Goal: Contribute content: Contribute content

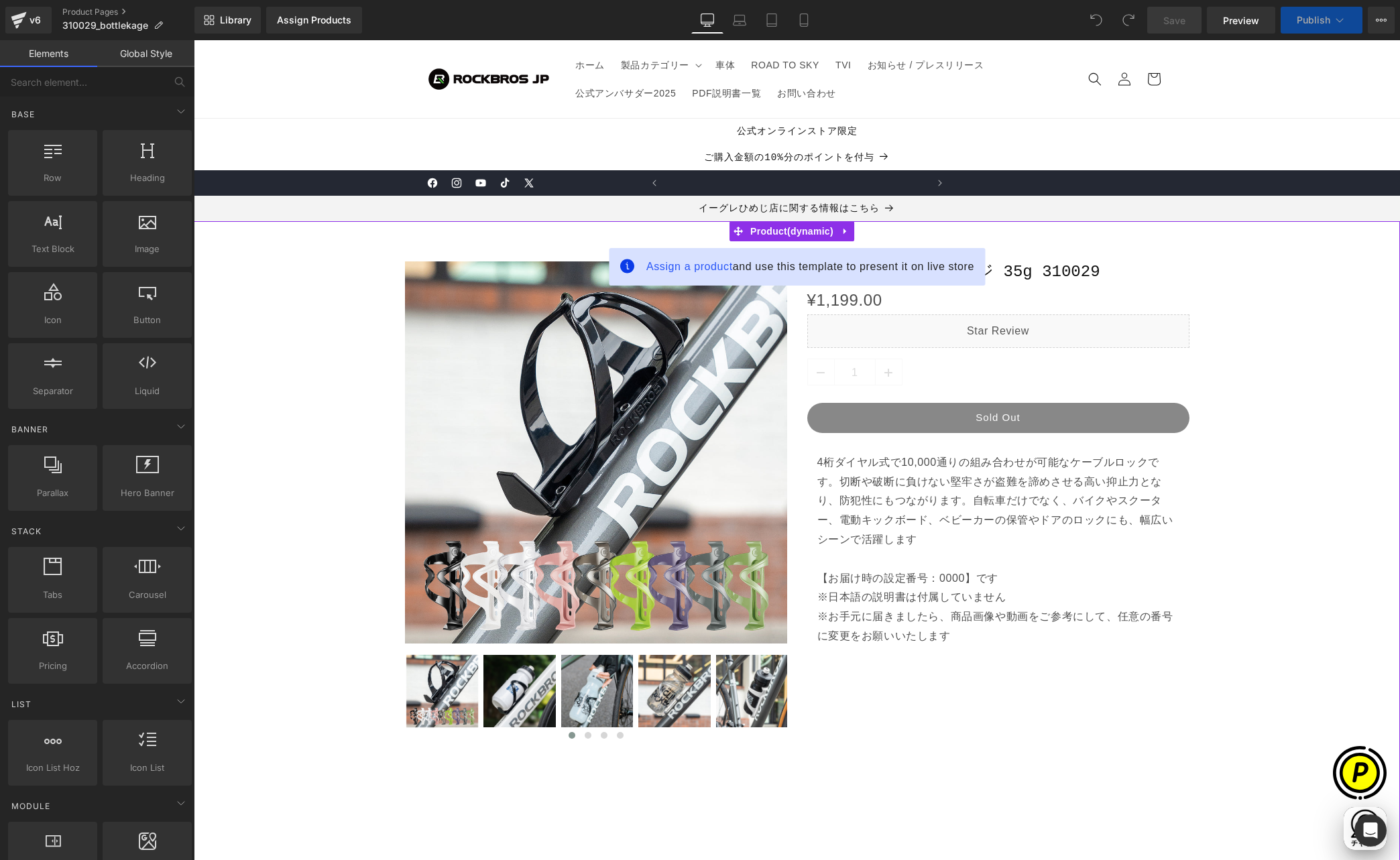
scroll to position [0, 261]
click at [680, 268] on span "Assign a product" at bounding box center [689, 266] width 86 height 12
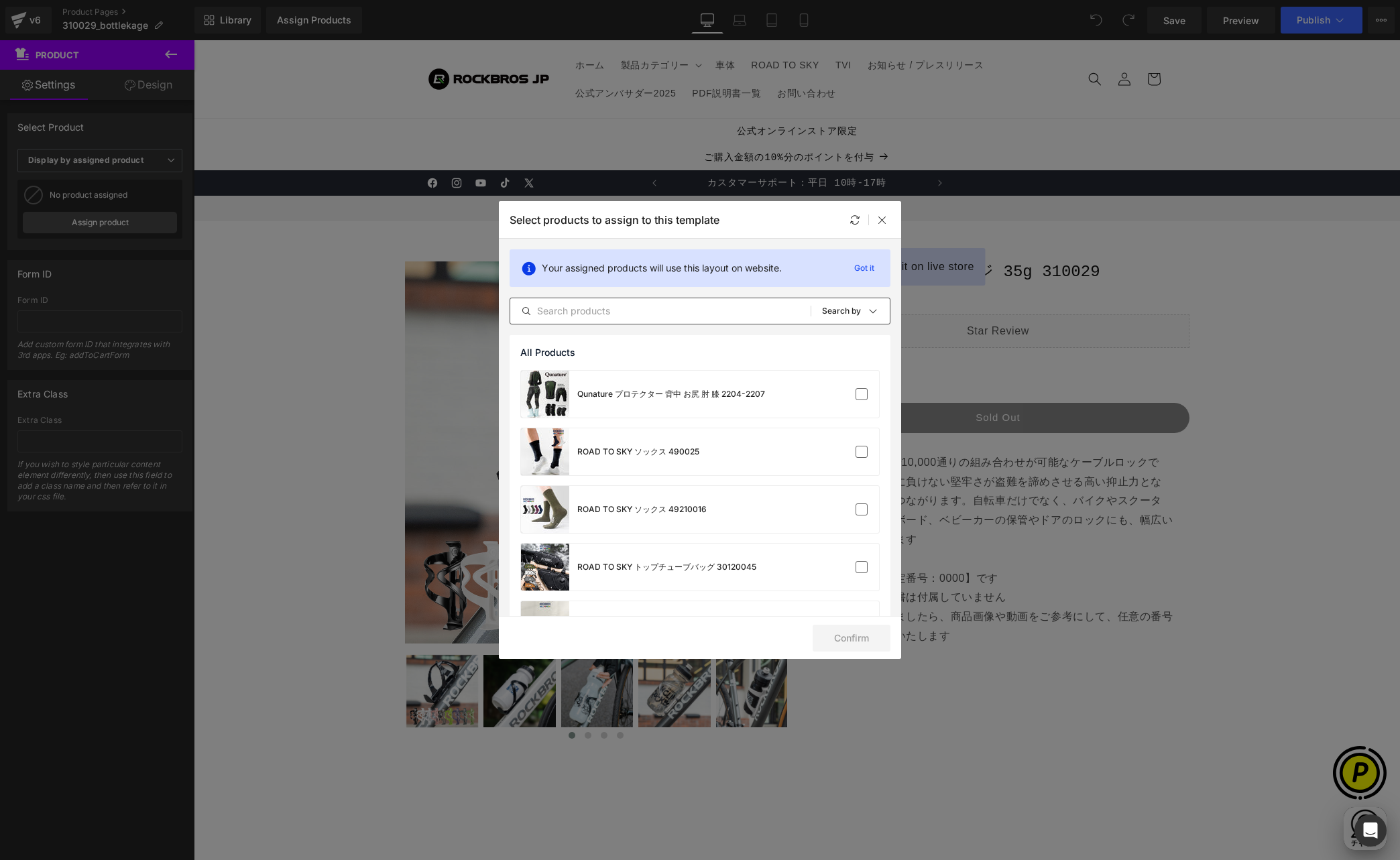
click at [634, 310] on input "text" at bounding box center [660, 311] width 300 height 16
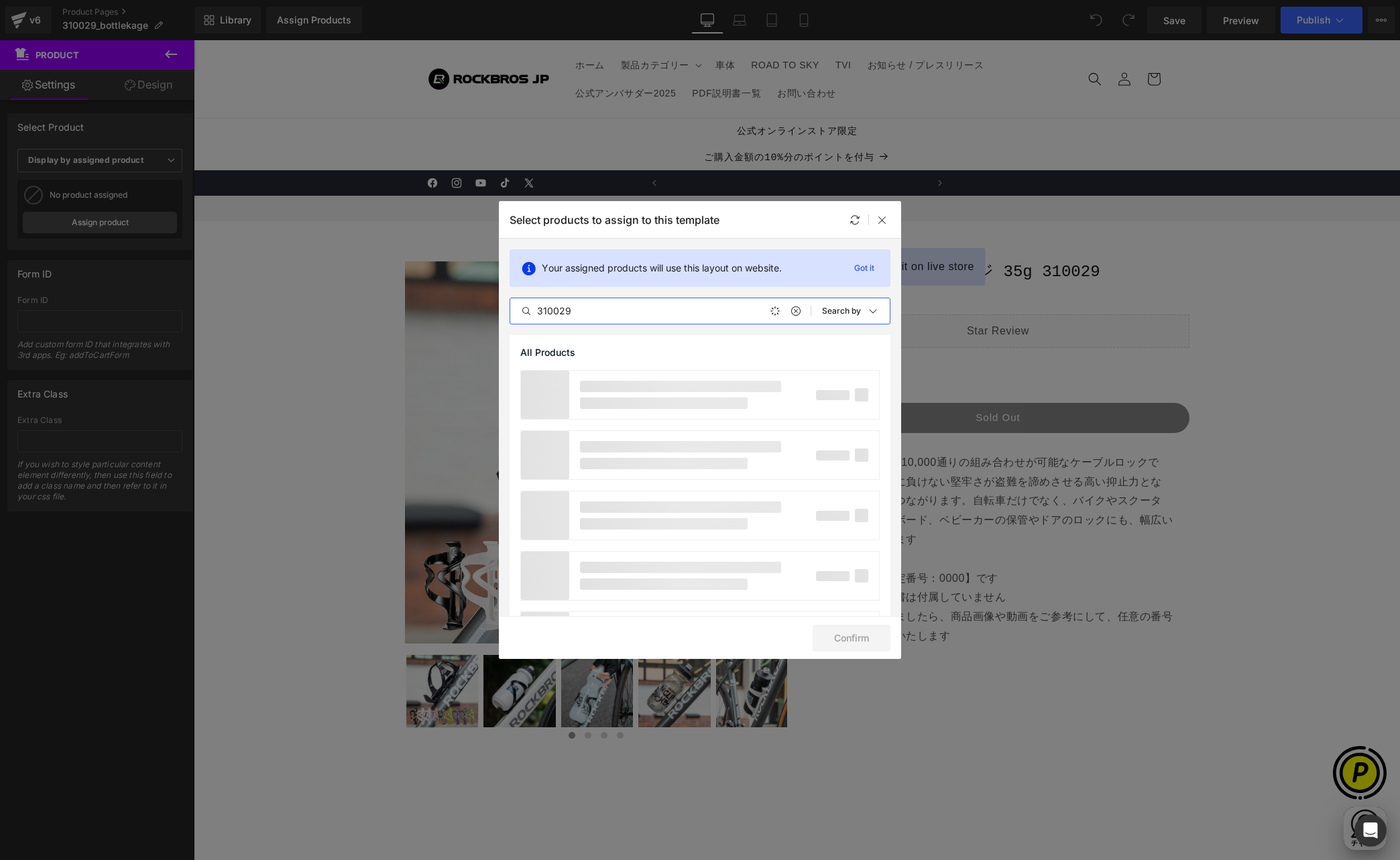
scroll to position [0, 523]
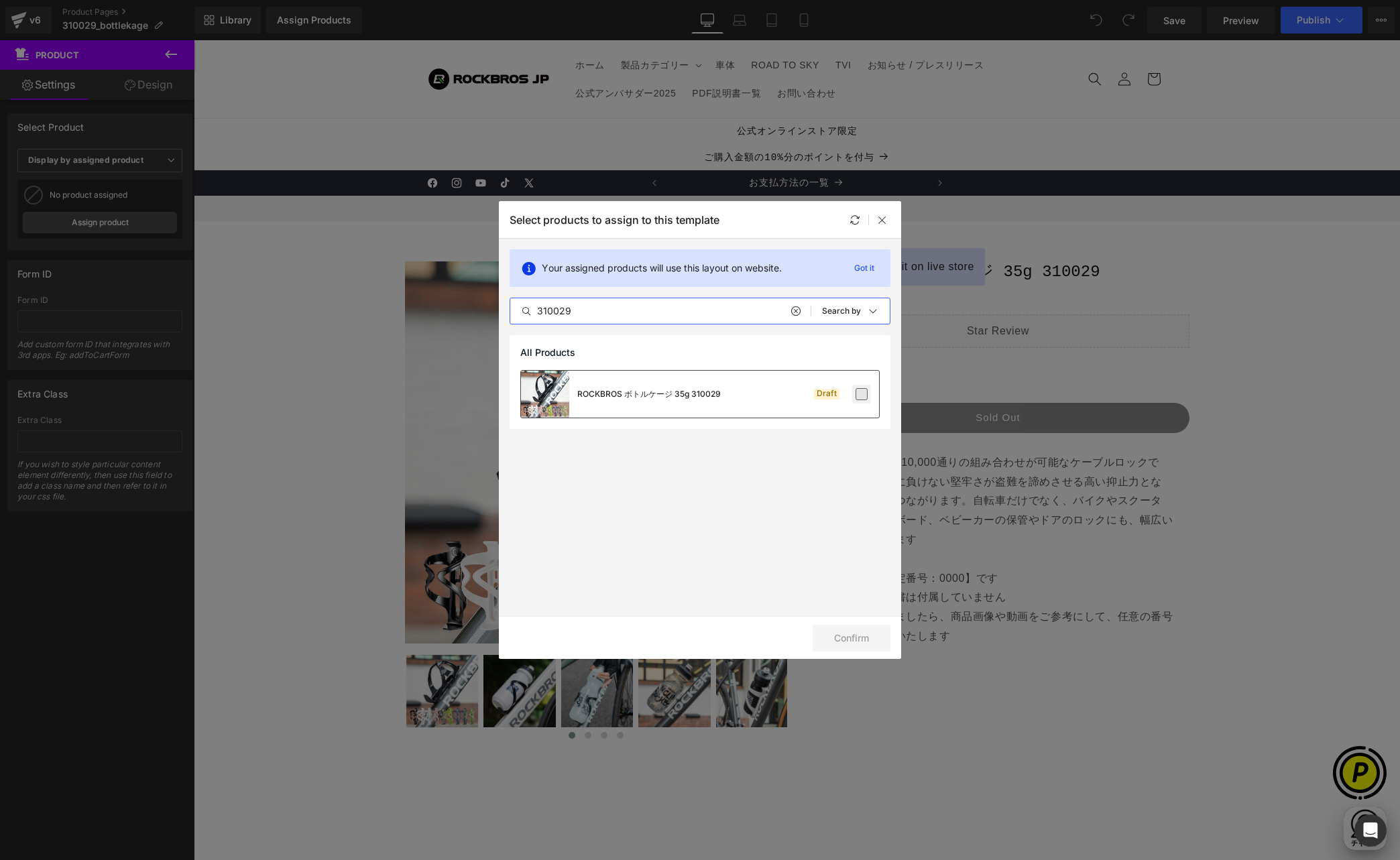
type input "310029"
click at [862, 397] on label at bounding box center [862, 395] width 12 height 12
click at [862, 394] on input "checkbox" at bounding box center [862, 394] width 0 height 0
click at [854, 638] on button "Confirm" at bounding box center [851, 638] width 78 height 27
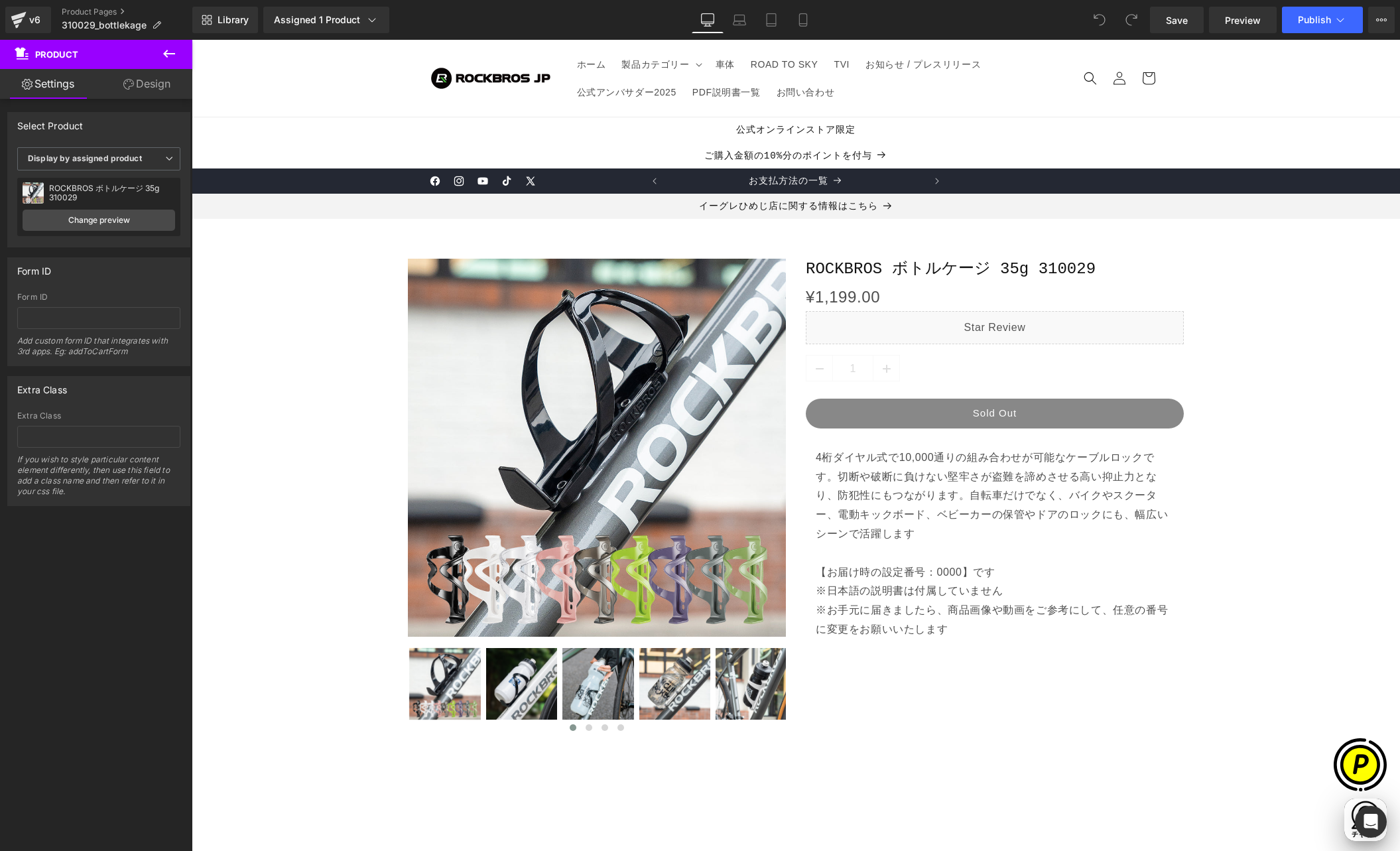
click at [168, 52] on icon at bounding box center [169, 54] width 16 height 16
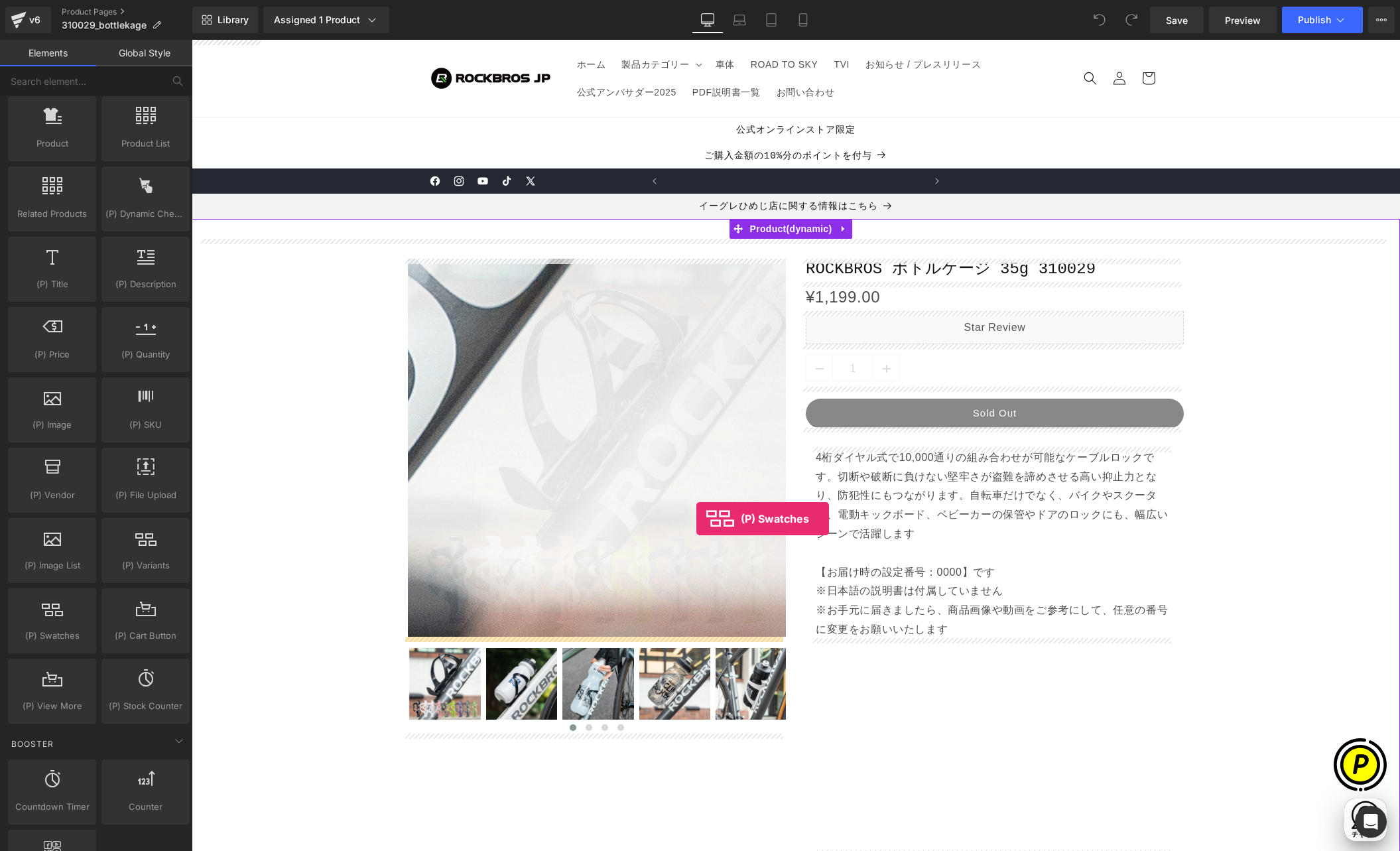
scroll to position [0, 776]
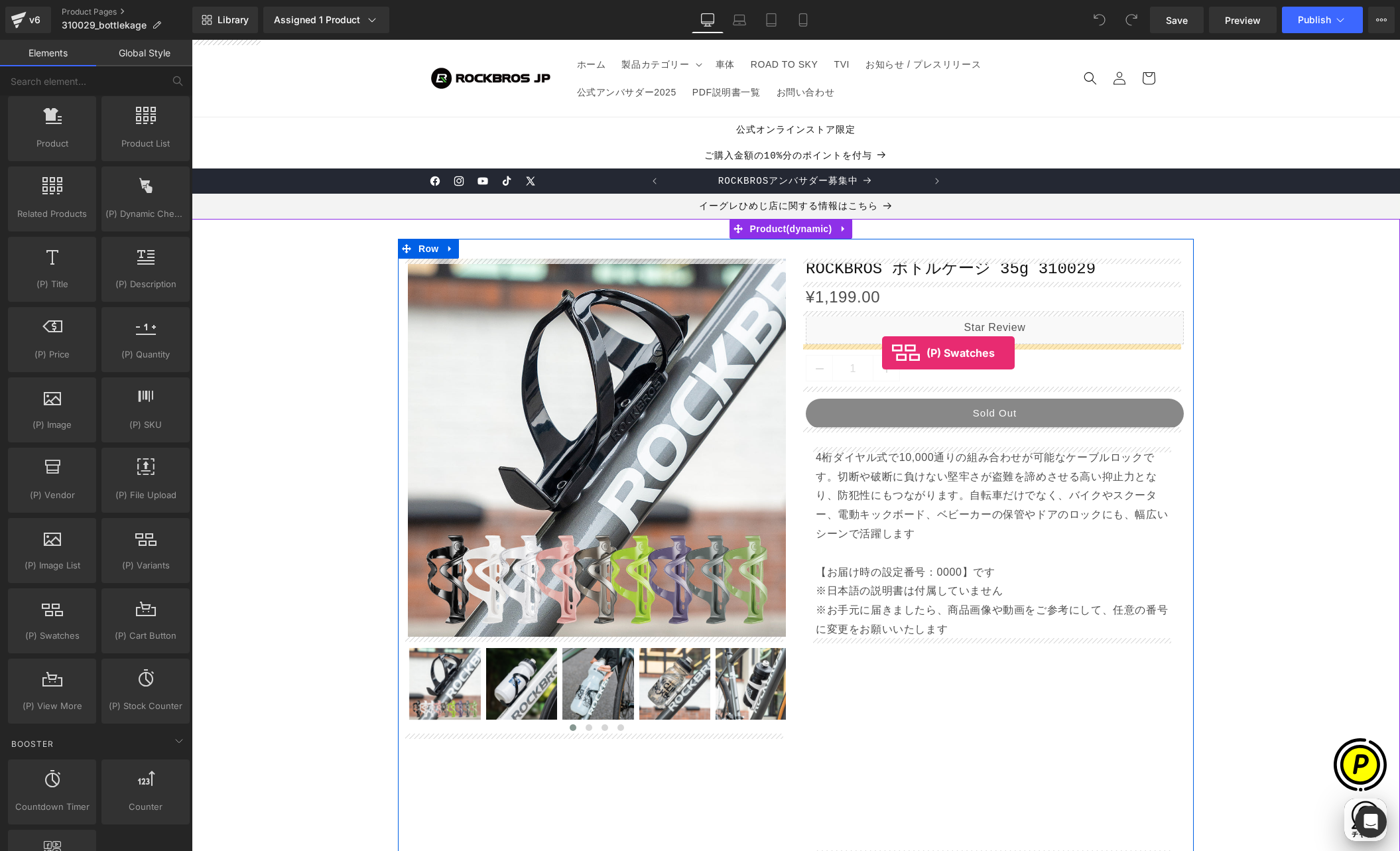
drag, startPoint x: 247, startPoint y: 661, endPoint x: 882, endPoint y: 353, distance: 705.8
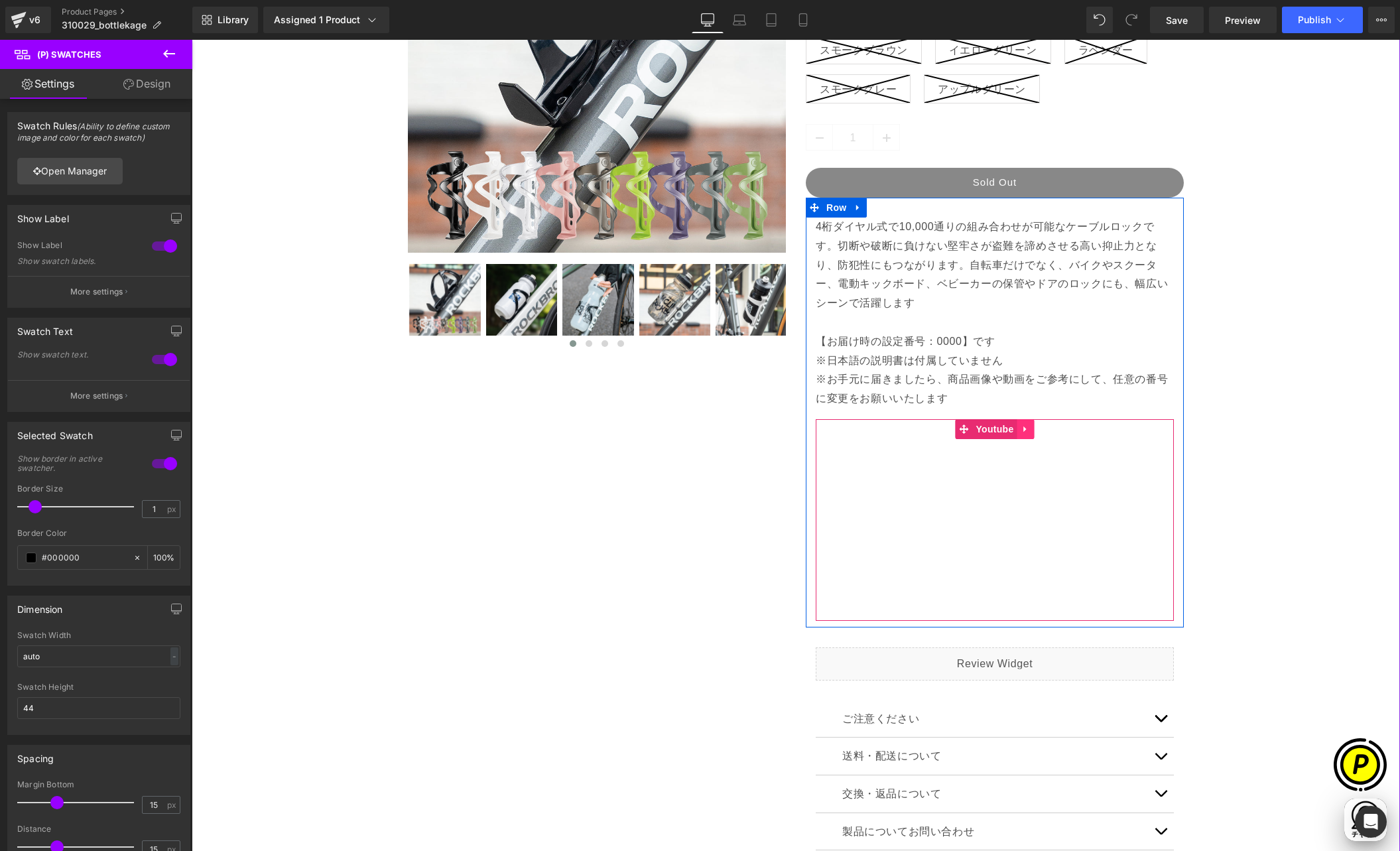
scroll to position [0, 0]
click at [1024, 433] on icon at bounding box center [1026, 429] width 10 height 10
click at [1030, 429] on icon at bounding box center [1034, 429] width 10 height 10
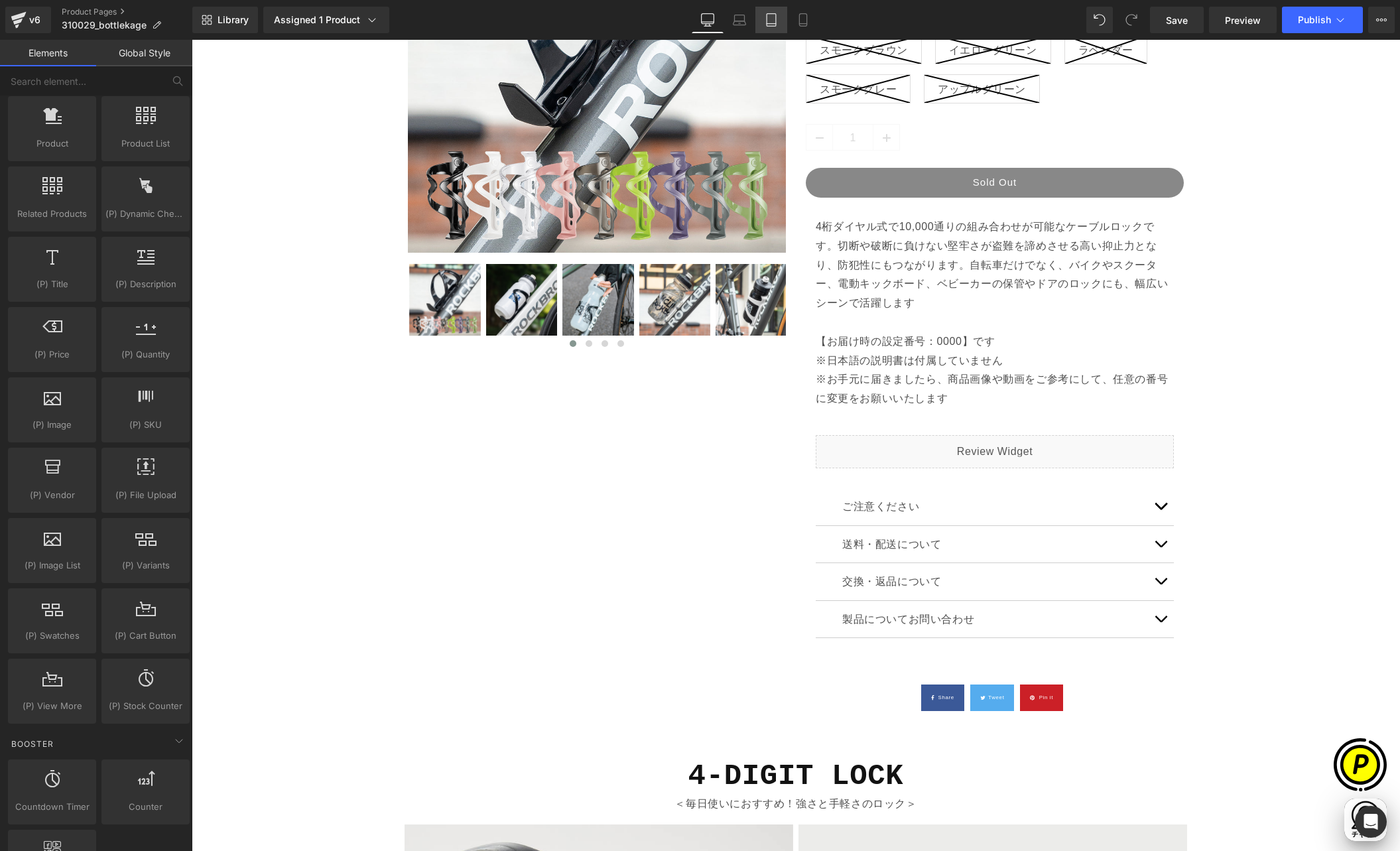
scroll to position [0, 258]
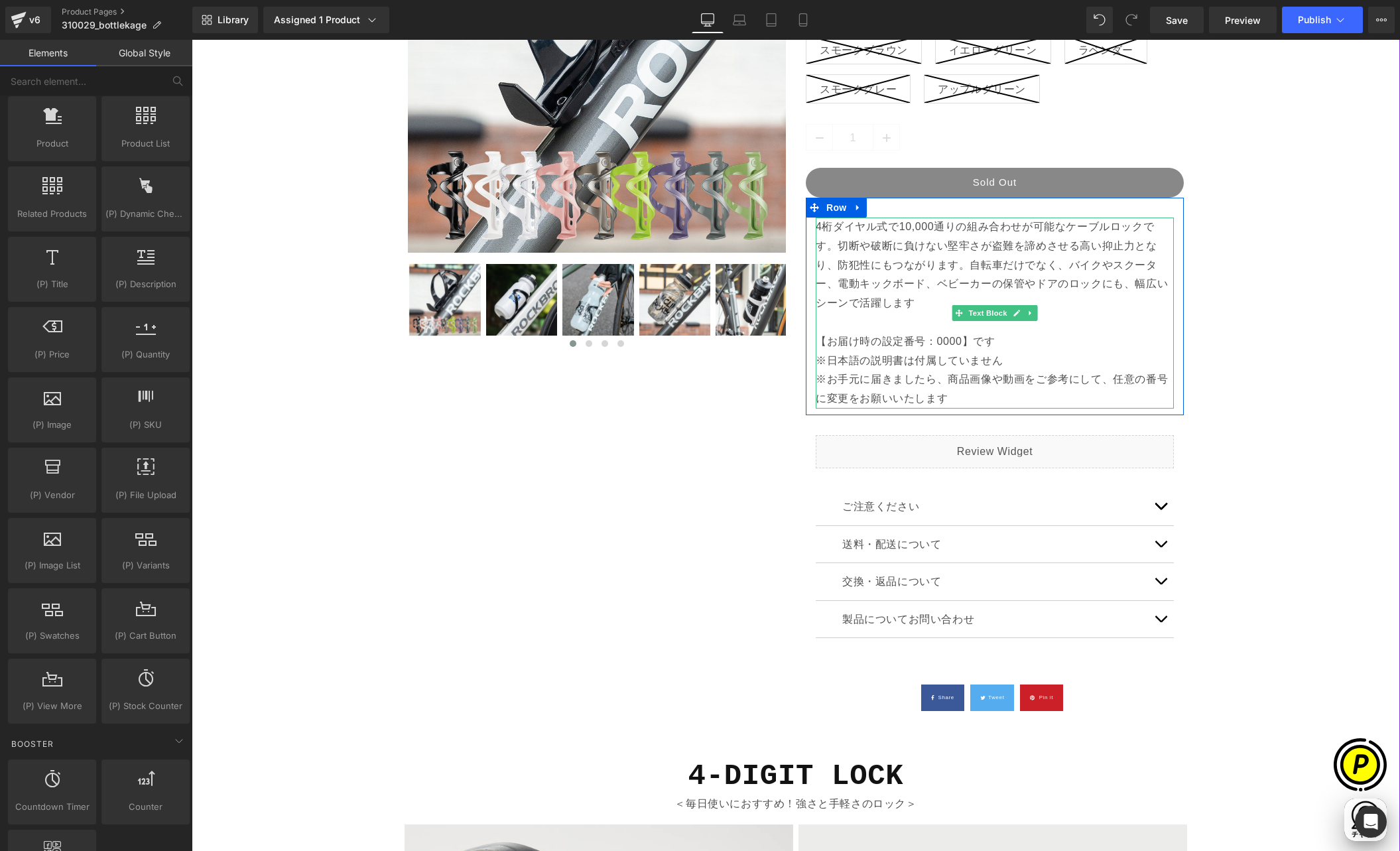
click at [845, 266] on p "4桁ダイヤル式で10,000通りの組み合わせが可能なケーブルロックです。切断や破断に負けない堅牢さが盗難を諦めさせる高い抑止力となり、防犯性にもつながります。…" at bounding box center [994, 285] width 358 height 134
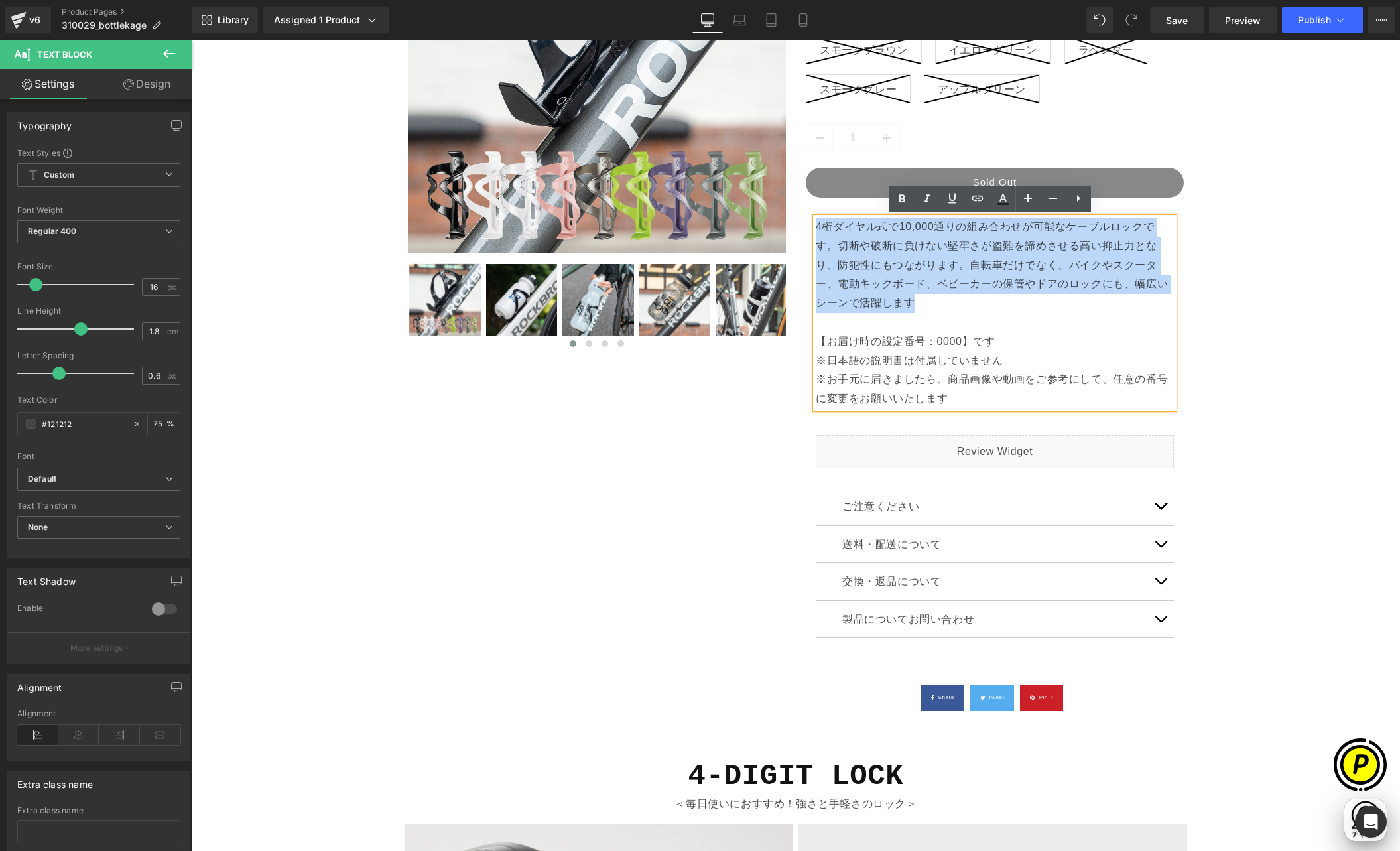
drag, startPoint x: 811, startPoint y: 224, endPoint x: 877, endPoint y: 297, distance: 98.4
click at [877, 297] on p "4桁ダイヤル式で10,000通りの組み合わせが可能なケーブルロックです。切断や破断に負けない堅牢さが盗難を諦めさせる高い抑止力となり、防犯性にもつながります。…" at bounding box center [994, 285] width 358 height 134
paste div
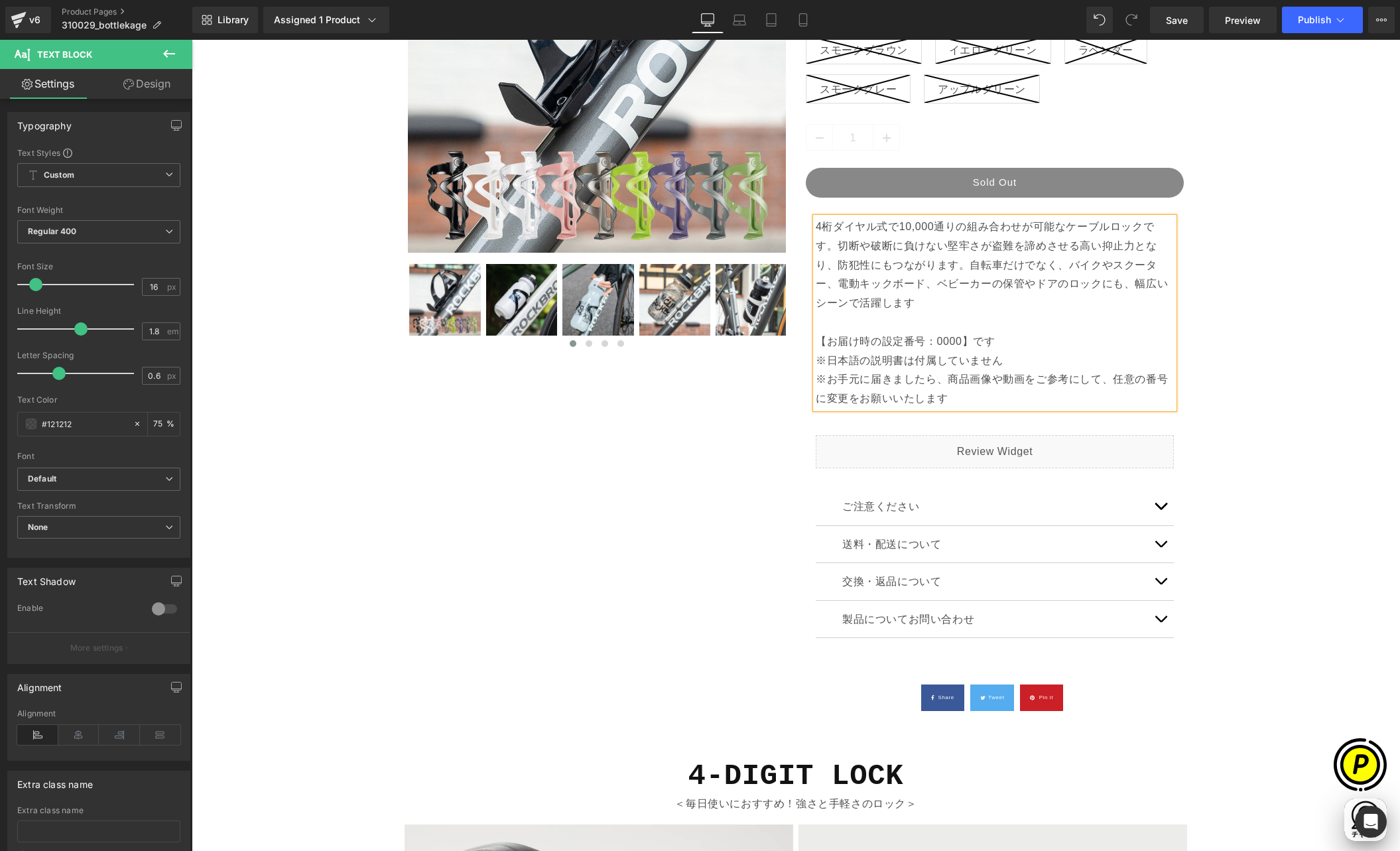
scroll to position [0, 518]
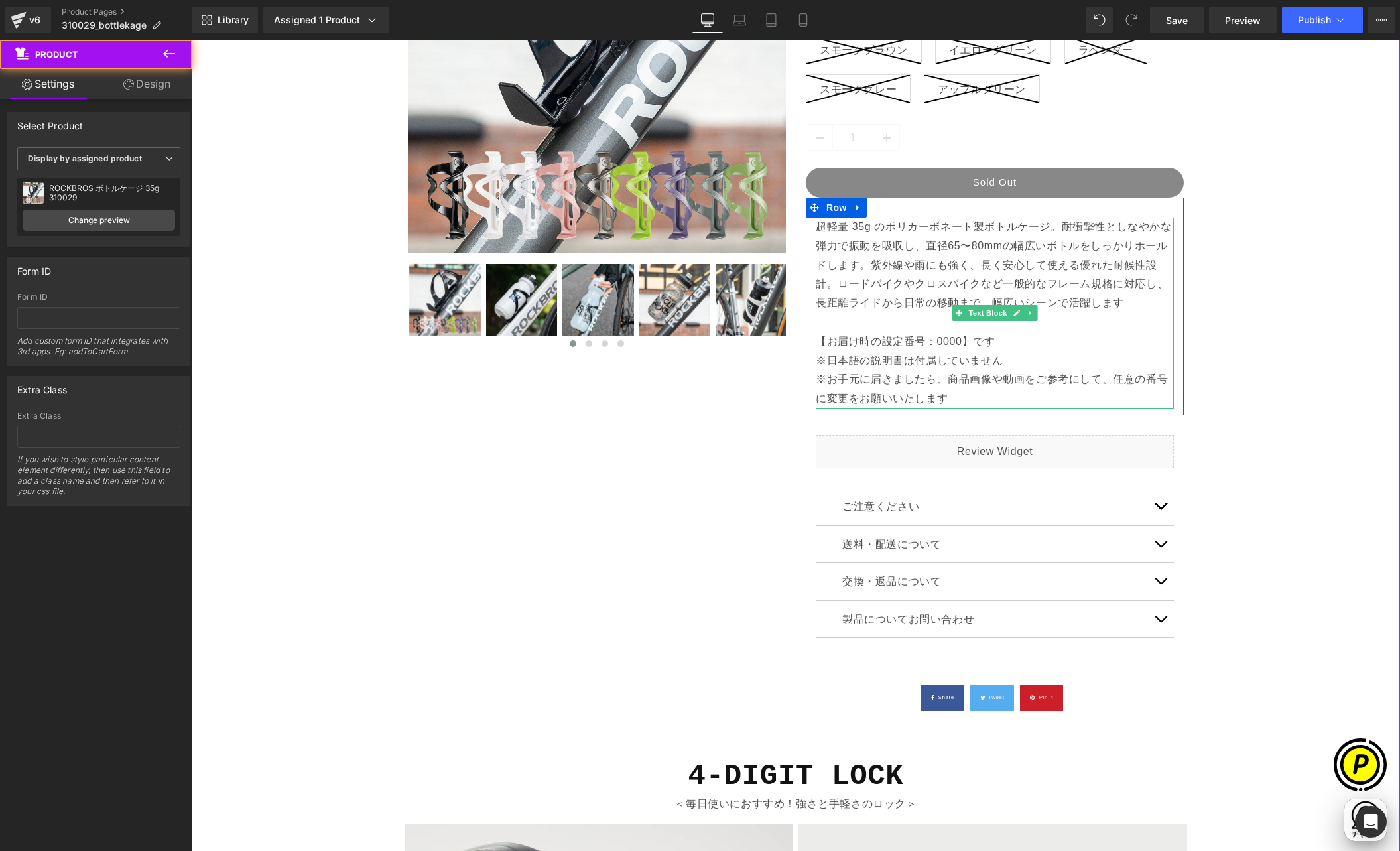
click at [1121, 304] on p "超軽量 35g のポリカーボネート製ボトルケージ。耐衝撃性としなやかな弾力で振動を吸収し、直径65〜80mmの幅広いボトルをしっかりホールドします。紫外線や雨…" at bounding box center [994, 285] width 358 height 134
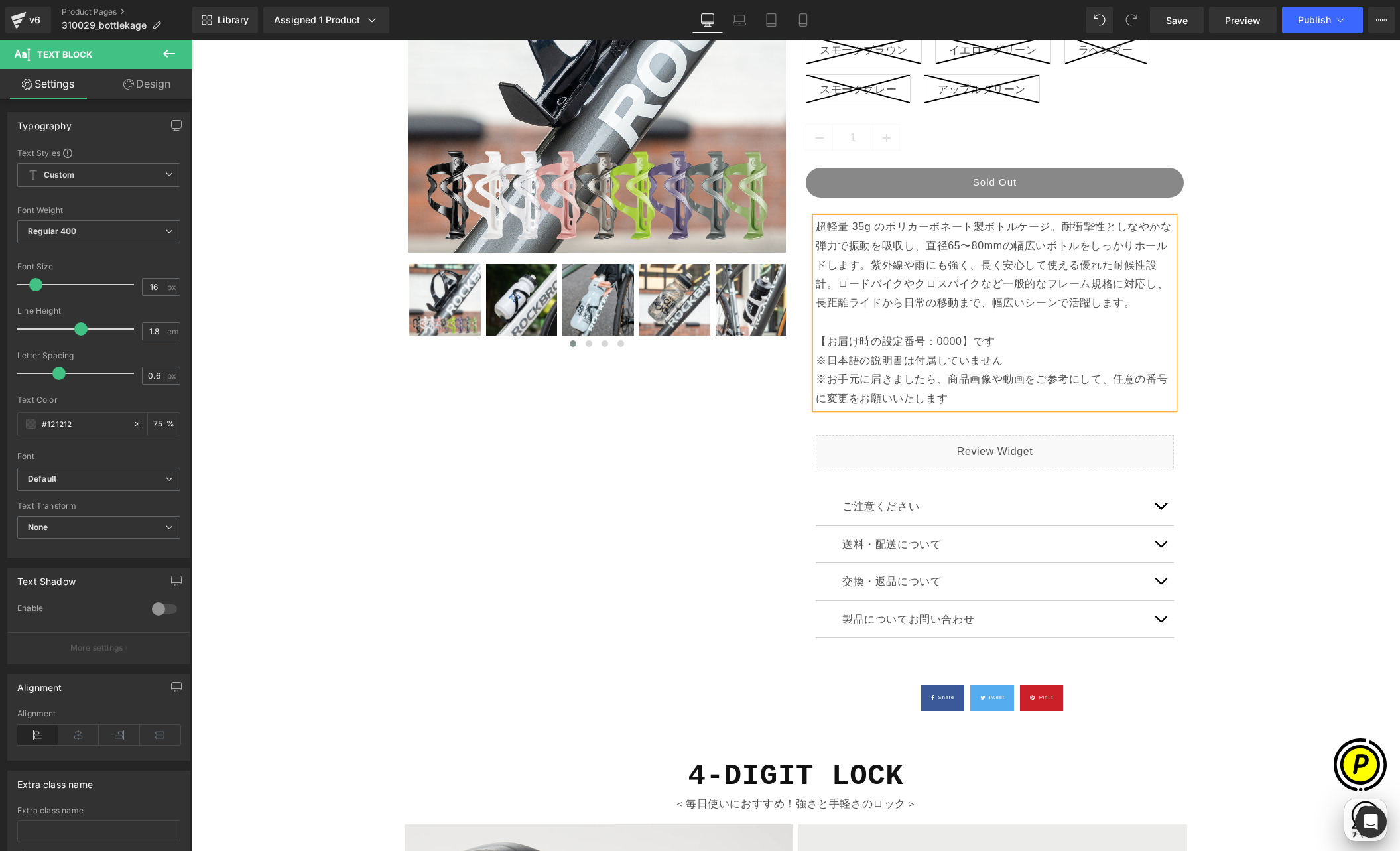
scroll to position [0, 0]
click at [842, 347] on p "超軽量 35g のポリカーボネート製ボトルケージ。耐衝撃性としなやかな弾力で振動を吸収し、直径65〜80mmの幅広いボトルをしっかりホールドします。紫外線や雨…" at bounding box center [994, 285] width 358 height 134
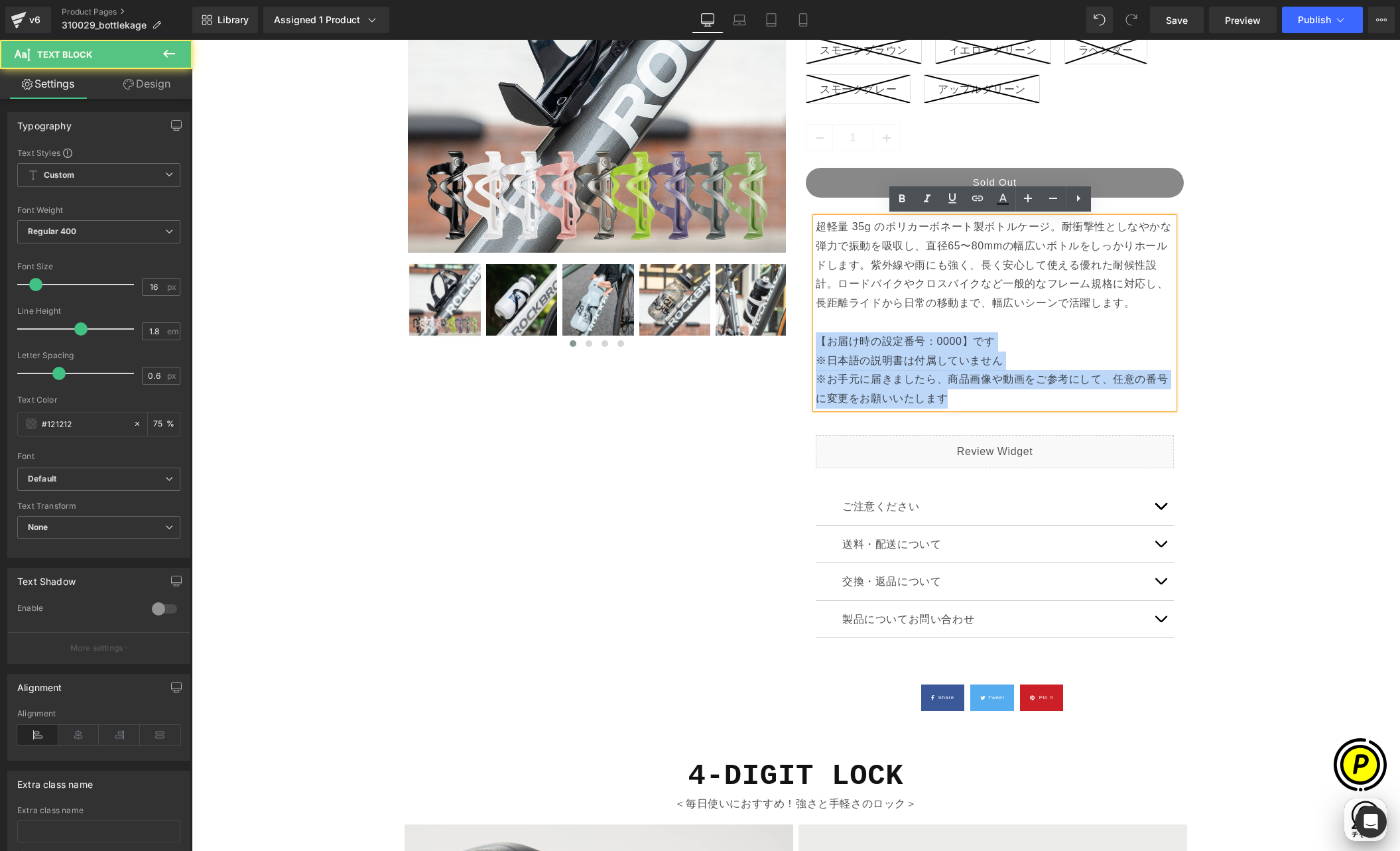
drag, startPoint x: 810, startPoint y: 338, endPoint x: 960, endPoint y: 392, distance: 159.4
click at [960, 392] on div "超軽量 35g のポリカーボネート製ボトルケージ。耐衝撃性としなやかな弾力で振動を吸収し、直径65〜80mmの幅広いボトルをしっかりホールドします。紫外線や雨…" at bounding box center [994, 313] width 358 height 191
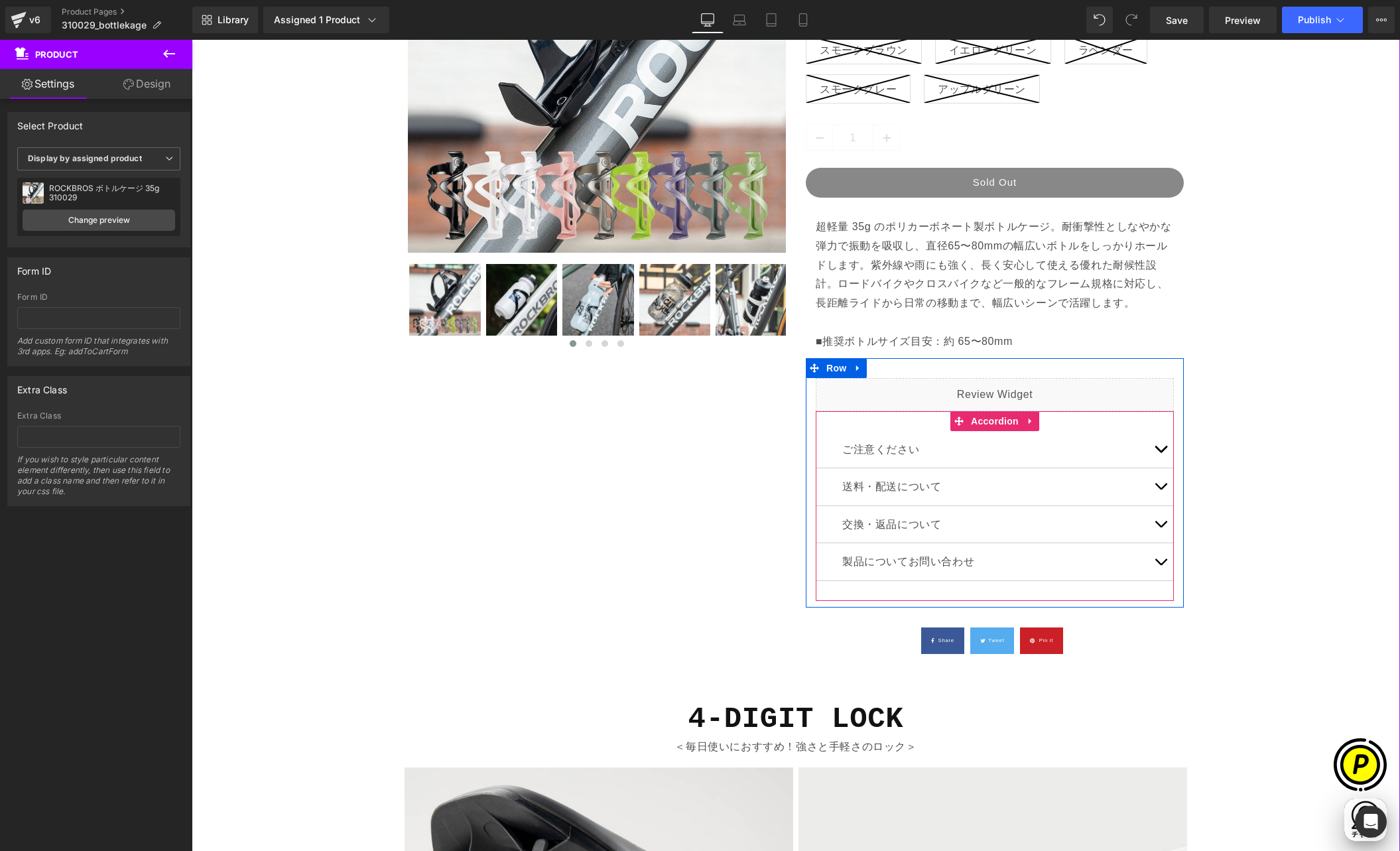
click at [1164, 444] on button "button" at bounding box center [1160, 450] width 26 height 37
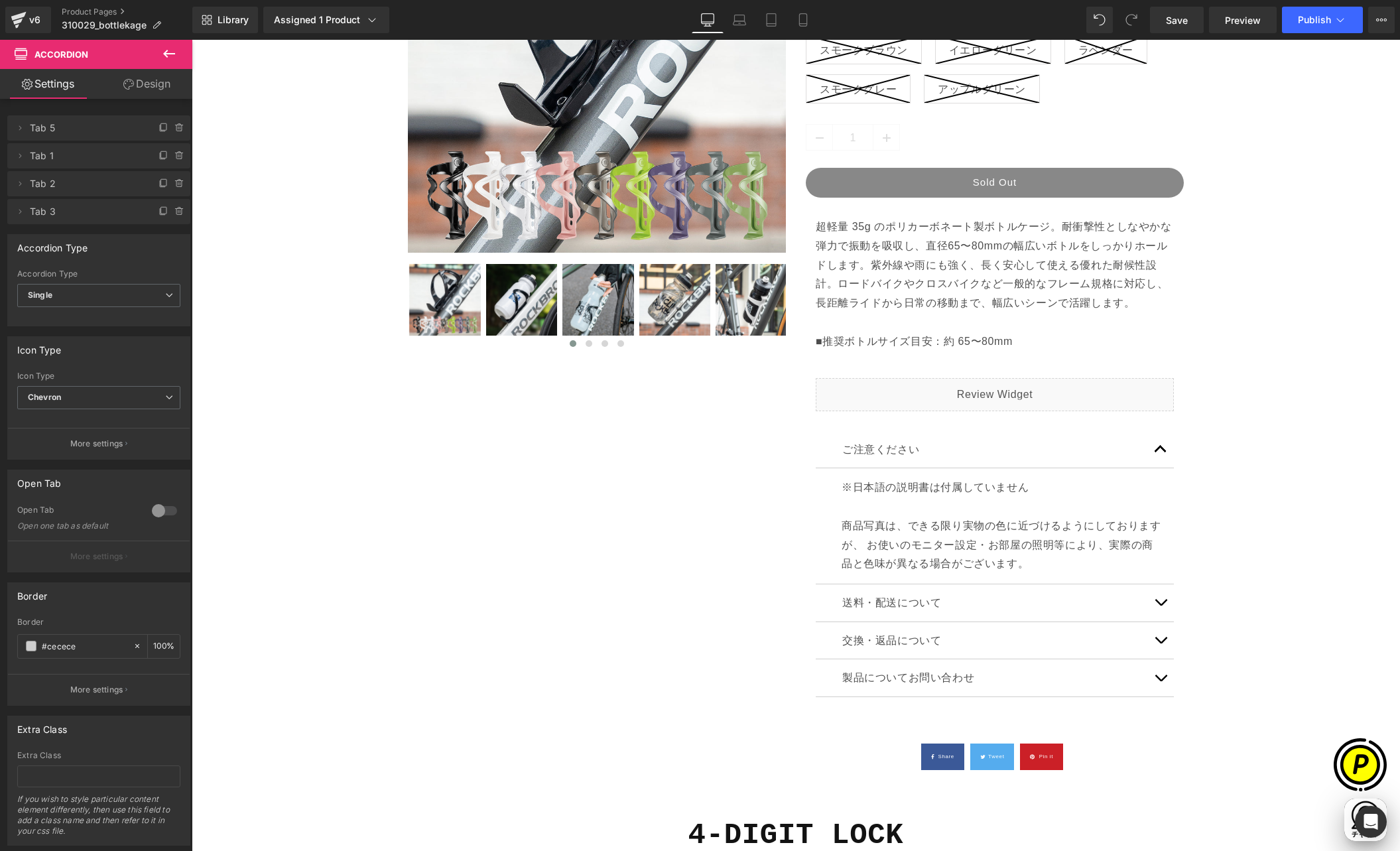
scroll to position [0, 776]
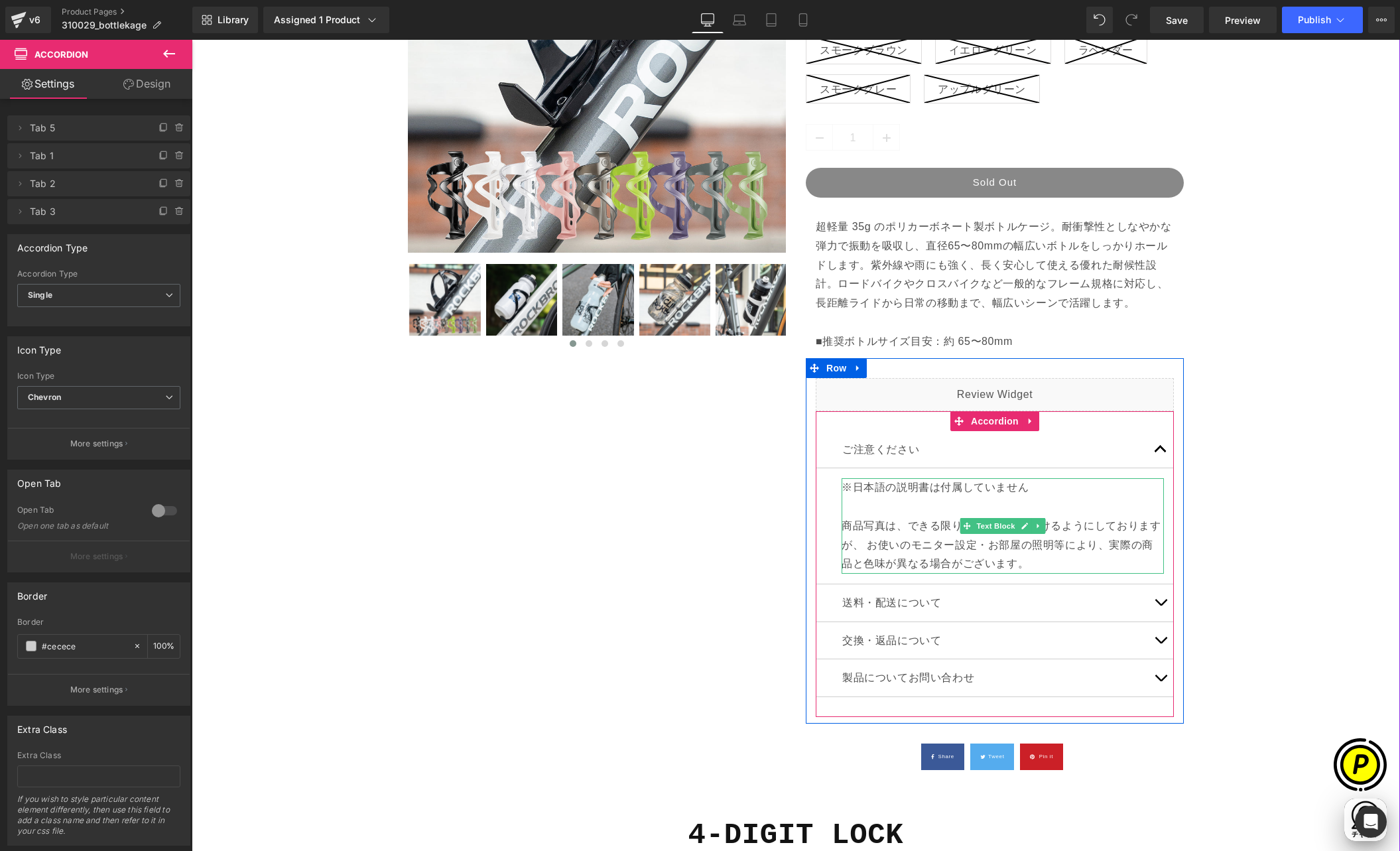
click at [885, 502] on p "商品写真は、できる限り実物の色に近づけるようにしておりますが、 お使いのモニター設定・お部屋の照明等により、実際の商品と色味が異なる場合がございます。" at bounding box center [1003, 535] width 323 height 77
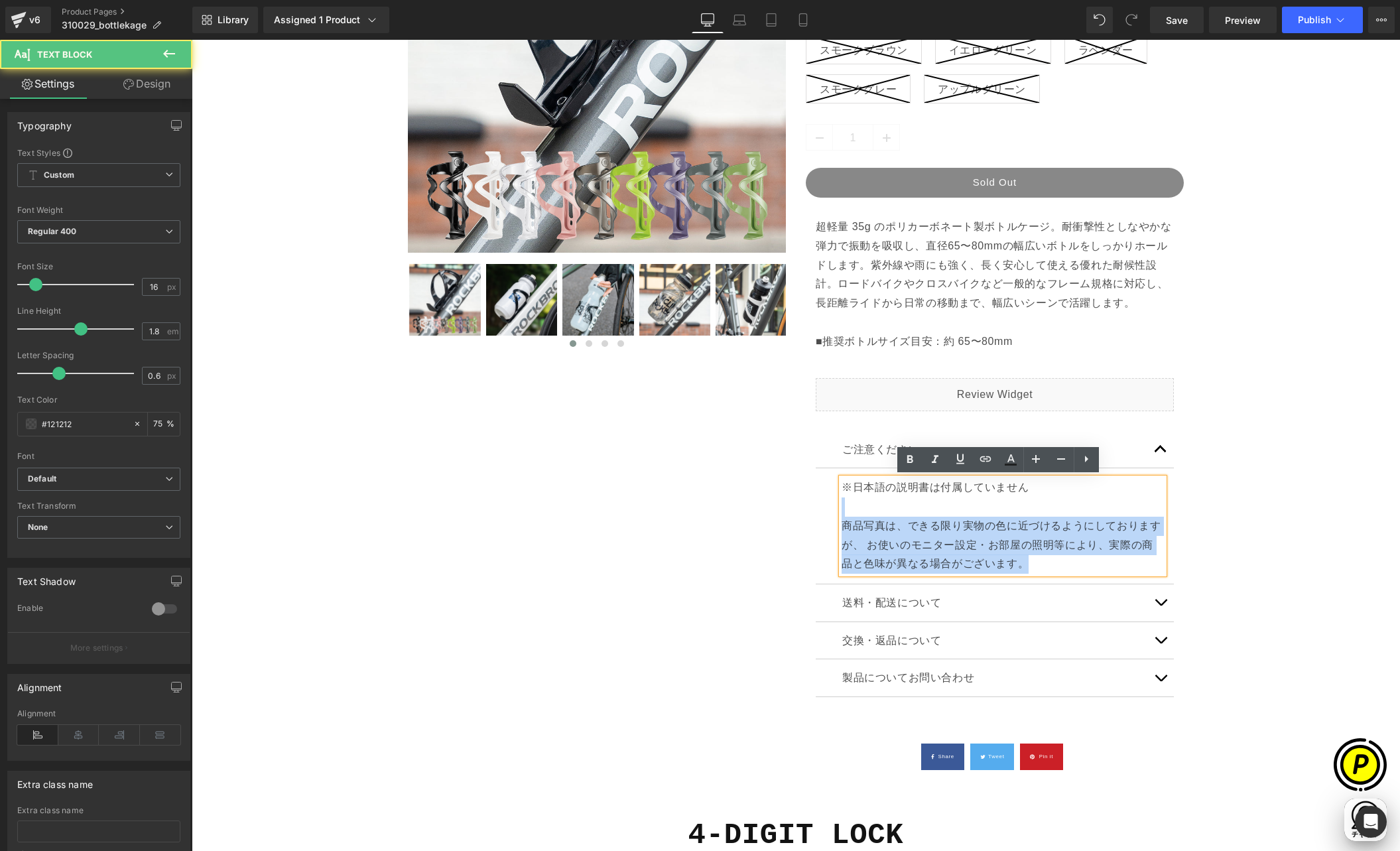
drag, startPoint x: 835, startPoint y: 489, endPoint x: 1007, endPoint y: 487, distance: 172.0
click at [1030, 486] on div "※日本語の説明書は付属していません 商品写真は、できる限り実物の色に近づけるようにしておりますが、 お使いのモニター設定・お部屋の照明等により、実際の商品と色…" at bounding box center [1003, 526] width 323 height 95
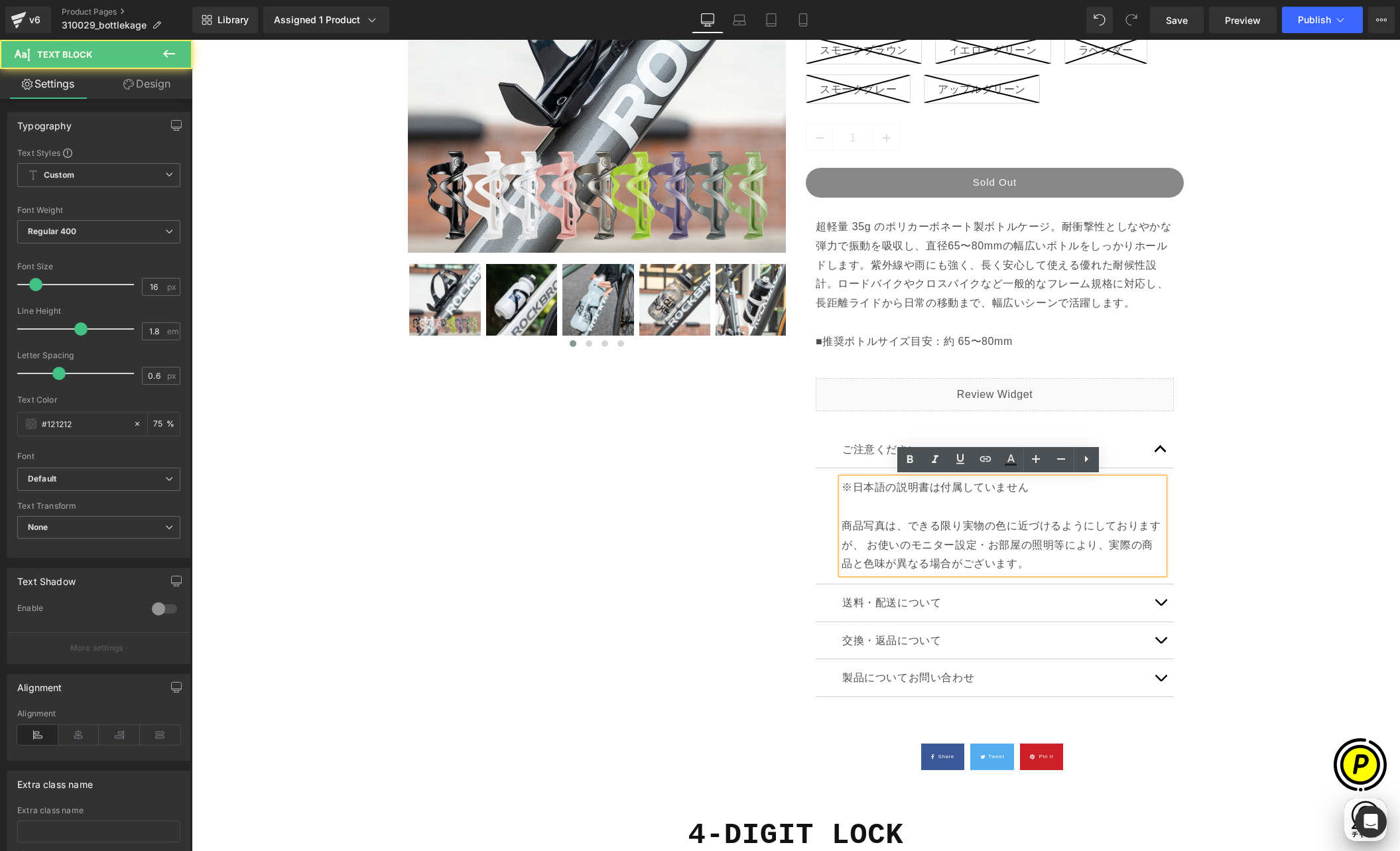
click at [1005, 486] on p "※日本語の説明書は付属していません" at bounding box center [1003, 488] width 323 height 19
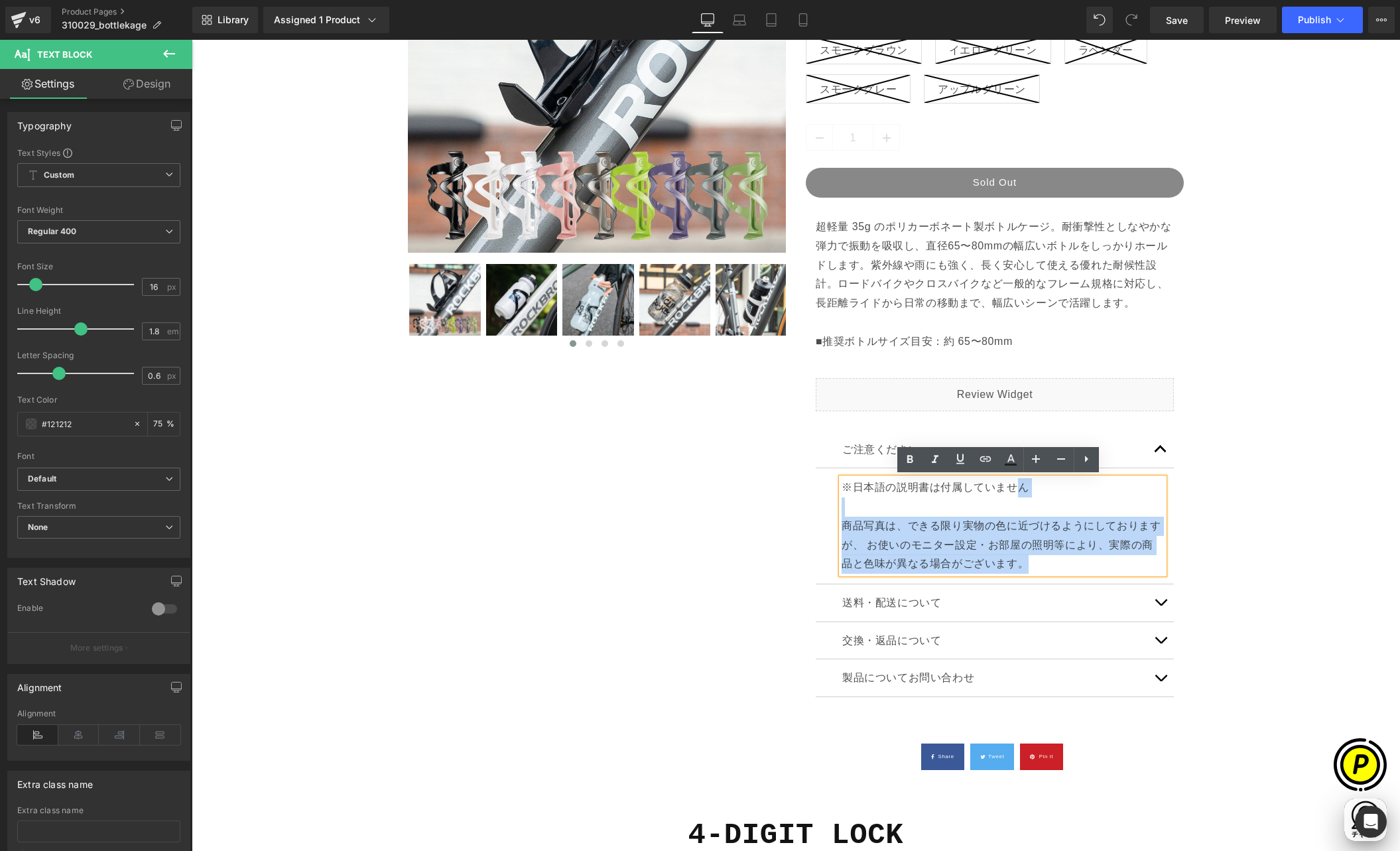
drag, startPoint x: 834, startPoint y: 487, endPoint x: 1004, endPoint y: 486, distance: 170.0
click at [1004, 486] on div "※日本語の説明書は付属していません 商品写真は、できる限り実物の色に近づけるようにしておりますが、 お使いのモニター設定・お部屋の照明等により、実際の商品と色…" at bounding box center [1003, 526] width 323 height 95
click at [1025, 485] on p "※日本語の説明書は付属していません" at bounding box center [1003, 488] width 323 height 19
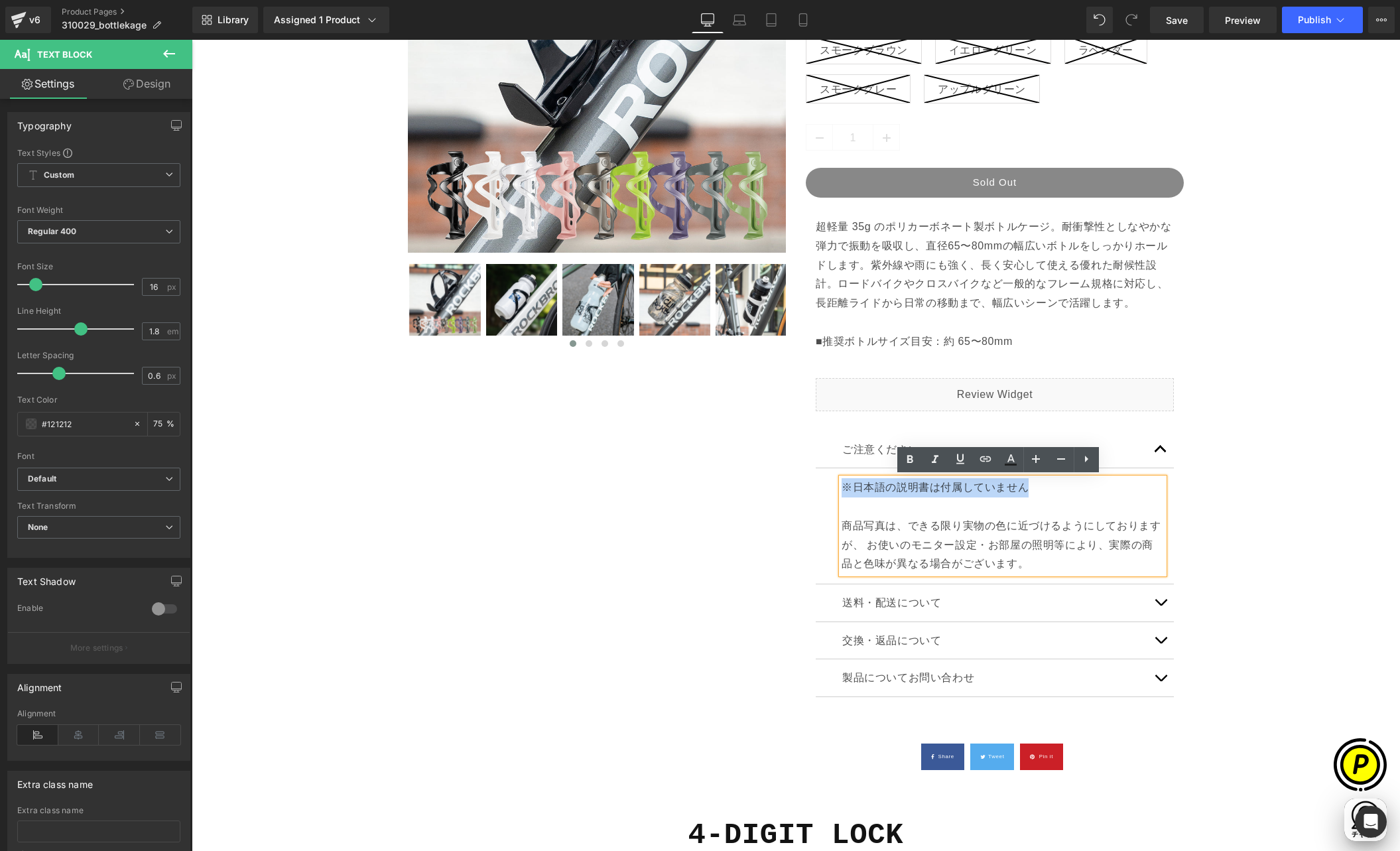
drag, startPoint x: 1014, startPoint y: 483, endPoint x: 838, endPoint y: 483, distance: 176.0
click at [842, 483] on p "※日本語の説明書は付属していません" at bounding box center [1003, 488] width 323 height 19
paste div
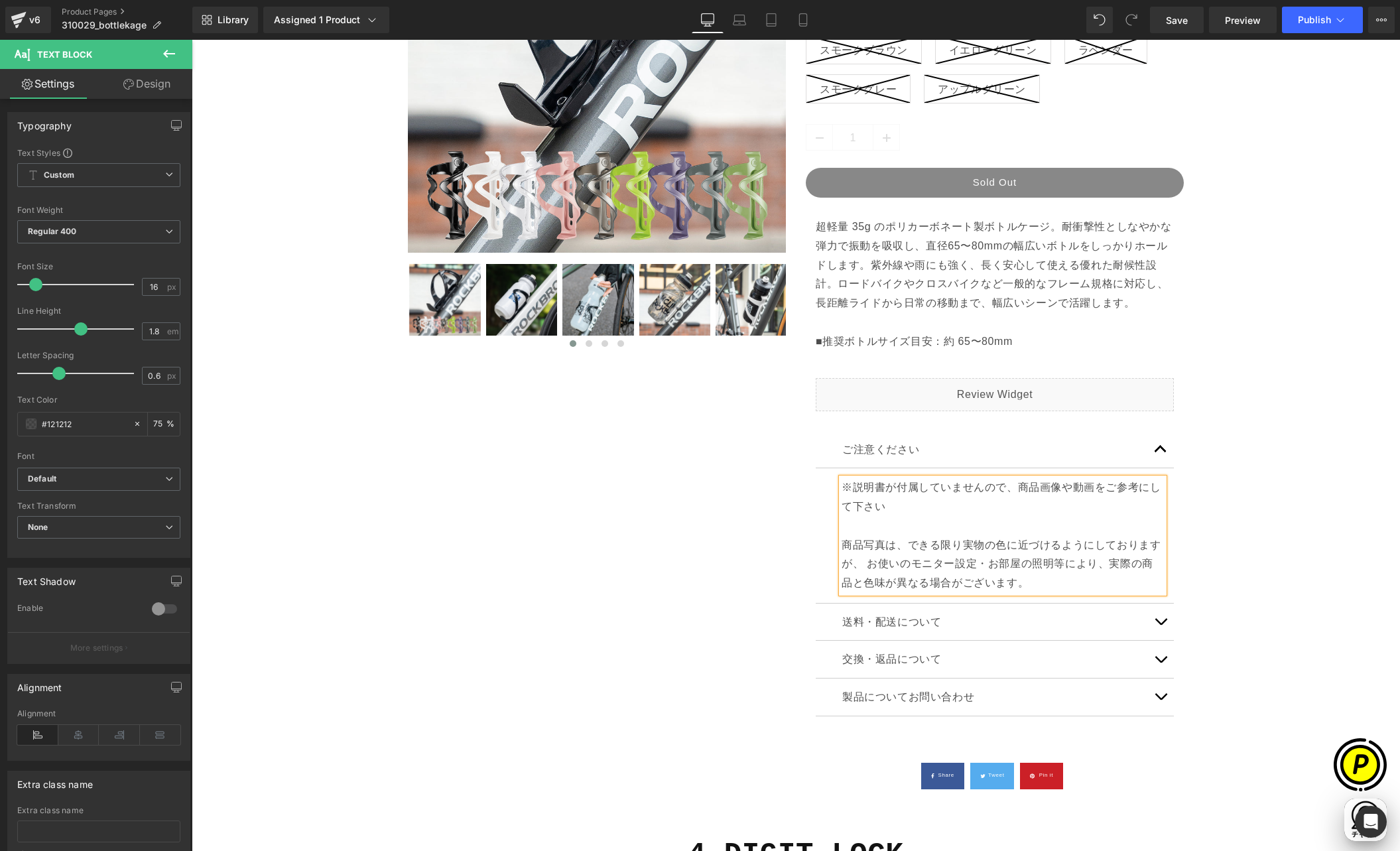
scroll to position [0, 258]
drag, startPoint x: 1053, startPoint y: 486, endPoint x: 1084, endPoint y: 486, distance: 31.0
click at [1084, 486] on p "※説明書が付属していませんので、商品画像や動画をご参考にして下さい" at bounding box center [1003, 497] width 323 height 39
click at [1011, 487] on p "※説明書が付属していませんので、商品画像をご参考にして下さい" at bounding box center [1003, 497] width 323 height 39
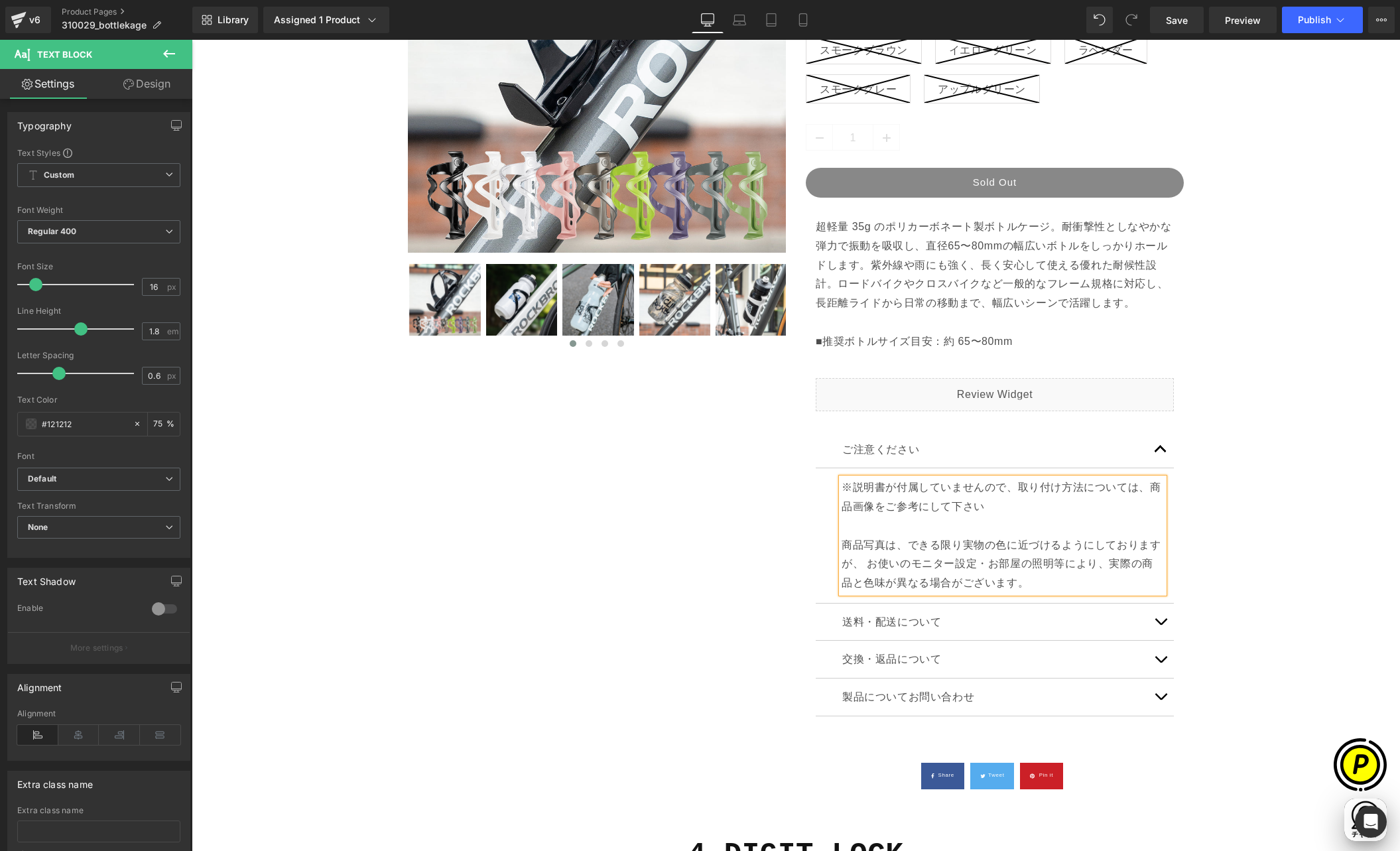
click at [1136, 488] on p "※説明書が付属していませんので、取り付け方法については、商品画像をご参考にして下さい" at bounding box center [1003, 497] width 323 height 39
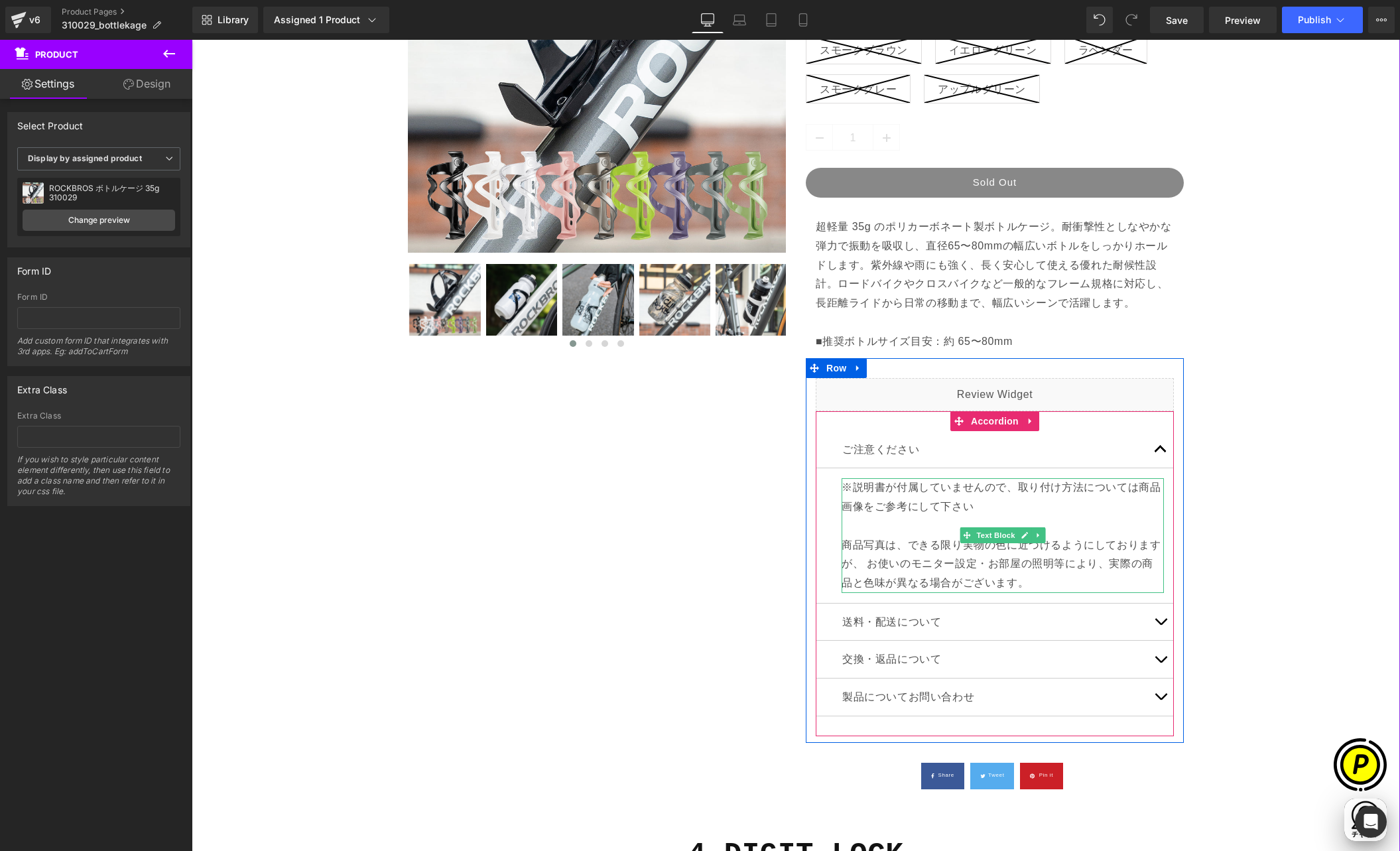
click at [854, 494] on p "※説明書が付属していませんので、取り付け方法については商品画像をご参考にして下さい" at bounding box center [1003, 497] width 323 height 39
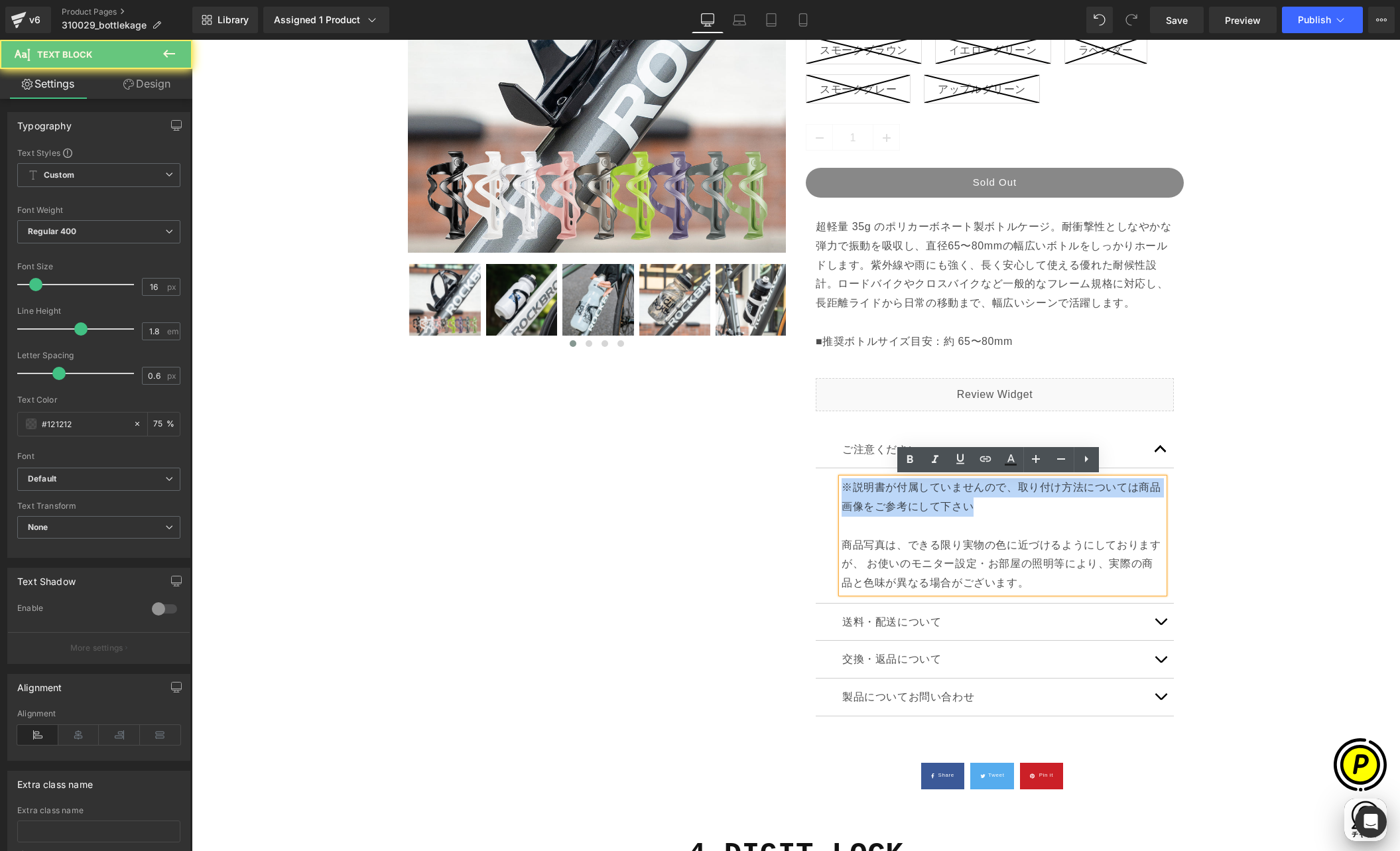
scroll to position [0, 0]
drag, startPoint x: 838, startPoint y: 486, endPoint x: 995, endPoint y: 502, distance: 157.8
click at [995, 502] on p "※説明書が付属していませんので、取り付け方法については商品画像をご参考にして下さい" at bounding box center [1003, 497] width 323 height 39
copy p "※説明書が付属していませんので、取り付け方法については商品画像をご参考にして下さい"
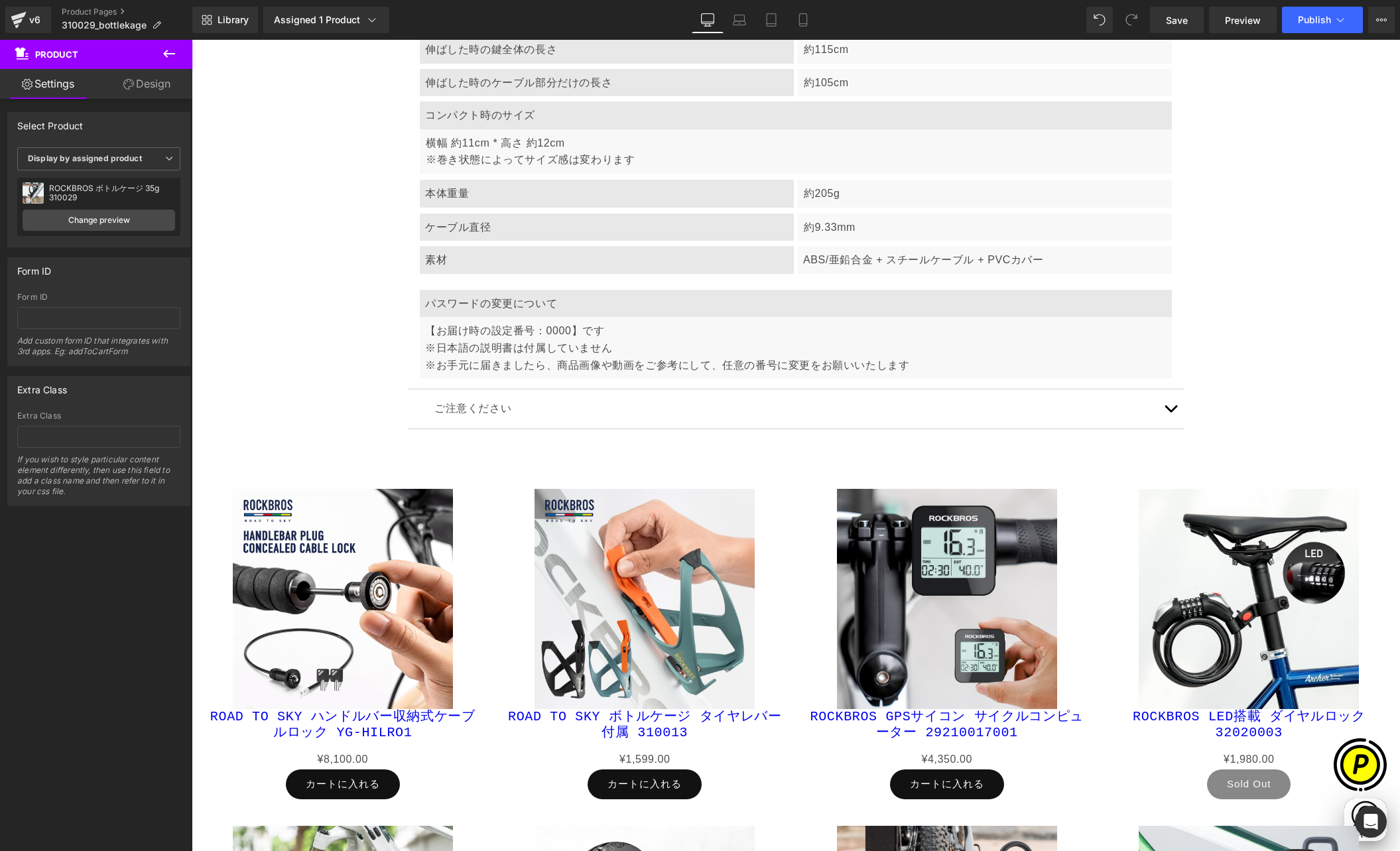
scroll to position [5344, 0]
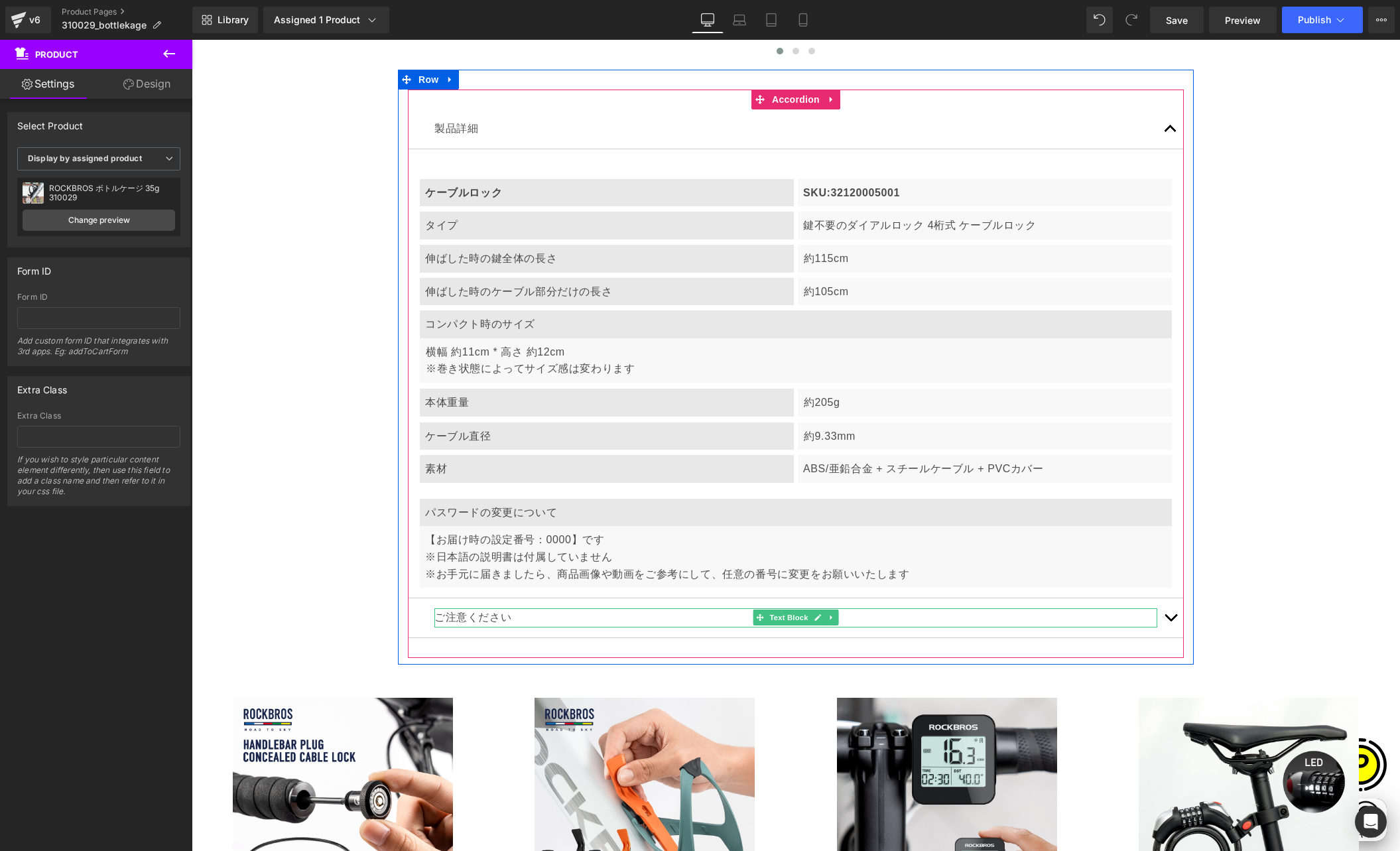
click at [1148, 614] on div "ご注意ください" at bounding box center [796, 618] width 723 height 19
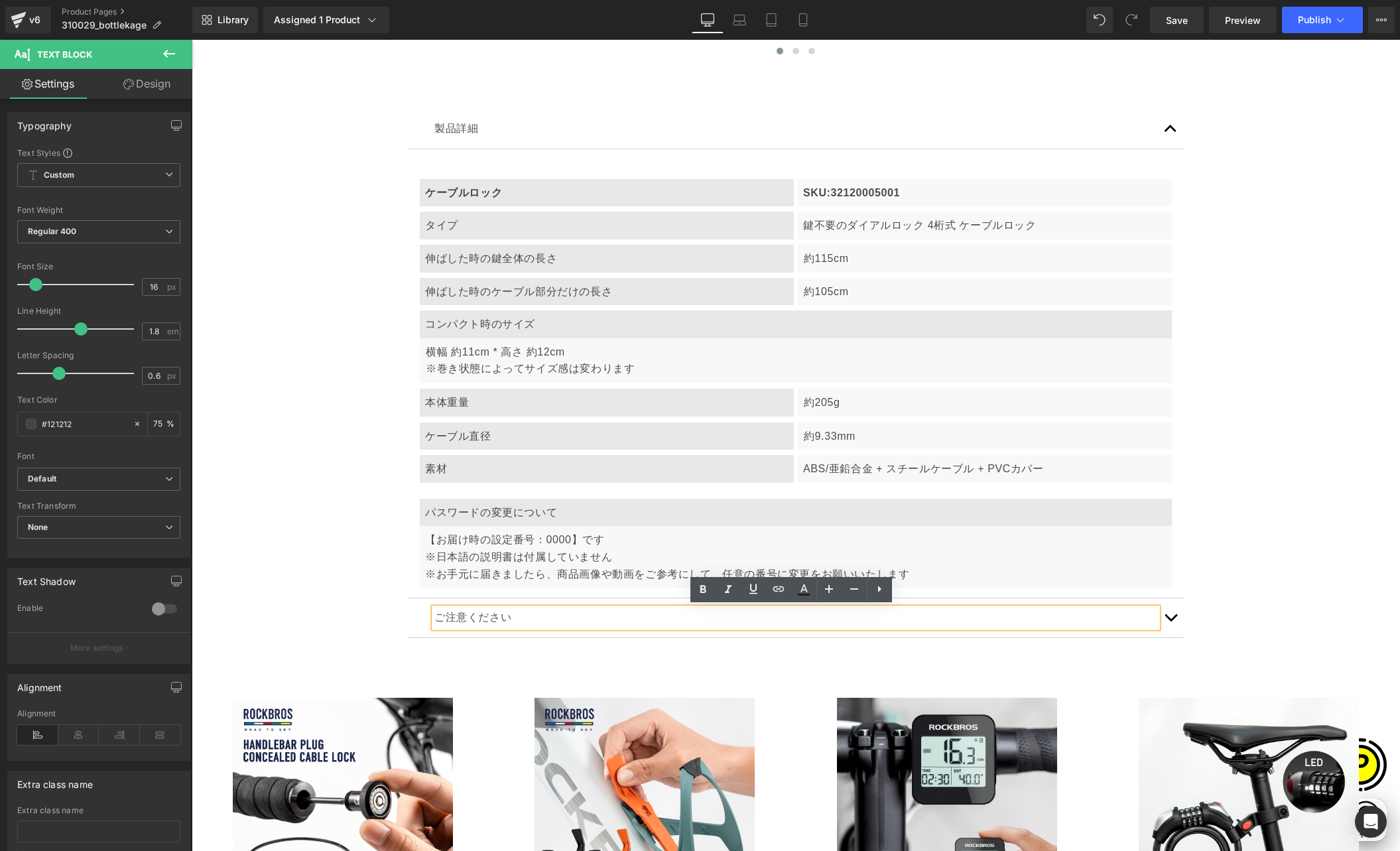
scroll to position [0, 258]
click at [1163, 617] on button "button" at bounding box center [1171, 618] width 26 height 39
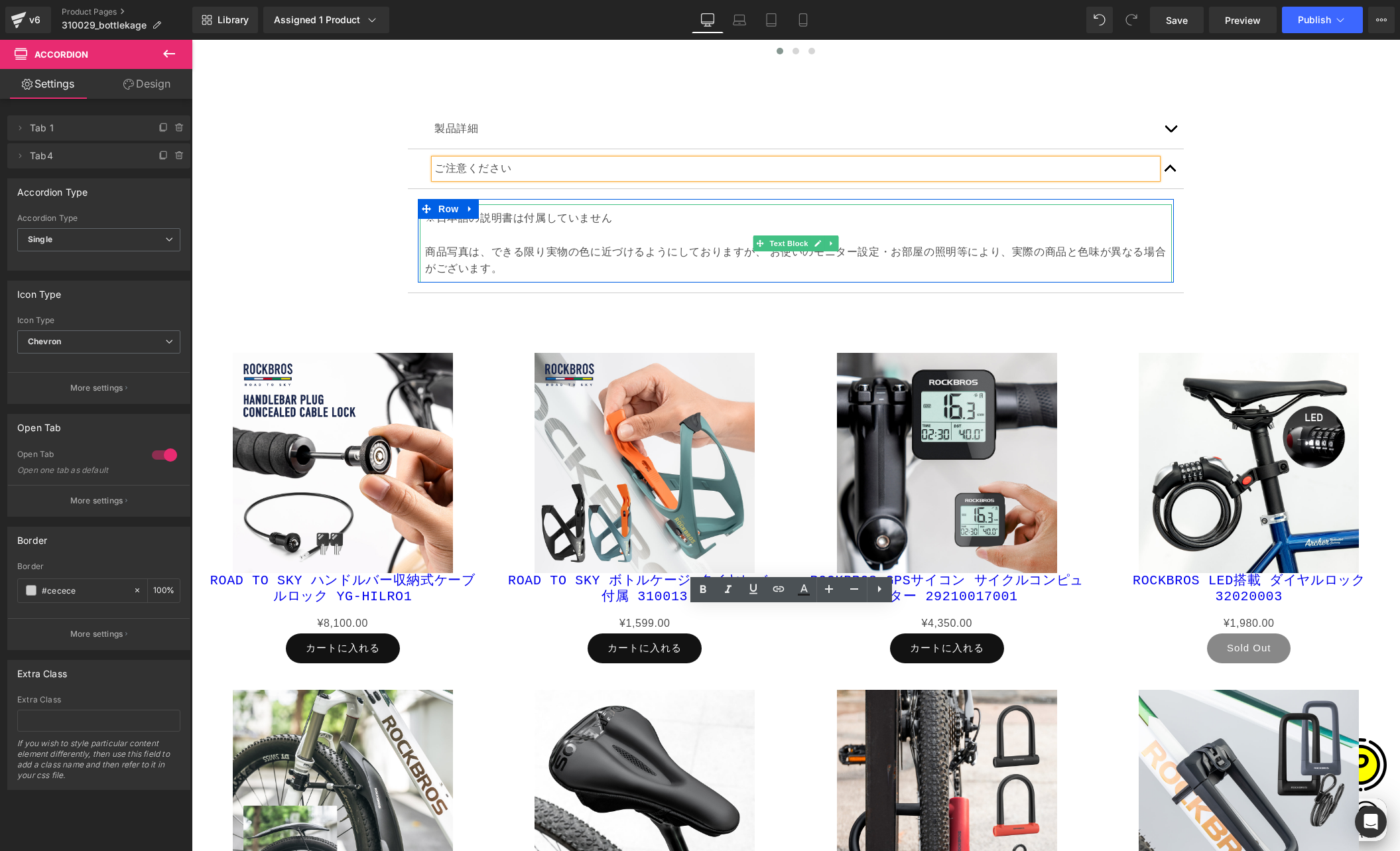
click at [441, 234] on p "商品写真は、できる限り実物の色に近づけるようにしておりますが、 お使いのモニター設定・お部屋の照明等により、実際の商品と色味が異なる場合がございます。" at bounding box center [795, 252] width 741 height 51
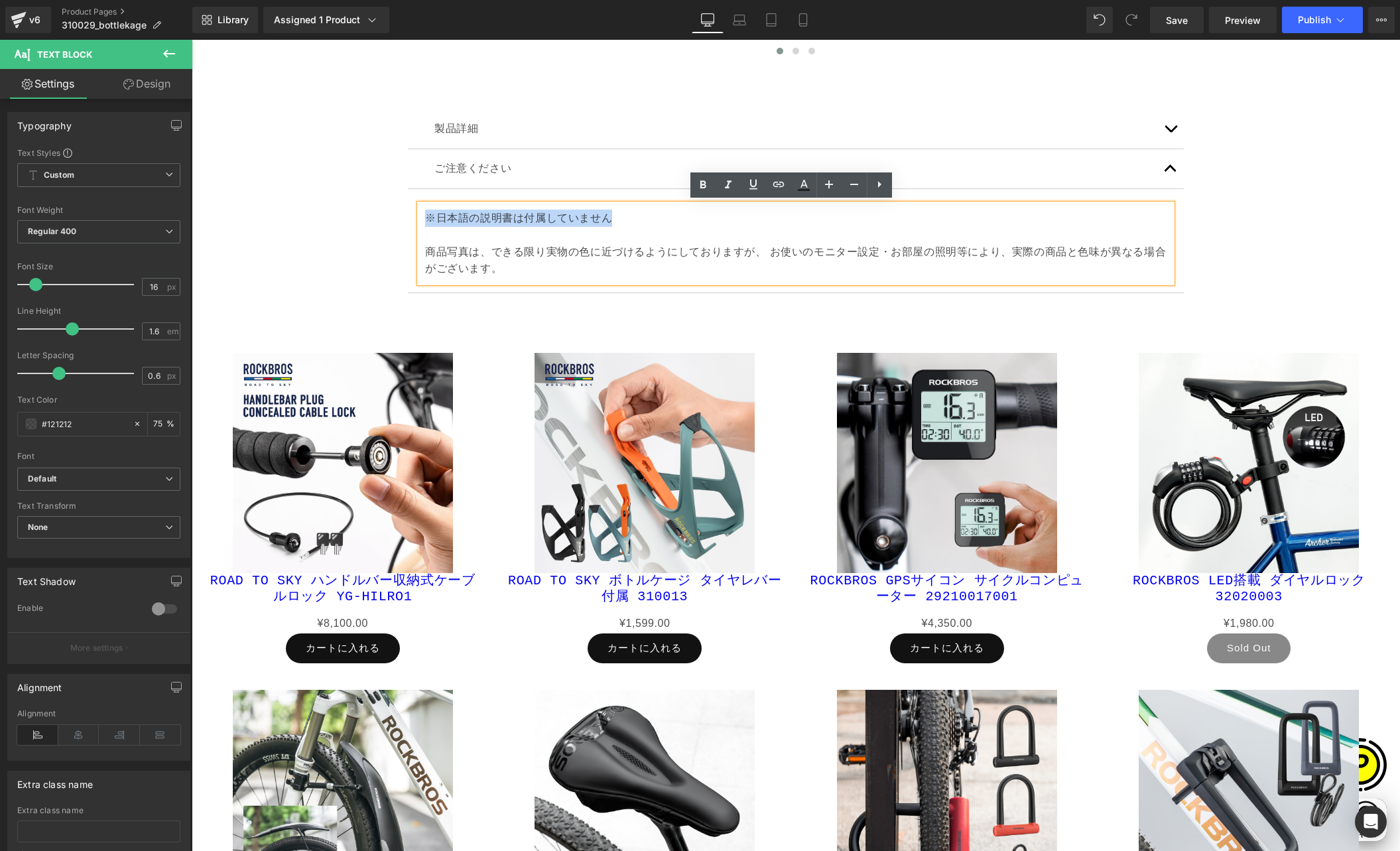
drag, startPoint x: 420, startPoint y: 217, endPoint x: 632, endPoint y: 216, distance: 212.0
click at [632, 216] on p "※日本語の説明書は付属していません" at bounding box center [795, 219] width 741 height 18
paste div
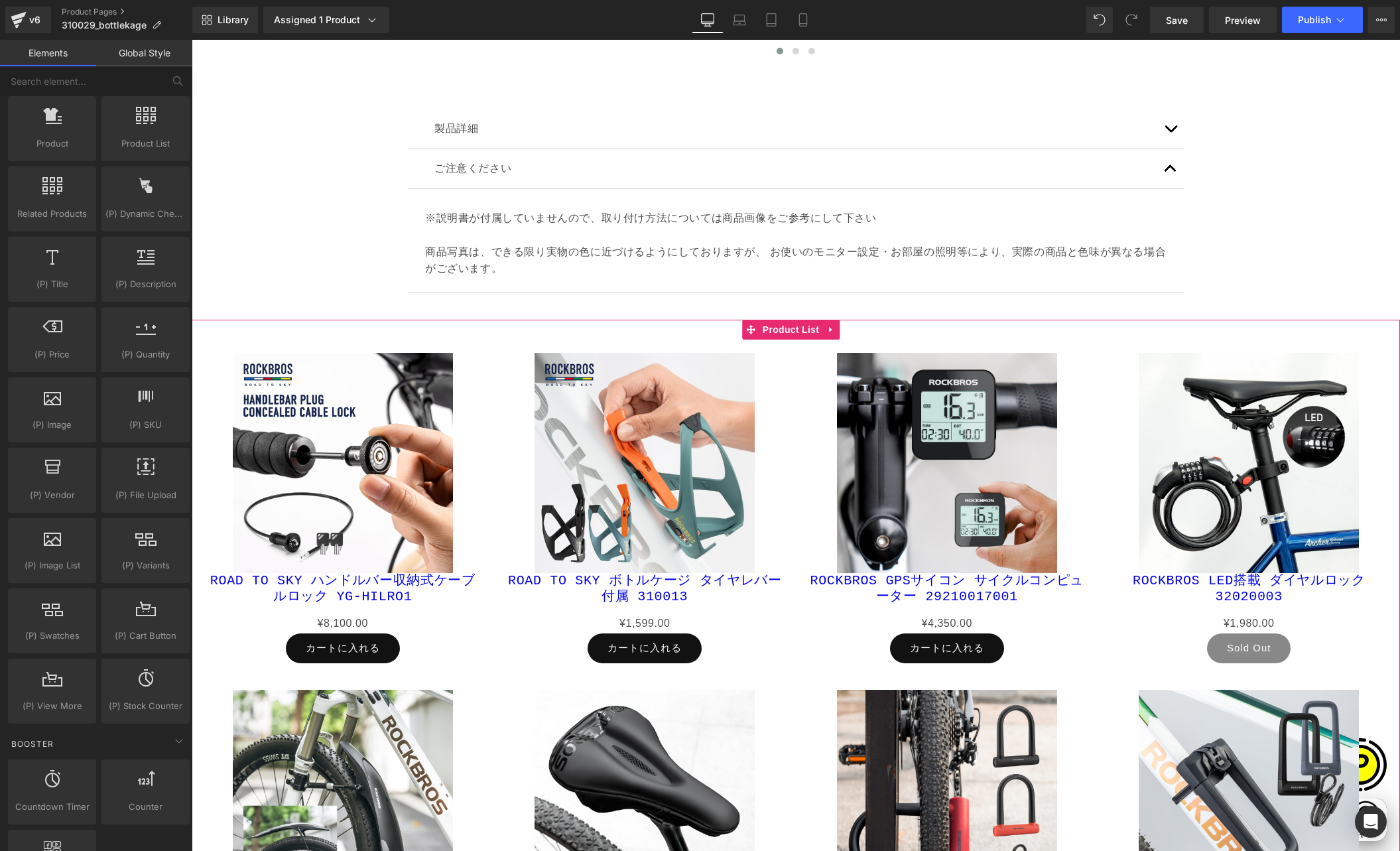
scroll to position [0, 518]
click at [794, 333] on span "Product List" at bounding box center [790, 330] width 63 height 20
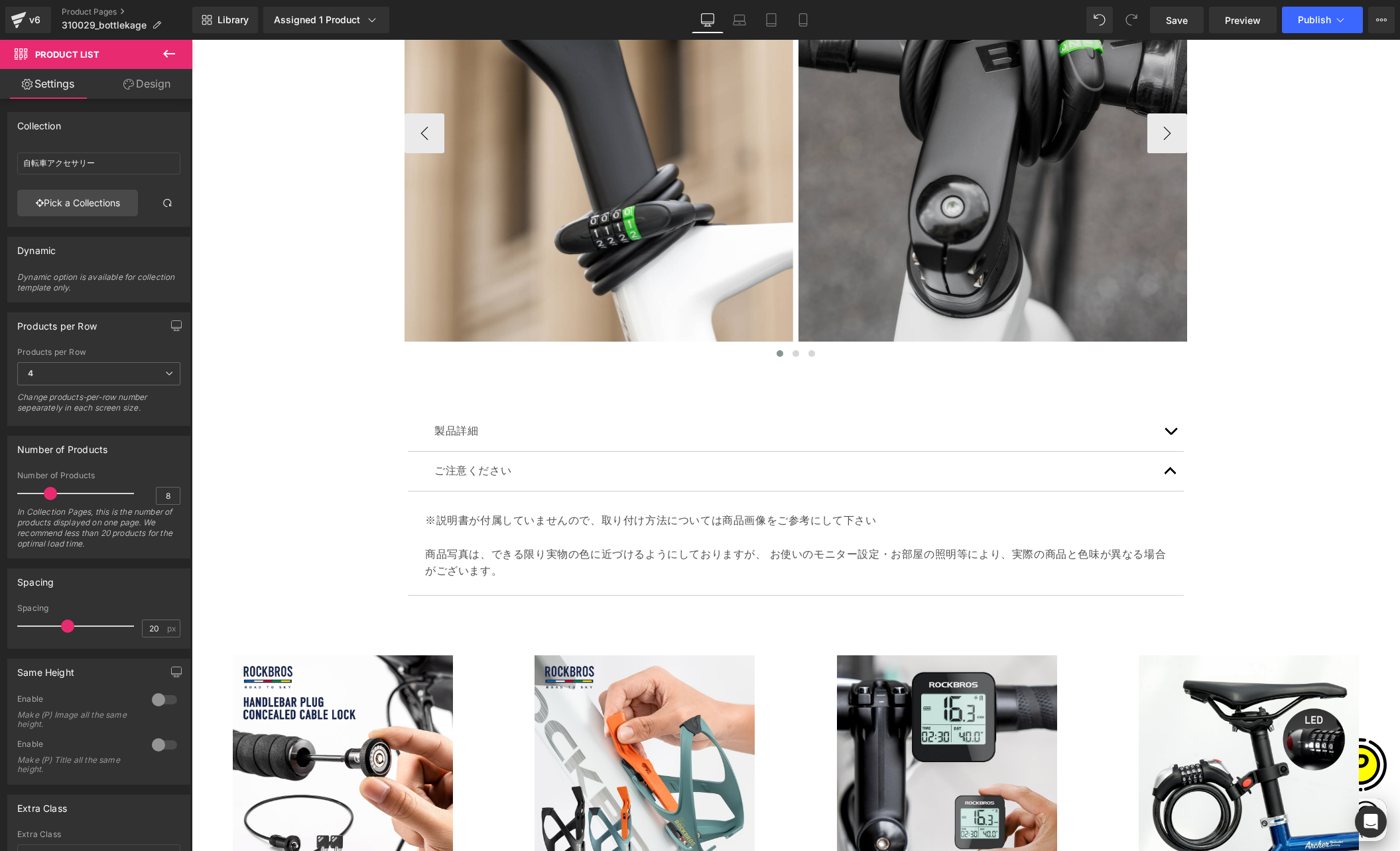
scroll to position [0, 0]
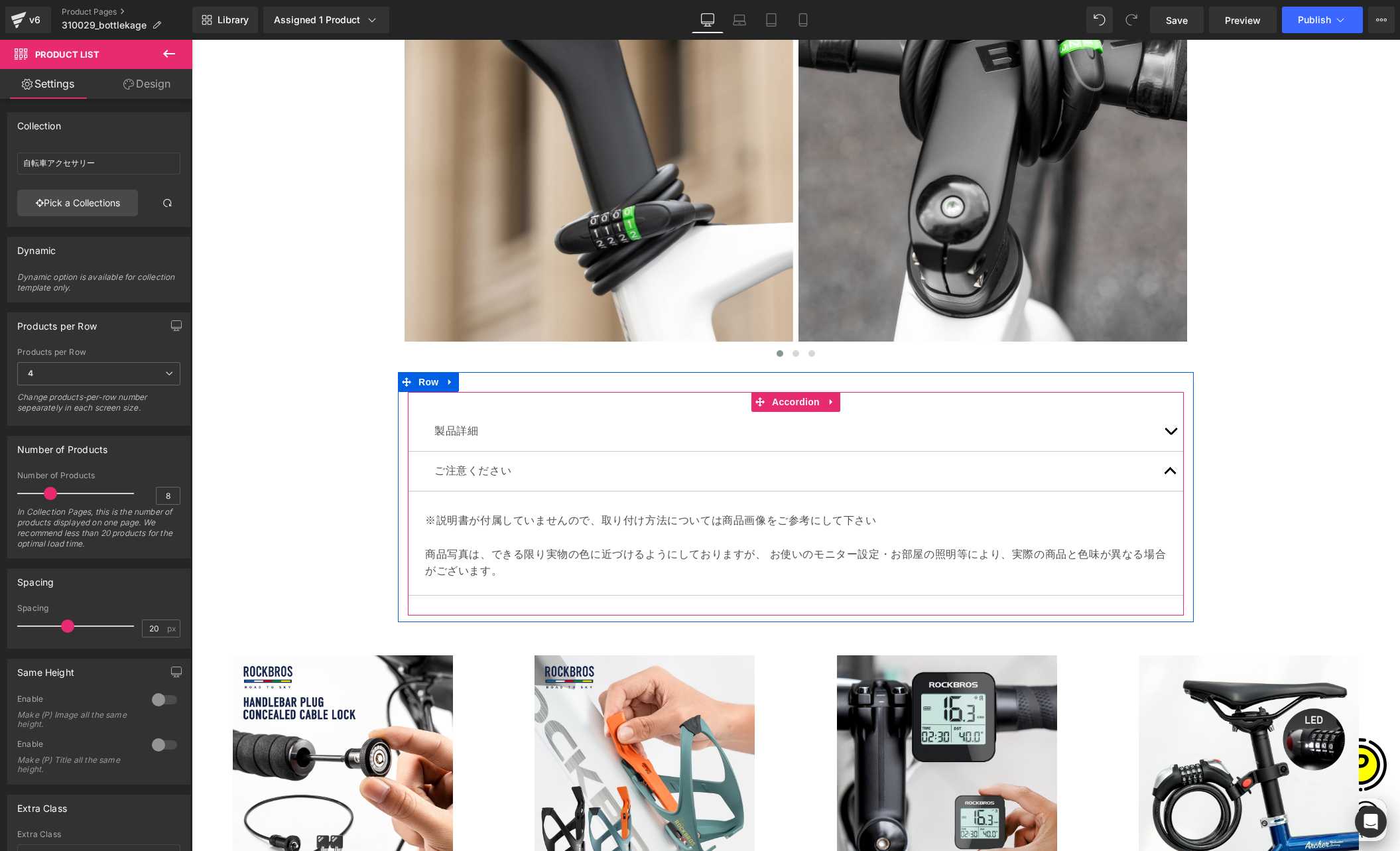
click at [1171, 435] on span "button" at bounding box center [1171, 435] width 0 height 0
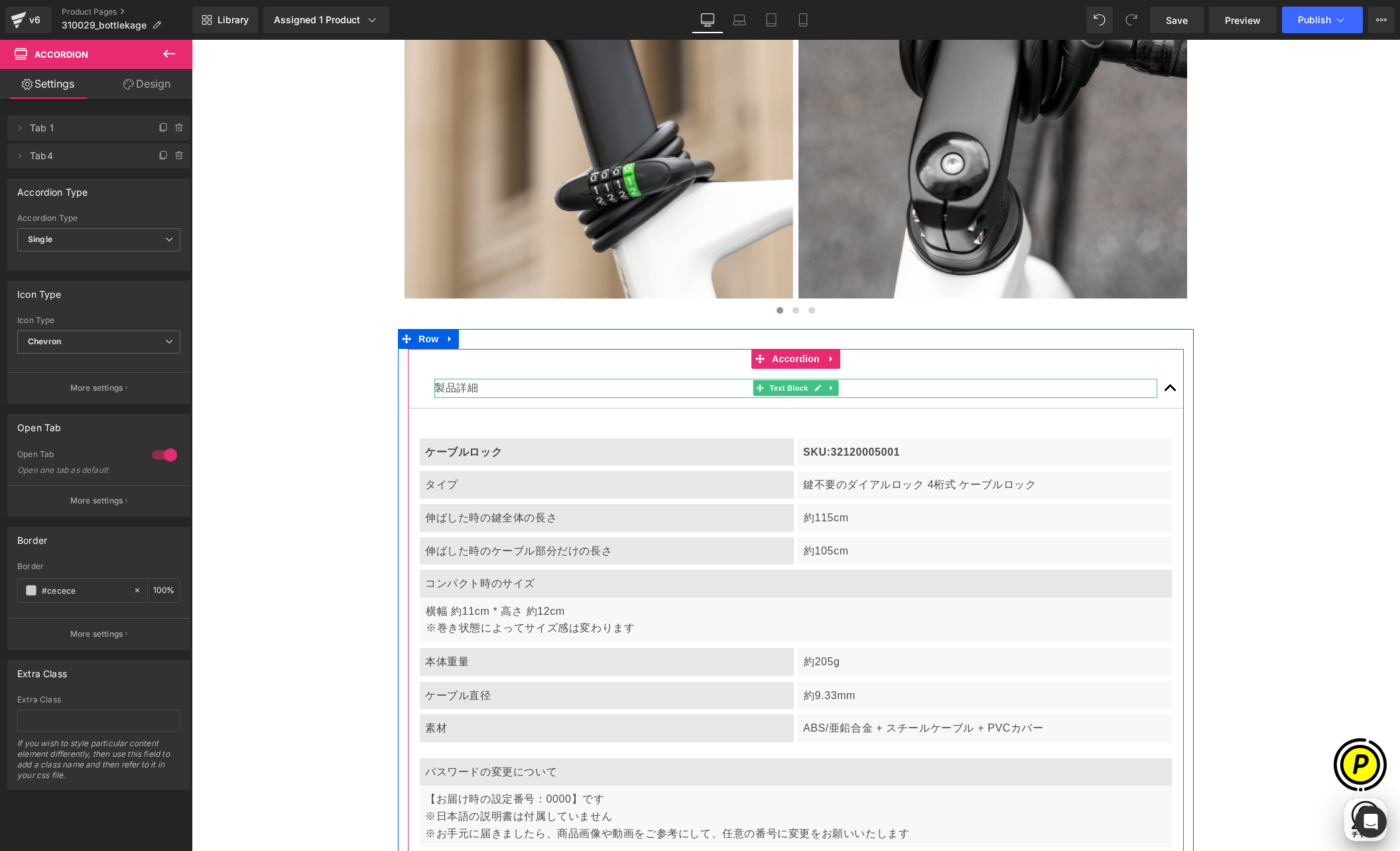
scroll to position [5088, 0]
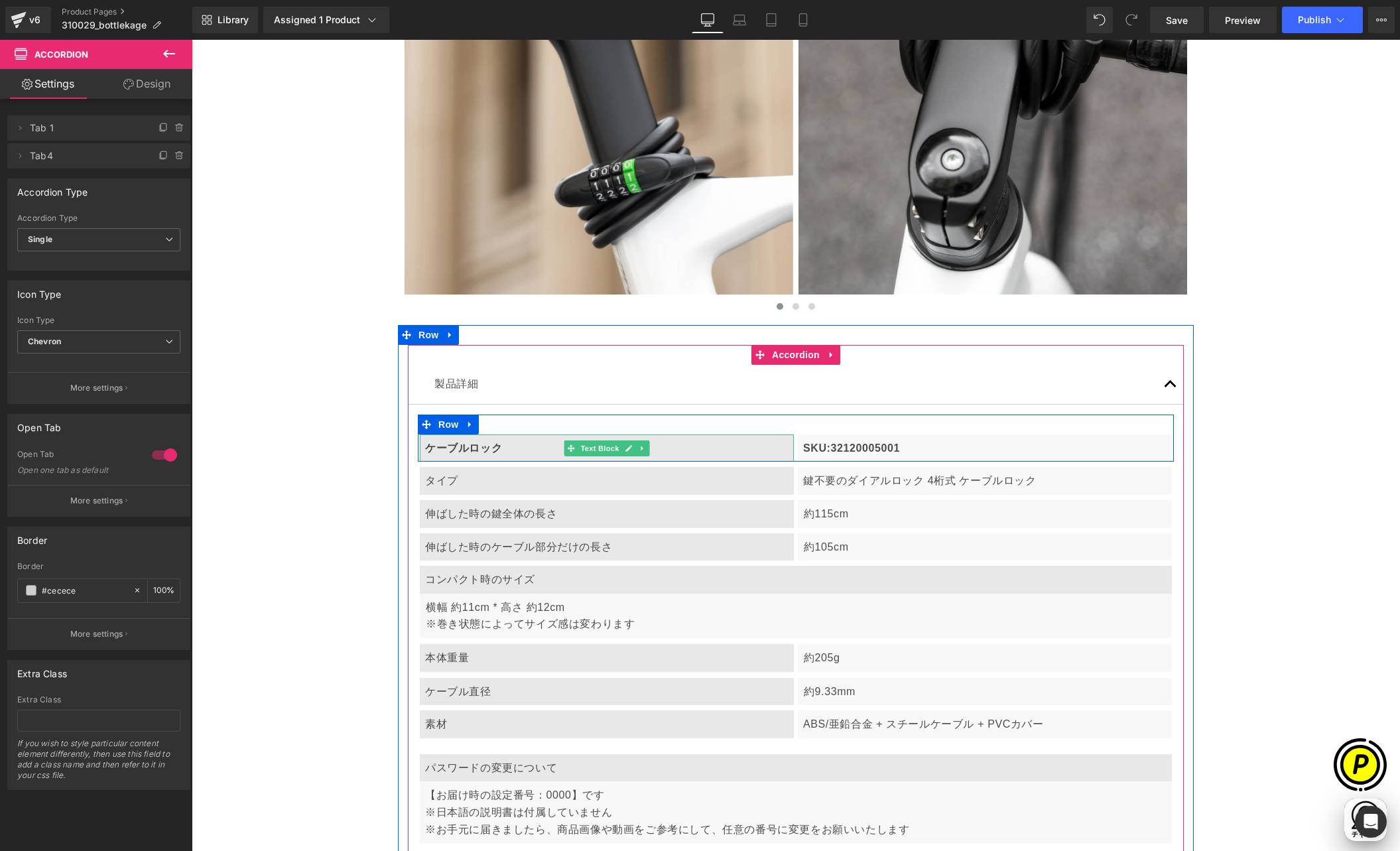
click at [478, 451] on b "ケーブルロック" at bounding box center [463, 448] width 77 height 11
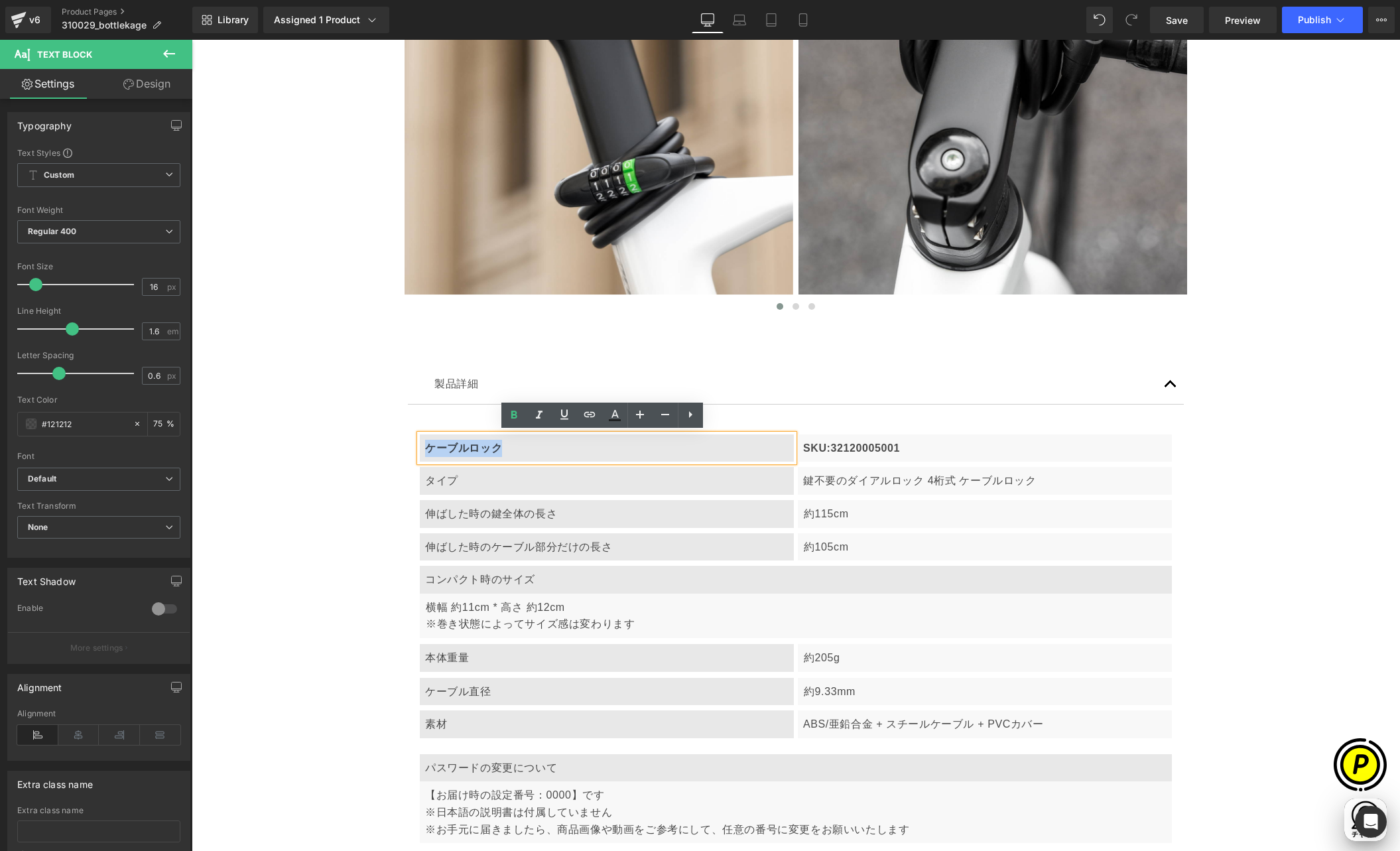
drag, startPoint x: 417, startPoint y: 446, endPoint x: 537, endPoint y: 446, distance: 120.0
click at [537, 446] on div "ケーブルロック" at bounding box center [607, 449] width 374 height 28
click at [848, 444] on p "SKU:32120005001" at bounding box center [985, 449] width 363 height 18
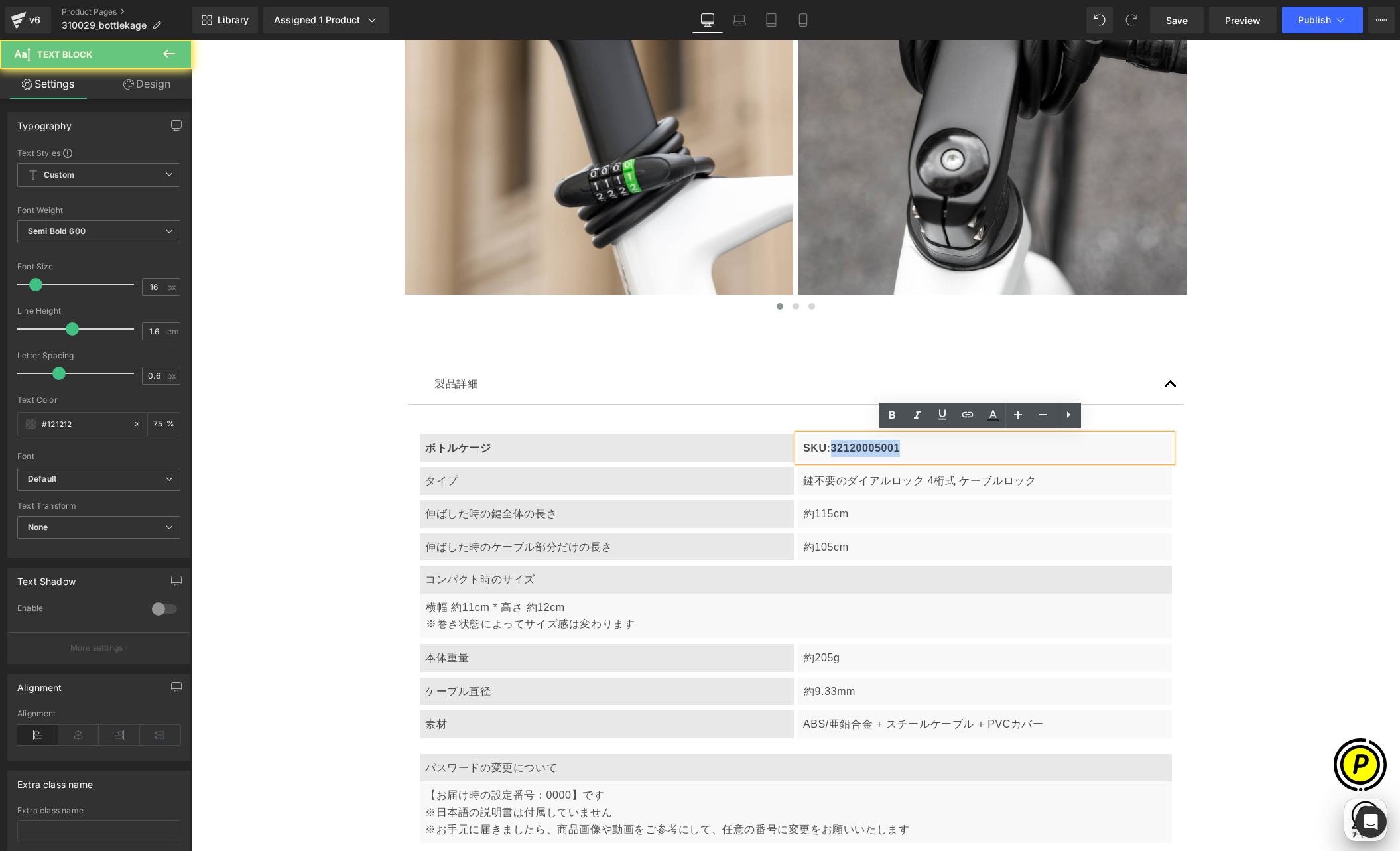
drag, startPoint x: 825, startPoint y: 444, endPoint x: 944, endPoint y: 455, distance: 119.5
click at [944, 455] on p "SKU:32120005001" at bounding box center [985, 449] width 363 height 18
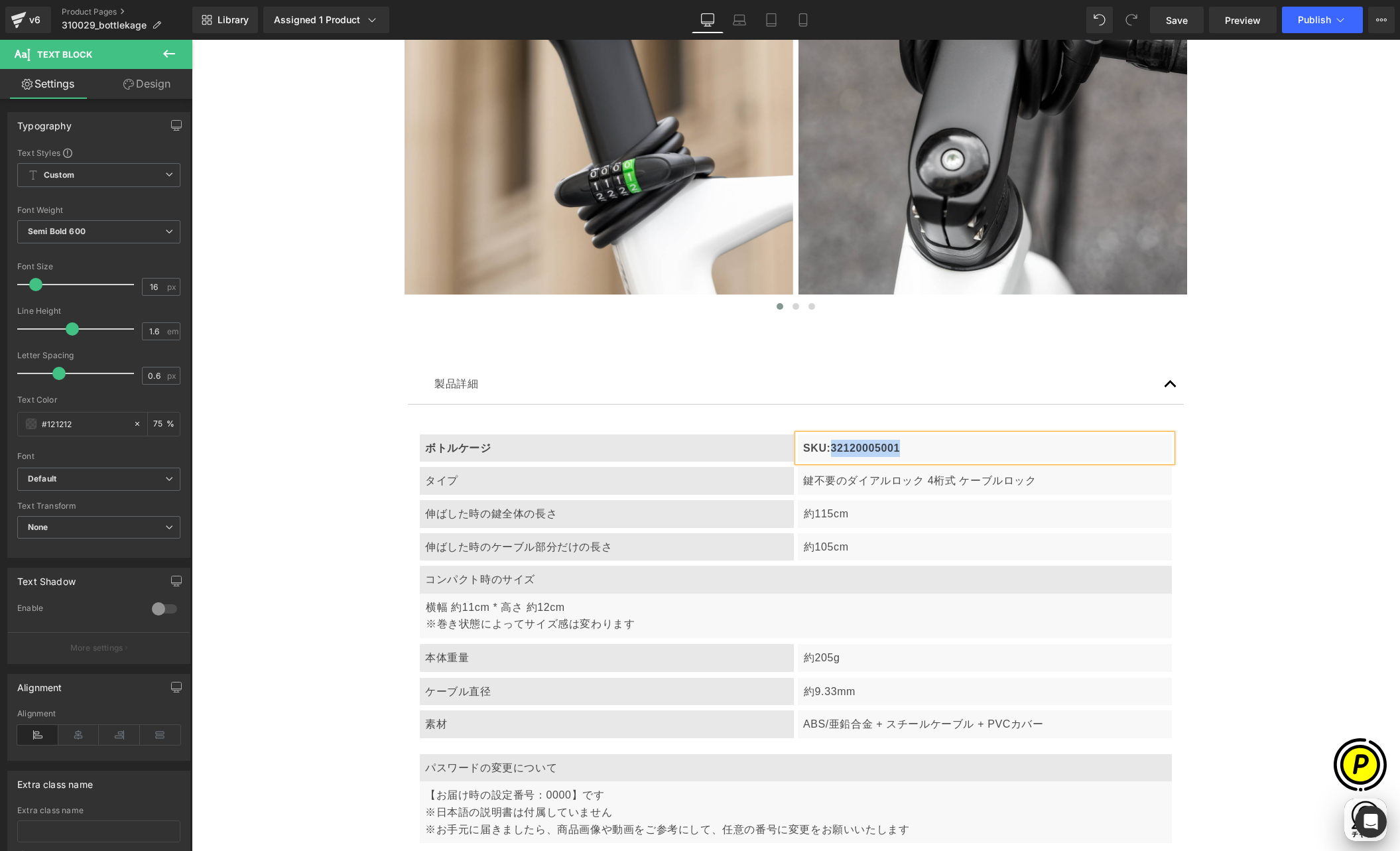
paste div
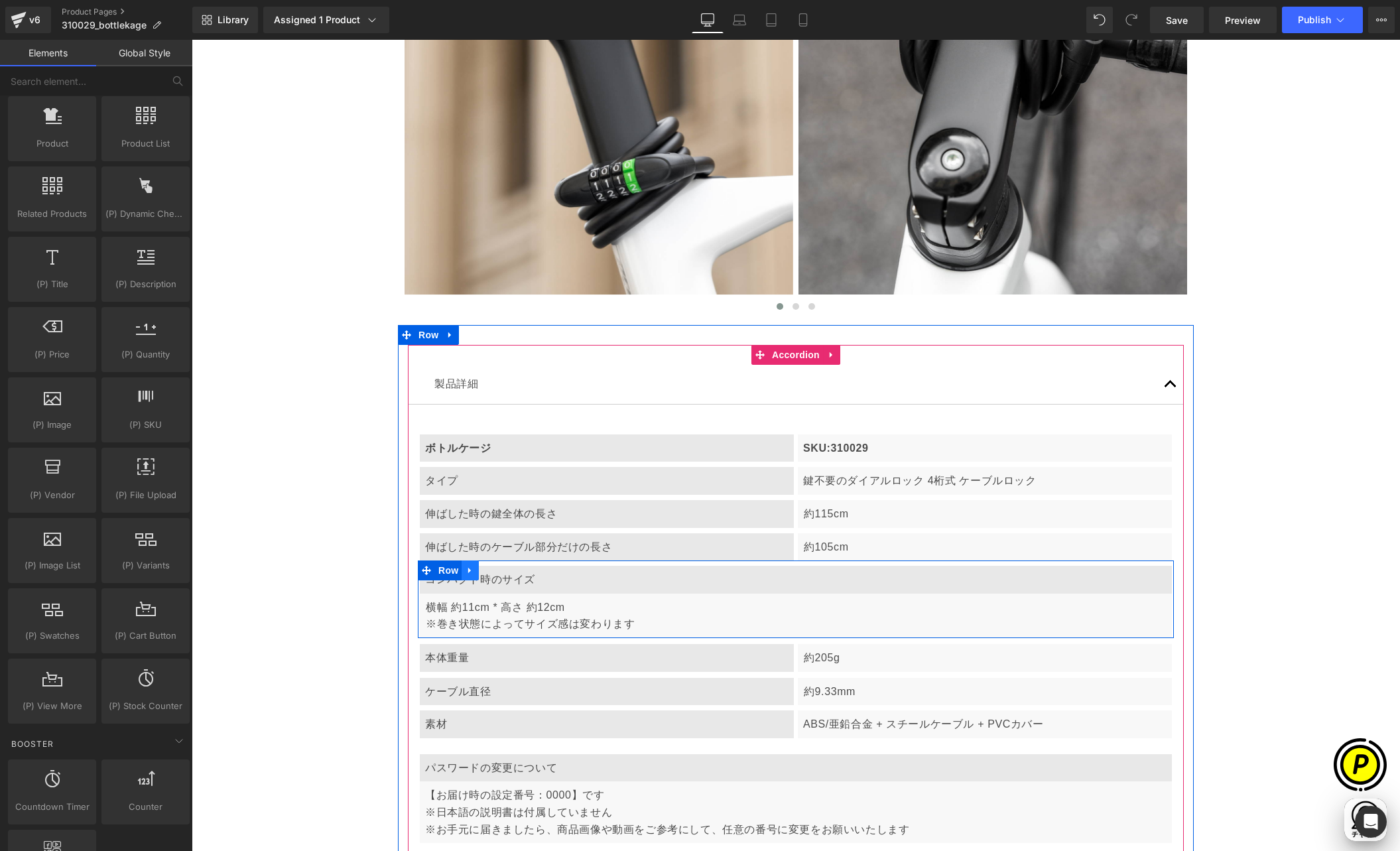
click at [470, 569] on link at bounding box center [471, 571] width 18 height 20
click at [500, 570] on icon at bounding box center [504, 571] width 10 height 10
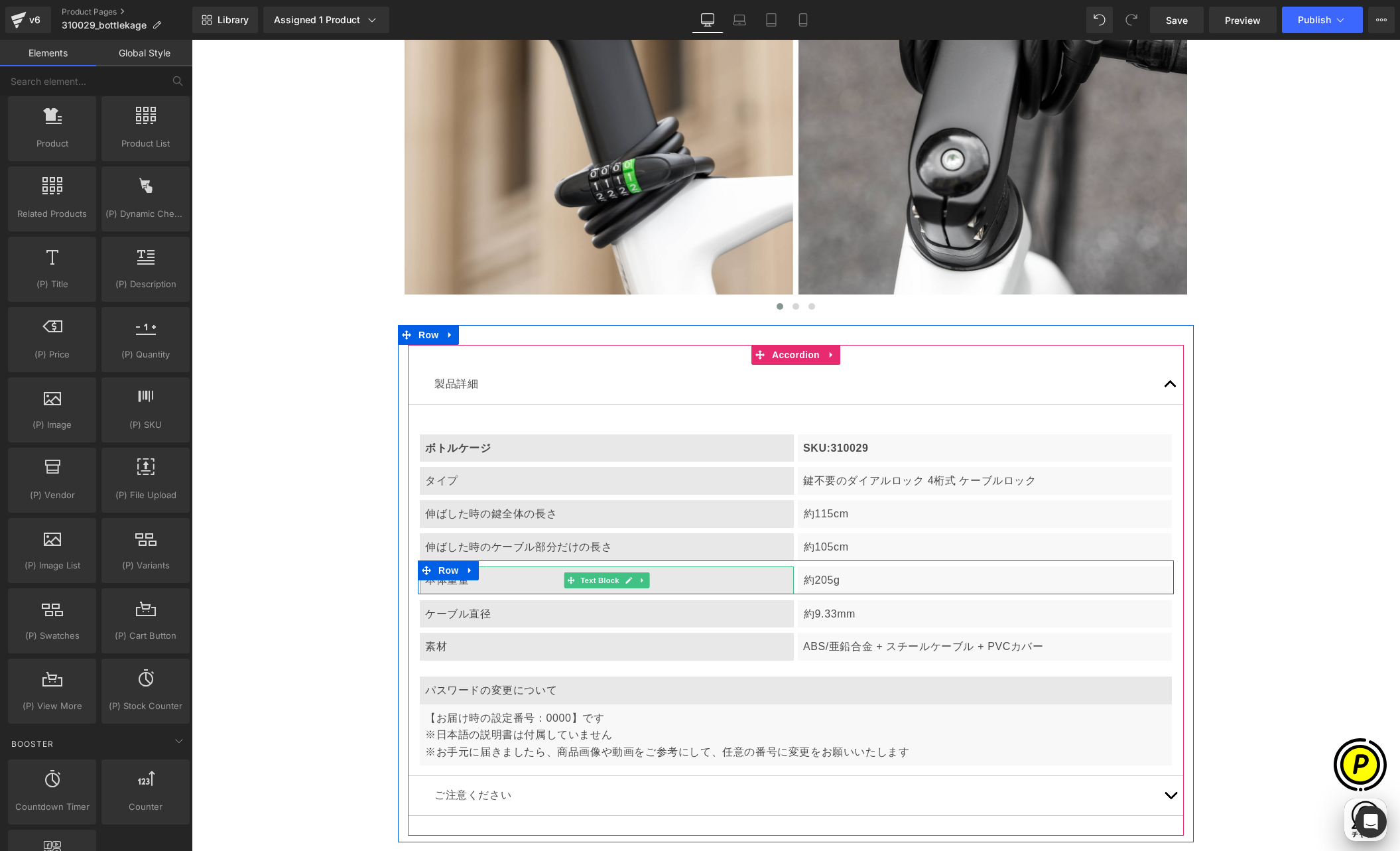
scroll to position [0, 0]
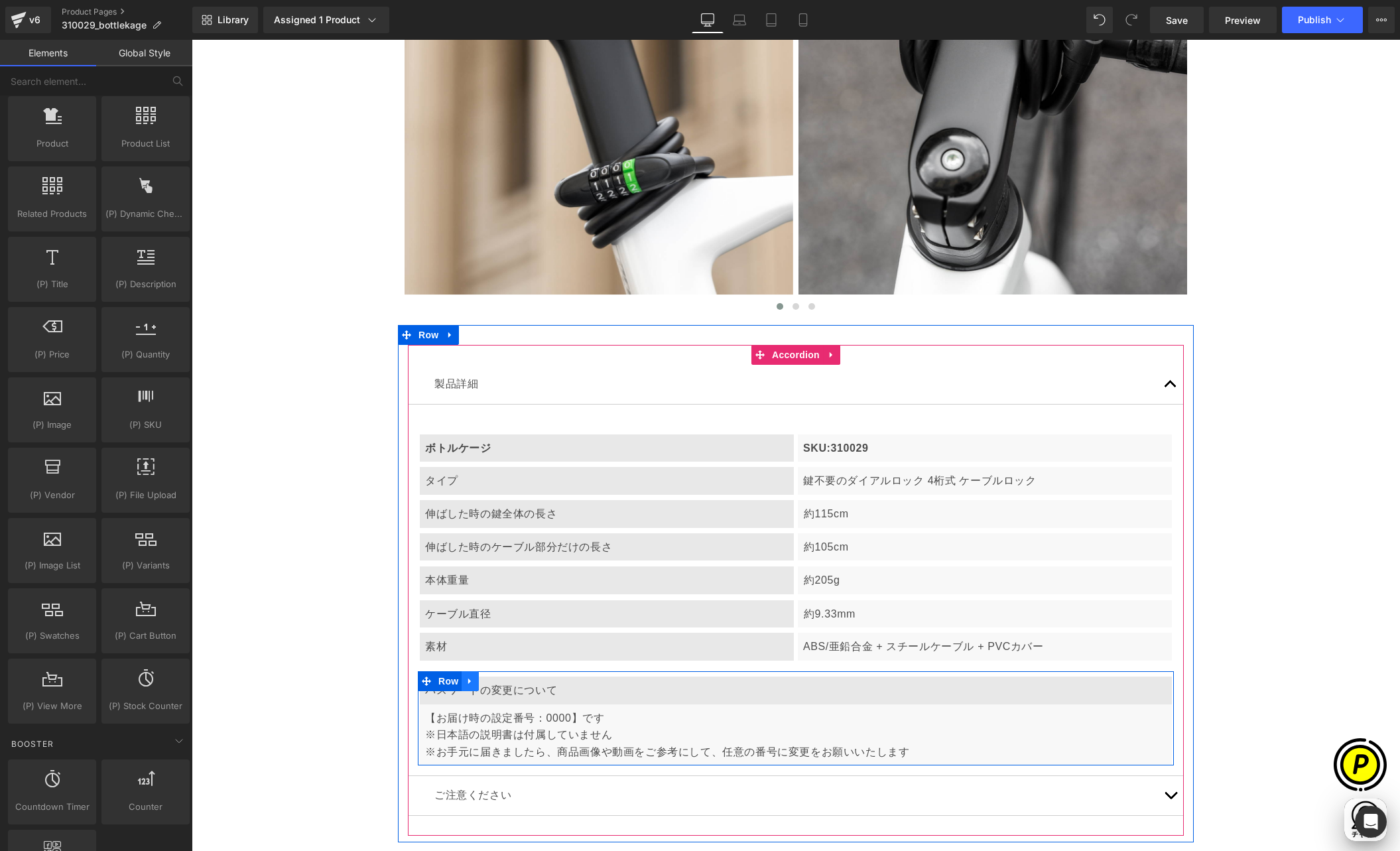
click at [468, 680] on icon at bounding box center [469, 682] width 3 height 6
click at [500, 679] on icon at bounding box center [504, 681] width 10 height 10
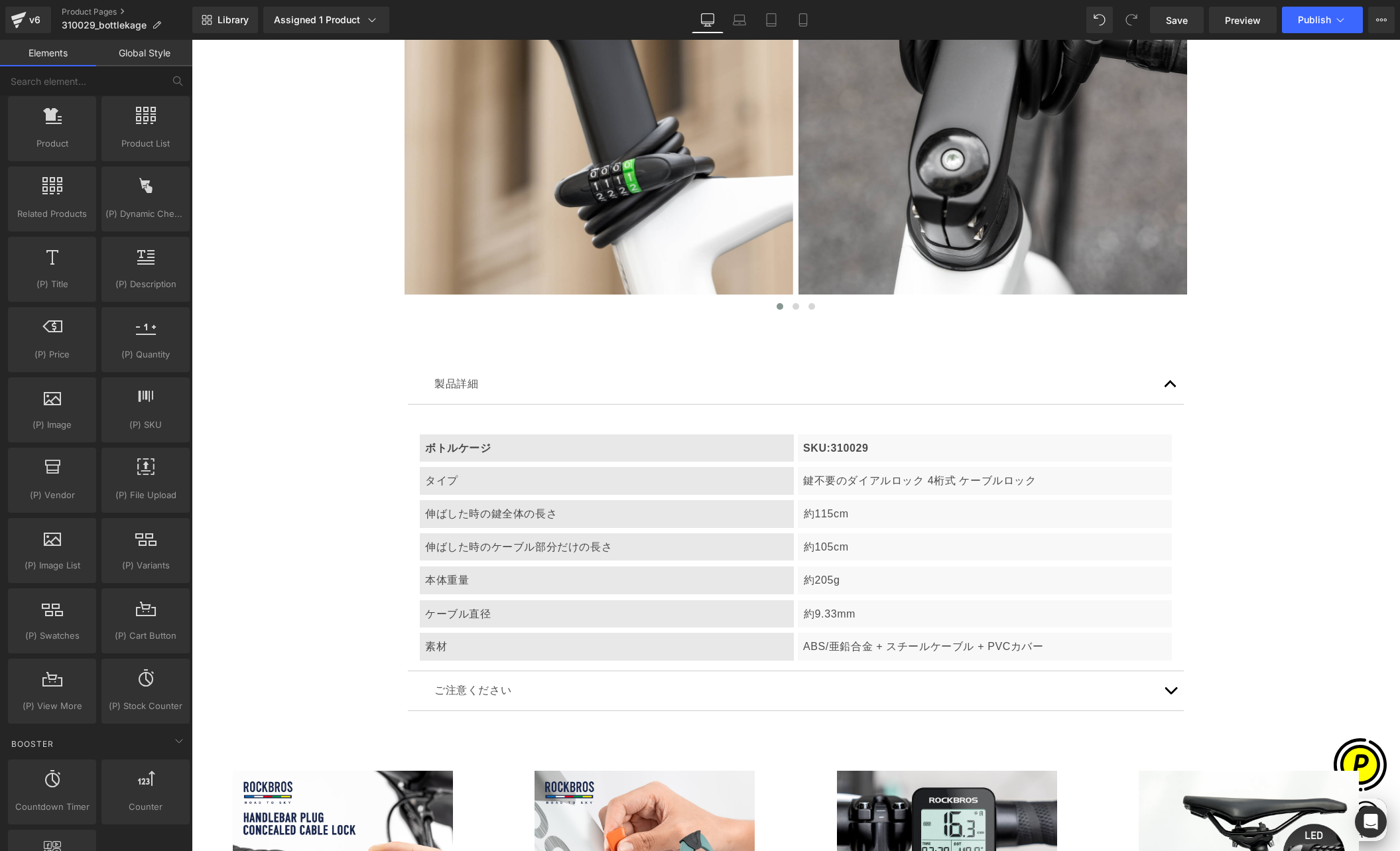
scroll to position [0, 518]
click at [478, 510] on div "伸ばした時の鍵全体の長さ" at bounding box center [607, 514] width 374 height 28
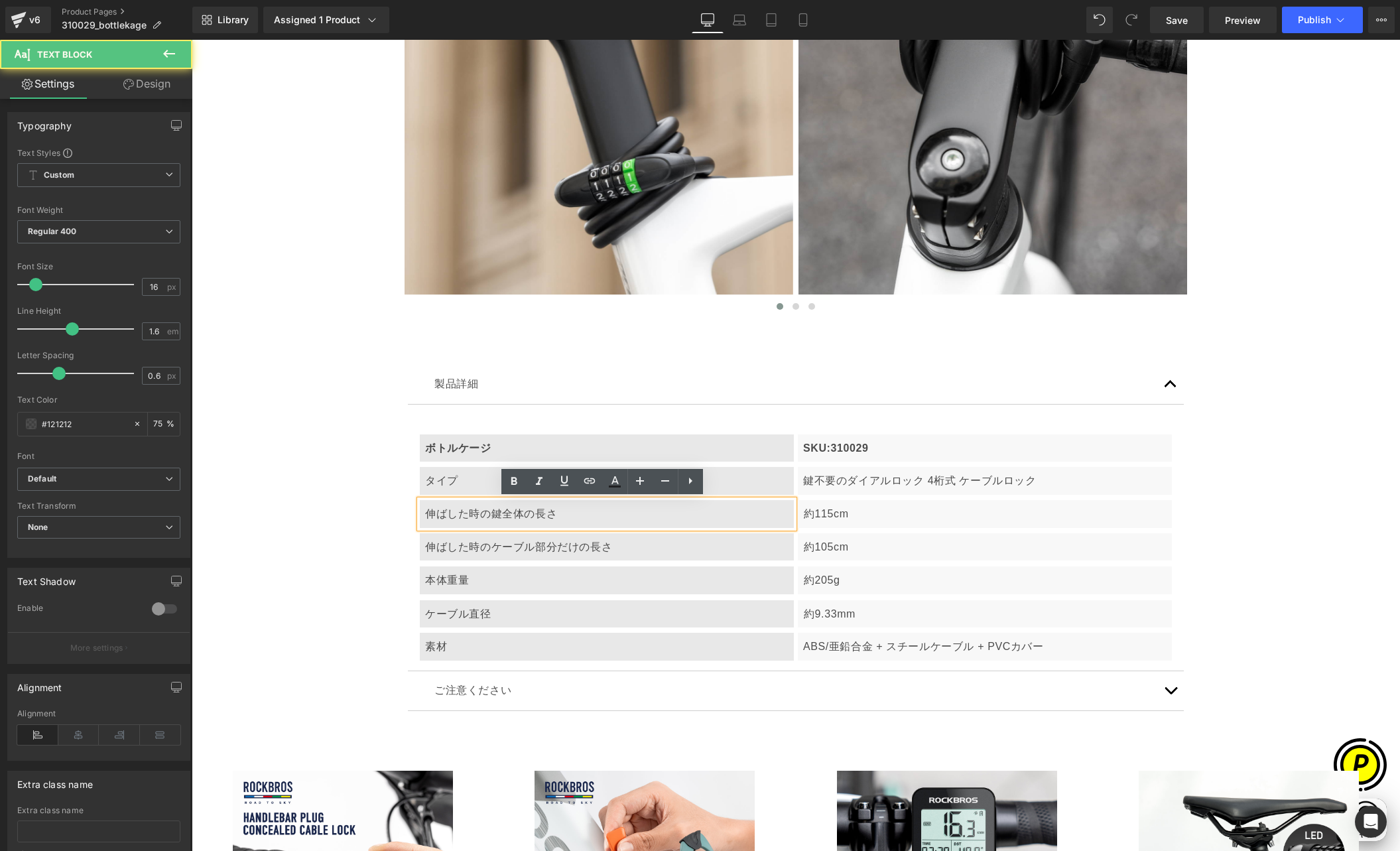
click at [433, 484] on p "タイプ" at bounding box center [607, 481] width 363 height 18
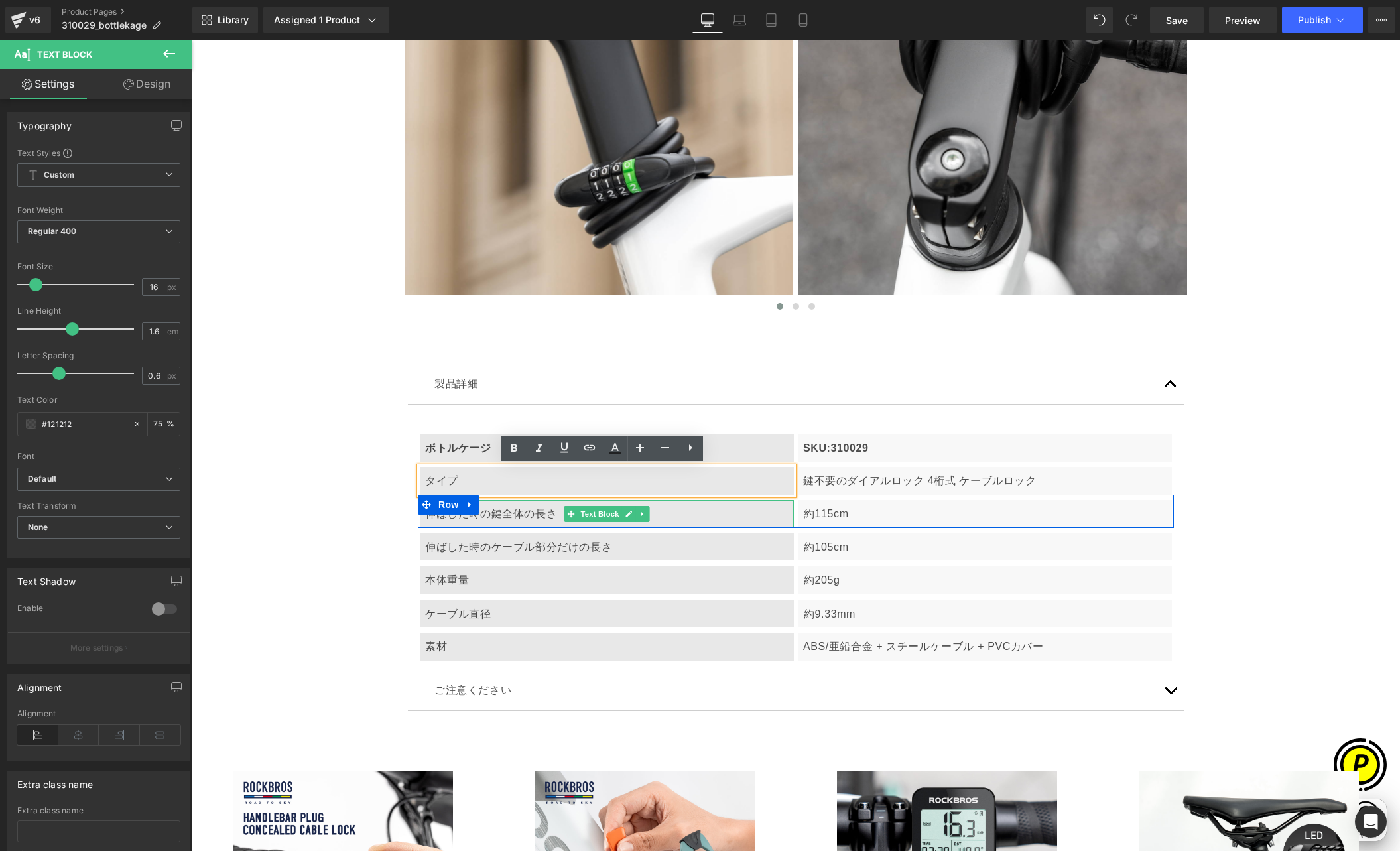
click at [429, 516] on div "伸ばした時の鍵全体の長さ" at bounding box center [607, 514] width 374 height 28
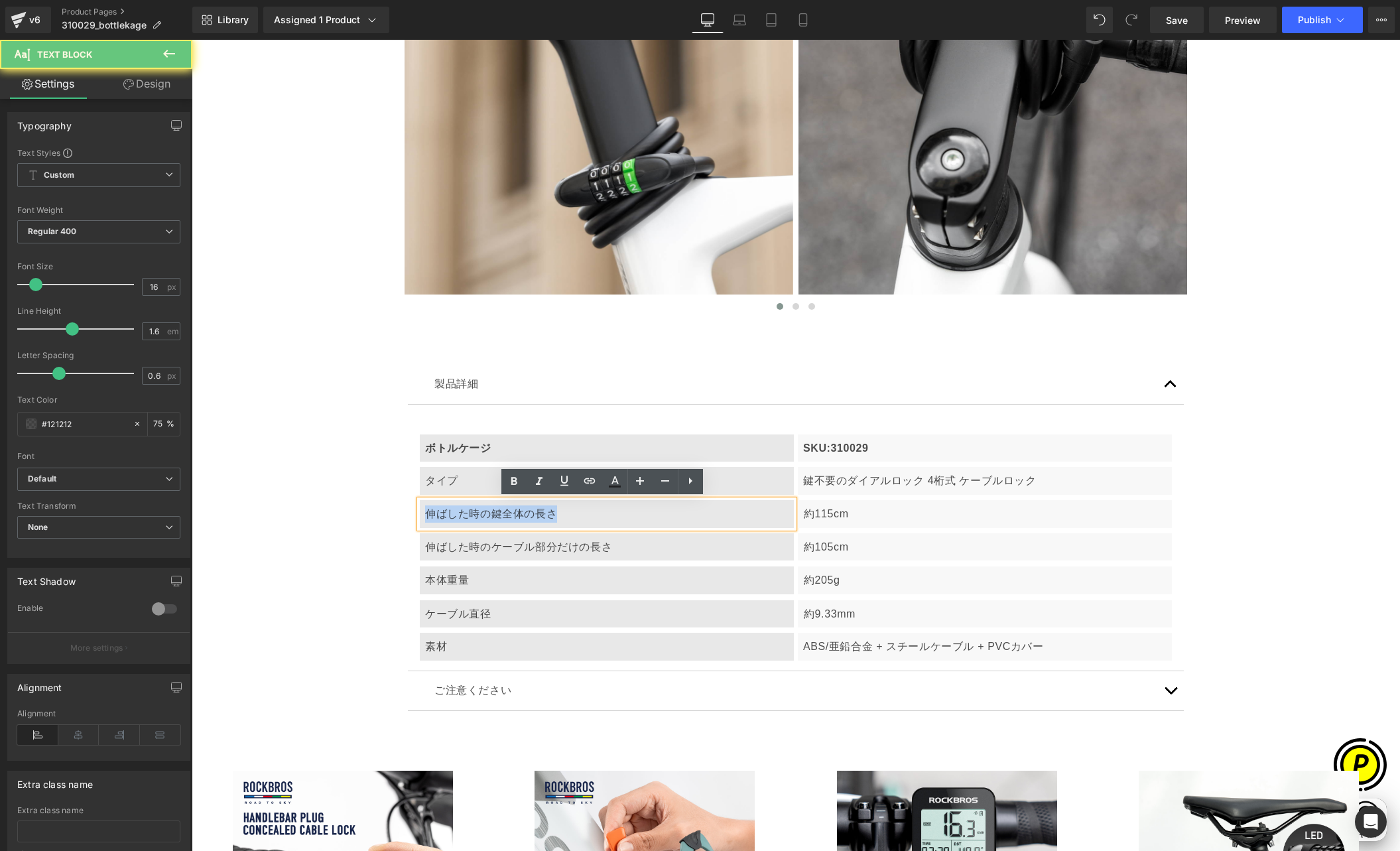
drag, startPoint x: 420, startPoint y: 511, endPoint x: 585, endPoint y: 511, distance: 165.0
click at [585, 511] on div "伸ばした時の鍵全体の長さ" at bounding box center [607, 514] width 374 height 28
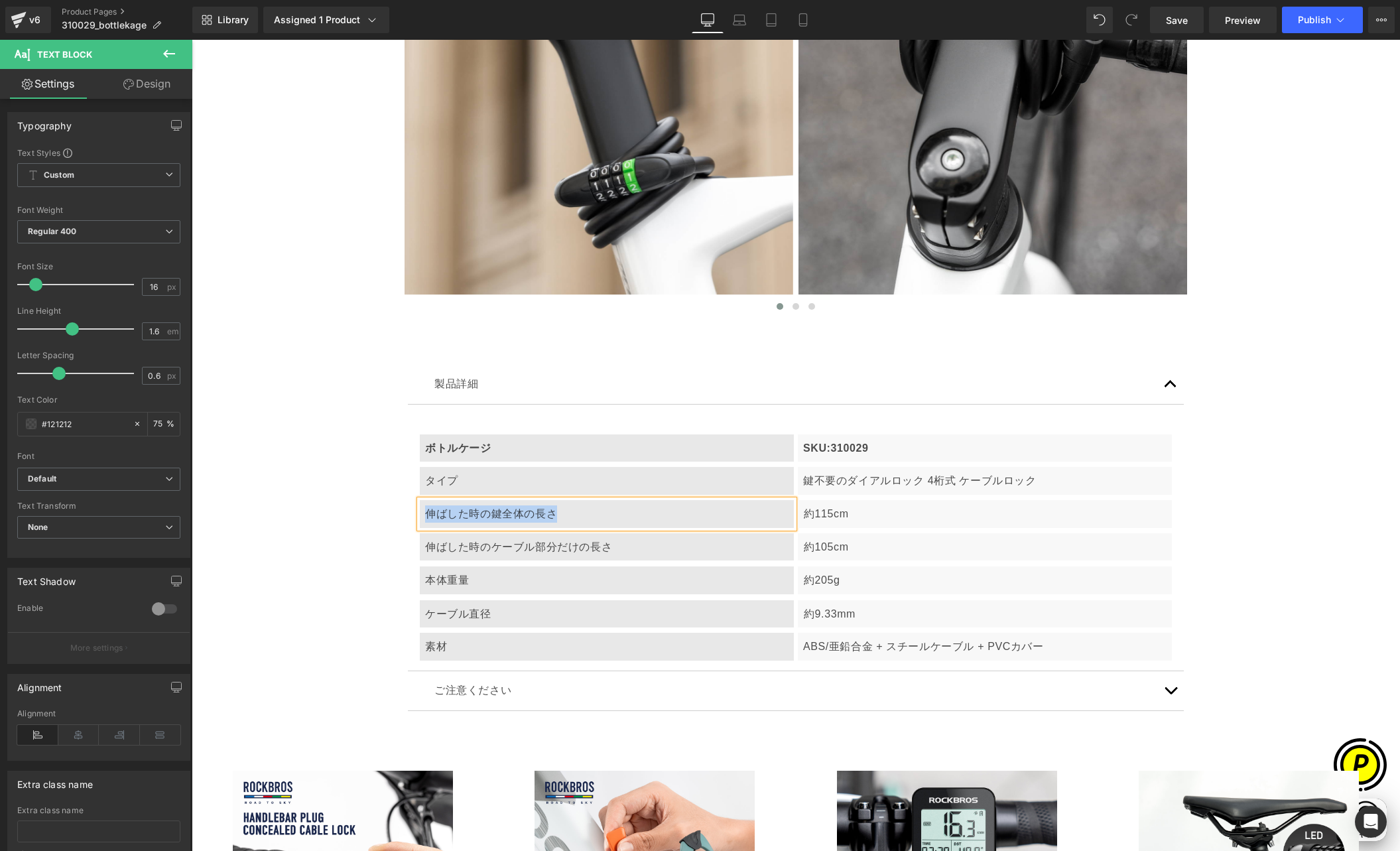
paste div
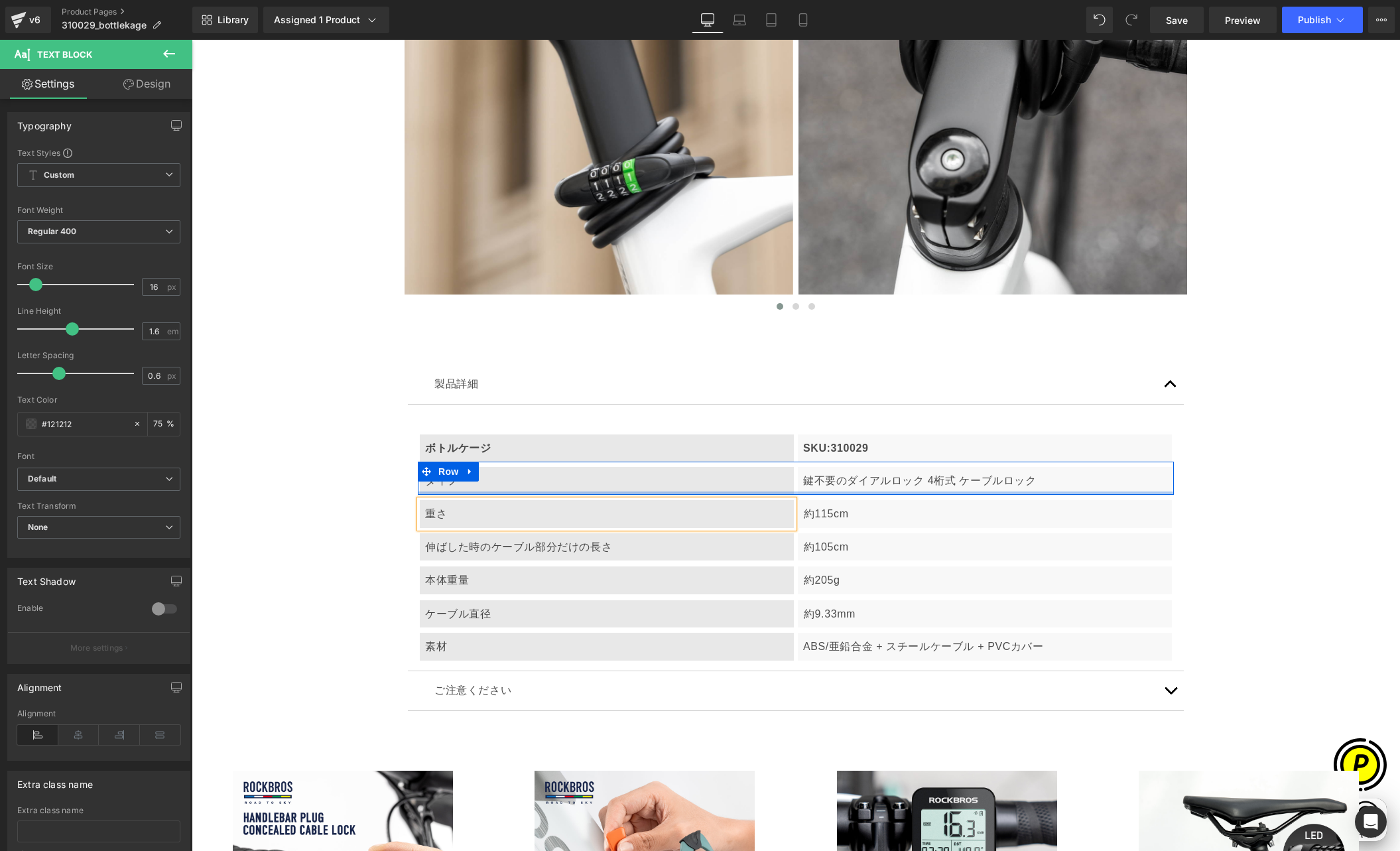
scroll to position [0, 776]
click at [470, 484] on p "タイプ" at bounding box center [607, 481] width 363 height 18
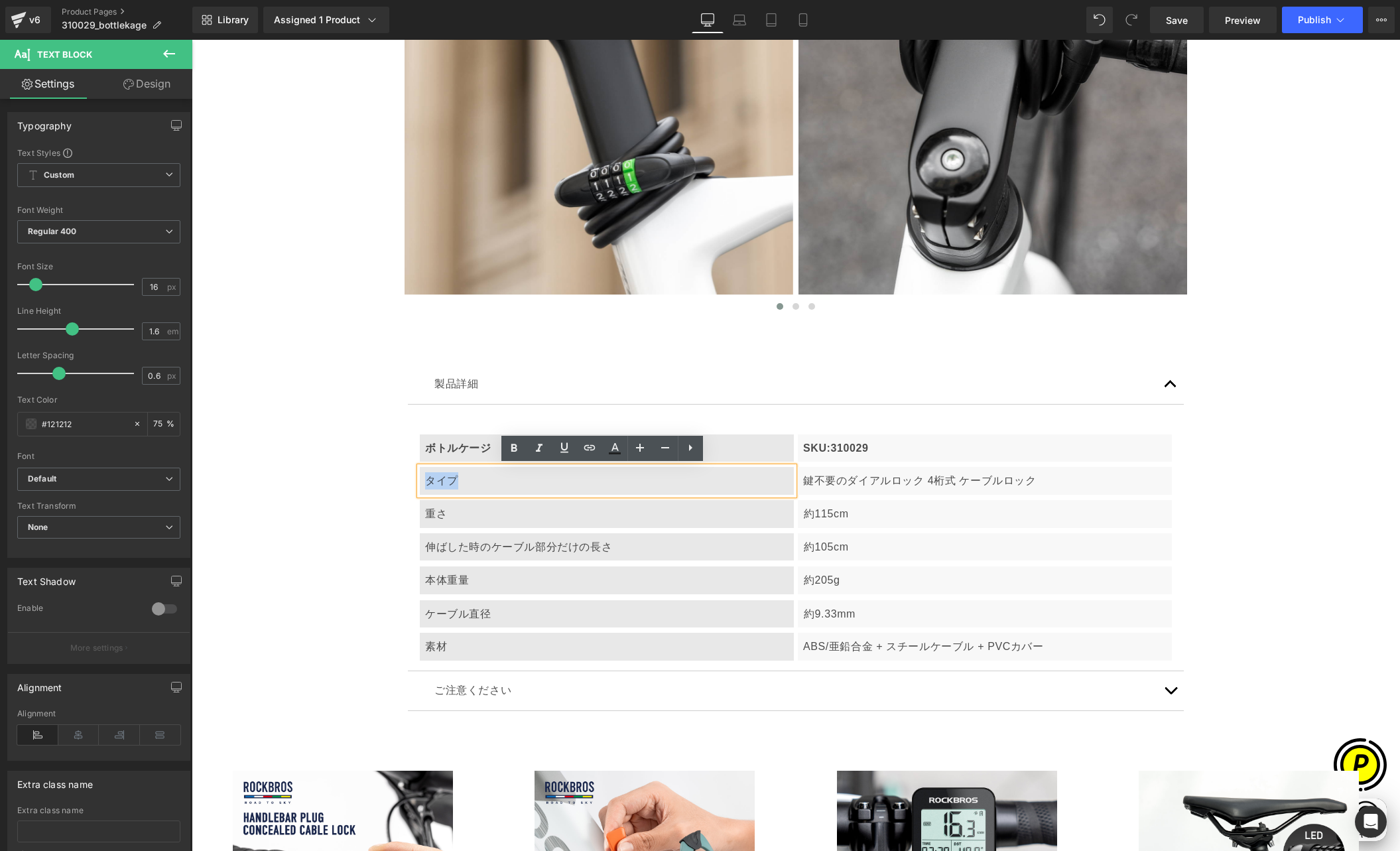
drag, startPoint x: 421, startPoint y: 481, endPoint x: 470, endPoint y: 480, distance: 49.0
click at [470, 480] on p "タイプ" at bounding box center [607, 481] width 363 height 18
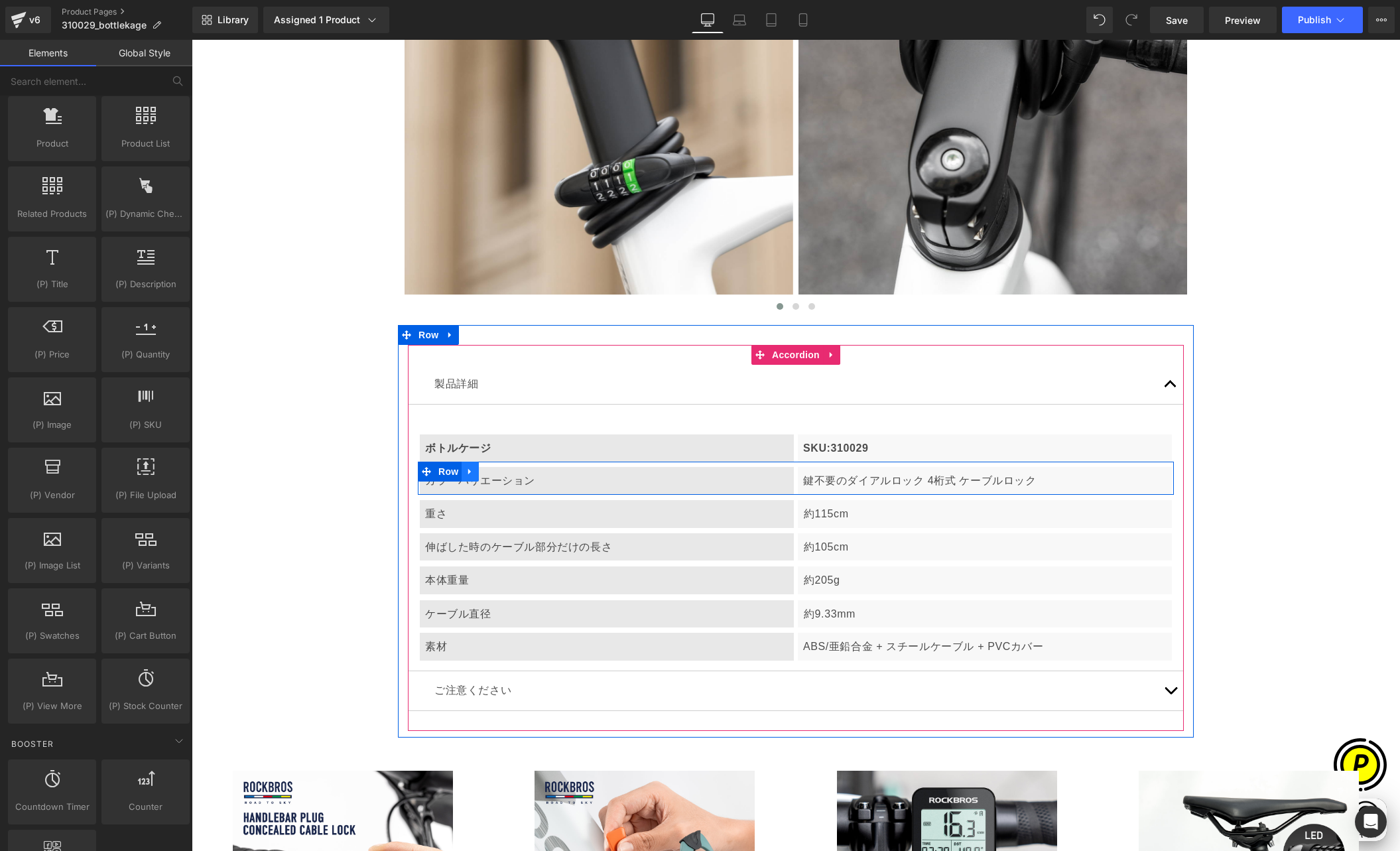
scroll to position [0, 258]
click at [446, 471] on span "Row" at bounding box center [449, 472] width 26 height 20
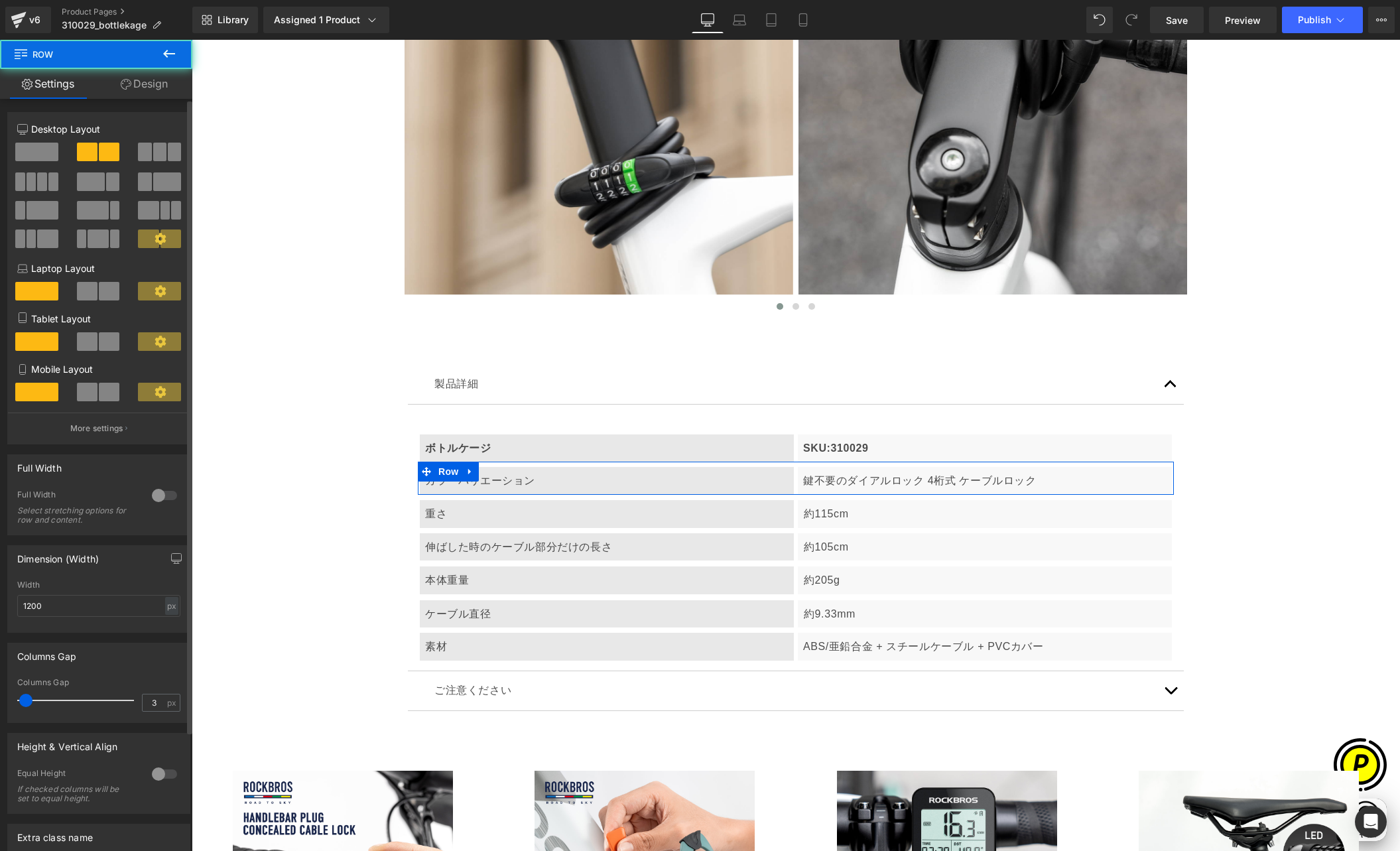
click at [43, 153] on span at bounding box center [36, 152] width 43 height 19
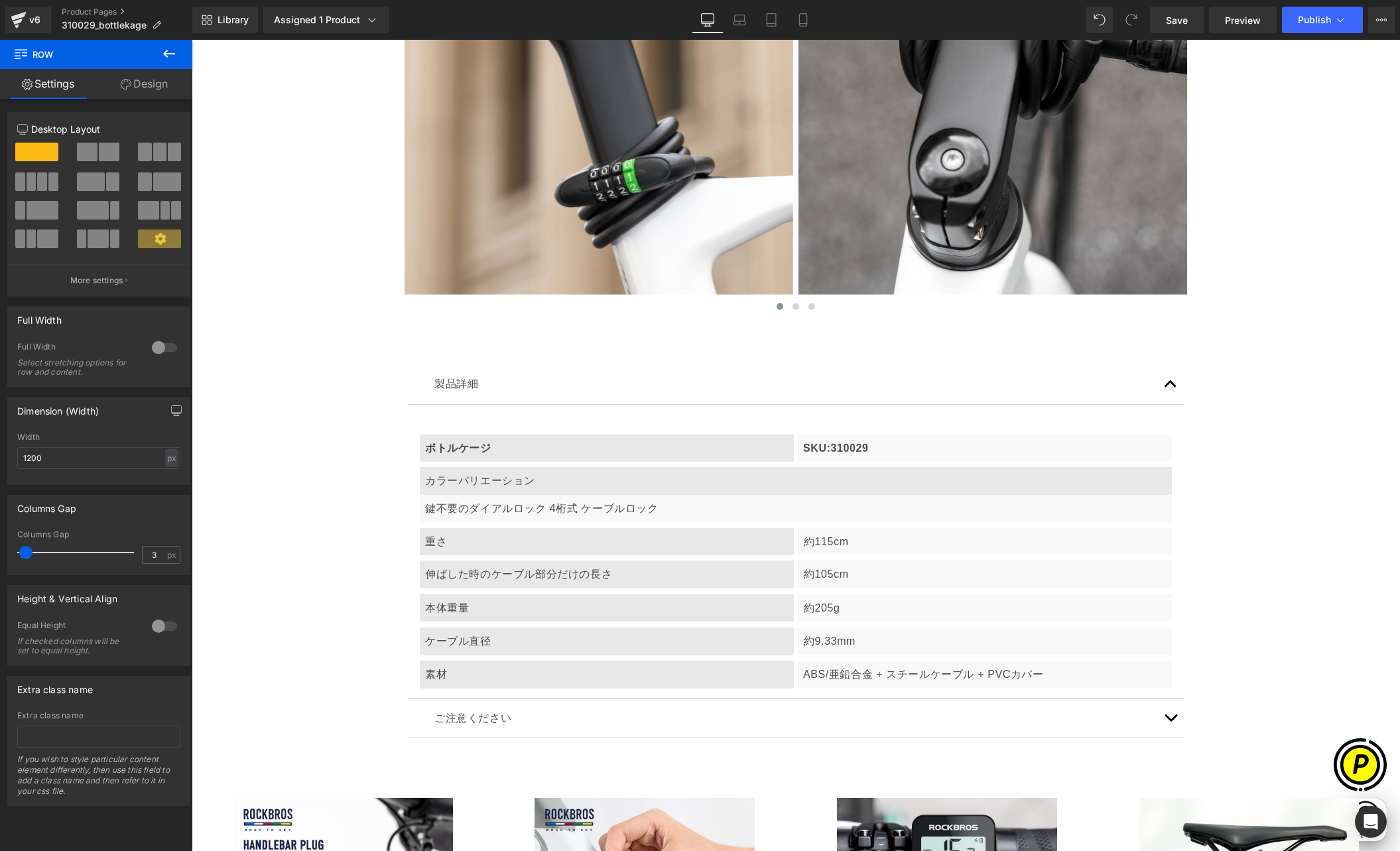
scroll to position [0, 776]
click at [485, 505] on p "鍵不要のダイアルロック 4桁式 ケーブルロック" at bounding box center [795, 509] width 741 height 18
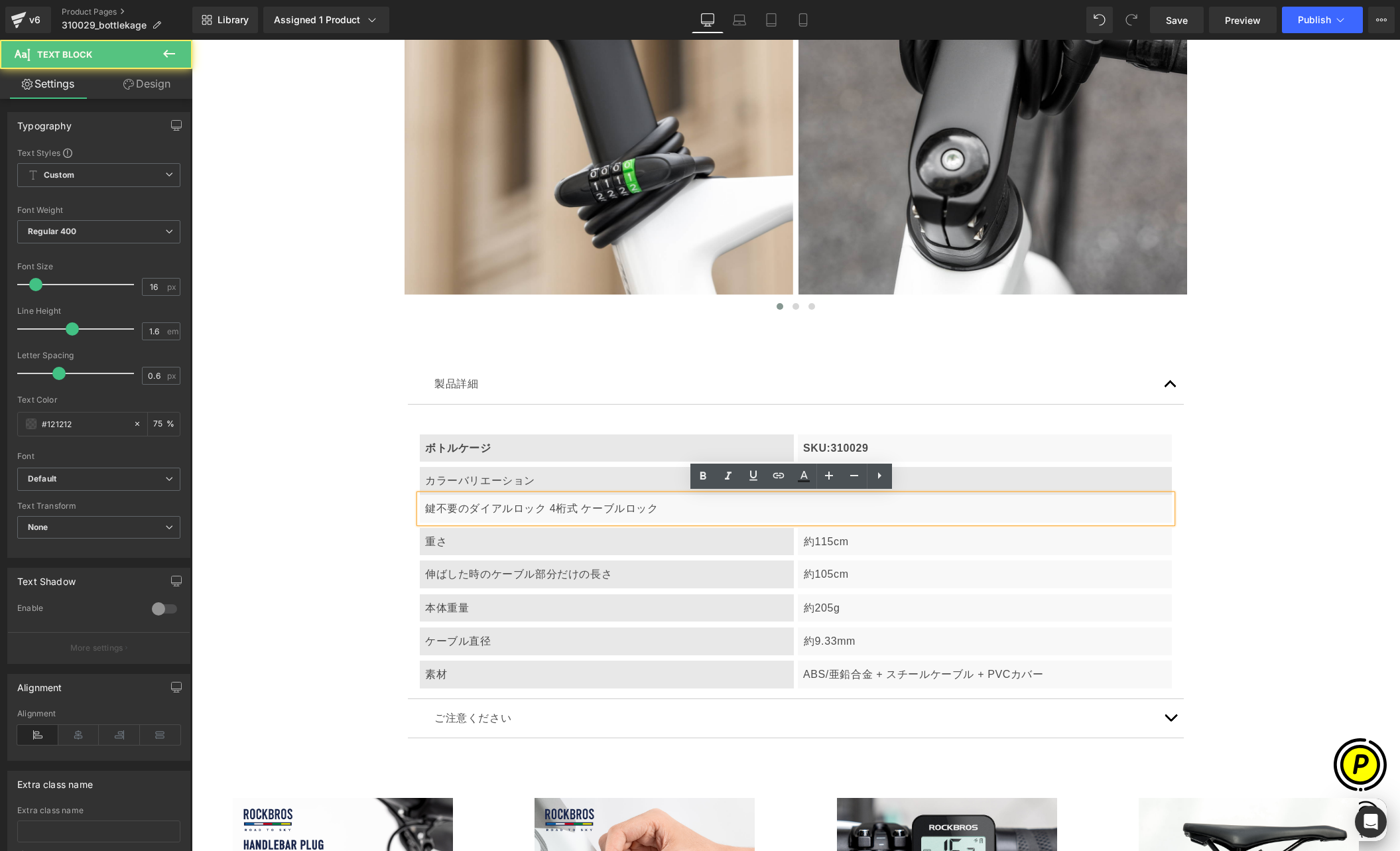
click at [451, 508] on p "鍵不要のダイアルロック 4桁式 ケーブルロック" at bounding box center [795, 509] width 741 height 18
drag, startPoint x: 428, startPoint y: 506, endPoint x: 707, endPoint y: 519, distance: 279.3
click at [707, 519] on div "鍵不要のダイアルロック 4桁式 ケーブルロック" at bounding box center [795, 509] width 752 height 28
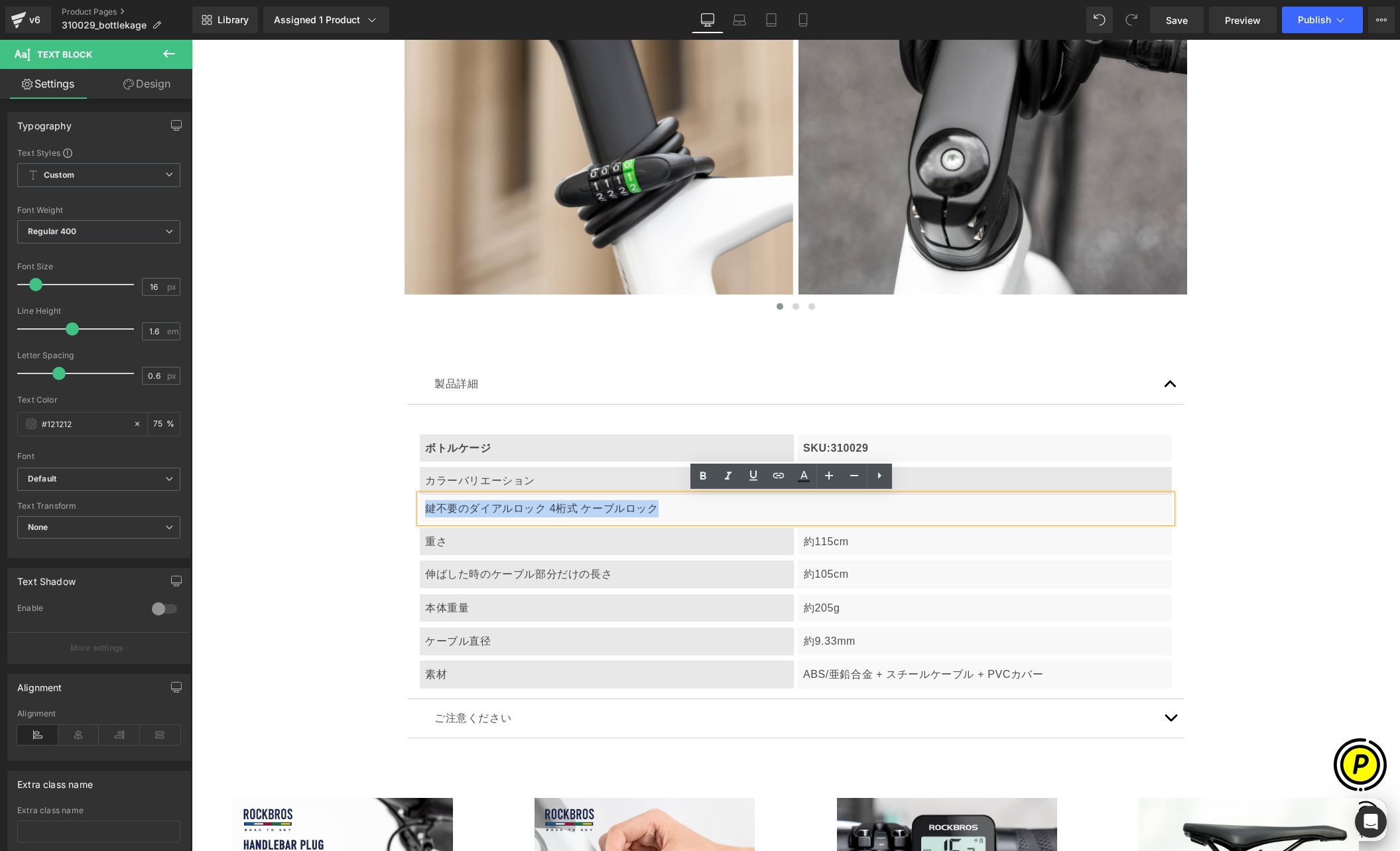
paste div
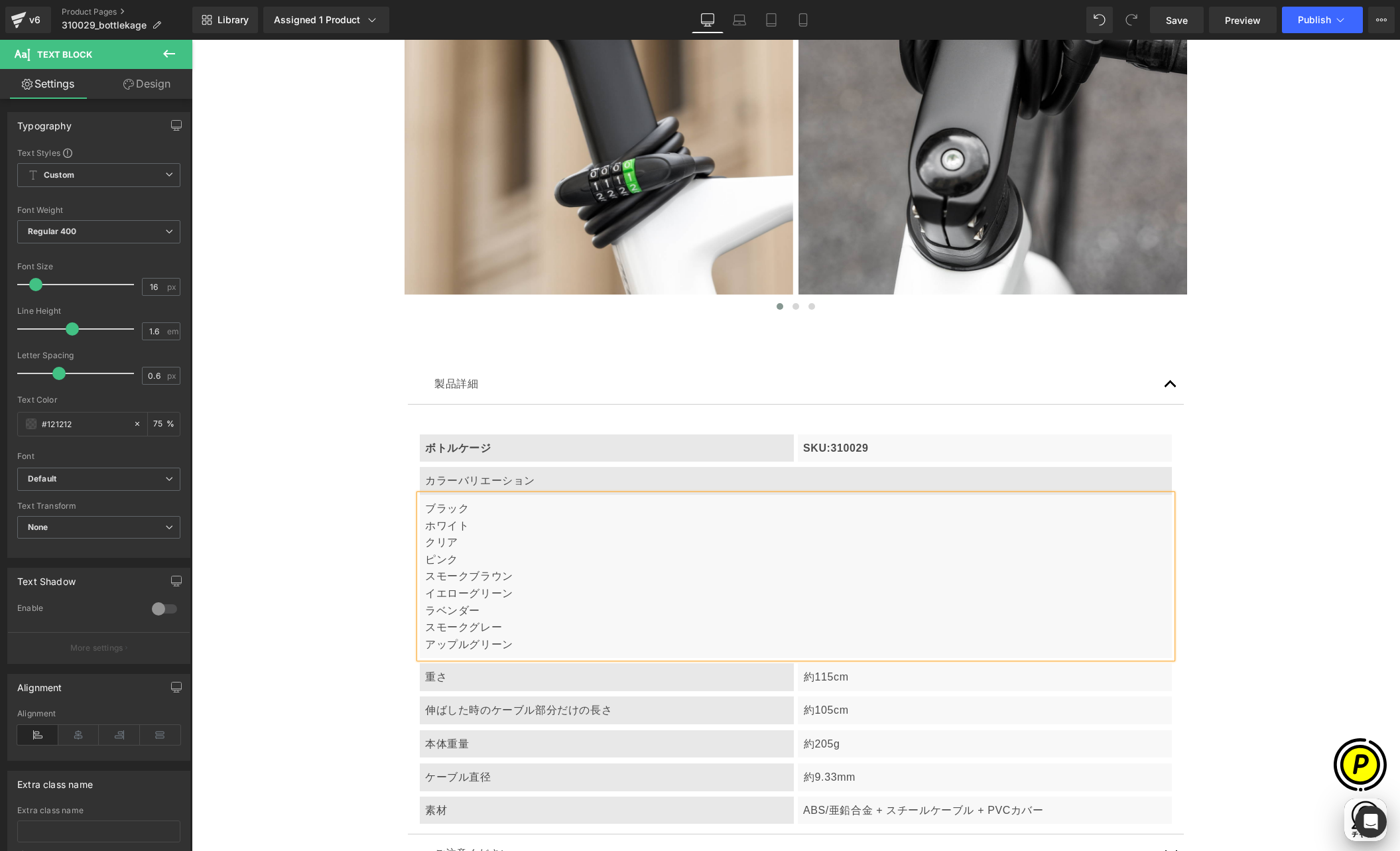
click at [495, 509] on p "ブラック" at bounding box center [795, 509] width 741 height 18
click at [473, 508] on p "ブラック／" at bounding box center [795, 509] width 741 height 18
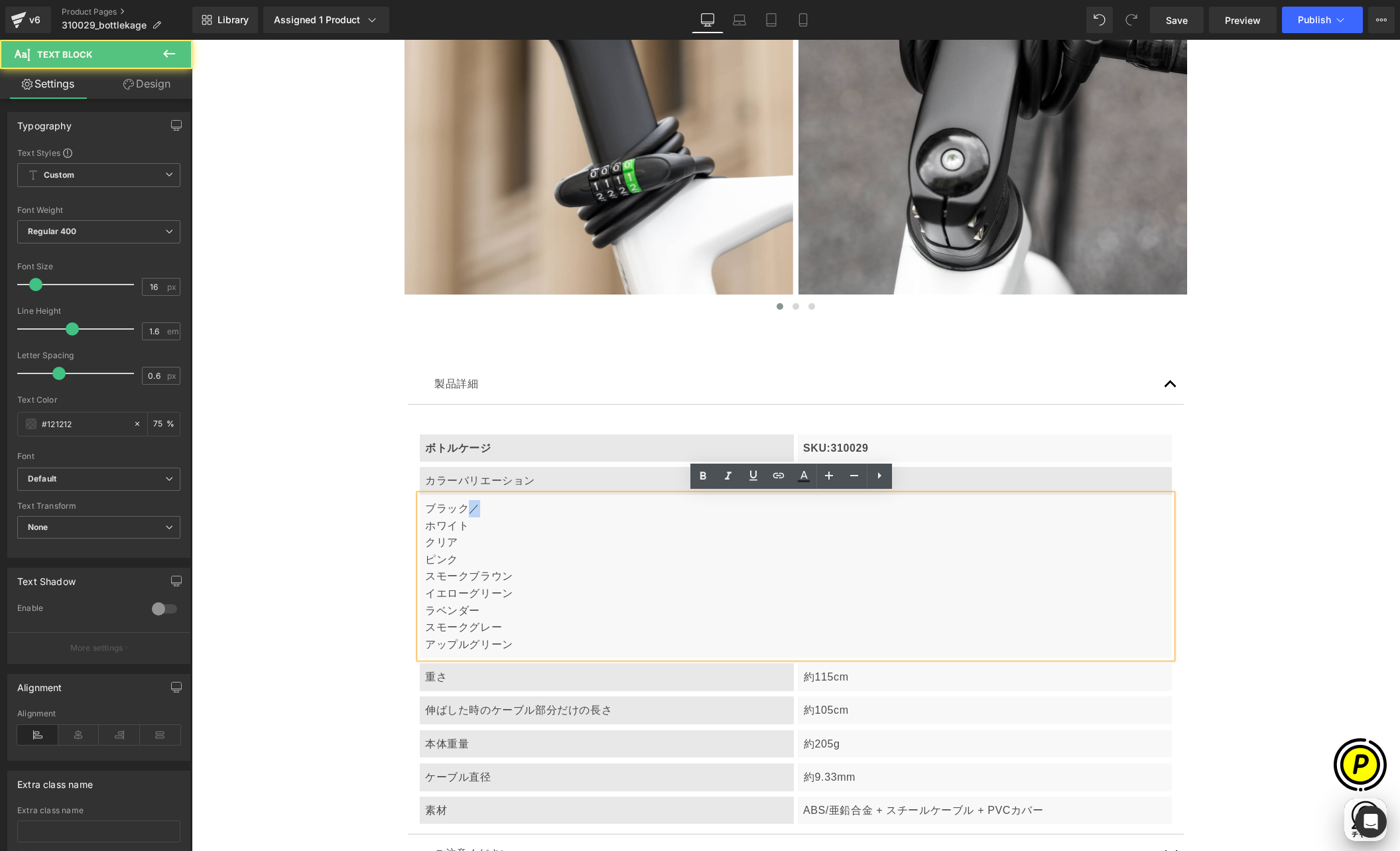
copy p "／"
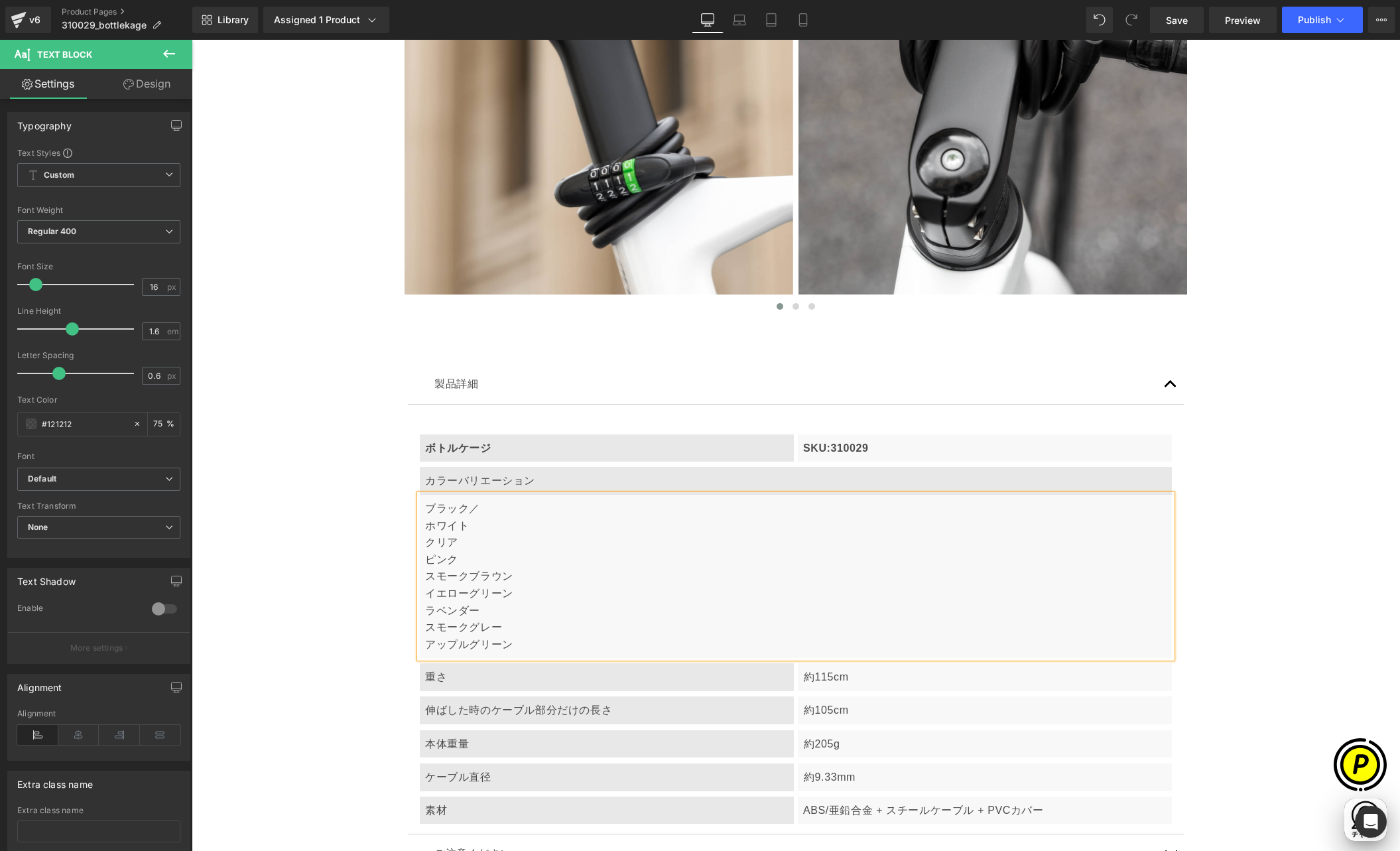
click at [465, 526] on p "ホワイト" at bounding box center [795, 526] width 741 height 18
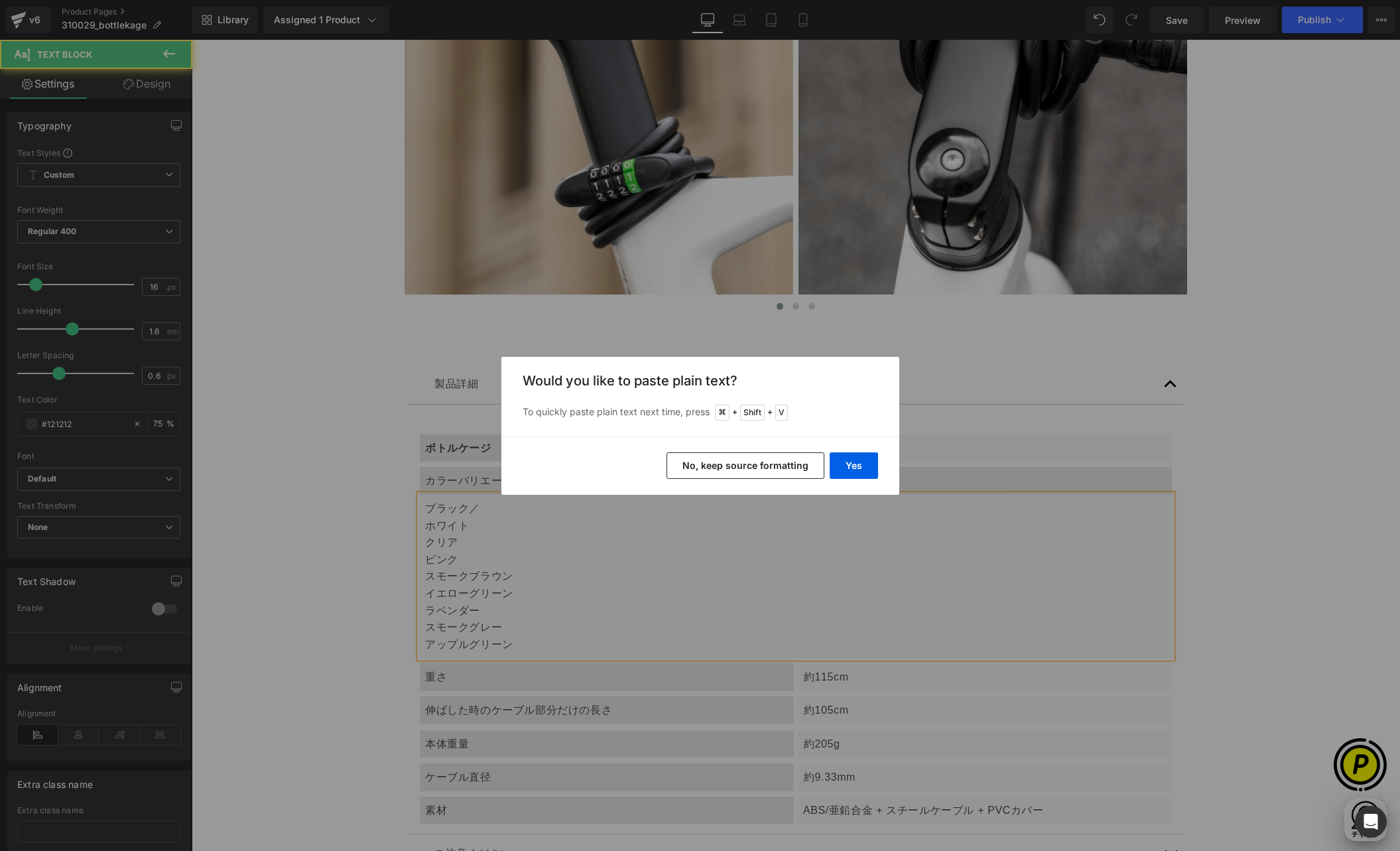
click at [456, 541] on div "Back to Library Insert Would you like to paste plain text? To quickly paste pla…" at bounding box center [700, 425] width 1400 height 851
drag, startPoint x: 851, startPoint y: 470, endPoint x: 308, endPoint y: 494, distance: 543.5
click at [851, 470] on button "Yes" at bounding box center [853, 466] width 48 height 26
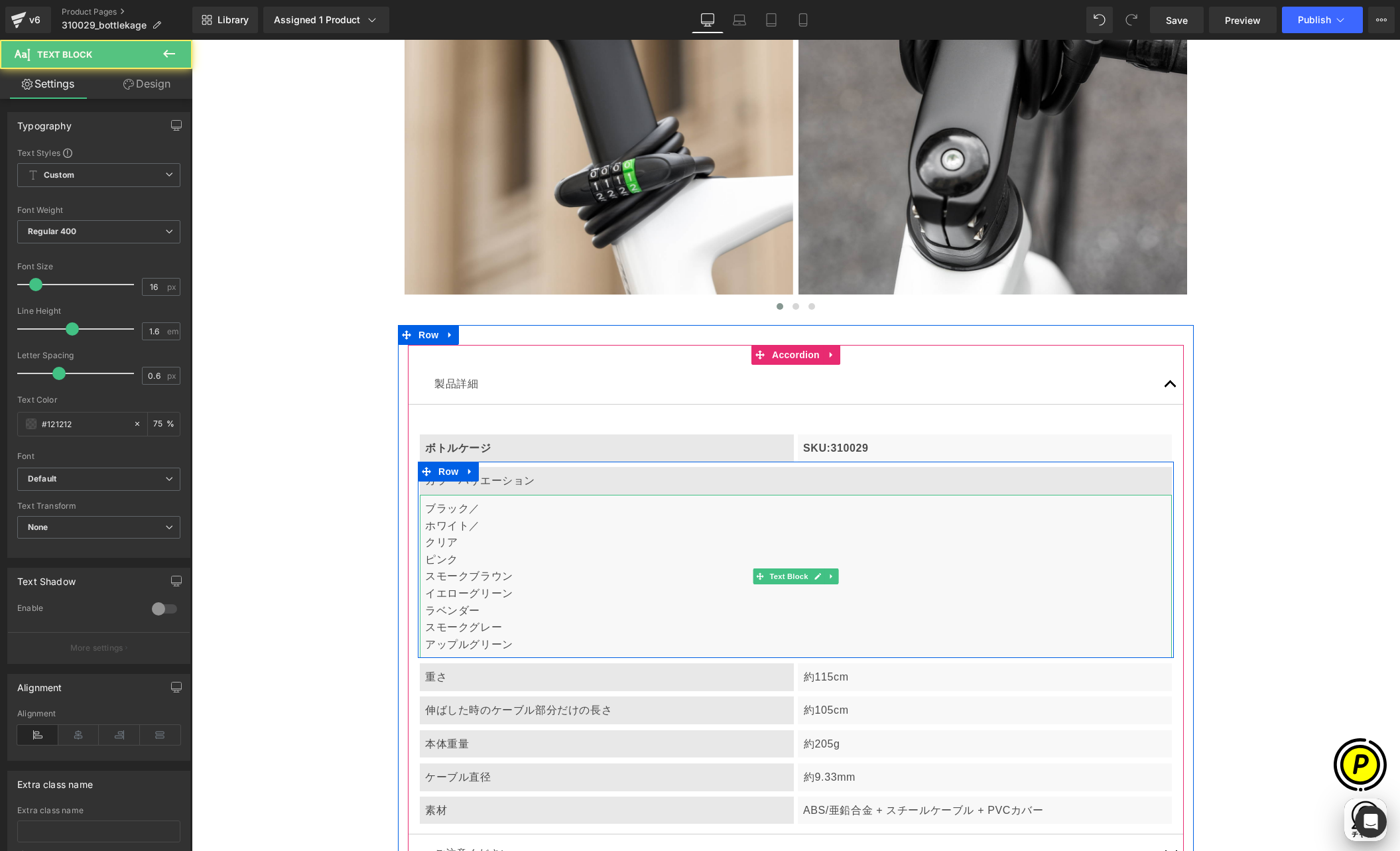
click at [465, 541] on p "クリア" at bounding box center [795, 543] width 741 height 18
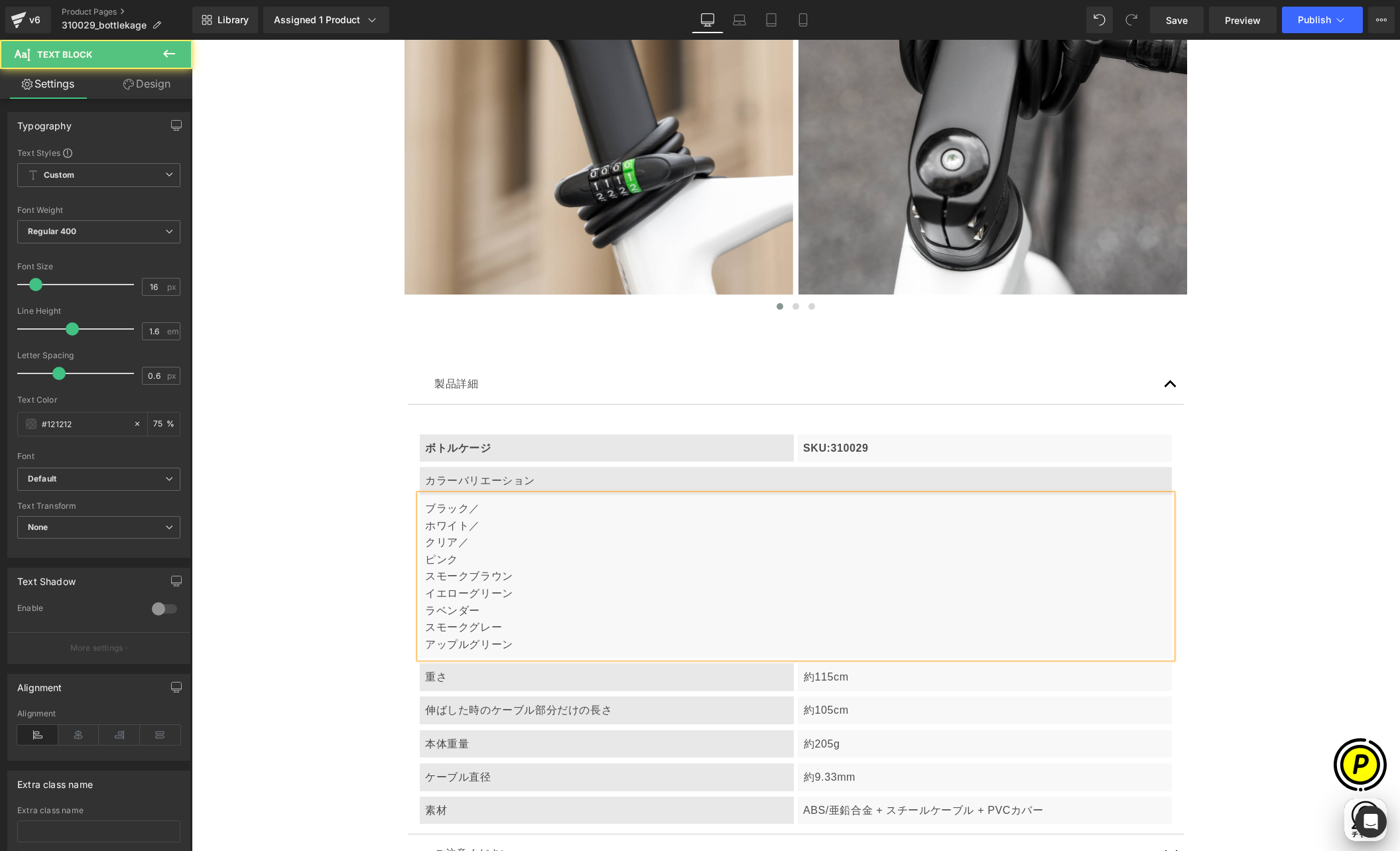
click at [461, 558] on p "ピンク" at bounding box center [795, 560] width 741 height 18
click at [518, 574] on p "スモークブラウン" at bounding box center [795, 577] width 741 height 18
click at [516, 592] on p "イエローグリーン" at bounding box center [795, 594] width 741 height 18
drag, startPoint x: 488, startPoint y: 608, endPoint x: 494, endPoint y: 621, distance: 14.3
click at [488, 608] on p "ラベンダー" at bounding box center [795, 611] width 741 height 18
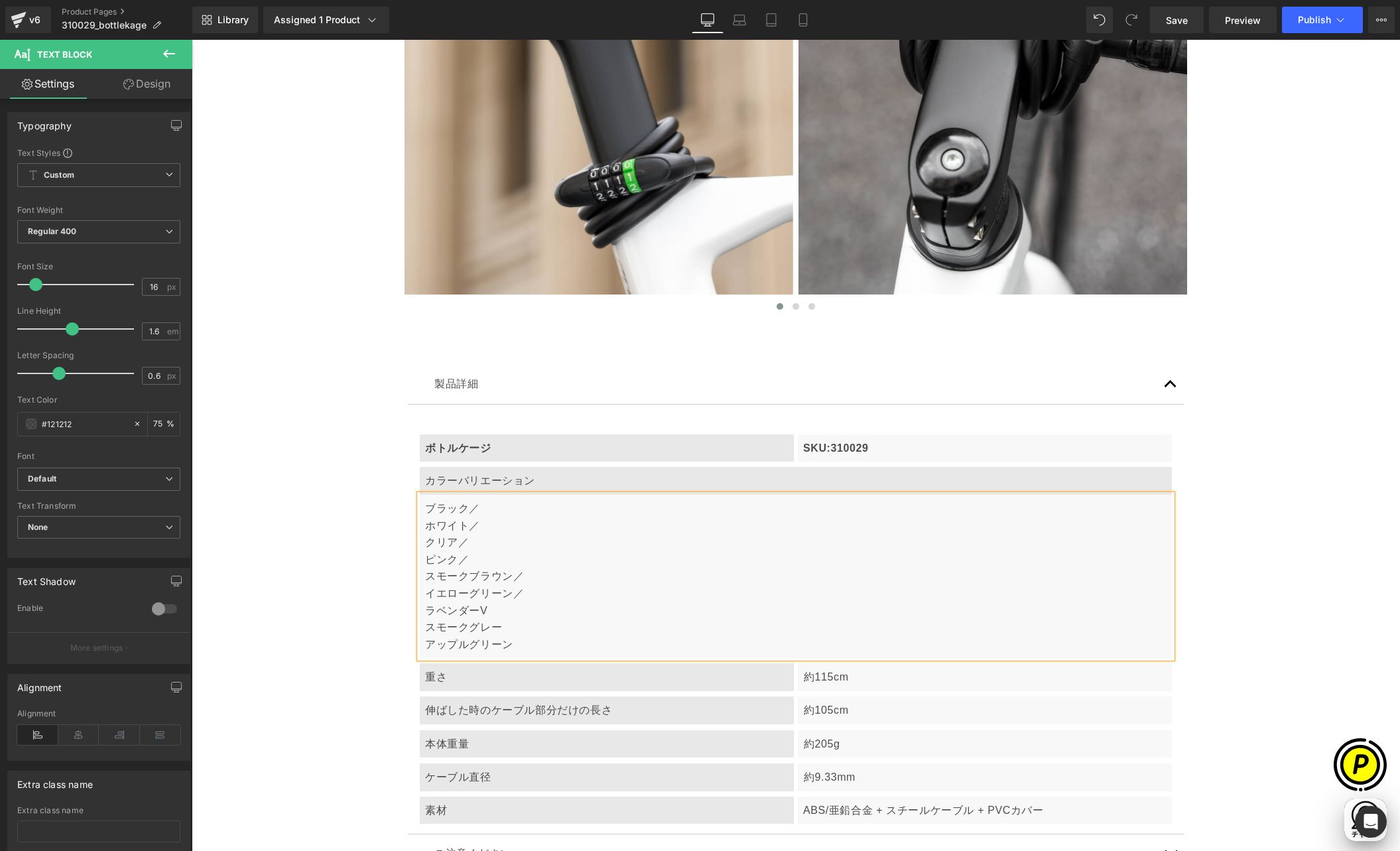
scroll to position [0, 518]
click at [483, 616] on p "ラベンダーV" at bounding box center [795, 611] width 741 height 18
drag, startPoint x: 475, startPoint y: 609, endPoint x: 487, endPoint y: 611, distance: 12.2
click at [486, 611] on p "ラベンダーV" at bounding box center [795, 611] width 741 height 18
click at [509, 627] on p "スモークグレー" at bounding box center [795, 628] width 741 height 18
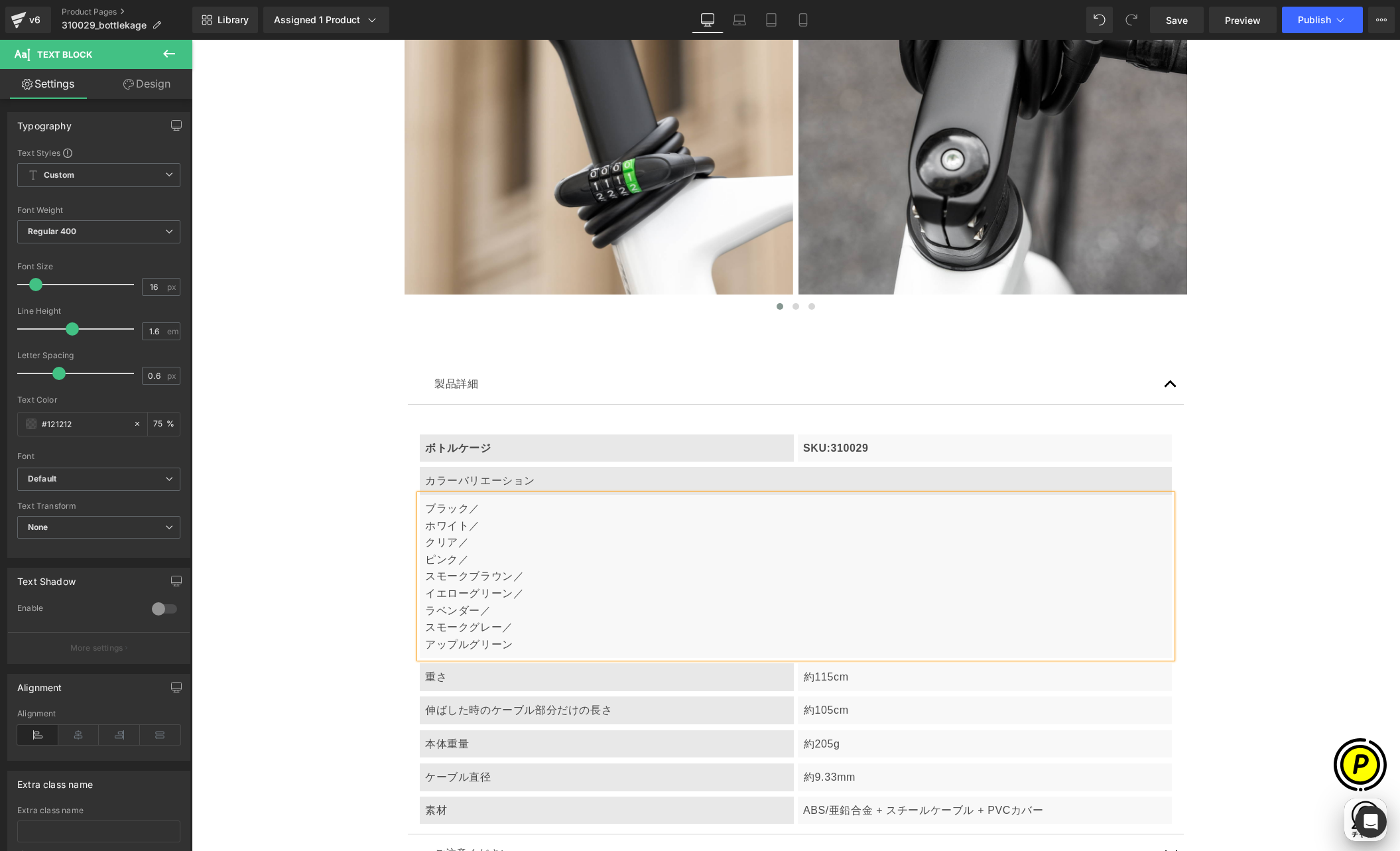
click at [425, 525] on p "ホワイト／" at bounding box center [795, 526] width 741 height 18
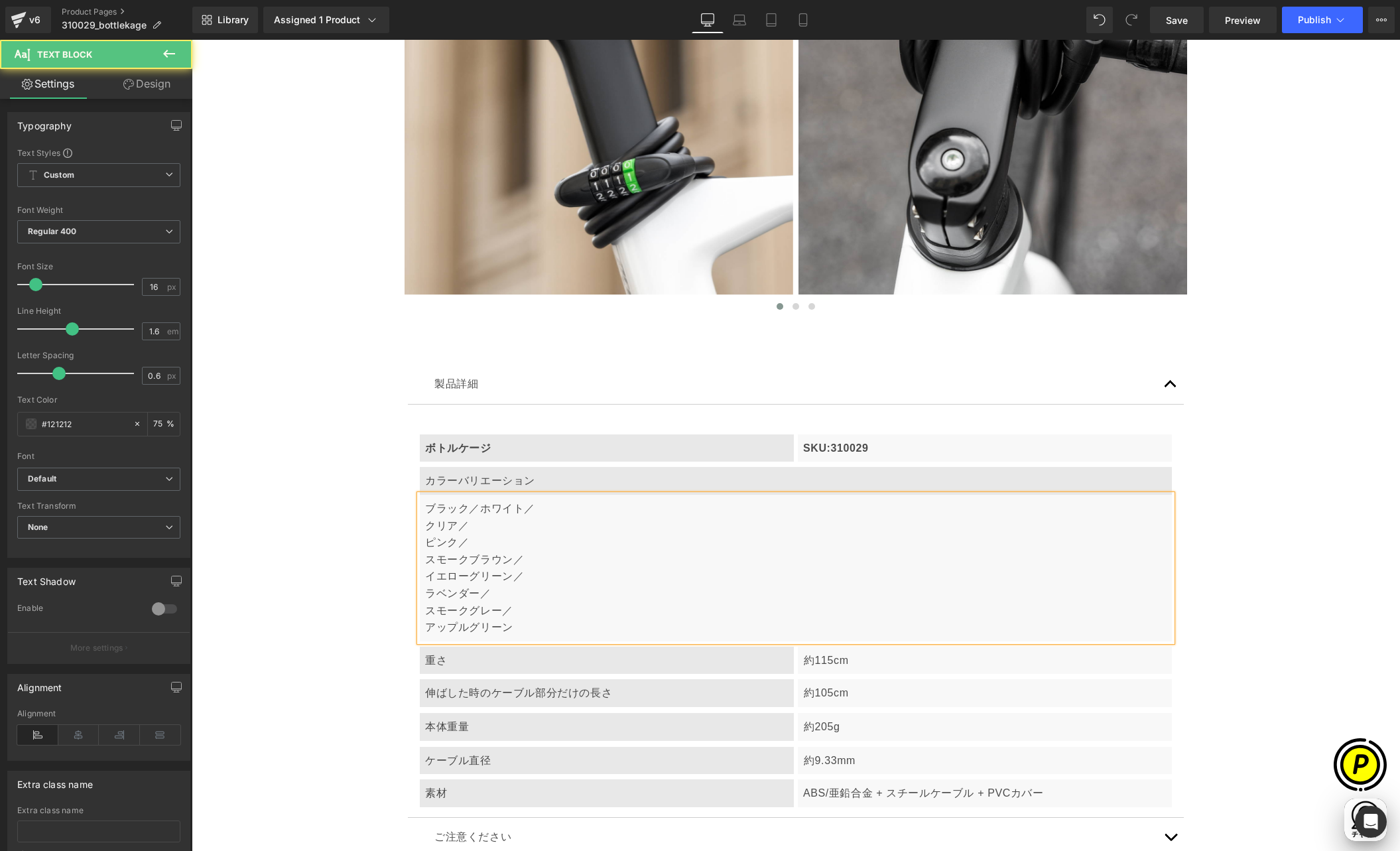
click at [425, 526] on p "クリア／" at bounding box center [795, 526] width 741 height 18
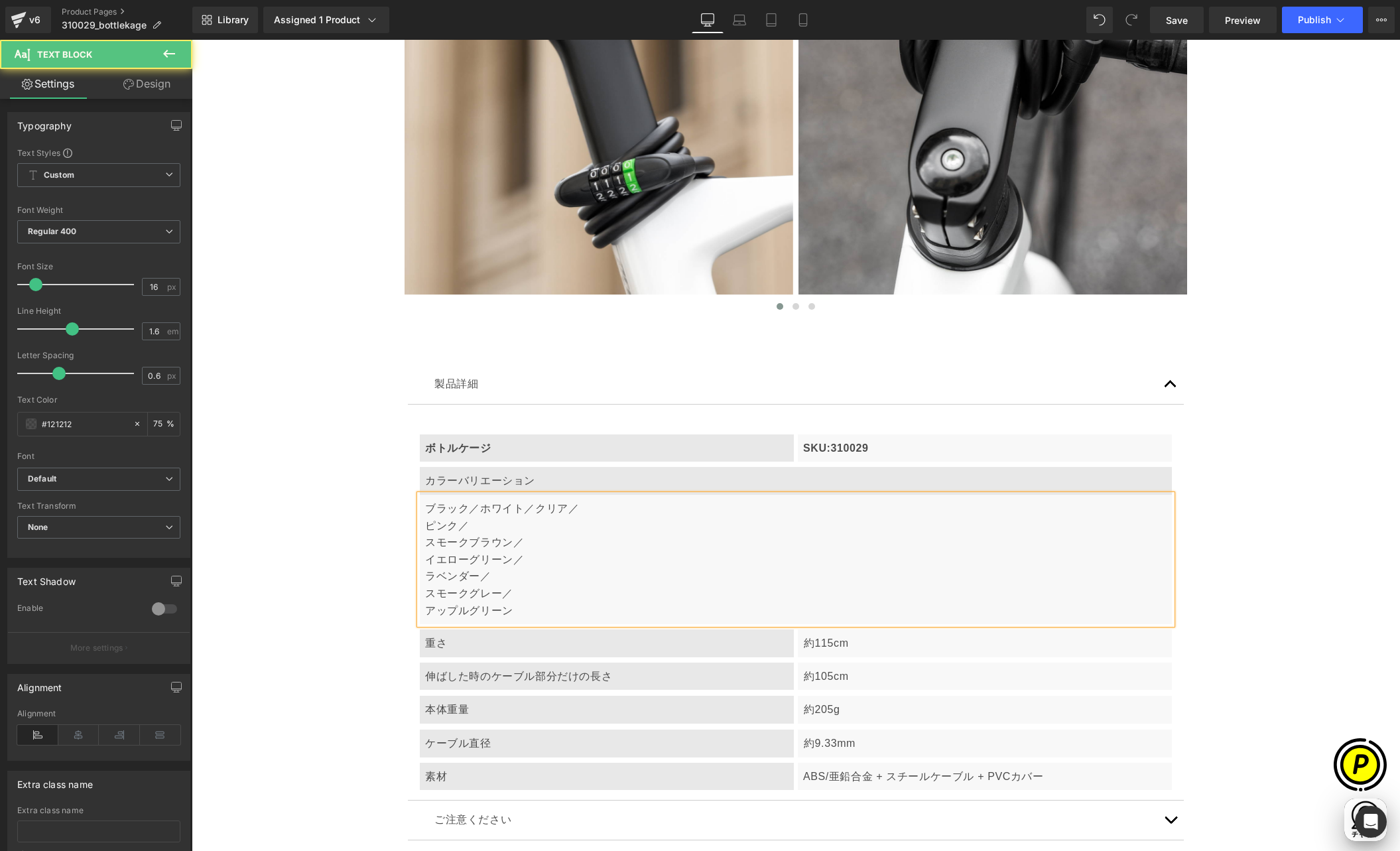
scroll to position [0, 776]
click at [425, 524] on p "ピンク／" at bounding box center [795, 526] width 741 height 18
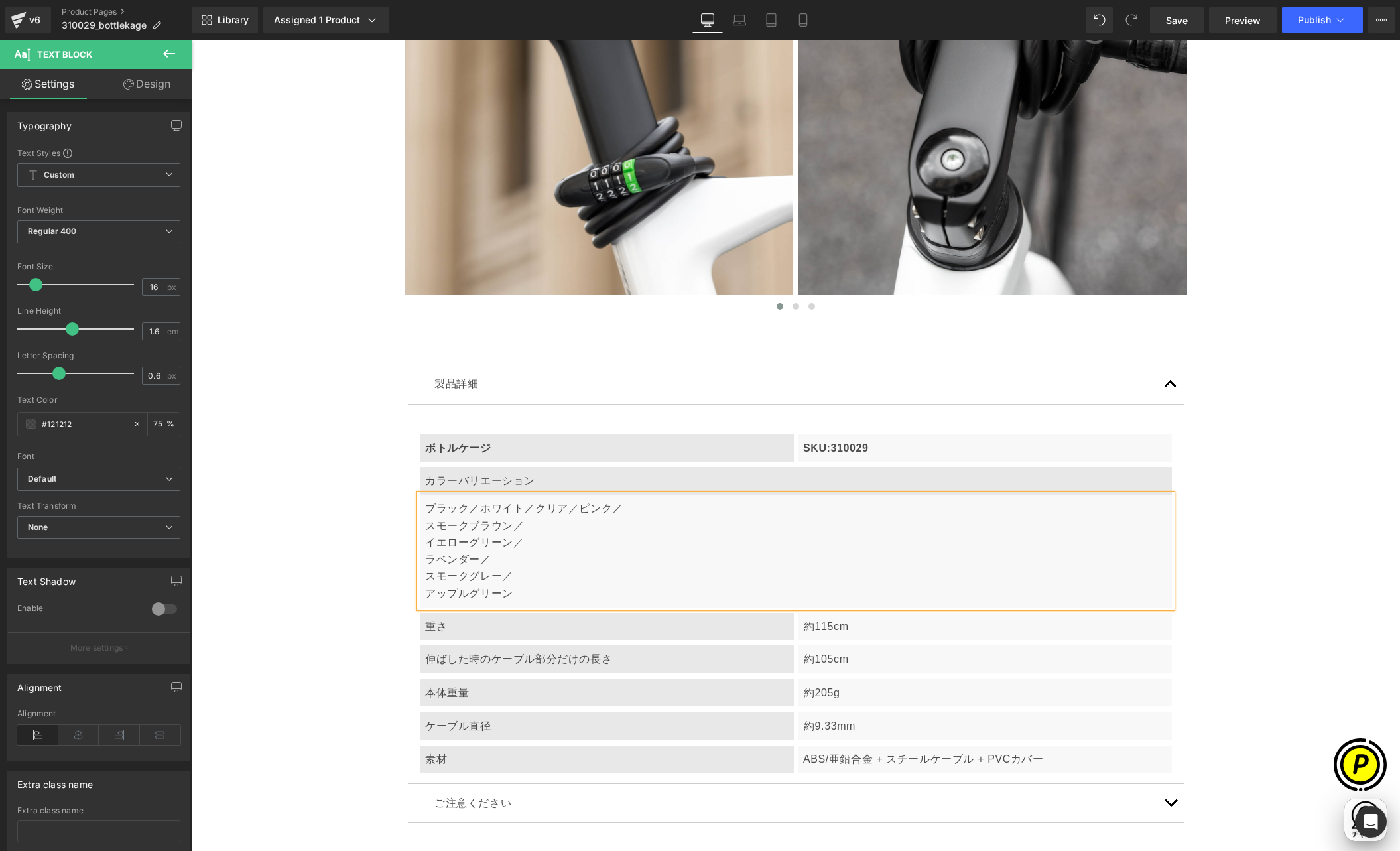
click at [425, 524] on p "スモークブラウン／" at bounding box center [795, 526] width 741 height 18
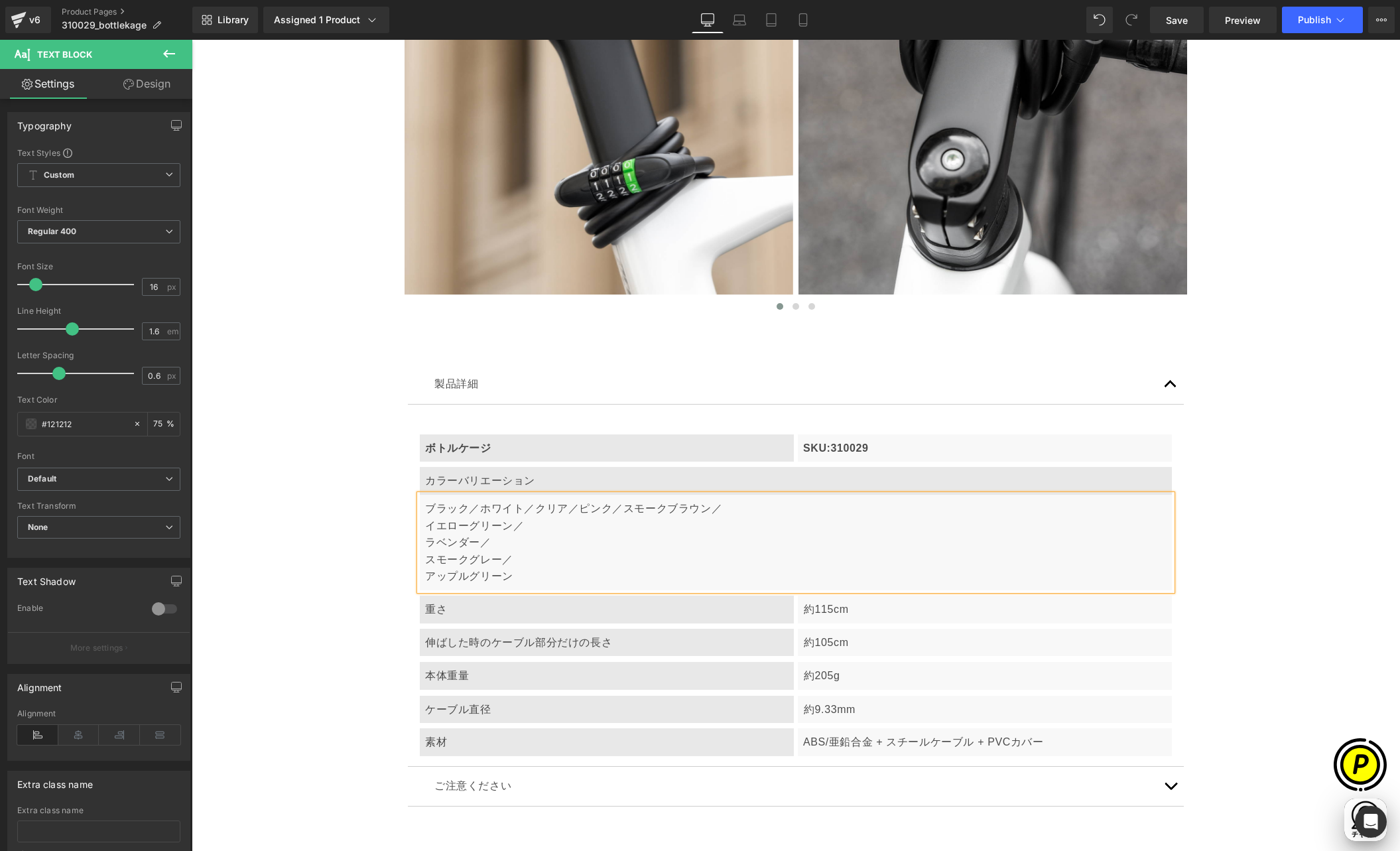
click at [425, 525] on p "イエローグリーン／" at bounding box center [795, 526] width 741 height 18
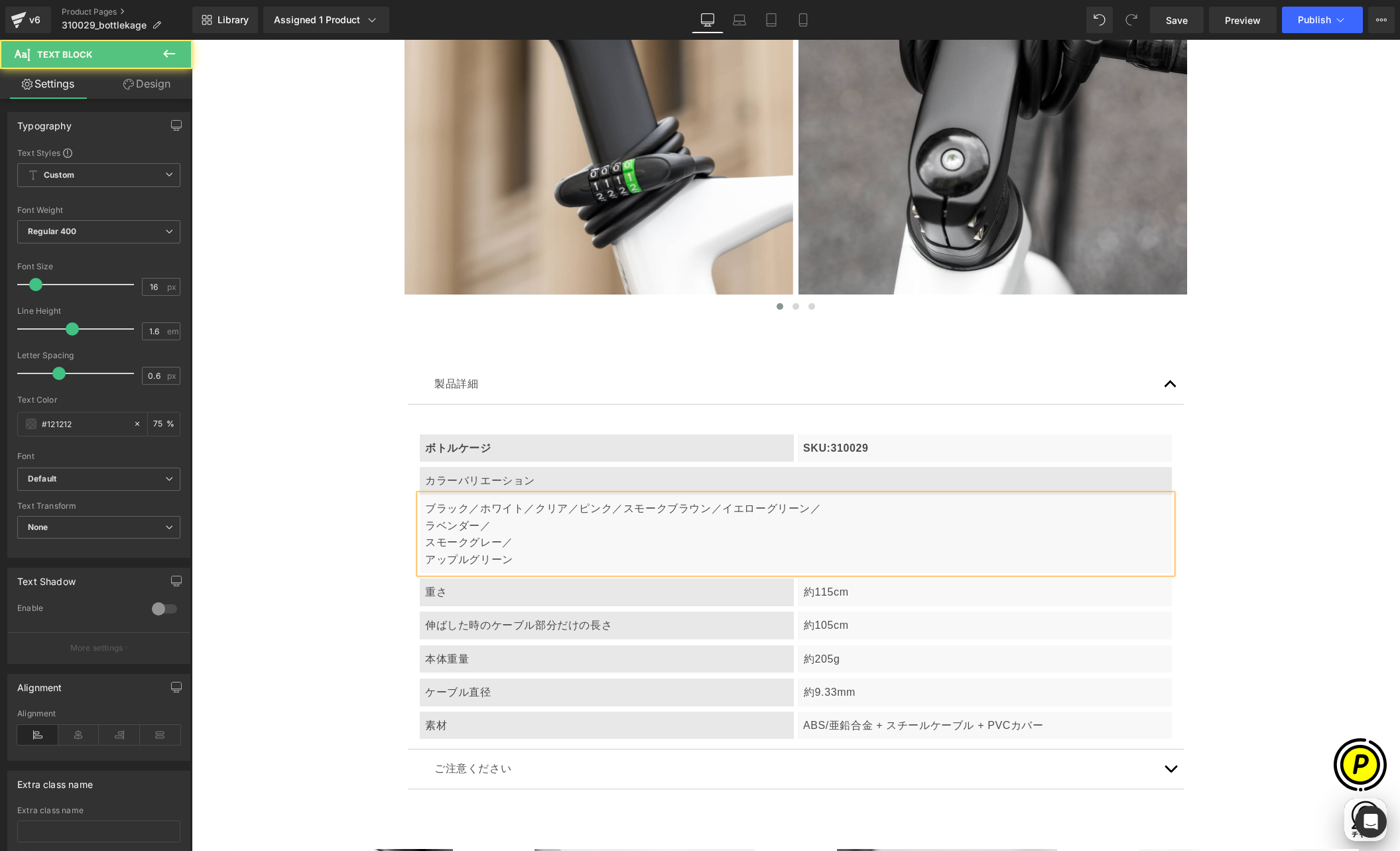
click at [425, 524] on p "ラベンダー／" at bounding box center [795, 526] width 741 height 18
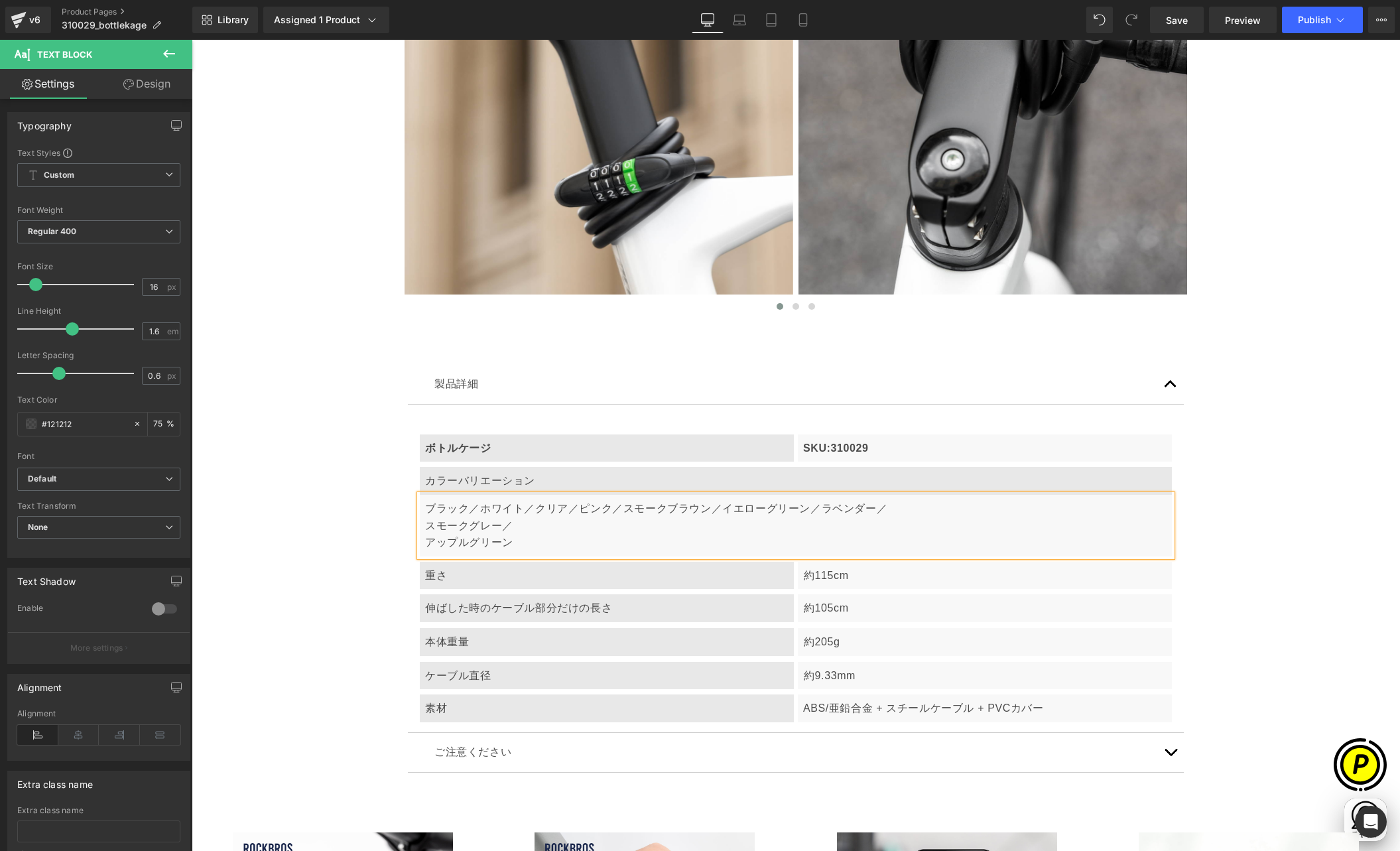
click at [425, 525] on p "スモークグレー／" at bounding box center [795, 526] width 741 height 18
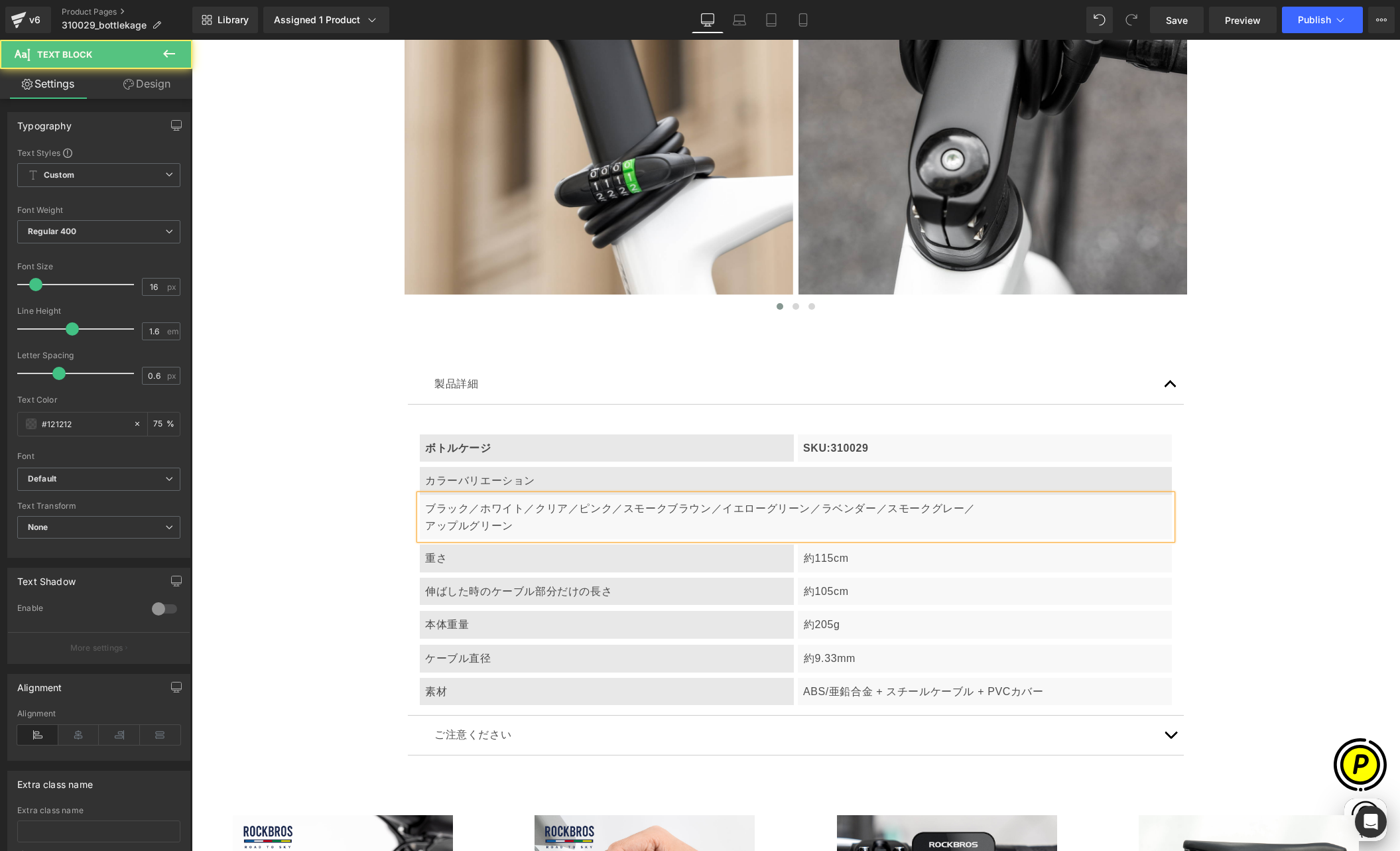
click at [425, 524] on p "アップルグリーン" at bounding box center [795, 526] width 741 height 18
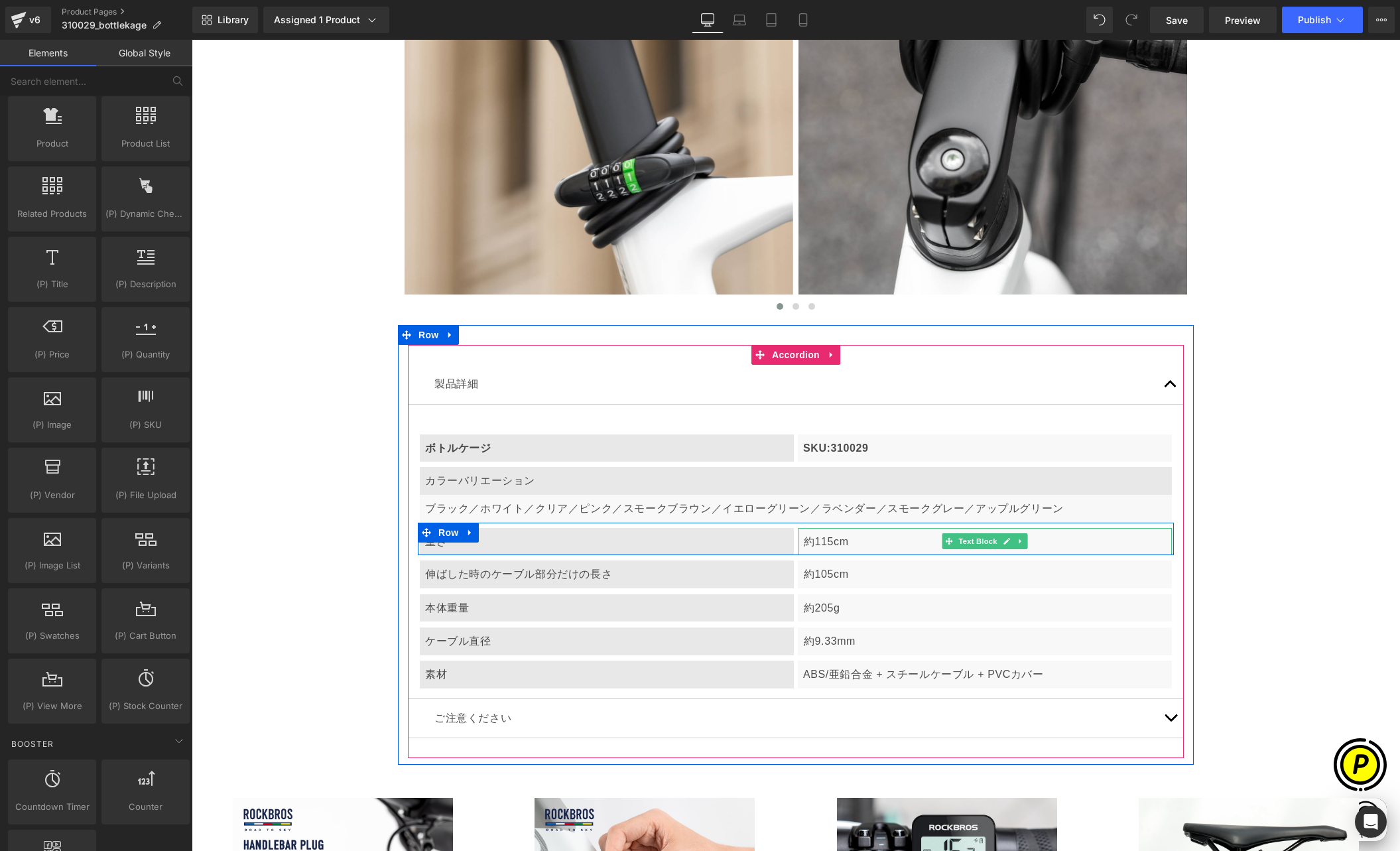
click at [815, 547] on p "約115cm" at bounding box center [986, 542] width 363 height 18
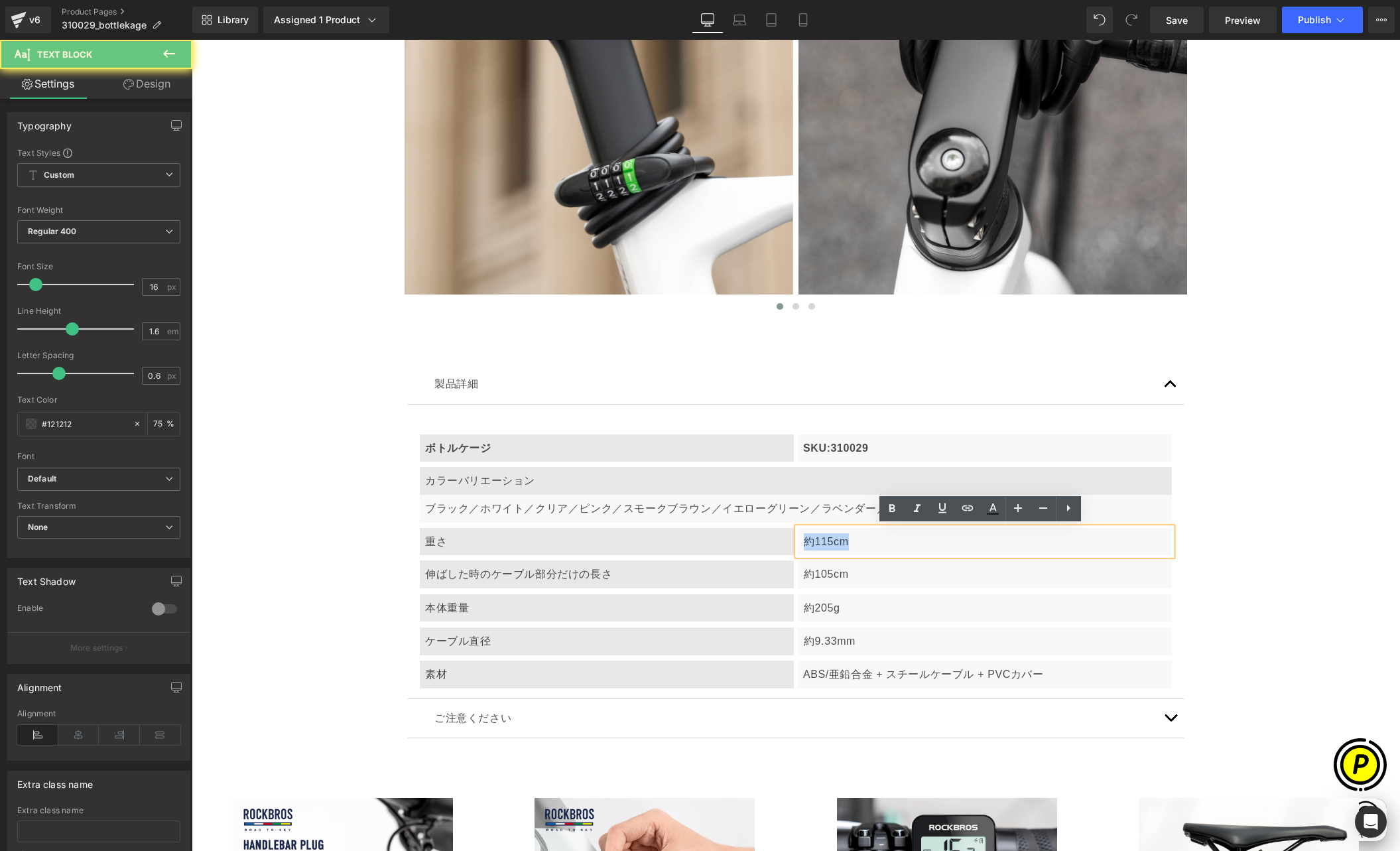
drag, startPoint x: 801, startPoint y: 541, endPoint x: 897, endPoint y: 541, distance: 96.0
click at [897, 541] on p "約115cm" at bounding box center [986, 542] width 363 height 18
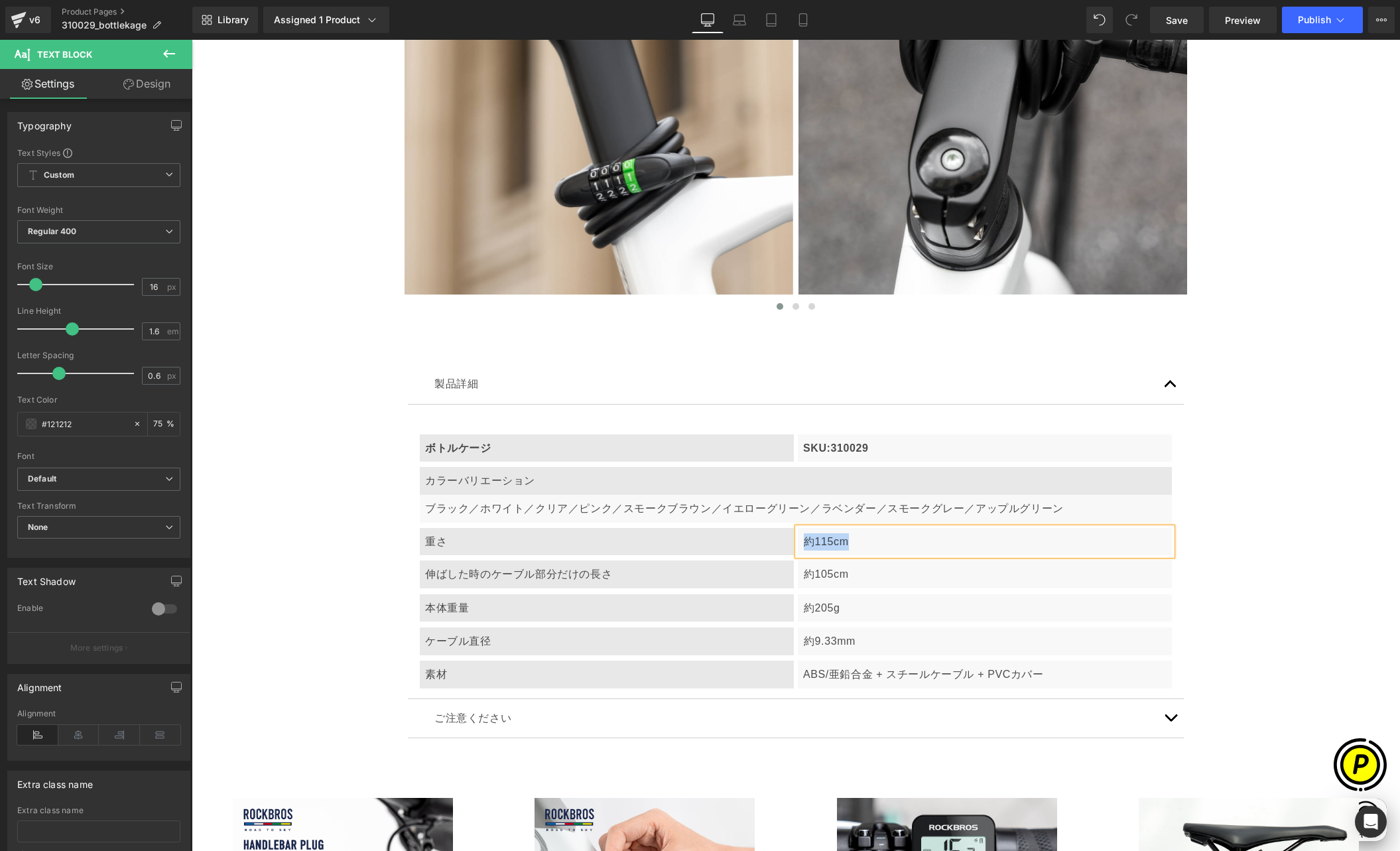
paste div
click at [496, 574] on div "伸ばした時のケーブル部分だけの長さ" at bounding box center [607, 575] width 374 height 28
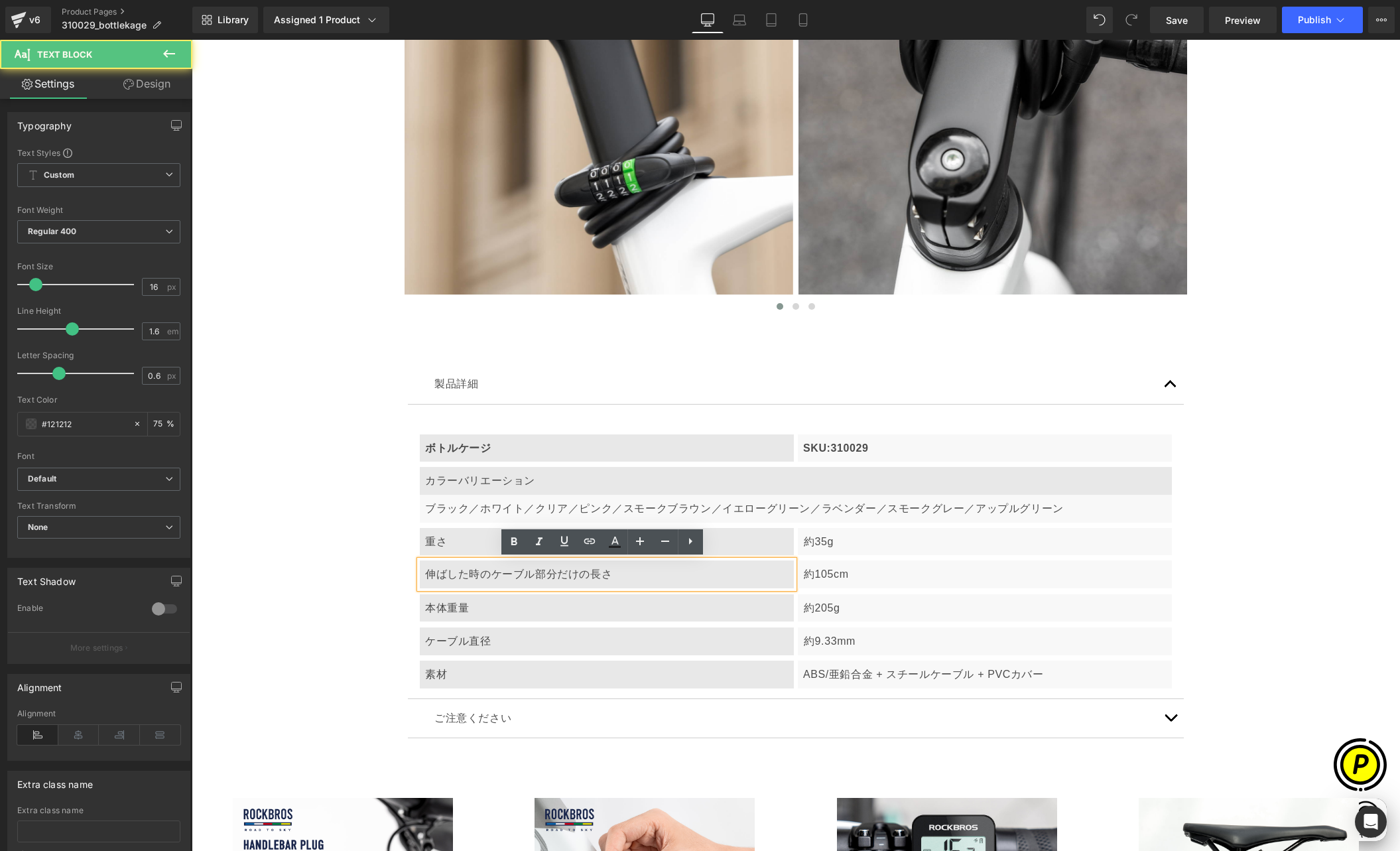
scroll to position [0, 776]
drag, startPoint x: 418, startPoint y: 571, endPoint x: 650, endPoint y: 574, distance: 232.0
click at [650, 574] on div "伸ばした時のケーブル部分だけの長さ" at bounding box center [607, 575] width 374 height 28
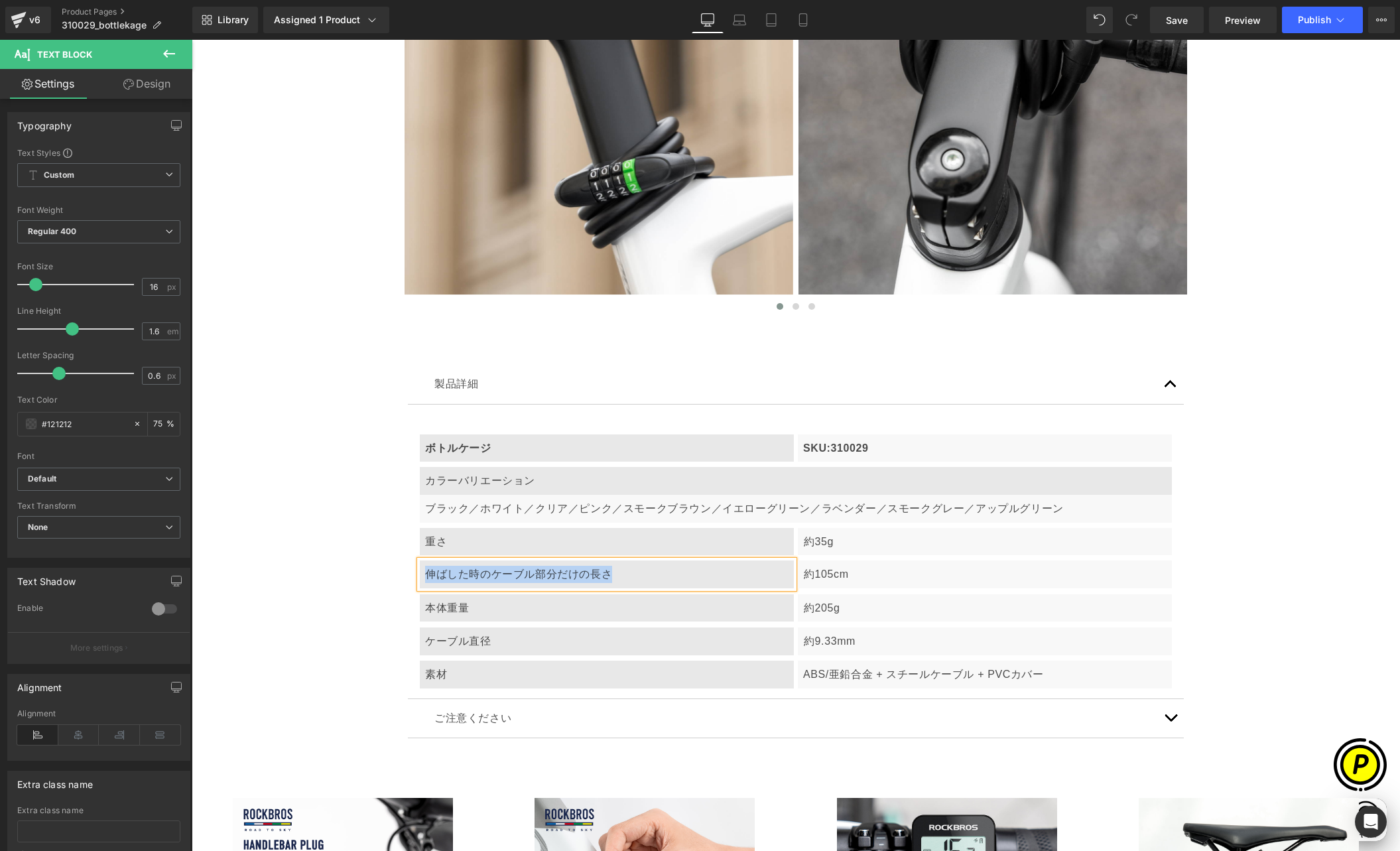
paste div
click at [819, 577] on p "約105cm" at bounding box center [986, 575] width 363 height 18
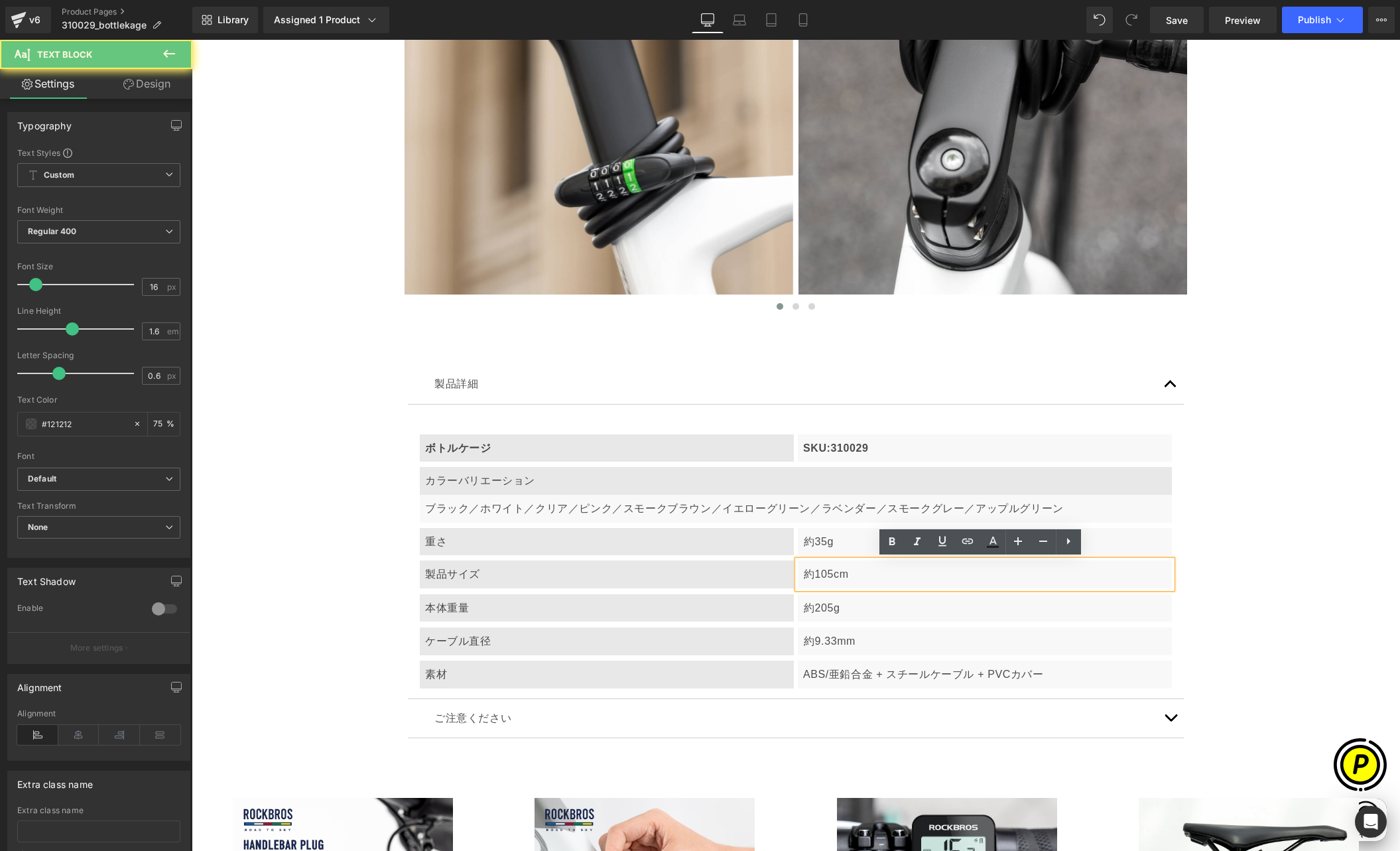
click at [804, 570] on p "約105cm" at bounding box center [986, 575] width 363 height 18
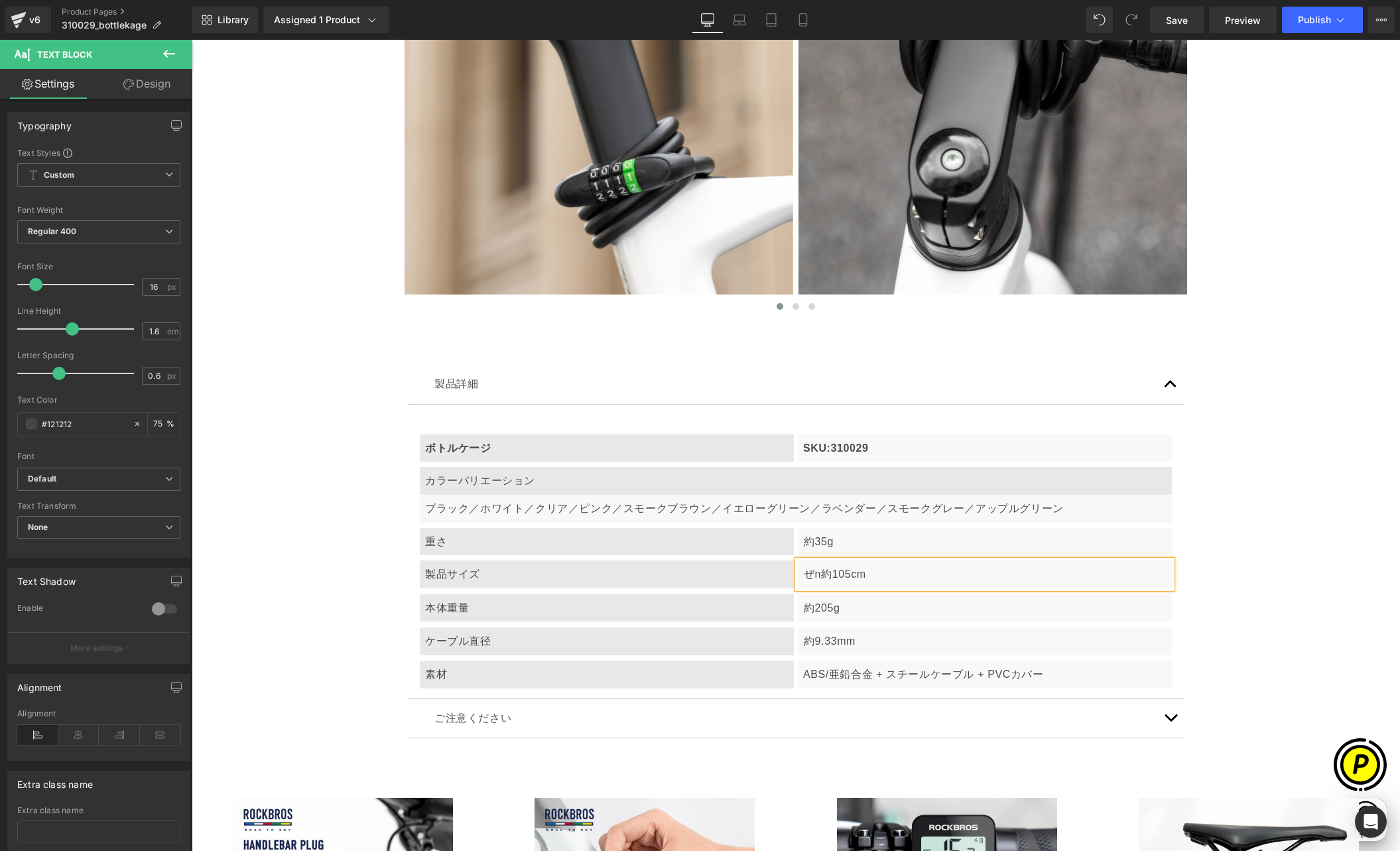
scroll to position [0, 518]
drag, startPoint x: 835, startPoint y: 572, endPoint x: 853, endPoint y: 571, distance: 18.0
click at [853, 571] on p "全長 約105cm" at bounding box center [986, 575] width 363 height 18
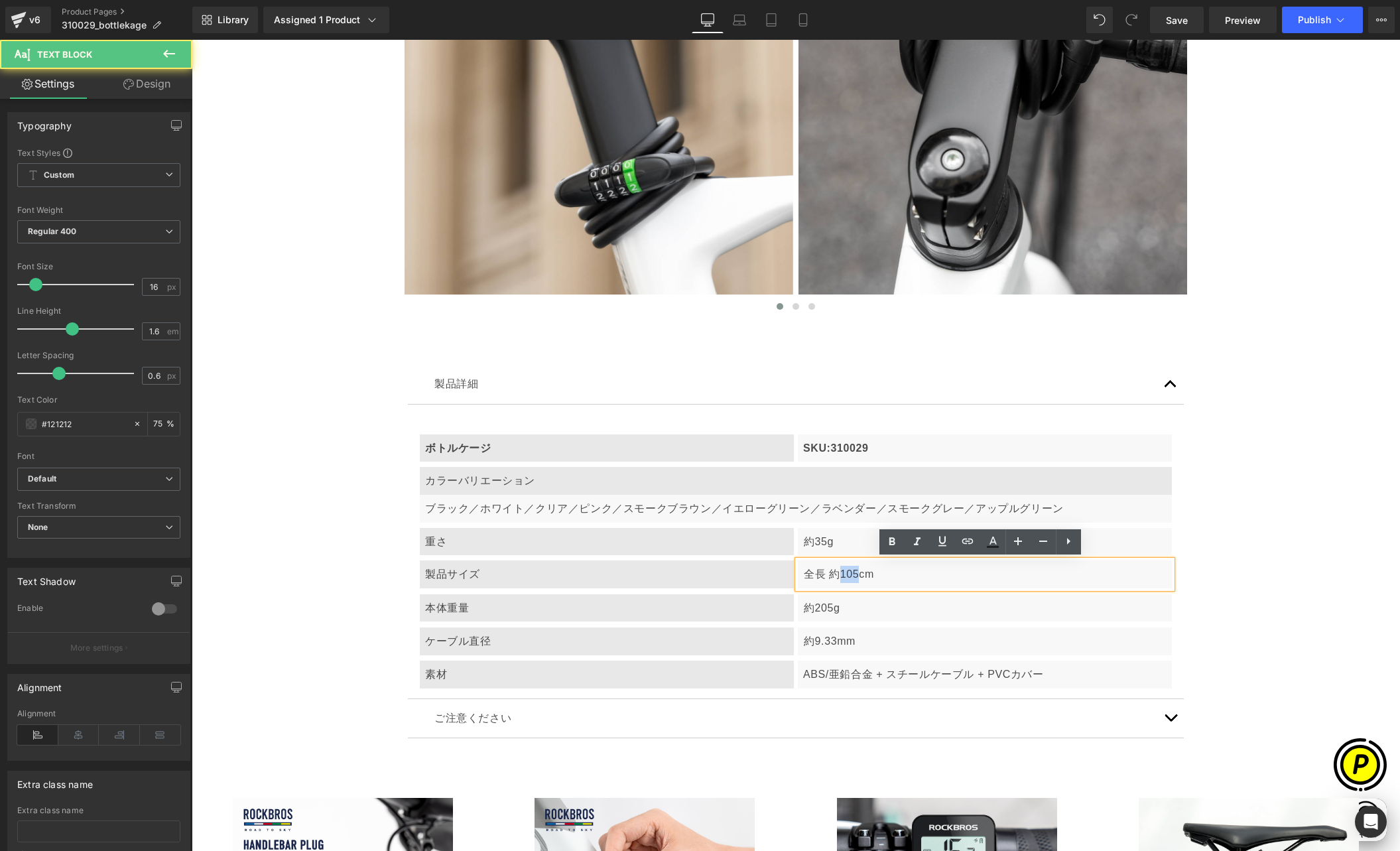
scroll to position [0, 776]
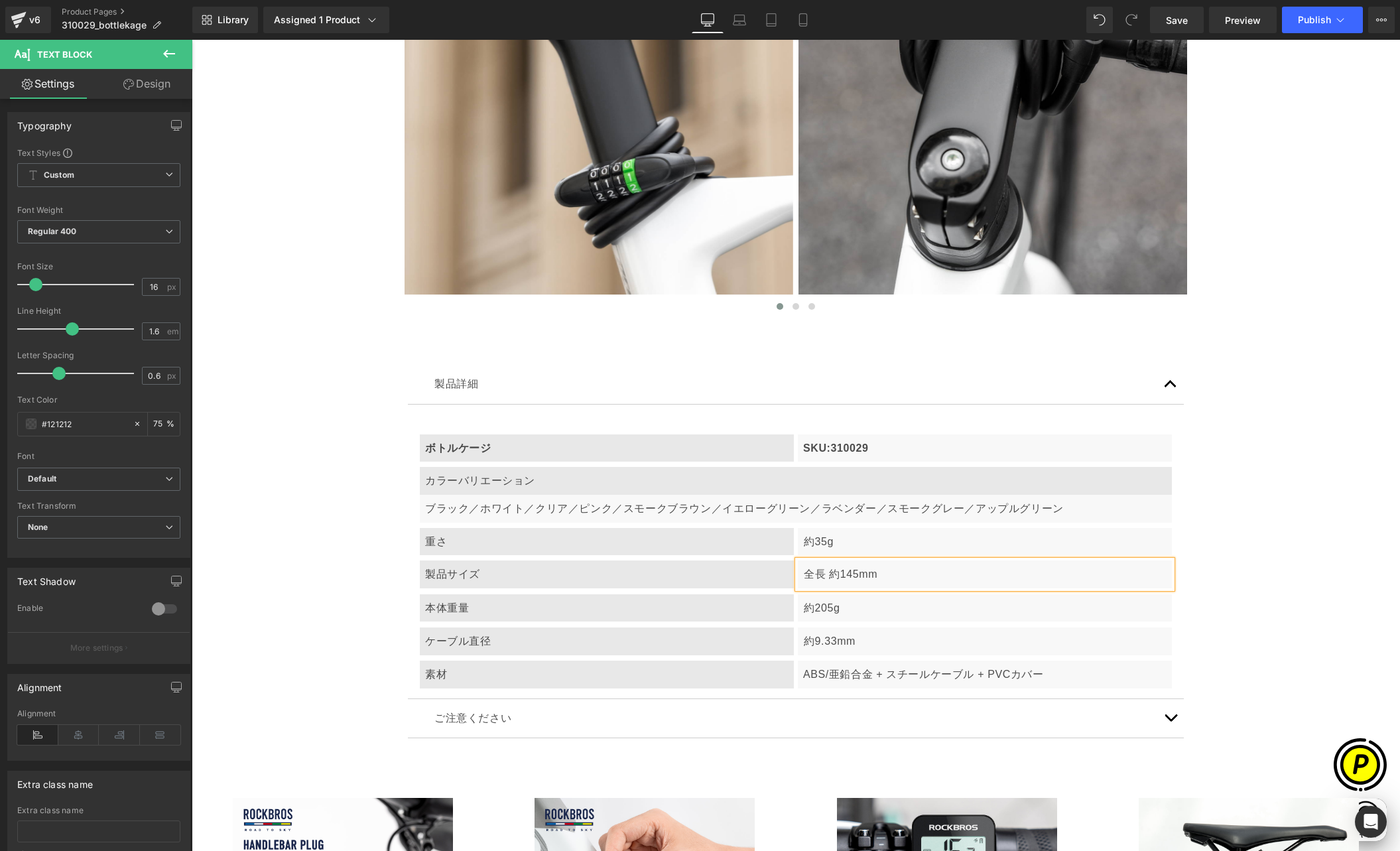
click at [881, 571] on p "全長 約145mm" at bounding box center [986, 575] width 363 height 18
drag, startPoint x: 800, startPoint y: 575, endPoint x: 815, endPoint y: 572, distance: 15.3
click at [815, 572] on p "全長 約145mm *" at bounding box center [986, 575] width 363 height 18
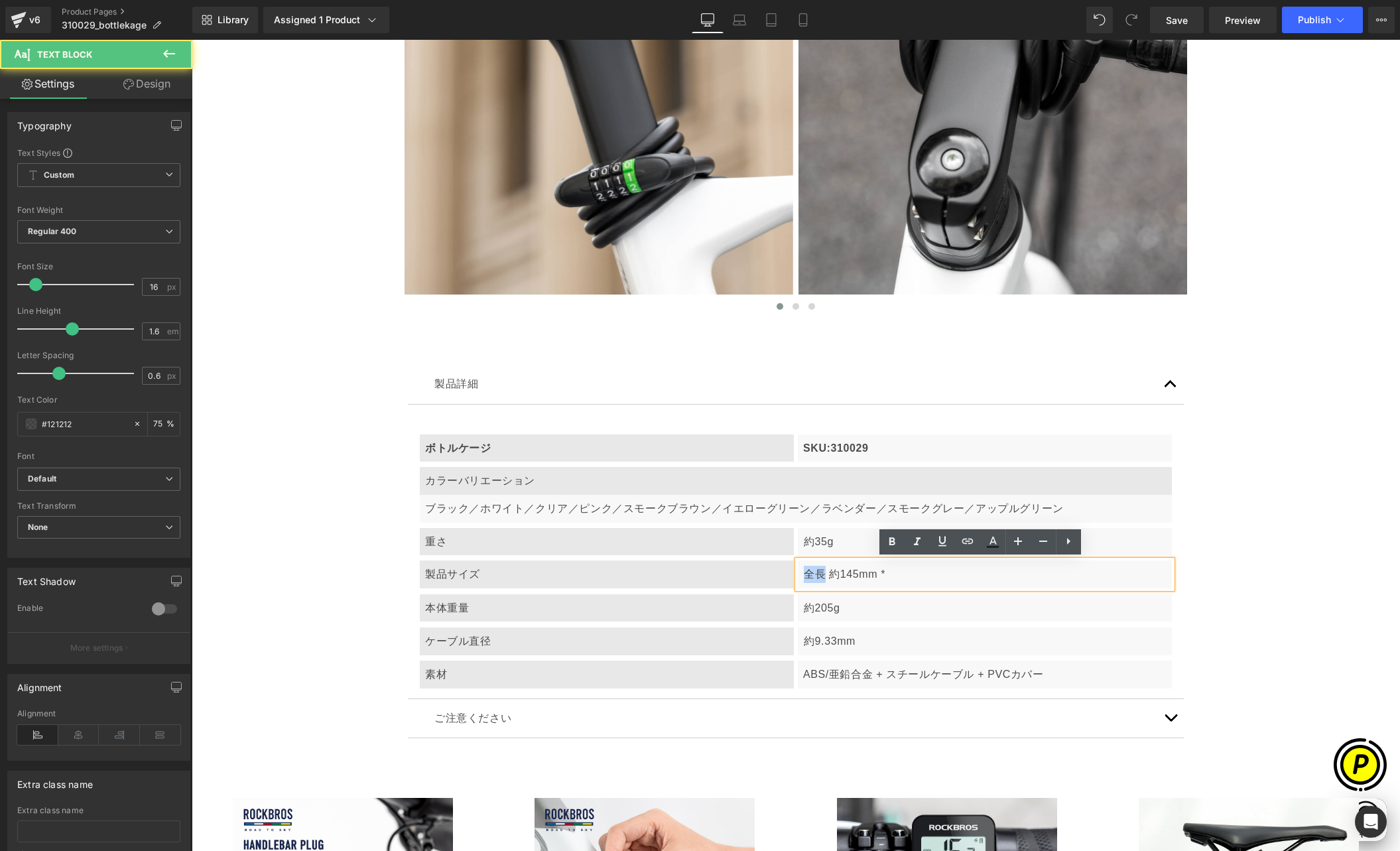
copy p "全長"
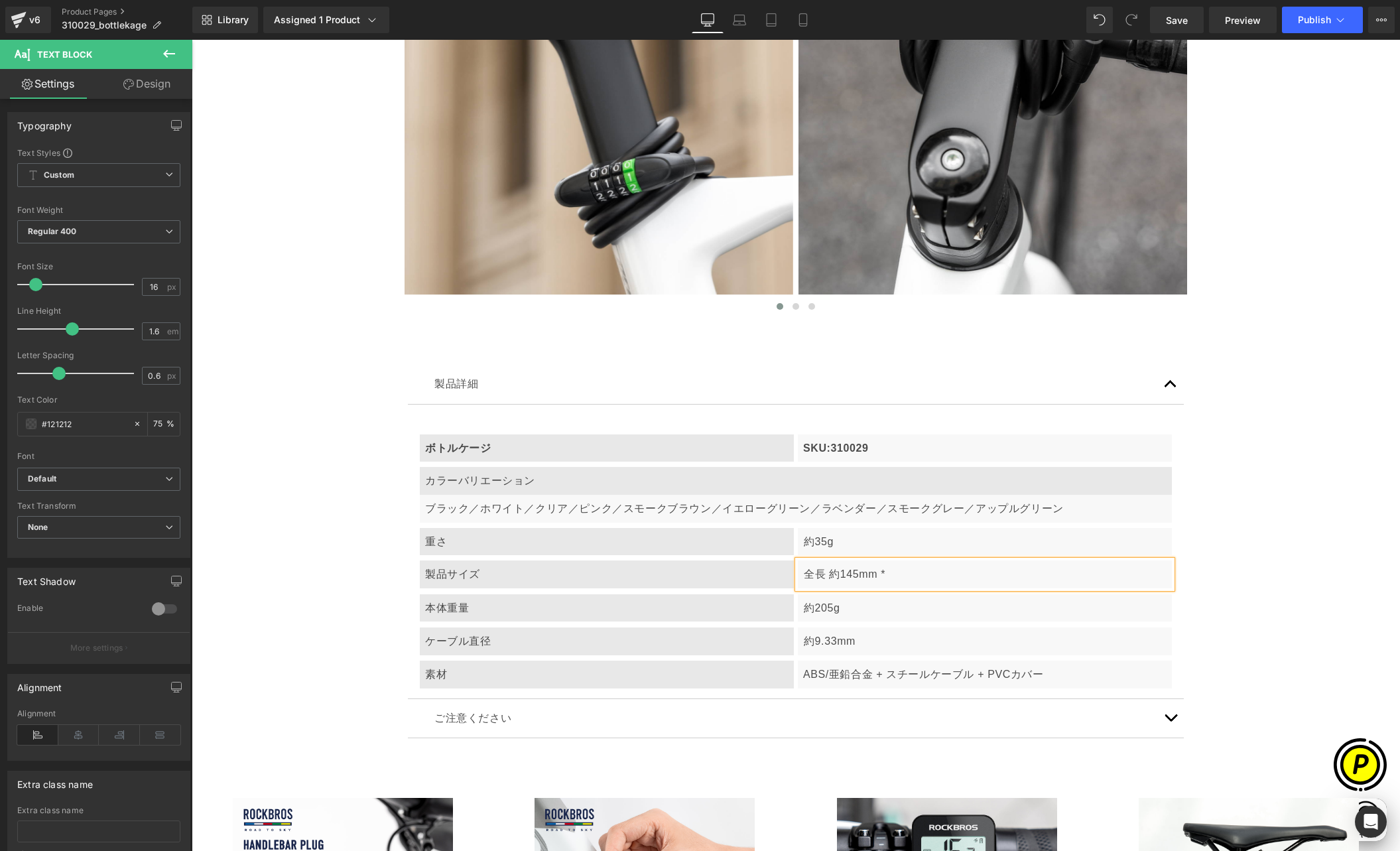
click at [887, 573] on p "全長 約145mm *" at bounding box center [986, 575] width 363 height 18
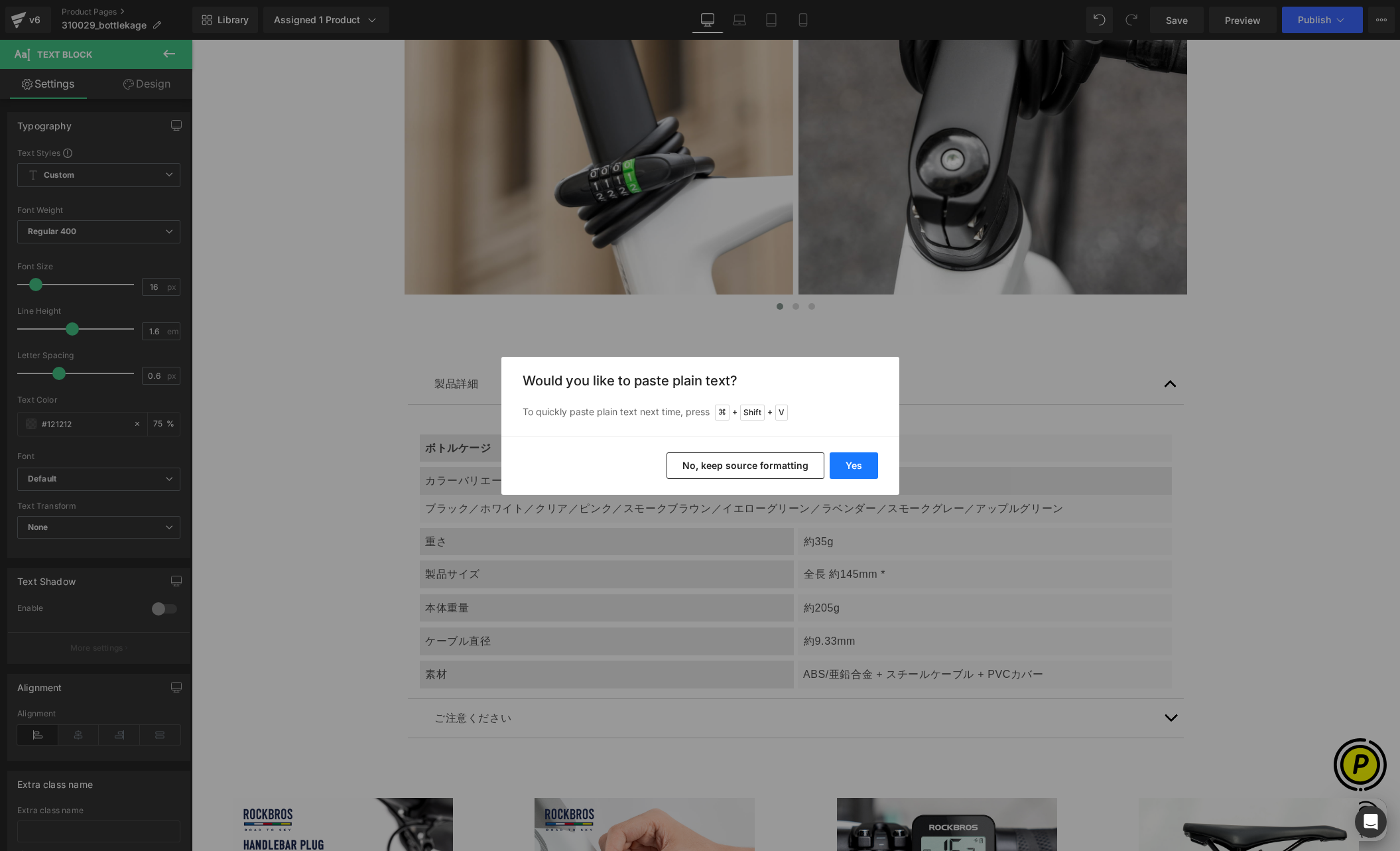
click at [863, 471] on button "Yes" at bounding box center [853, 466] width 48 height 26
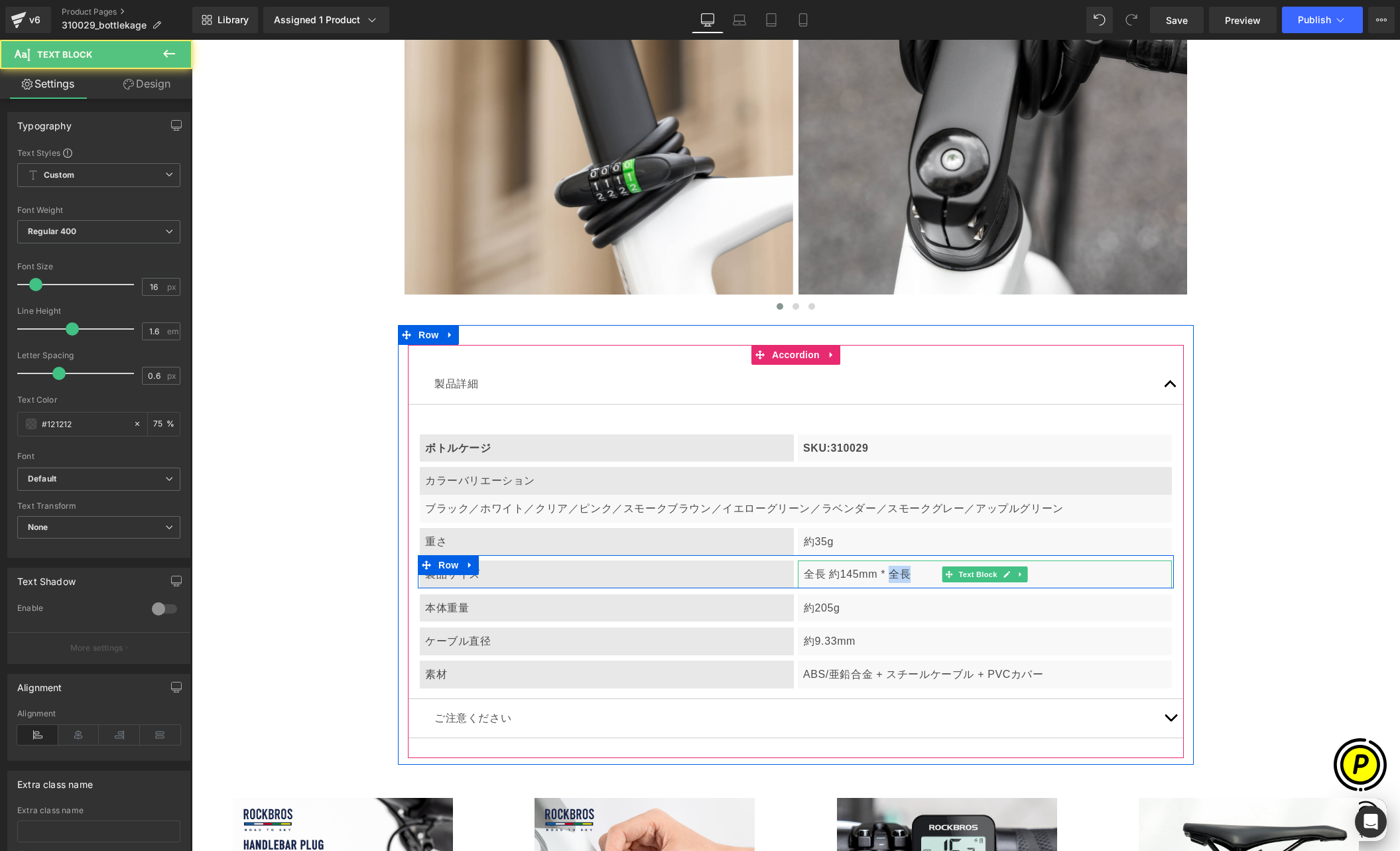
drag, startPoint x: 886, startPoint y: 570, endPoint x: 904, endPoint y: 569, distance: 18.0
click at [904, 569] on p "全長 約145mm * 全長" at bounding box center [986, 575] width 363 height 18
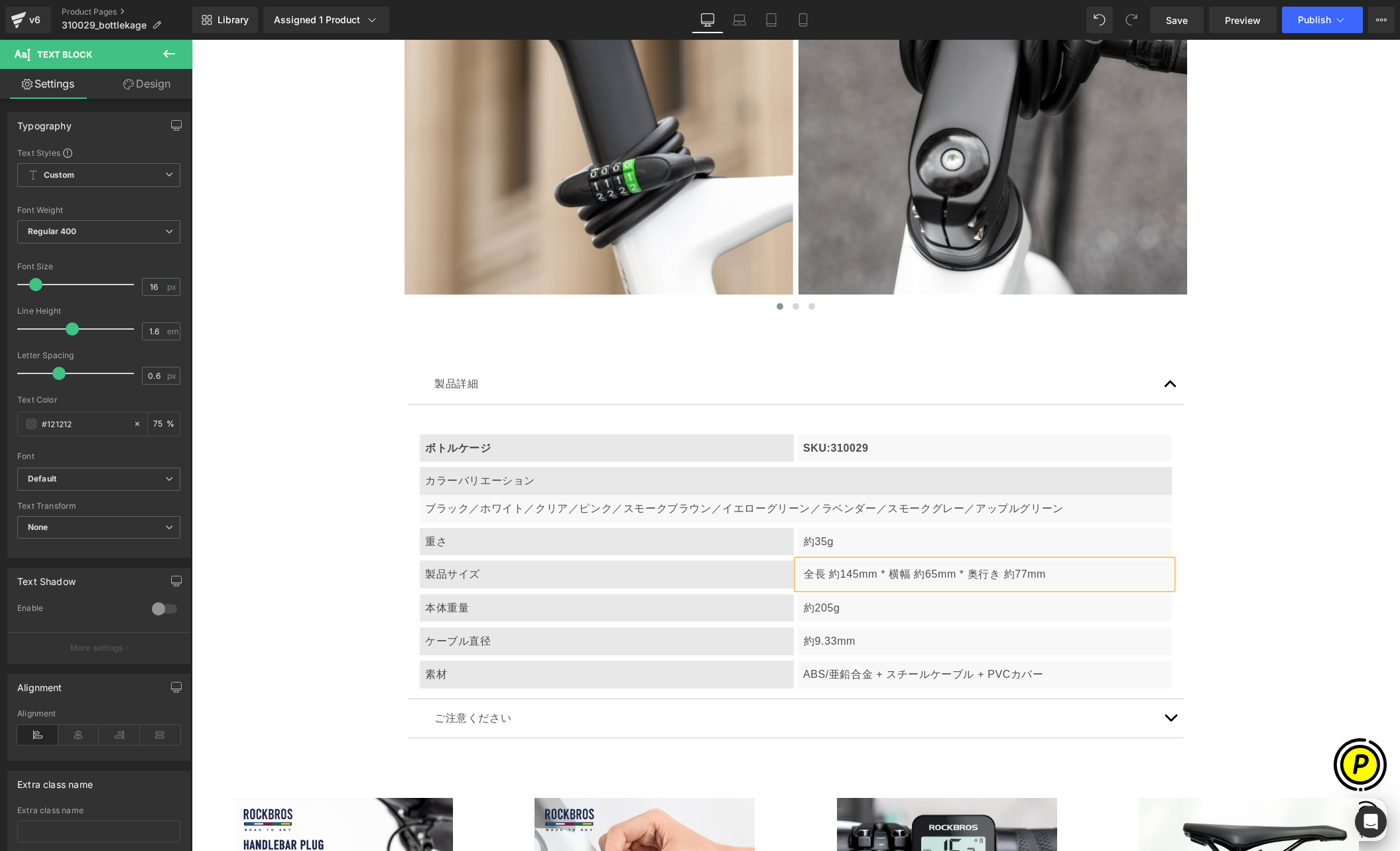
scroll to position [0, 258]
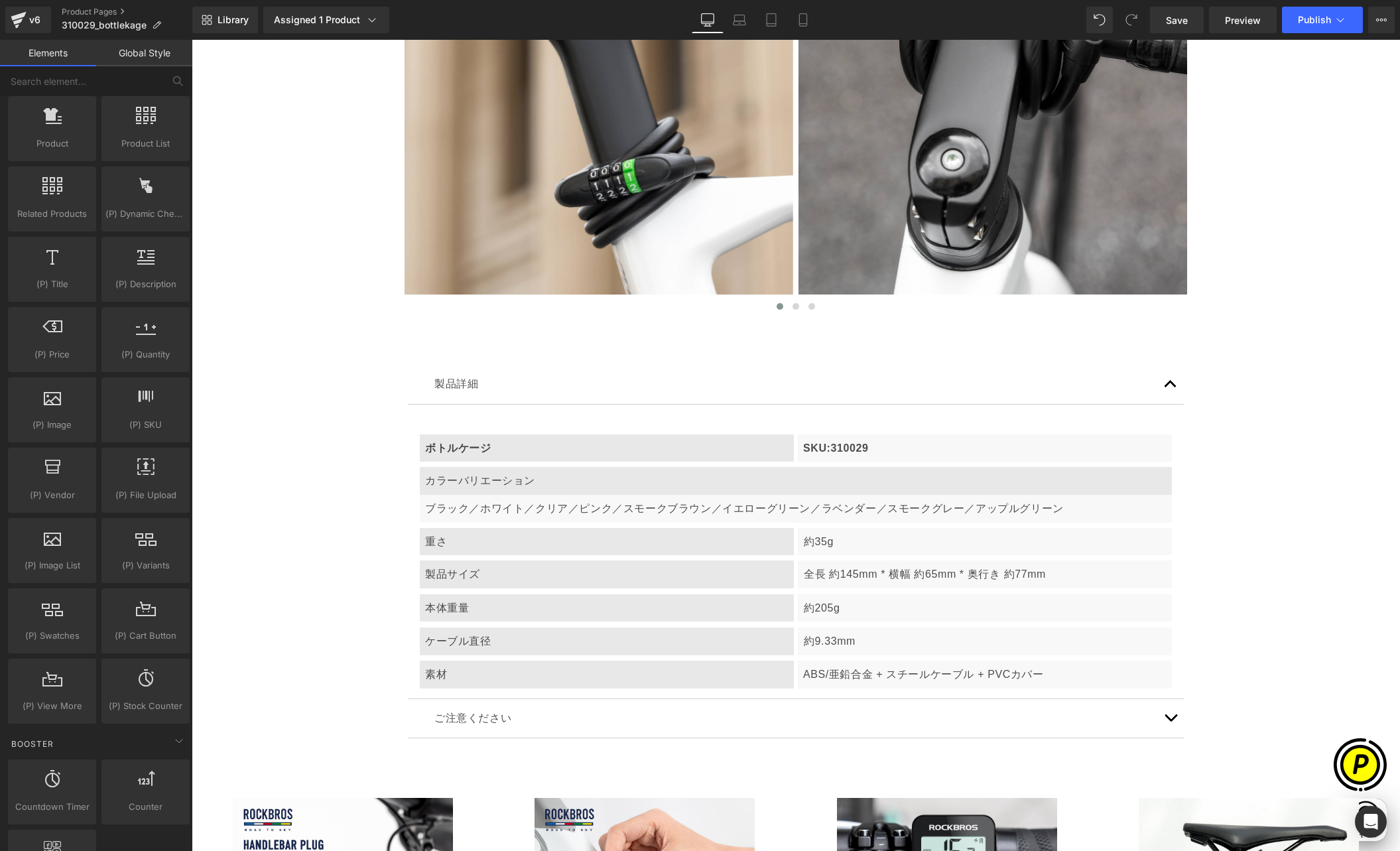
scroll to position [0, 518]
click at [478, 607] on div "本体重量" at bounding box center [607, 608] width 374 height 28
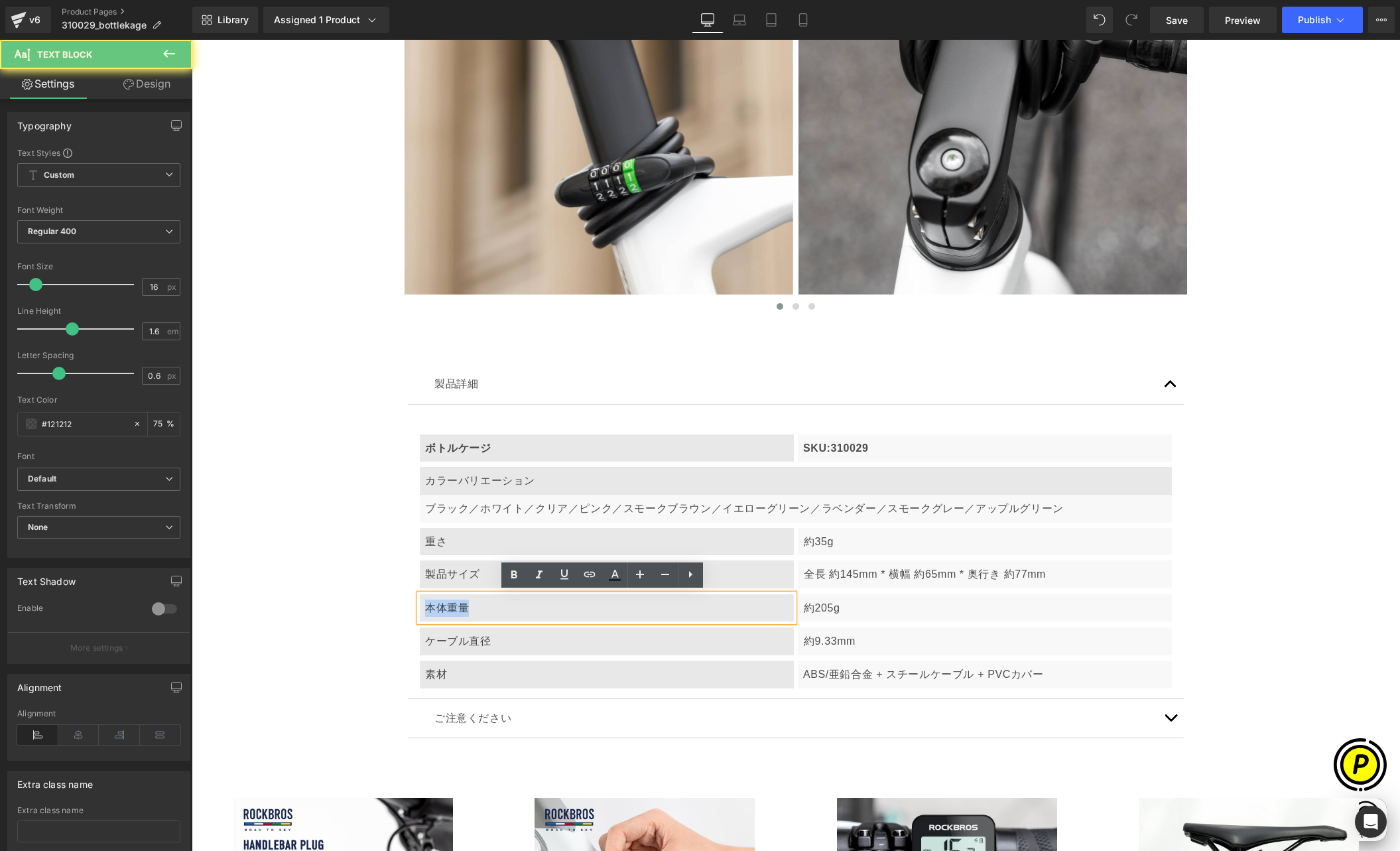
drag, startPoint x: 420, startPoint y: 605, endPoint x: 523, endPoint y: 613, distance: 103.3
click at [523, 613] on div "本体重量" at bounding box center [607, 608] width 374 height 28
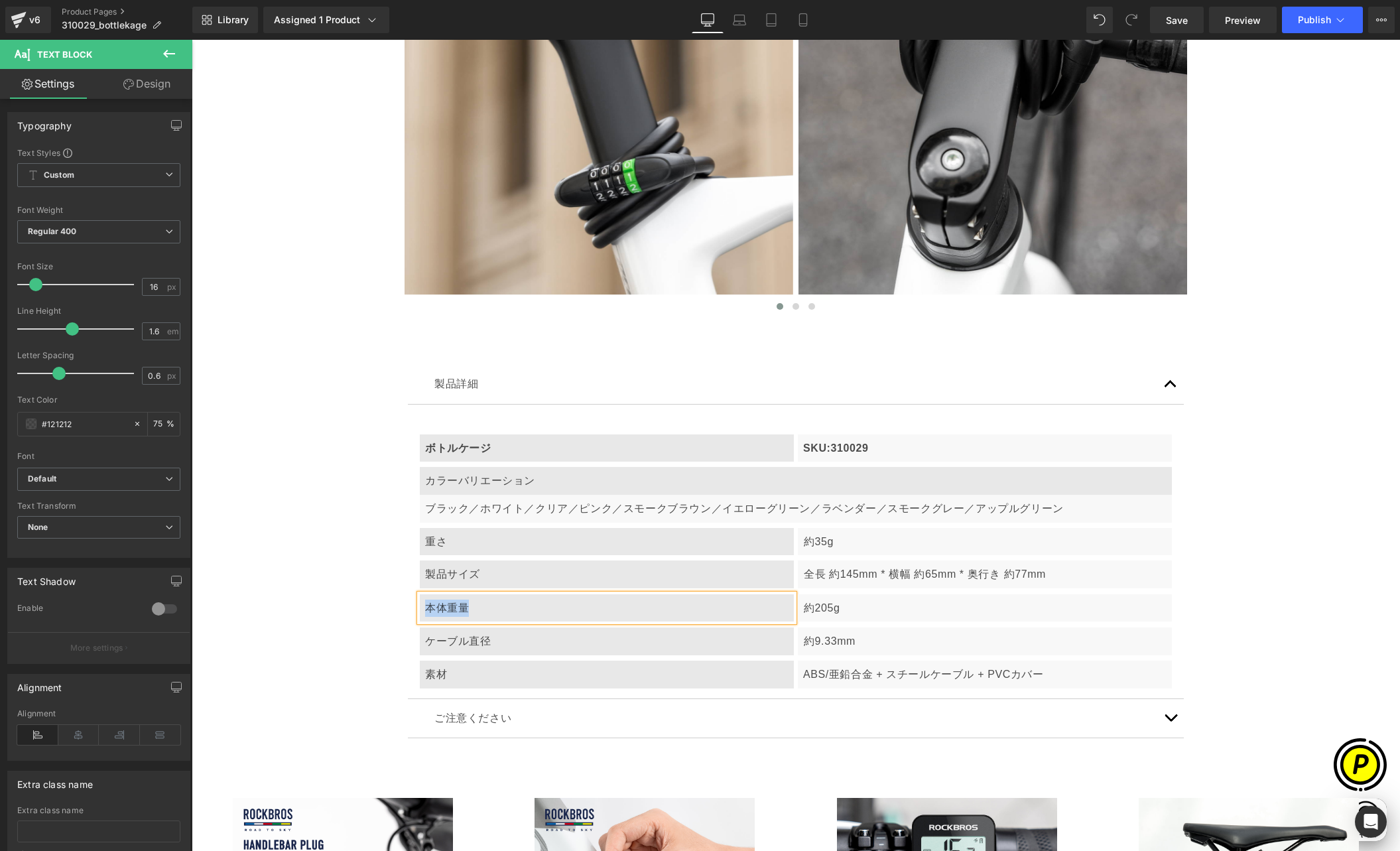
paste div
click at [808, 609] on p "約205g" at bounding box center [986, 608] width 363 height 18
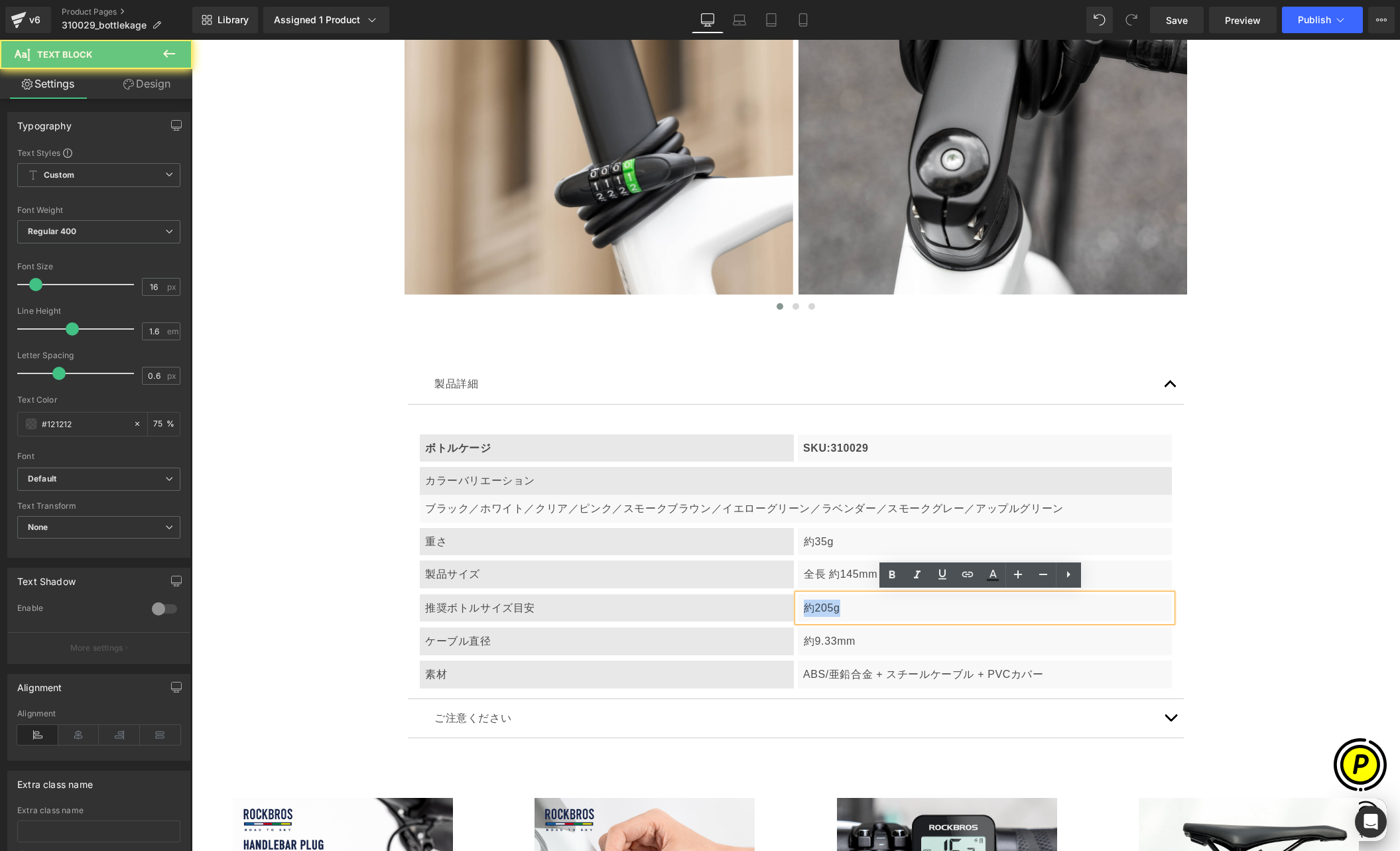
drag, startPoint x: 798, startPoint y: 607, endPoint x: 844, endPoint y: 607, distance: 46.0
click at [844, 607] on div "約205g" at bounding box center [985, 608] width 374 height 28
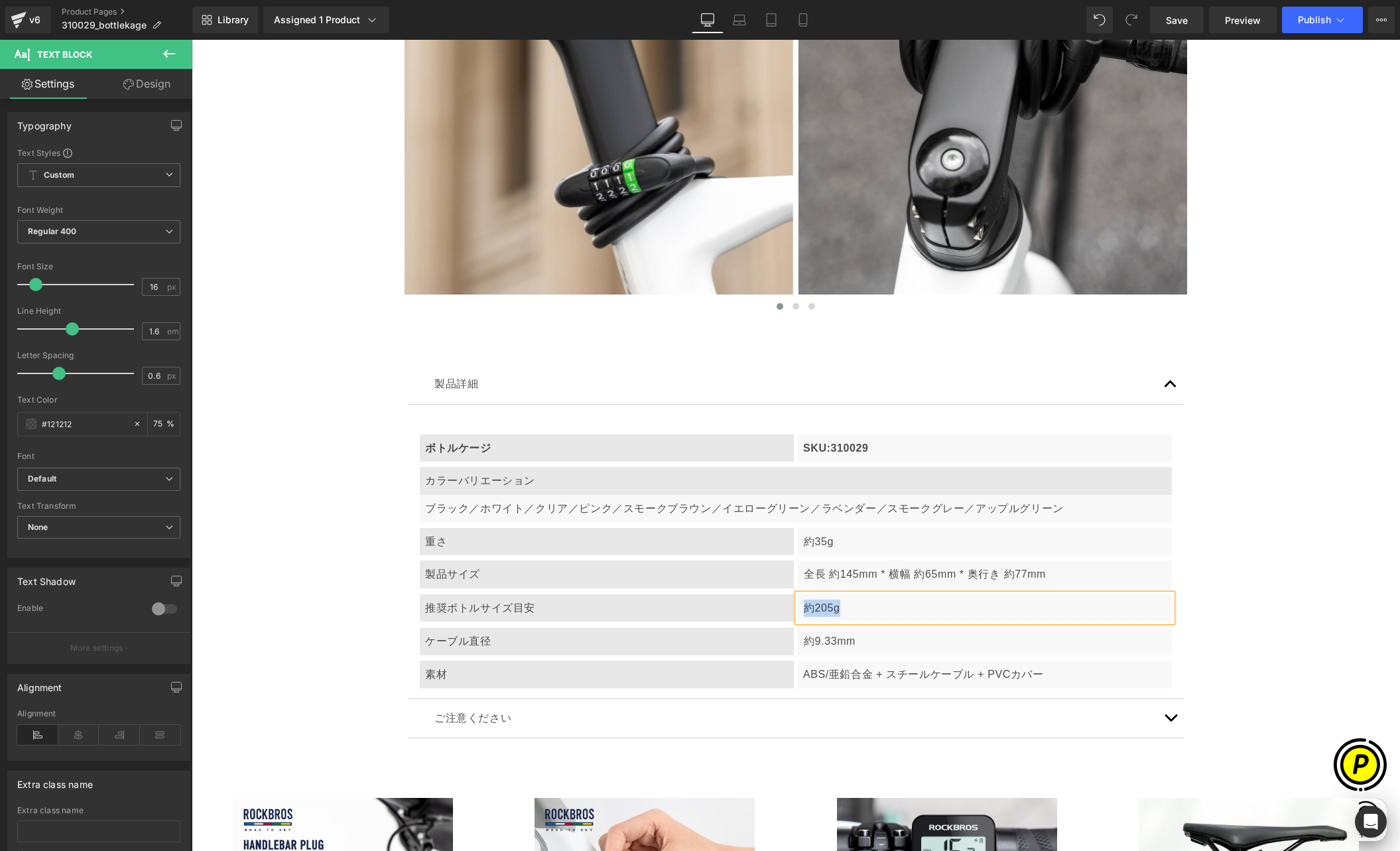
paste div
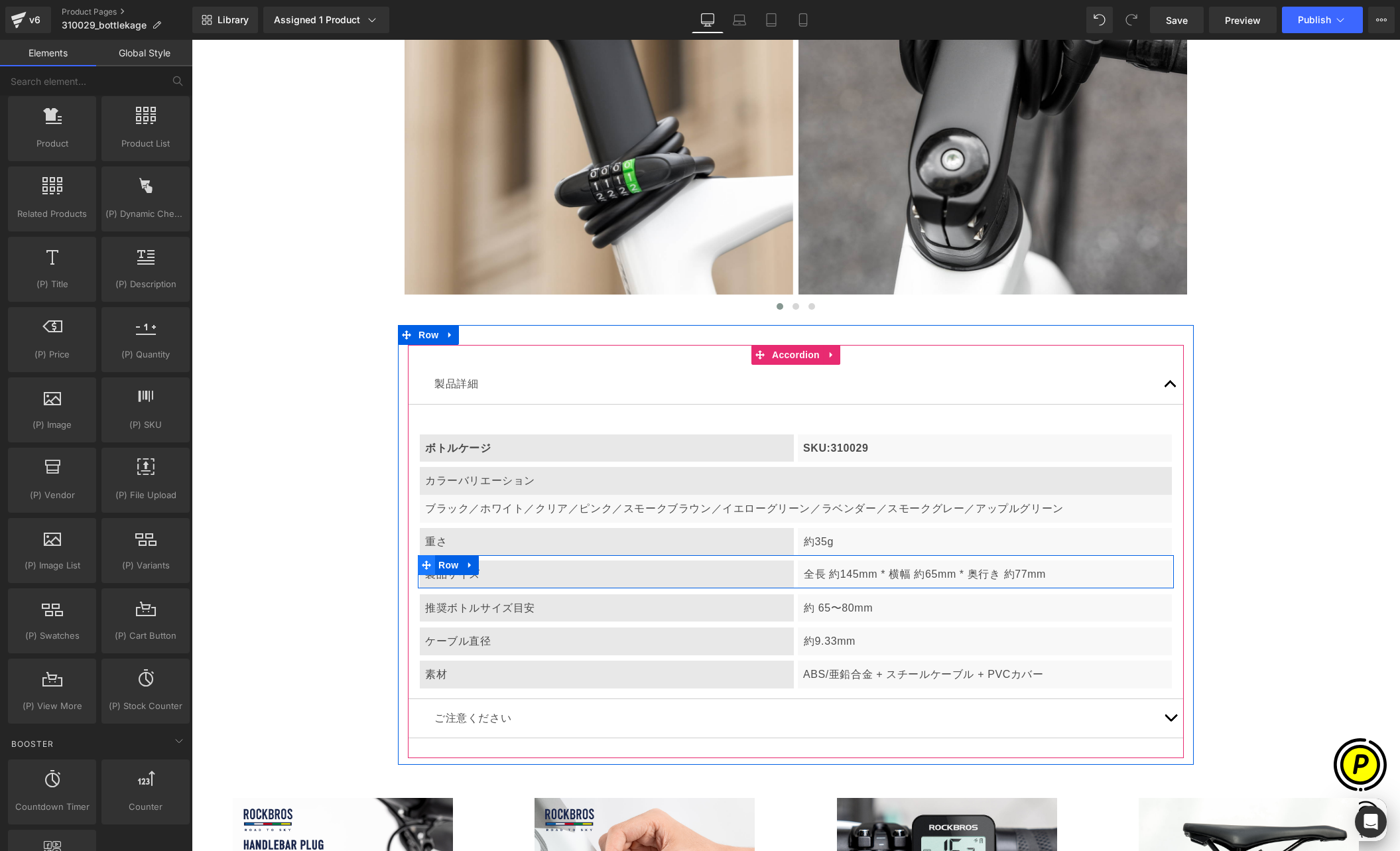
scroll to position [0, 0]
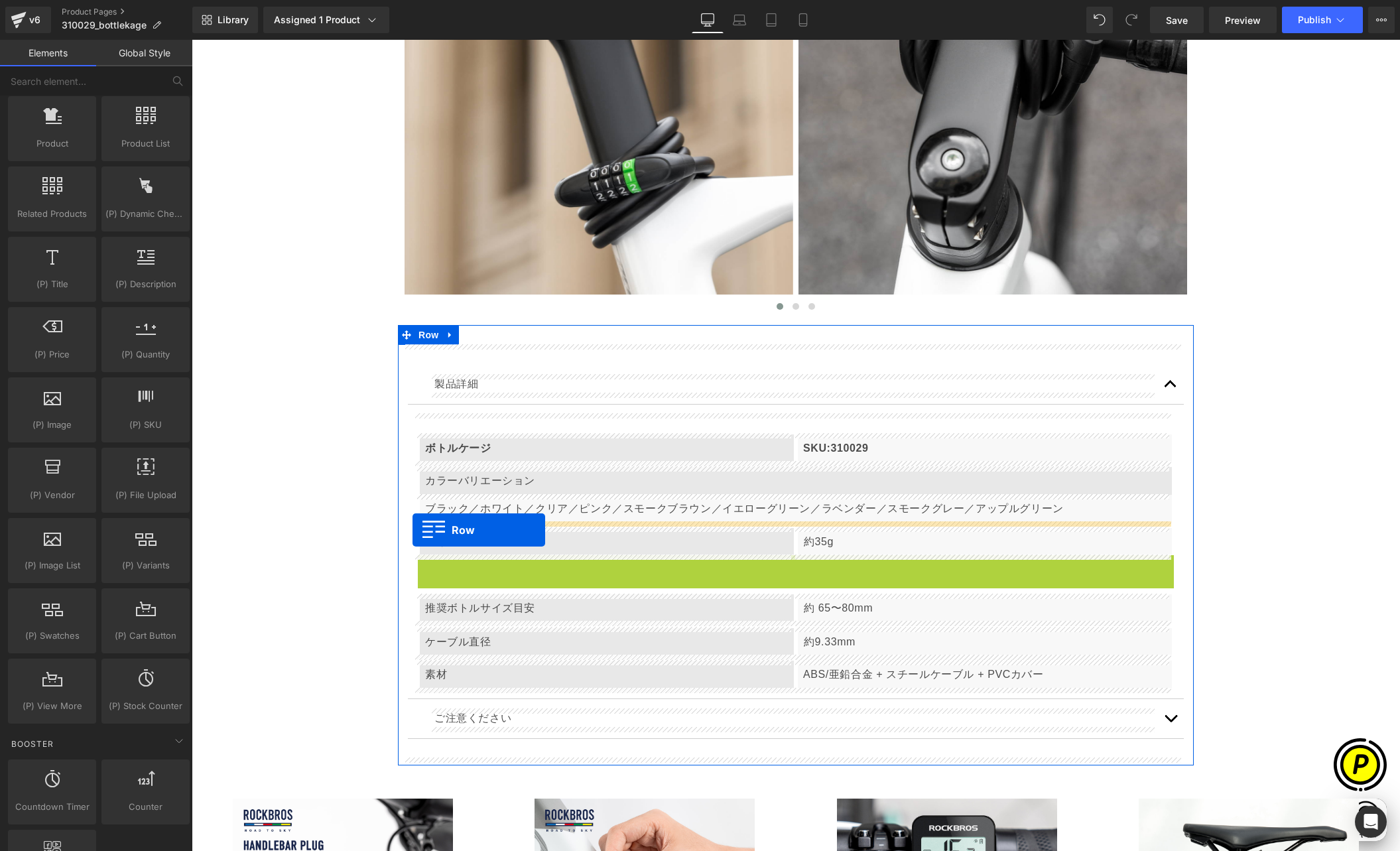
drag, startPoint x: 421, startPoint y: 565, endPoint x: 413, endPoint y: 530, distance: 35.9
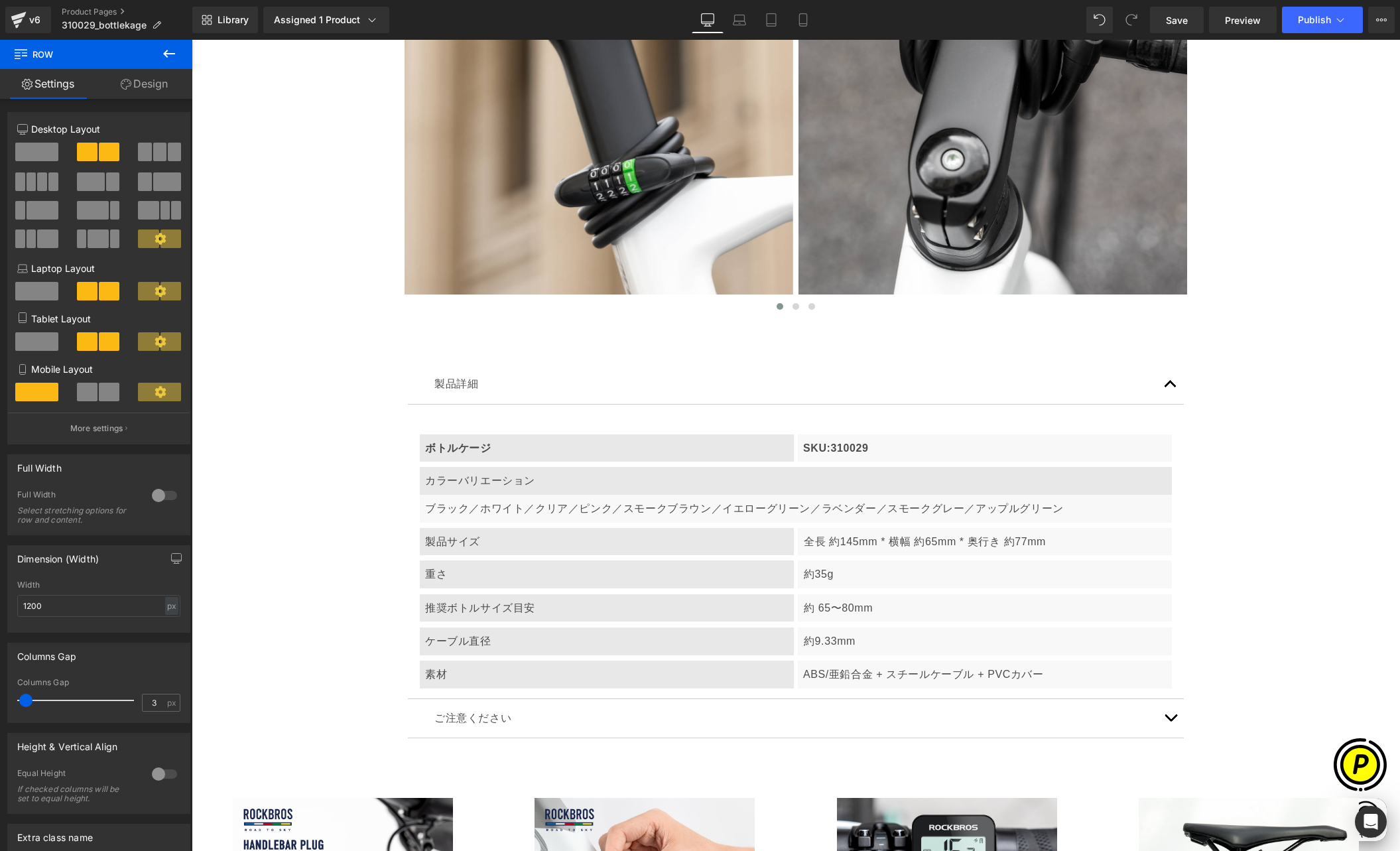
scroll to position [0, 776]
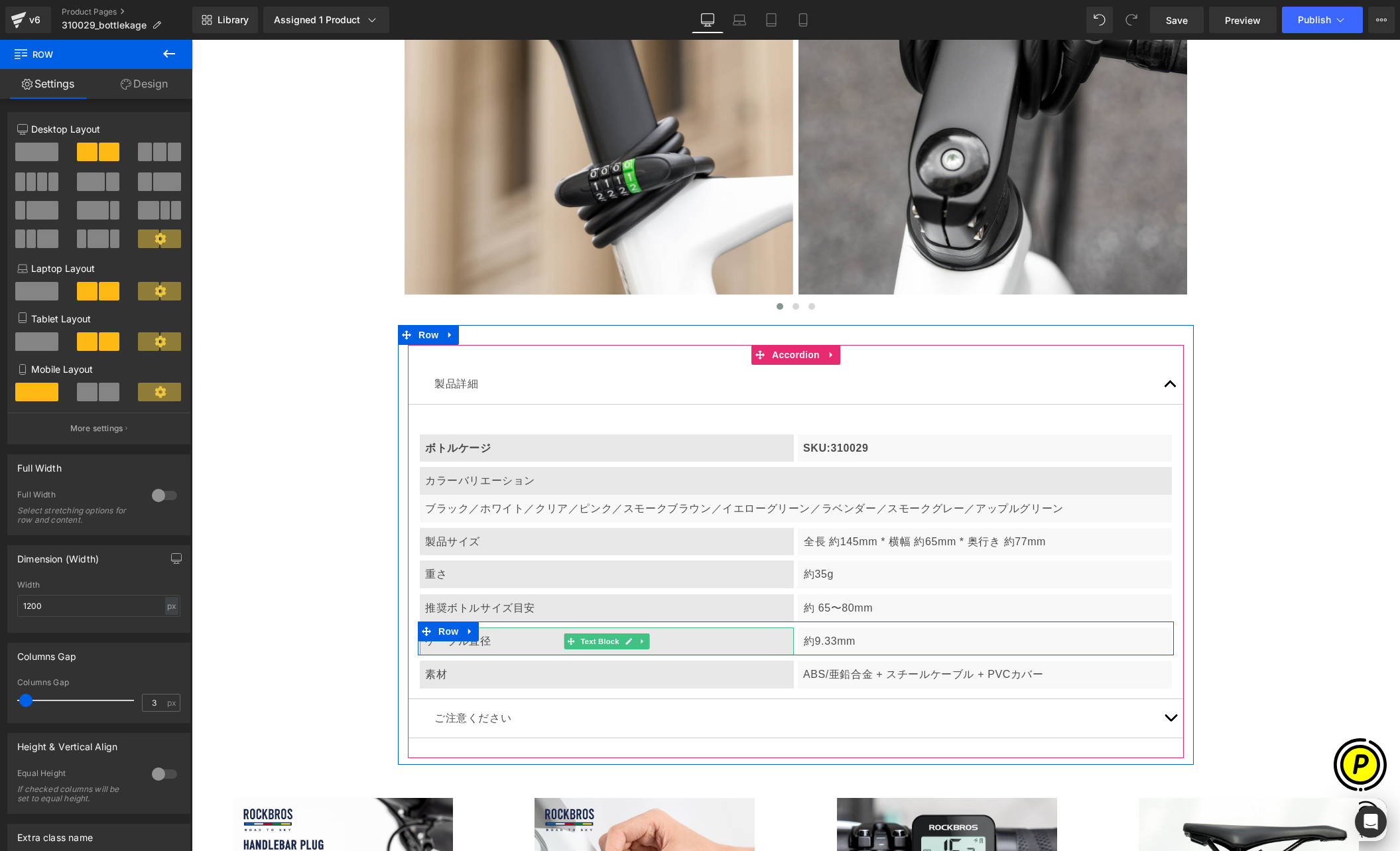
click at [508, 638] on div "ケーブル直径" at bounding box center [607, 642] width 374 height 28
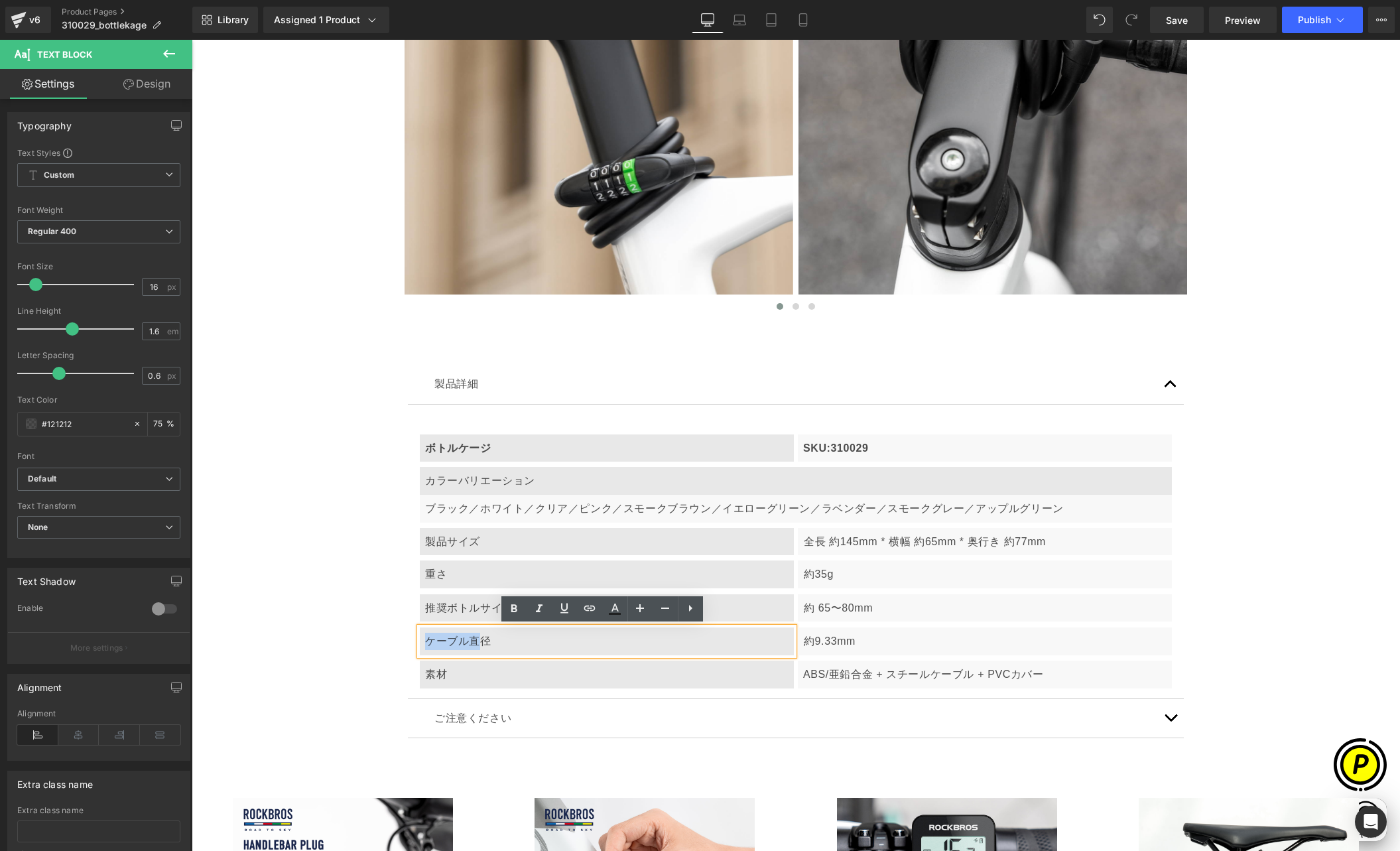
click at [478, 646] on div "ケーブル直径" at bounding box center [607, 642] width 374 height 28
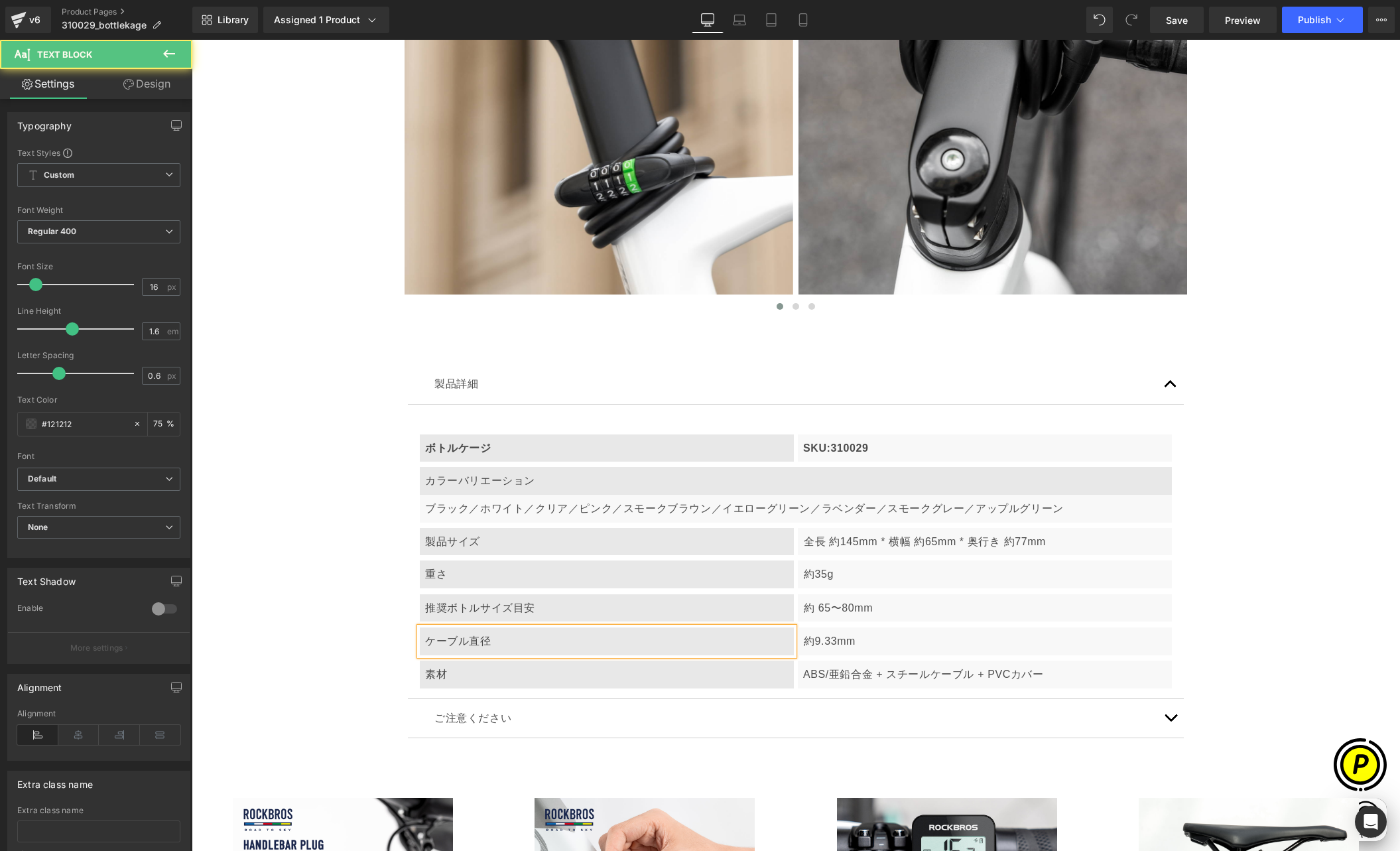
click at [516, 643] on div "ケーブル直径" at bounding box center [607, 642] width 374 height 28
drag, startPoint x: 421, startPoint y: 642, endPoint x: 510, endPoint y: 644, distance: 89.0
click at [510, 644] on div "ケーブル直径" at bounding box center [607, 642] width 374 height 28
paste div
click at [833, 650] on div "約9.33mm" at bounding box center [985, 642] width 374 height 28
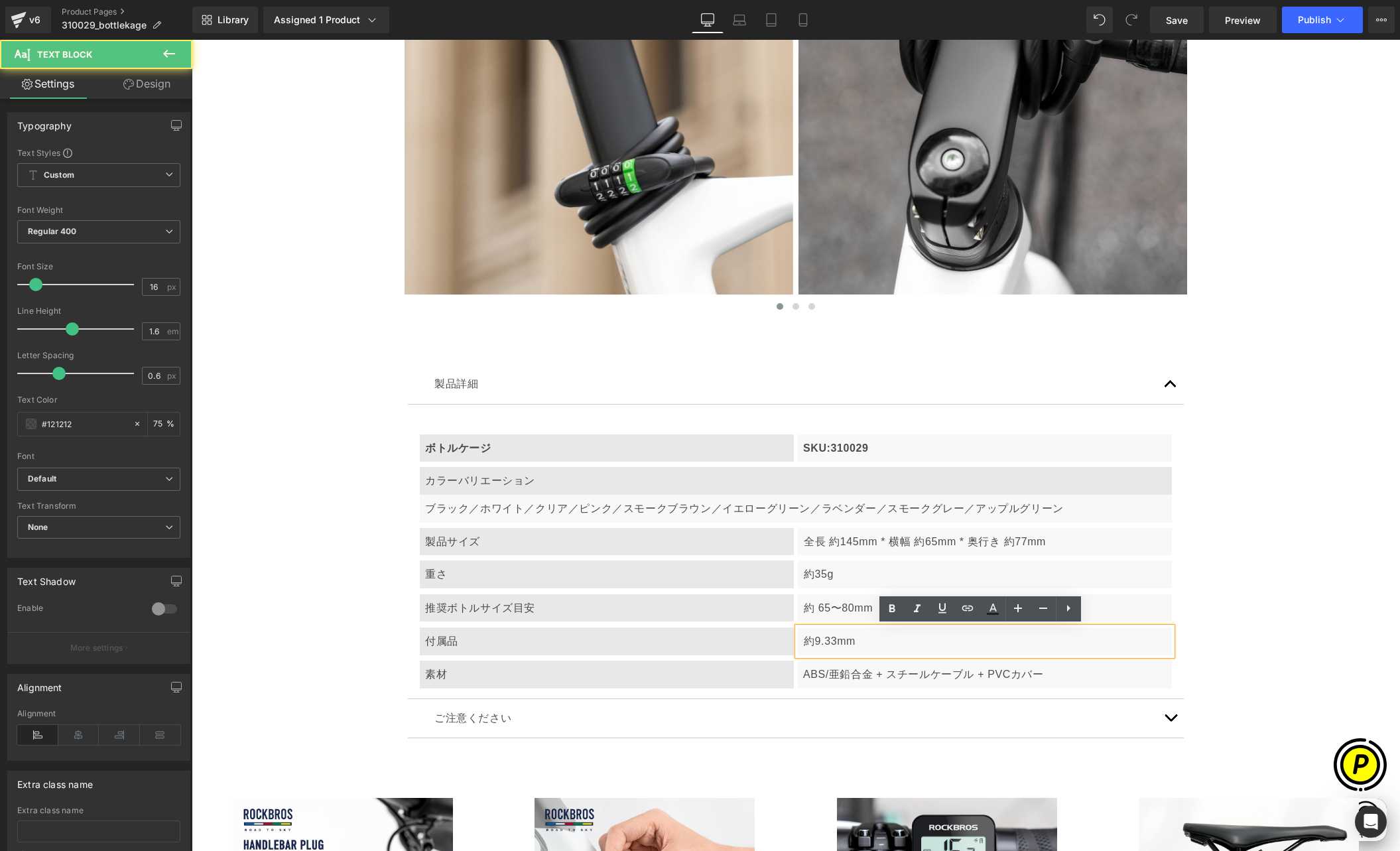
scroll to position [0, 0]
drag, startPoint x: 799, startPoint y: 641, endPoint x: 856, endPoint y: 641, distance: 57.0
click at [856, 641] on p "約9.33mm" at bounding box center [986, 642] width 363 height 18
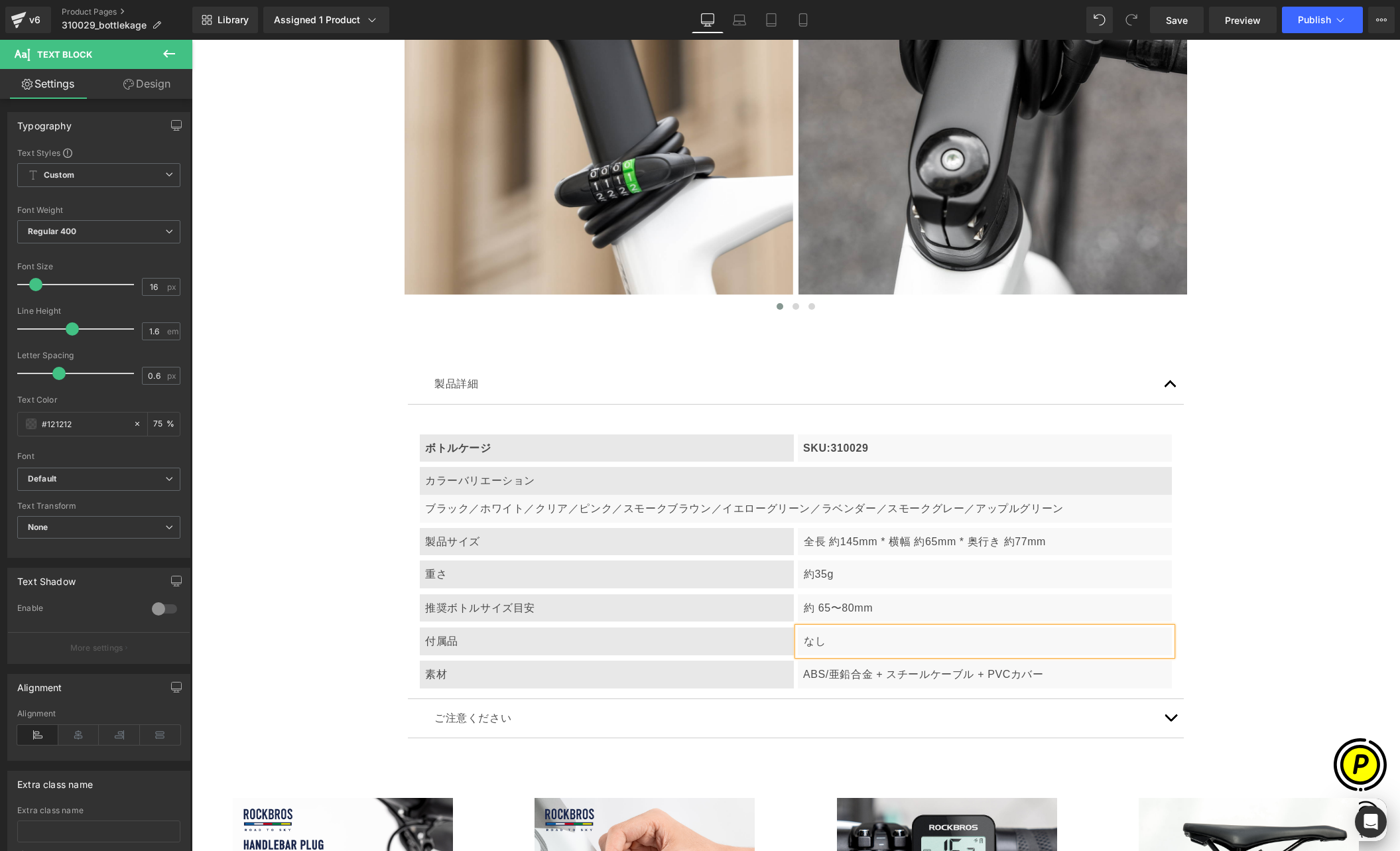
scroll to position [0, 518]
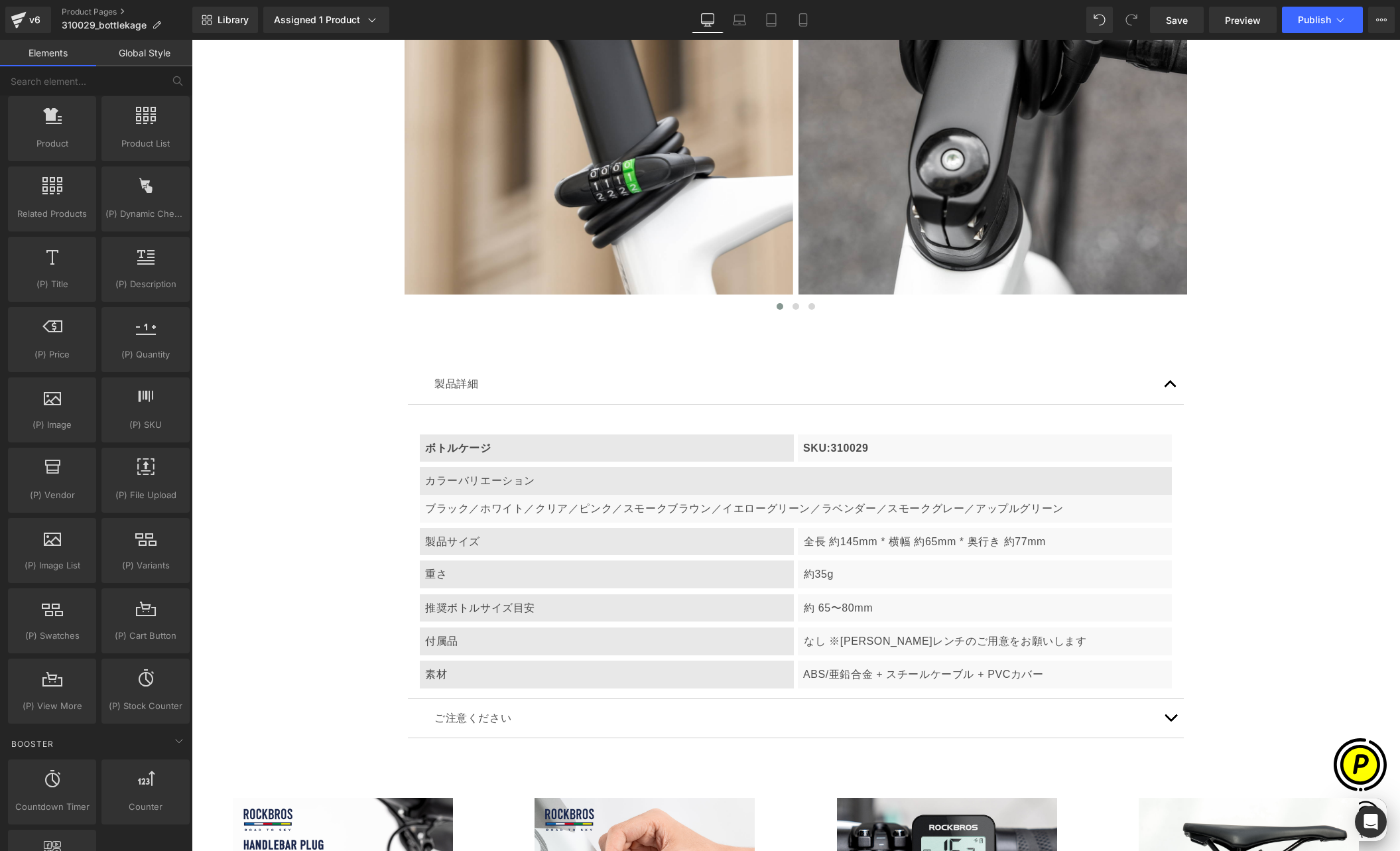
scroll to position [0, 0]
click at [866, 671] on p "ABS/亜鉛合金 + スチールケーブル + PVCカバー" at bounding box center [985, 675] width 363 height 18
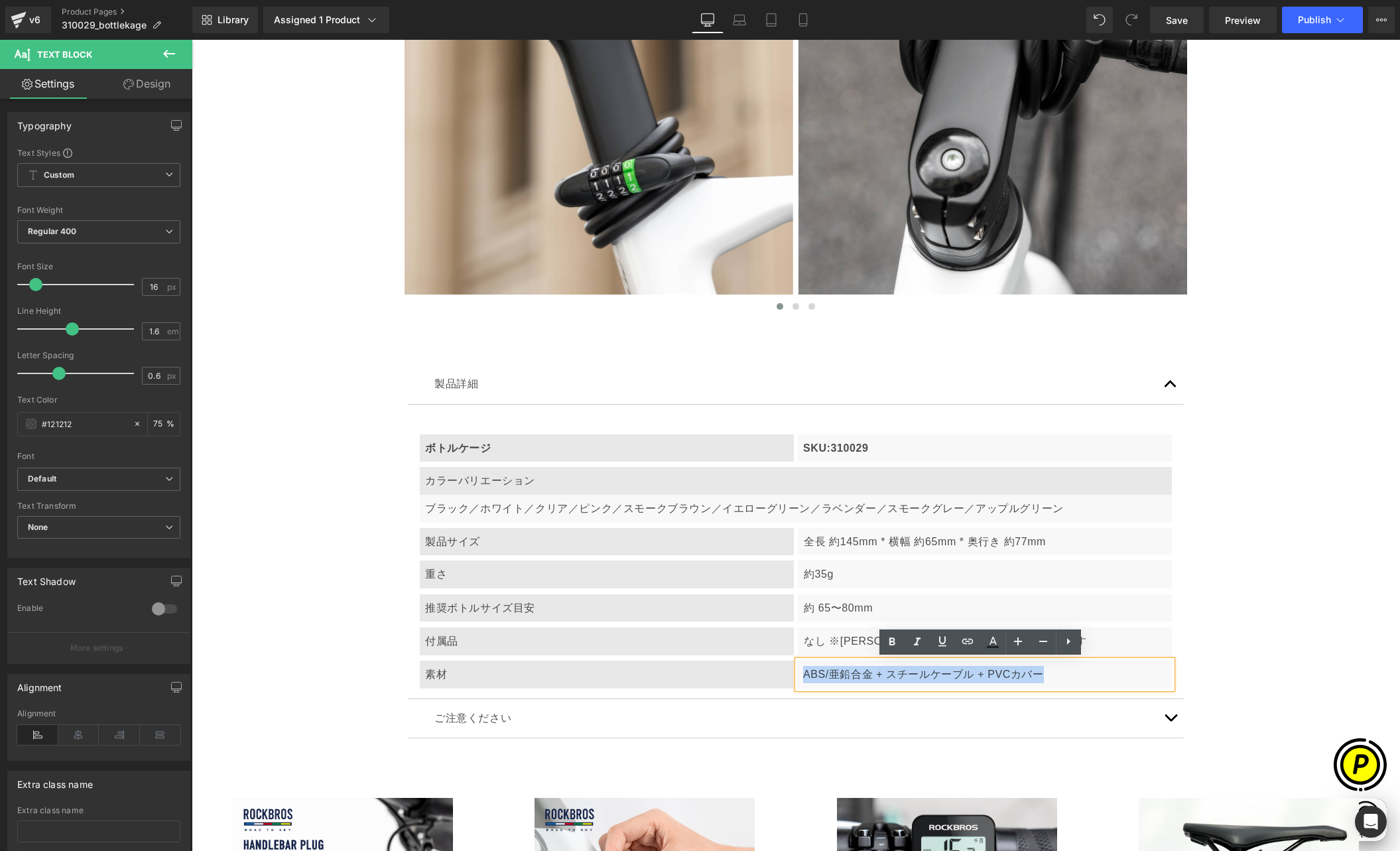
drag, startPoint x: 800, startPoint y: 673, endPoint x: 1086, endPoint y: 675, distance: 286.0
click at [1086, 675] on div "ABS/亜鉛合金 + スチールケーブル + PVCカバー" at bounding box center [985, 675] width 374 height 28
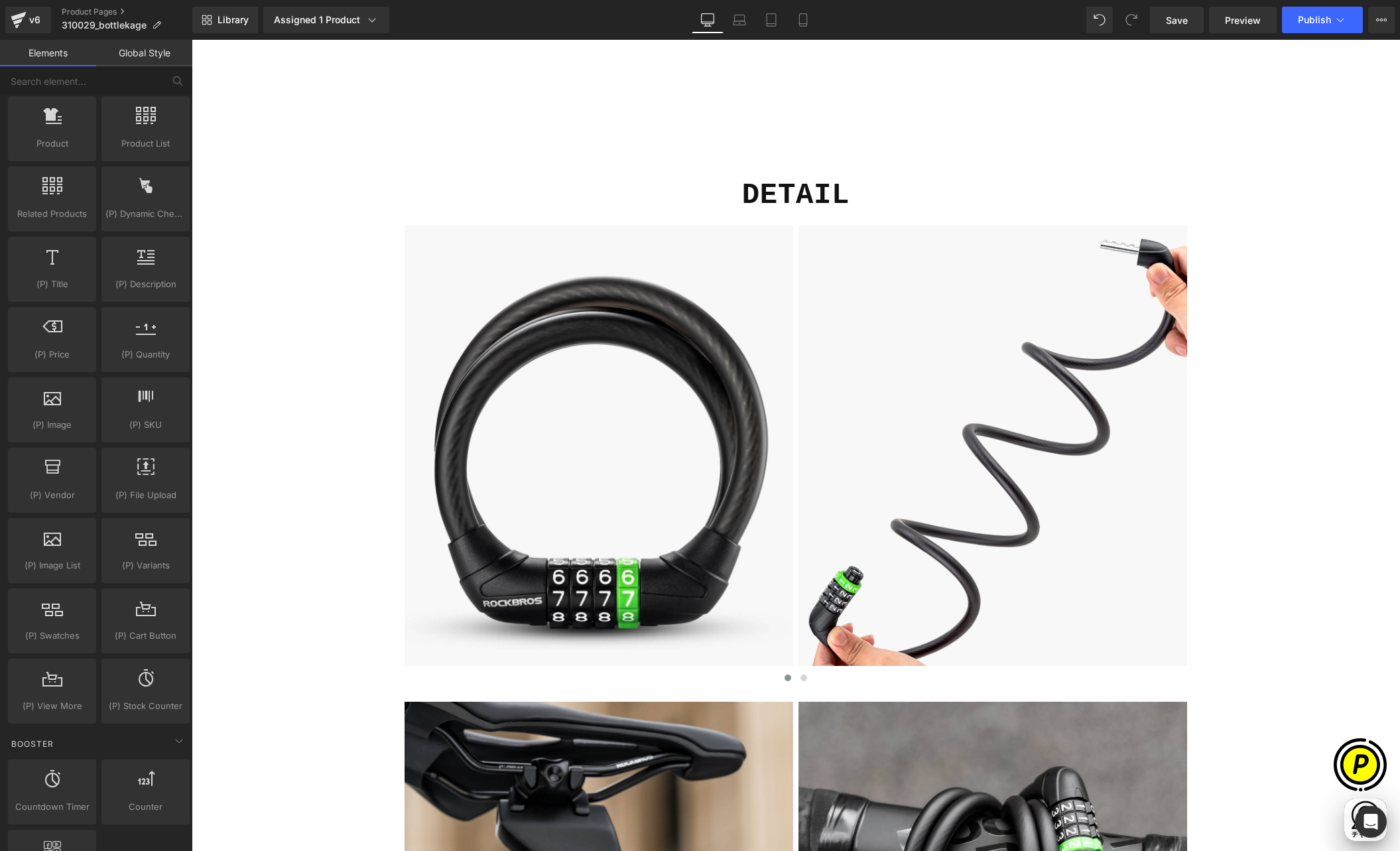
scroll to position [4341, 0]
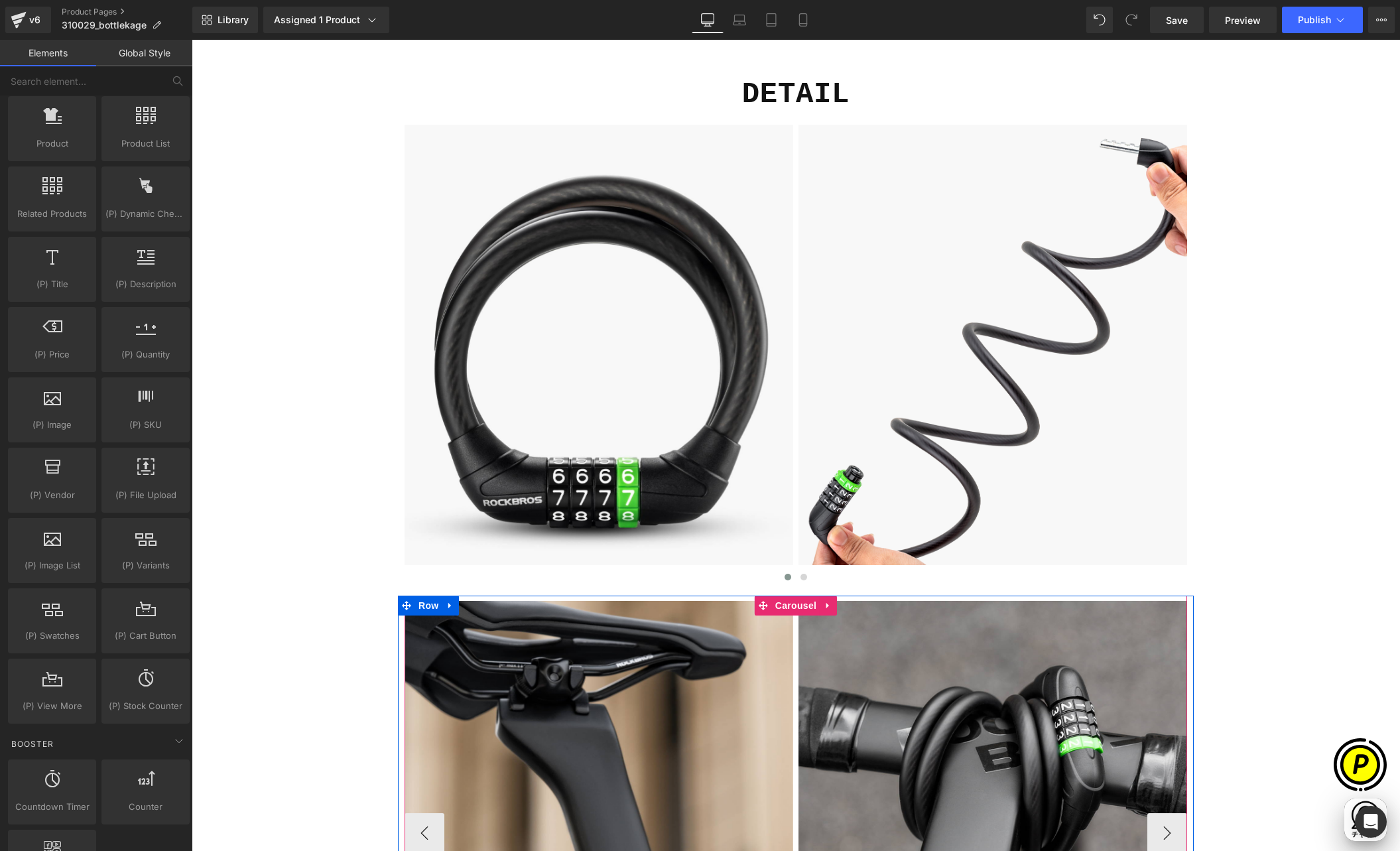
click at [824, 604] on icon at bounding box center [828, 606] width 10 height 10
click at [832, 601] on icon at bounding box center [837, 606] width 10 height 10
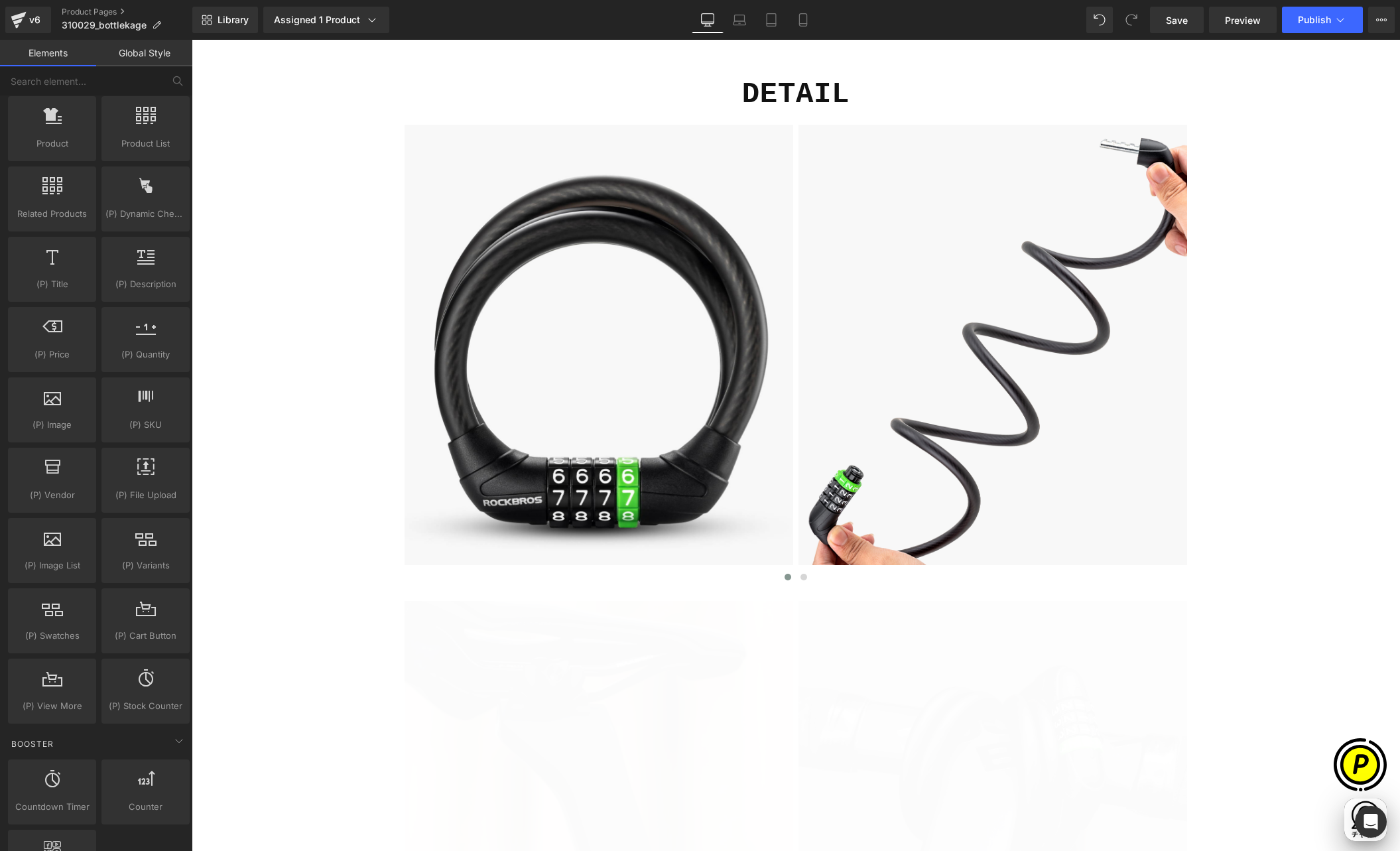
scroll to position [0, 0]
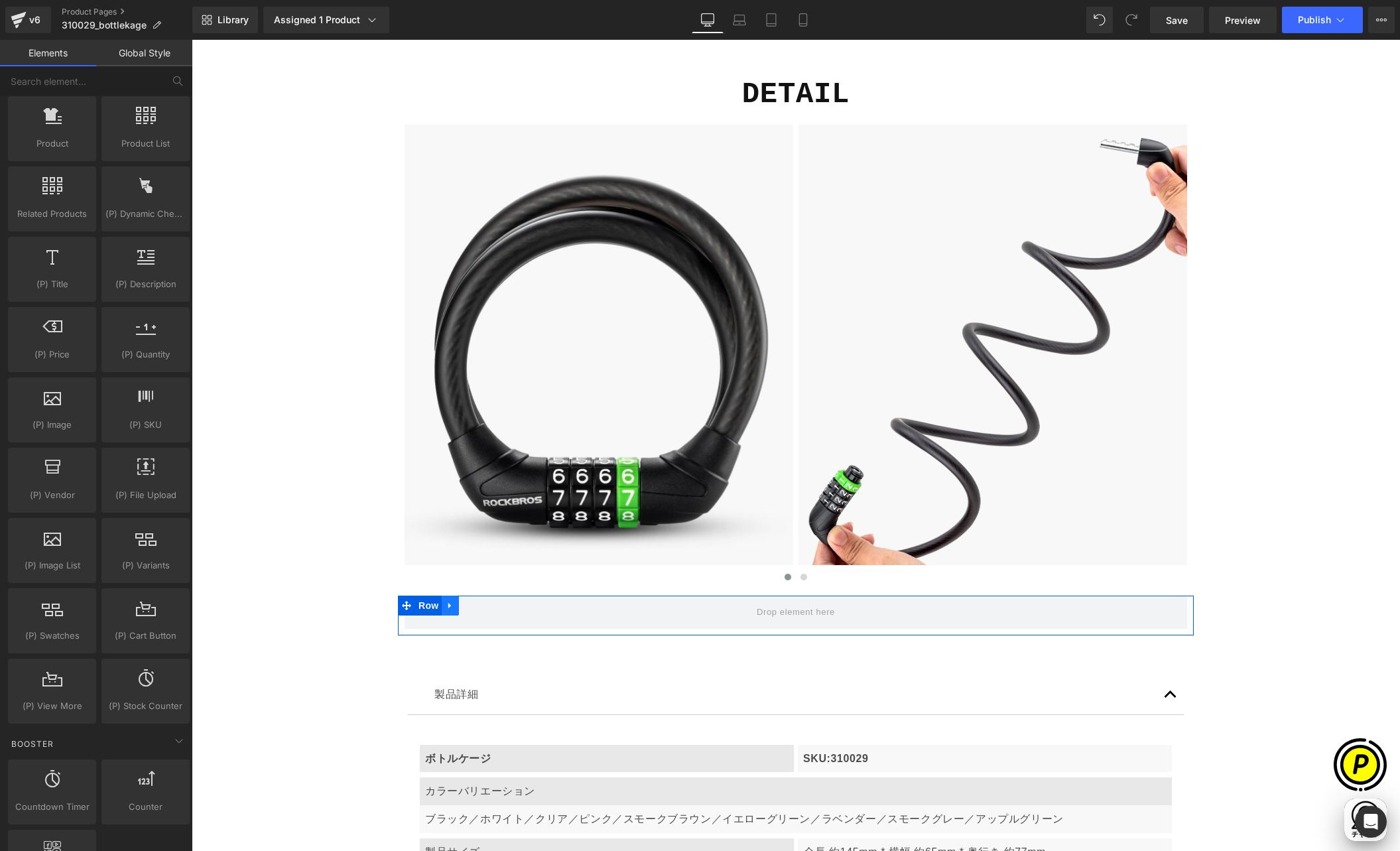
click at [446, 603] on icon at bounding box center [451, 606] width 10 height 10
click at [483, 604] on icon at bounding box center [485, 606] width 10 height 10
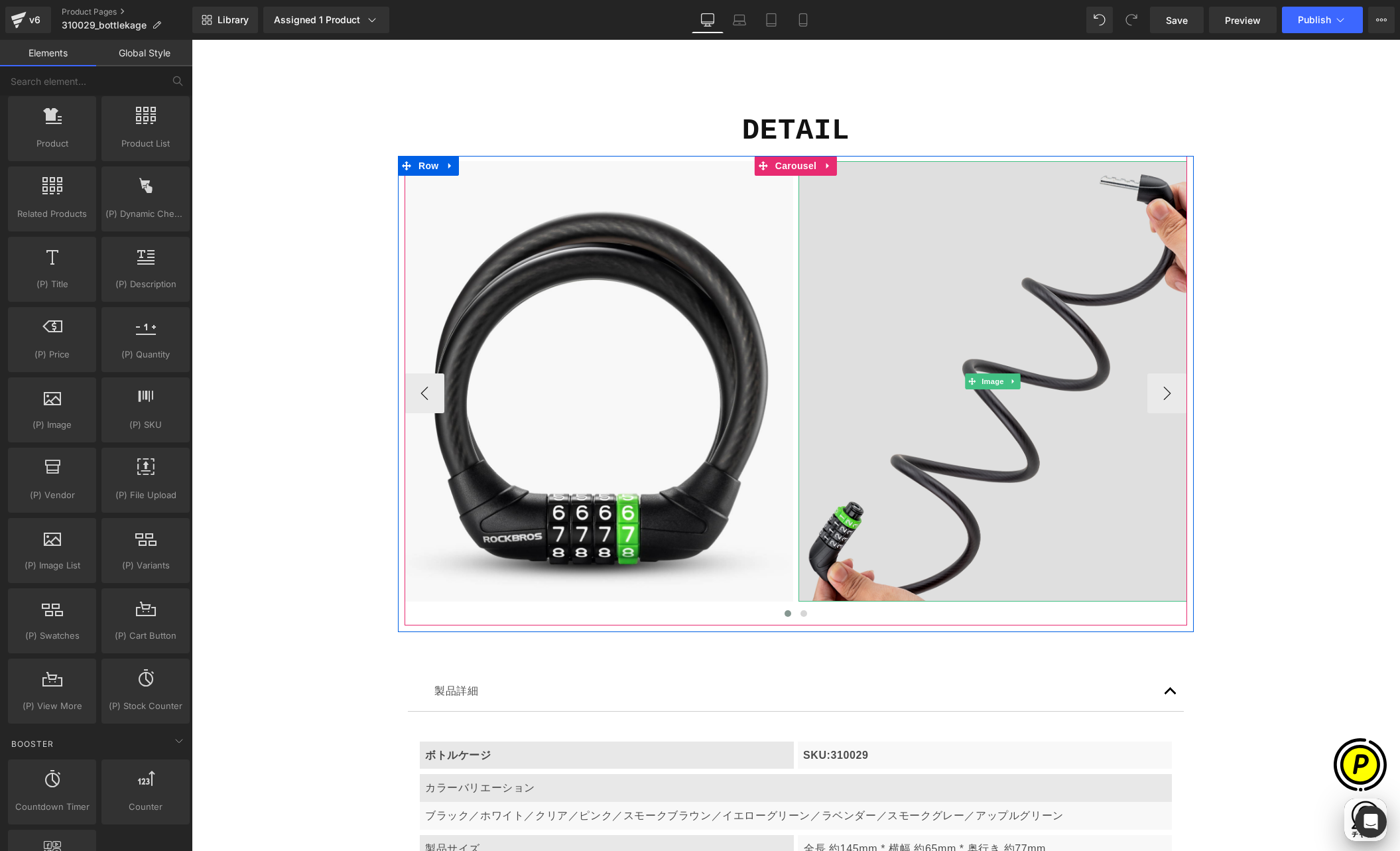
scroll to position [4289, 0]
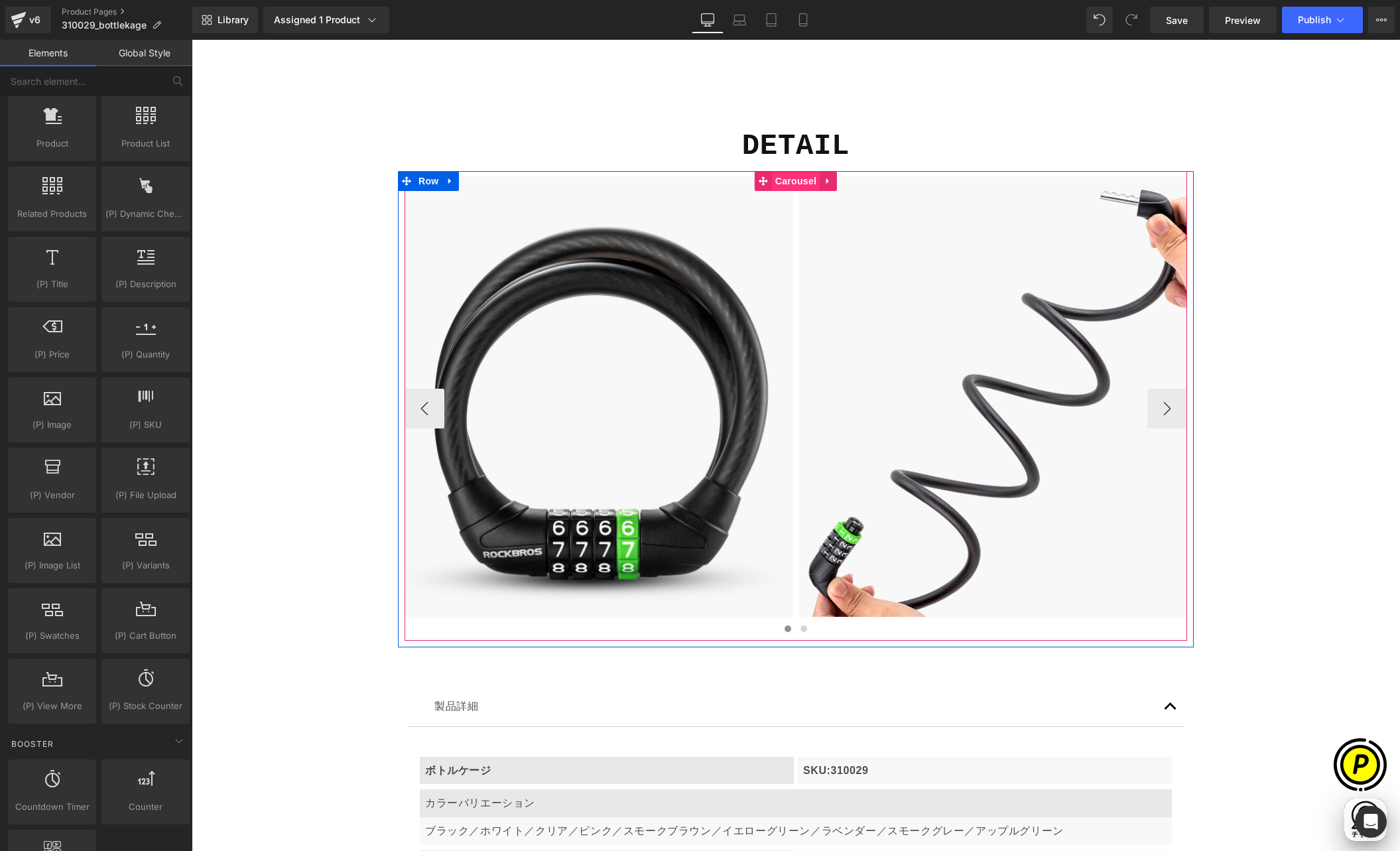
click at [786, 186] on span "Carousel" at bounding box center [796, 181] width 48 height 20
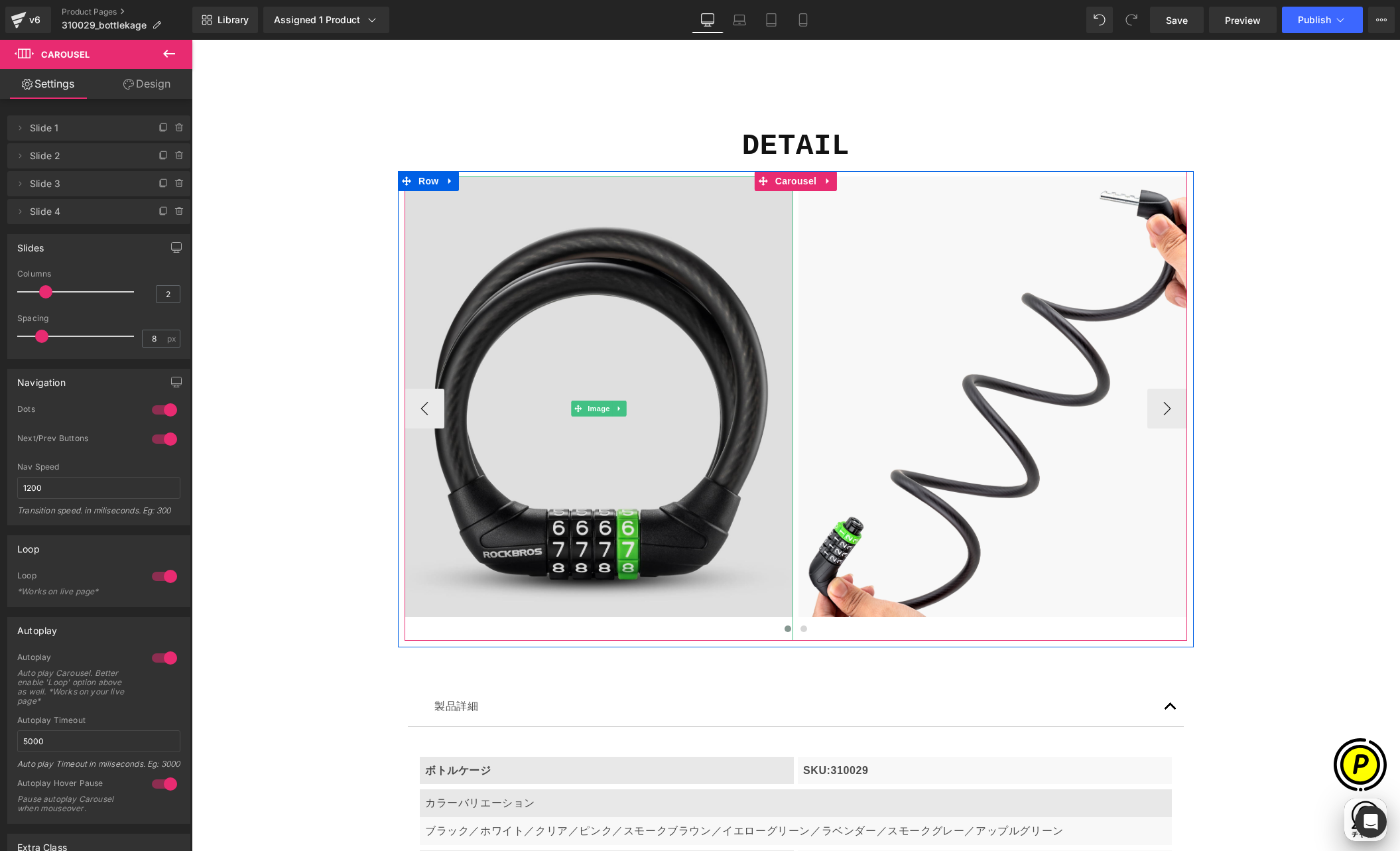
scroll to position [0, 258]
click at [591, 324] on img at bounding box center [599, 408] width 389 height 465
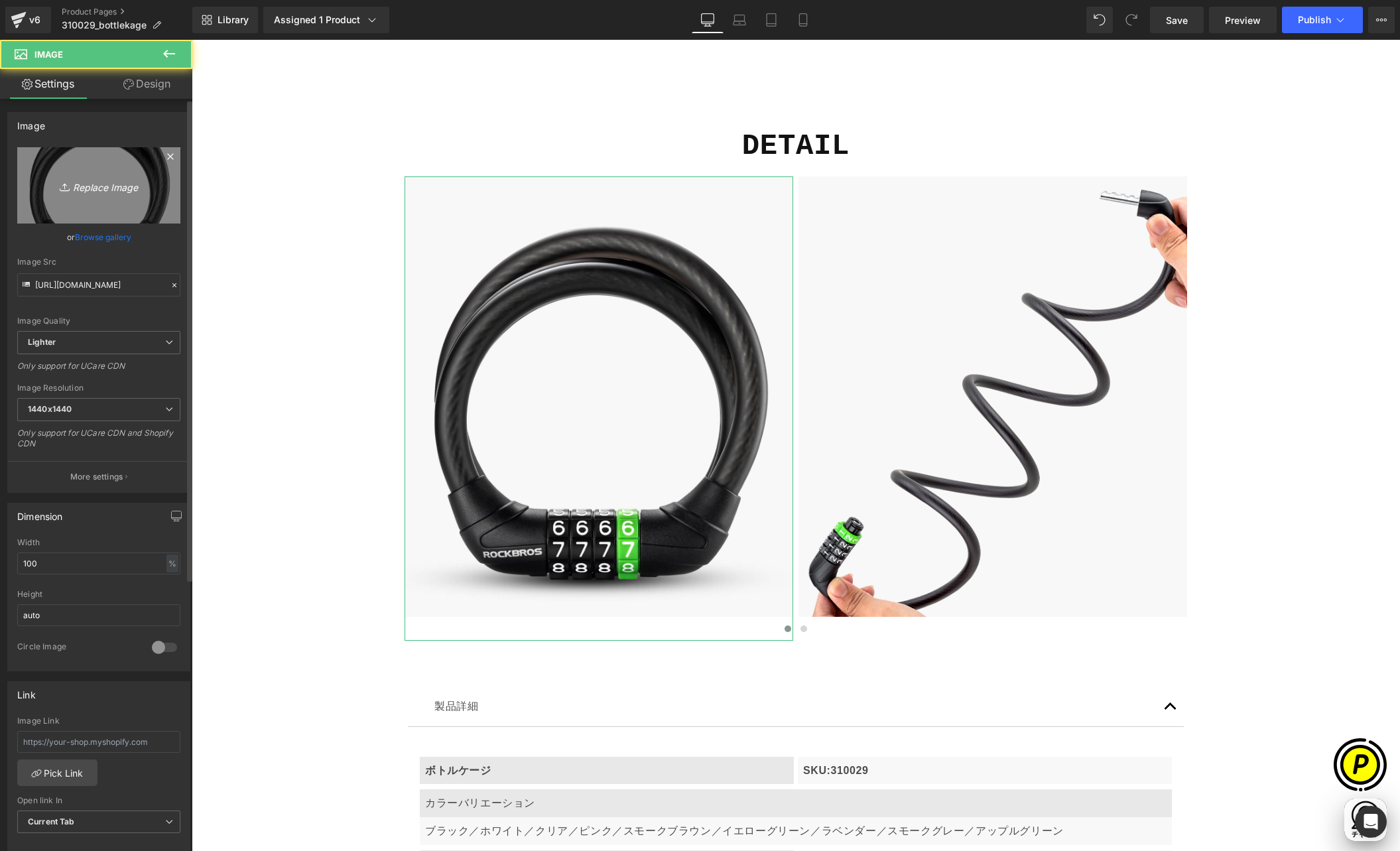
click at [87, 197] on link "Replace Image" at bounding box center [99, 185] width 163 height 77
type input "C:\fakepath\shopify-LP-310029_03-1.jpg"
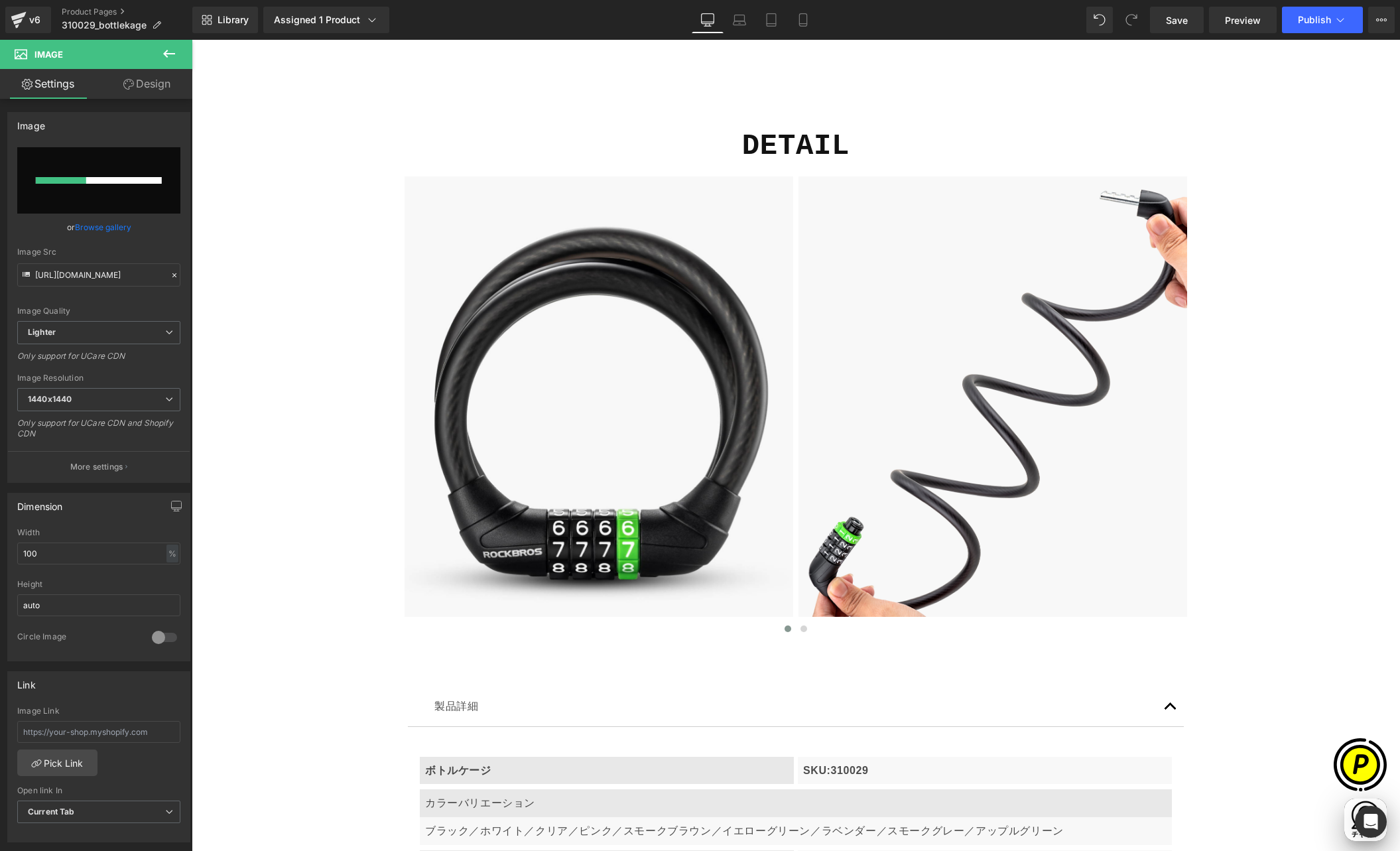
scroll to position [0, 776]
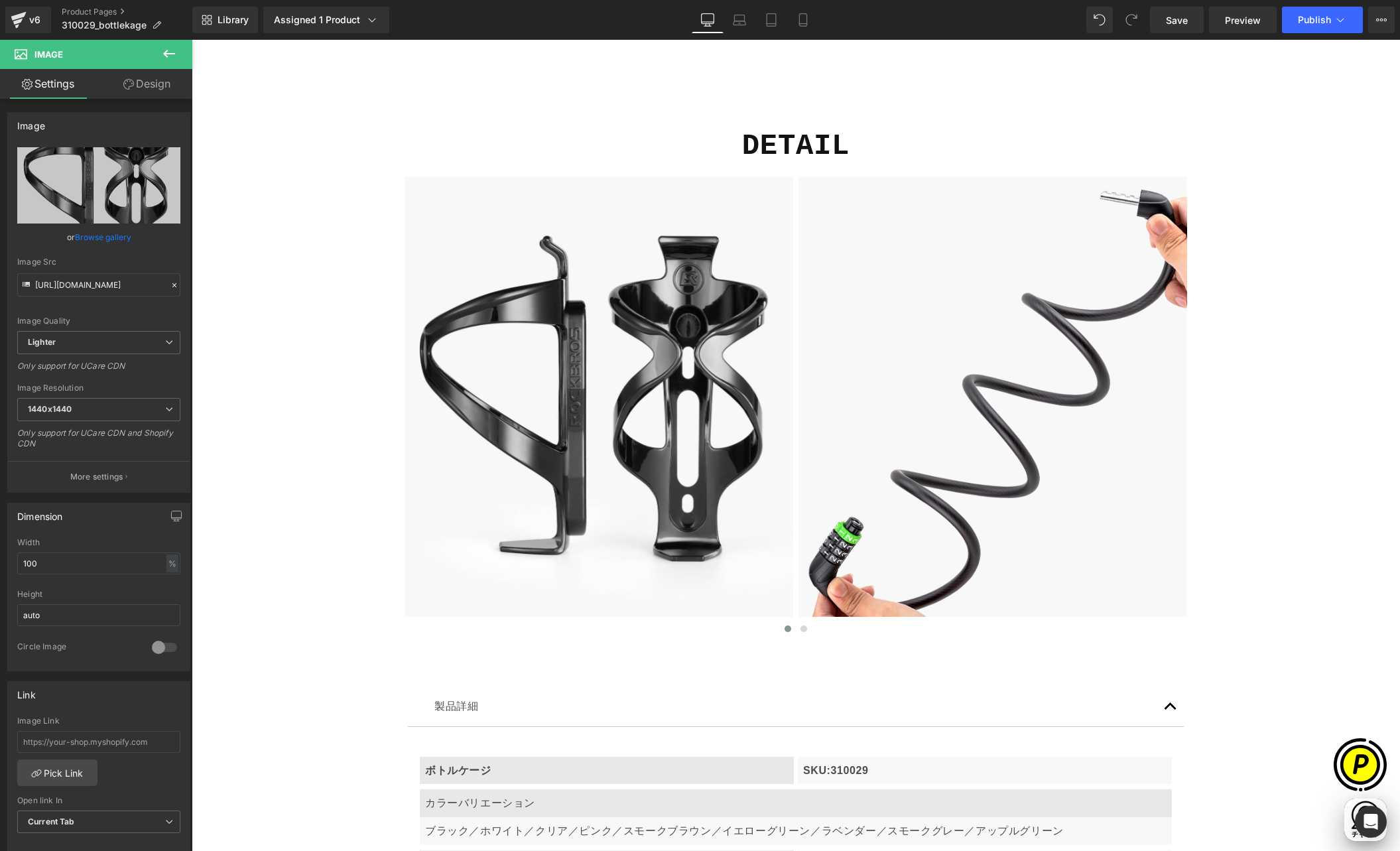
type input "[URL][DOMAIN_NAME]"
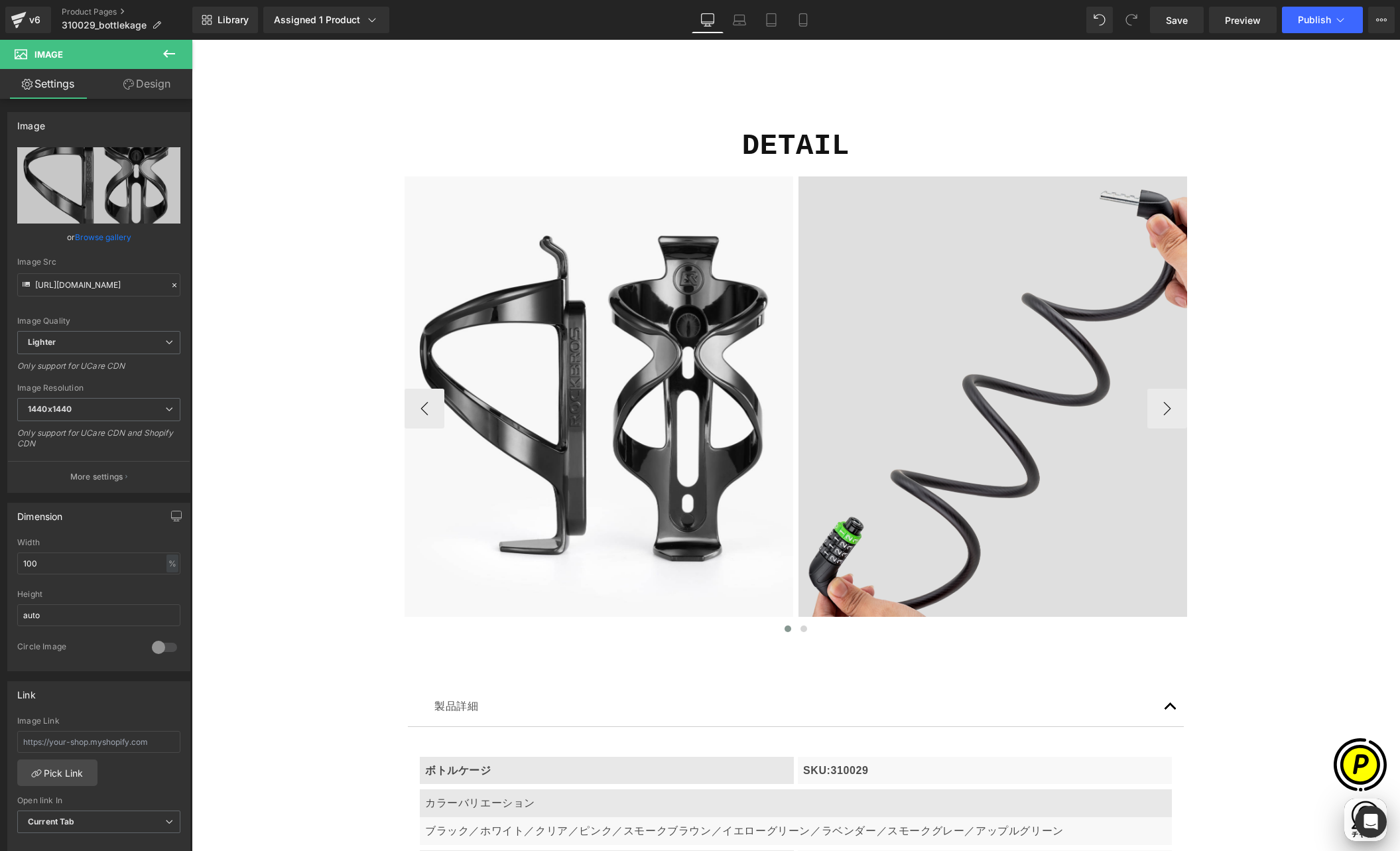
scroll to position [0, 0]
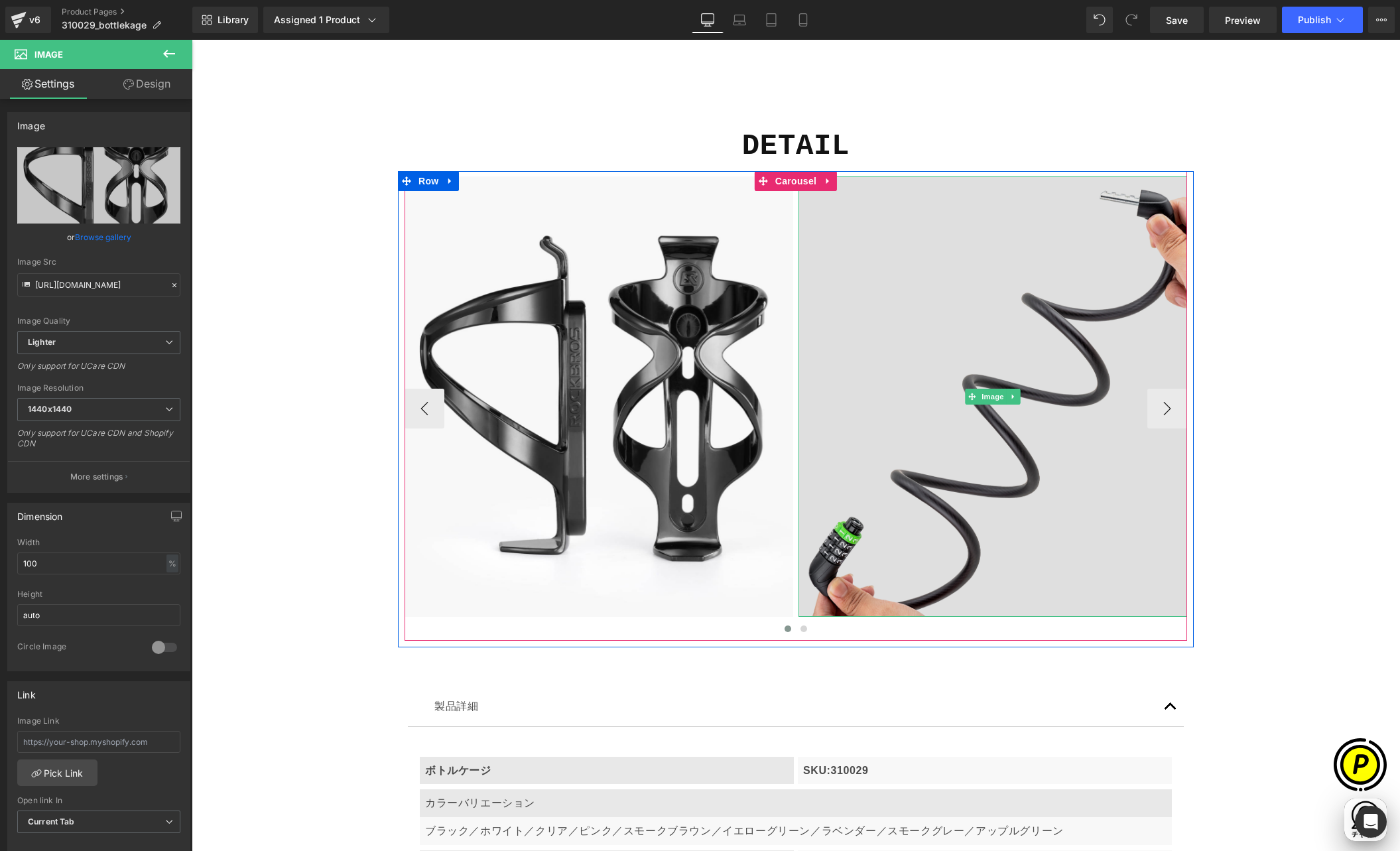
click at [861, 298] on img at bounding box center [993, 397] width 389 height 441
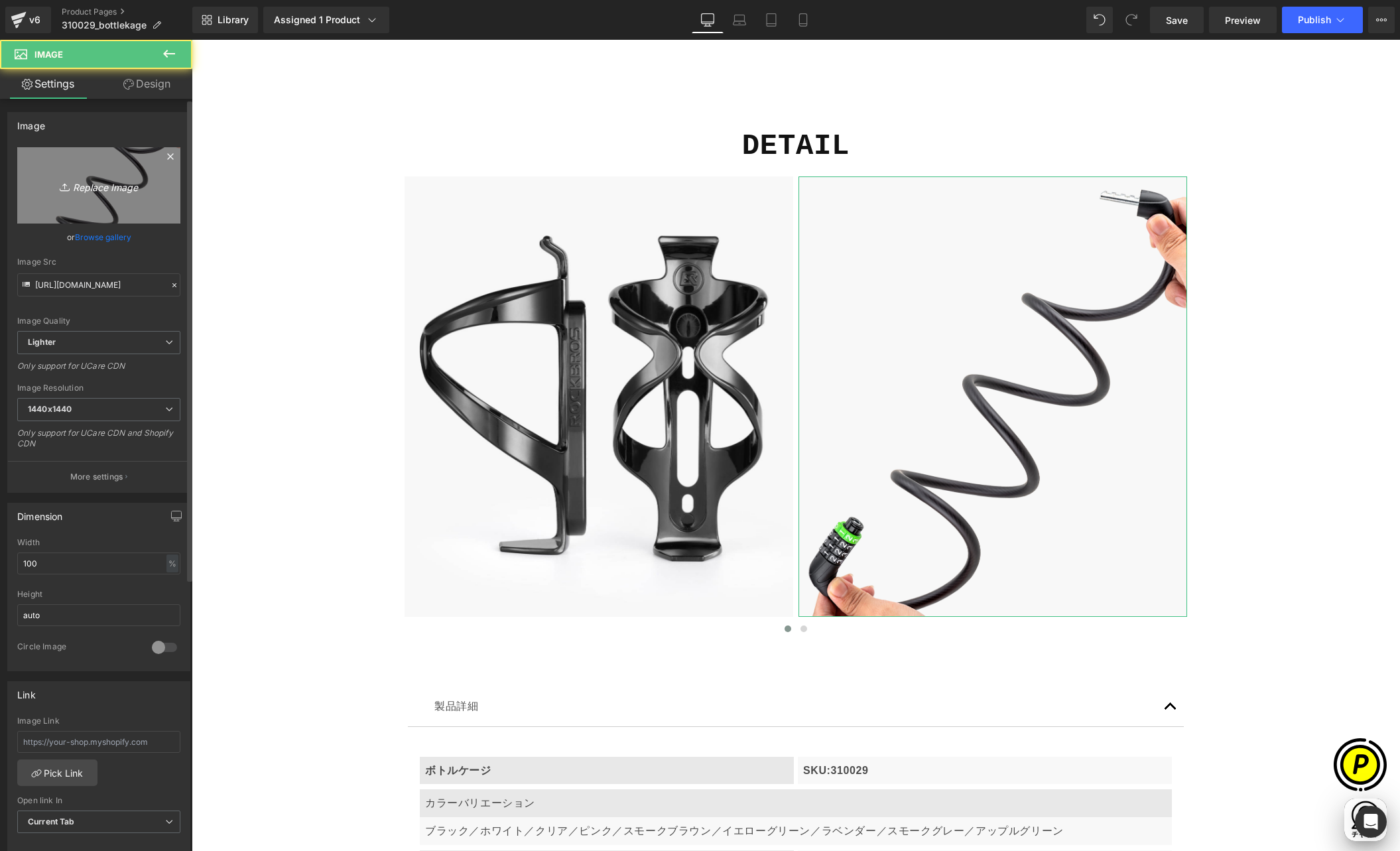
click at [81, 162] on link "Replace Image" at bounding box center [99, 185] width 163 height 77
type input "C:\fakepath\shopify-LP-310029_03-2.jpg"
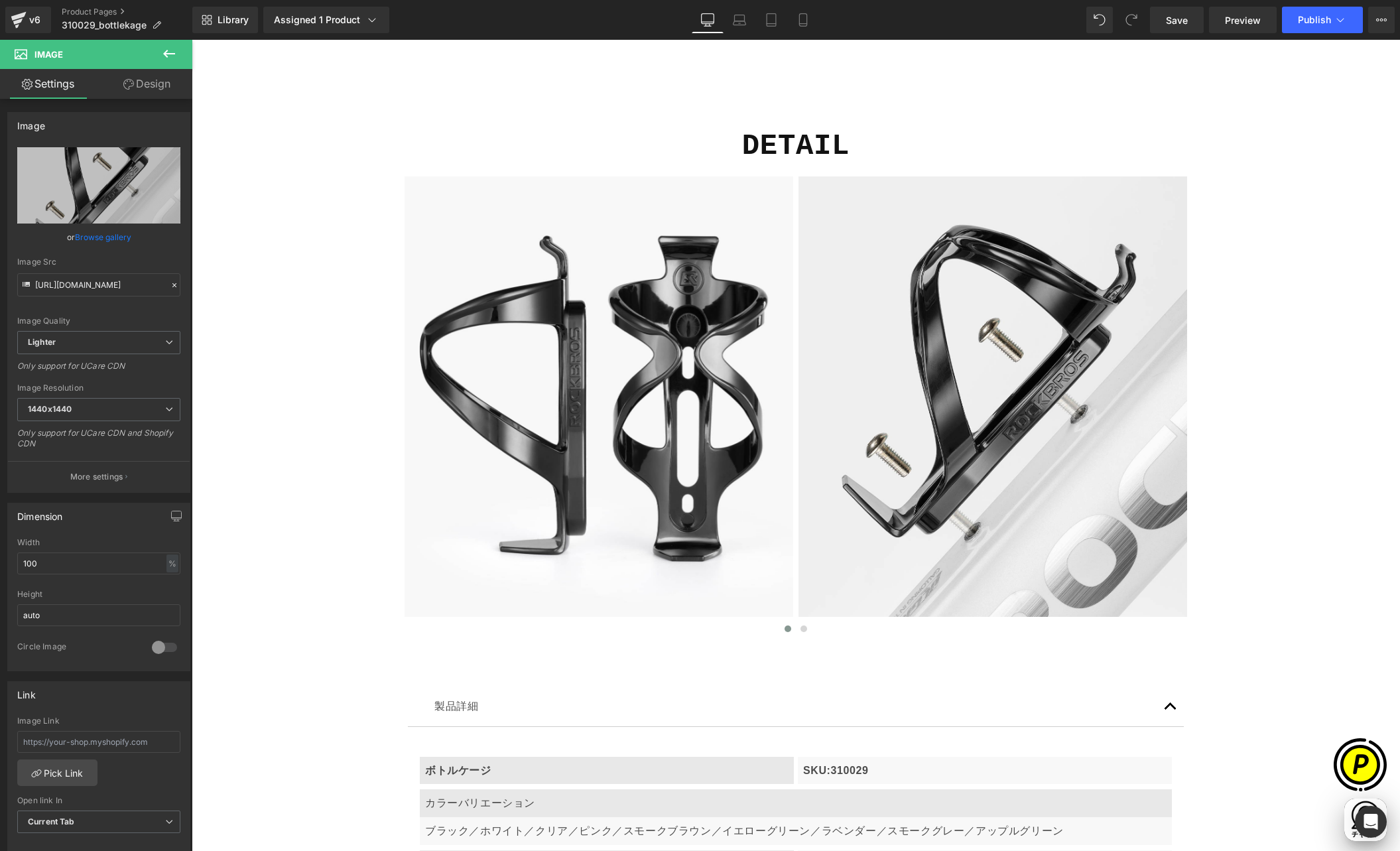
scroll to position [0, 518]
type input "[URL][DOMAIN_NAME]"
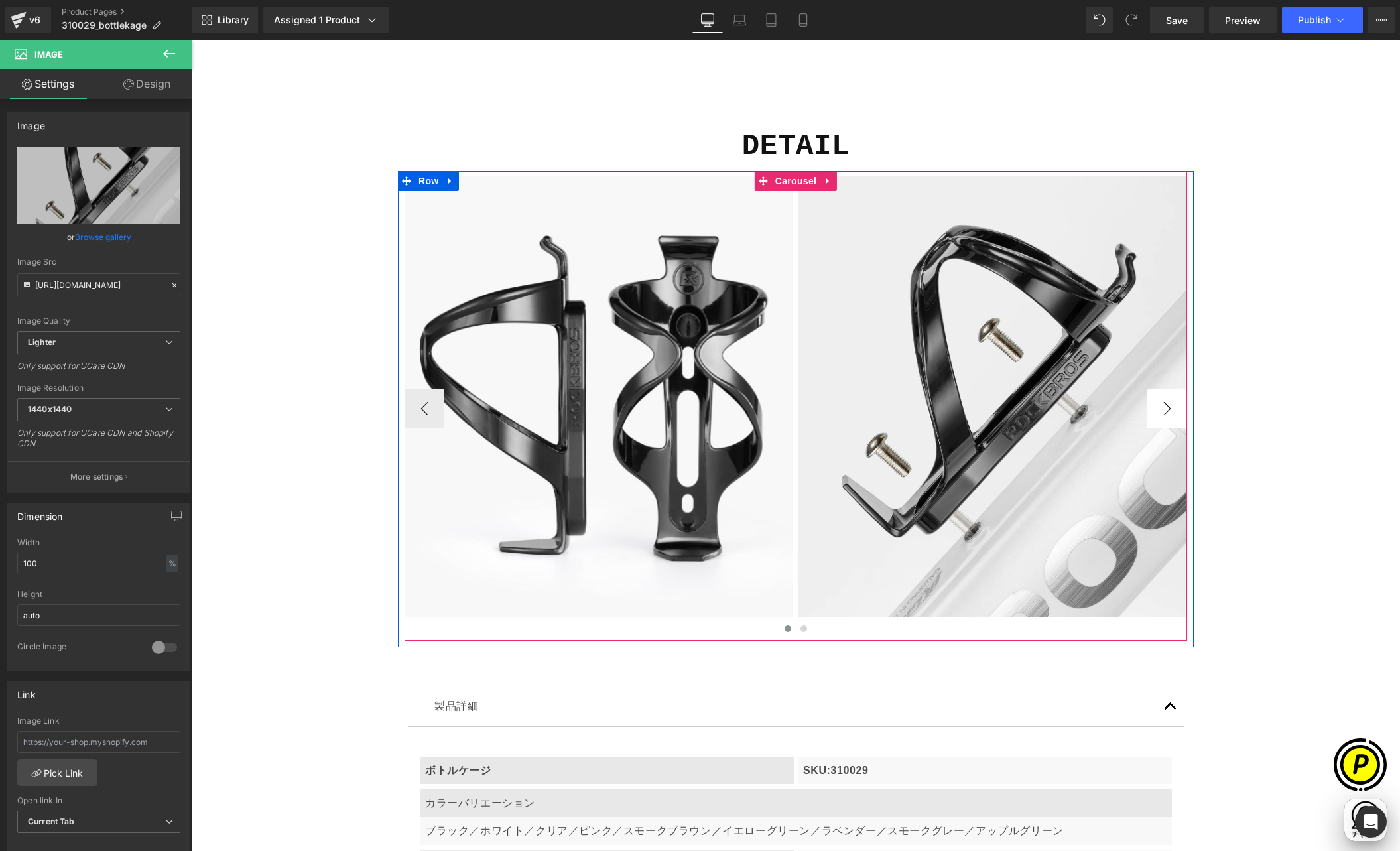
click at [1166, 403] on button "›" at bounding box center [1166, 408] width 40 height 40
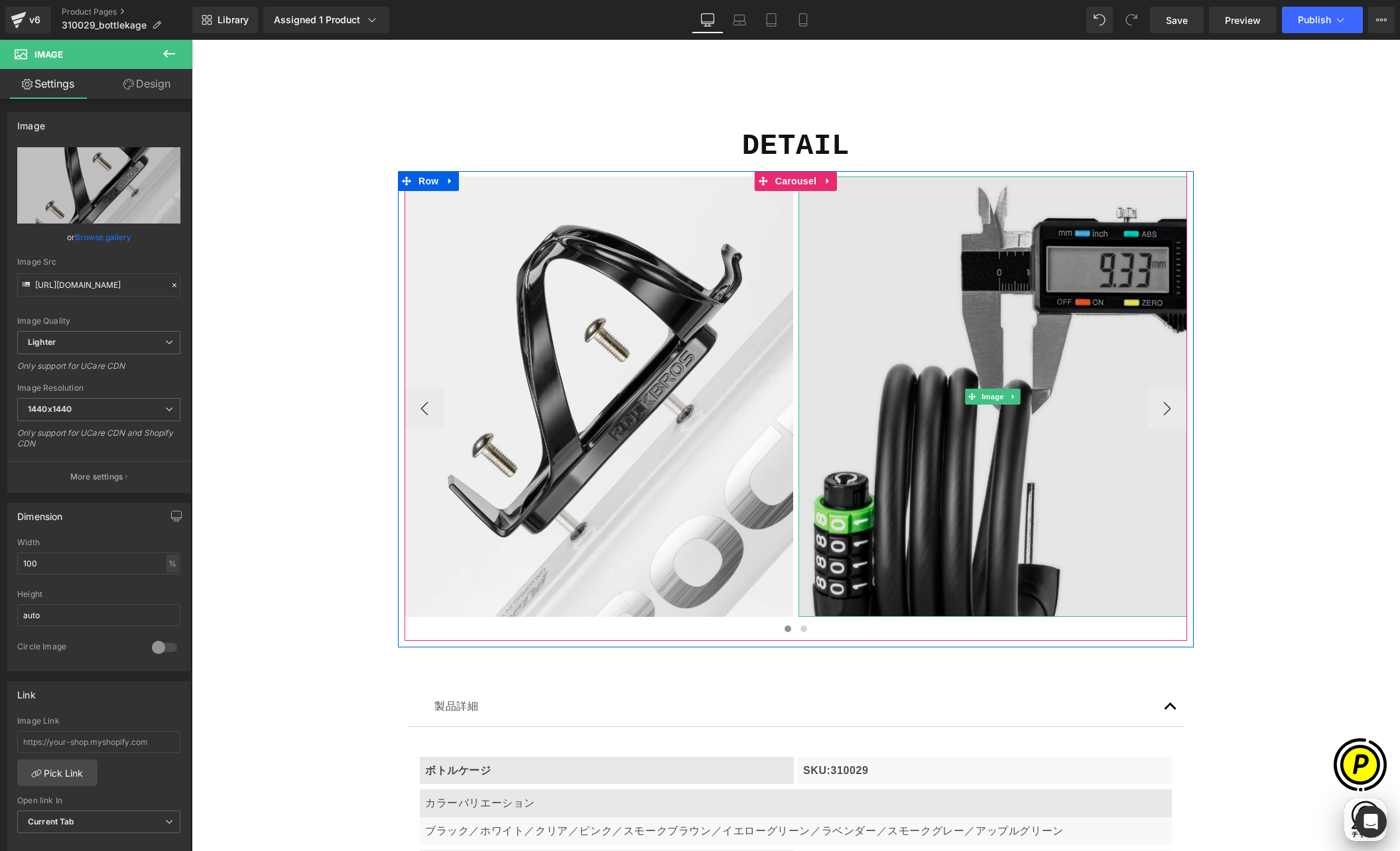
click at [933, 294] on img at bounding box center [993, 397] width 389 height 441
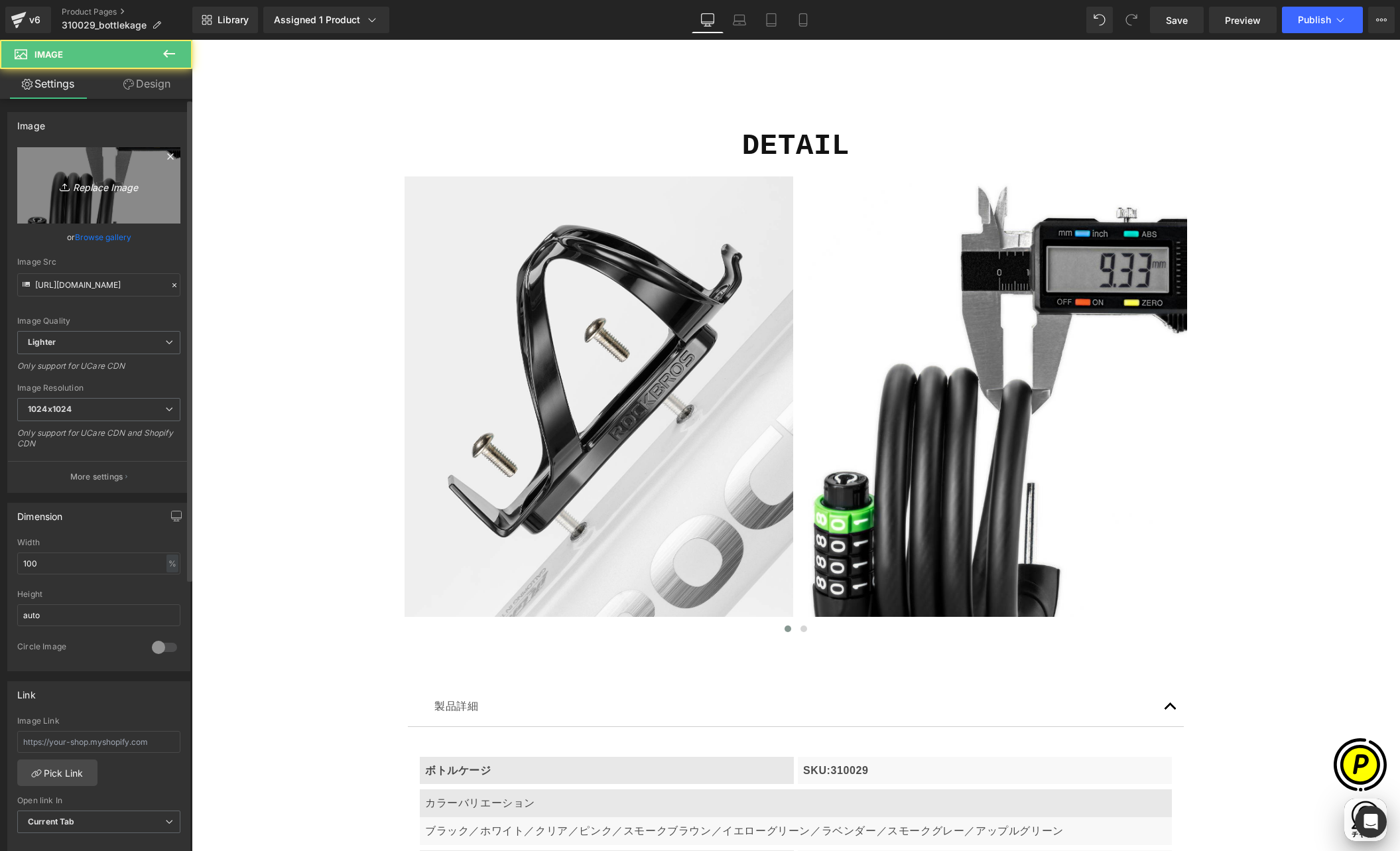
scroll to position [0, 776]
click at [108, 194] on link "Replace Image" at bounding box center [99, 185] width 163 height 77
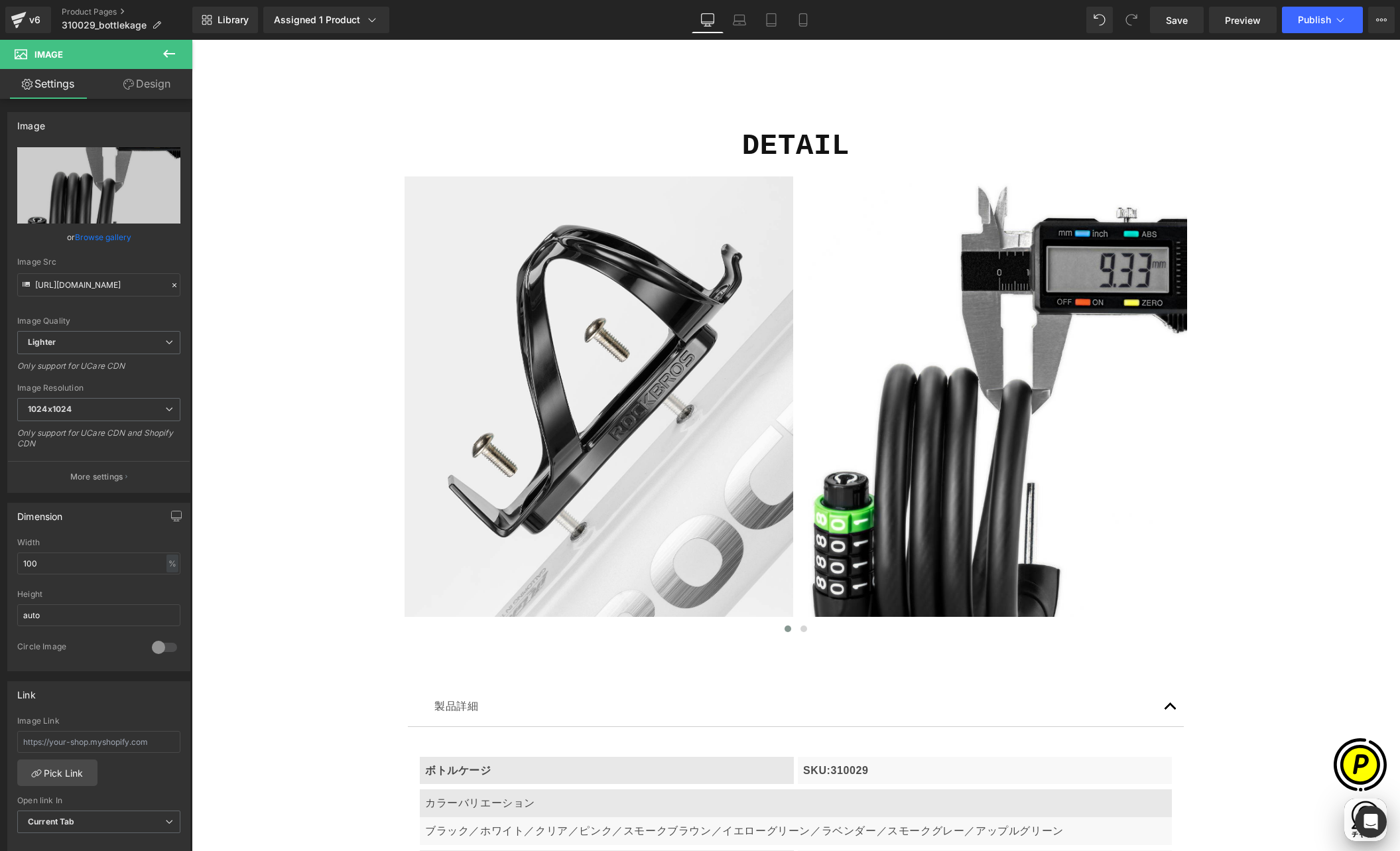
type input "C:\fakepath\shopify-LP-310029_03-3.jpg"
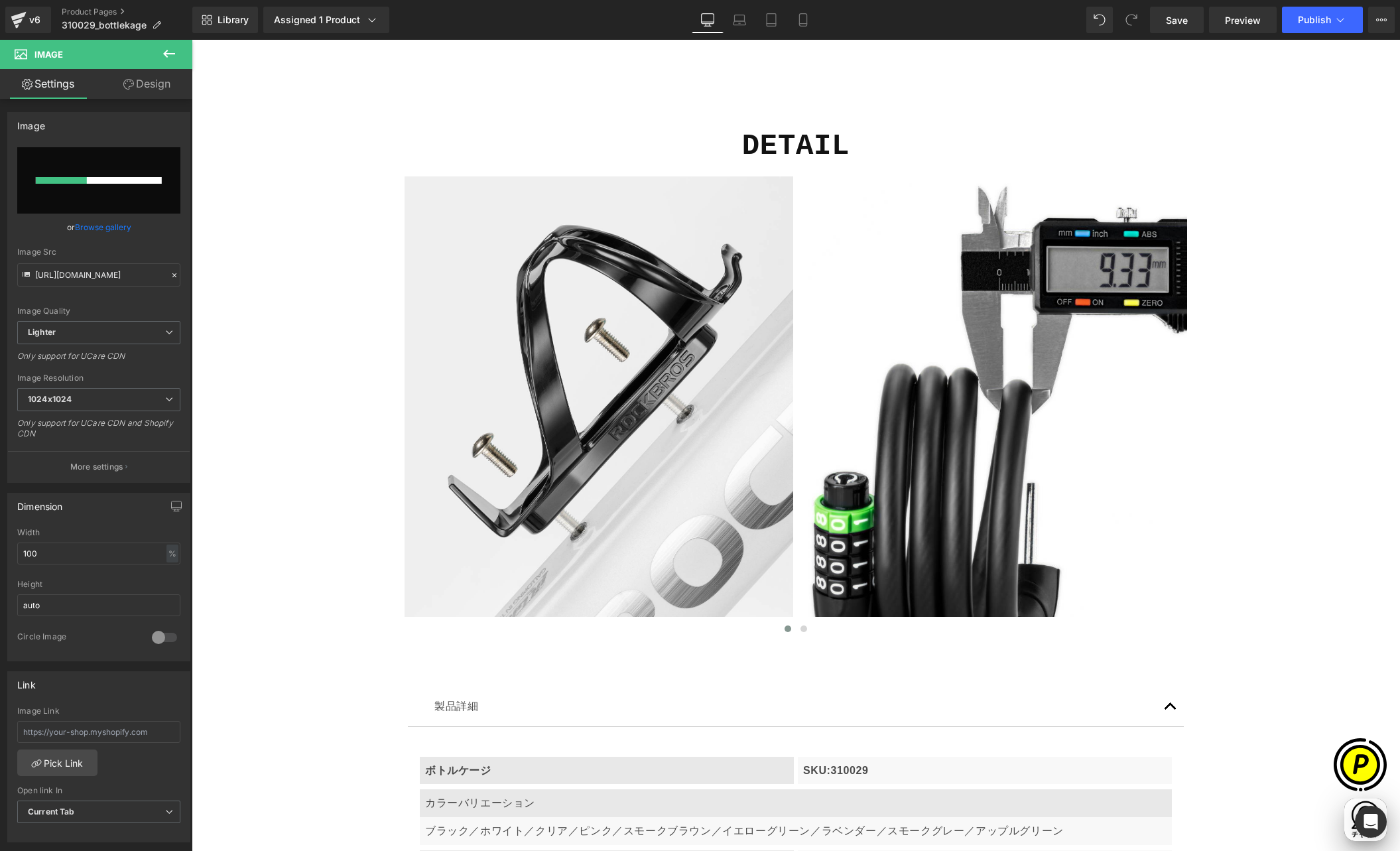
scroll to position [0, 0]
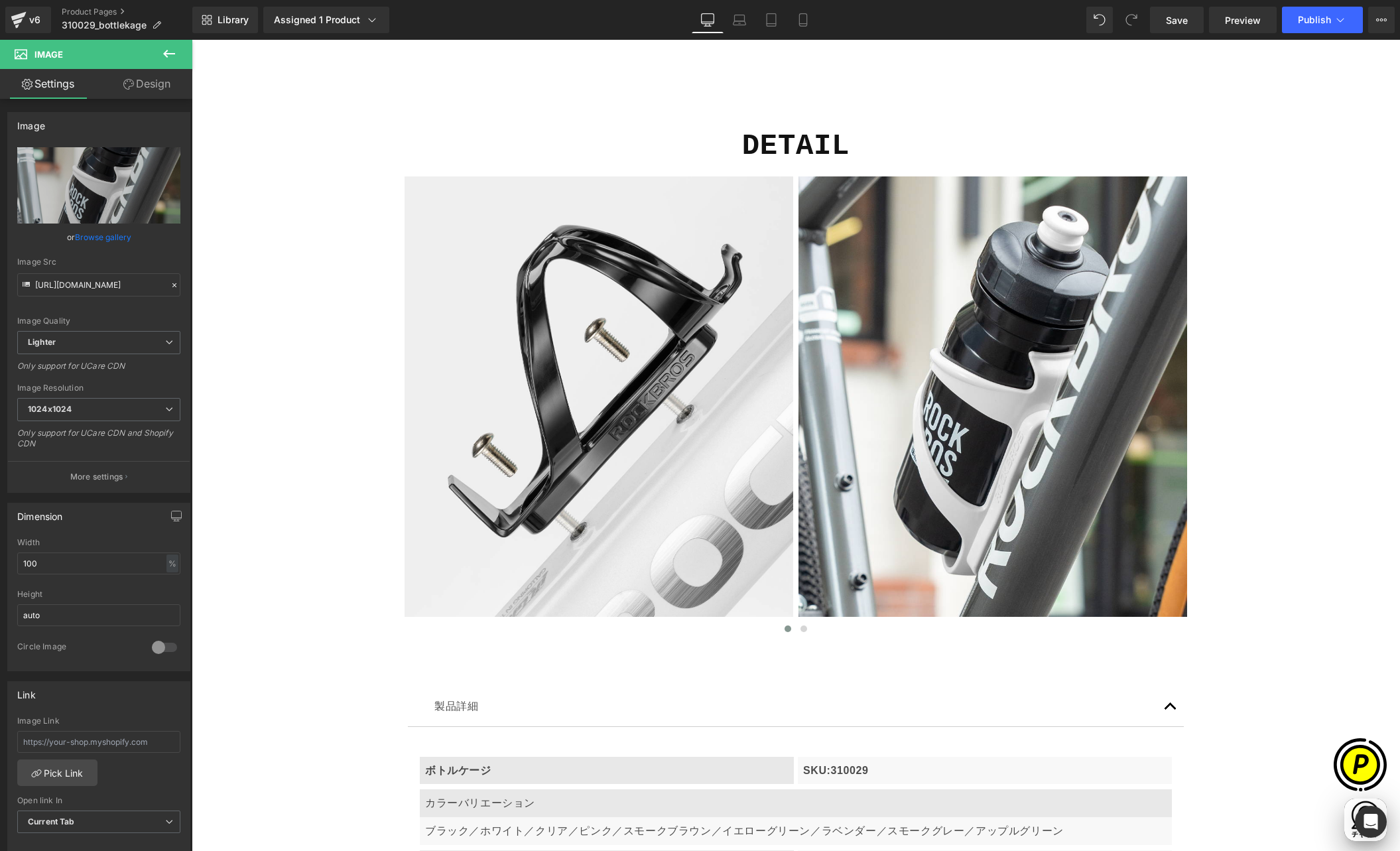
type input "[URL][DOMAIN_NAME]"
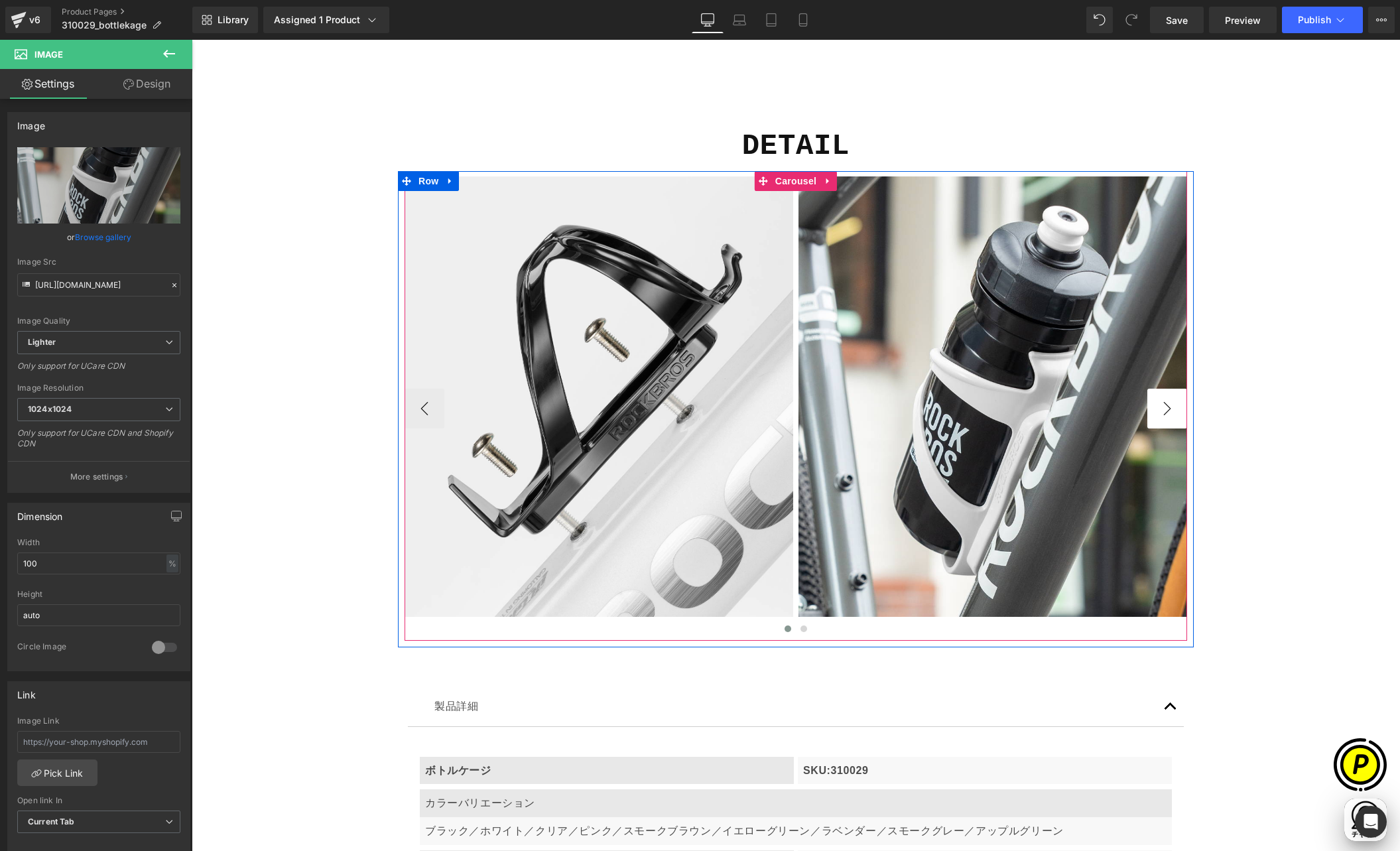
click at [1164, 406] on button "›" at bounding box center [1166, 408] width 40 height 40
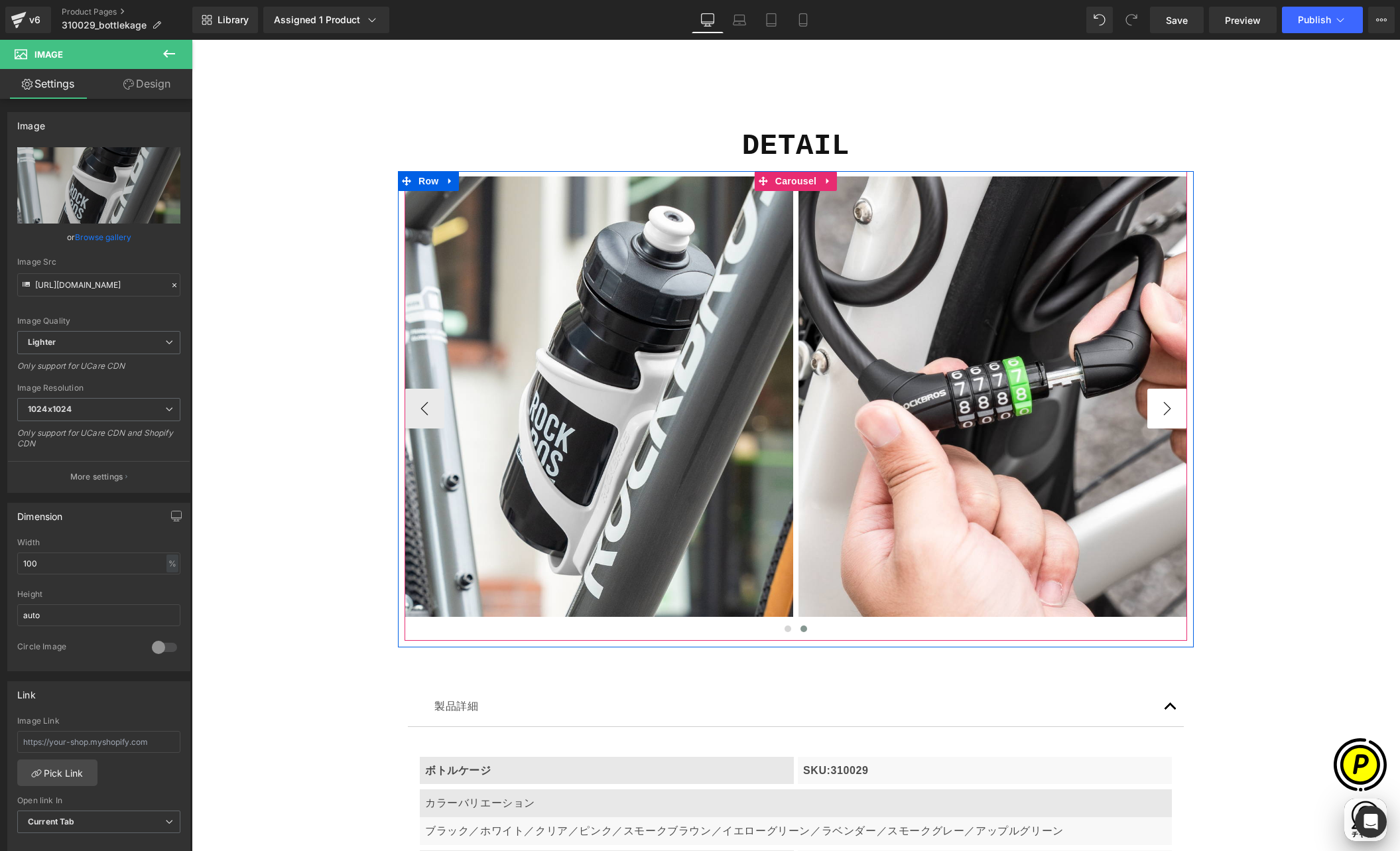
scroll to position [0, 258]
click at [1164, 406] on button "›" at bounding box center [1166, 408] width 40 height 40
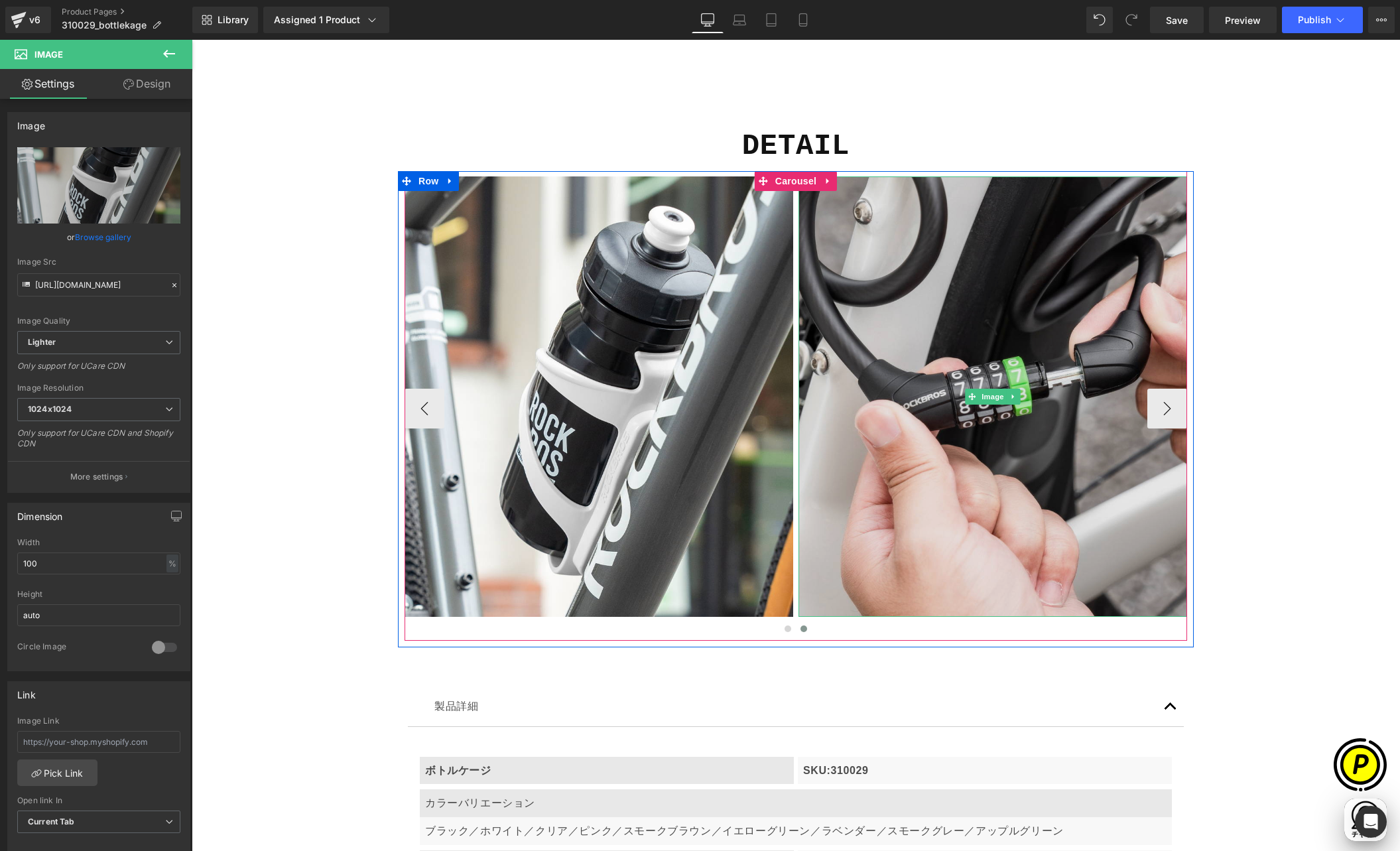
click at [976, 340] on img at bounding box center [993, 397] width 389 height 441
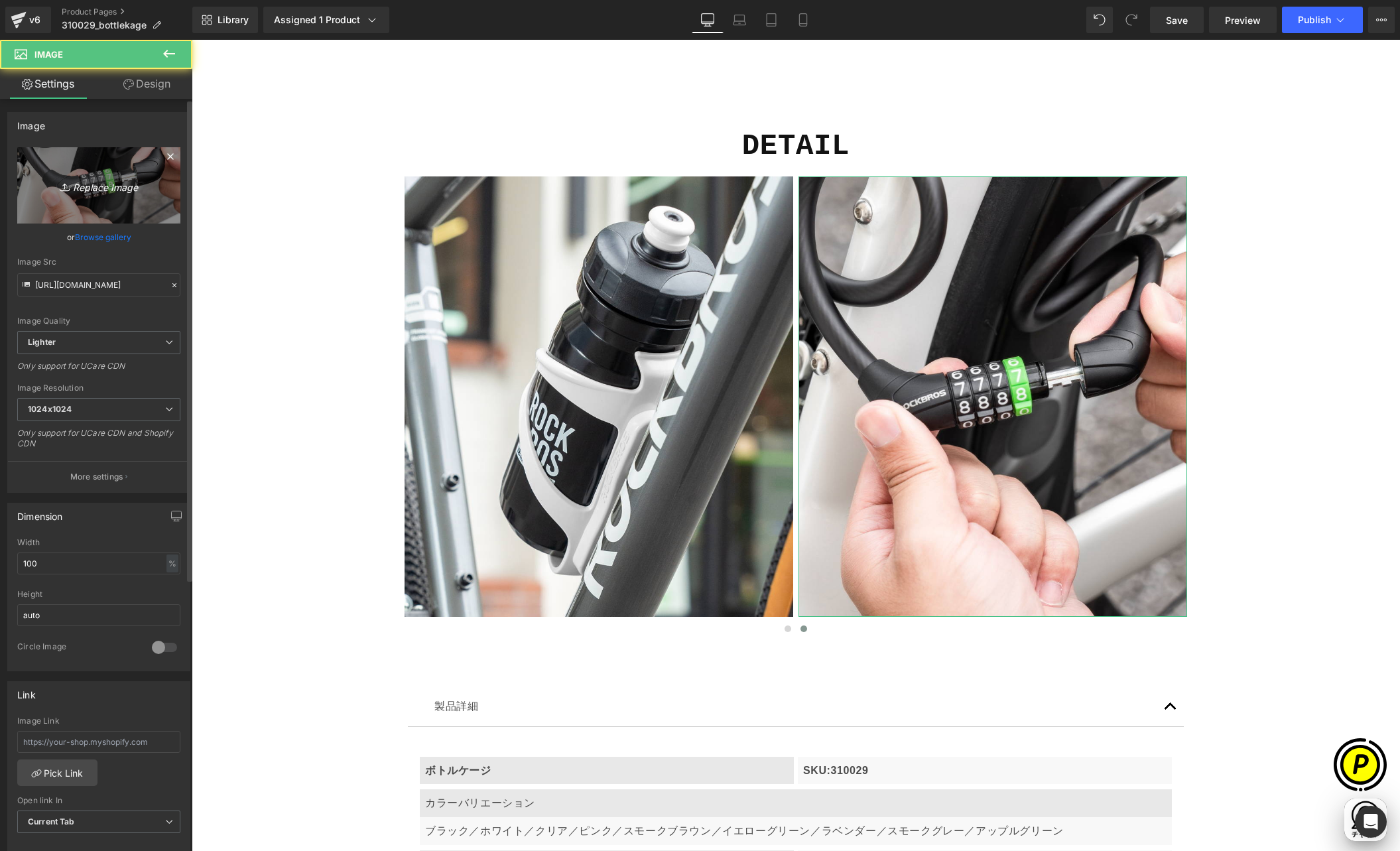
click at [66, 185] on icon at bounding box center [66, 187] width 13 height 13
type input "C:\fakepath\shopify-LP-310029_03-4.jpg"
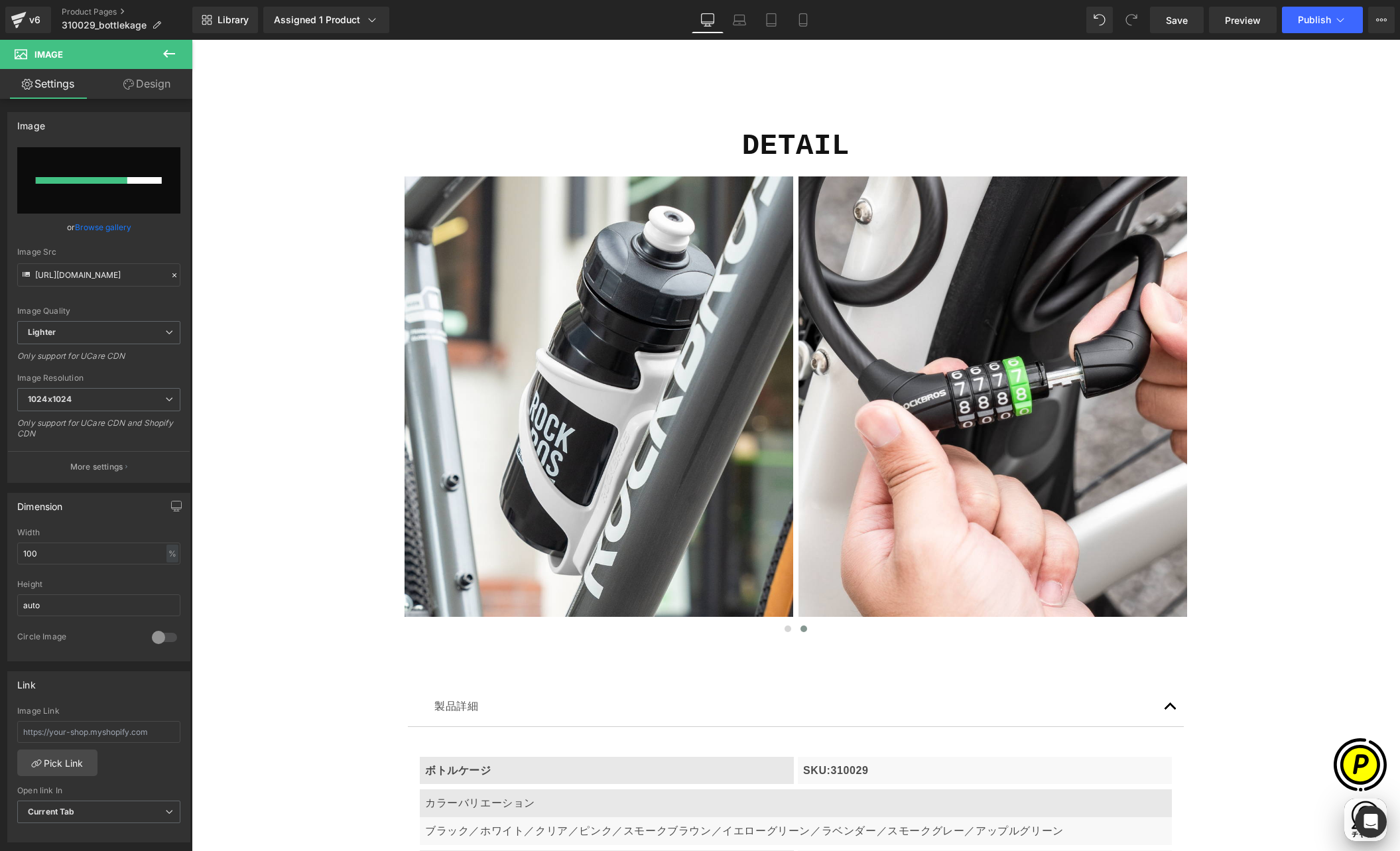
scroll to position [0, 776]
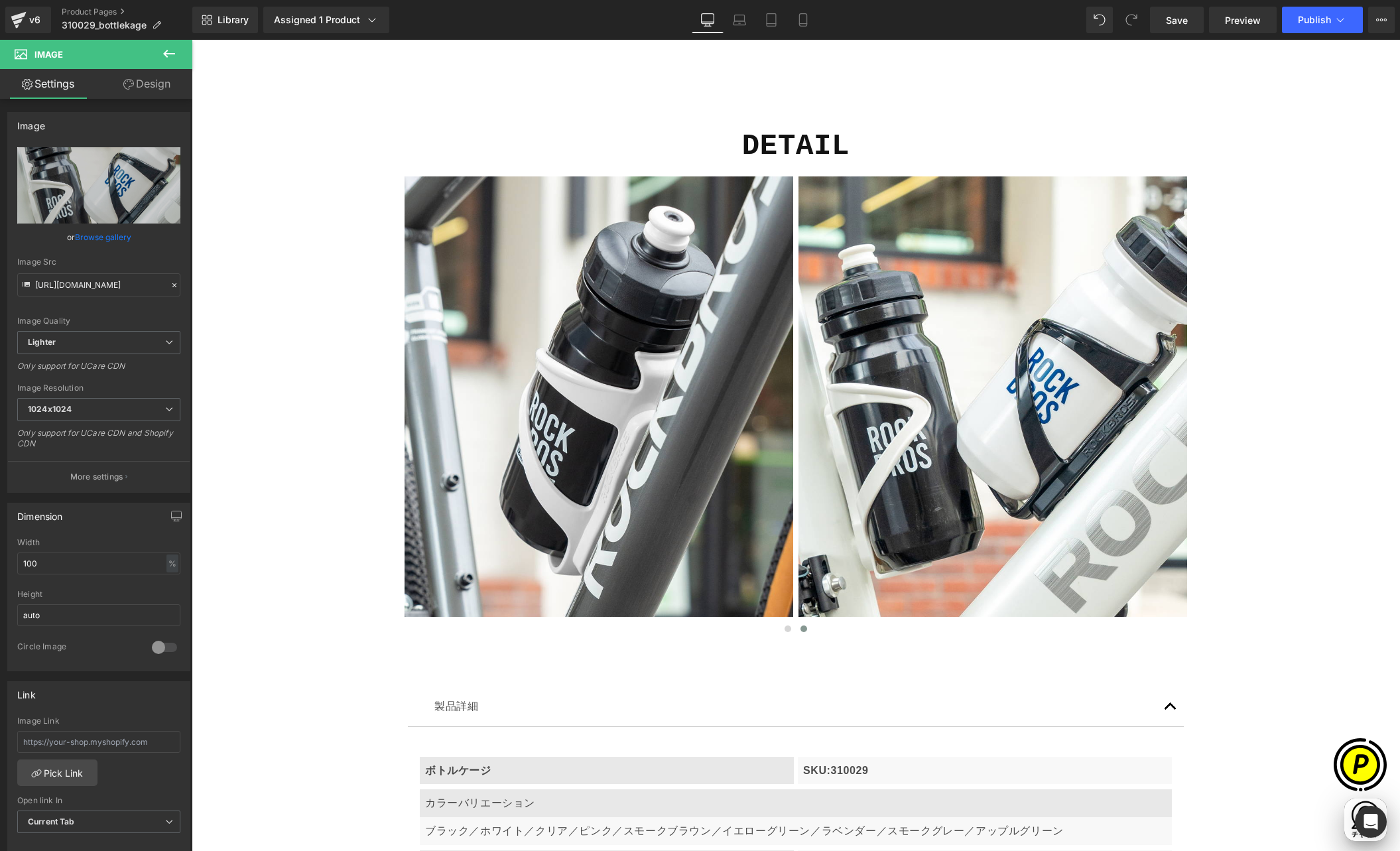
type input "[URL][DOMAIN_NAME]"
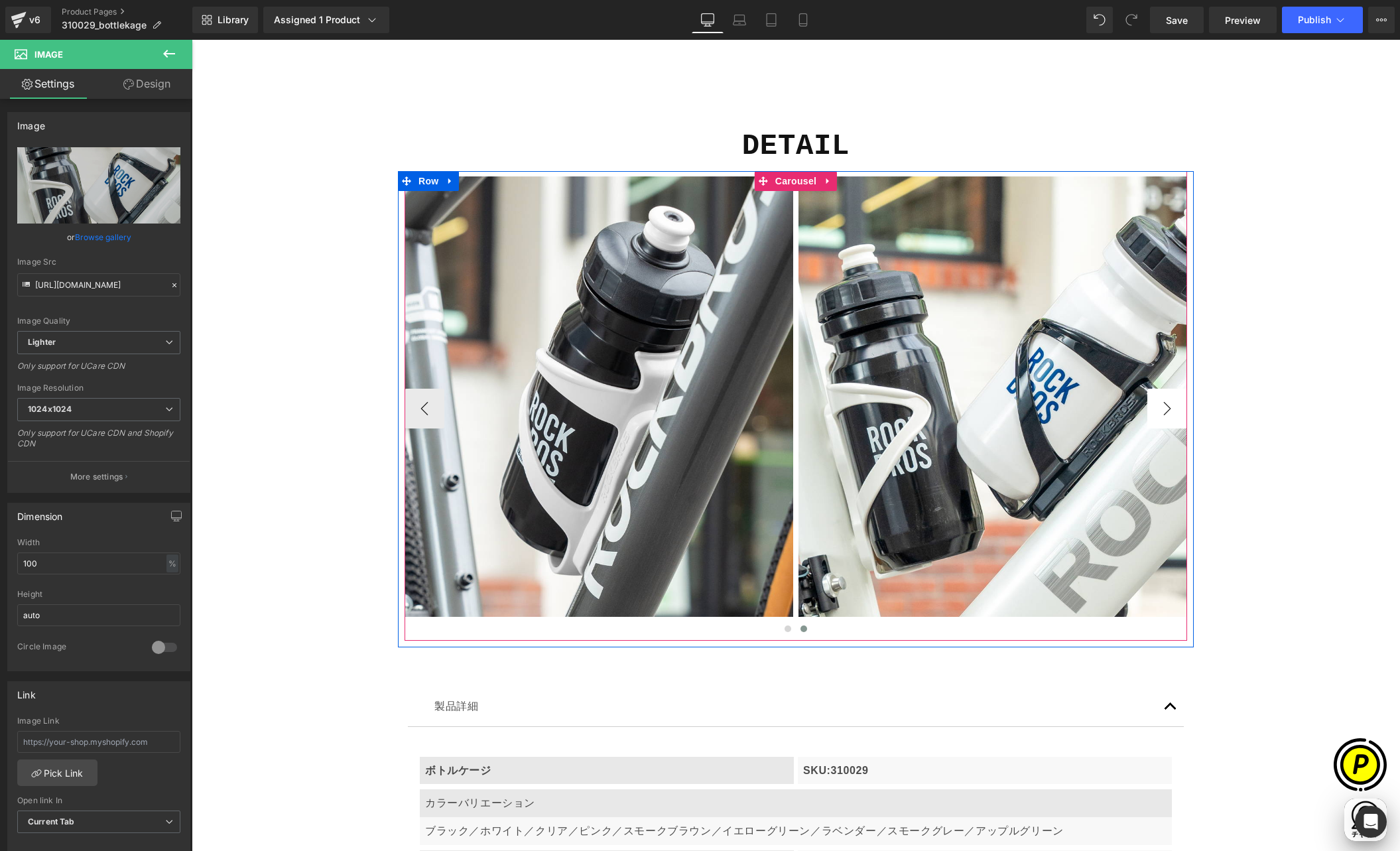
click at [1165, 416] on button "›" at bounding box center [1166, 408] width 40 height 40
click at [826, 178] on icon at bounding box center [828, 181] width 10 height 10
click at [819, 181] on icon at bounding box center [820, 181] width 10 height 10
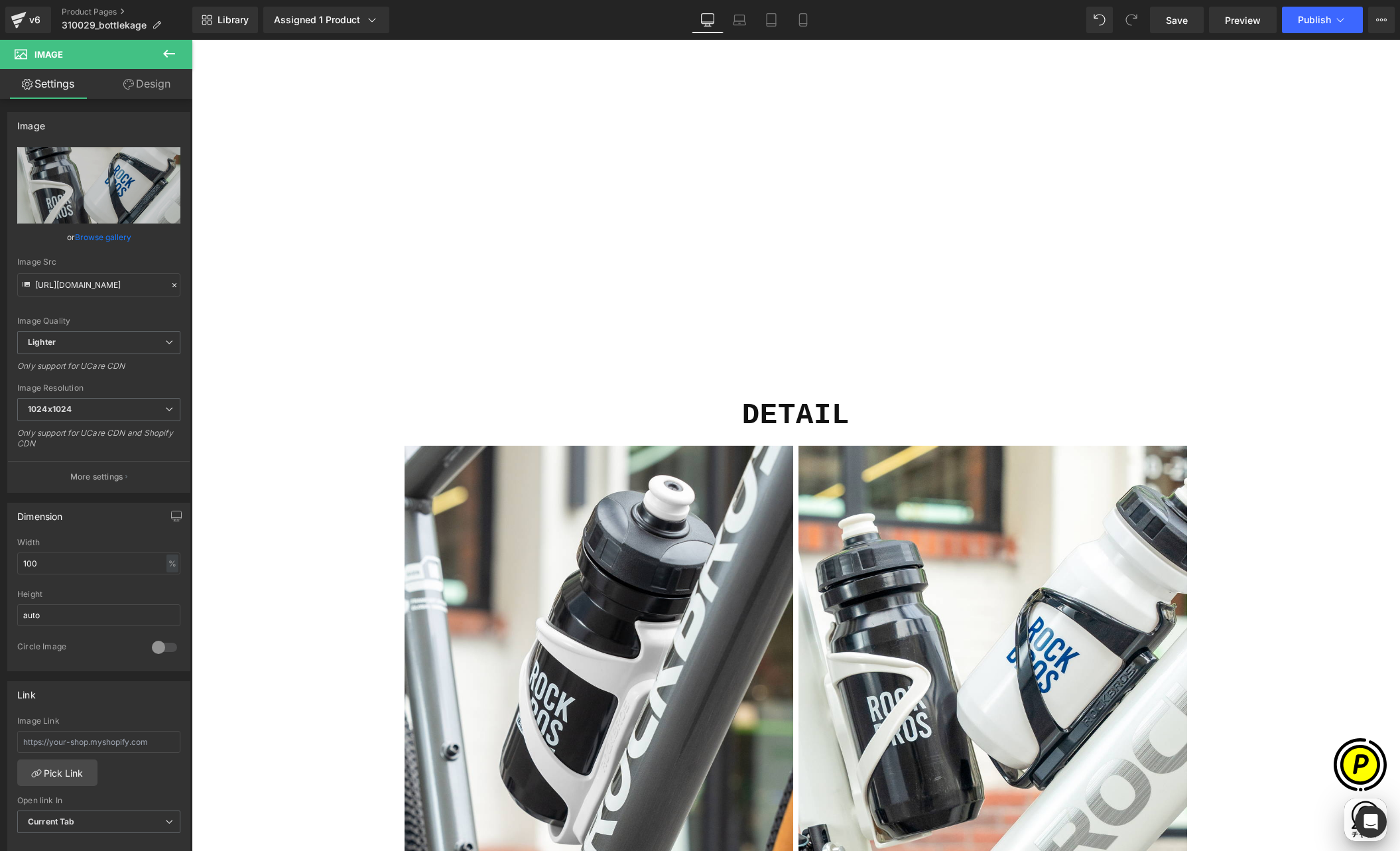
scroll to position [3929, 0]
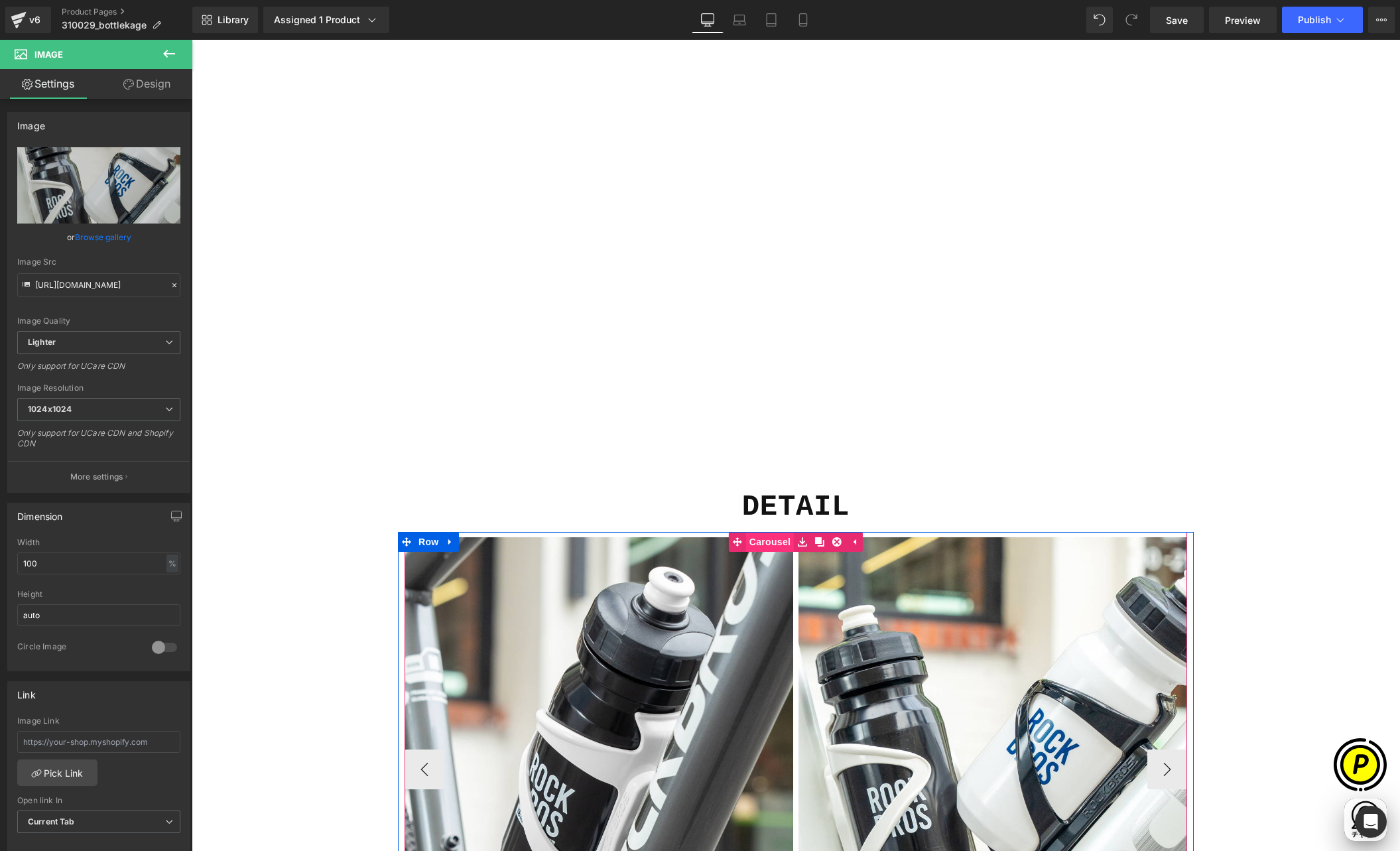
click at [781, 541] on span "Carousel" at bounding box center [770, 541] width 48 height 20
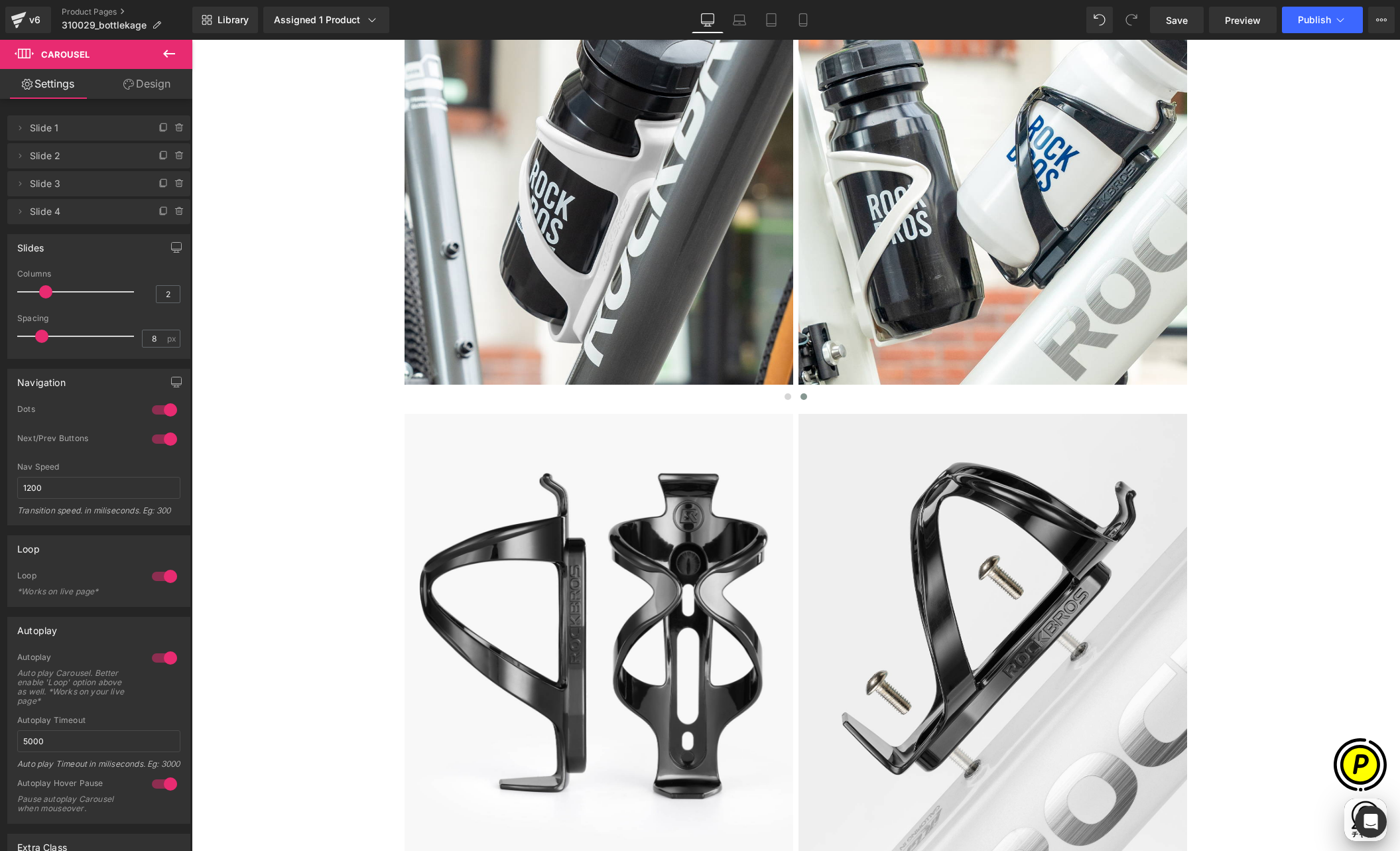
scroll to position [4550, 0]
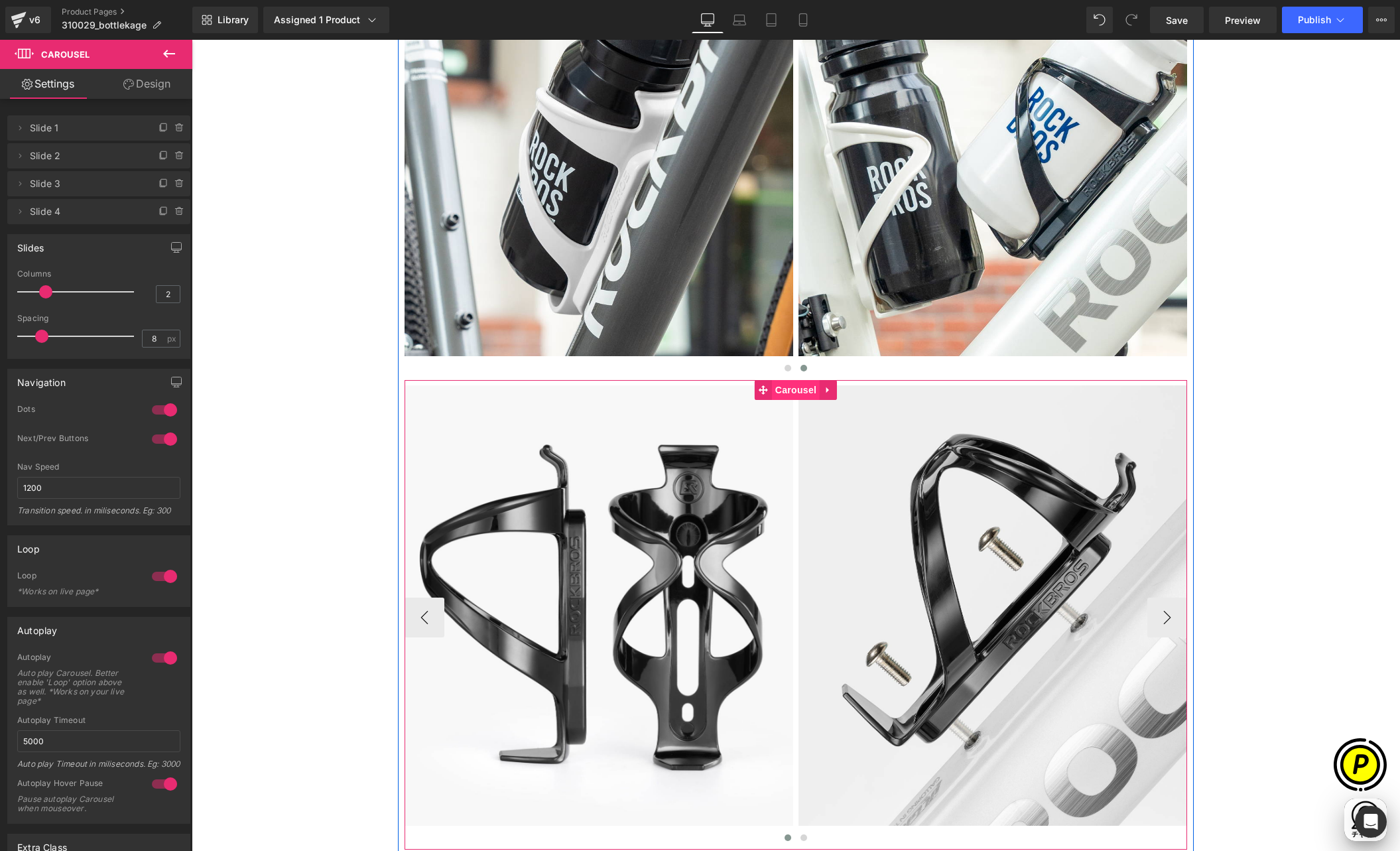
click at [791, 390] on span "Carousel" at bounding box center [796, 390] width 48 height 20
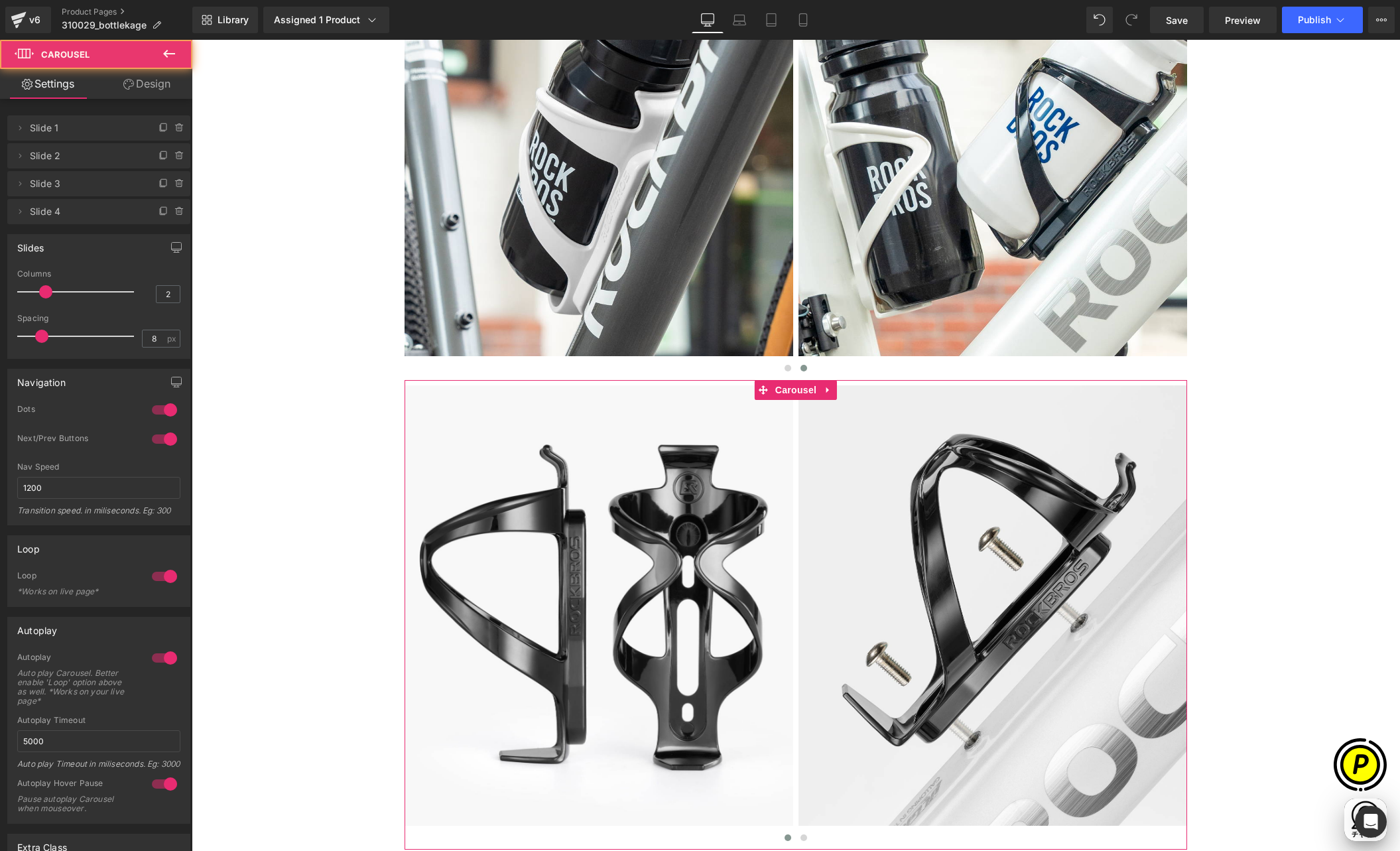
scroll to position [0, 518]
click at [152, 83] on link "Design" at bounding box center [146, 84] width 96 height 30
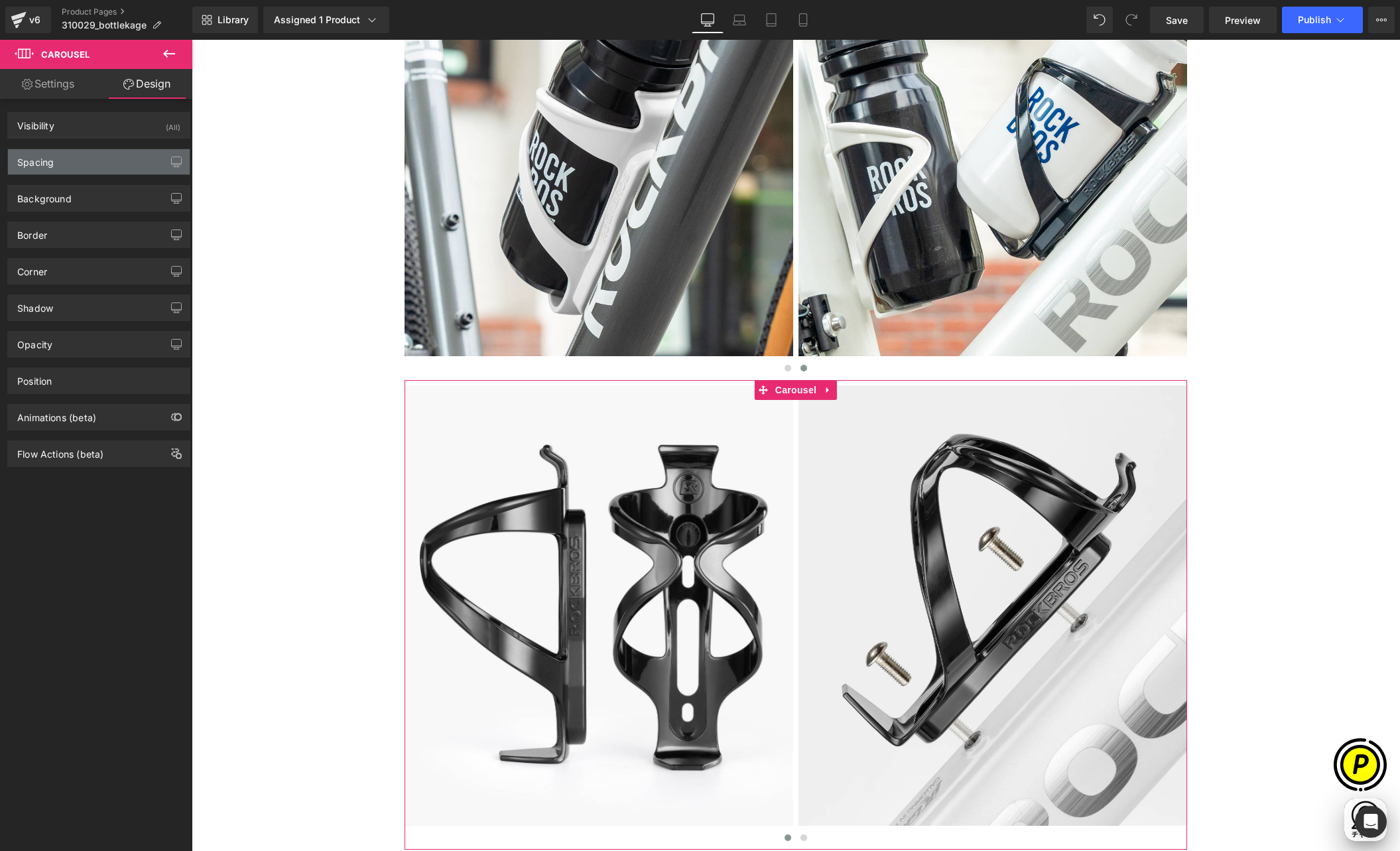
click at [64, 157] on div "Spacing" at bounding box center [99, 161] width 182 height 26
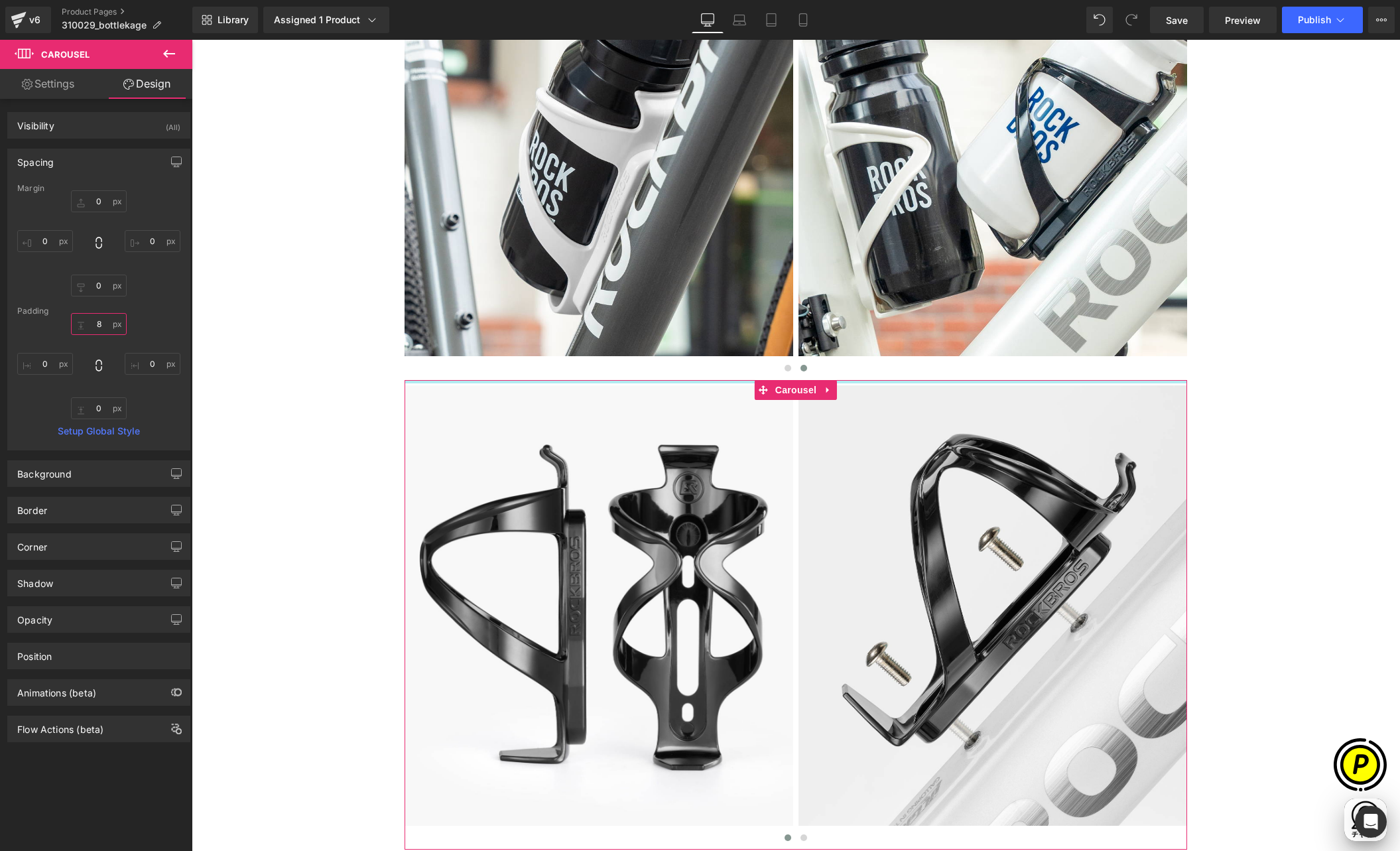
click at [104, 325] on input "8" at bounding box center [98, 324] width 56 height 22
type input "32"
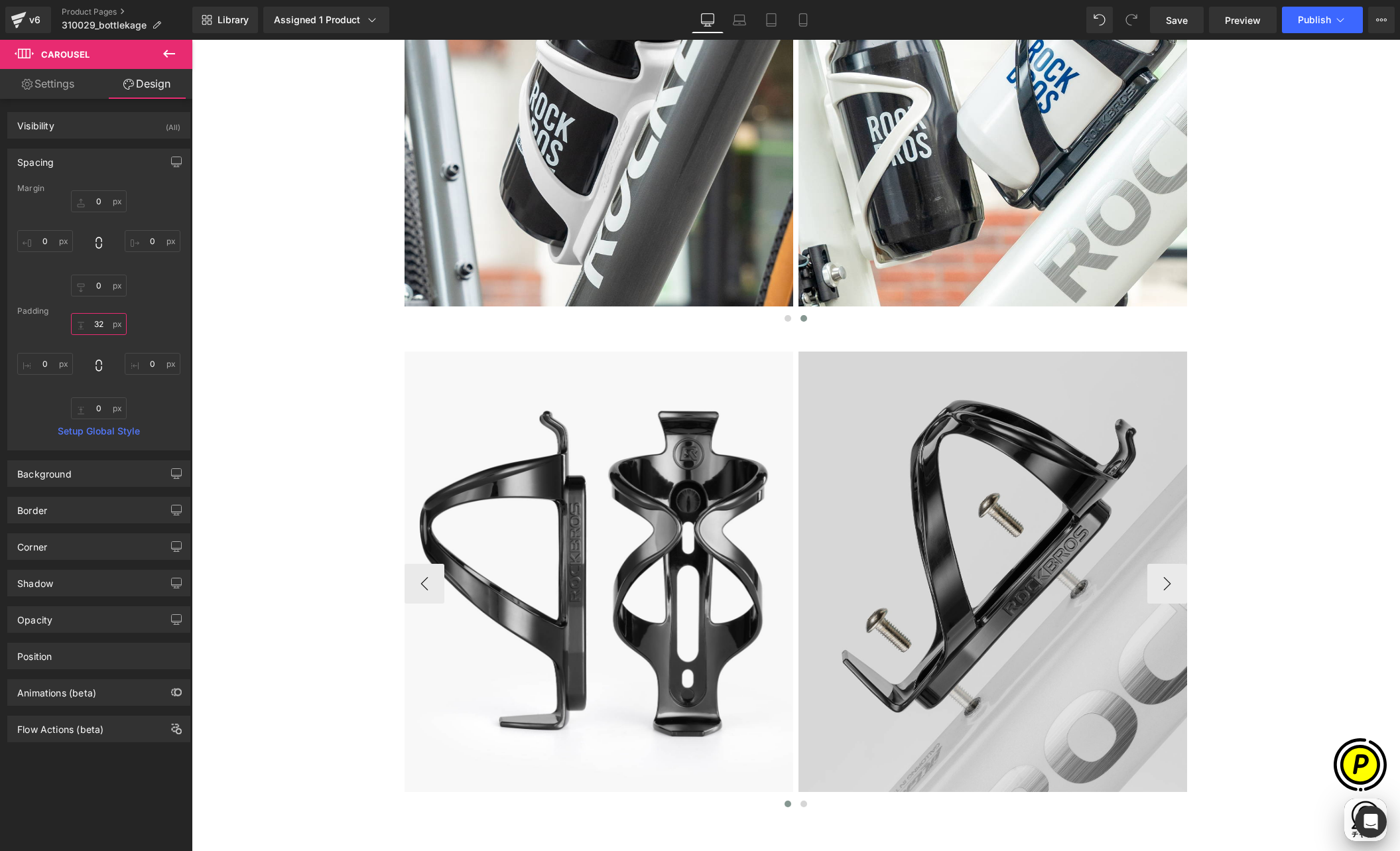
scroll to position [4601, 0]
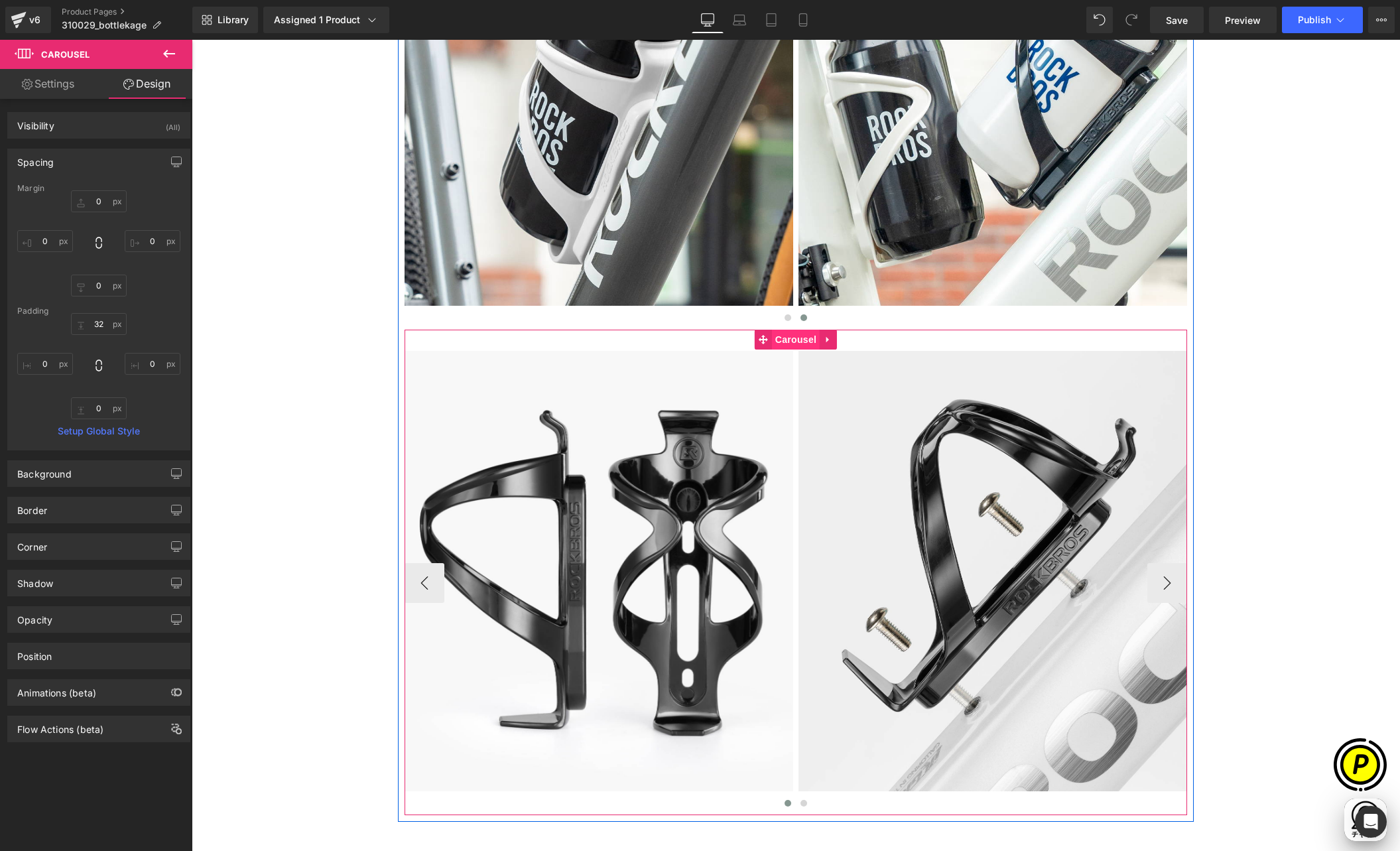
click at [788, 341] on span "Carousel" at bounding box center [796, 340] width 48 height 20
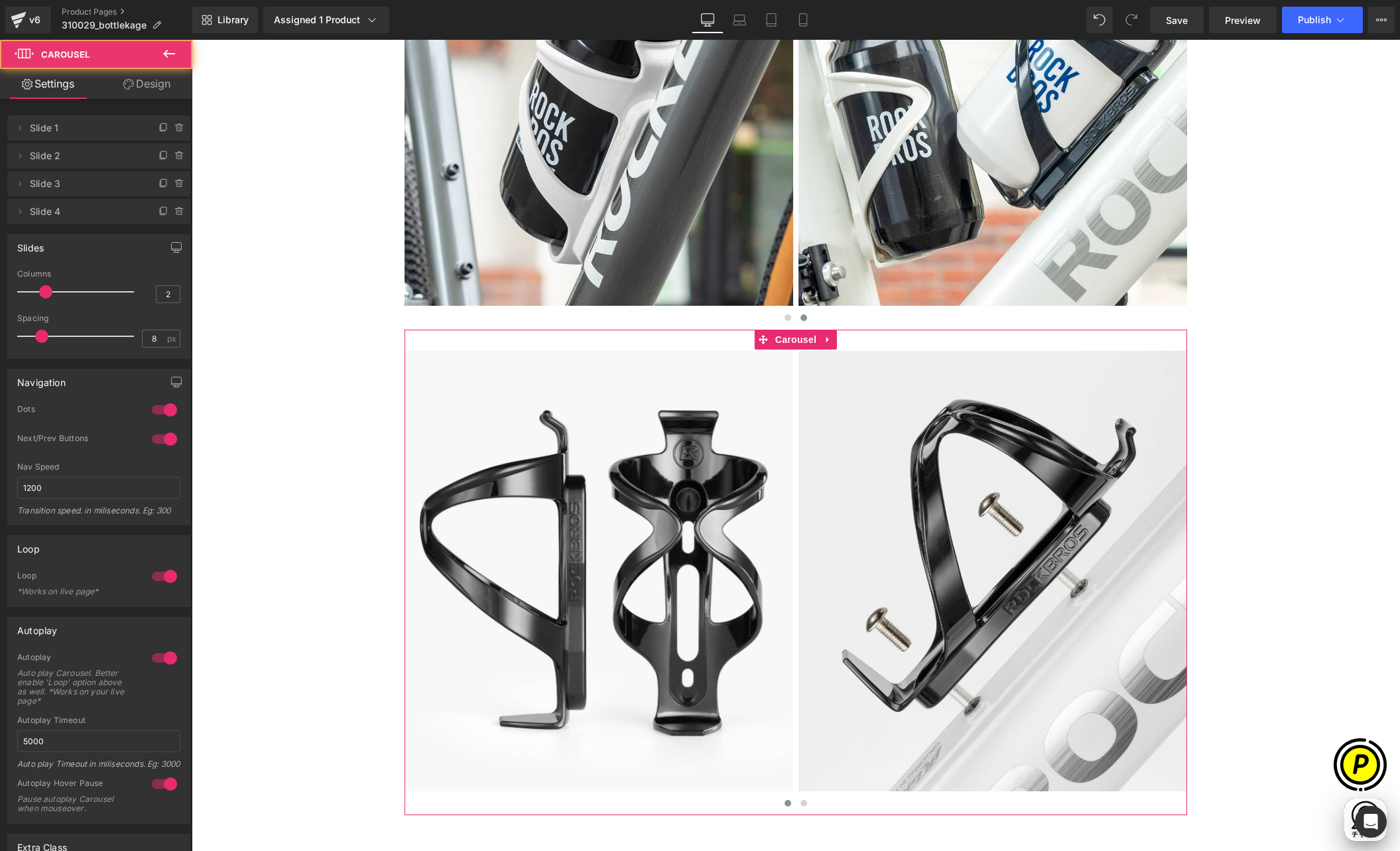
click at [176, 210] on icon at bounding box center [179, 212] width 5 height 6
click at [165, 208] on button "Delete" at bounding box center [165, 213] width 41 height 18
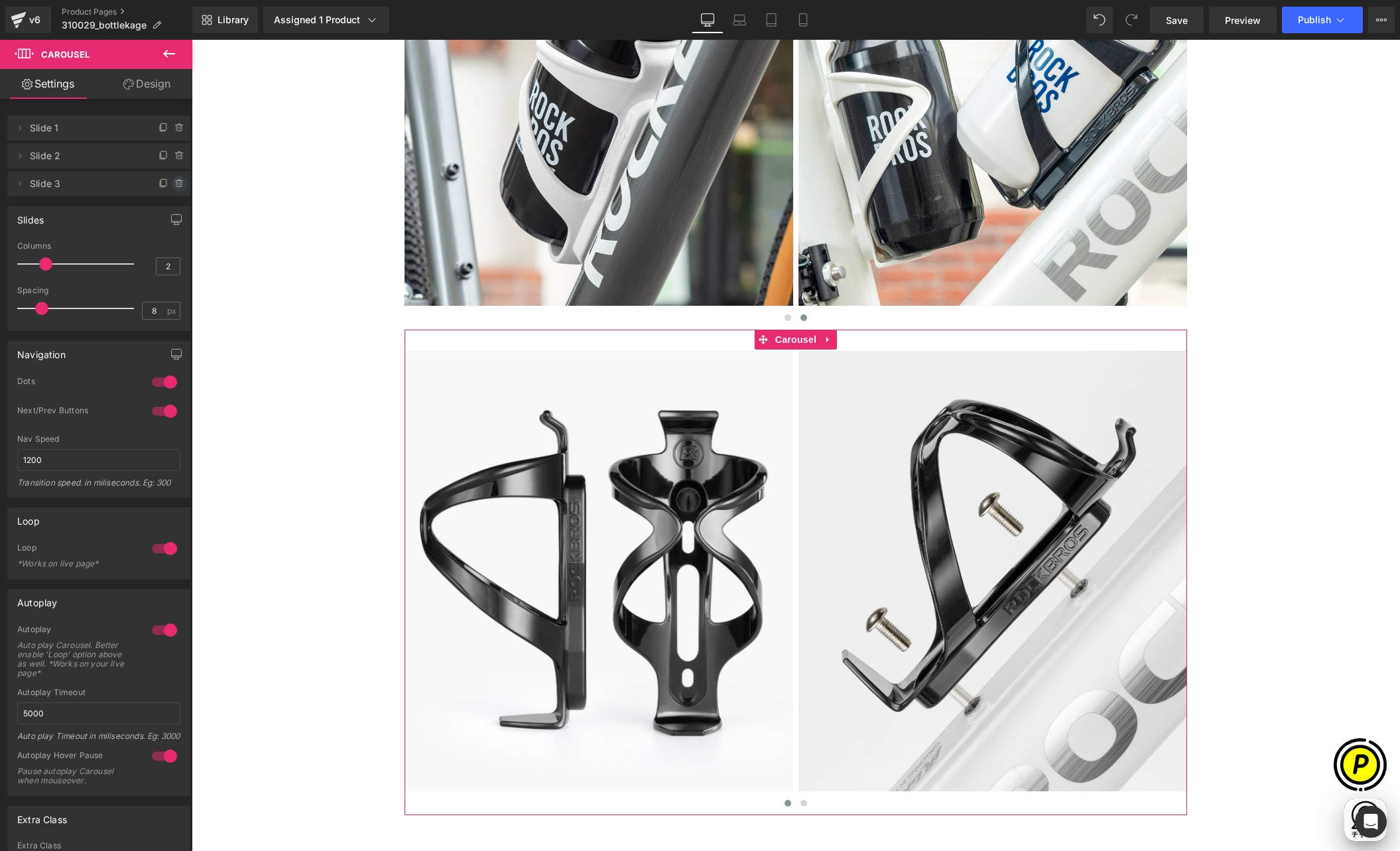
click at [175, 183] on icon at bounding box center [180, 183] width 11 height 11
click at [171, 183] on button "Delete" at bounding box center [165, 184] width 41 height 18
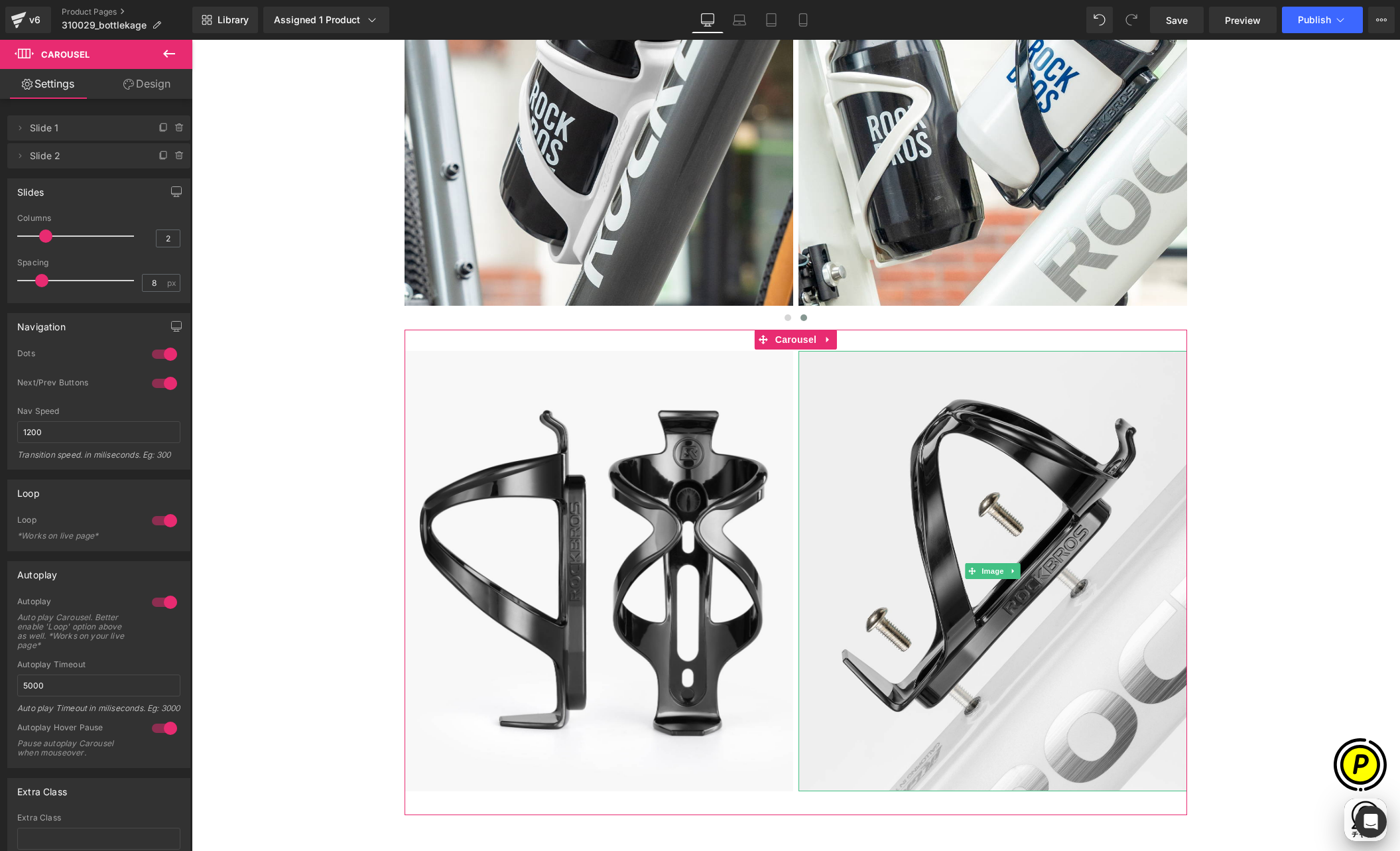
click at [175, 157] on icon at bounding box center [180, 156] width 11 height 11
click at [168, 154] on button "Delete" at bounding box center [165, 157] width 41 height 18
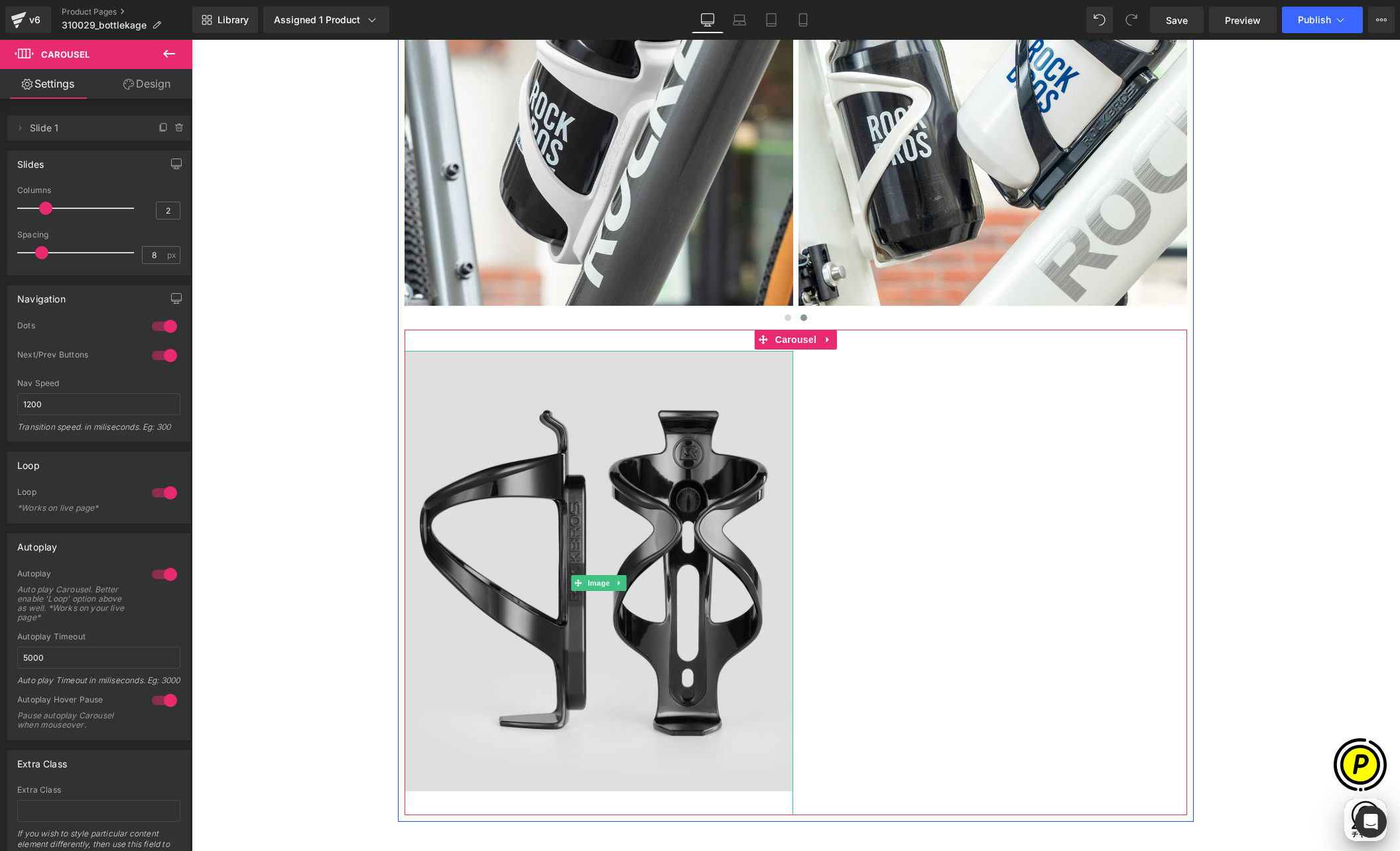
click at [596, 429] on img at bounding box center [599, 583] width 389 height 465
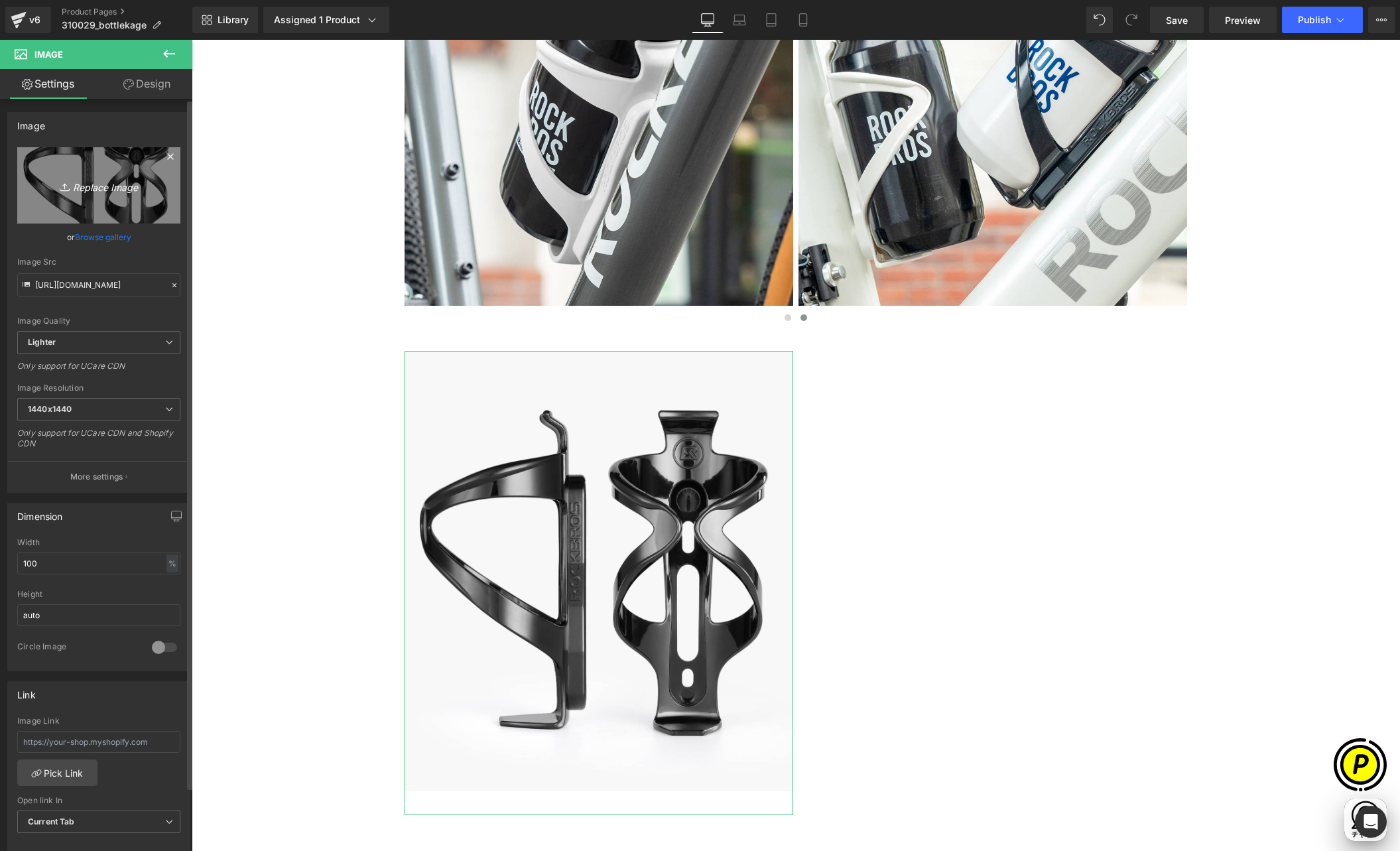
scroll to position [0, 258]
click at [93, 187] on icon "Replace Image" at bounding box center [99, 185] width 106 height 17
type input "C:\fakepath\shopyfai-310029001-ブラック.jpg"
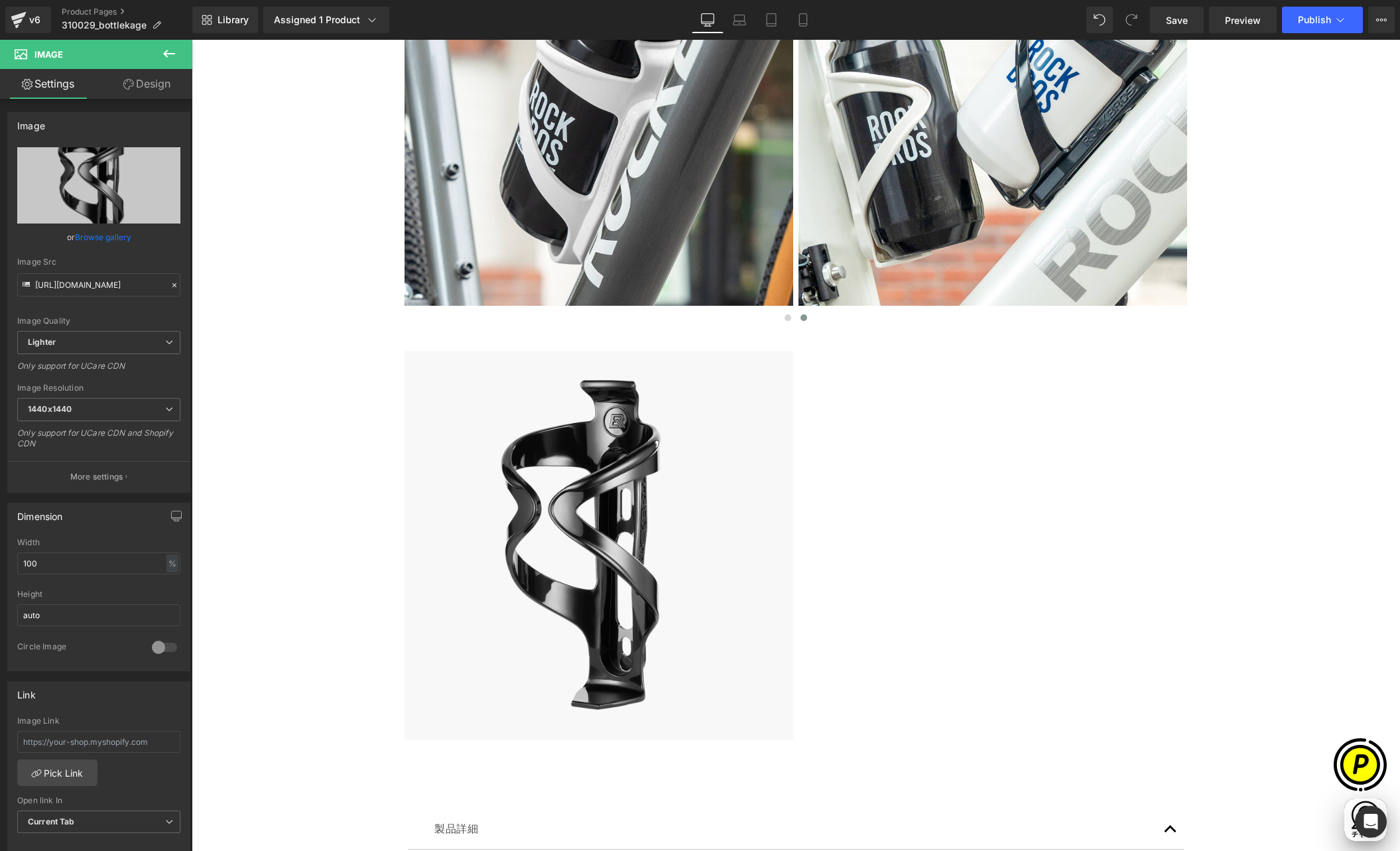
scroll to position [0, 776]
type input "[URL][DOMAIN_NAME]"
click at [163, 57] on icon at bounding box center [169, 54] width 16 height 16
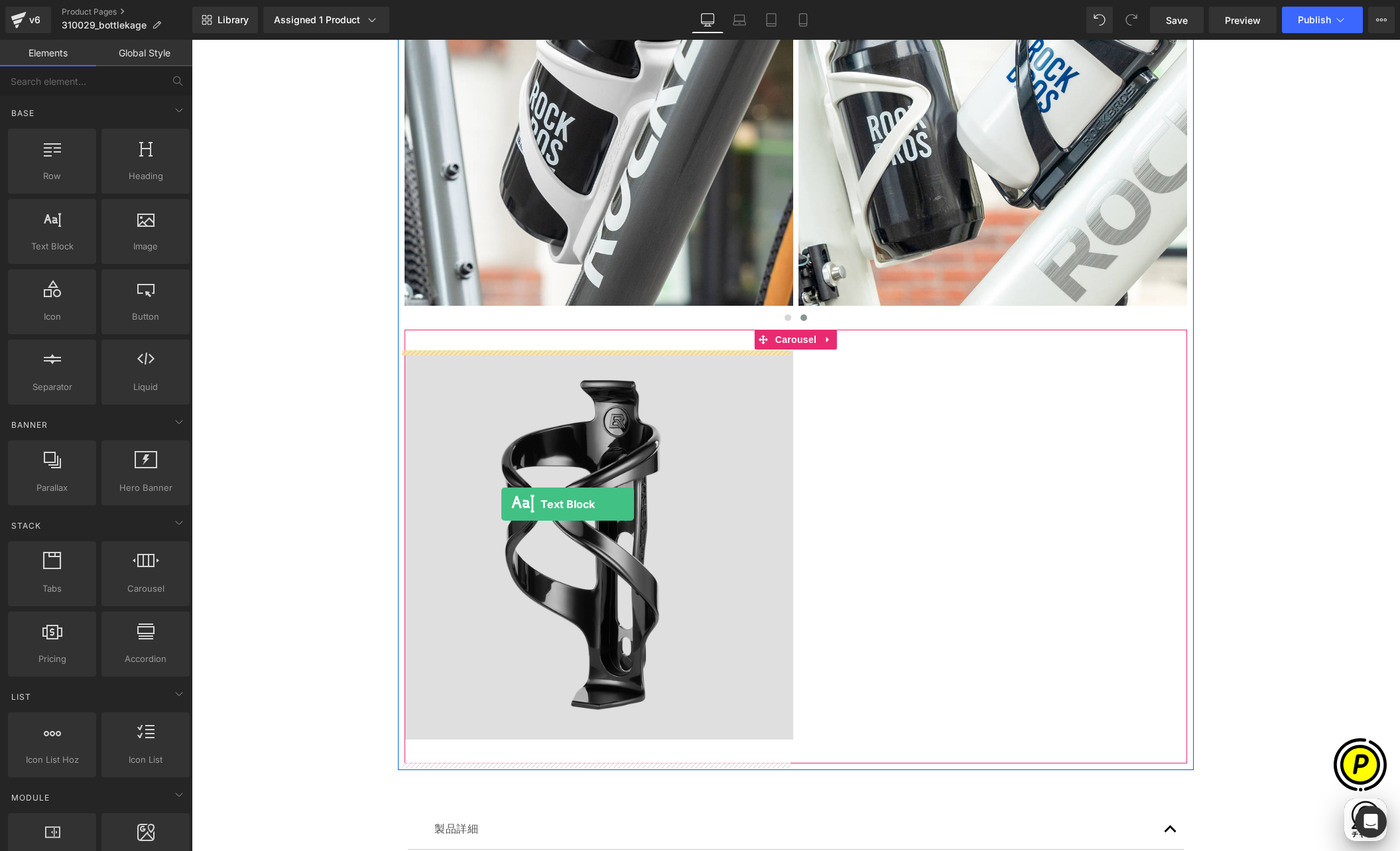
scroll to position [0, 258]
drag, startPoint x: 356, startPoint y: 301, endPoint x: 470, endPoint y: 353, distance: 125.3
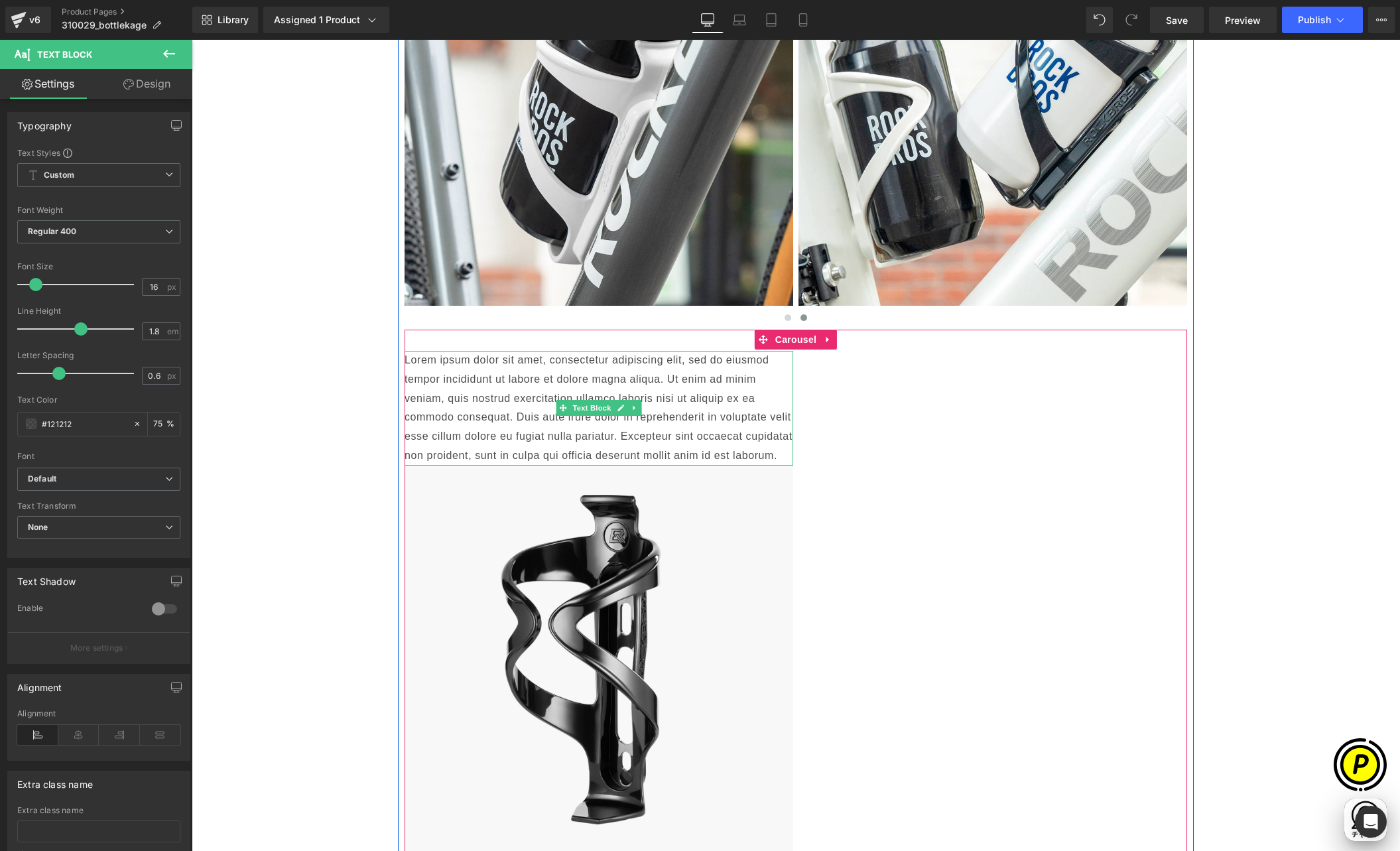
click at [494, 395] on p "Lorem ipsum dolor sit amet, consectetur adipiscing elit, sed do eiusmod tempor …" at bounding box center [599, 408] width 389 height 115
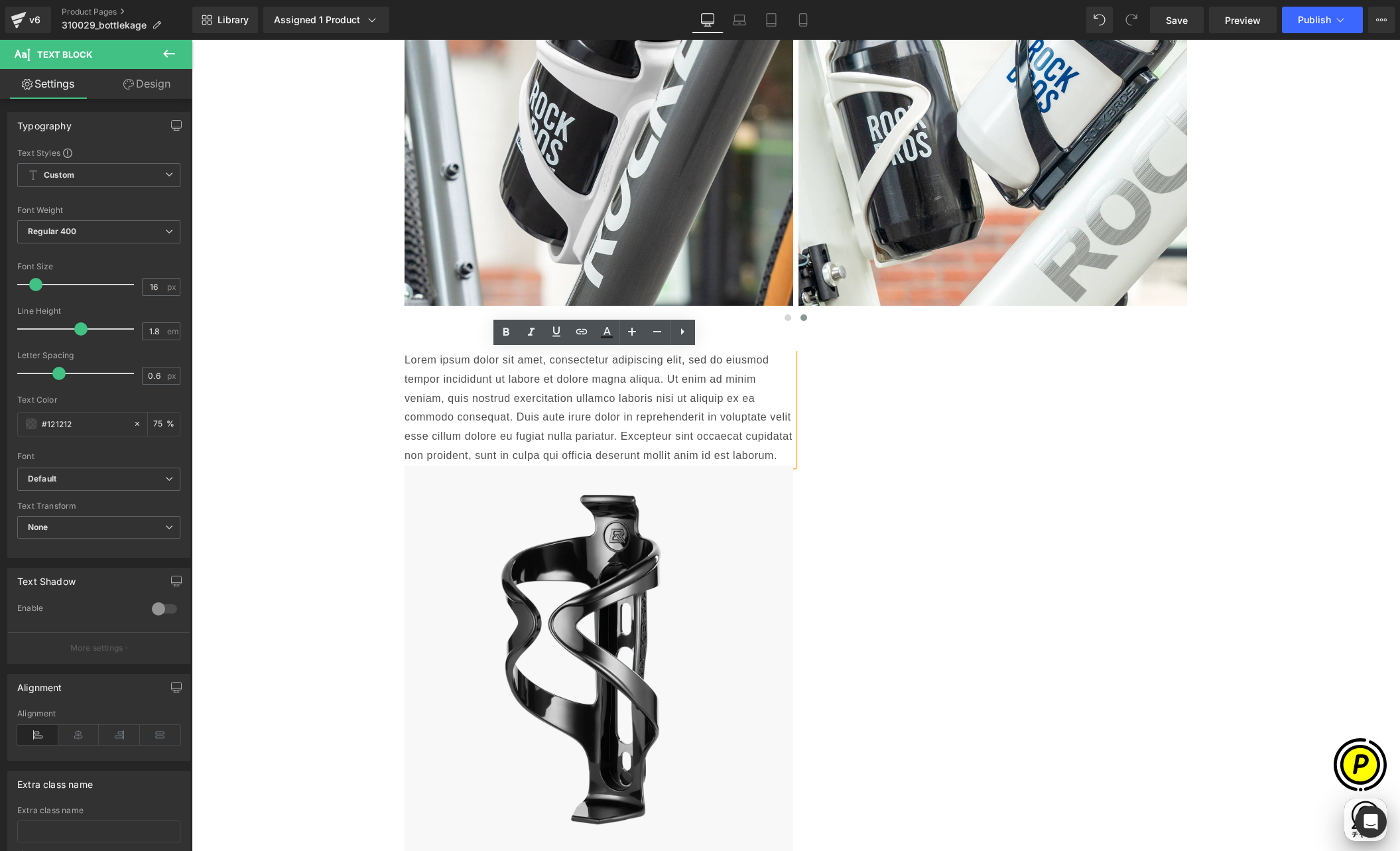
scroll to position [0, 518]
click at [445, 382] on p "Lorem ipsum dolor sit amet, consectetur adipiscing elit, sed do eiusmod tempor …" at bounding box center [599, 408] width 389 height 115
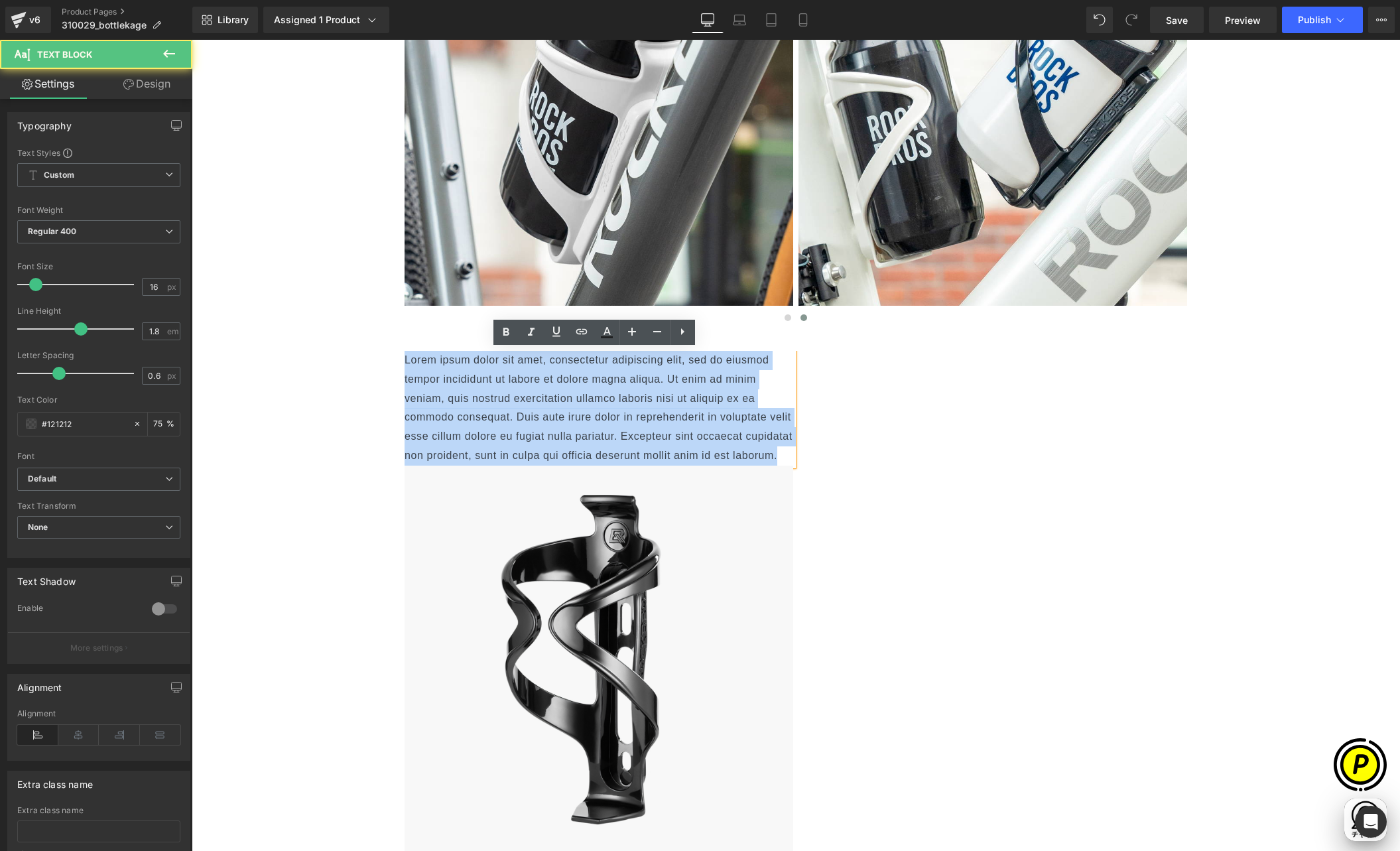
drag, startPoint x: 400, startPoint y: 359, endPoint x: 795, endPoint y: 456, distance: 406.7
click at [795, 456] on div "Text Block Image" at bounding box center [796, 615] width 783 height 527
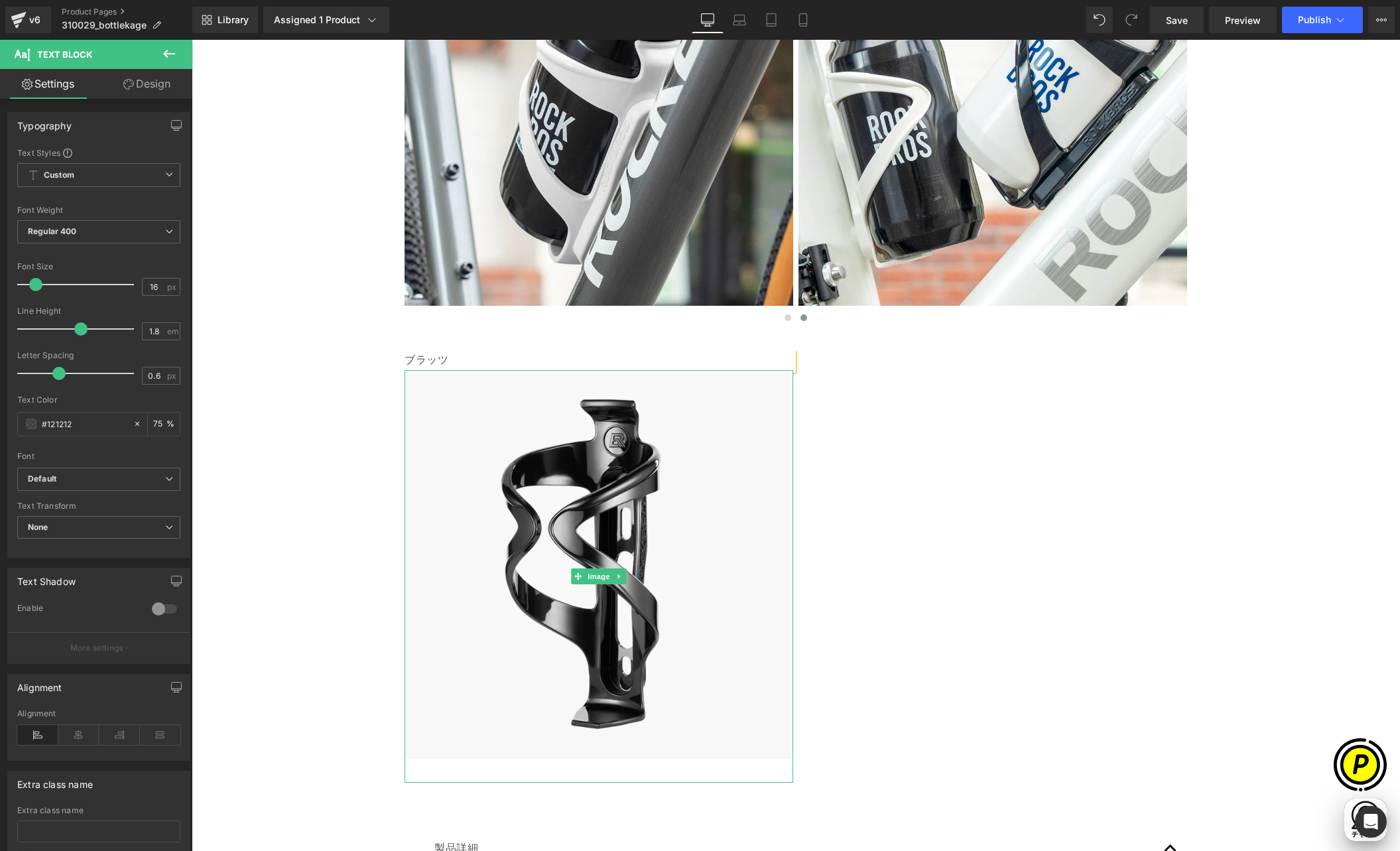
scroll to position [0, 776]
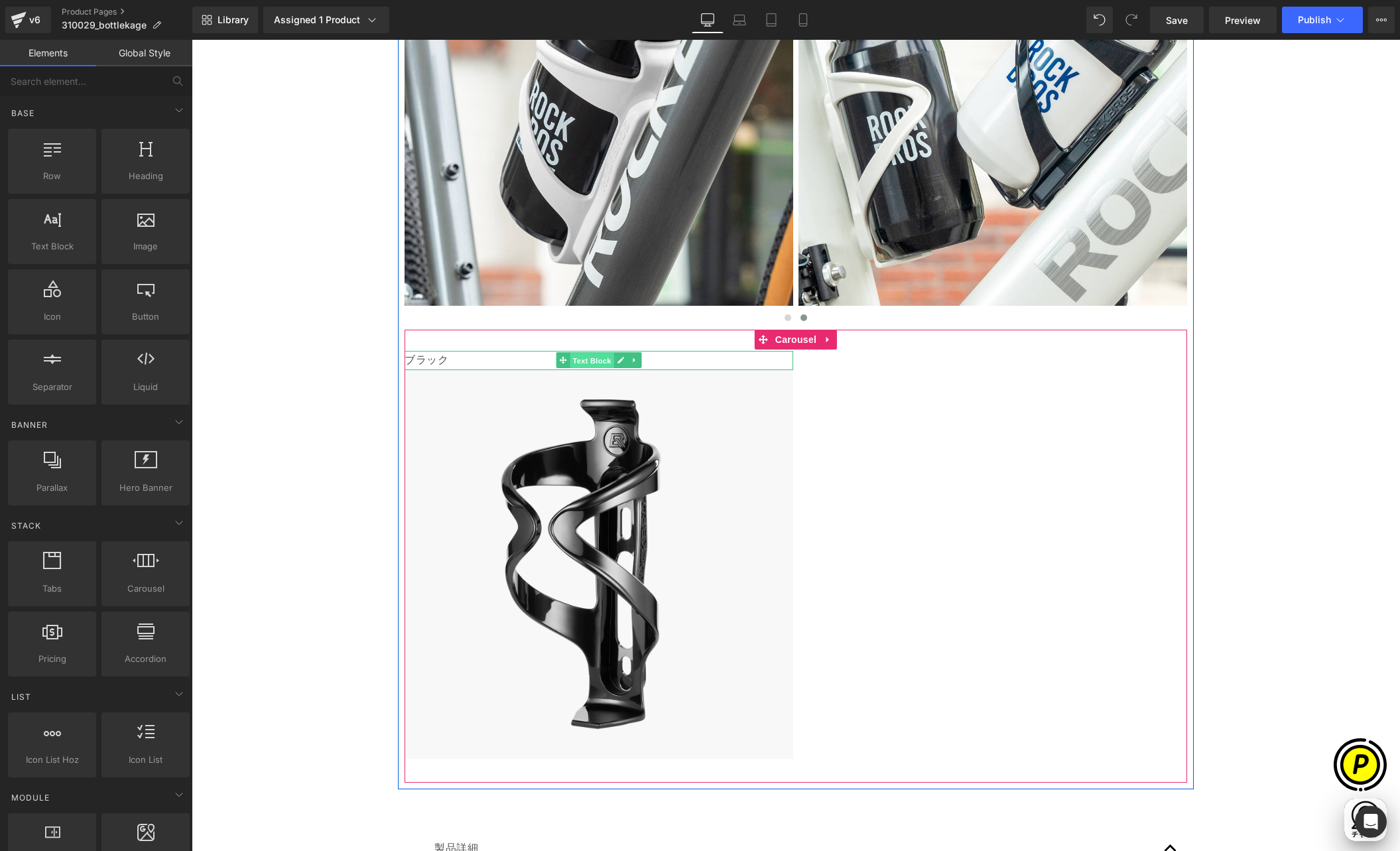
click at [585, 361] on span "Text Block" at bounding box center [592, 361] width 44 height 16
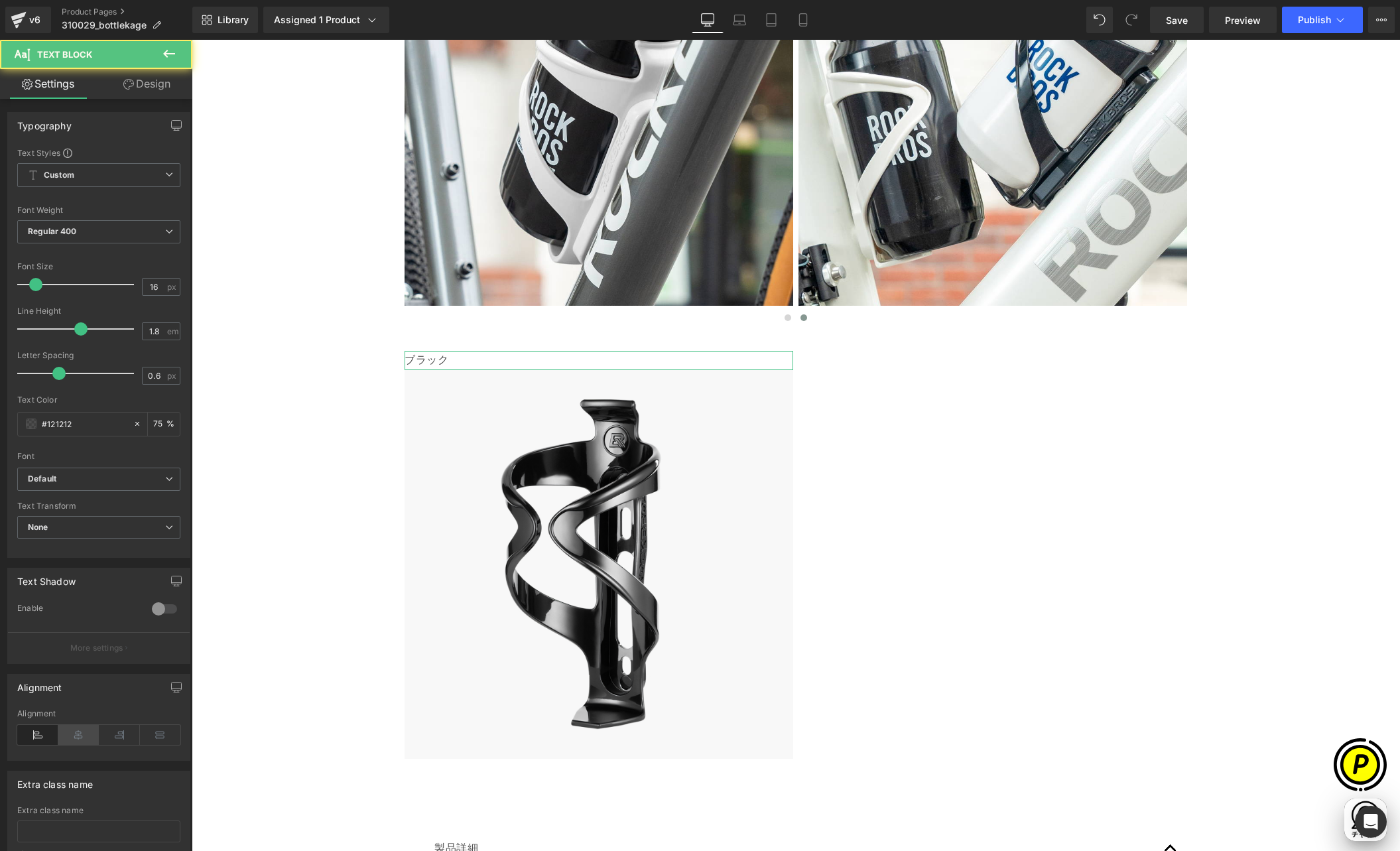
click at [71, 743] on icon at bounding box center [78, 735] width 41 height 20
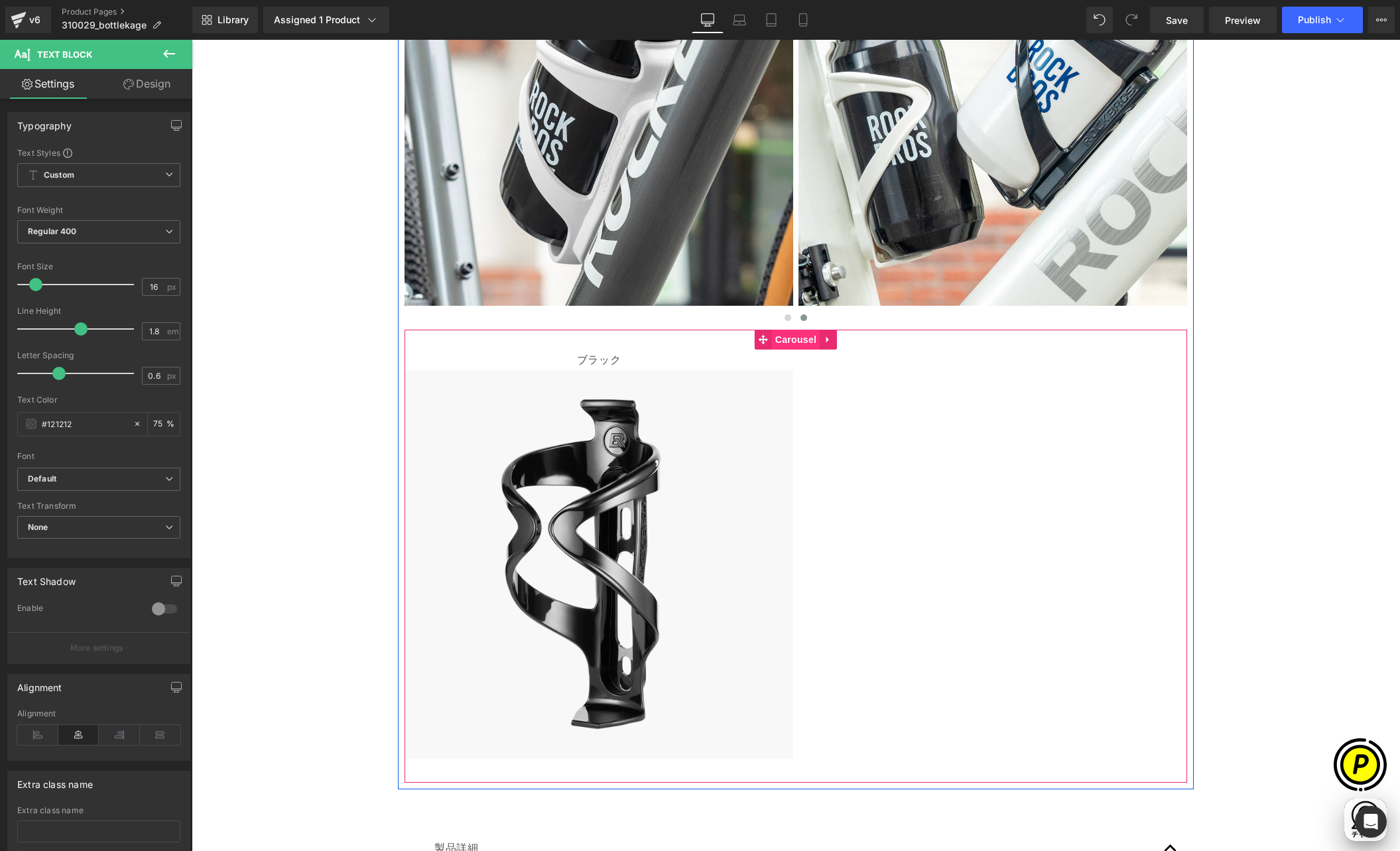
click at [788, 340] on span "Carousel" at bounding box center [796, 340] width 48 height 20
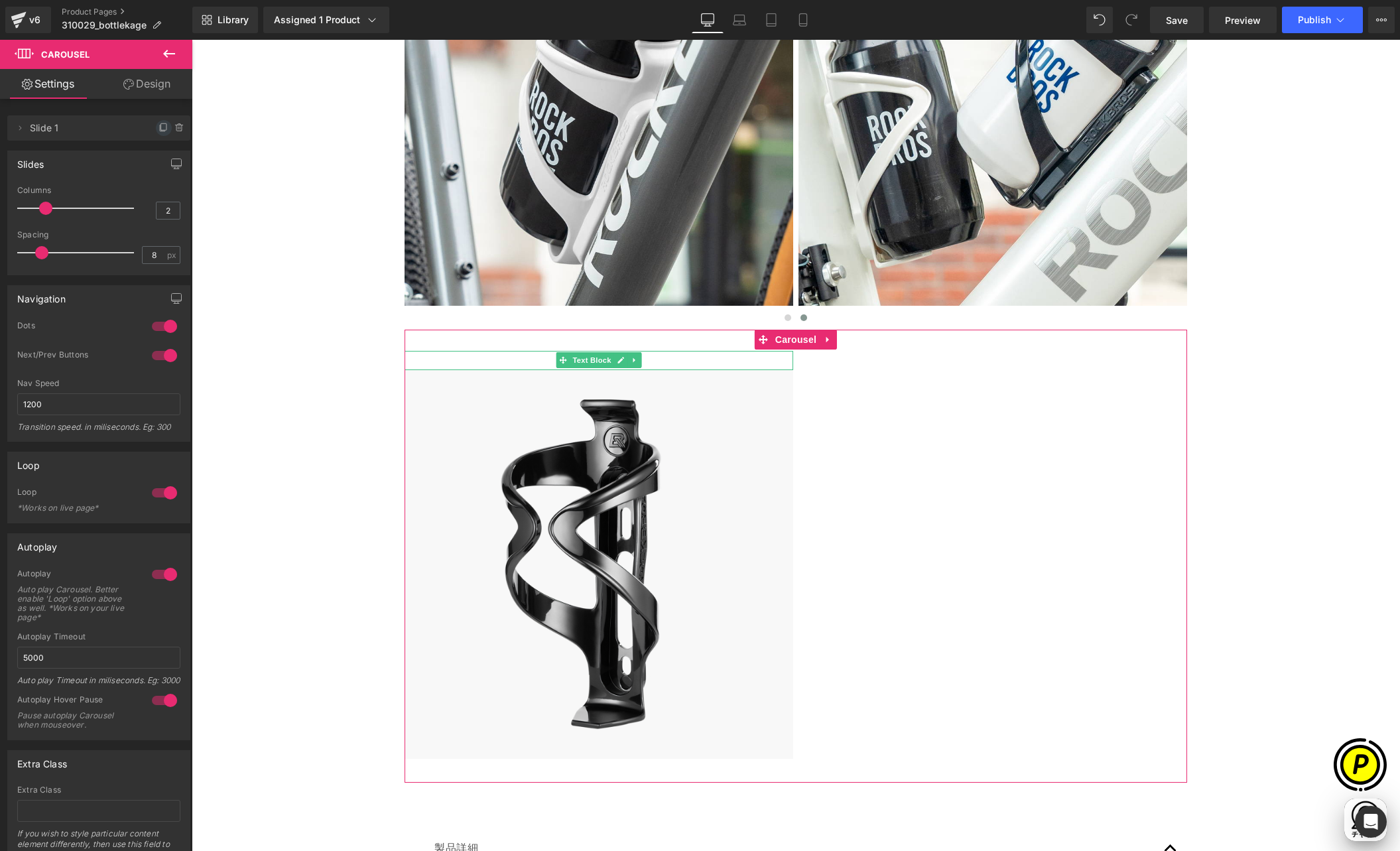
click at [160, 131] on icon at bounding box center [162, 128] width 5 height 6
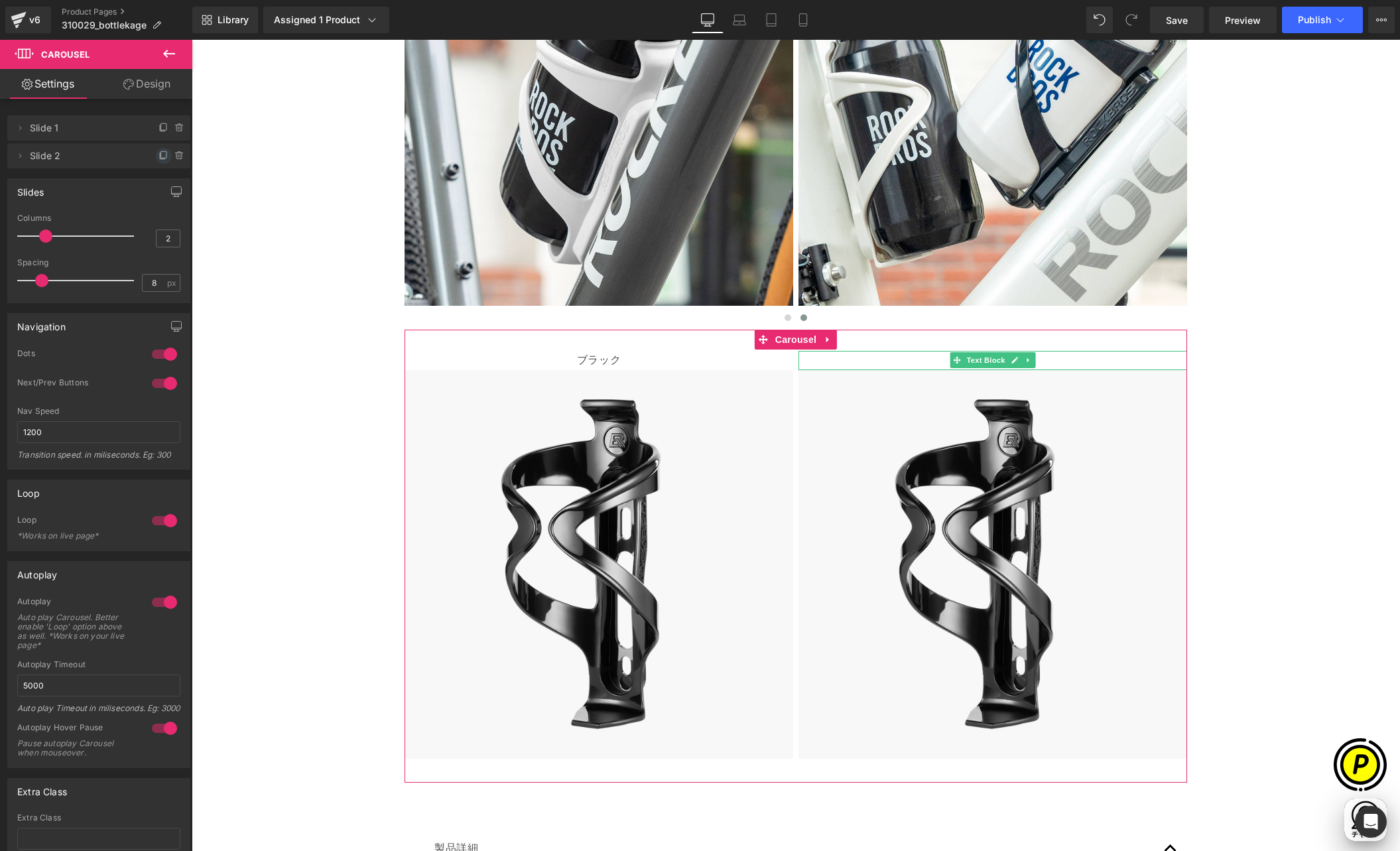
click at [160, 154] on icon at bounding box center [162, 156] width 5 height 6
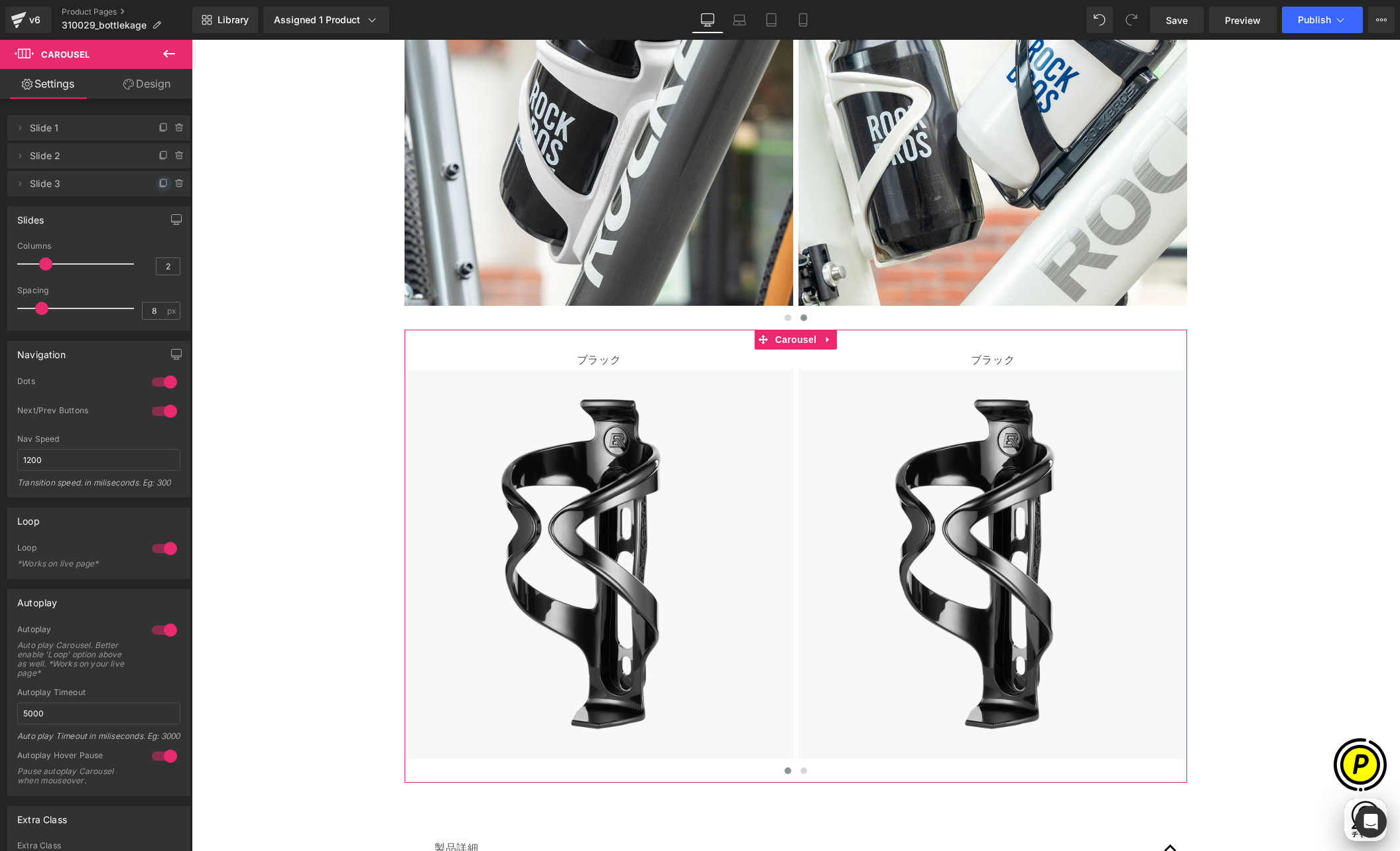
scroll to position [0, 258]
click at [159, 179] on icon at bounding box center [164, 183] width 11 height 11
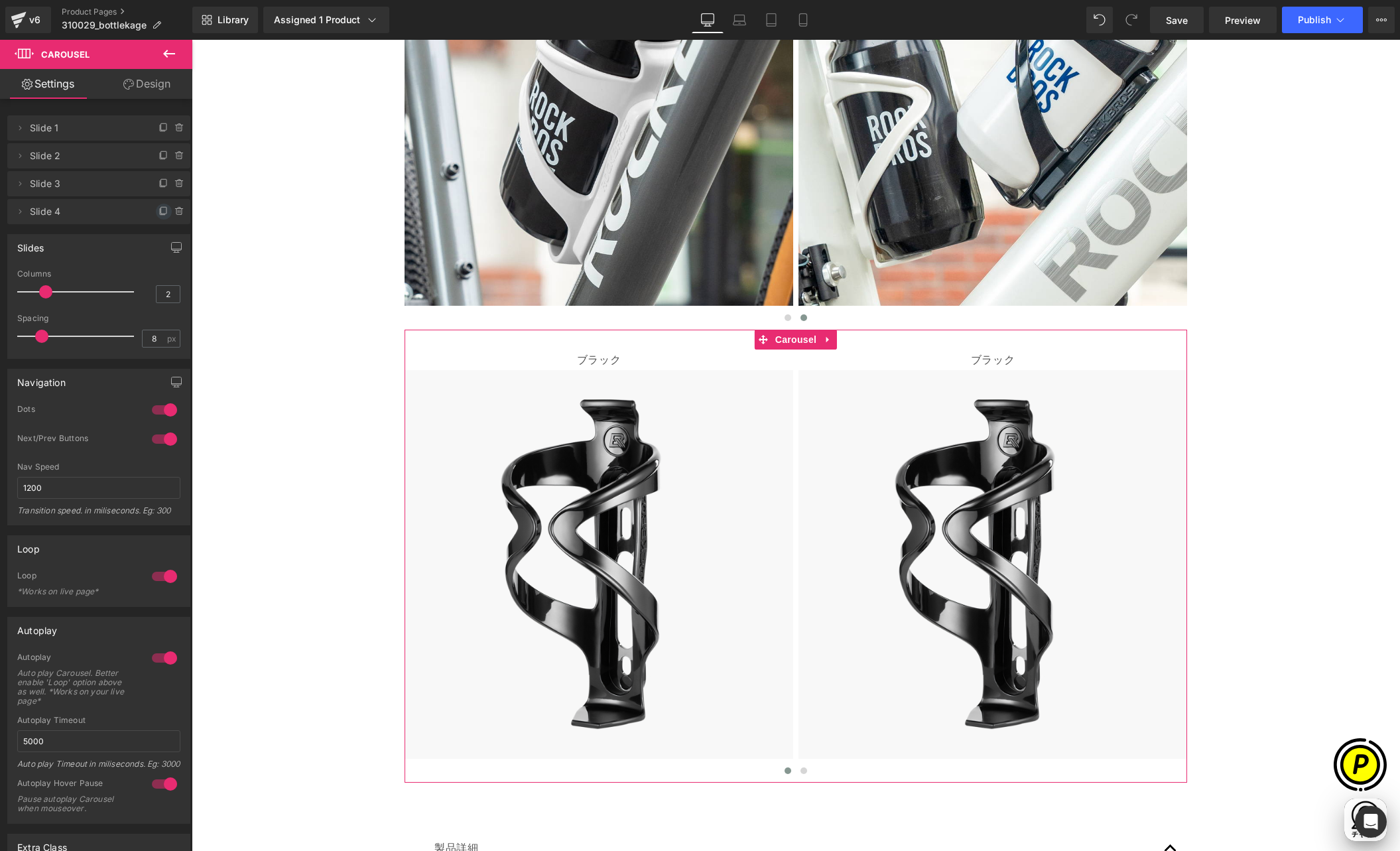
click at [159, 207] on icon at bounding box center [164, 212] width 11 height 11
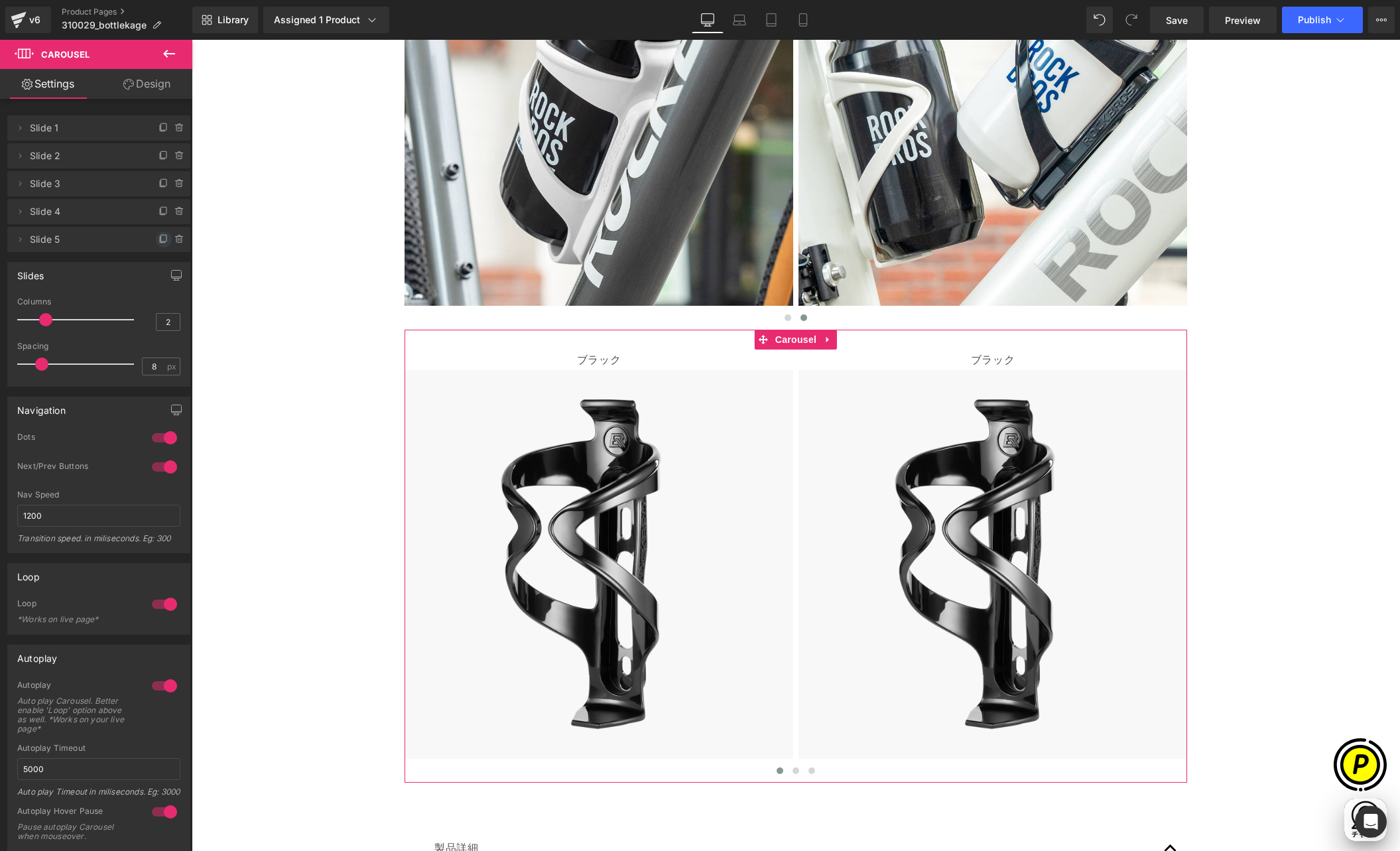
click at [159, 236] on icon at bounding box center [164, 240] width 11 height 11
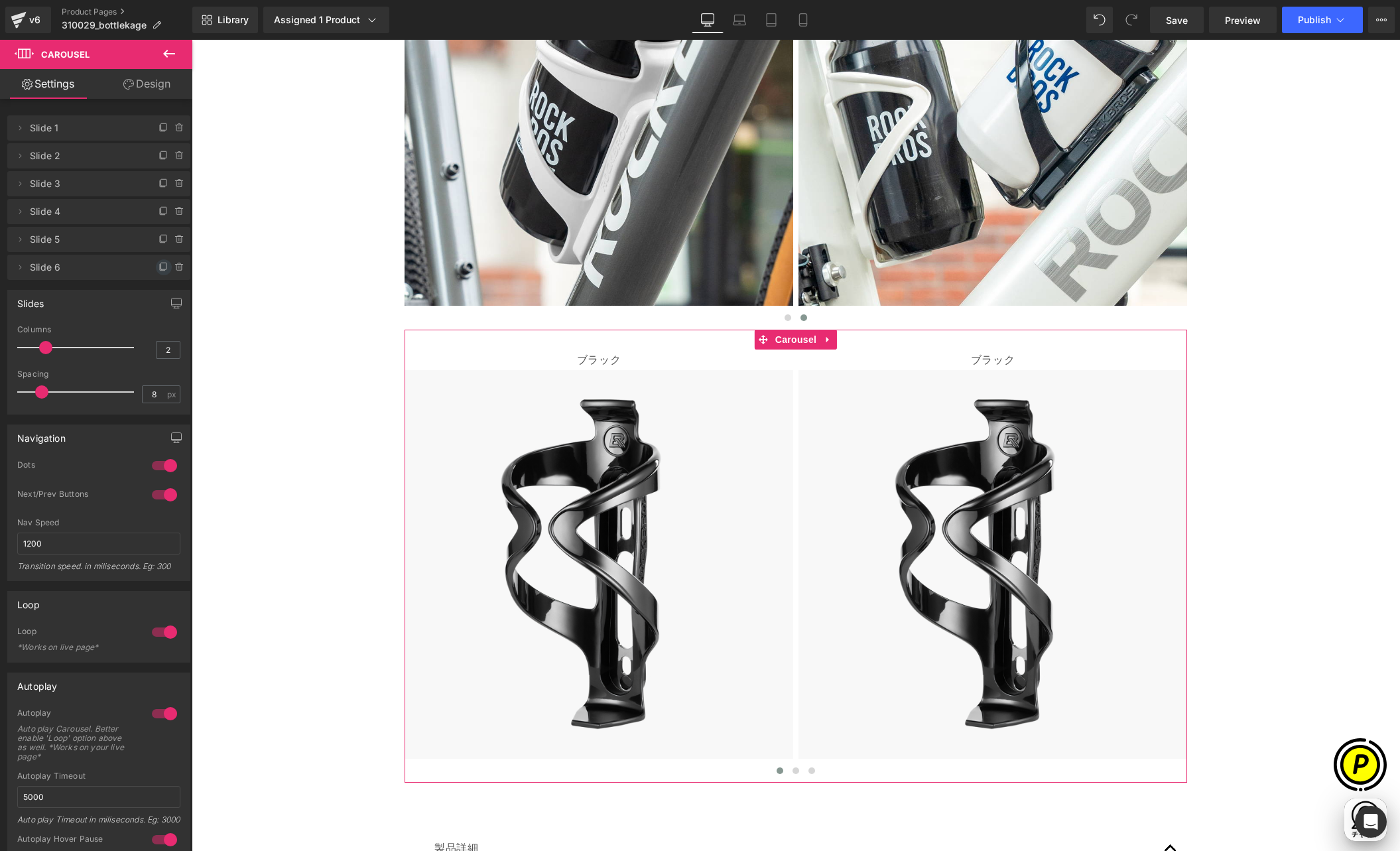
click at [159, 265] on icon at bounding box center [164, 267] width 11 height 11
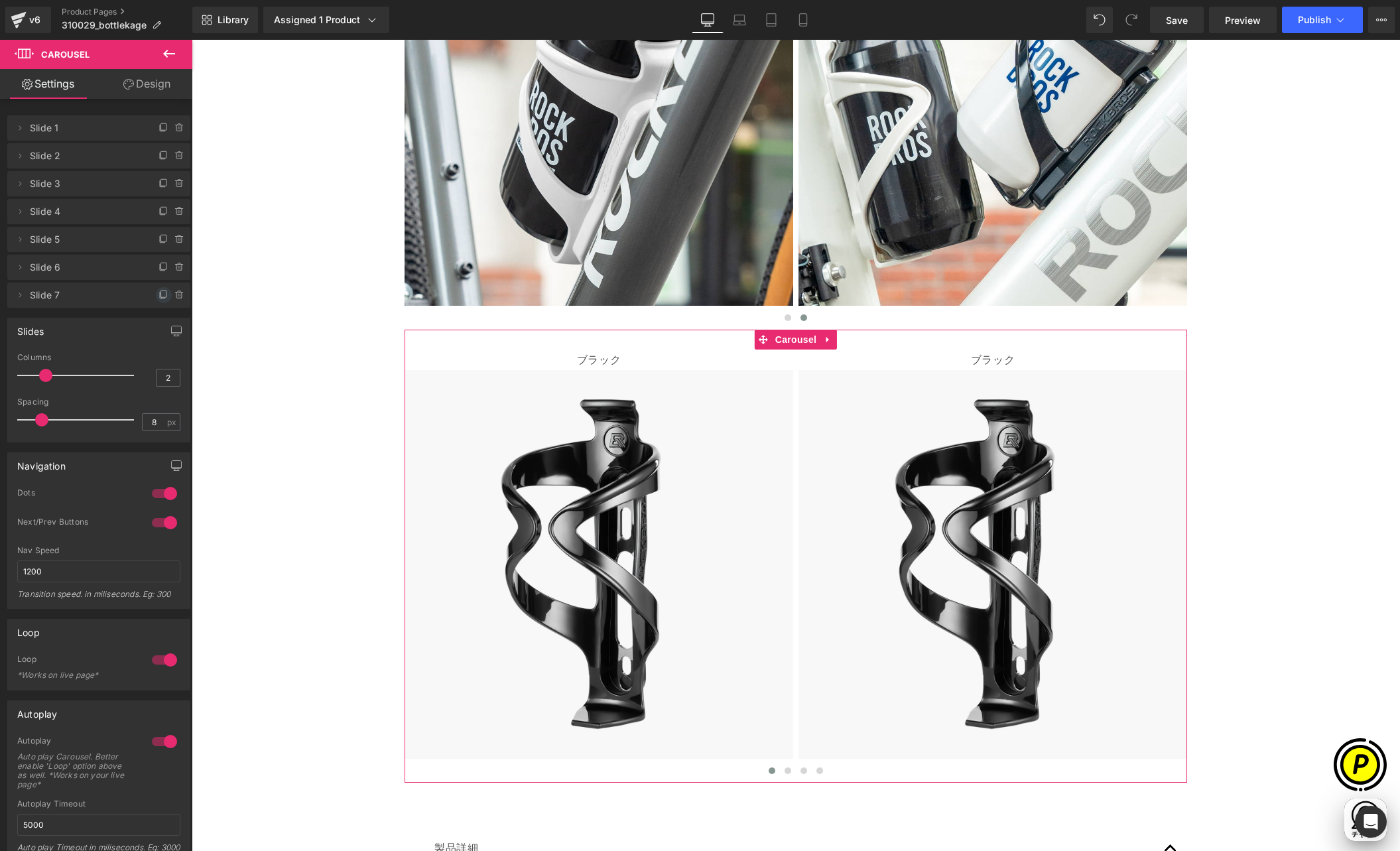
drag, startPoint x: 154, startPoint y: 295, endPoint x: 157, endPoint y: 335, distance: 40.1
click at [159, 296] on icon at bounding box center [164, 295] width 11 height 11
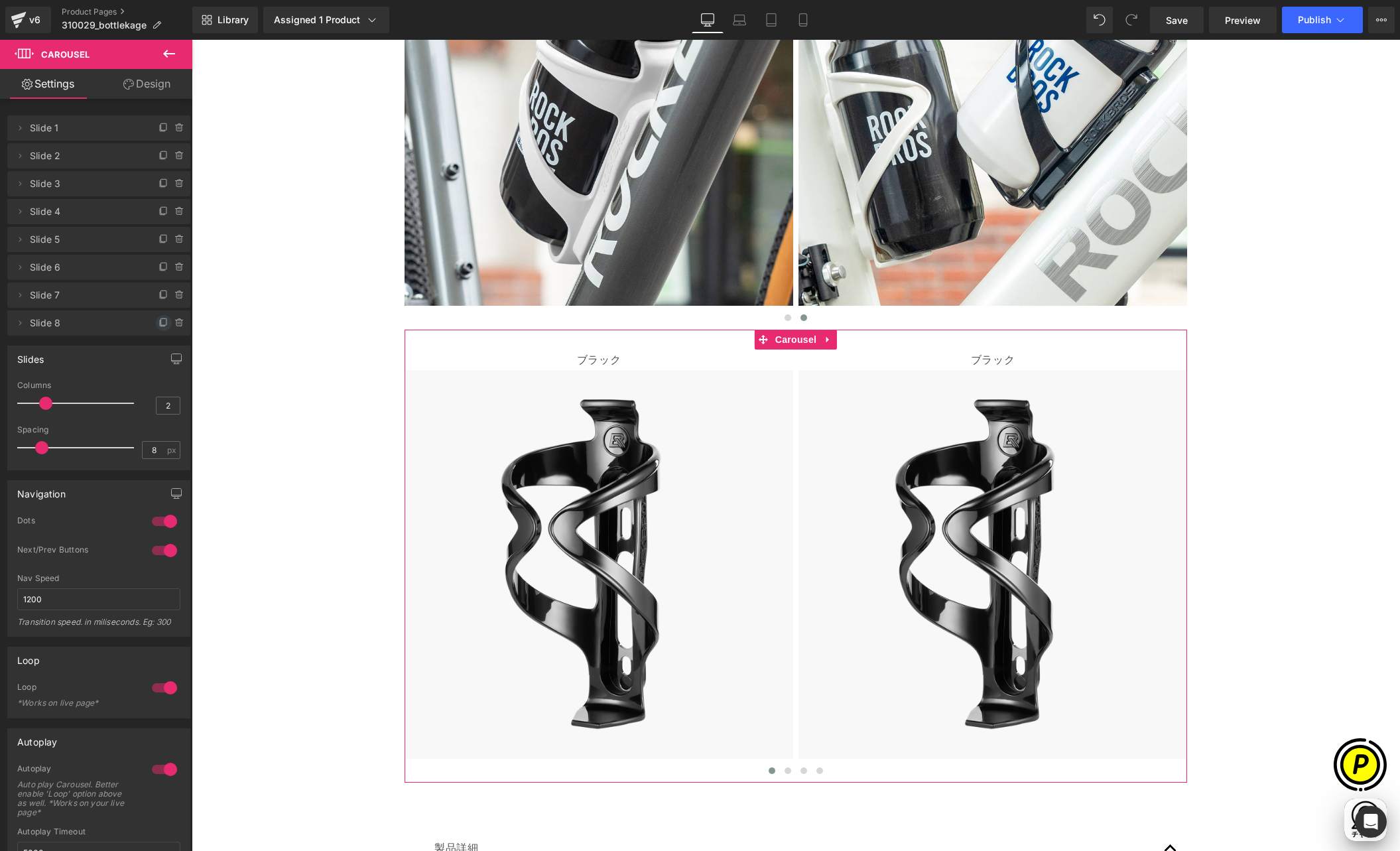
drag, startPoint x: 157, startPoint y: 323, endPoint x: 18, endPoint y: 277, distance: 146.4
click at [159, 323] on icon at bounding box center [164, 323] width 11 height 11
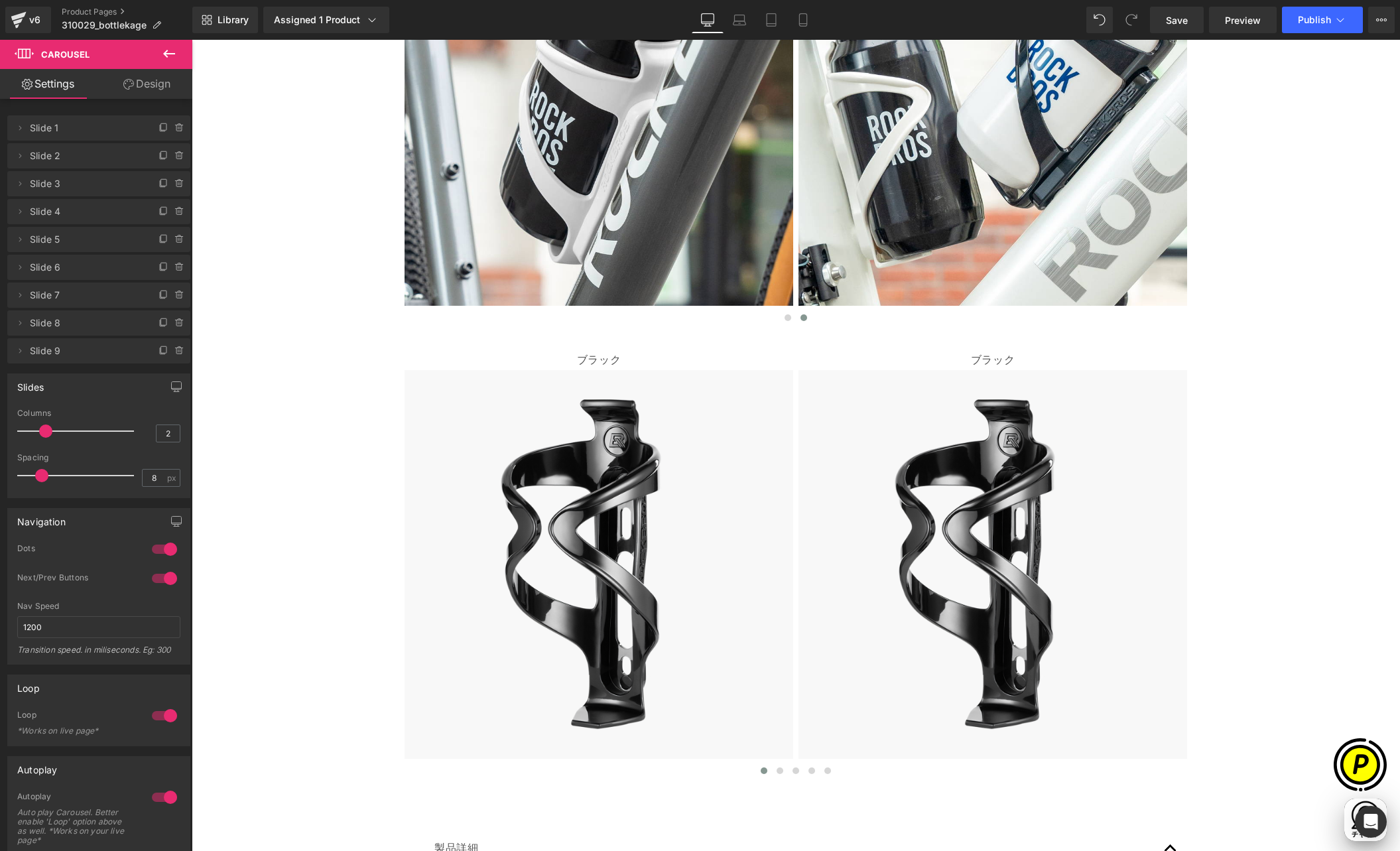
scroll to position [0, 518]
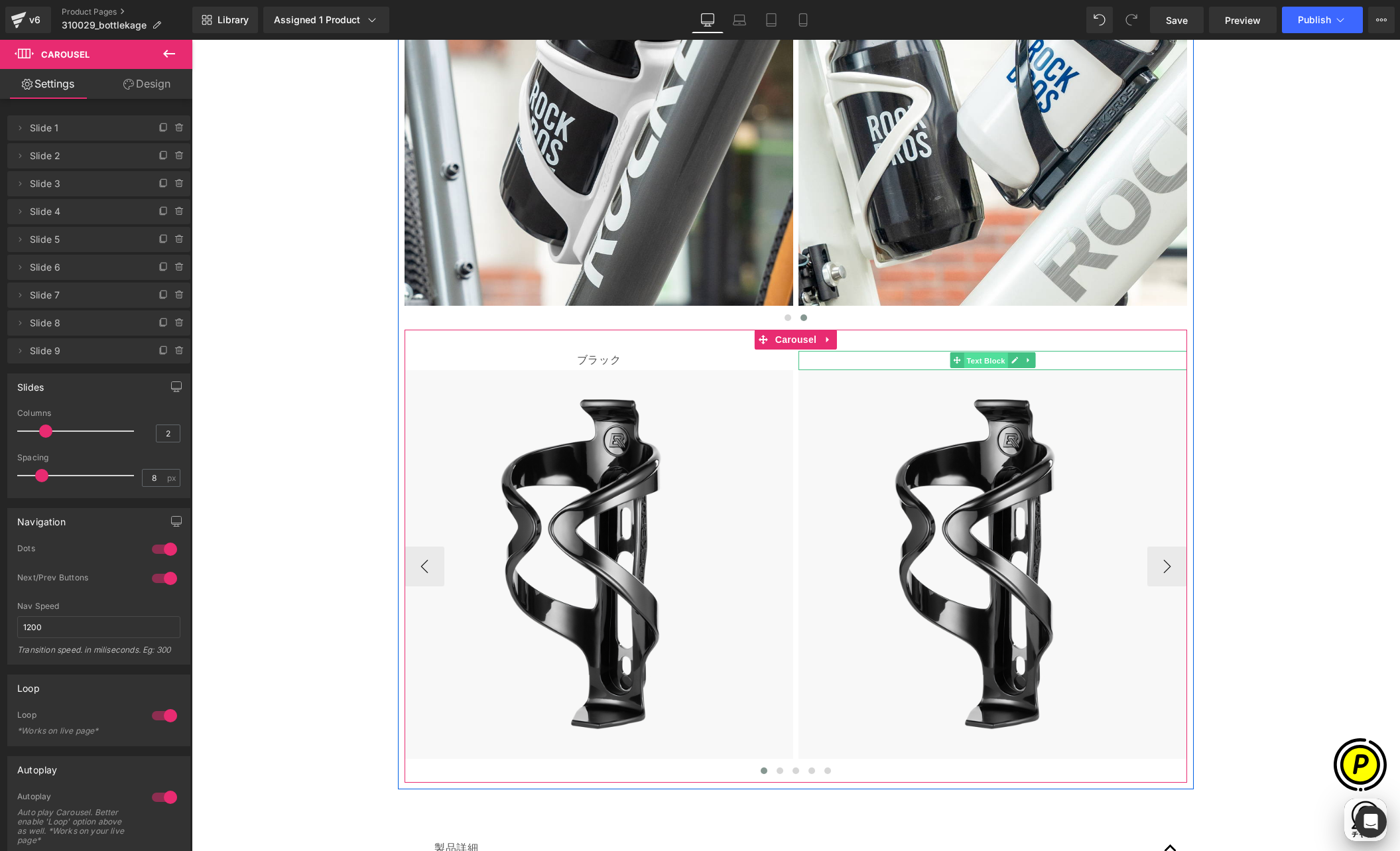
click at [965, 361] on span "Text Block" at bounding box center [986, 361] width 44 height 16
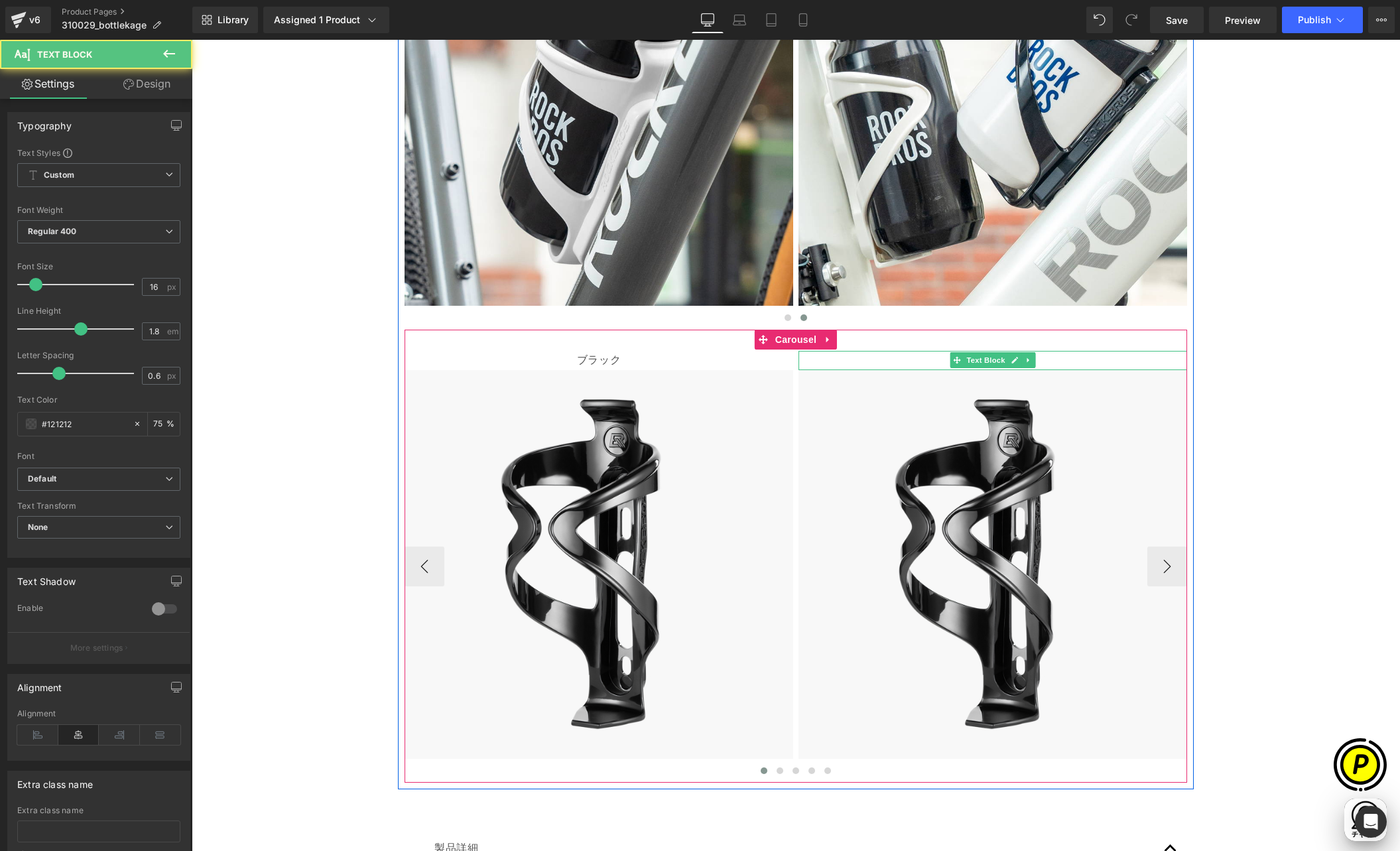
click at [927, 360] on p "ブラック" at bounding box center [993, 361] width 389 height 19
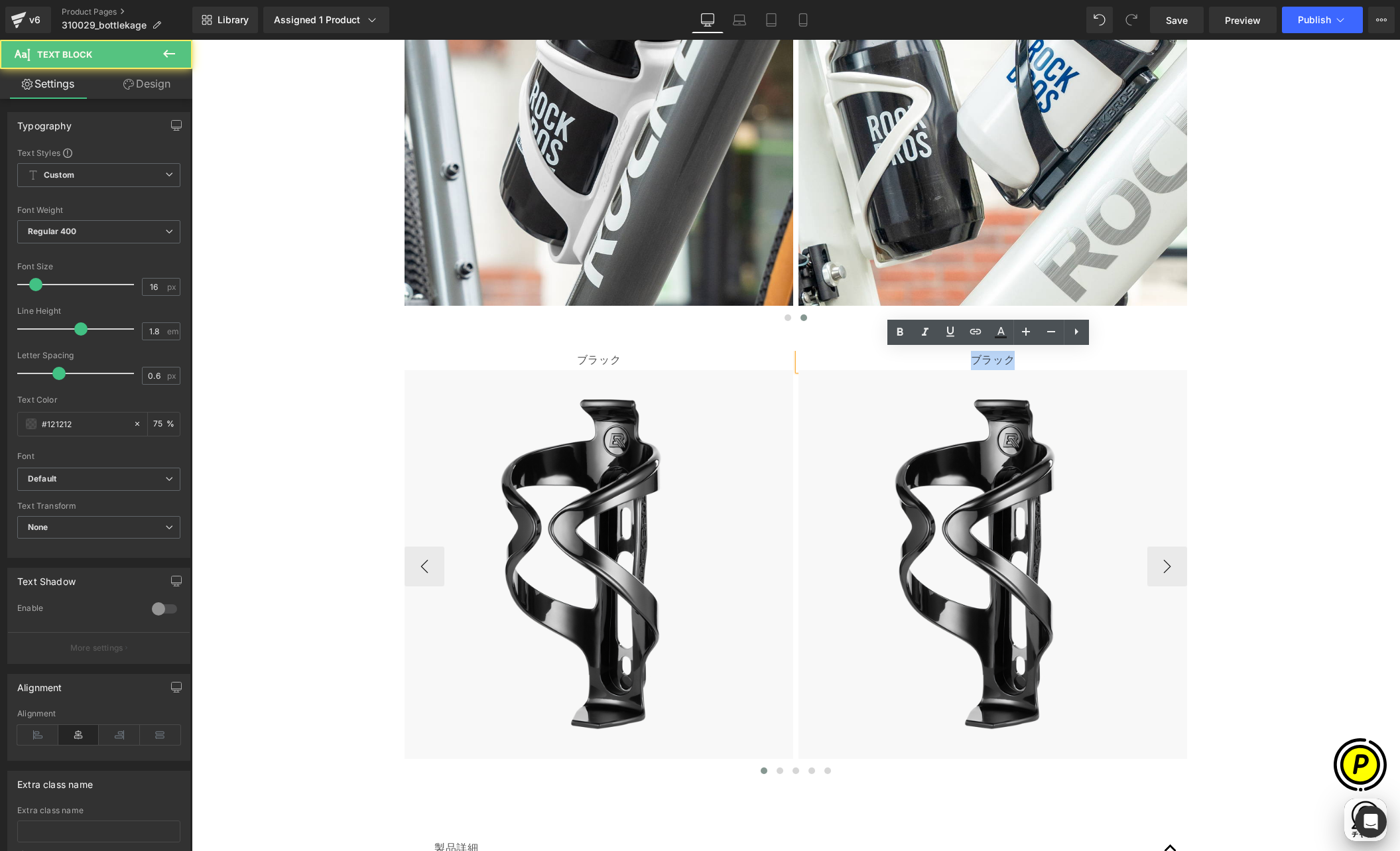
drag, startPoint x: 998, startPoint y: 359, endPoint x: 1031, endPoint y: 362, distance: 33.1
click at [1031, 362] on p "ブラック" at bounding box center [993, 361] width 389 height 19
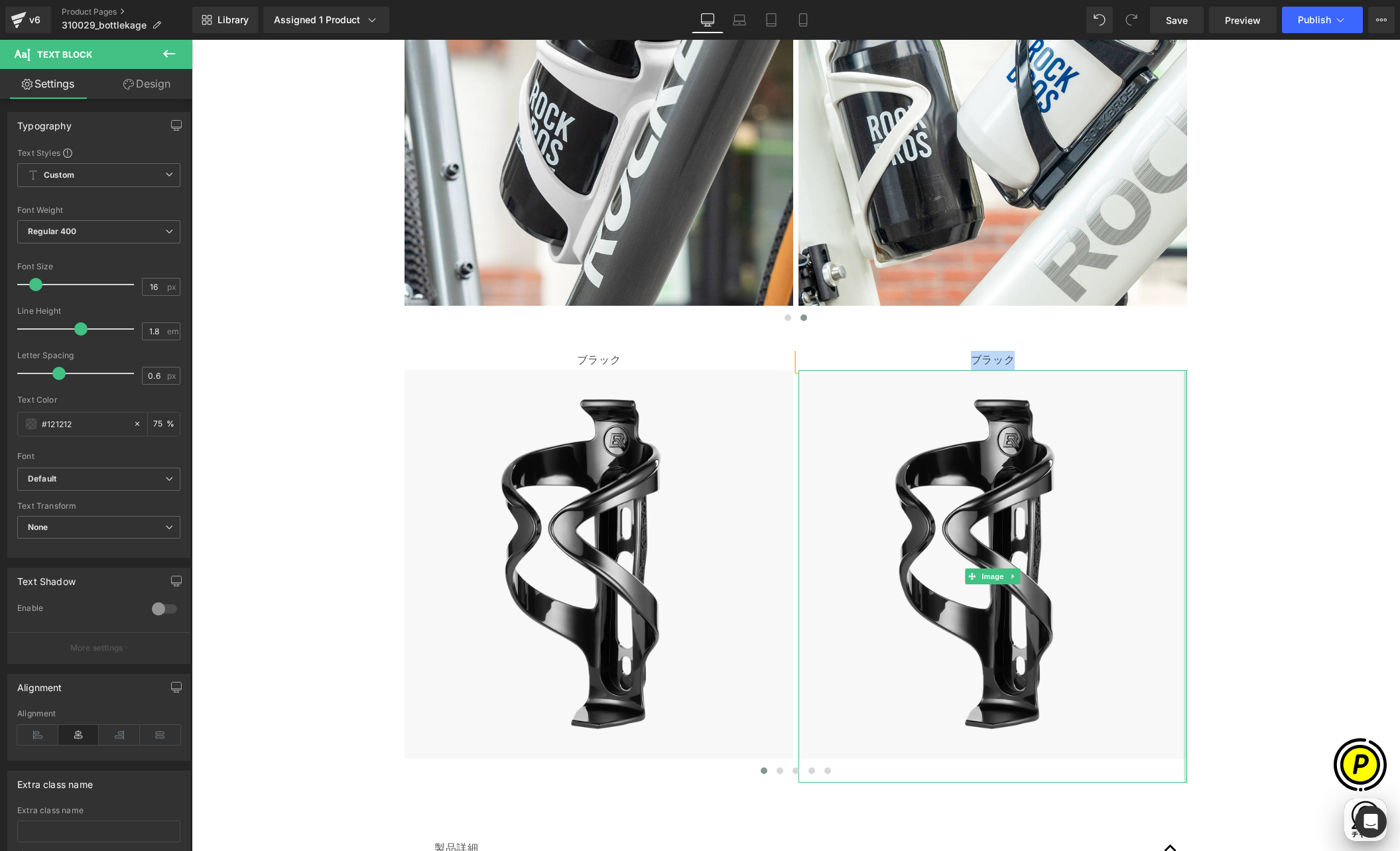
paste div
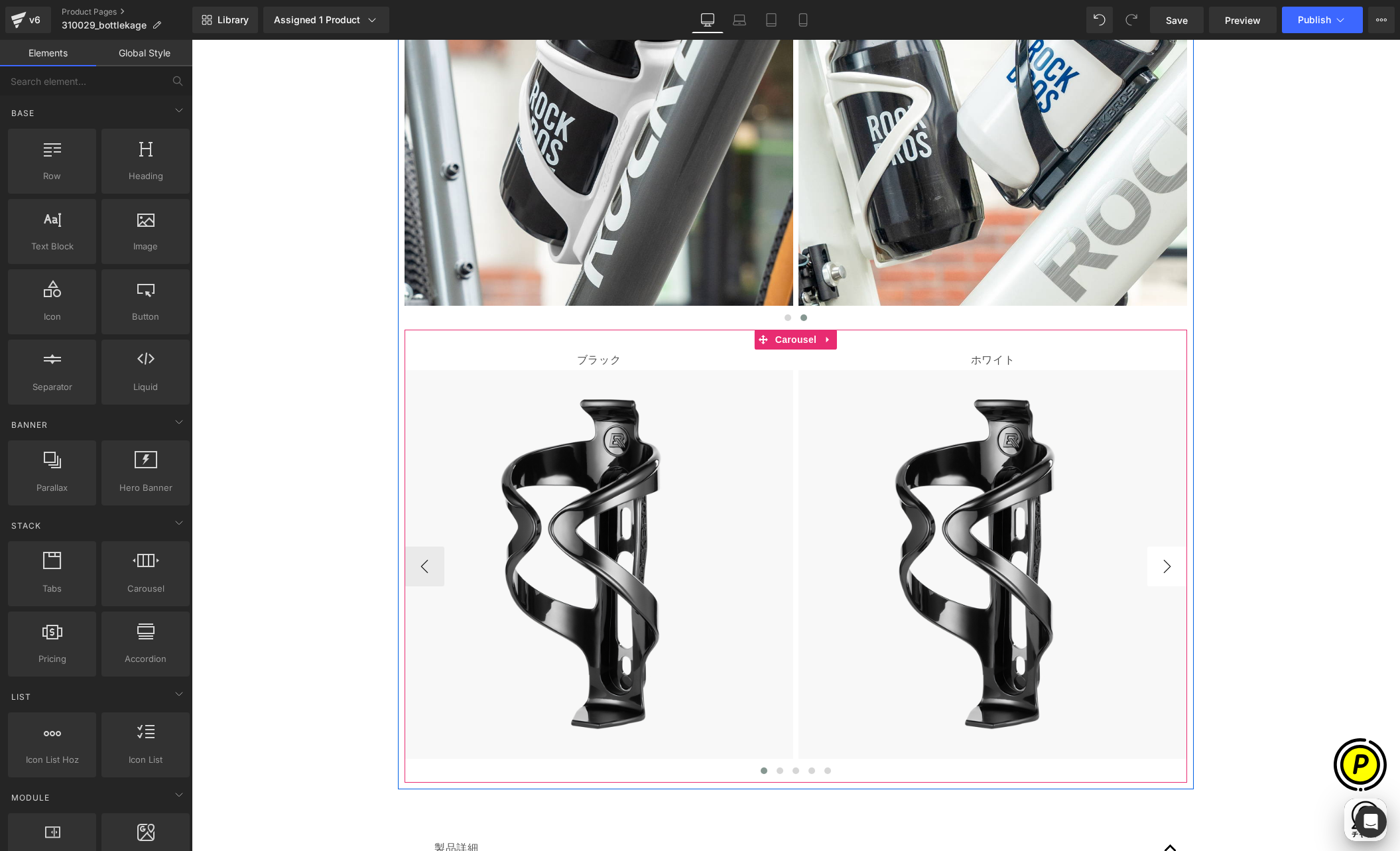
click at [1168, 567] on button "›" at bounding box center [1166, 566] width 40 height 40
click at [1168, 566] on button "›" at bounding box center [1166, 566] width 40 height 40
click at [614, 363] on link at bounding box center [622, 360] width 14 height 16
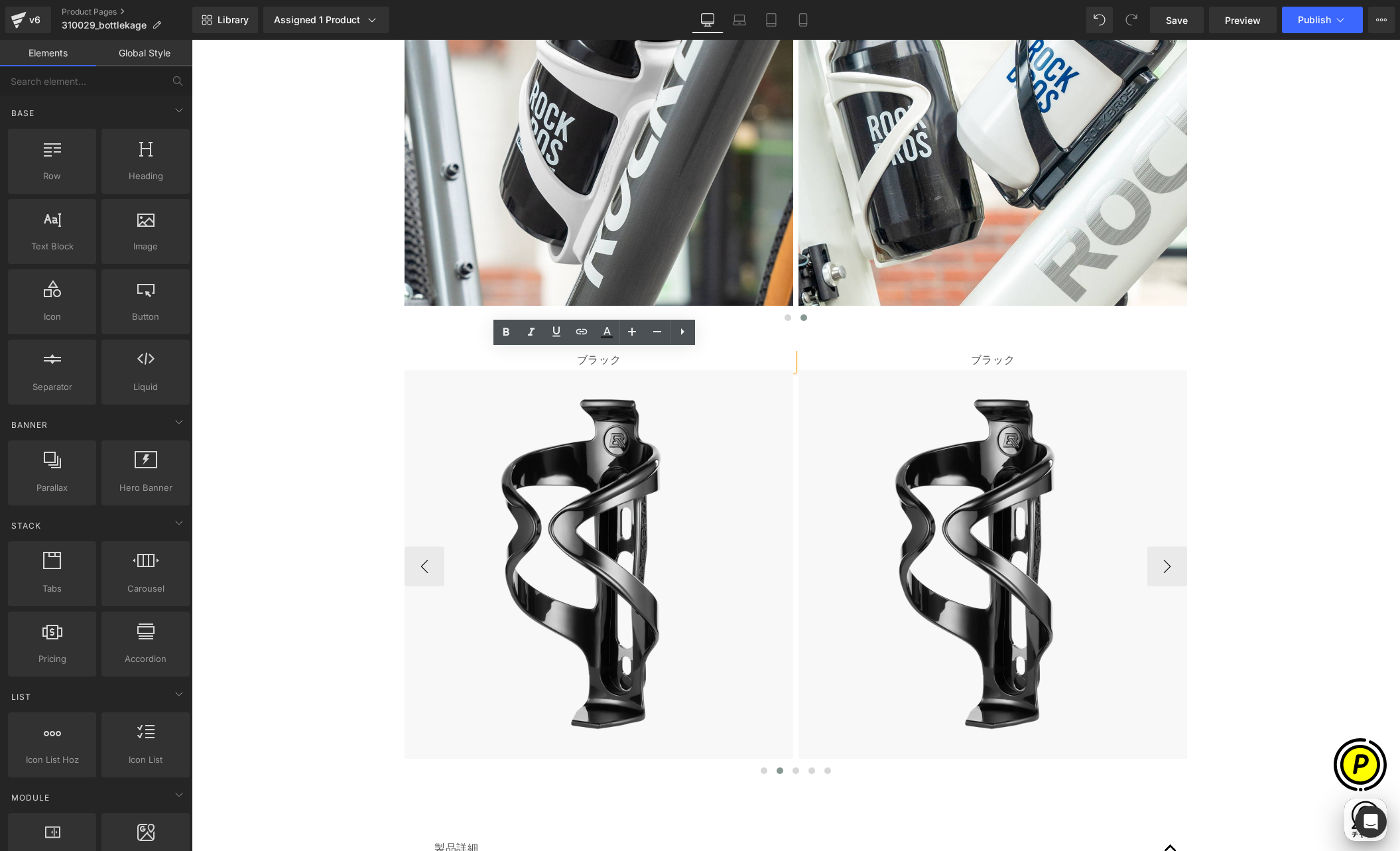
scroll to position [0, 0]
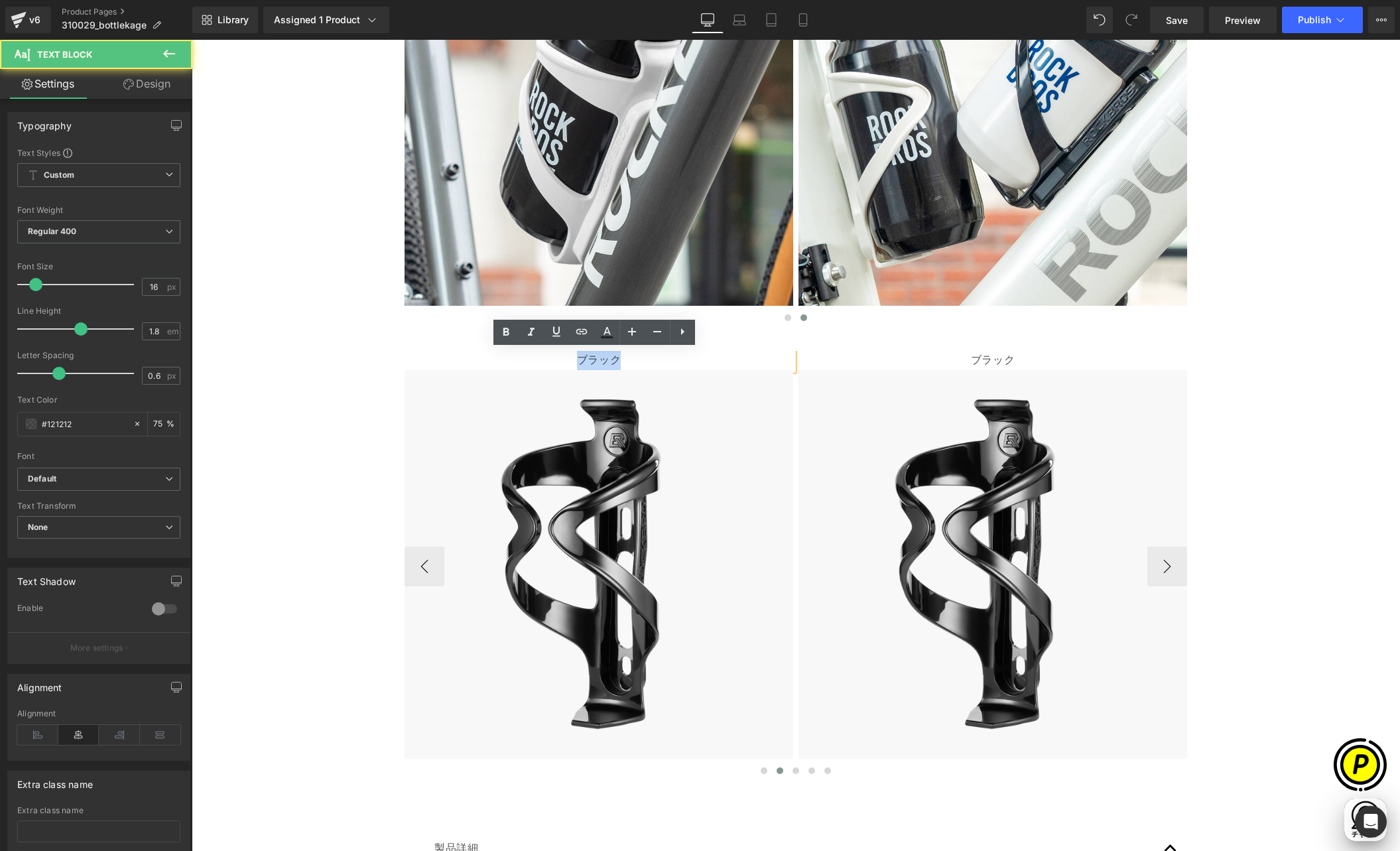
drag, startPoint x: 565, startPoint y: 361, endPoint x: 633, endPoint y: 363, distance: 68.0
click at [633, 363] on p "ブラック" at bounding box center [599, 361] width 389 height 19
paste div
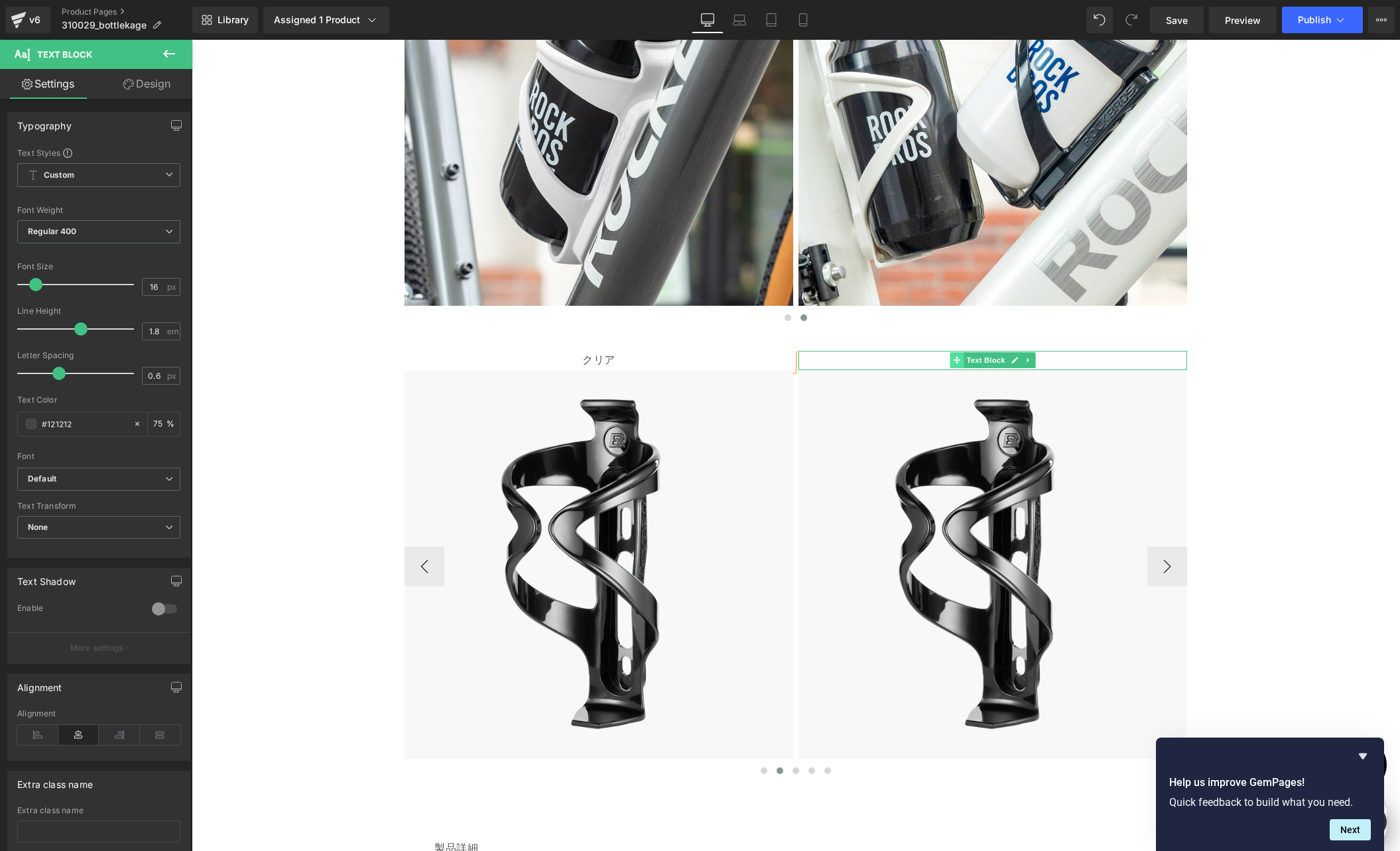
click at [973, 353] on span "Text Block" at bounding box center [986, 360] width 44 height 16
click at [931, 358] on p "ブラック" at bounding box center [993, 361] width 389 height 19
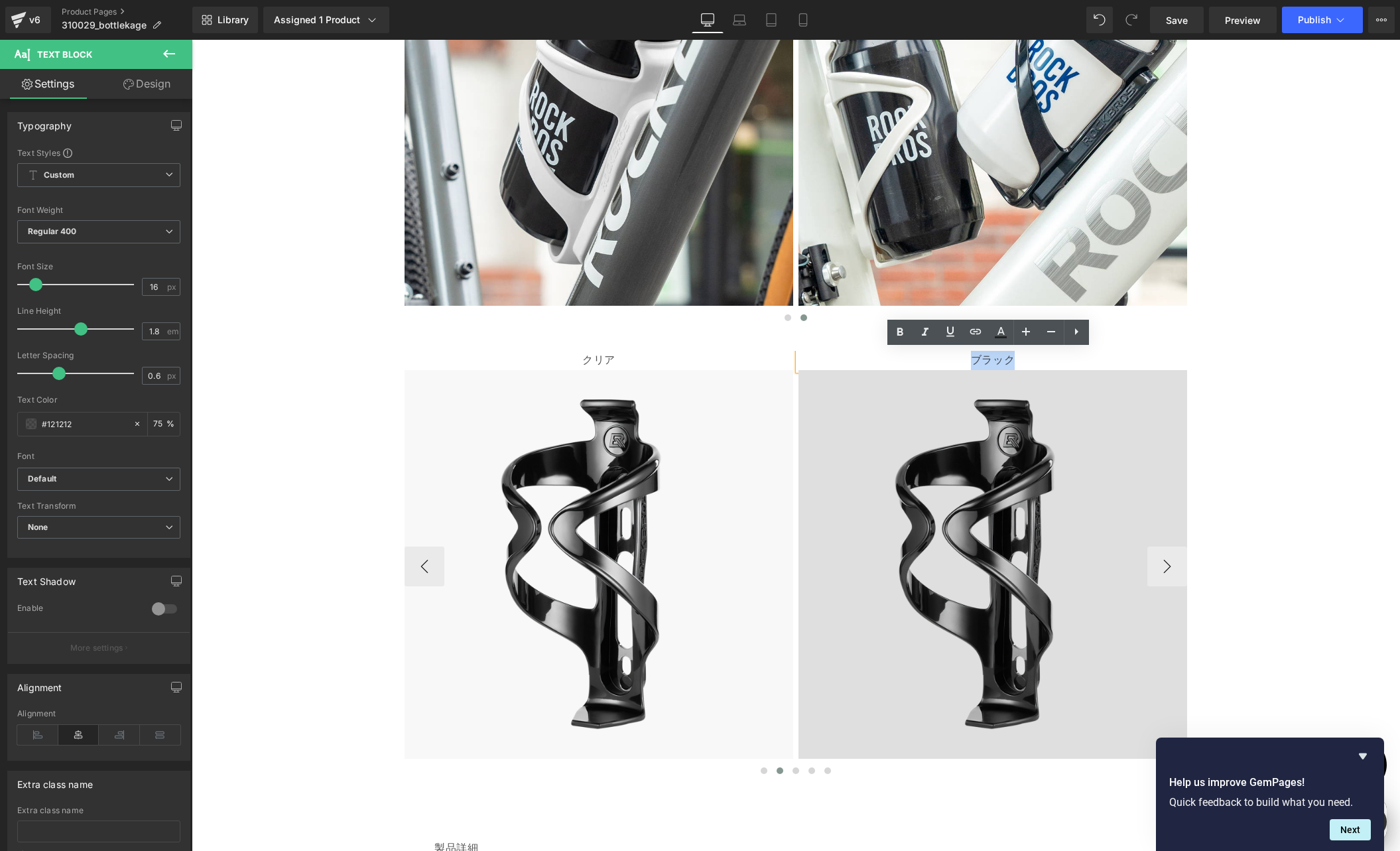
drag, startPoint x: 1016, startPoint y: 361, endPoint x: 1029, endPoint y: 370, distance: 15.8
click at [1024, 361] on p "ブラック" at bounding box center [993, 361] width 389 height 19
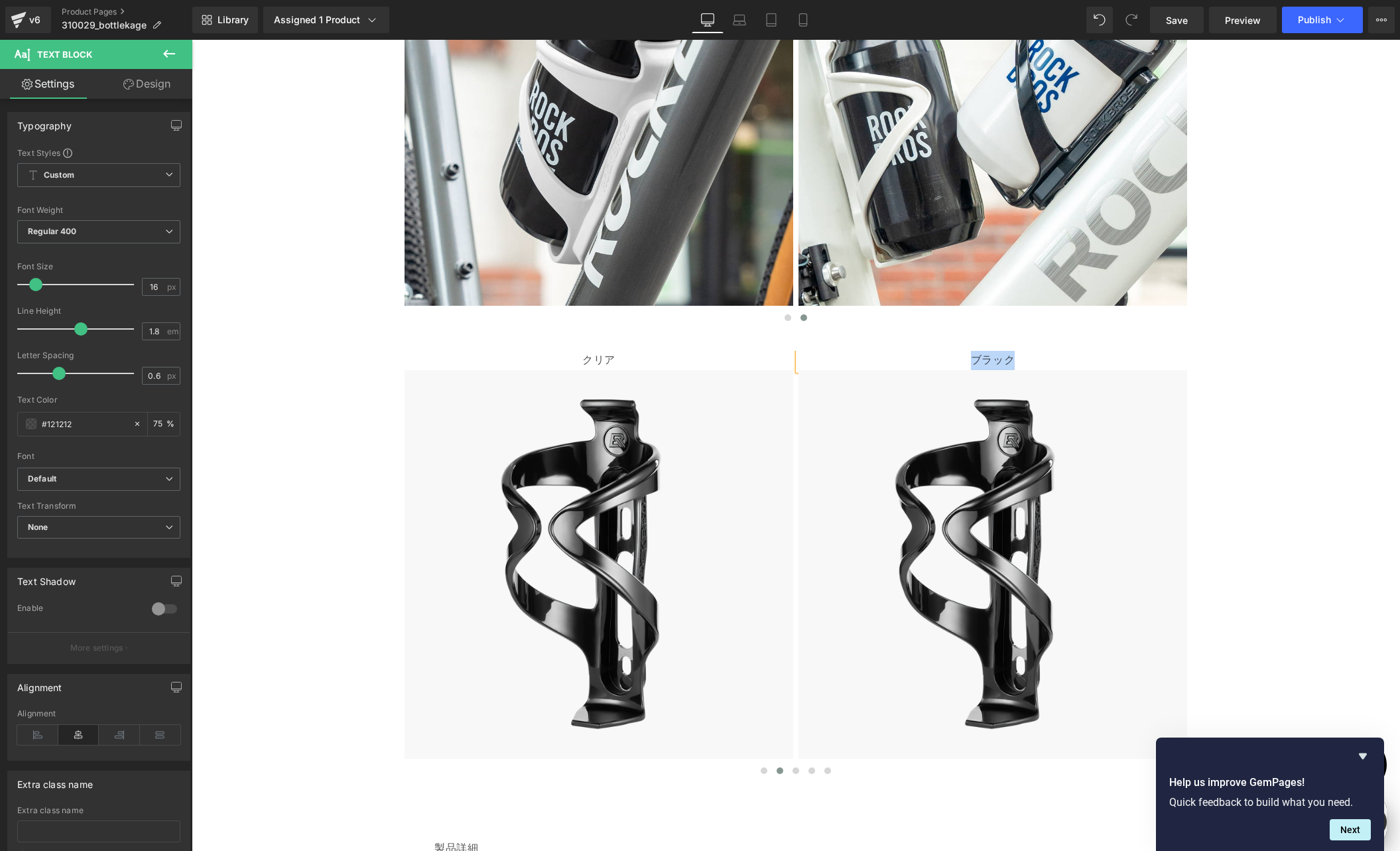
paste div
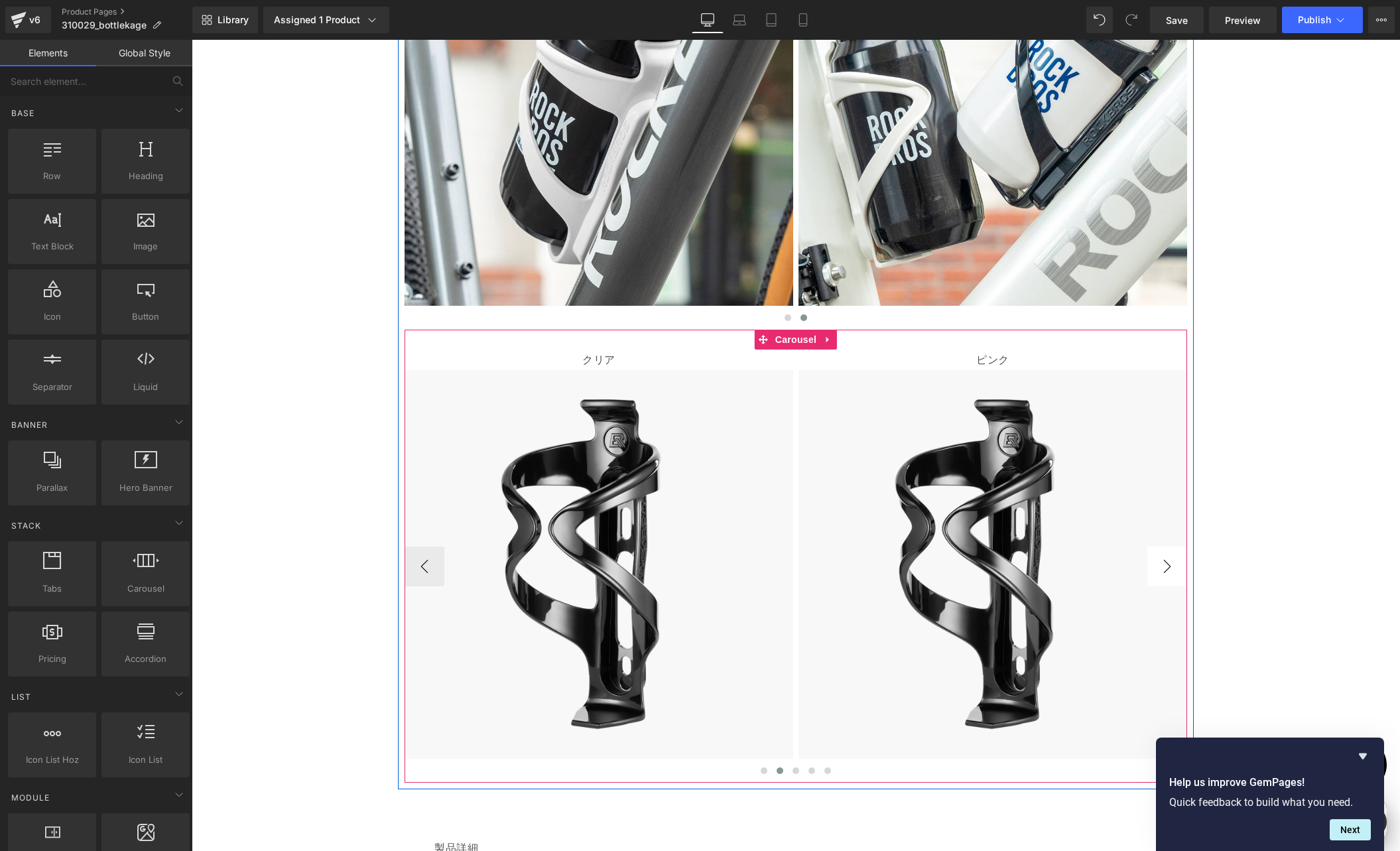
click at [1168, 563] on button "›" at bounding box center [1166, 566] width 40 height 40
click at [1166, 561] on button "›" at bounding box center [1166, 566] width 40 height 40
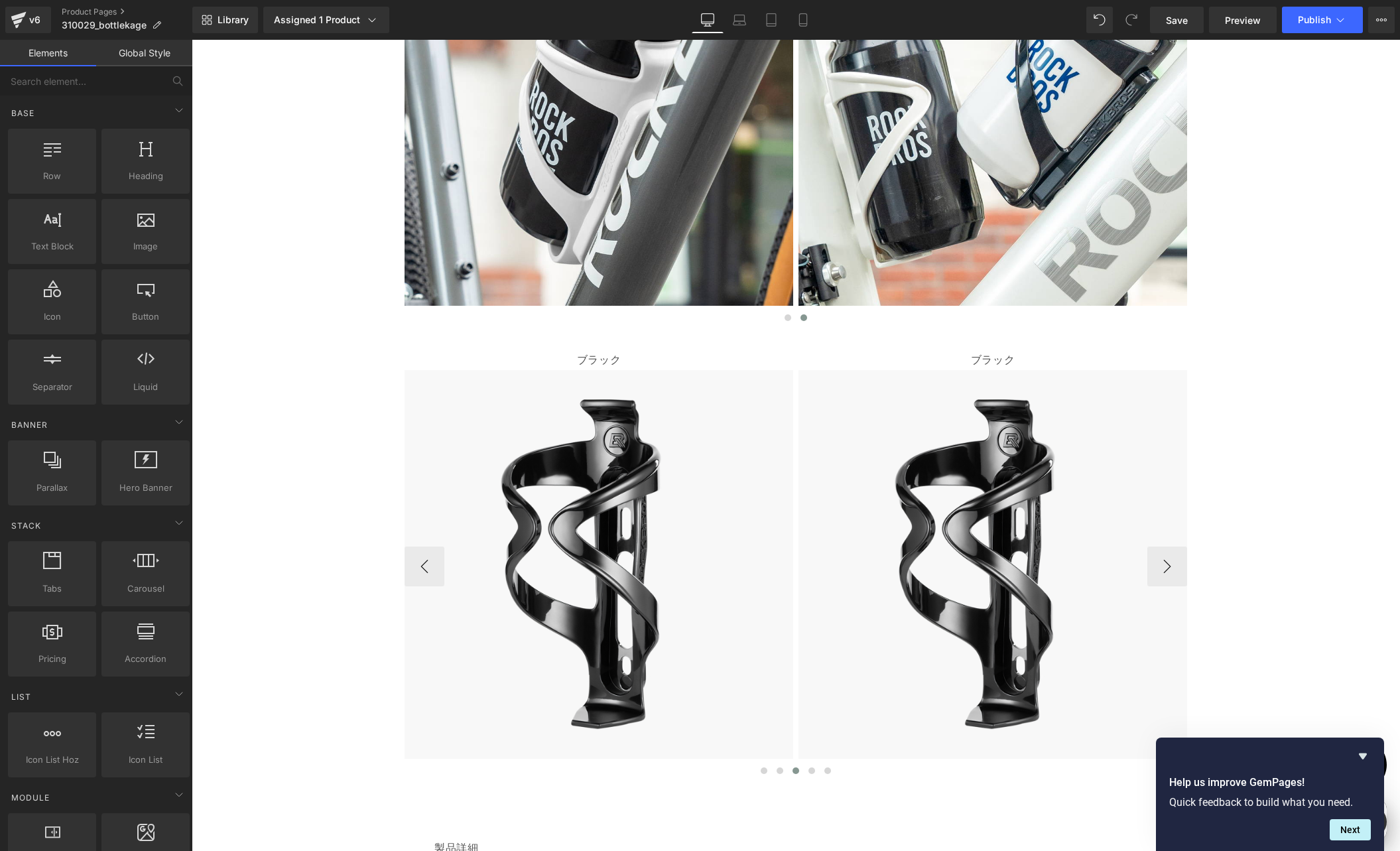
click at [592, 362] on span "Text Block" at bounding box center [592, 360] width 44 height 16
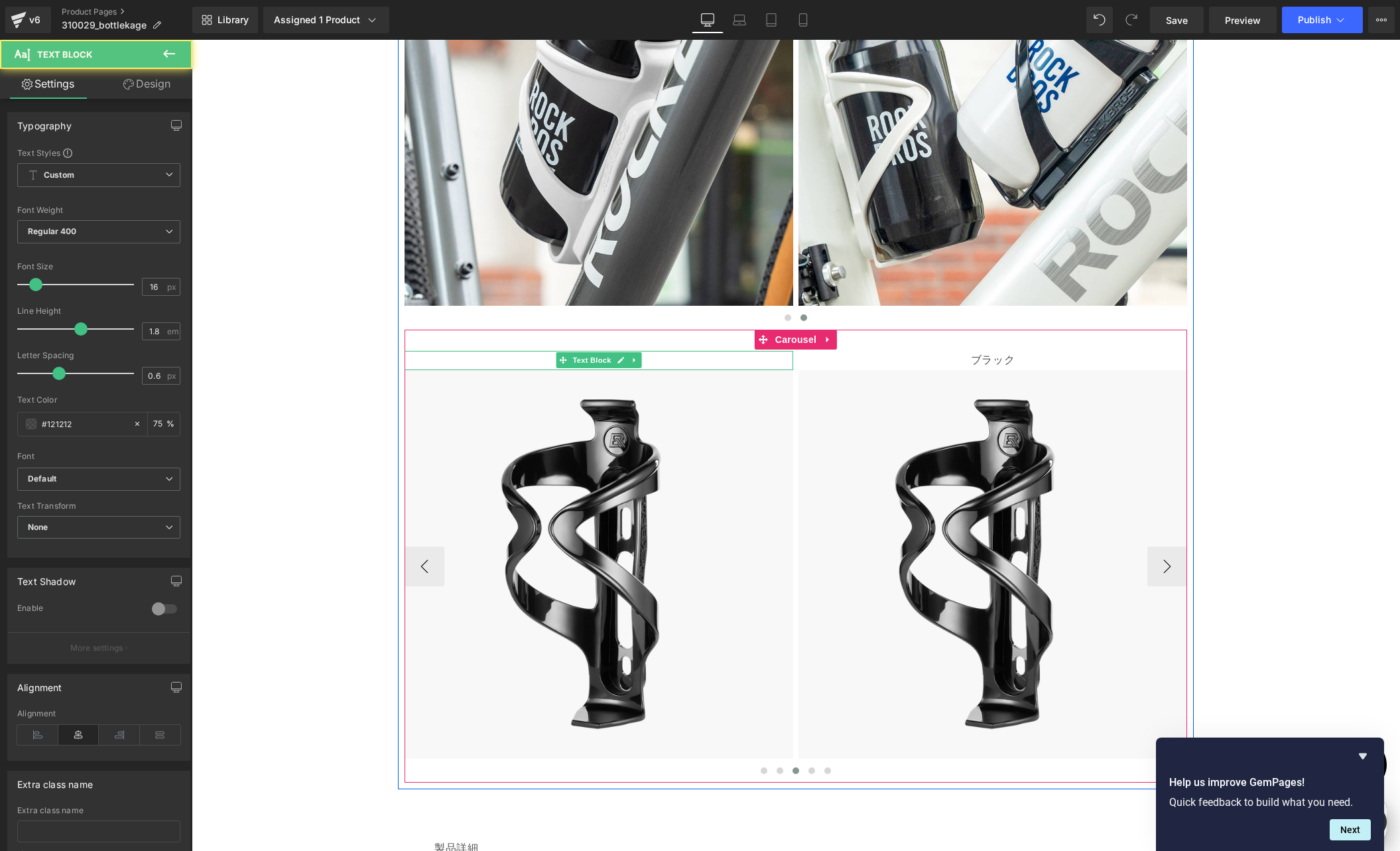
scroll to position [0, 518]
click at [543, 359] on p "ブラック" at bounding box center [599, 361] width 389 height 19
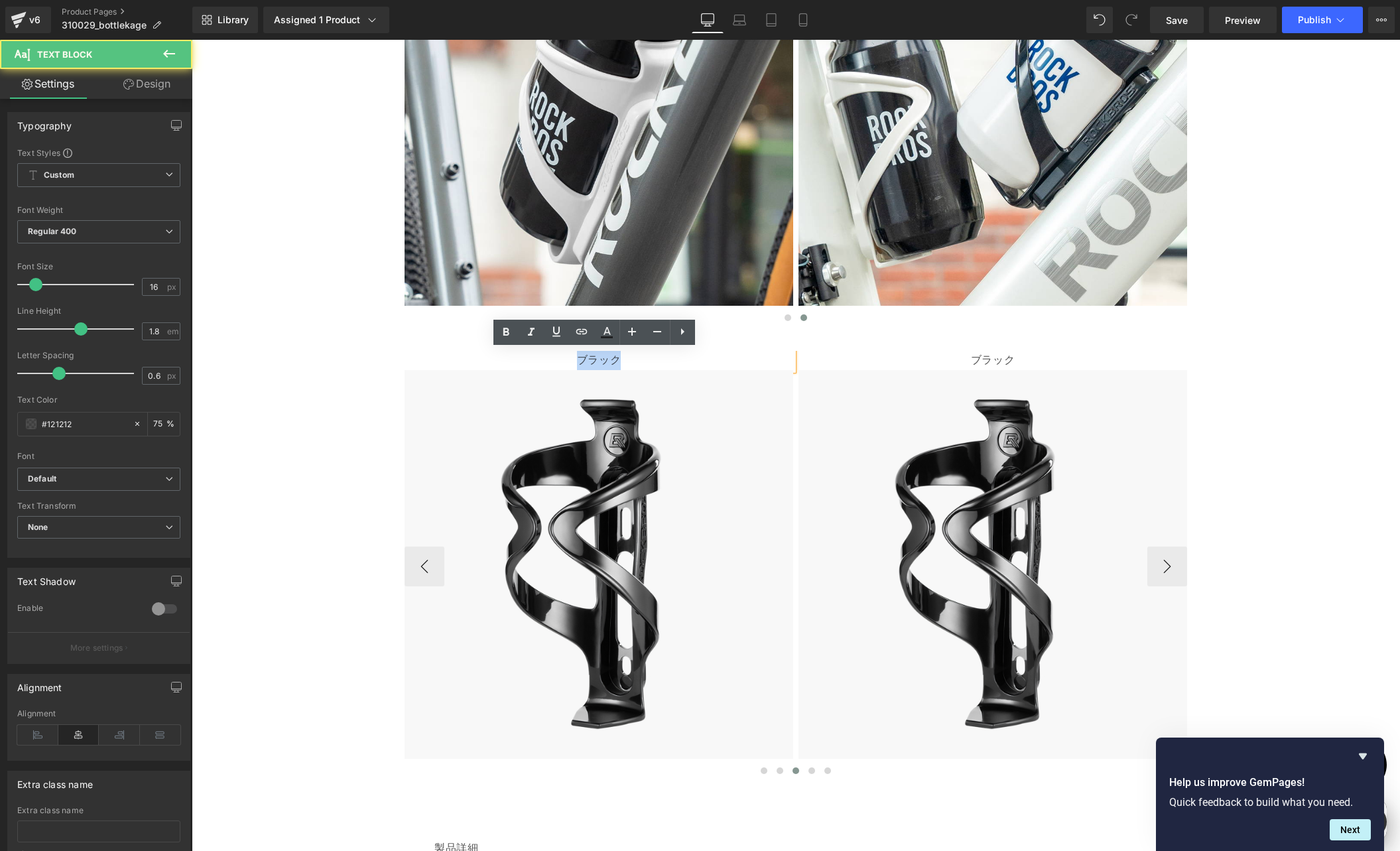
drag, startPoint x: 577, startPoint y: 361, endPoint x: 636, endPoint y: 363, distance: 59.0
click at [636, 363] on p "ブラック" at bounding box center [599, 361] width 389 height 19
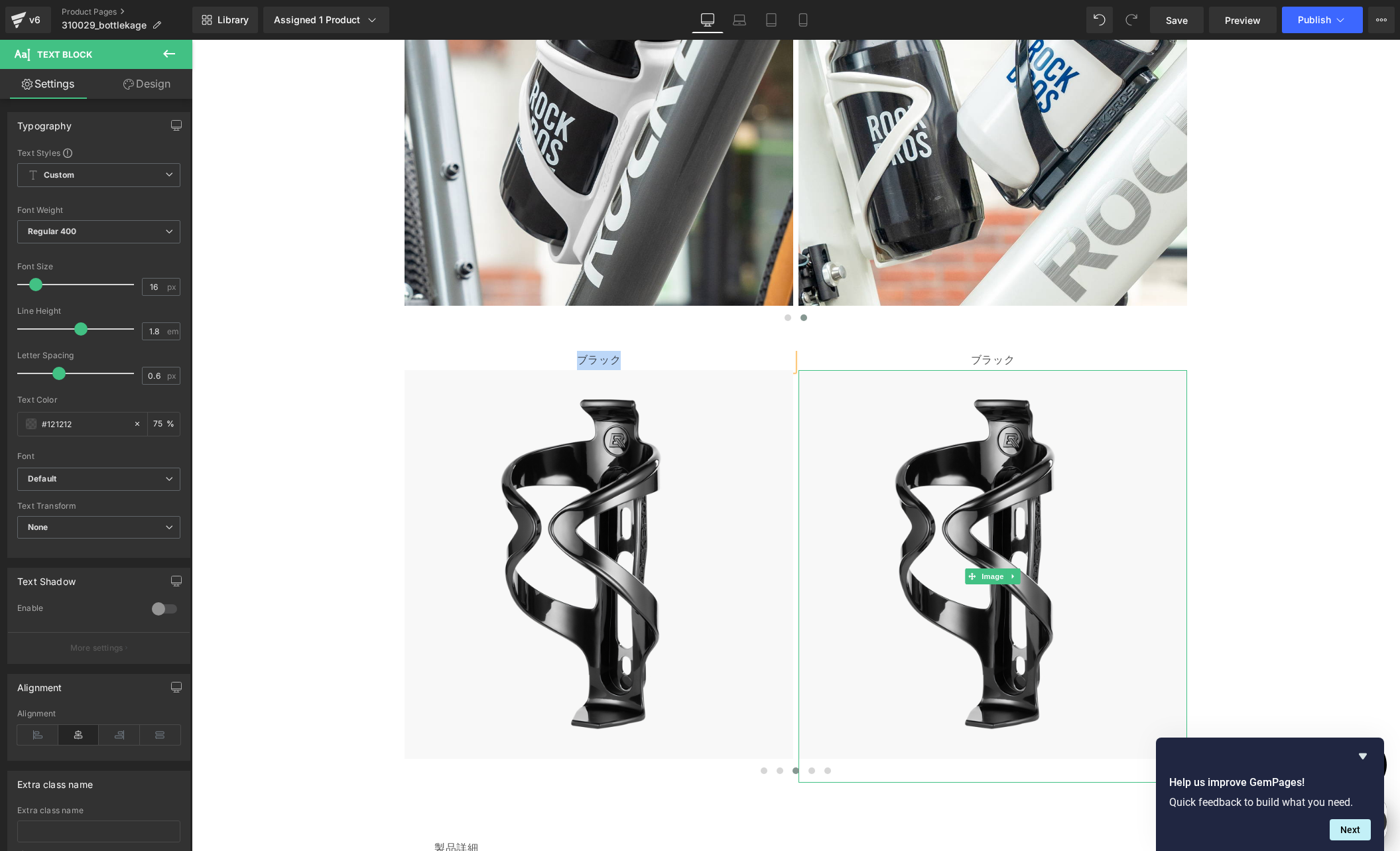
paste div
click at [936, 359] on p "ブラック" at bounding box center [993, 361] width 389 height 19
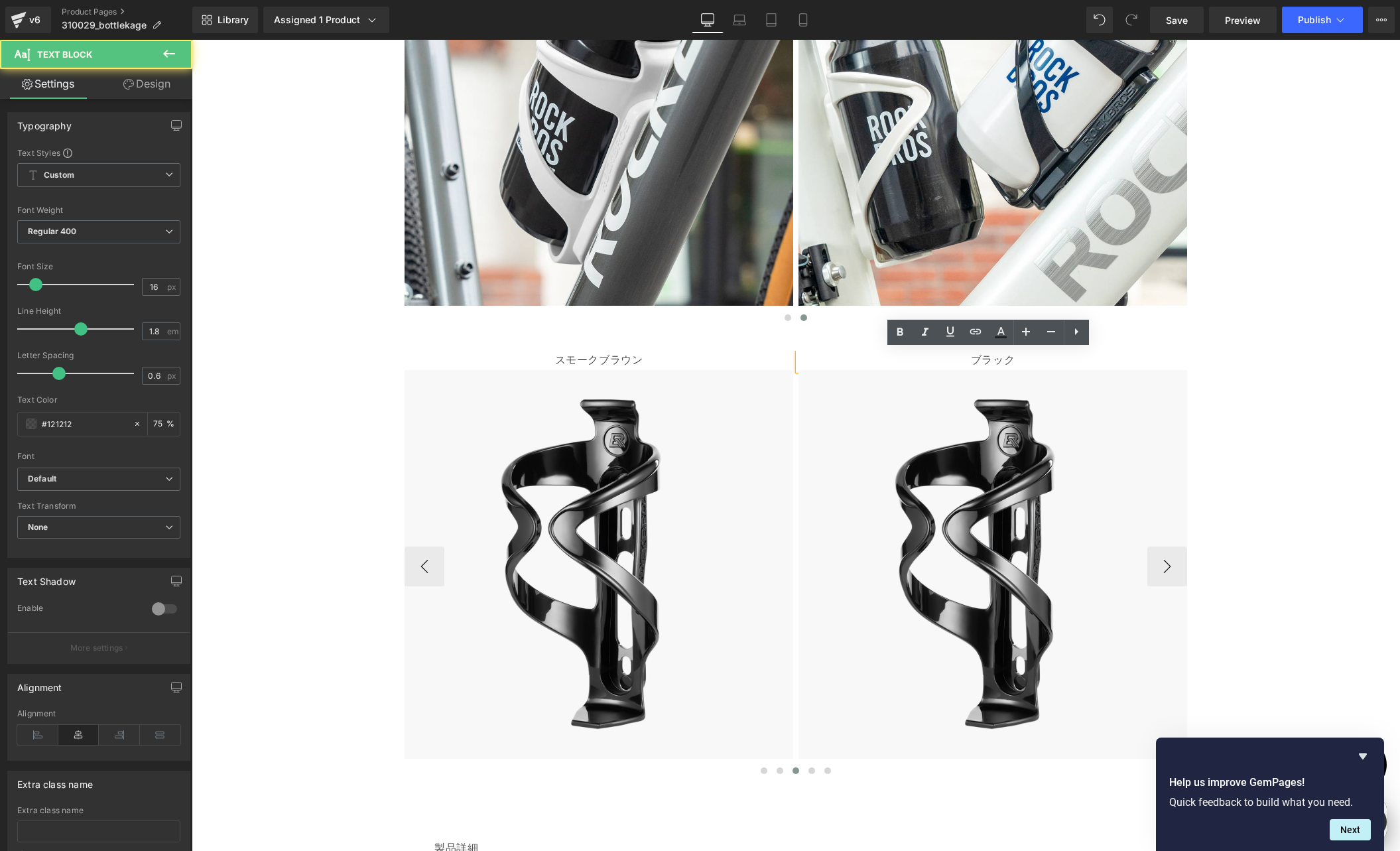
drag, startPoint x: 930, startPoint y: 361, endPoint x: 968, endPoint y: 361, distance: 38.0
click at [931, 361] on p "ブラック" at bounding box center [993, 361] width 389 height 19
drag, startPoint x: 962, startPoint y: 359, endPoint x: 1033, endPoint y: 359, distance: 71.0
click at [1033, 359] on p "ブラック" at bounding box center [993, 361] width 389 height 19
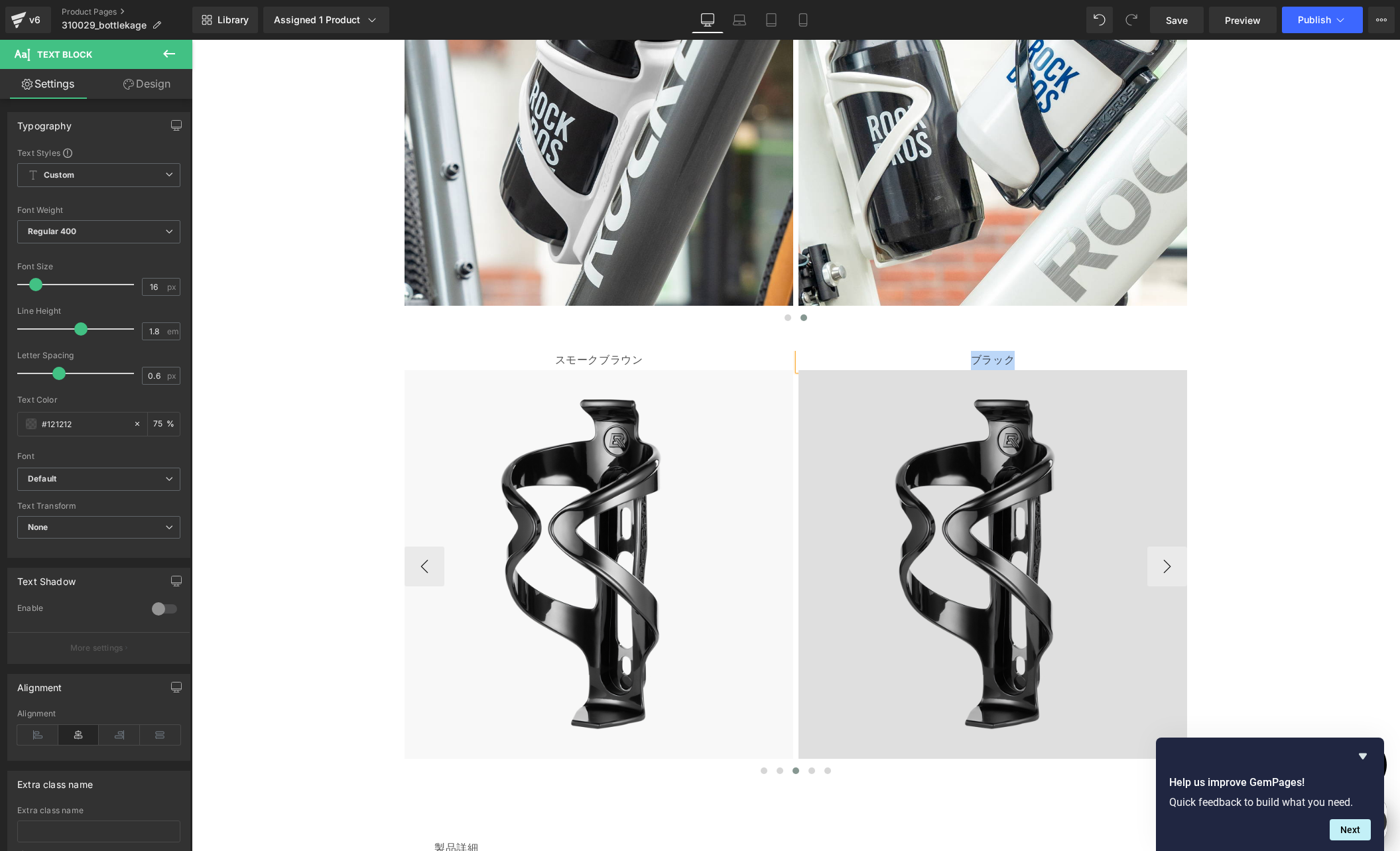
paste div
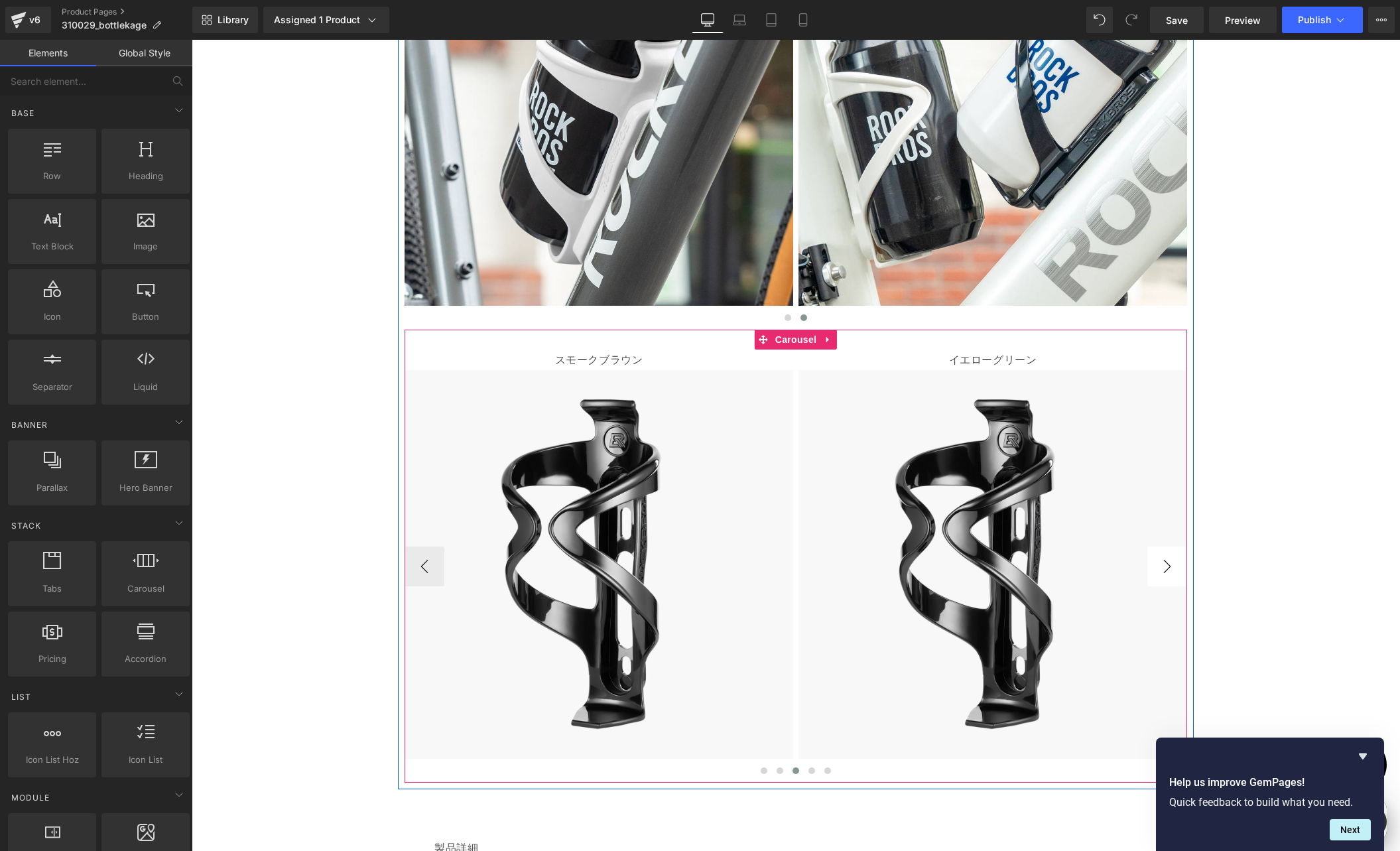
click at [1164, 567] on button "›" at bounding box center [1166, 566] width 40 height 40
click at [1164, 566] on button "›" at bounding box center [1166, 566] width 40 height 40
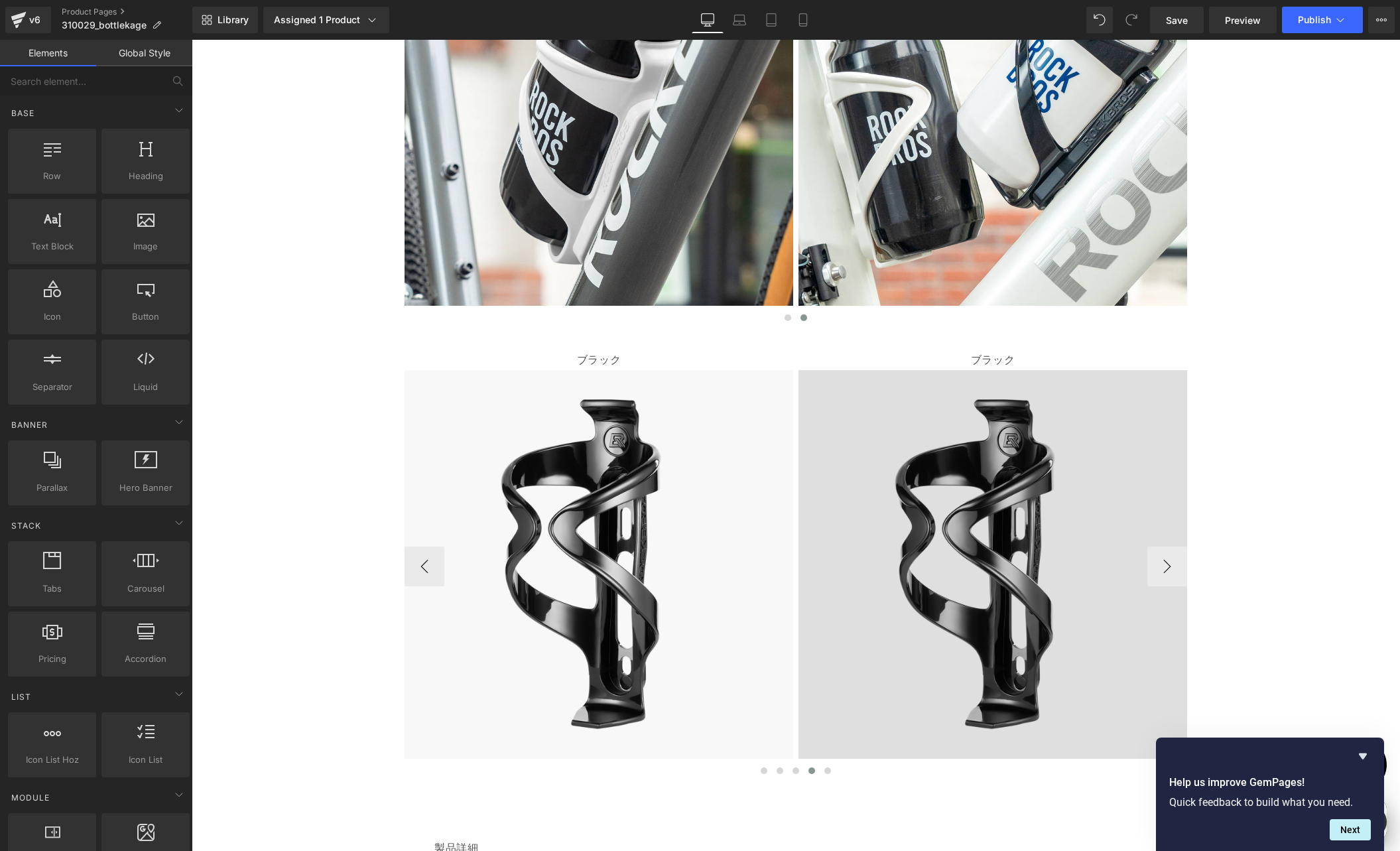
scroll to position [0, 0]
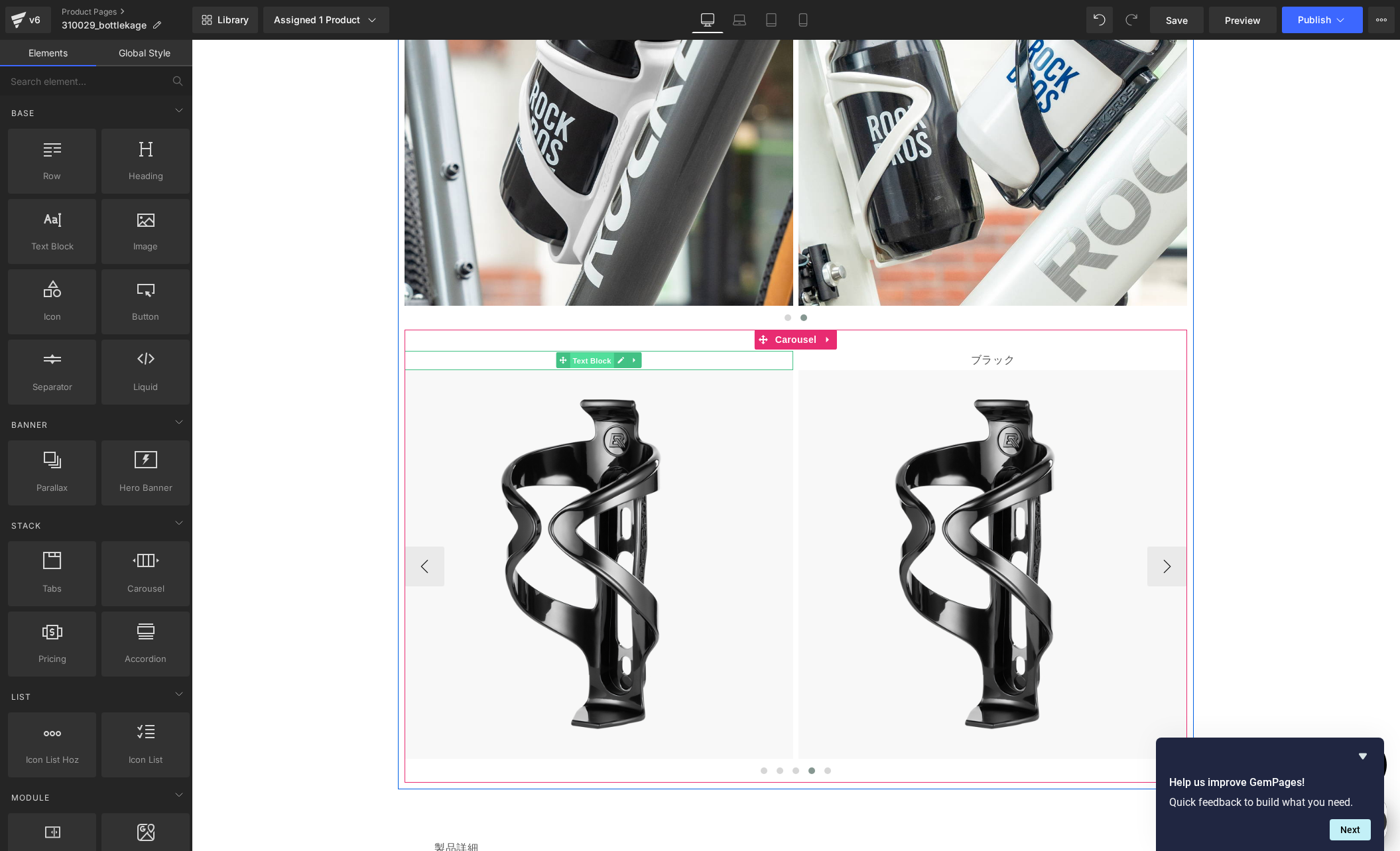
click at [587, 361] on span "Text Block" at bounding box center [592, 361] width 44 height 16
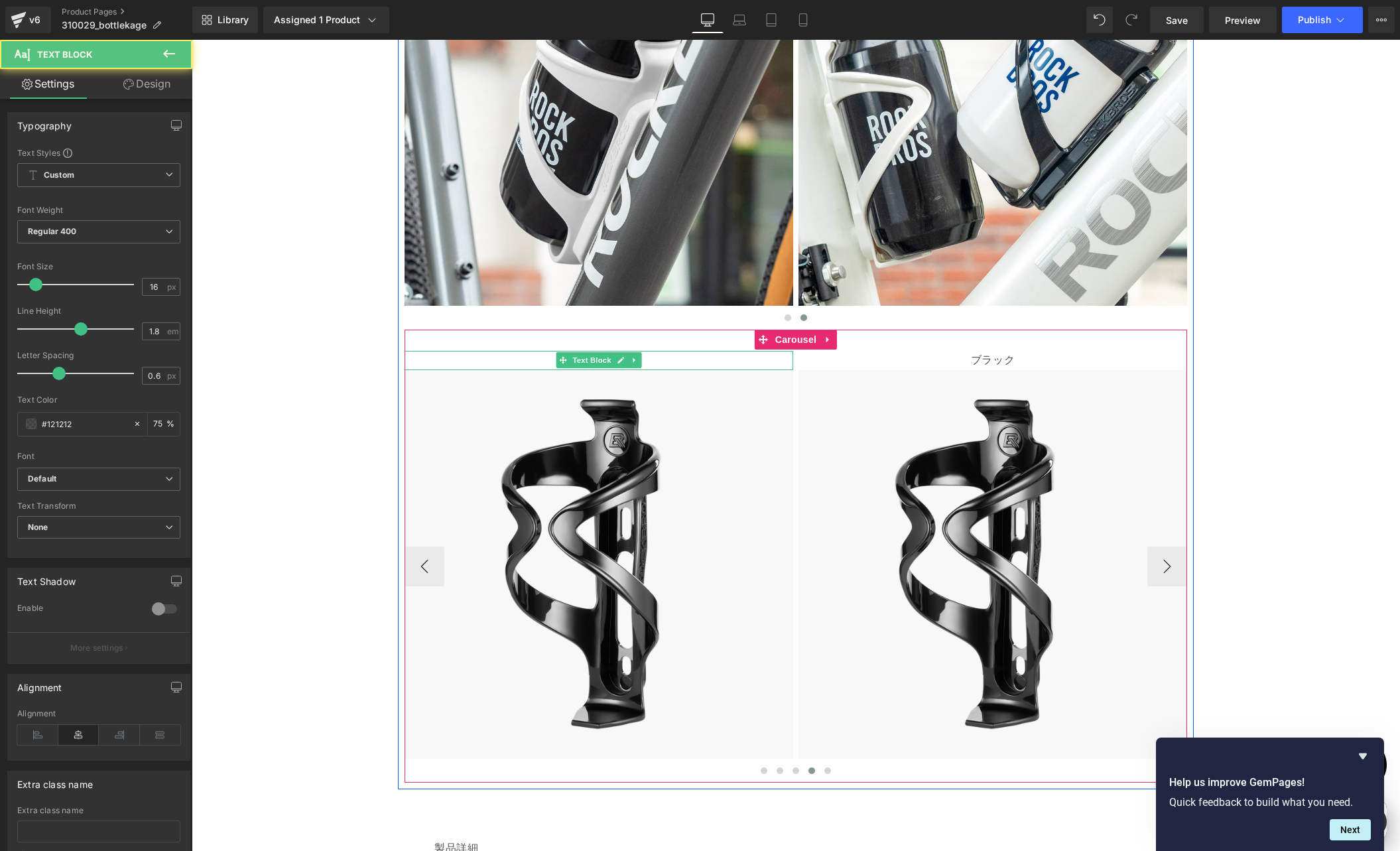
click at [538, 360] on p "ブラック" at bounding box center [599, 361] width 389 height 19
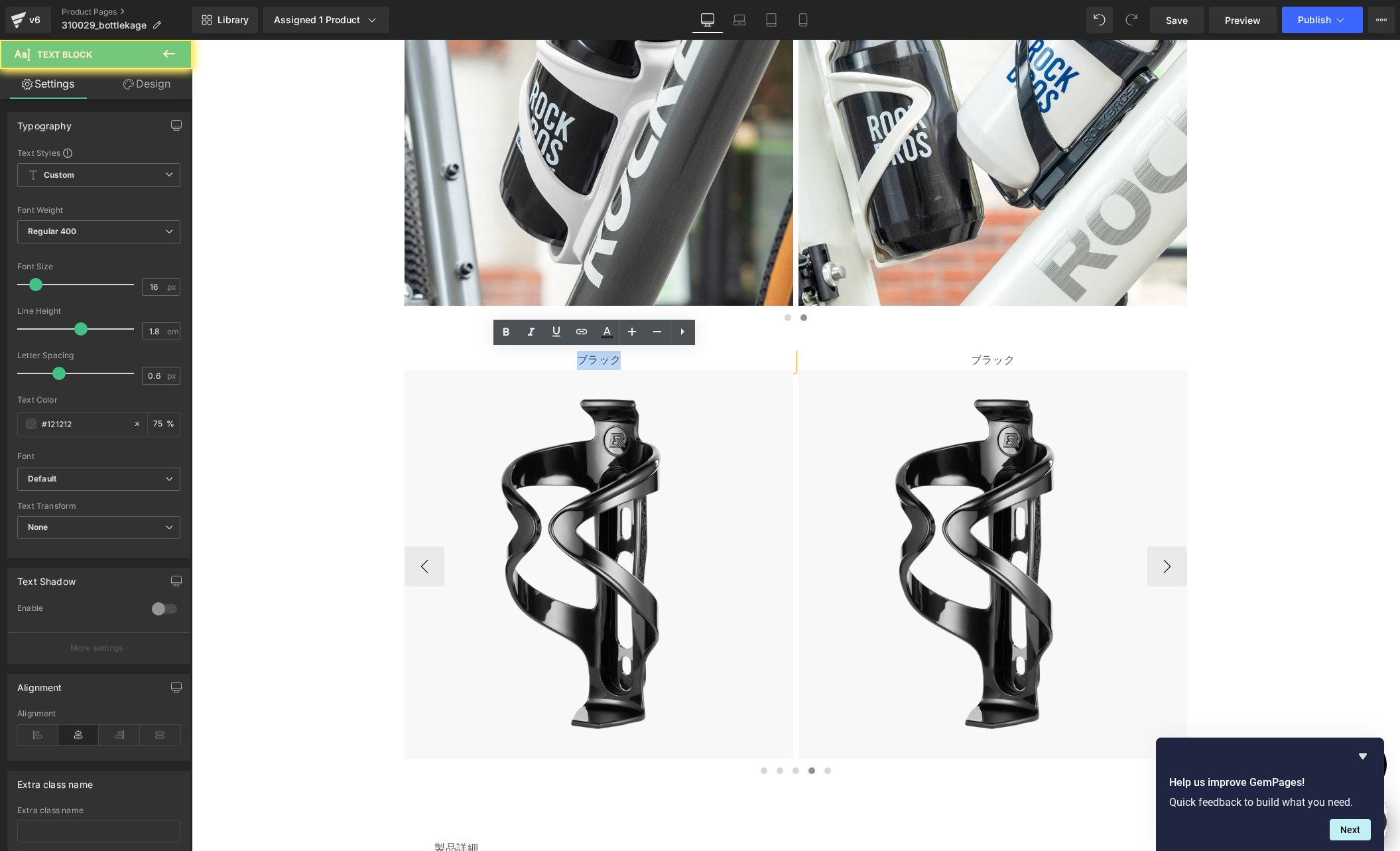
drag, startPoint x: 585, startPoint y: 358, endPoint x: 631, endPoint y: 363, distance: 46.3
click at [631, 363] on p "ブラック" at bounding box center [599, 361] width 389 height 19
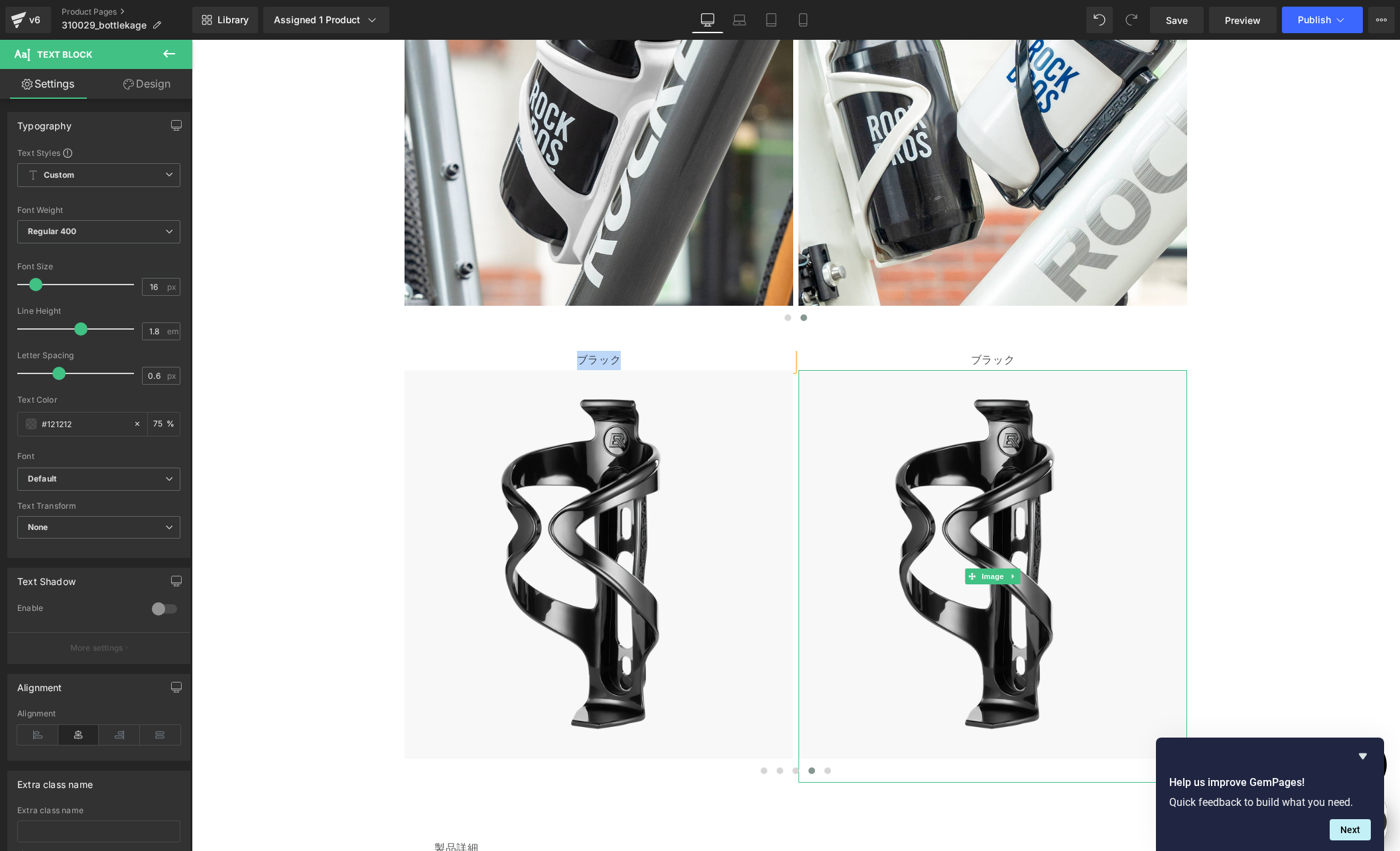
paste div
click at [969, 357] on span "Text Block" at bounding box center [986, 361] width 44 height 16
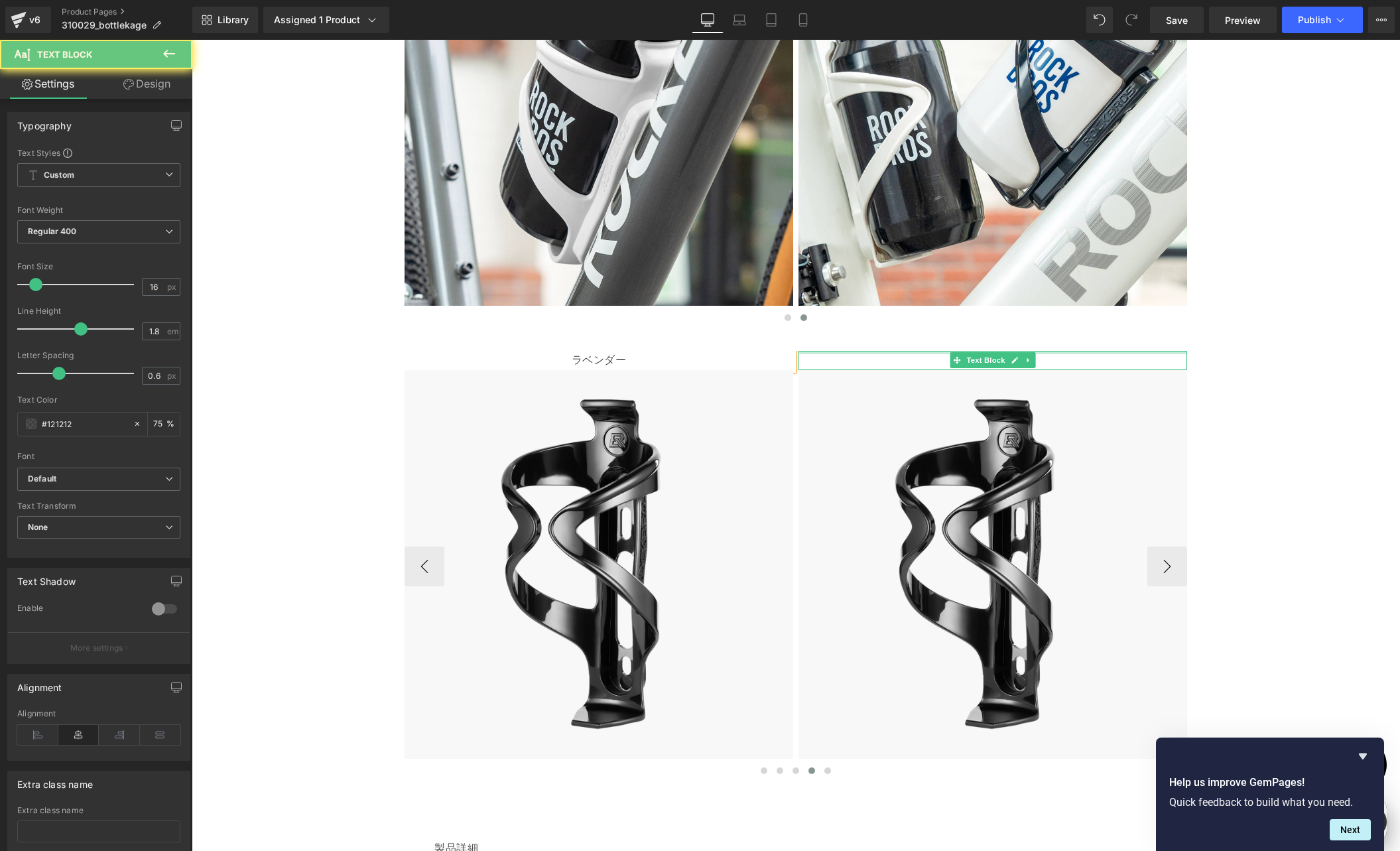
click at [920, 355] on p "ブラック" at bounding box center [993, 361] width 389 height 19
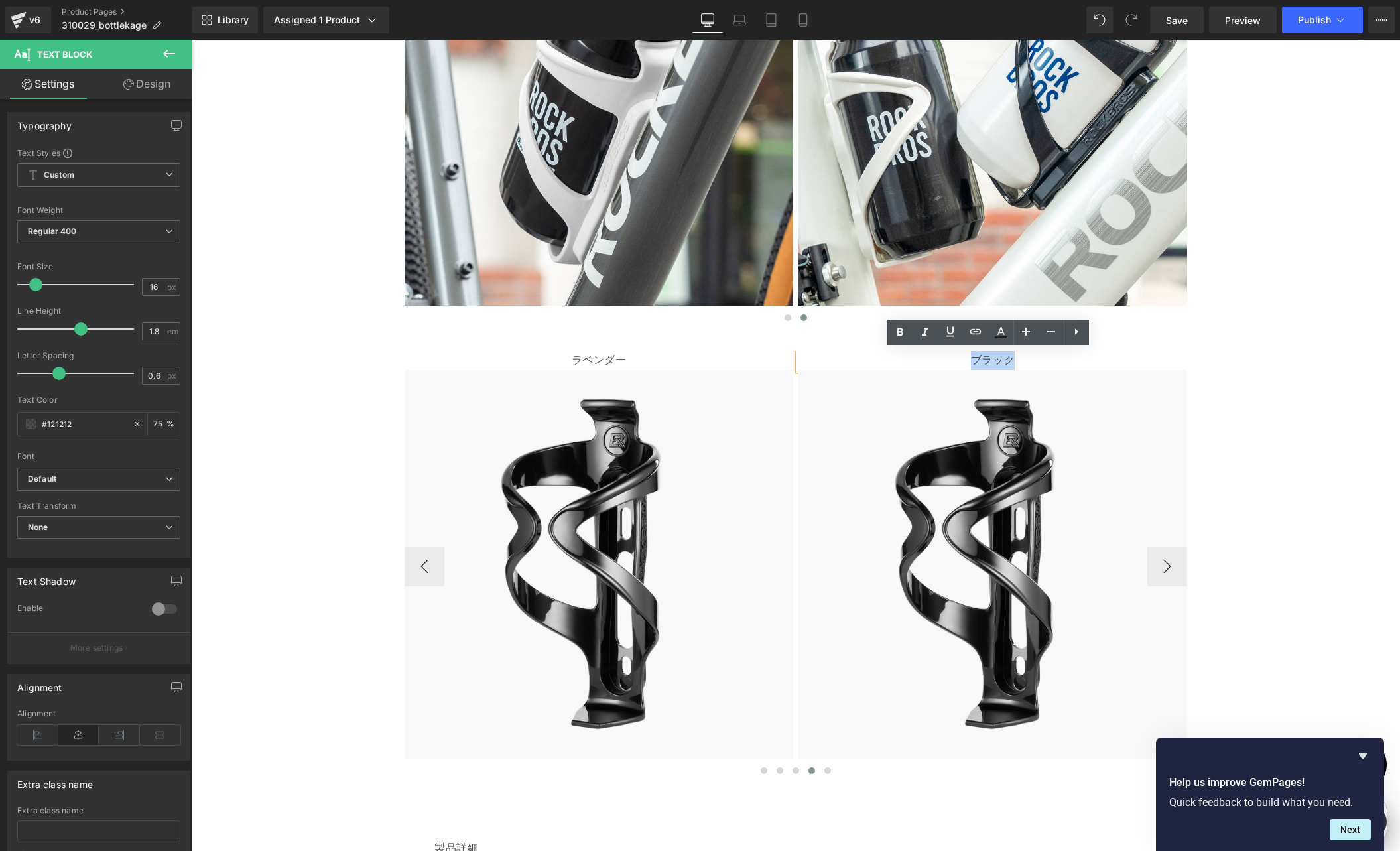
drag, startPoint x: 963, startPoint y: 357, endPoint x: 1039, endPoint y: 358, distance: 76.0
click at [1038, 357] on p "ブラック" at bounding box center [993, 361] width 389 height 19
paste div
click at [1164, 563] on button "›" at bounding box center [1166, 566] width 40 height 40
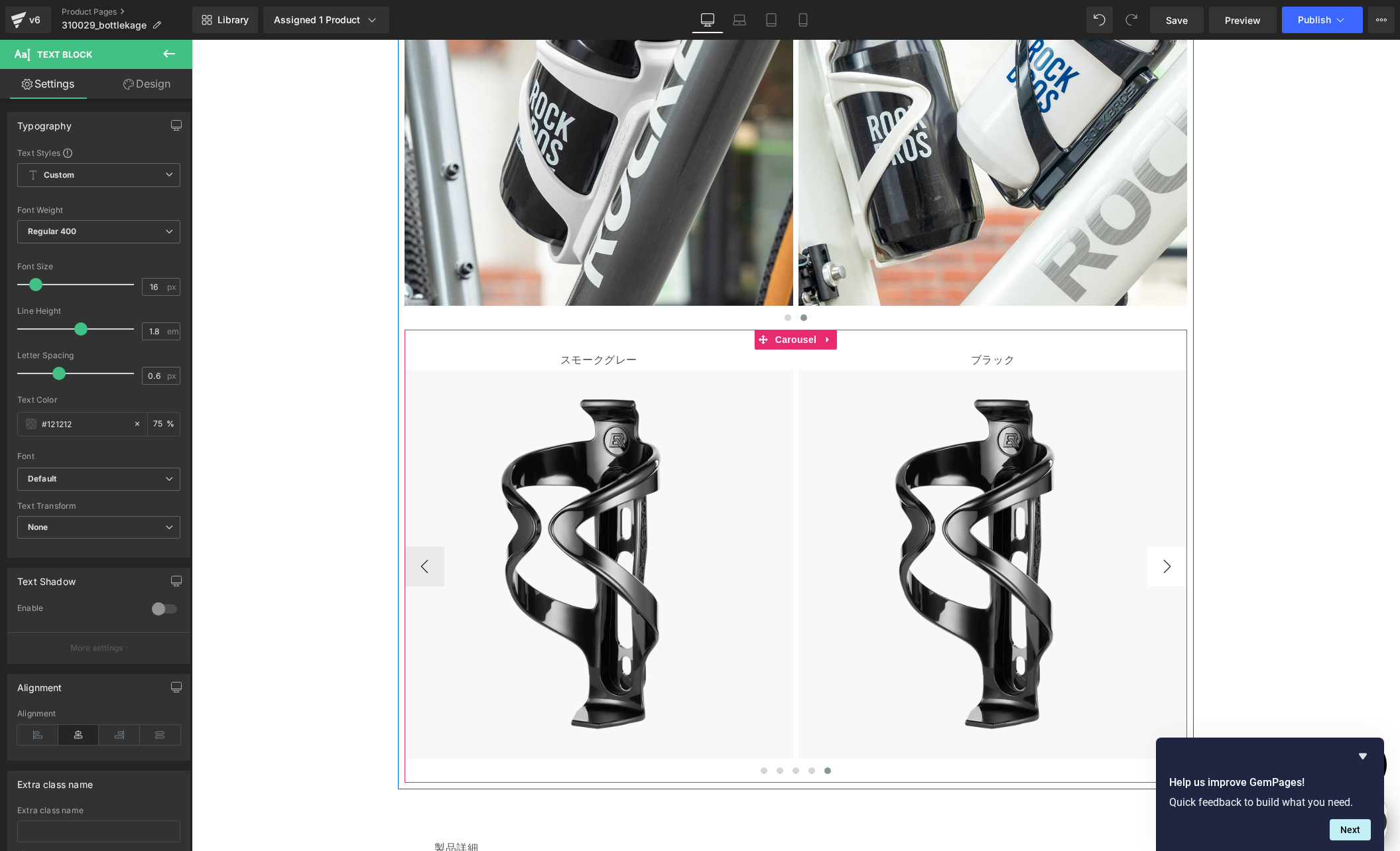
click at [1164, 564] on button "›" at bounding box center [1166, 566] width 40 height 40
click at [939, 360] on p "ブラック" at bounding box center [993, 361] width 389 height 19
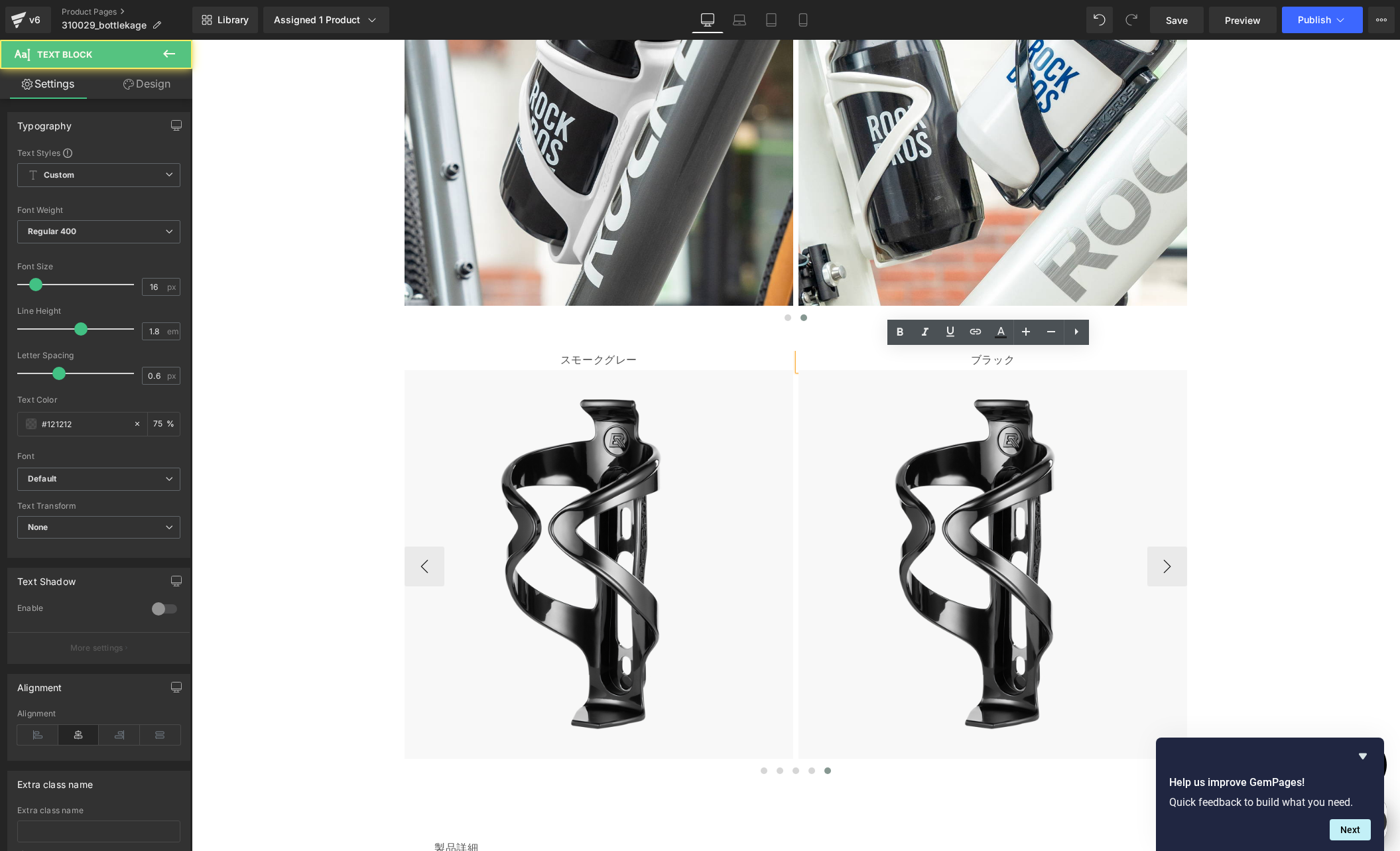
click at [968, 360] on p "ブラック" at bounding box center [993, 361] width 389 height 19
drag, startPoint x: 964, startPoint y: 358, endPoint x: 1019, endPoint y: 357, distance: 55.0
click at [1019, 357] on p "ブラック" at bounding box center [993, 361] width 389 height 19
paste div
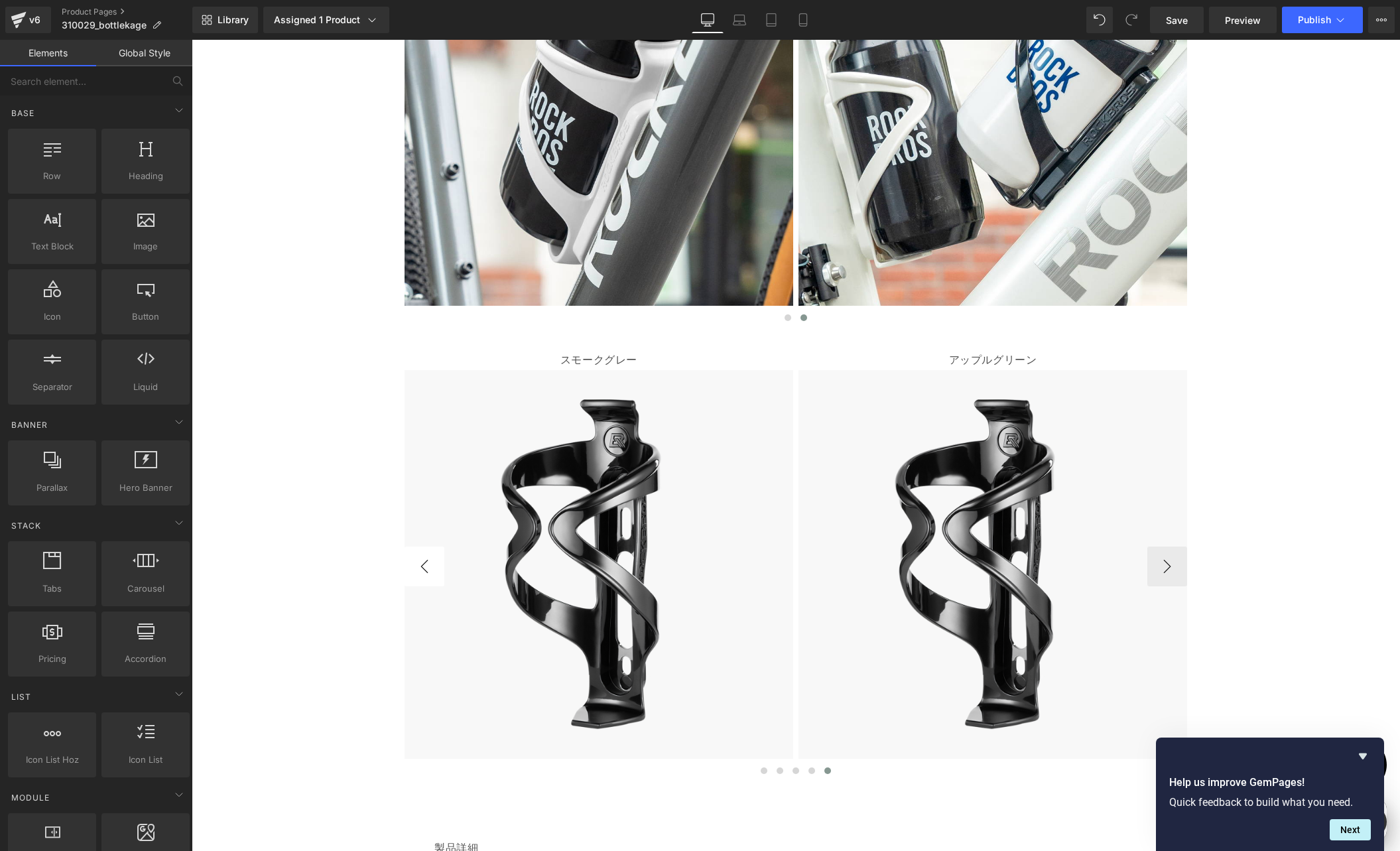
scroll to position [0, 776]
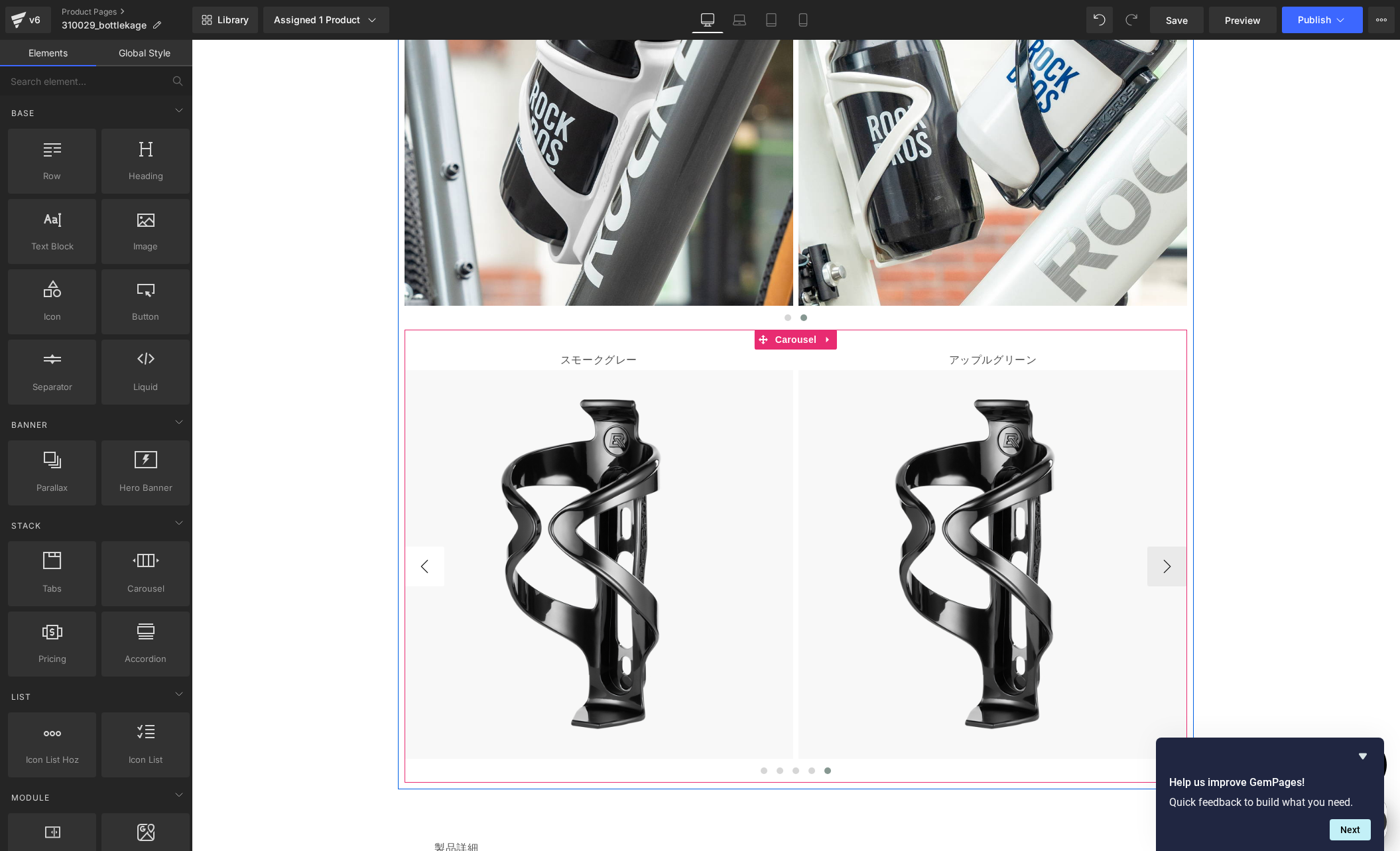
click at [413, 565] on button "‹" at bounding box center [424, 566] width 40 height 40
click at [414, 566] on button "‹" at bounding box center [424, 566] width 40 height 40
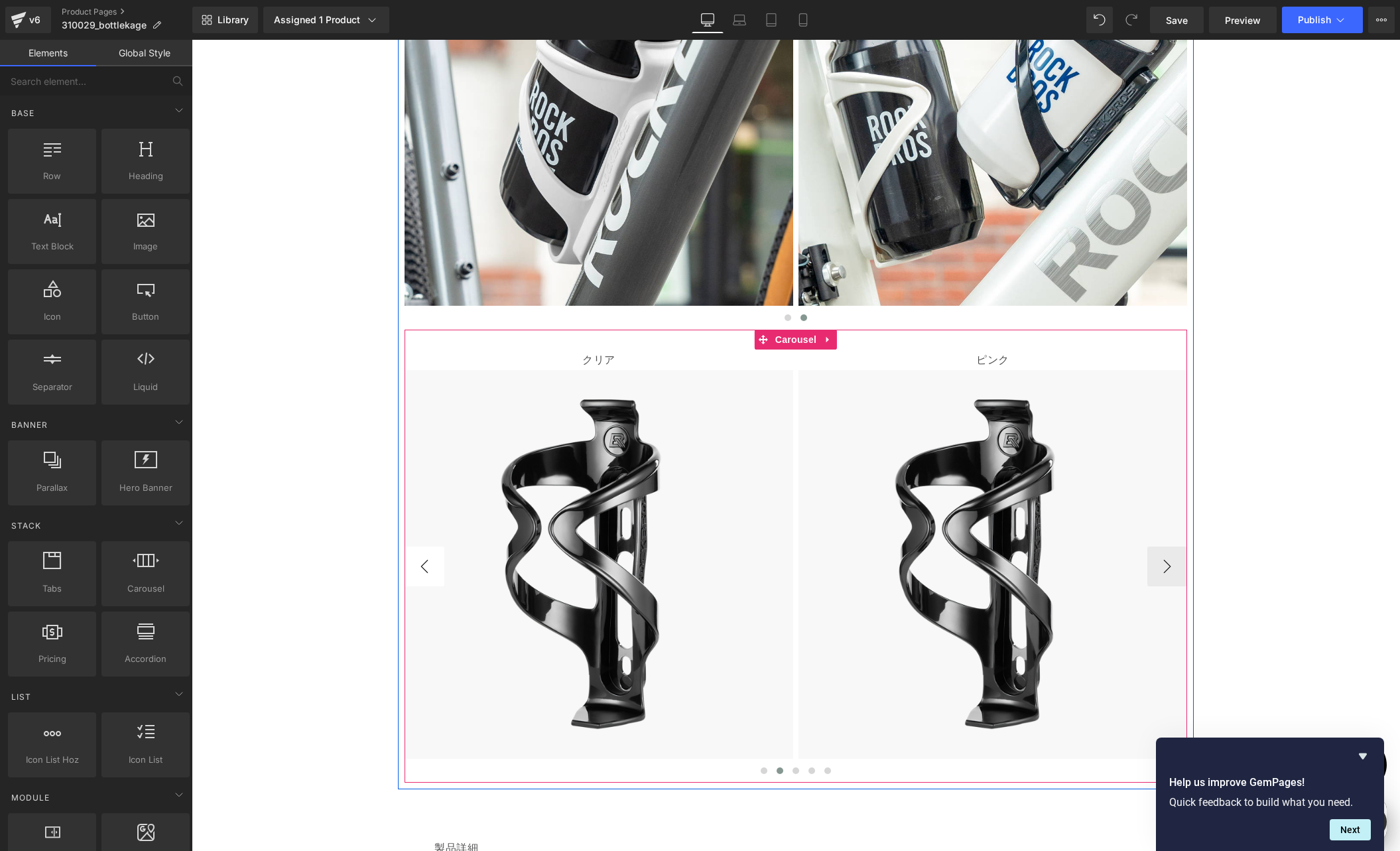
click at [414, 566] on button "‹" at bounding box center [424, 566] width 40 height 40
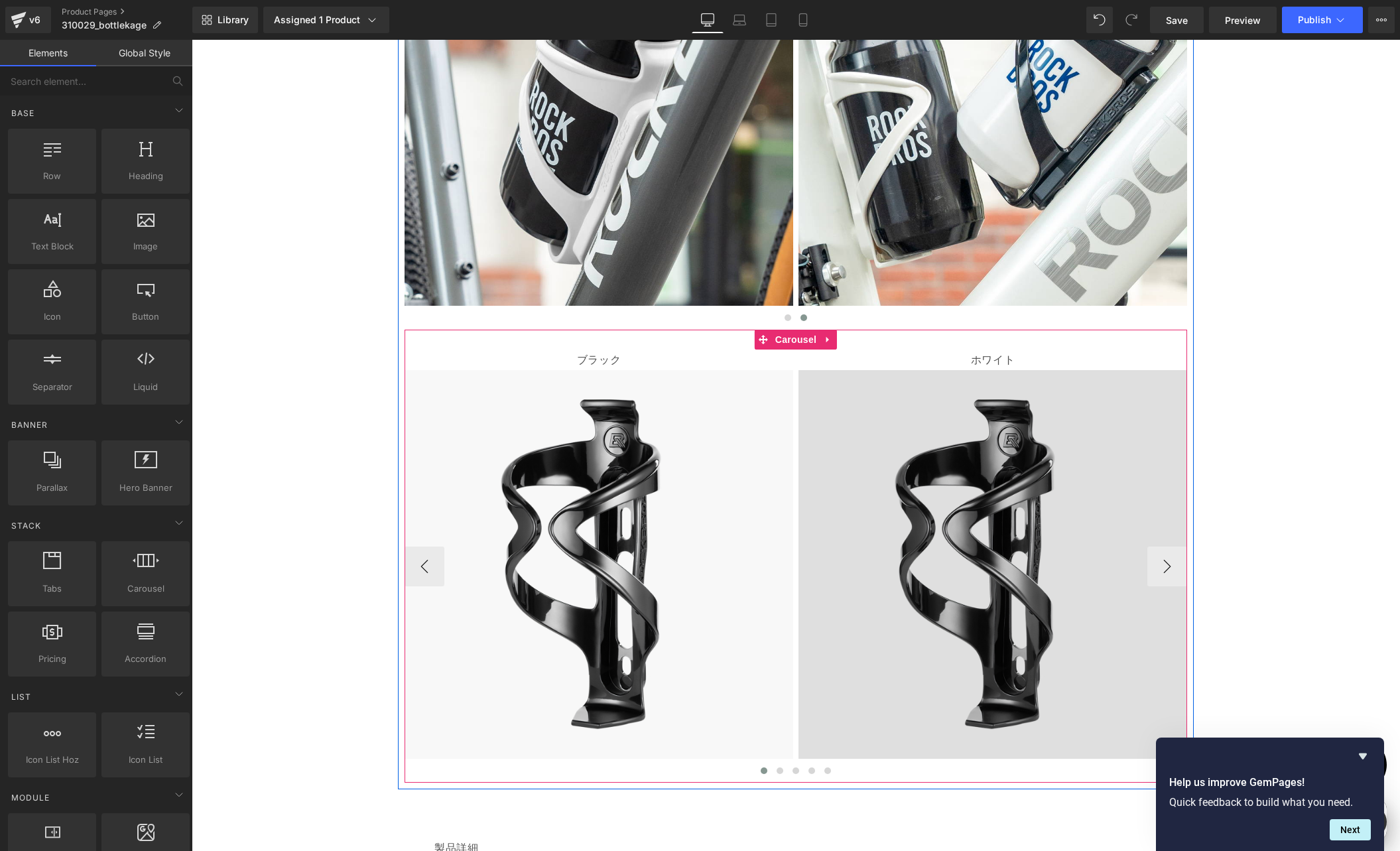
scroll to position [0, 0]
click at [947, 483] on img at bounding box center [993, 577] width 389 height 413
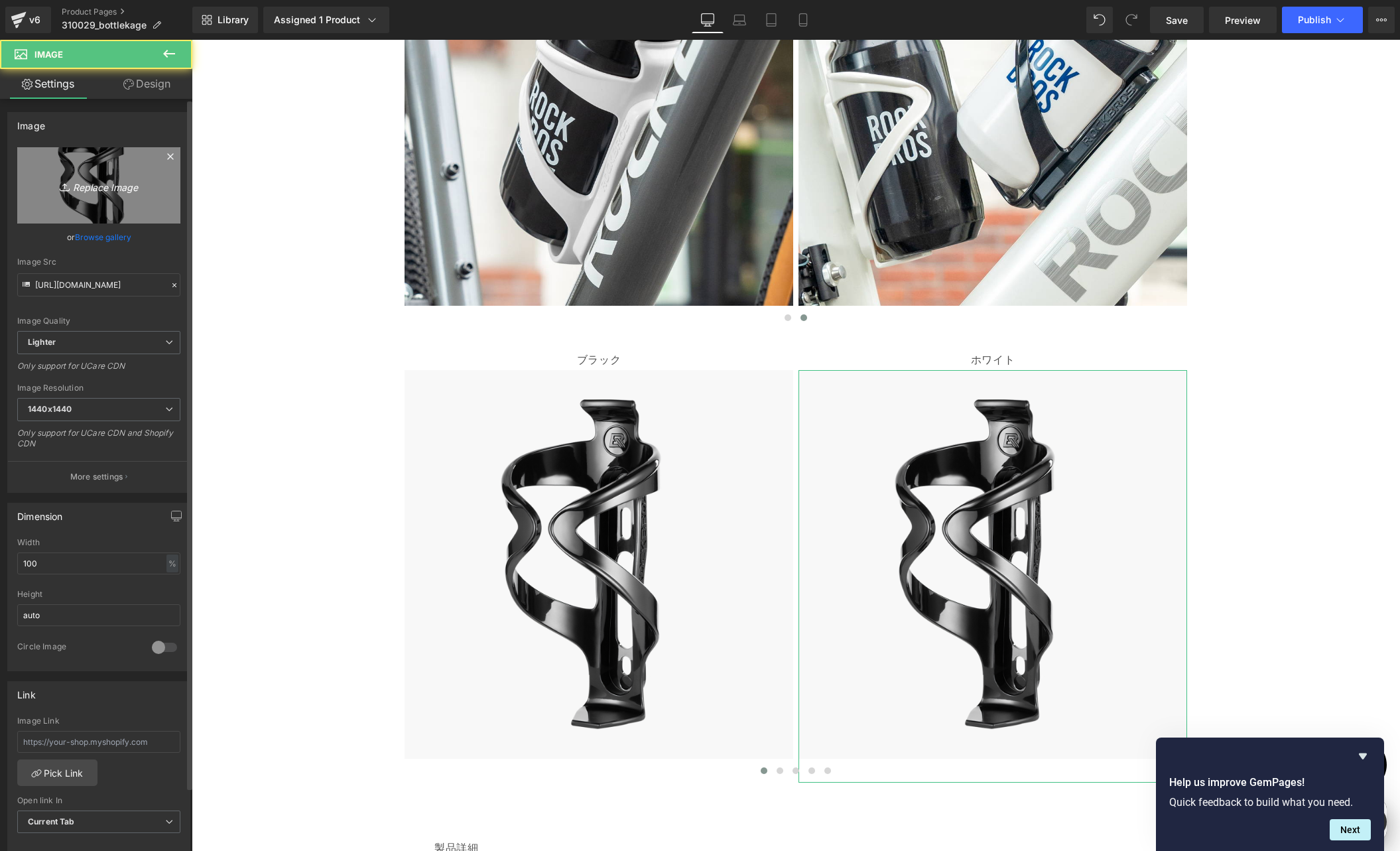
click at [90, 191] on icon "Replace Image" at bounding box center [99, 185] width 106 height 17
type input "C:\fakepath\shopyfai-310029002-ホワイト.jpg"
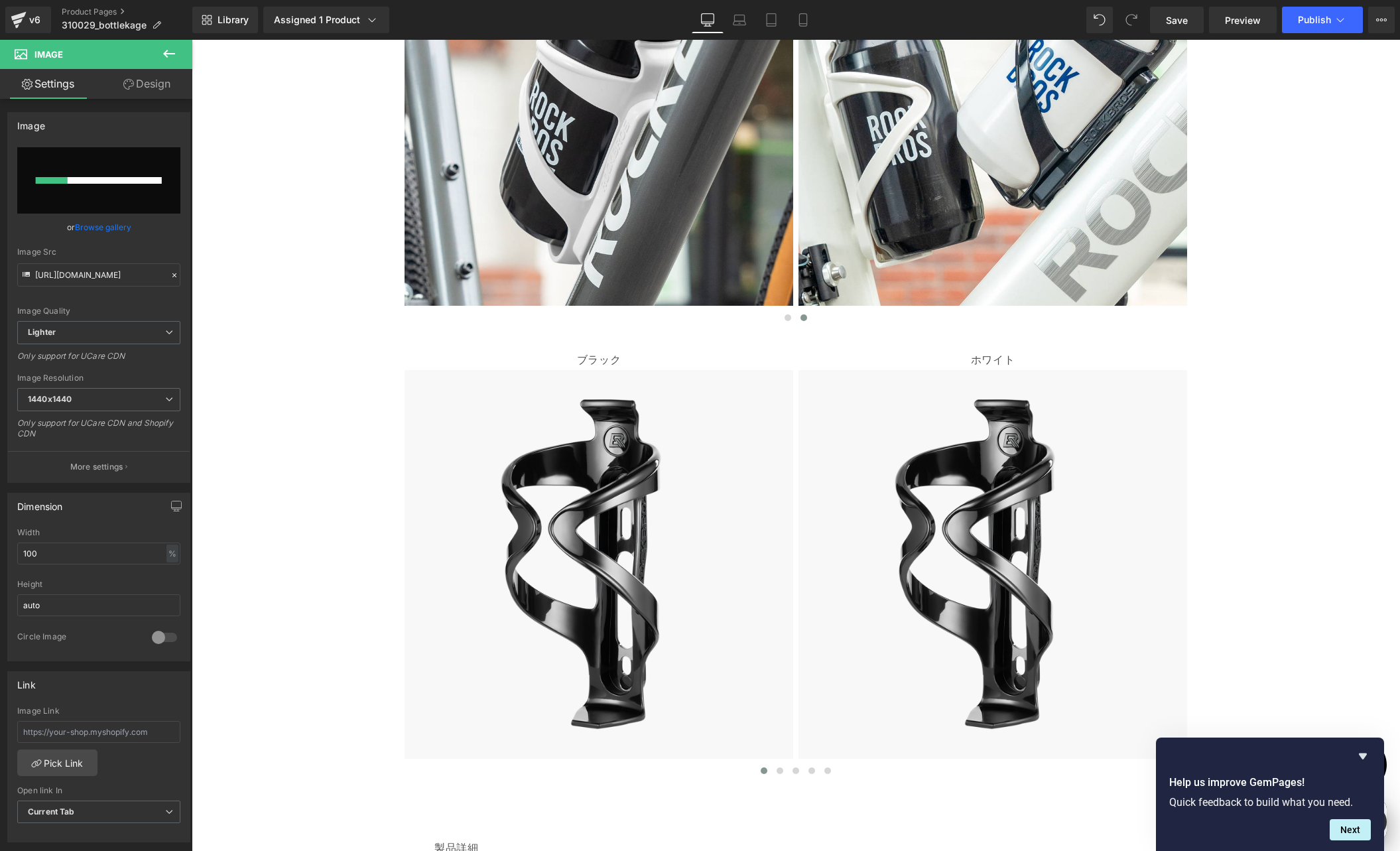
scroll to position [0, 258]
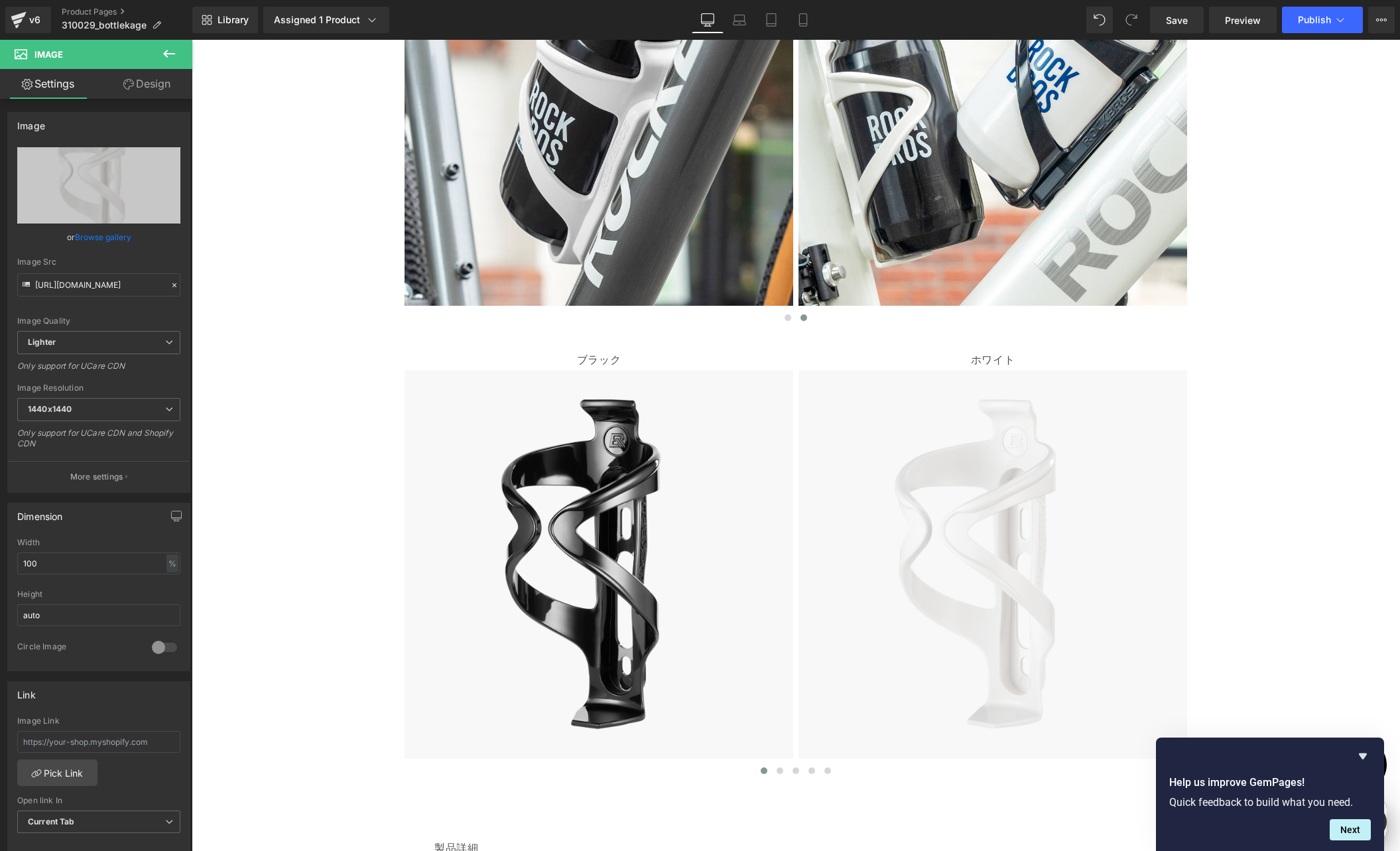
type input "[URL][DOMAIN_NAME]"
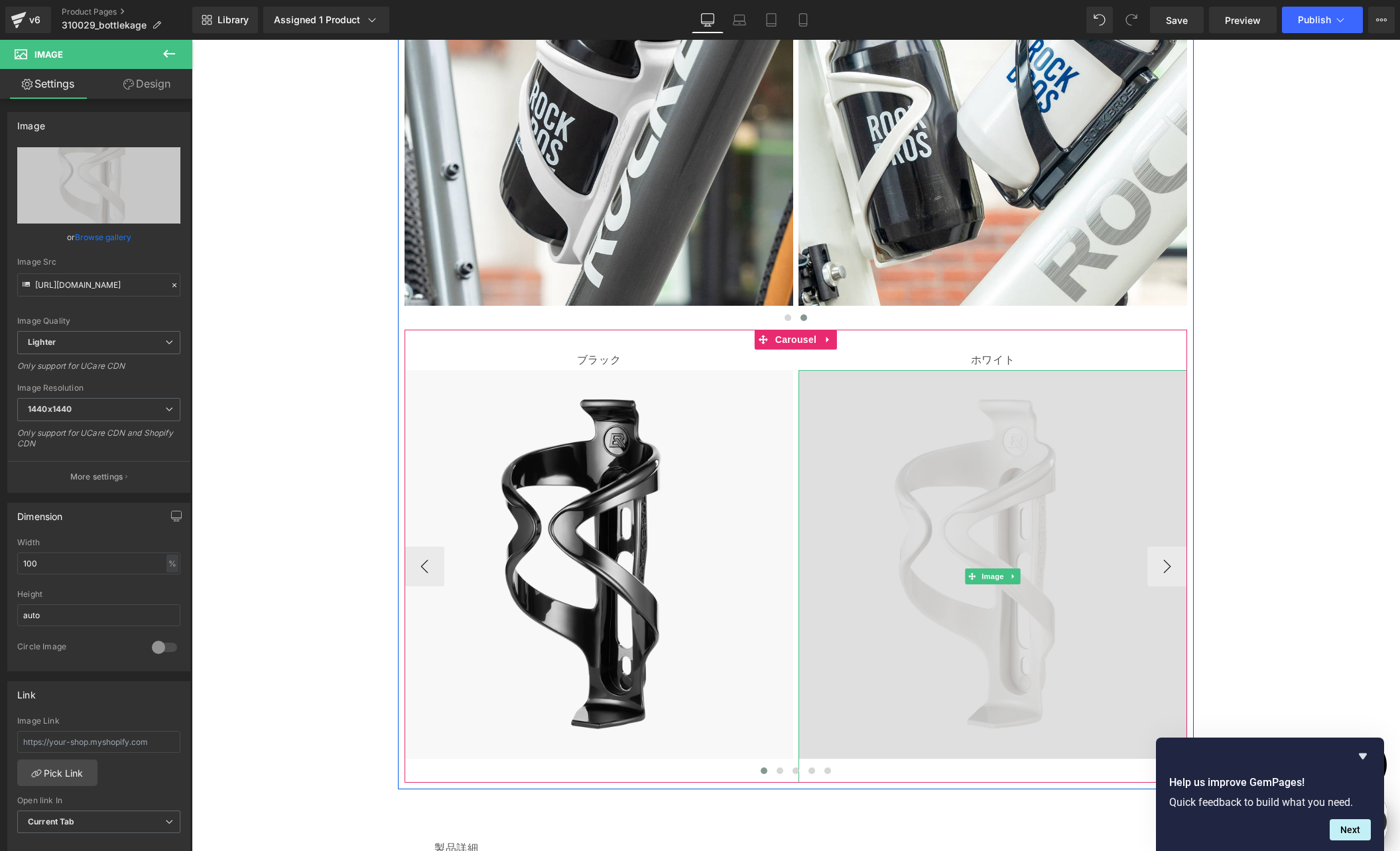
scroll to position [0, 518]
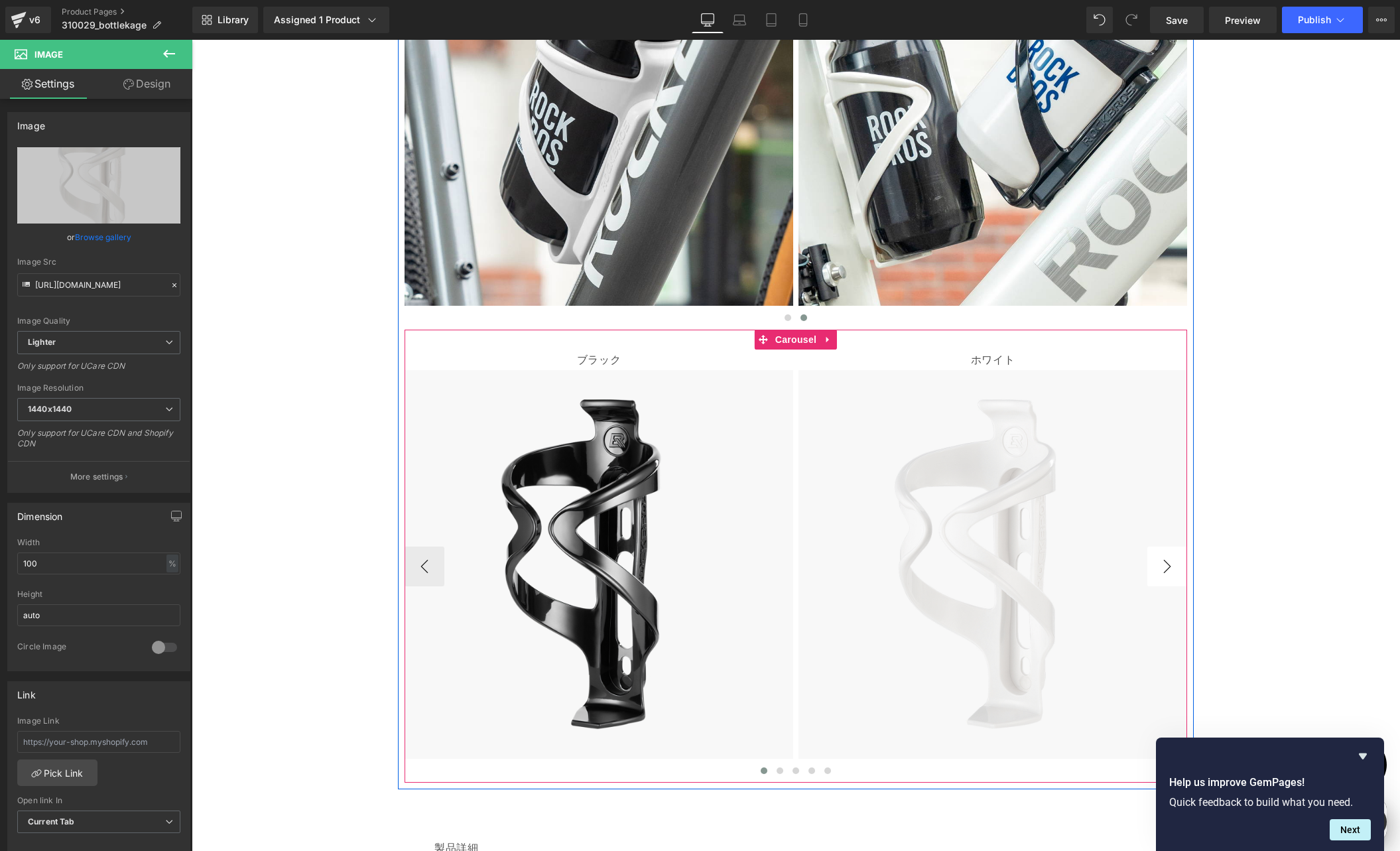
click at [1164, 571] on button "›" at bounding box center [1166, 566] width 40 height 40
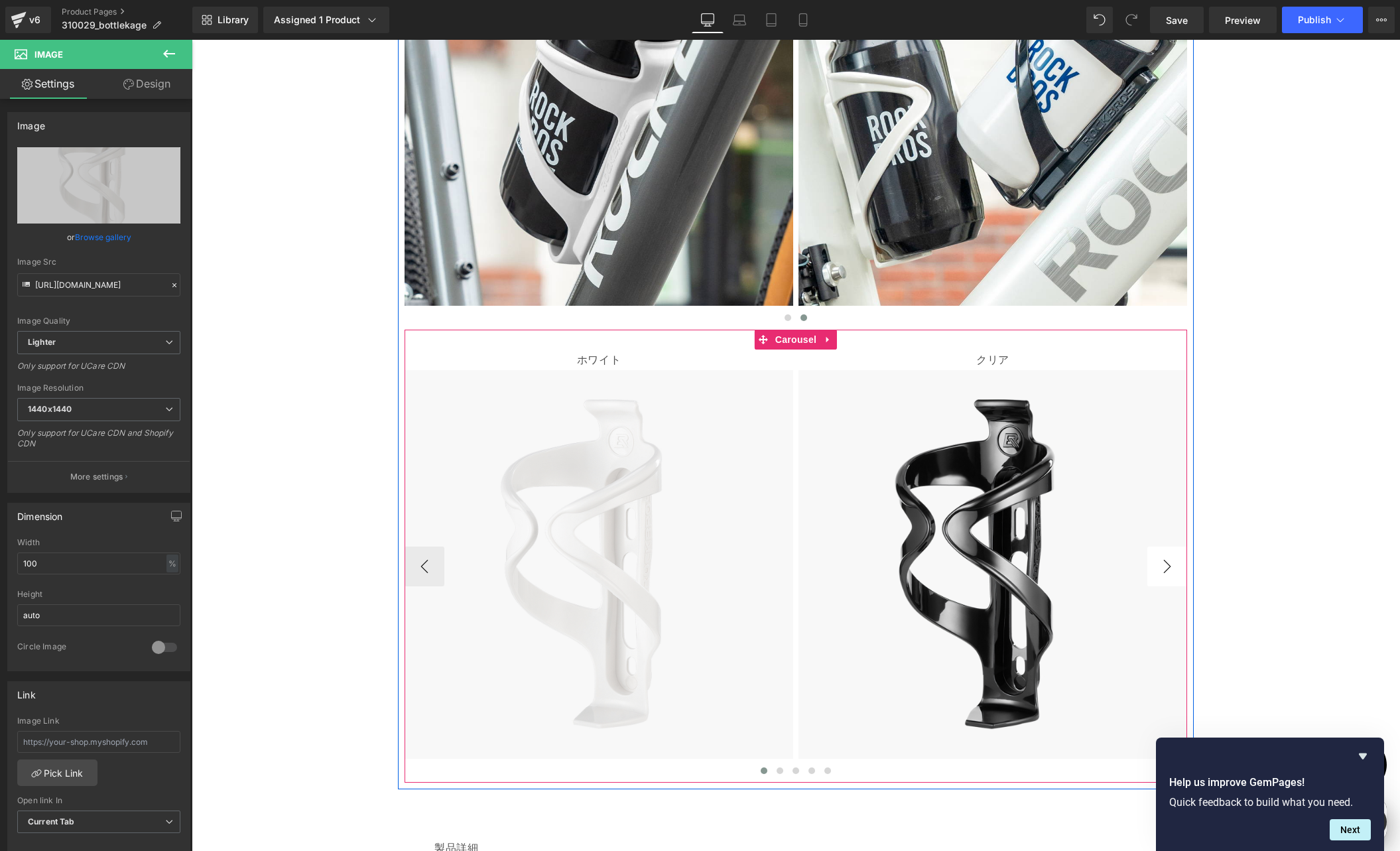
click at [1164, 571] on button "›" at bounding box center [1166, 566] width 40 height 40
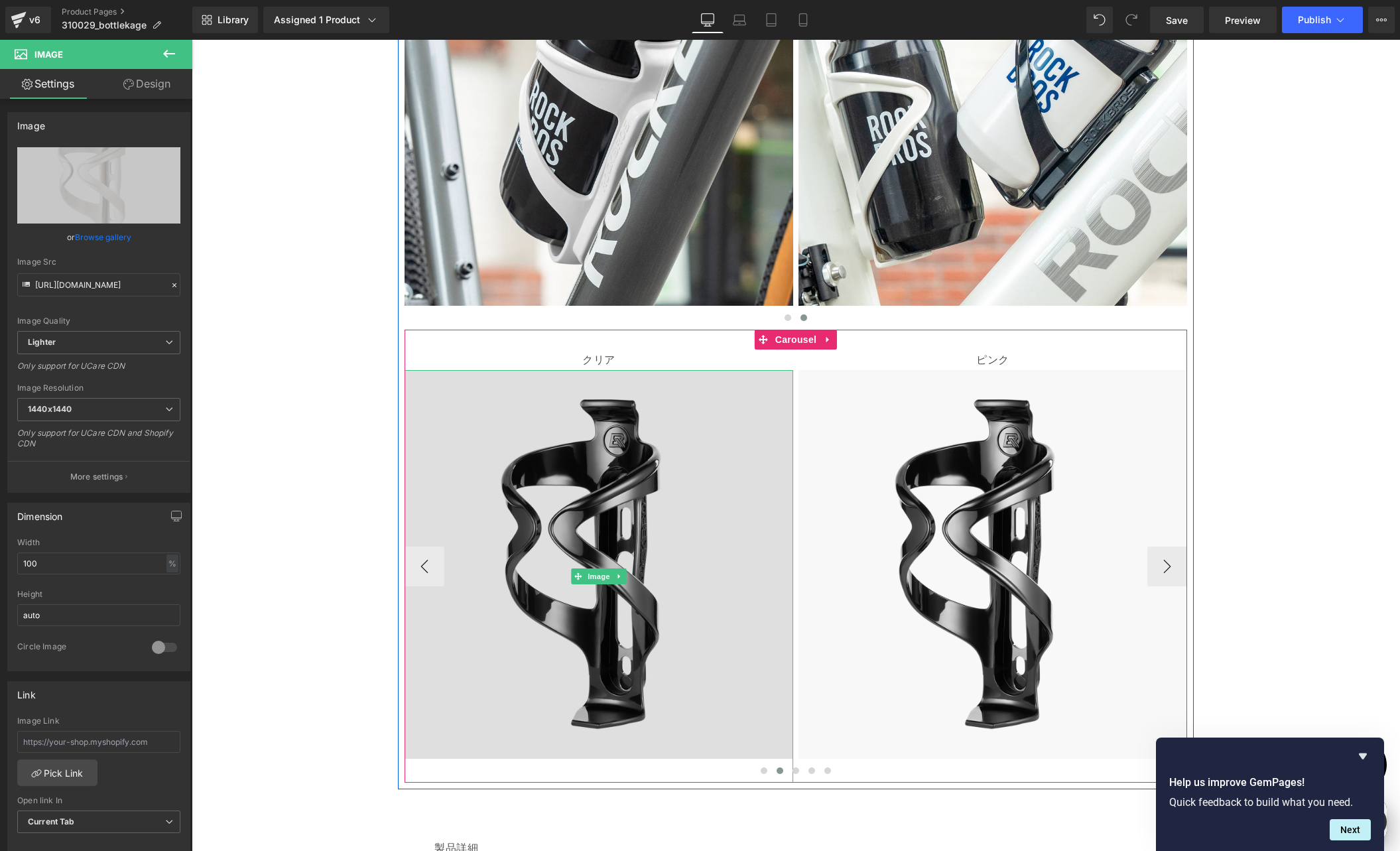
click at [637, 446] on img at bounding box center [599, 577] width 389 height 413
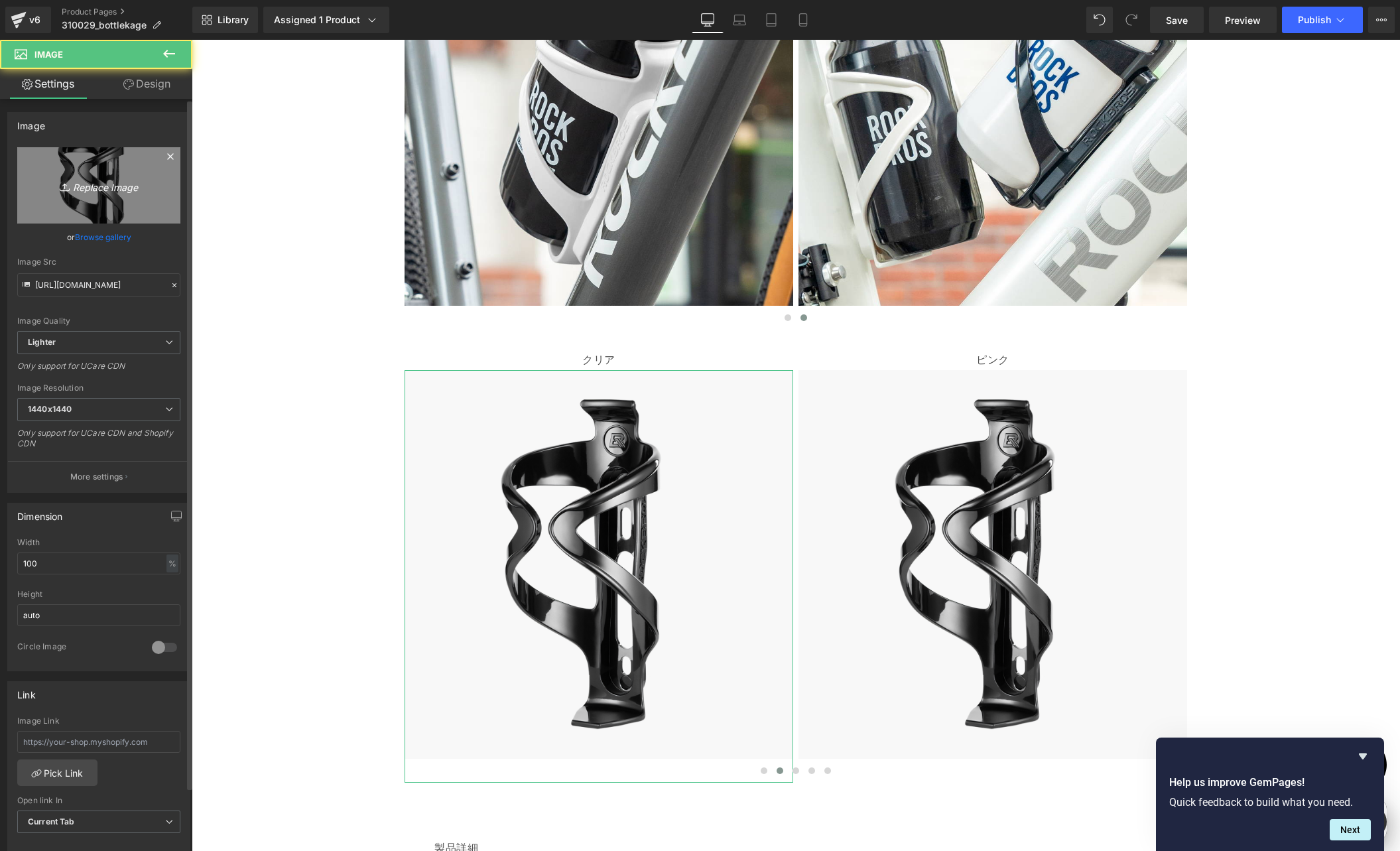
click at [74, 157] on link "Replace Image" at bounding box center [99, 185] width 163 height 77
type input "C:\fakepath\shopyfai-310029003-クリア.jpg"
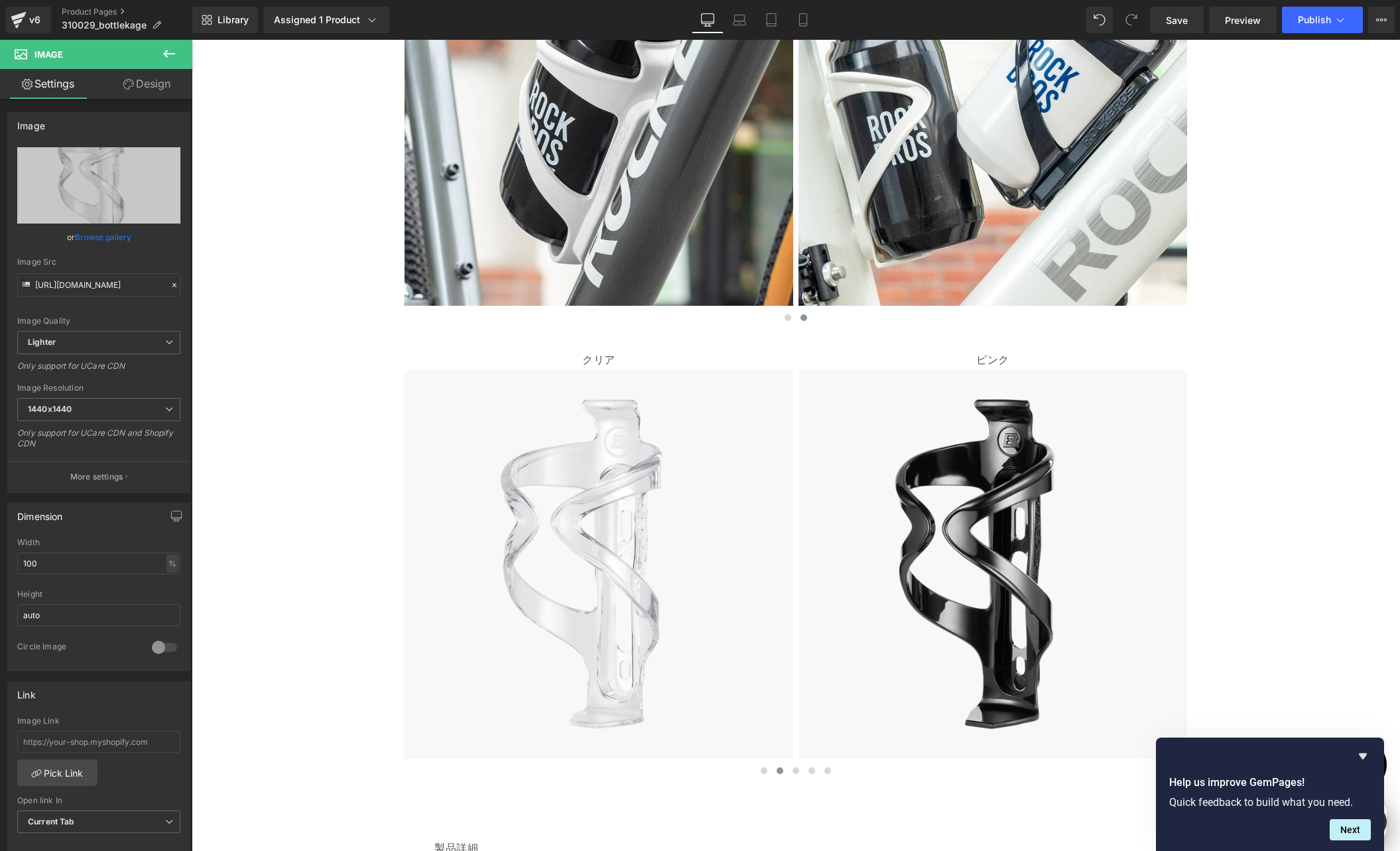
scroll to position [0, 0]
type input "[URL][DOMAIN_NAME]"
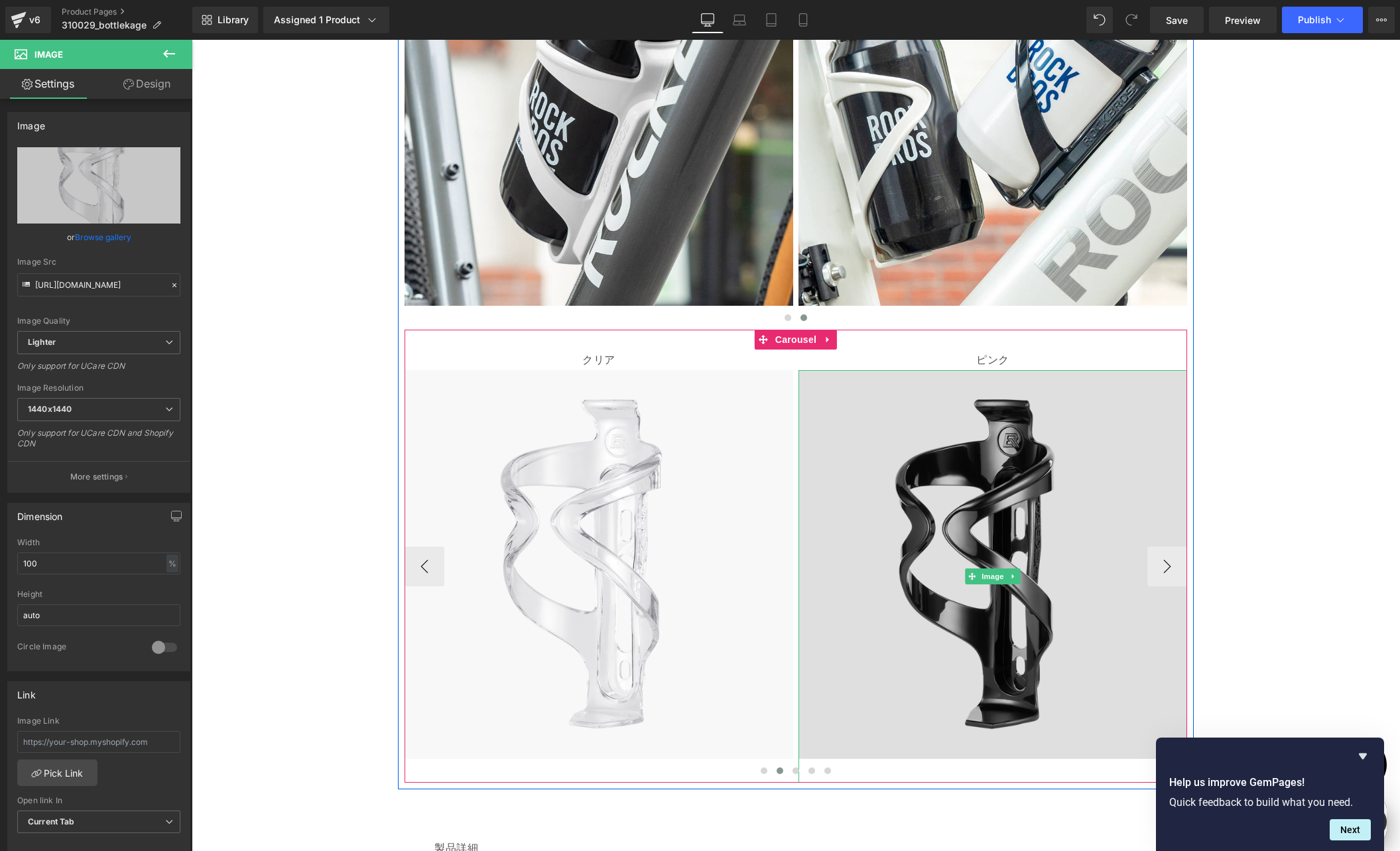
click at [892, 501] on img at bounding box center [993, 577] width 389 height 413
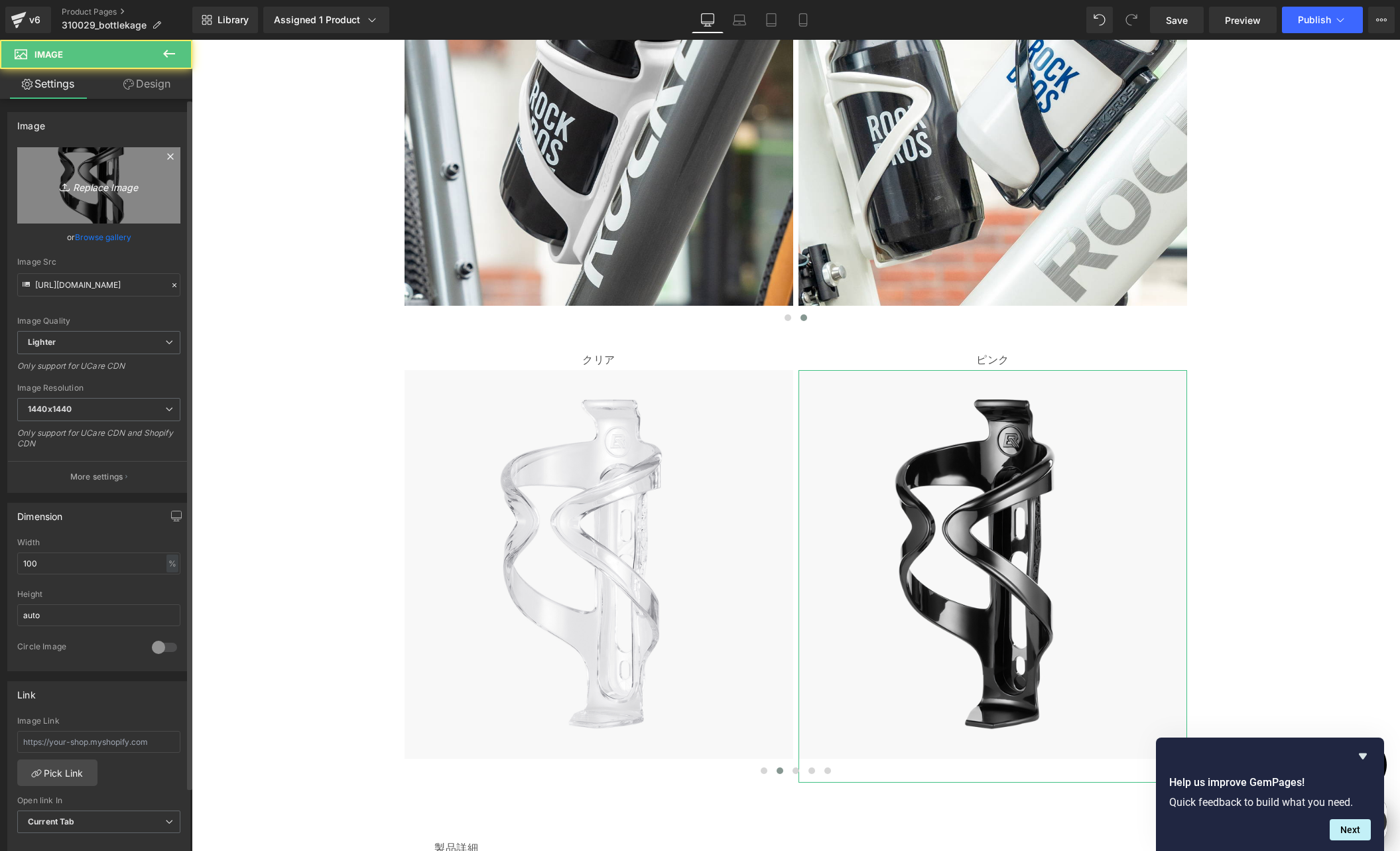
click at [52, 186] on icon "Replace Image" at bounding box center [99, 185] width 106 height 17
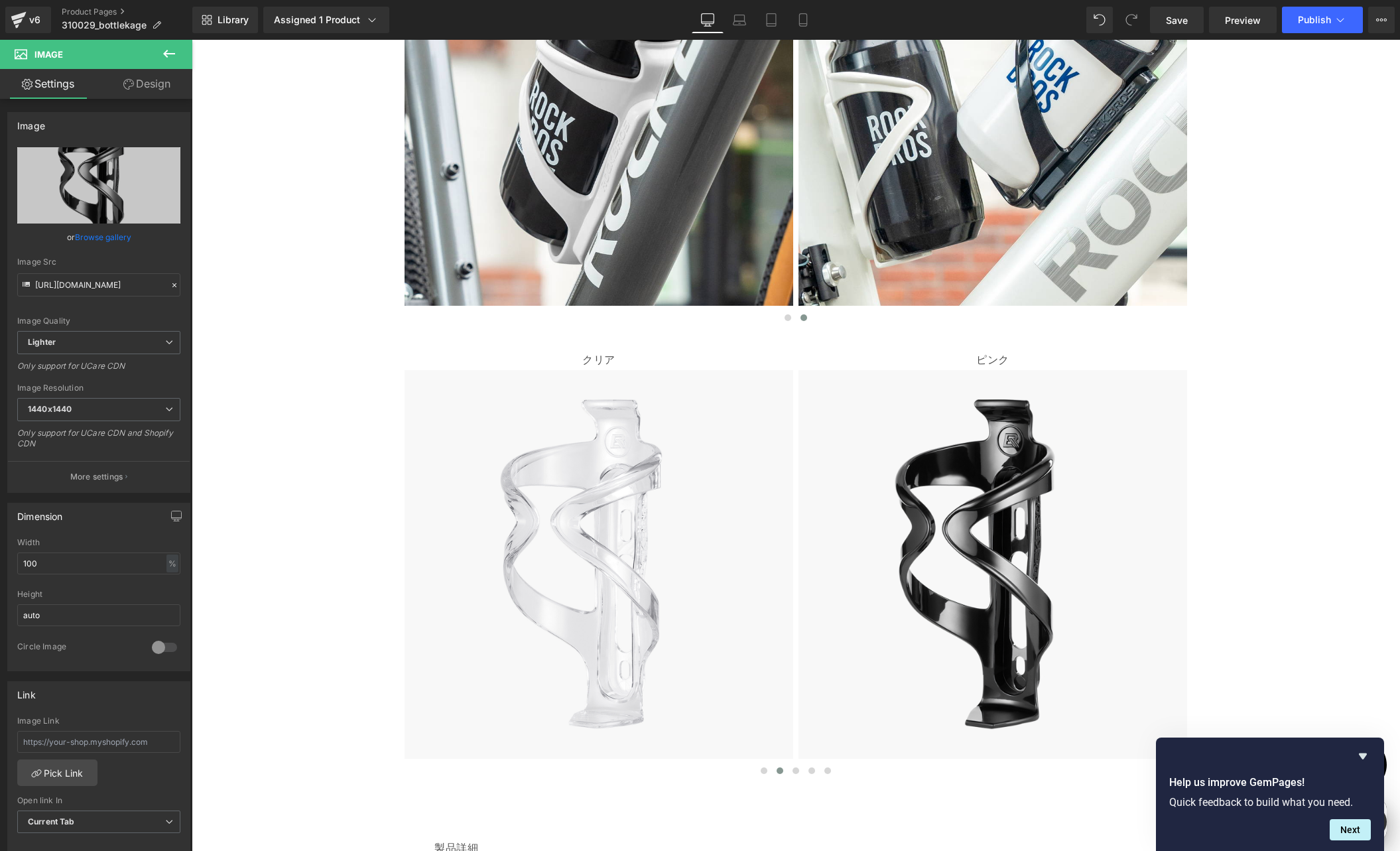
scroll to position [0, 258]
type input "C:\fakepath\shopyfai-310029004-ピンク.jpg"
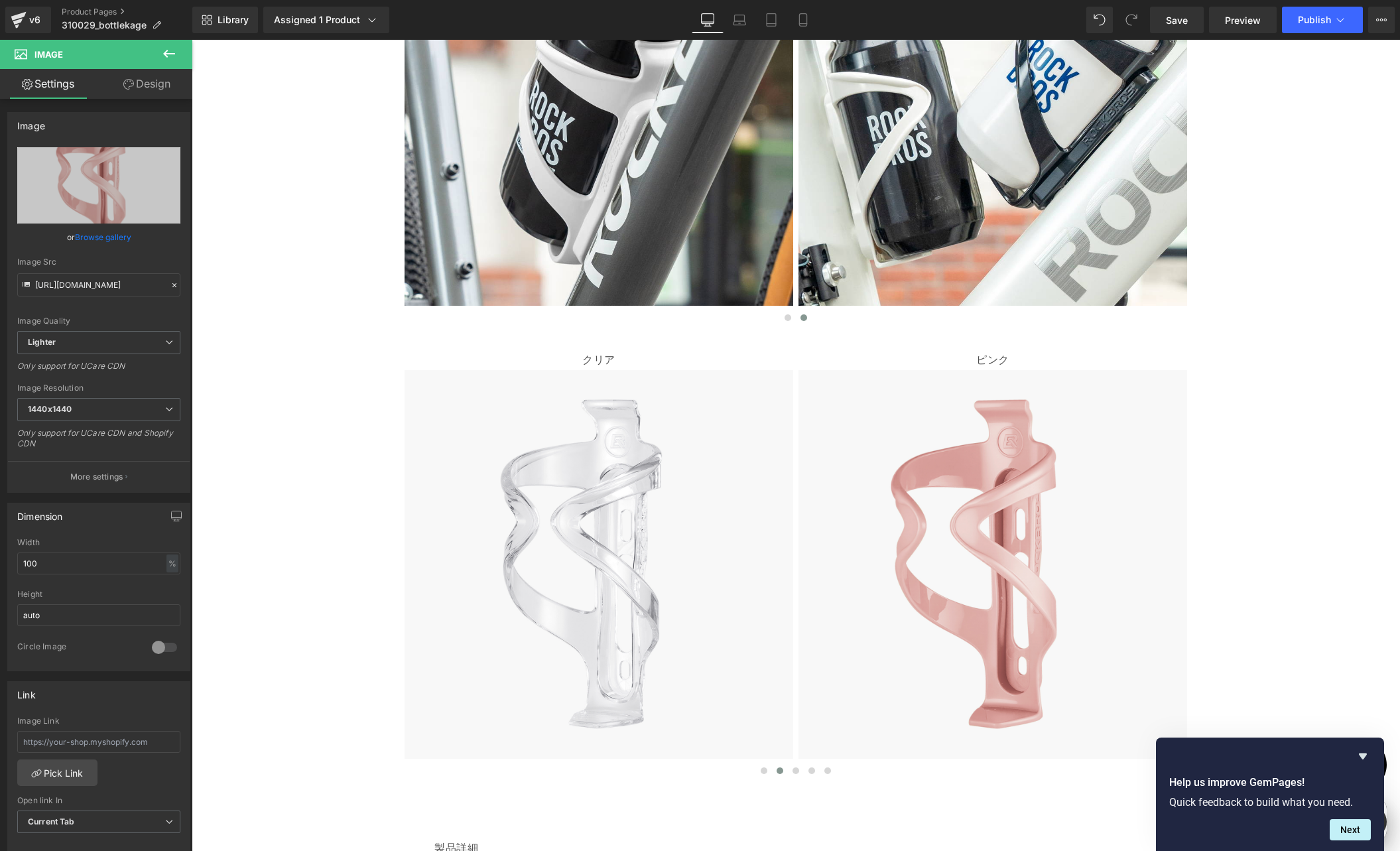
scroll to position [0, 518]
type input "[URL][DOMAIN_NAME]"
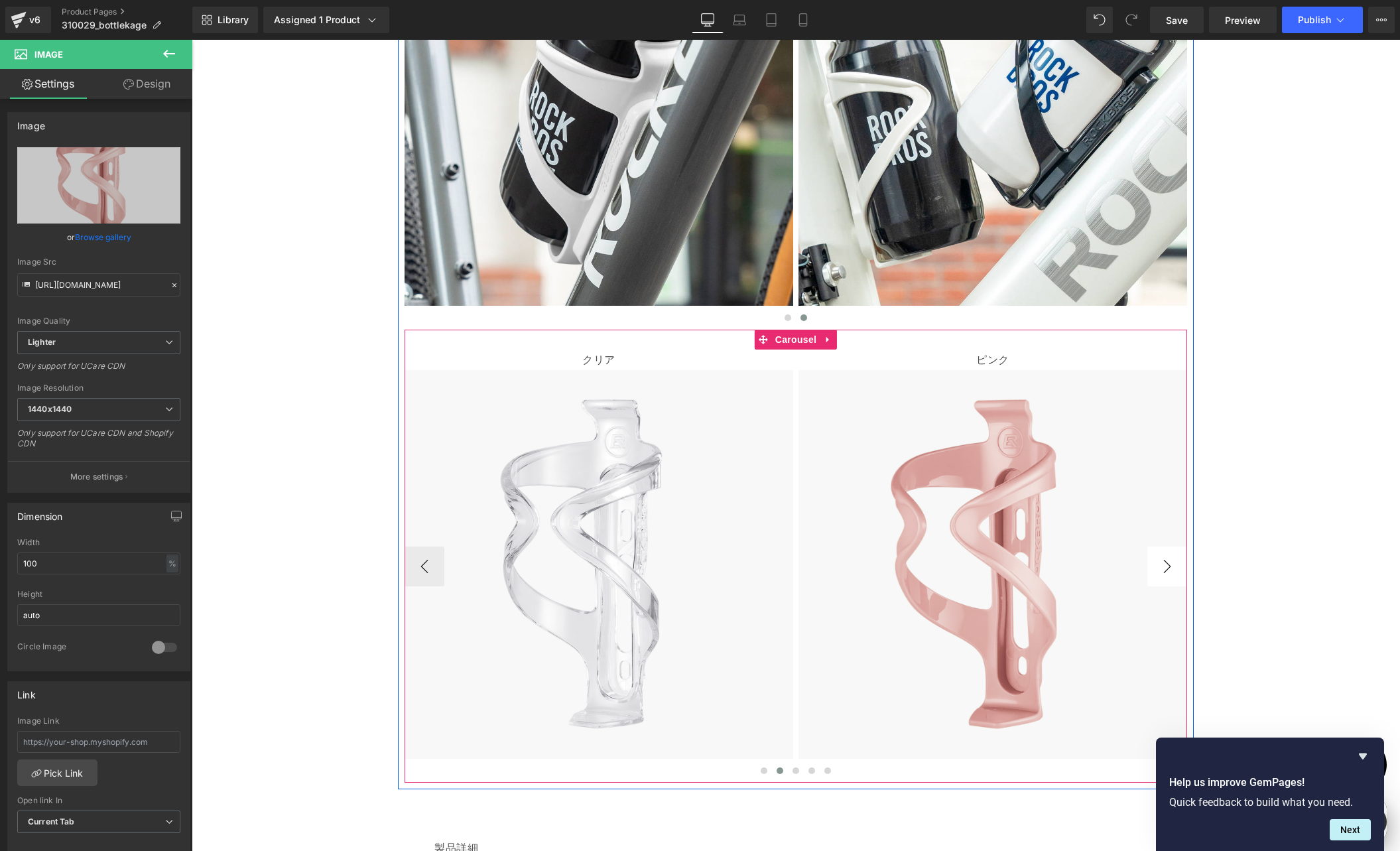
click at [1159, 571] on button "›" at bounding box center [1166, 566] width 40 height 40
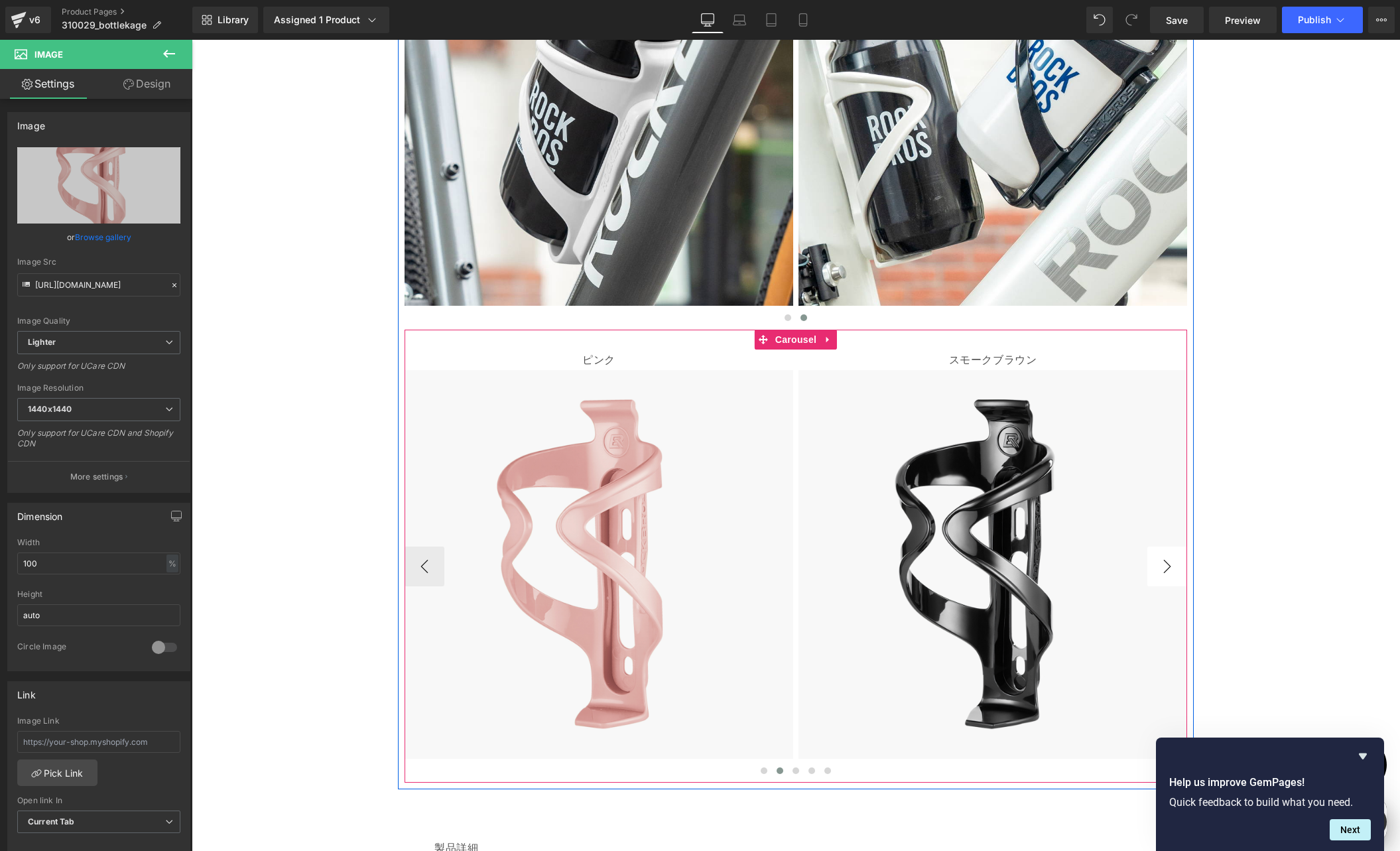
click at [1159, 571] on button "›" at bounding box center [1166, 566] width 40 height 40
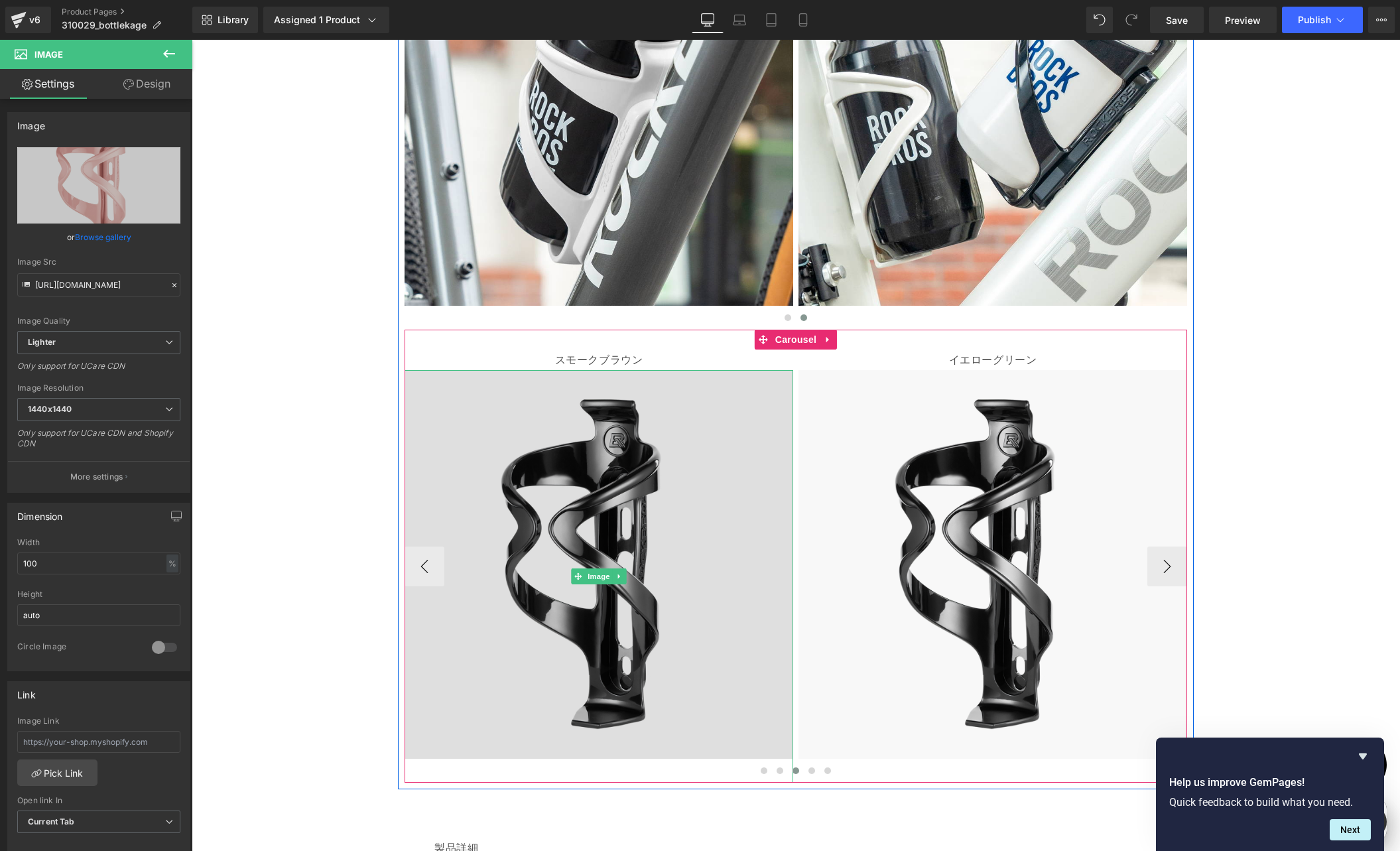
click at [623, 454] on img at bounding box center [599, 577] width 389 height 413
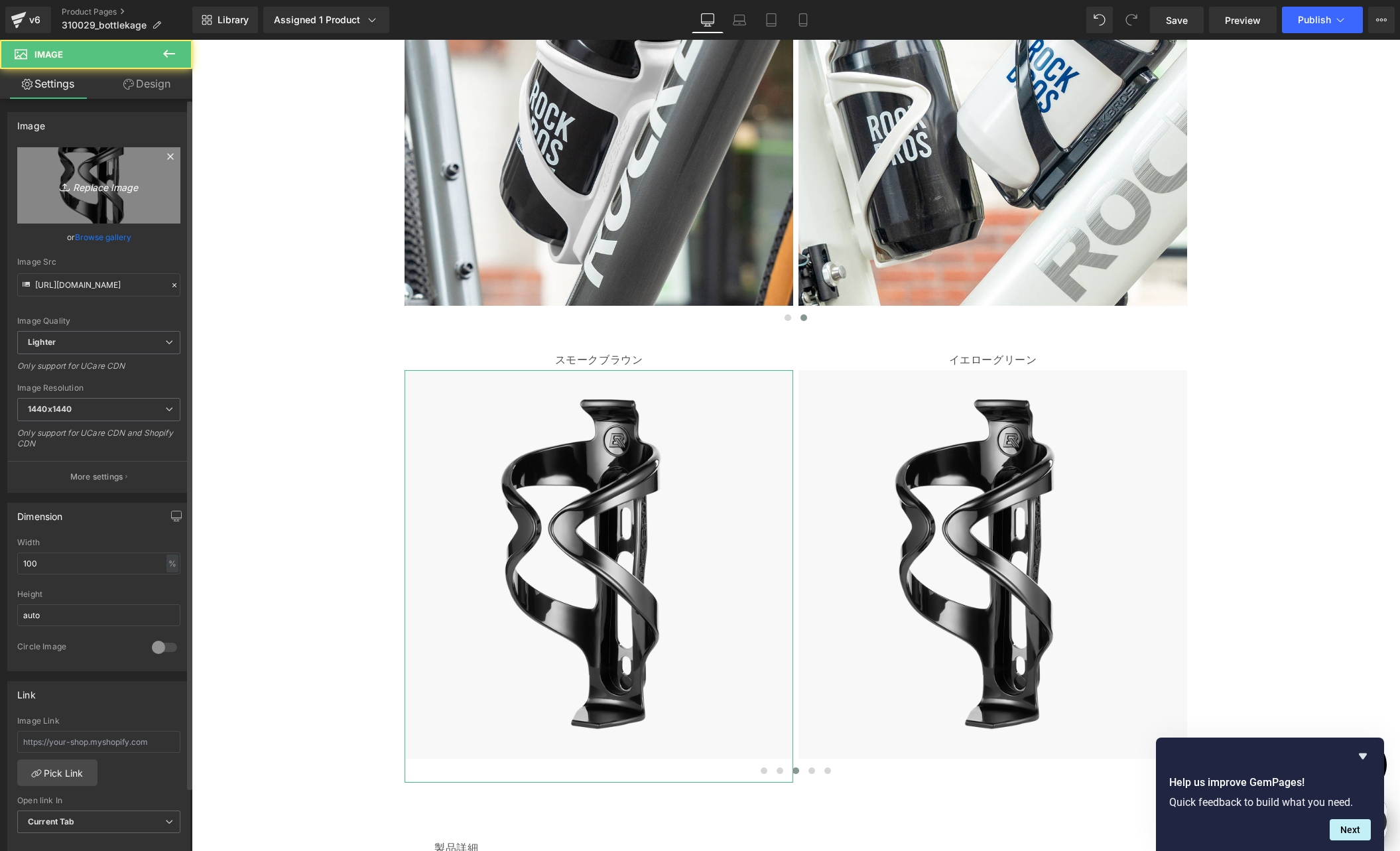
click at [112, 189] on icon "Replace Image" at bounding box center [99, 185] width 106 height 17
type input "C:\fakepath\shopyfai-310029005-スモークブラウン.jpg"
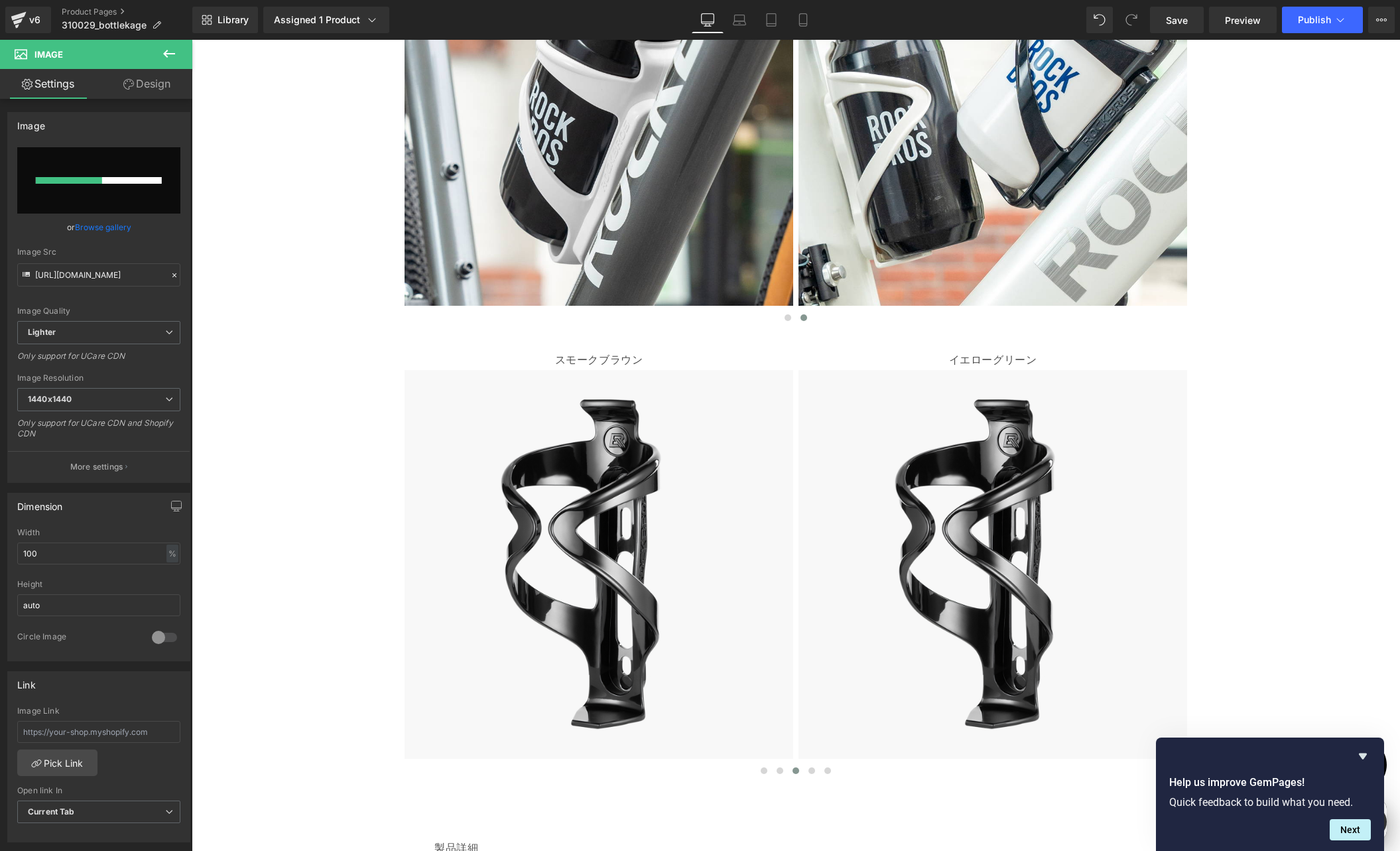
scroll to position [0, 0]
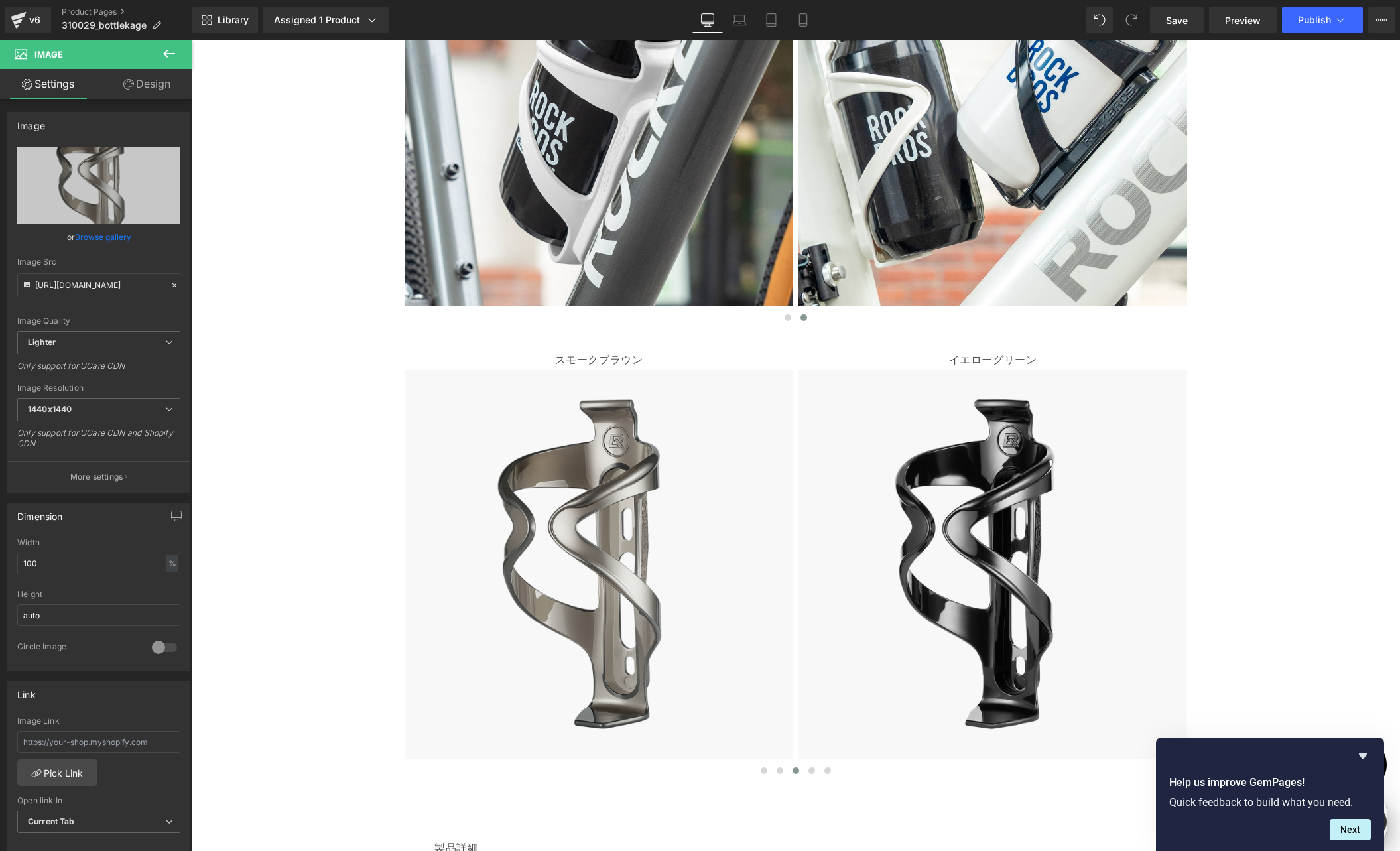
type input "[URL][DOMAIN_NAME]"
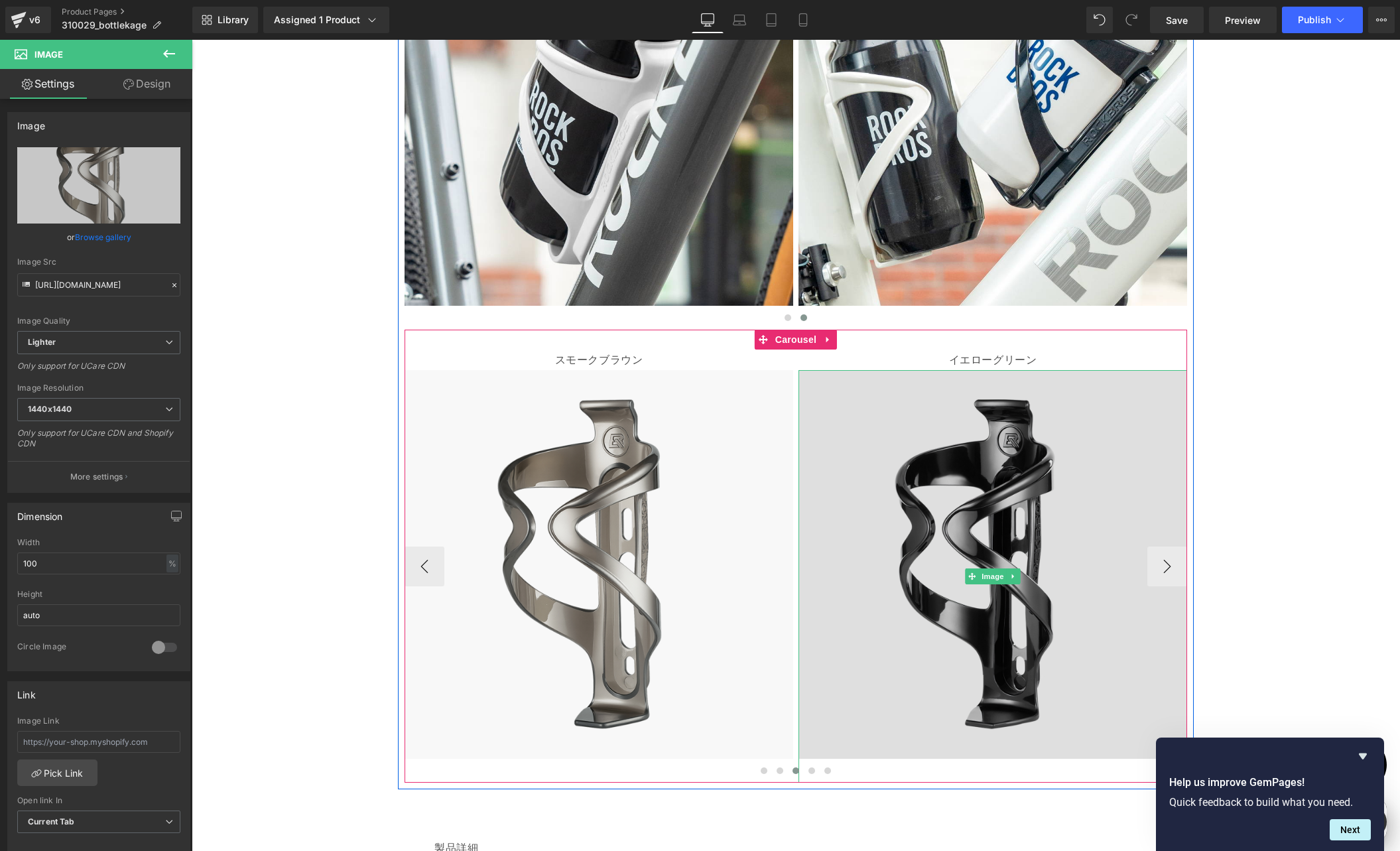
click at [916, 481] on img at bounding box center [993, 577] width 389 height 413
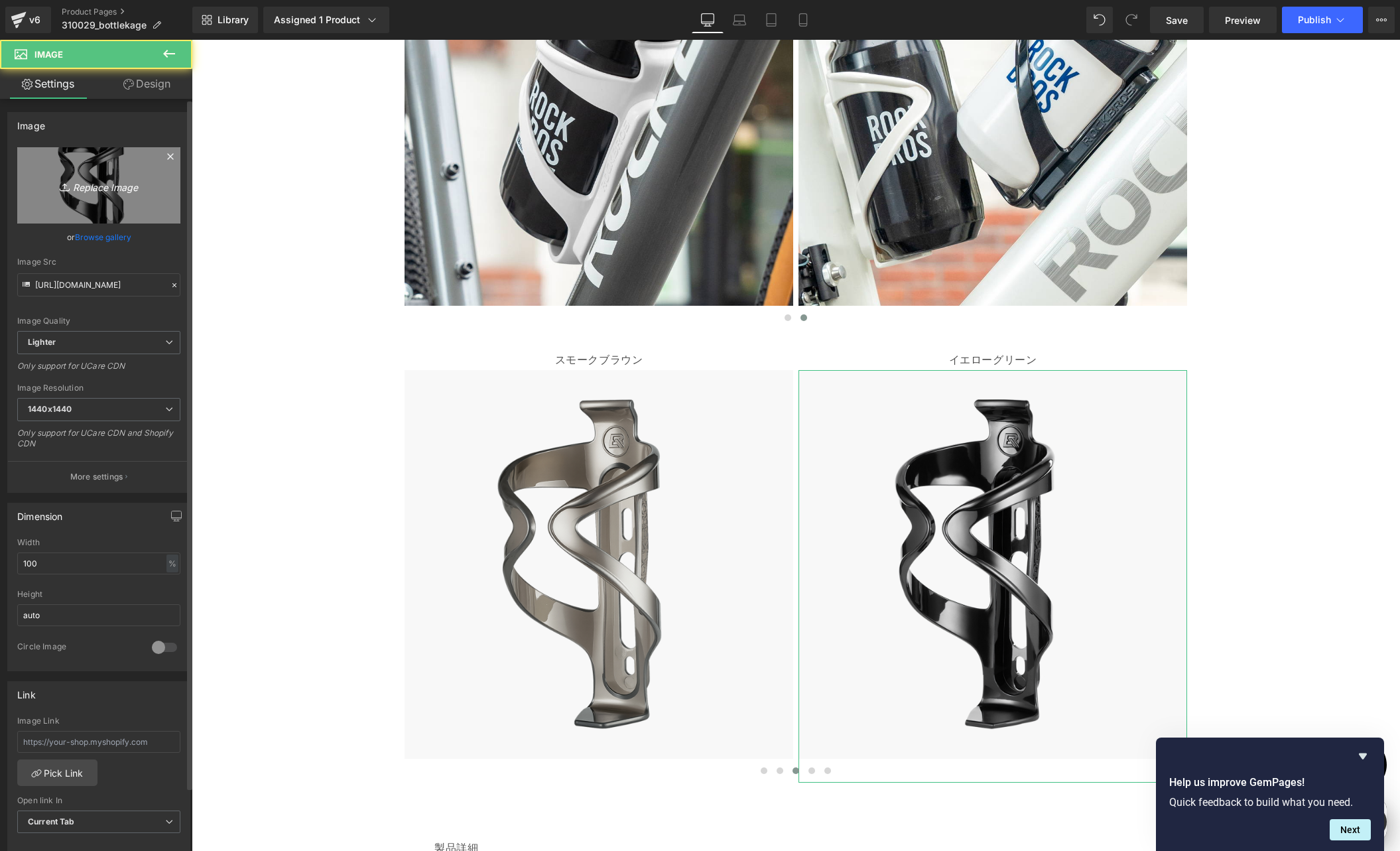
click at [86, 190] on icon "Replace Image" at bounding box center [99, 185] width 106 height 17
type input "C:\fakepath\shopyfai-310029006-イエローグリーン.jpg"
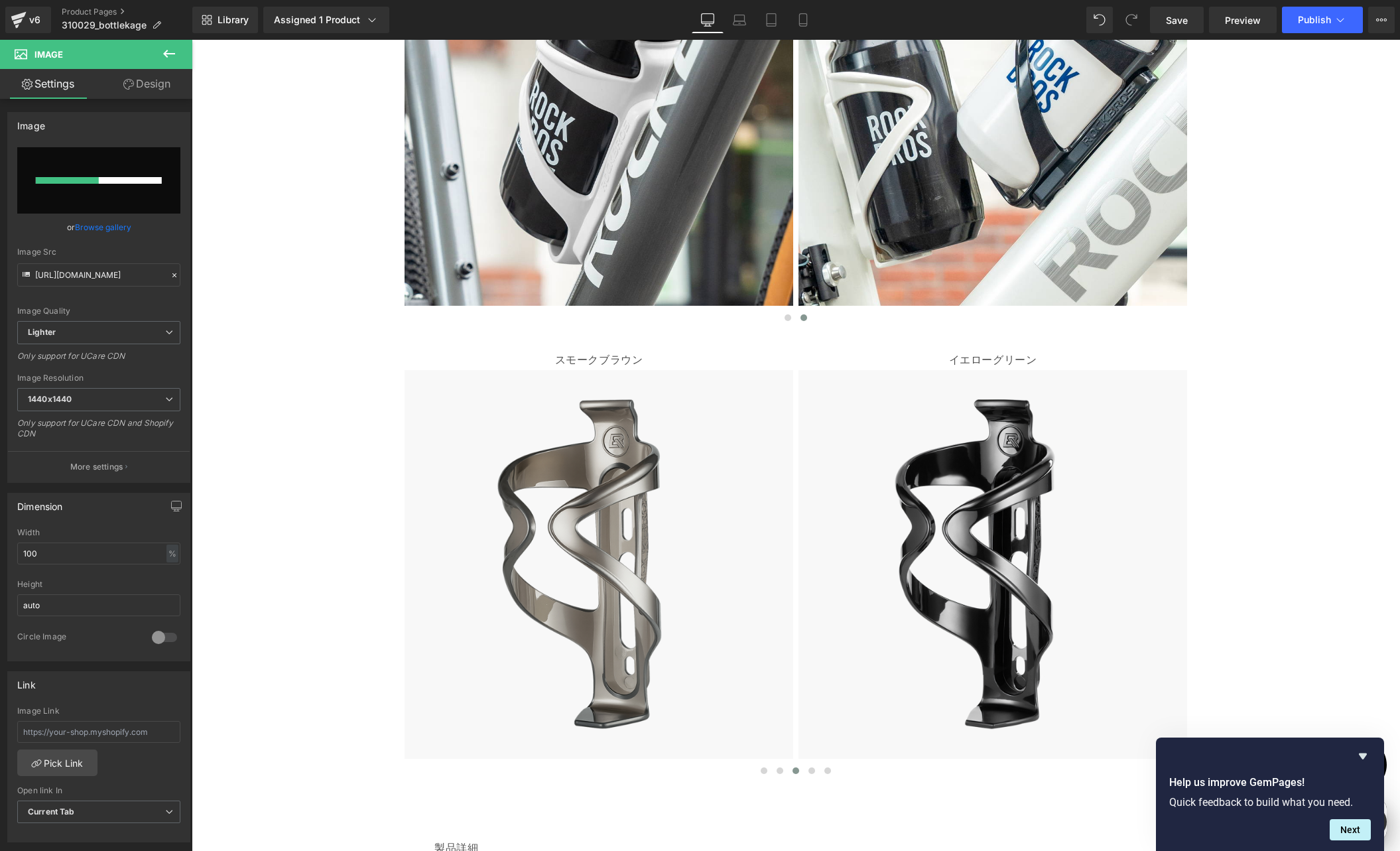
scroll to position [0, 518]
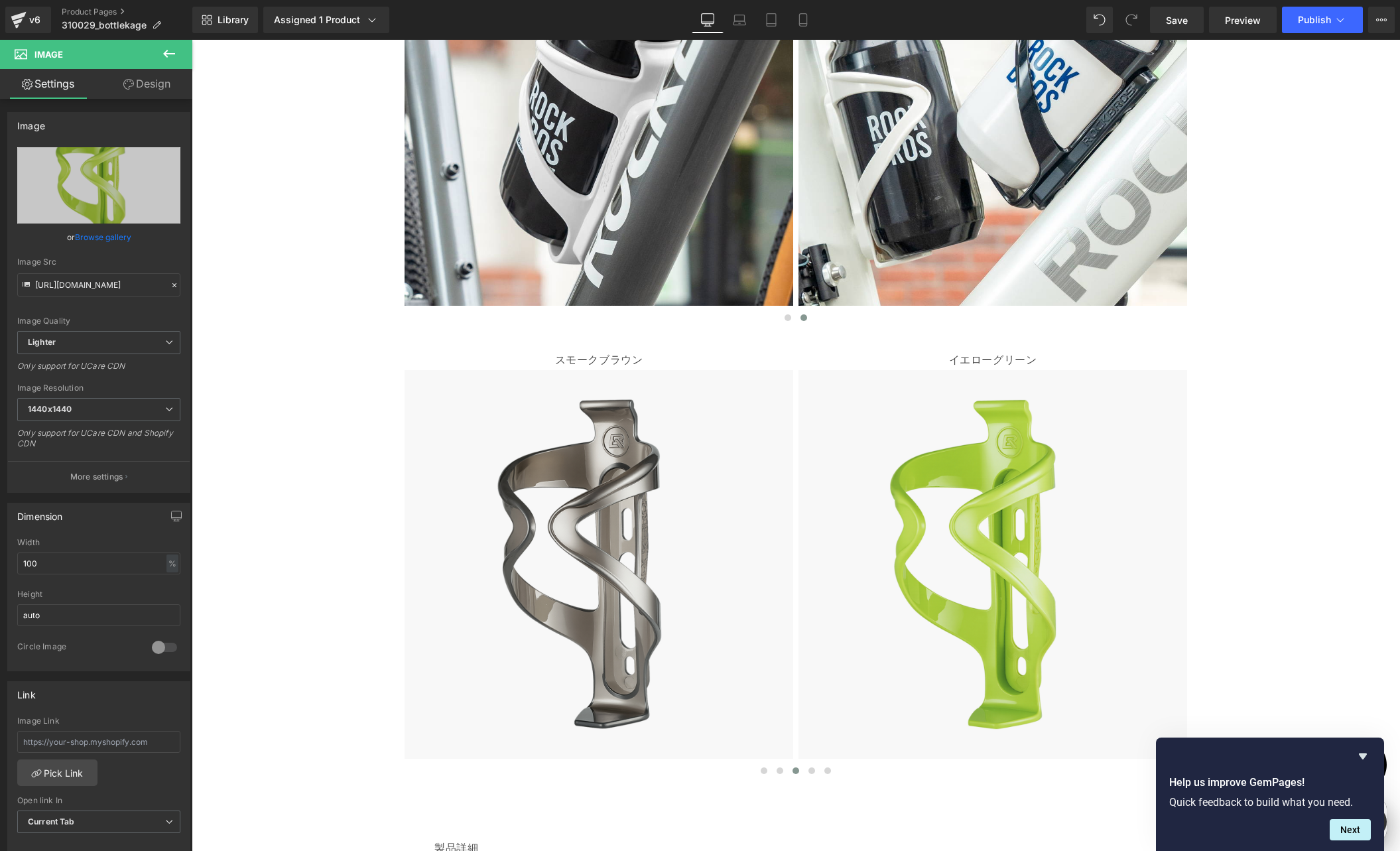
type input "[URL][DOMAIN_NAME]"
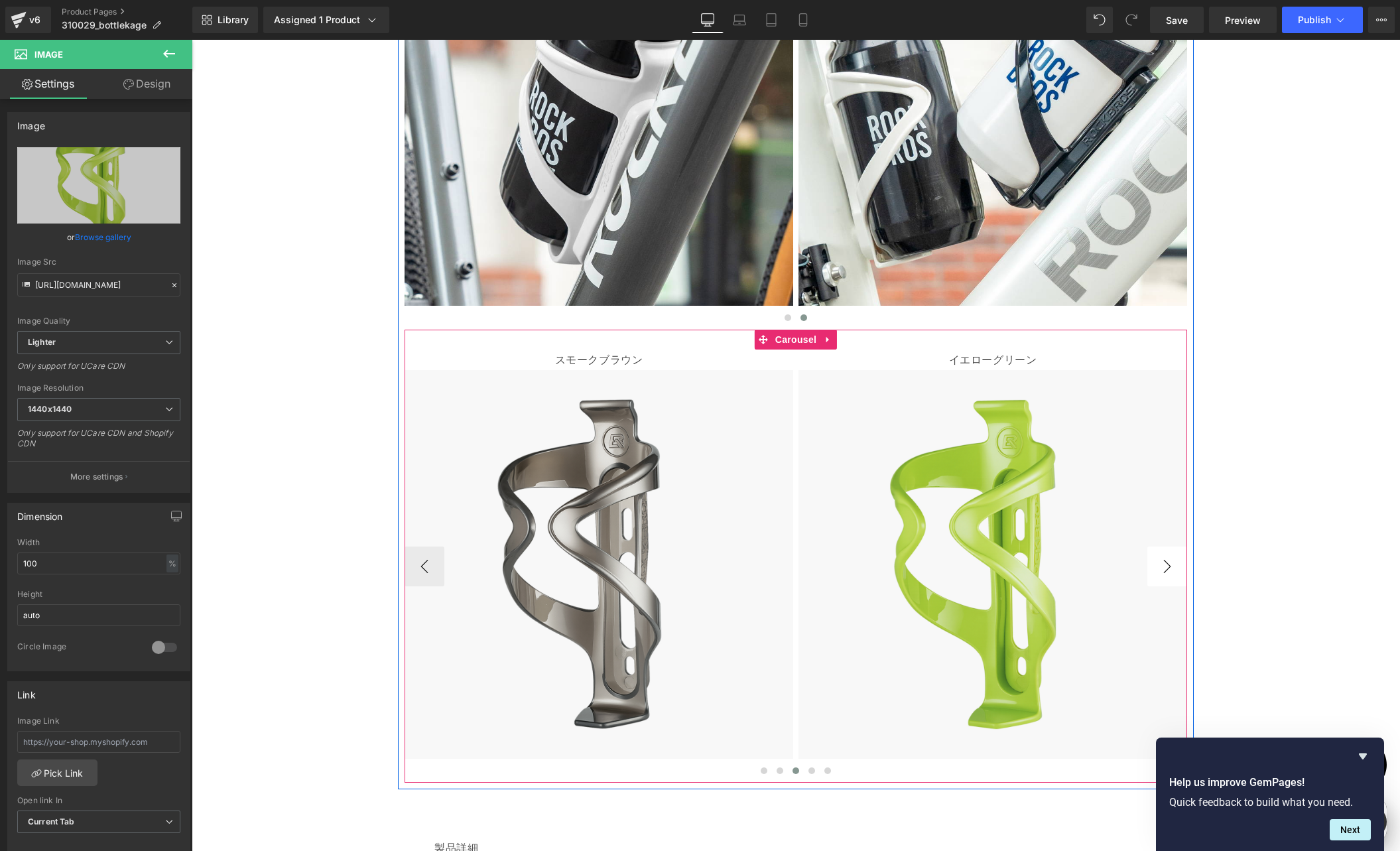
click at [1158, 564] on button "›" at bounding box center [1166, 566] width 40 height 40
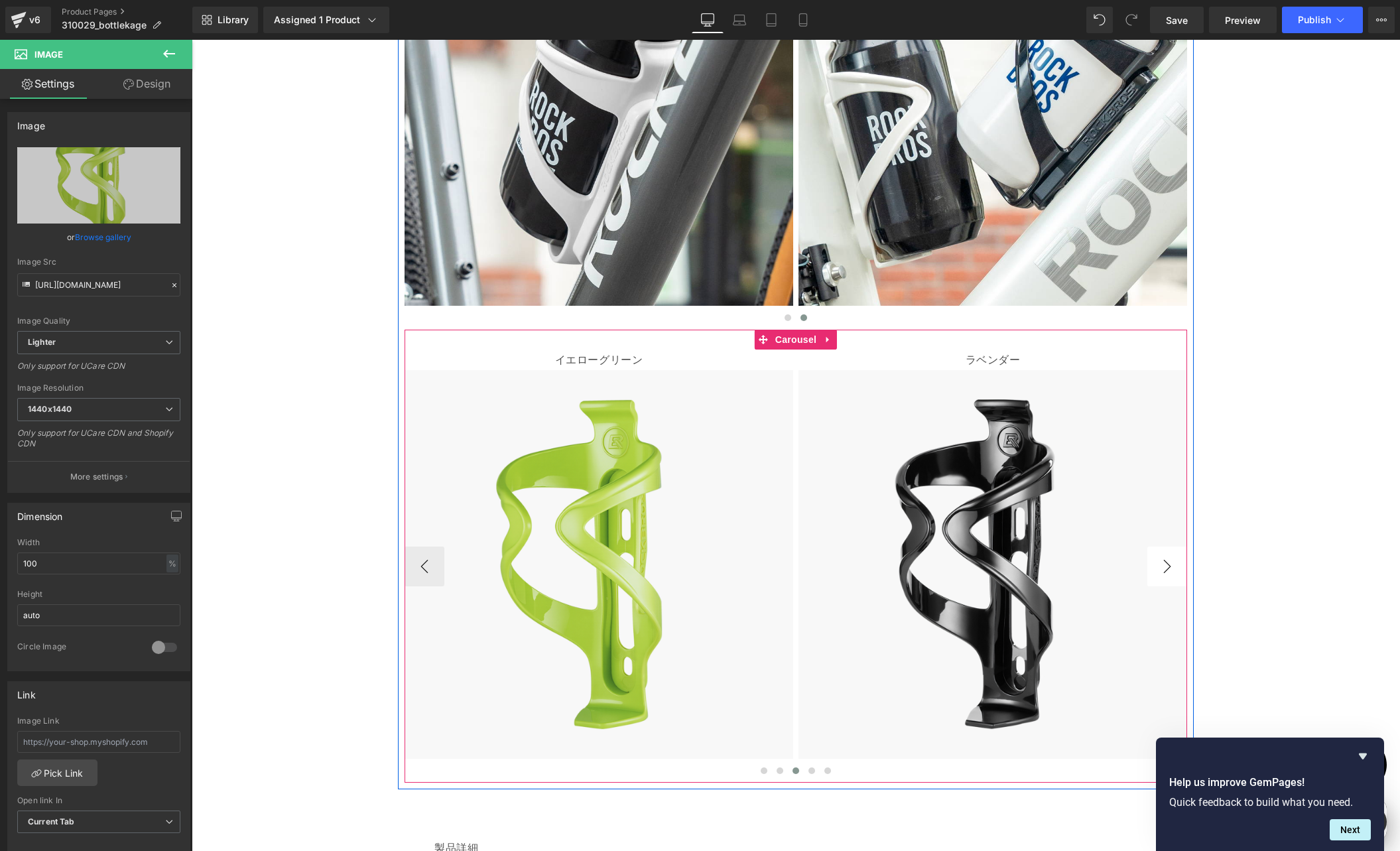
click at [1159, 564] on button "›" at bounding box center [1166, 566] width 40 height 40
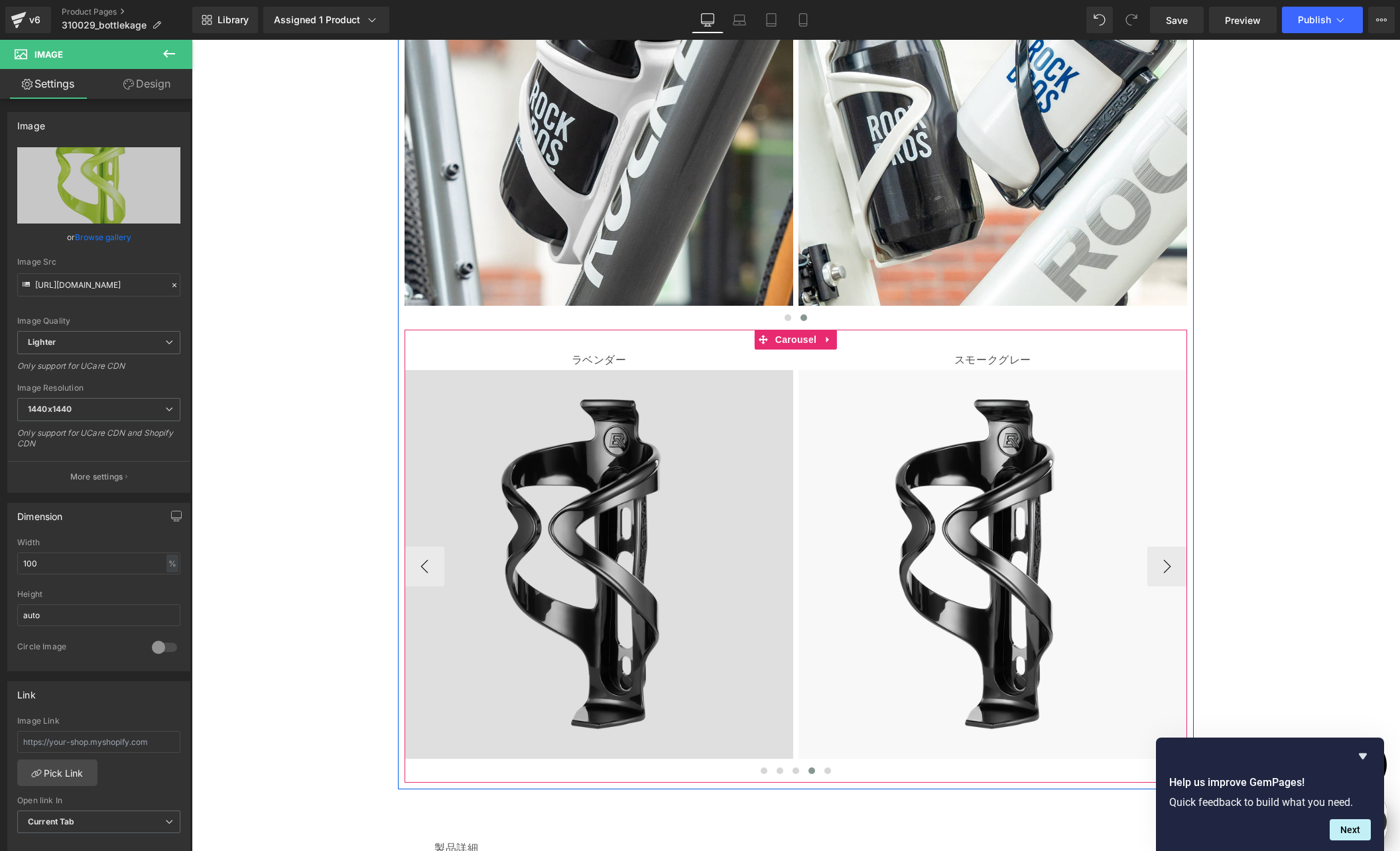
scroll to position [0, 776]
click at [642, 433] on img at bounding box center [599, 577] width 389 height 413
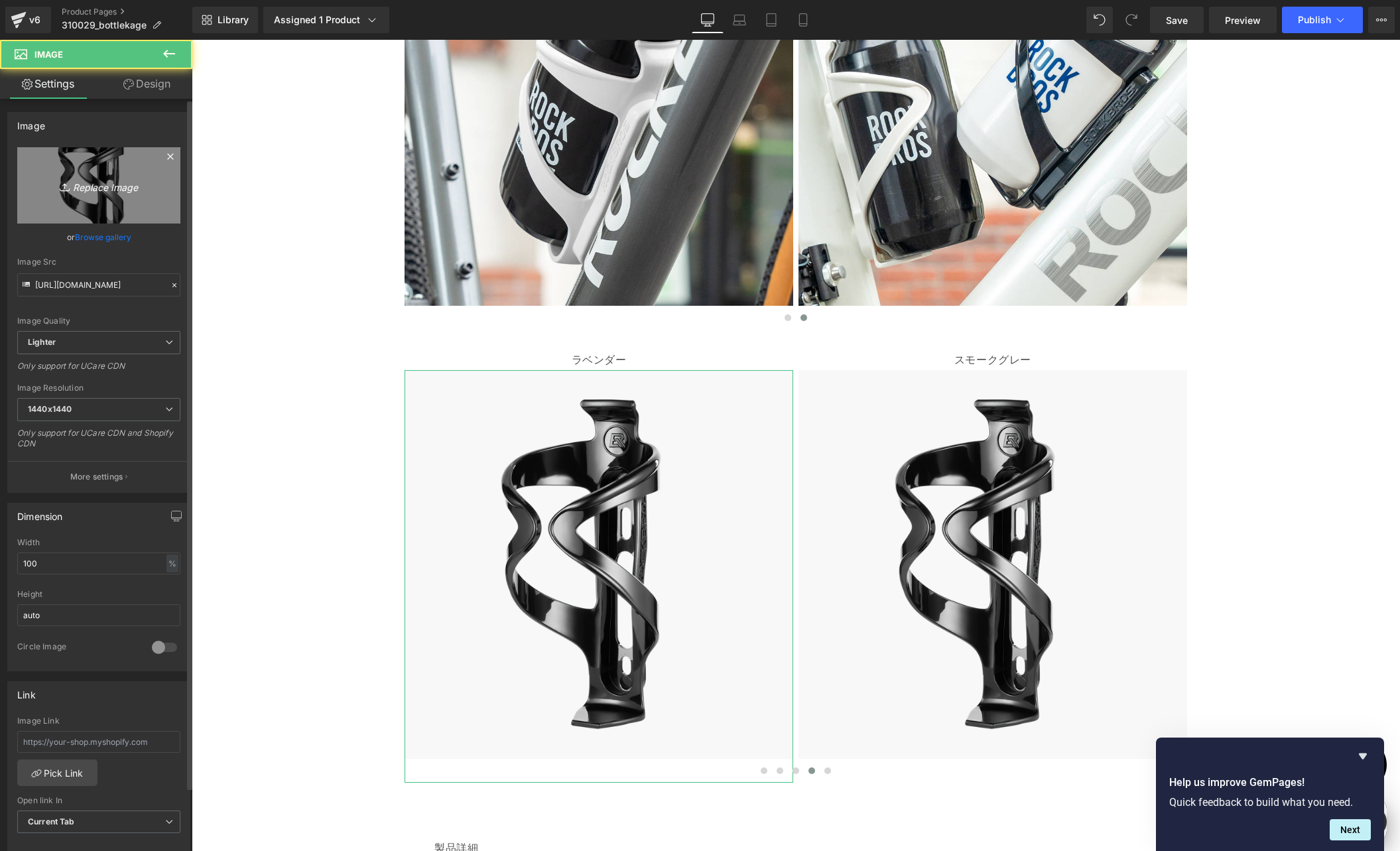
click at [114, 173] on link "Replace Image" at bounding box center [99, 185] width 163 height 77
type input "C:\fakepath\shopyfai-310029007-ラベンダー.jpg"
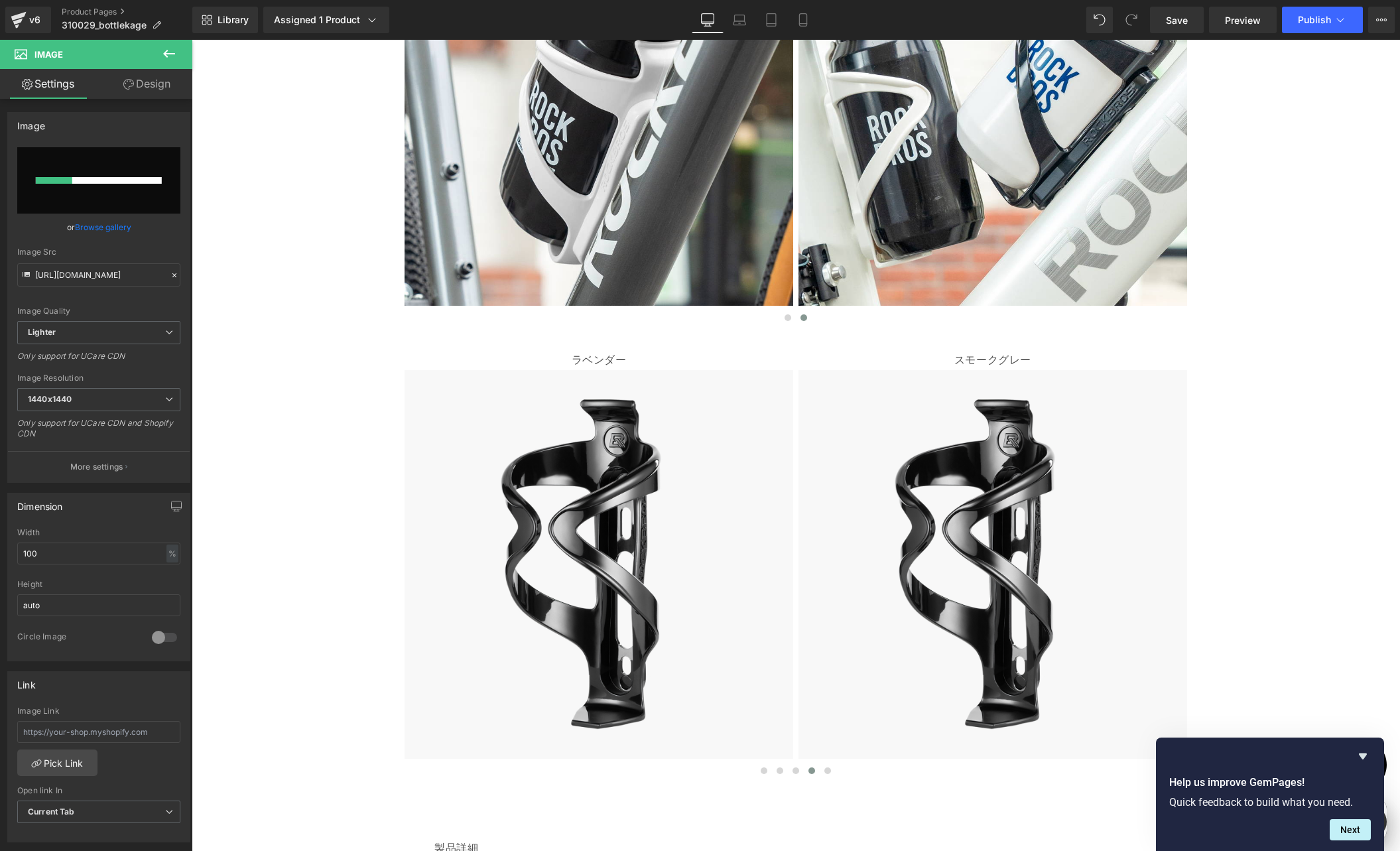
scroll to position [0, 0]
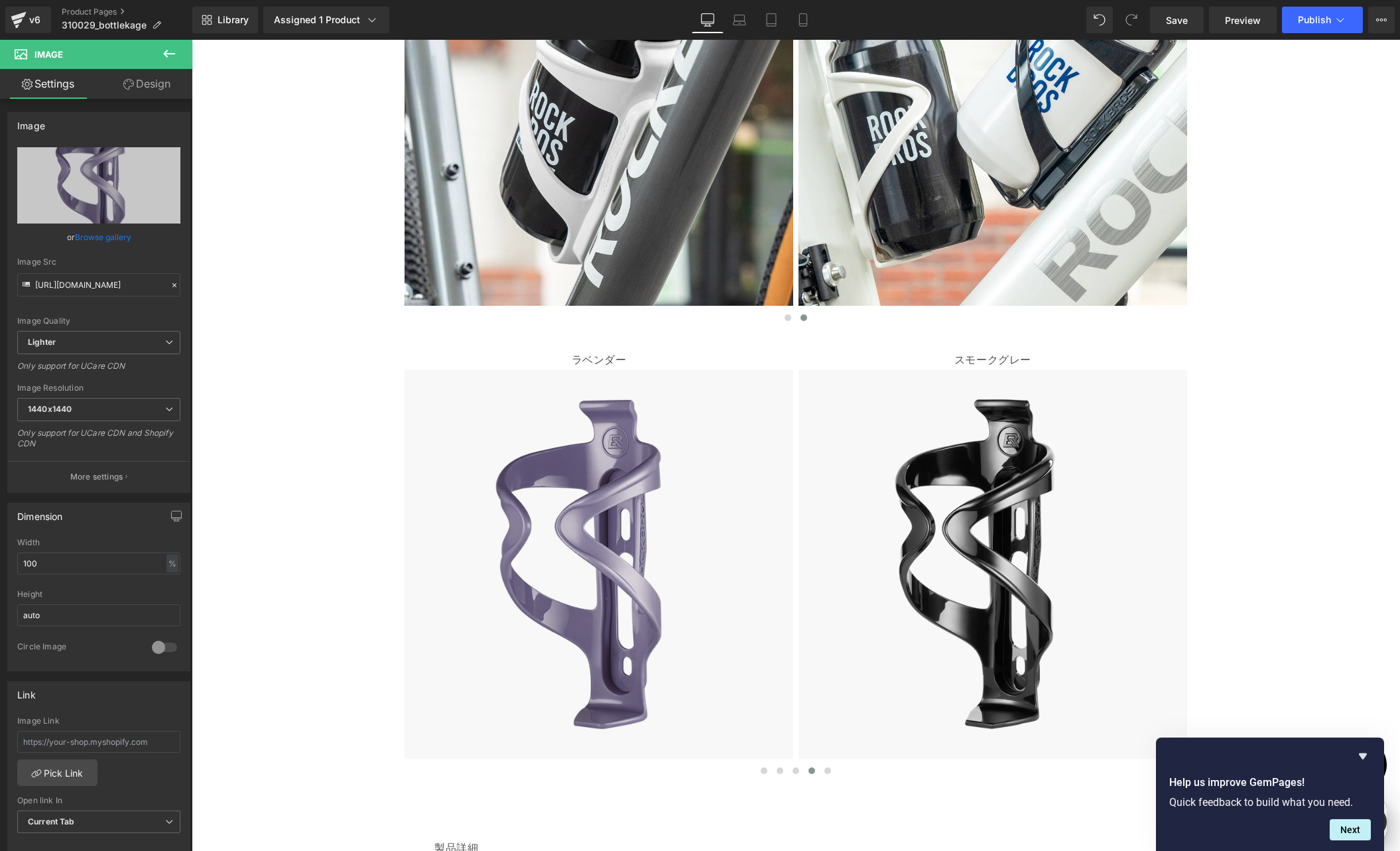
type input "[URL][DOMAIN_NAME]"
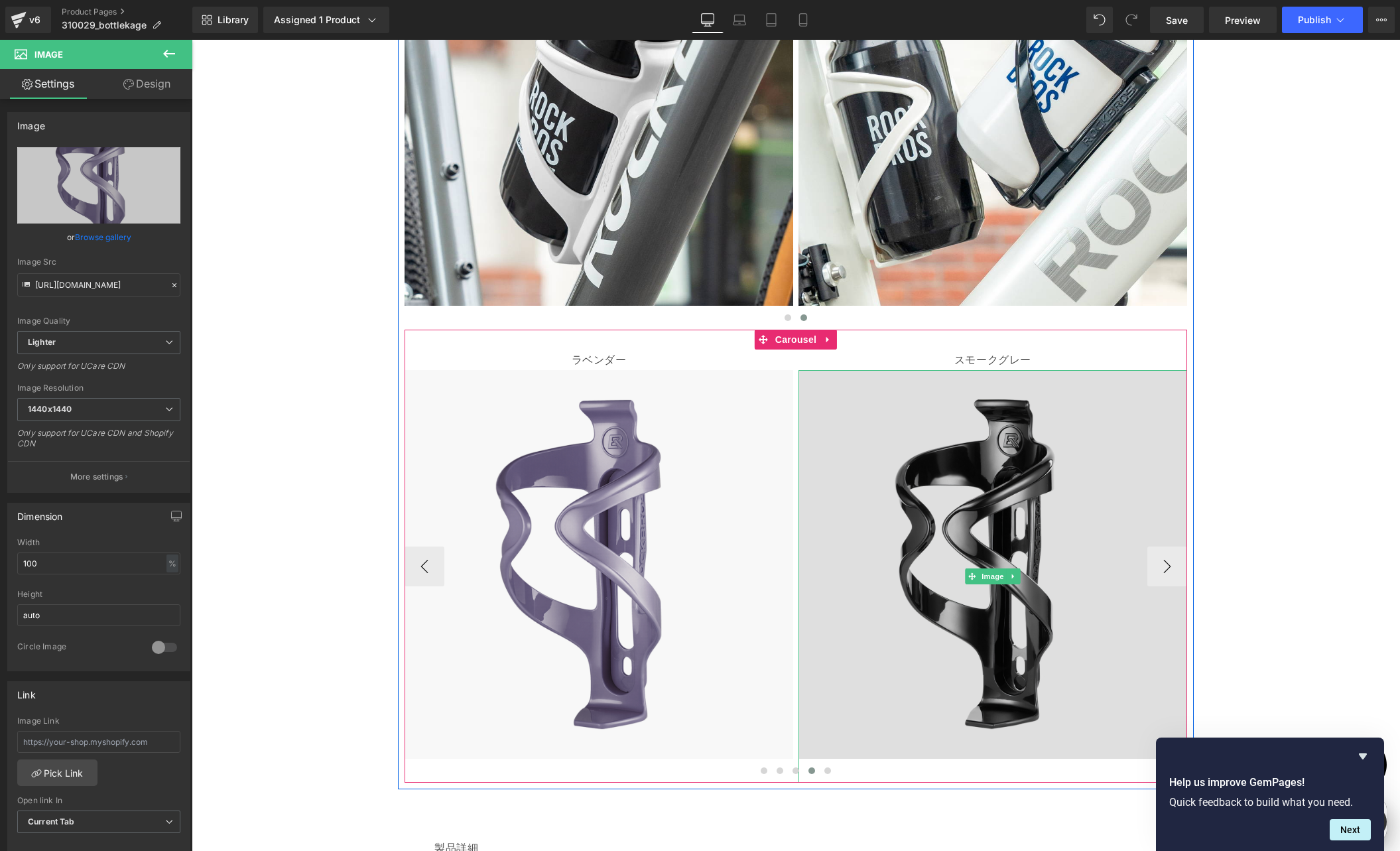
click at [922, 511] on img at bounding box center [993, 577] width 389 height 413
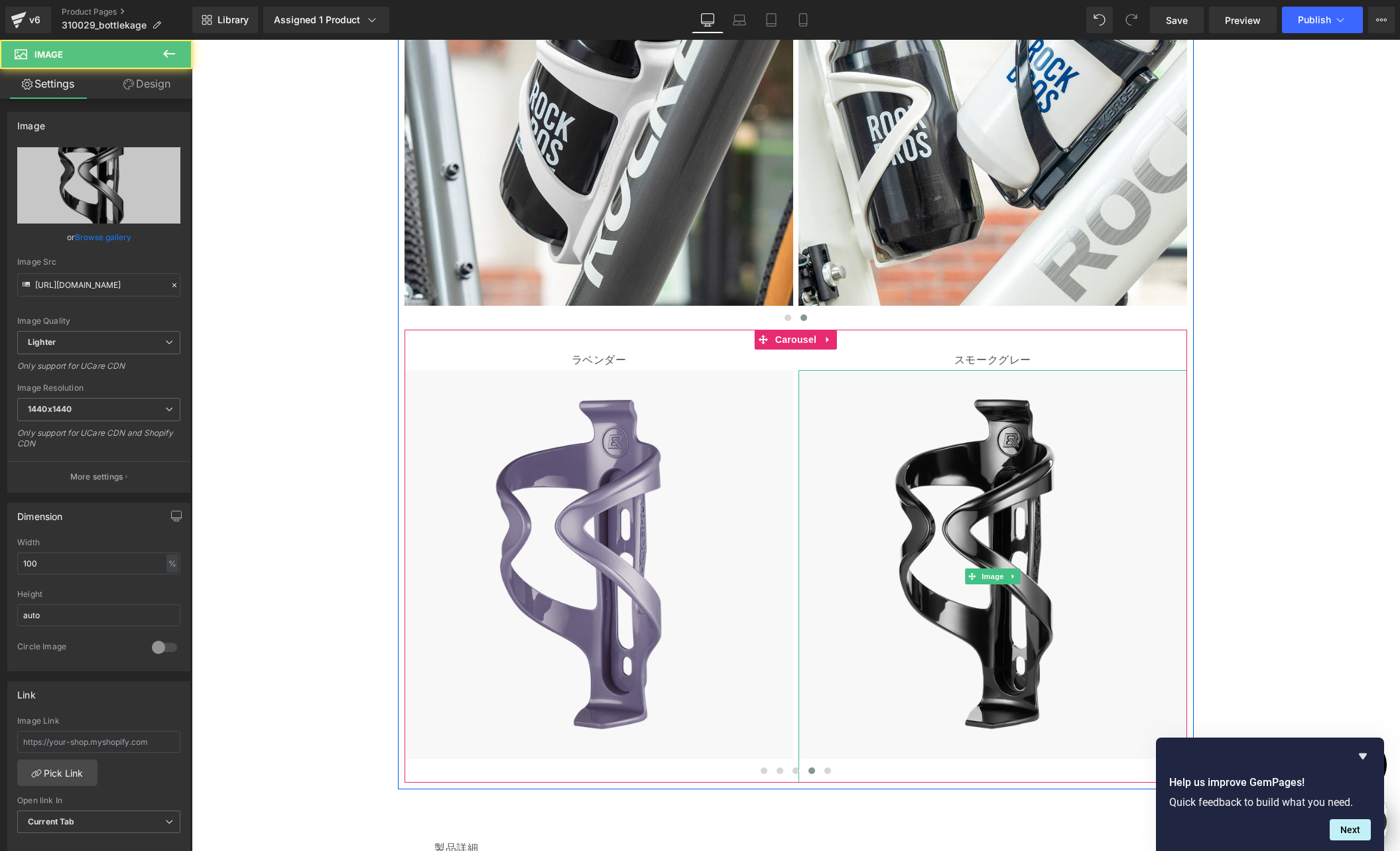
scroll to position [0, 258]
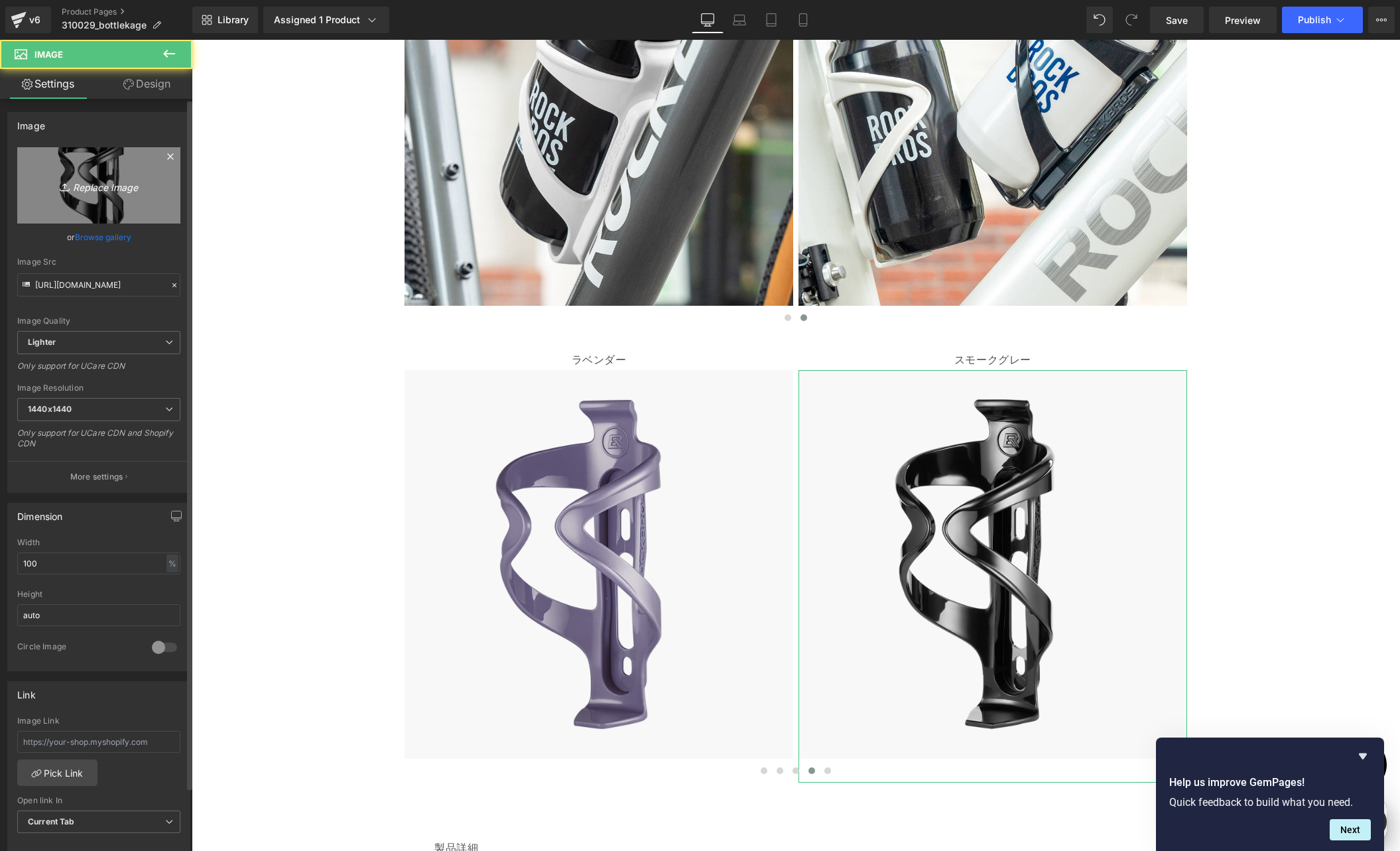
click at [74, 183] on icon "Replace Image" at bounding box center [99, 185] width 106 height 17
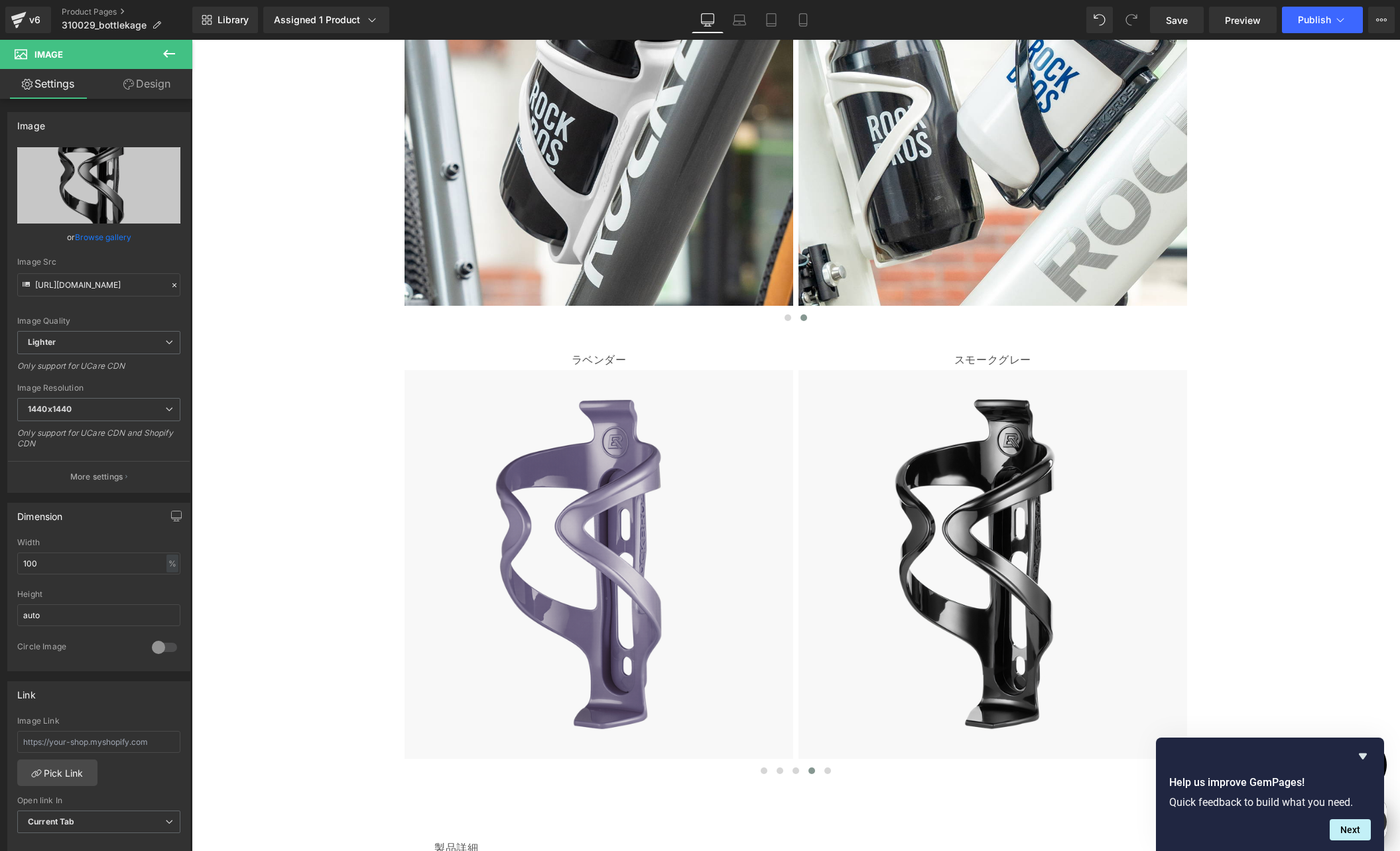
type input "C:\fakepath\shopyfai-310029008-スモークグレー.jpg"
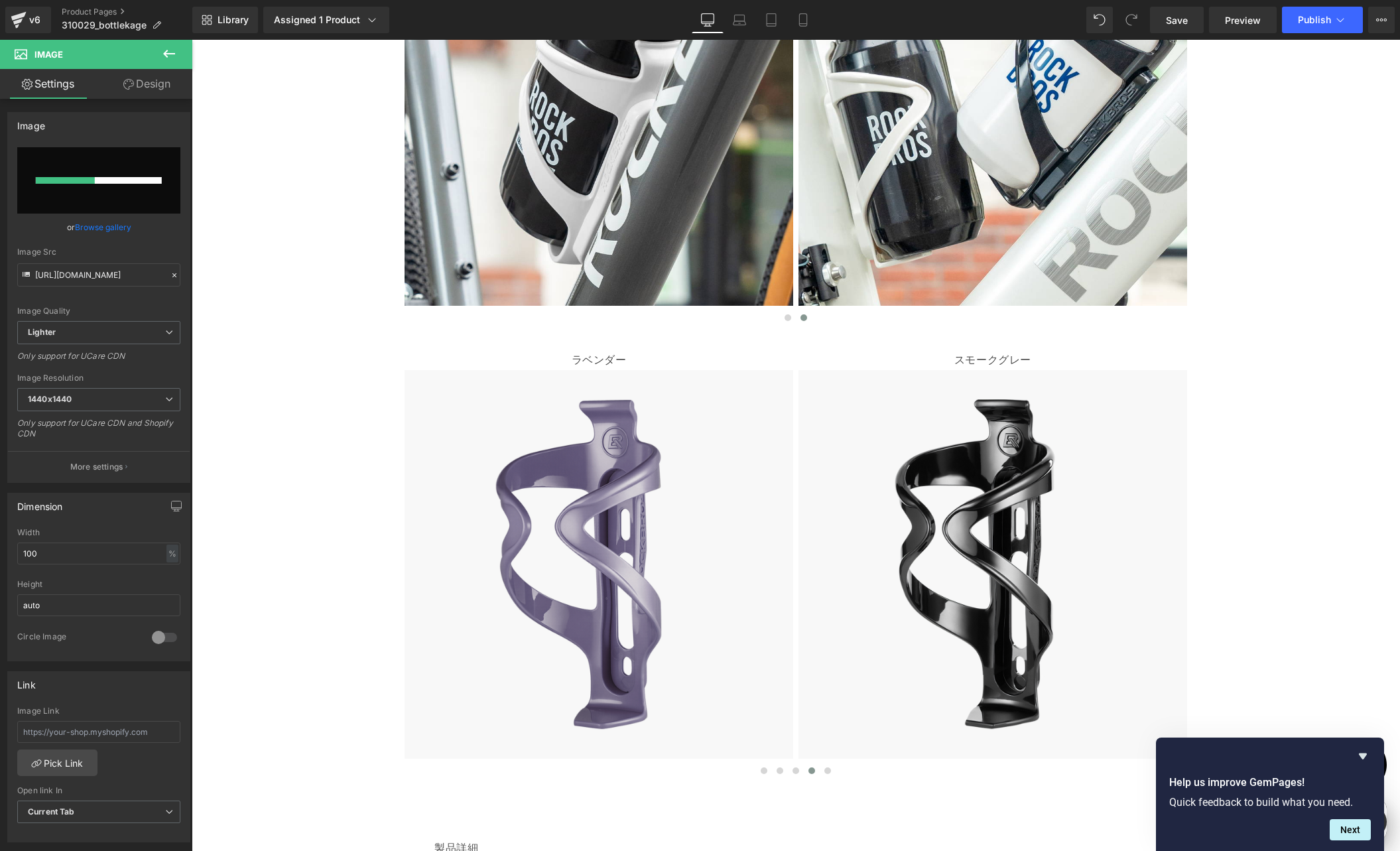
scroll to position [0, 518]
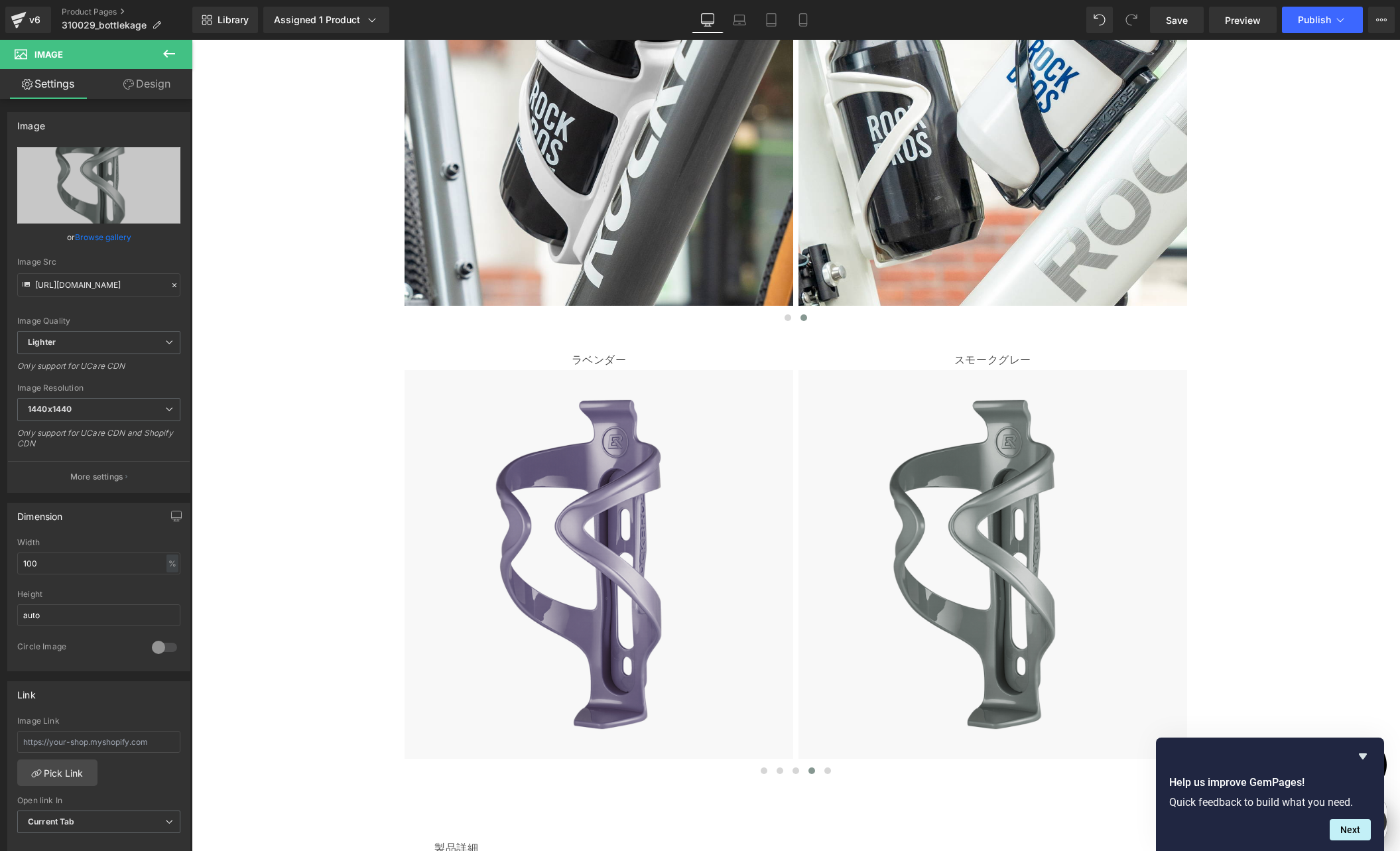
type input "[URL][DOMAIN_NAME]"
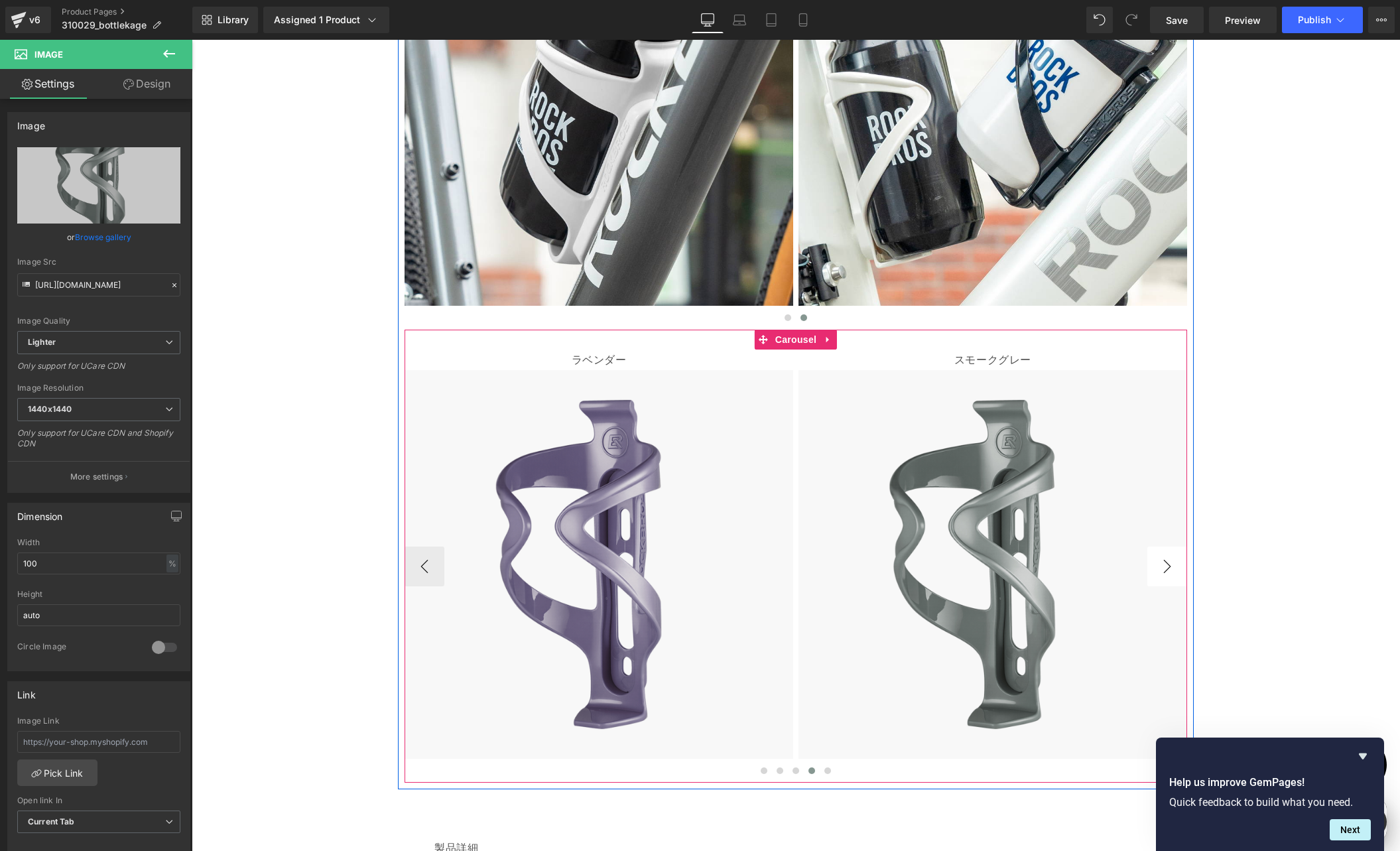
click at [1161, 568] on button "›" at bounding box center [1166, 566] width 40 height 40
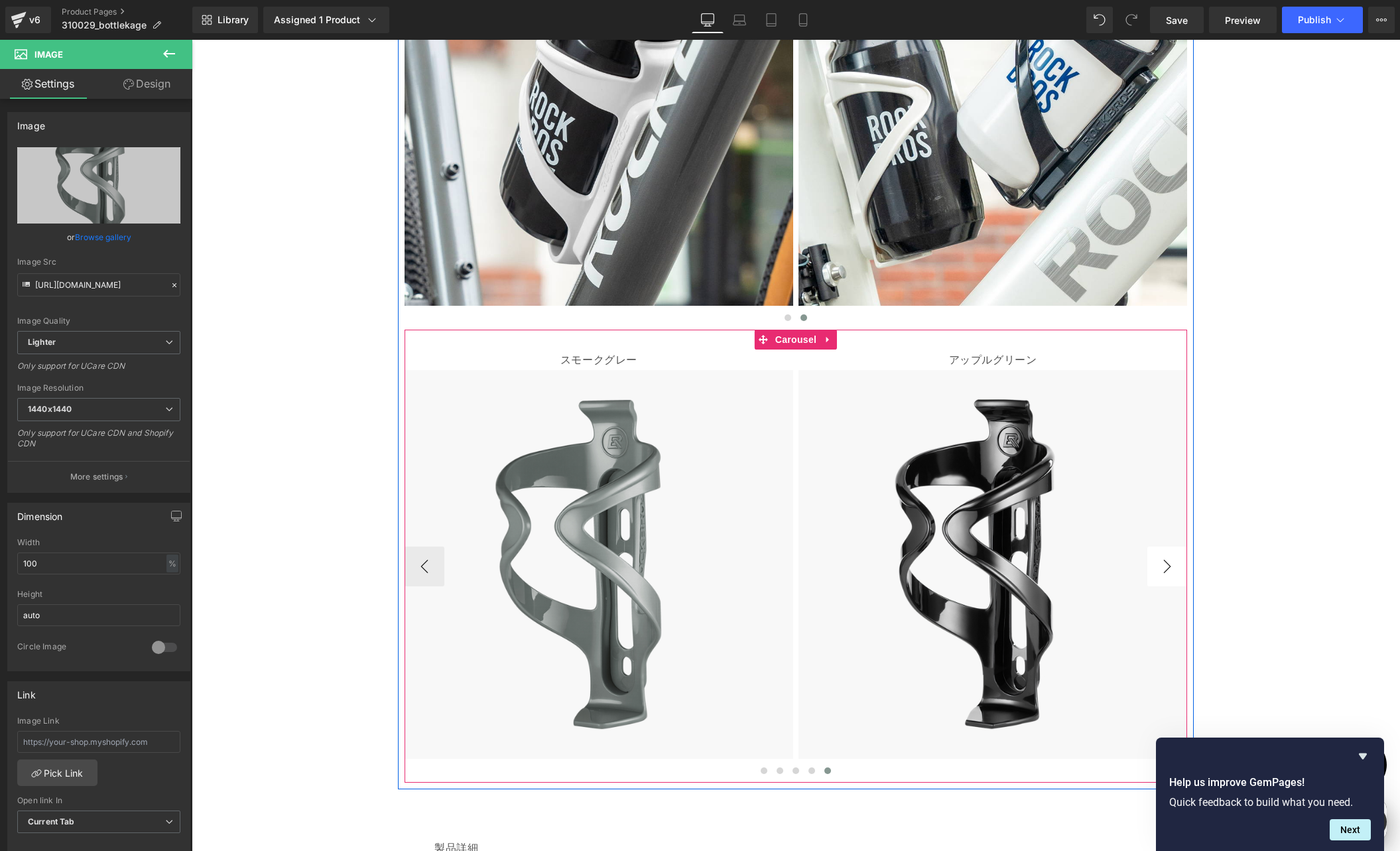
click at [1165, 566] on button "›" at bounding box center [1166, 566] width 40 height 40
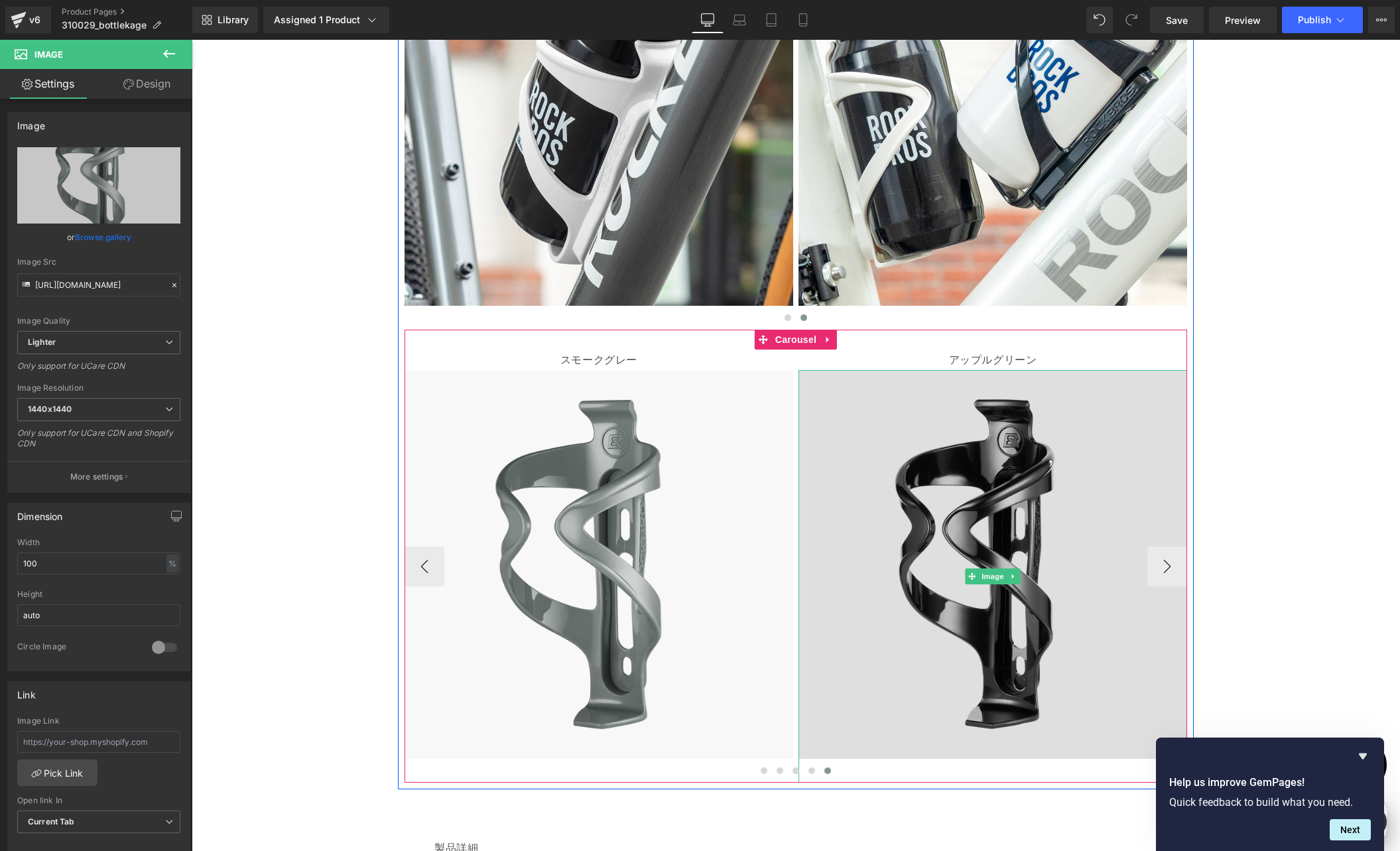
click at [934, 468] on img at bounding box center [993, 577] width 389 height 413
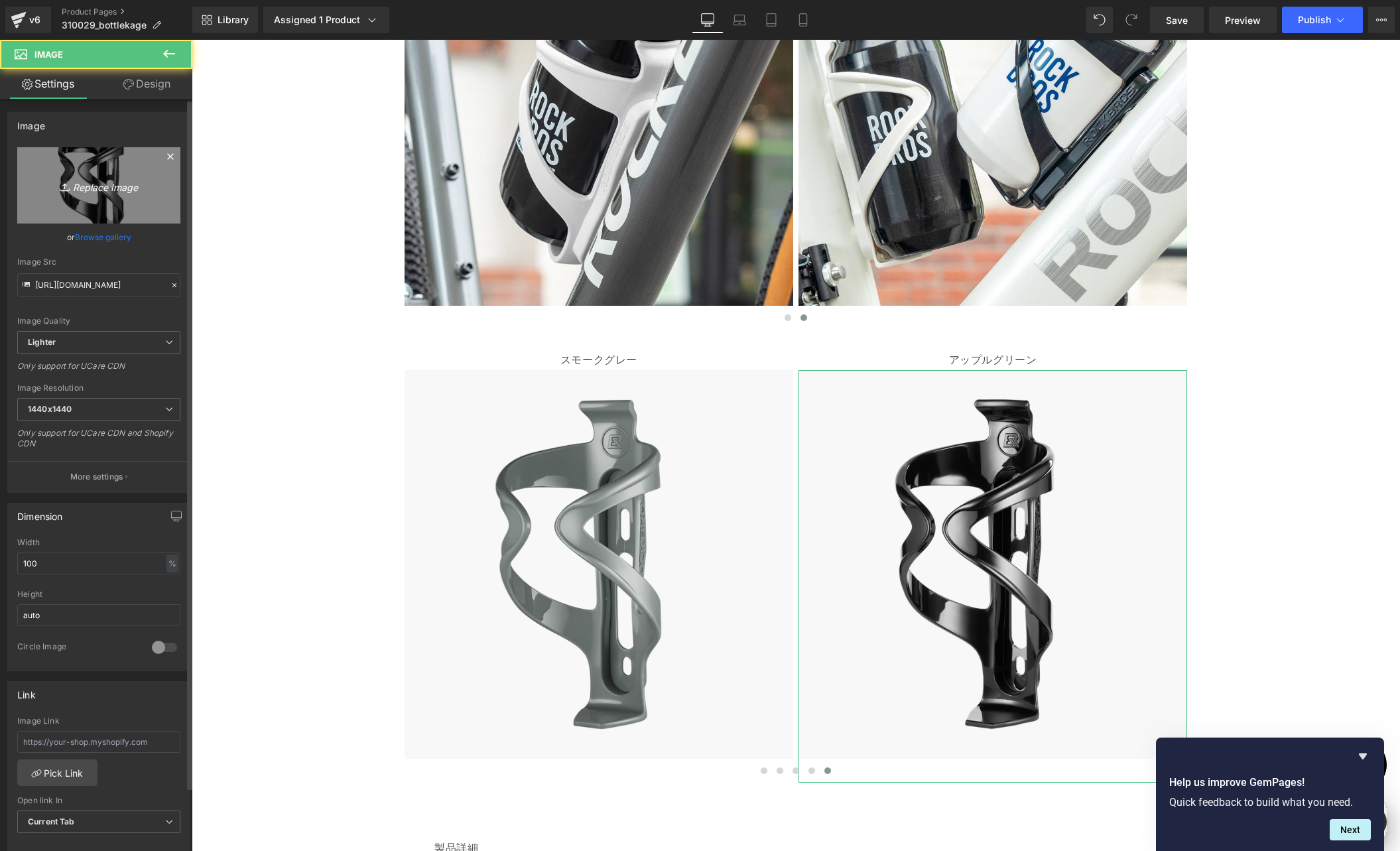
click at [116, 181] on icon "Replace Image" at bounding box center [99, 185] width 106 height 17
type input "C:\fakepath\shopyfai-310029009-アップルグリーン.jpg"
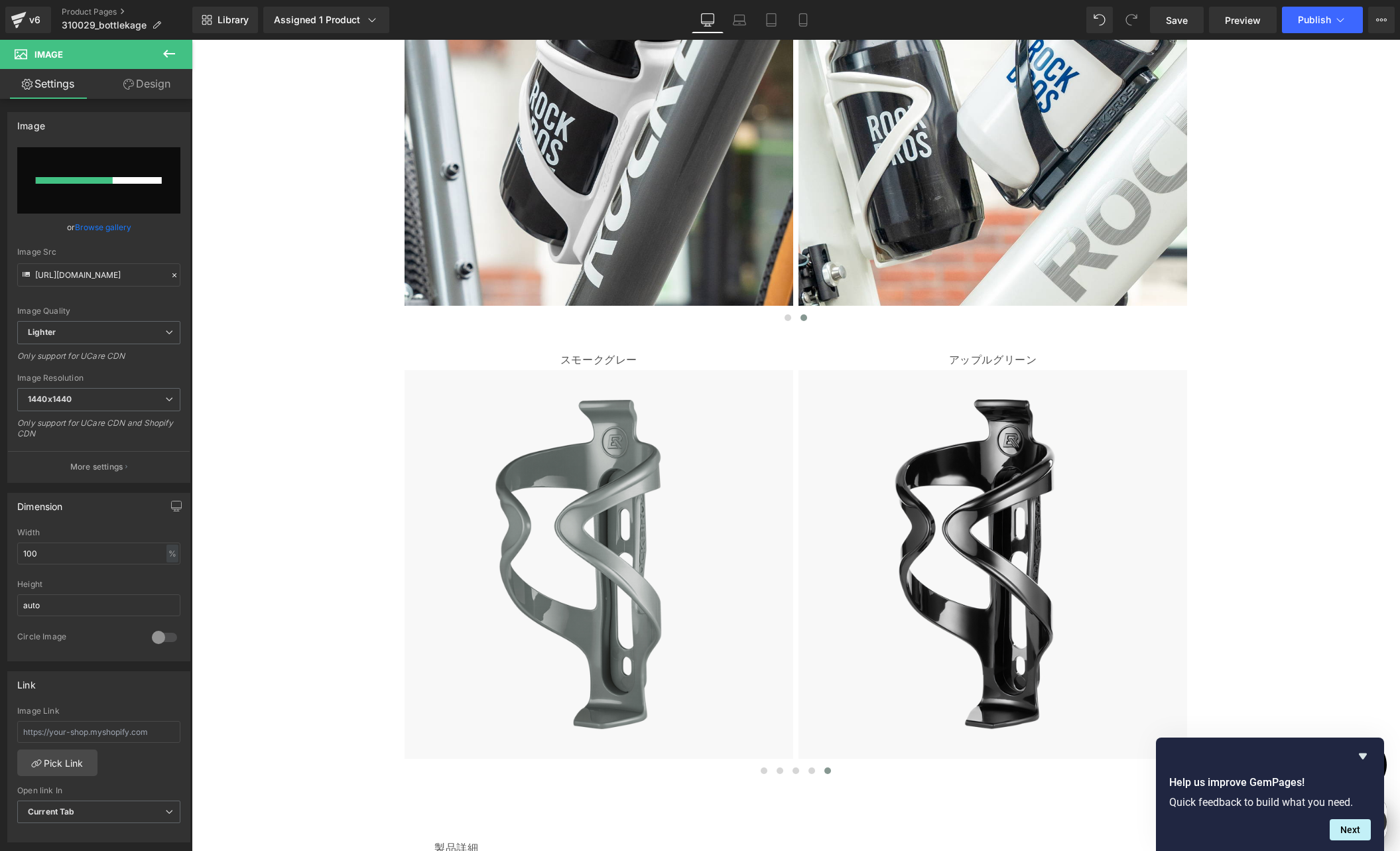
scroll to position [0, 258]
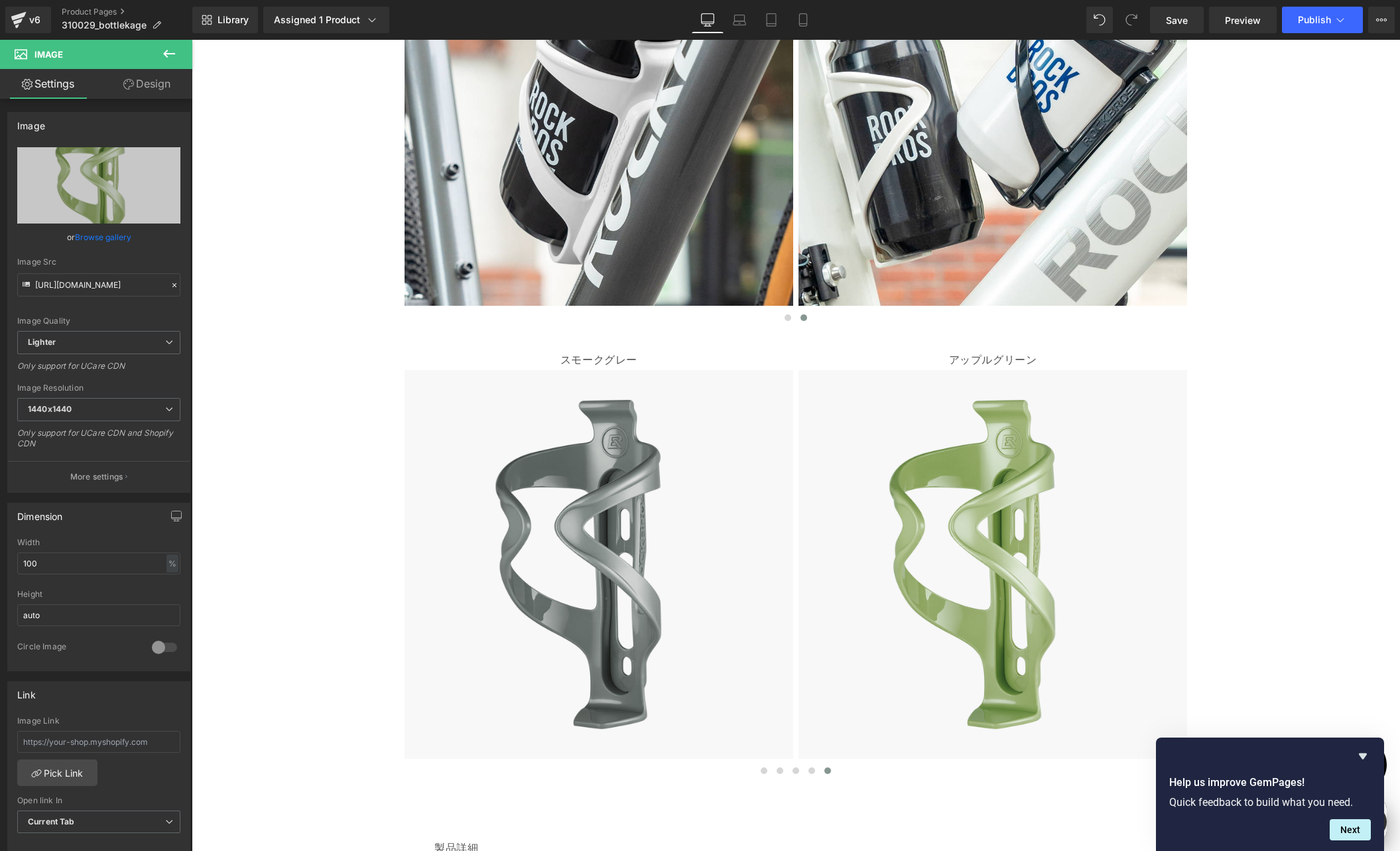
type input "[URL][DOMAIN_NAME]"
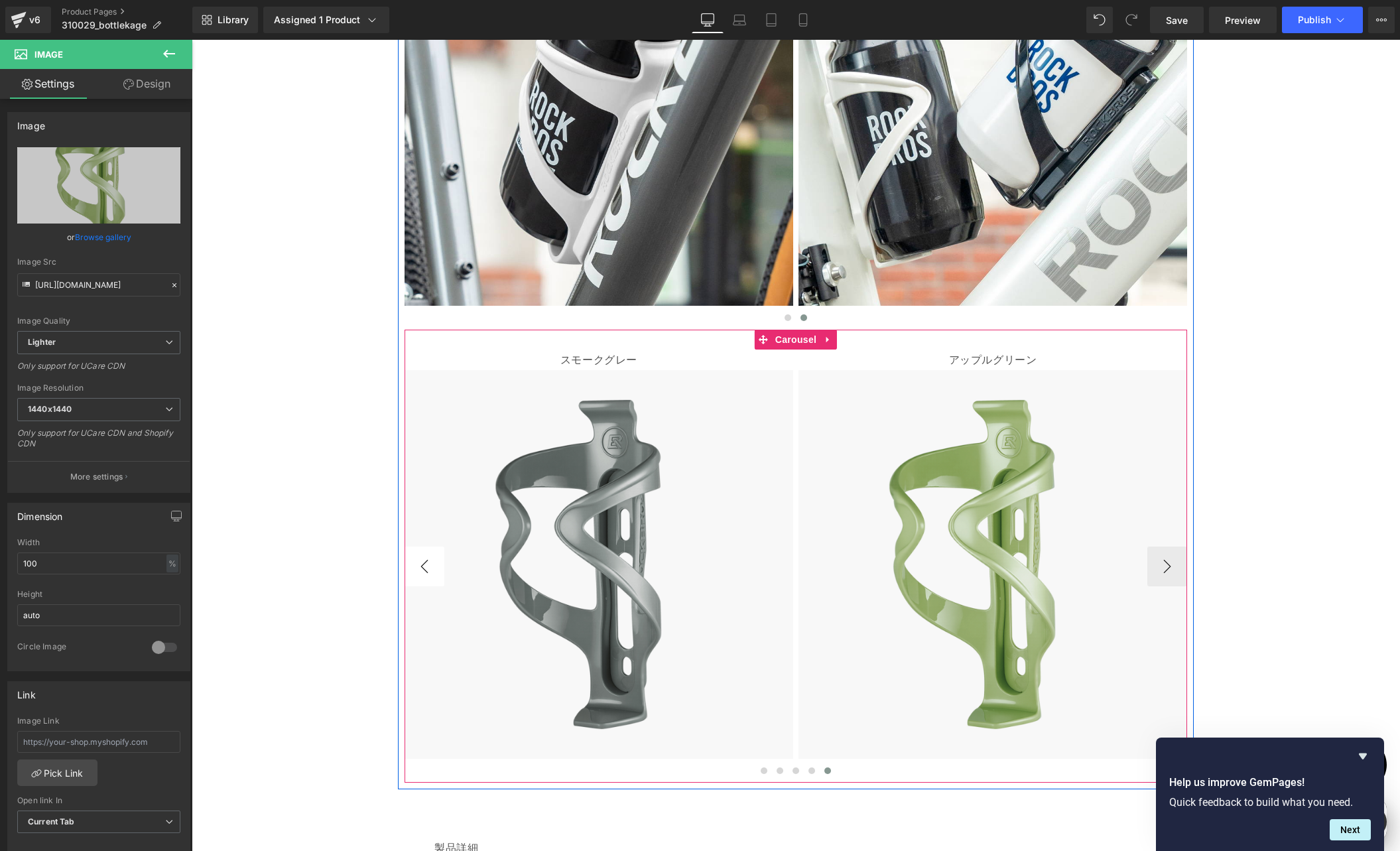
click at [416, 561] on button "‹" at bounding box center [424, 566] width 40 height 40
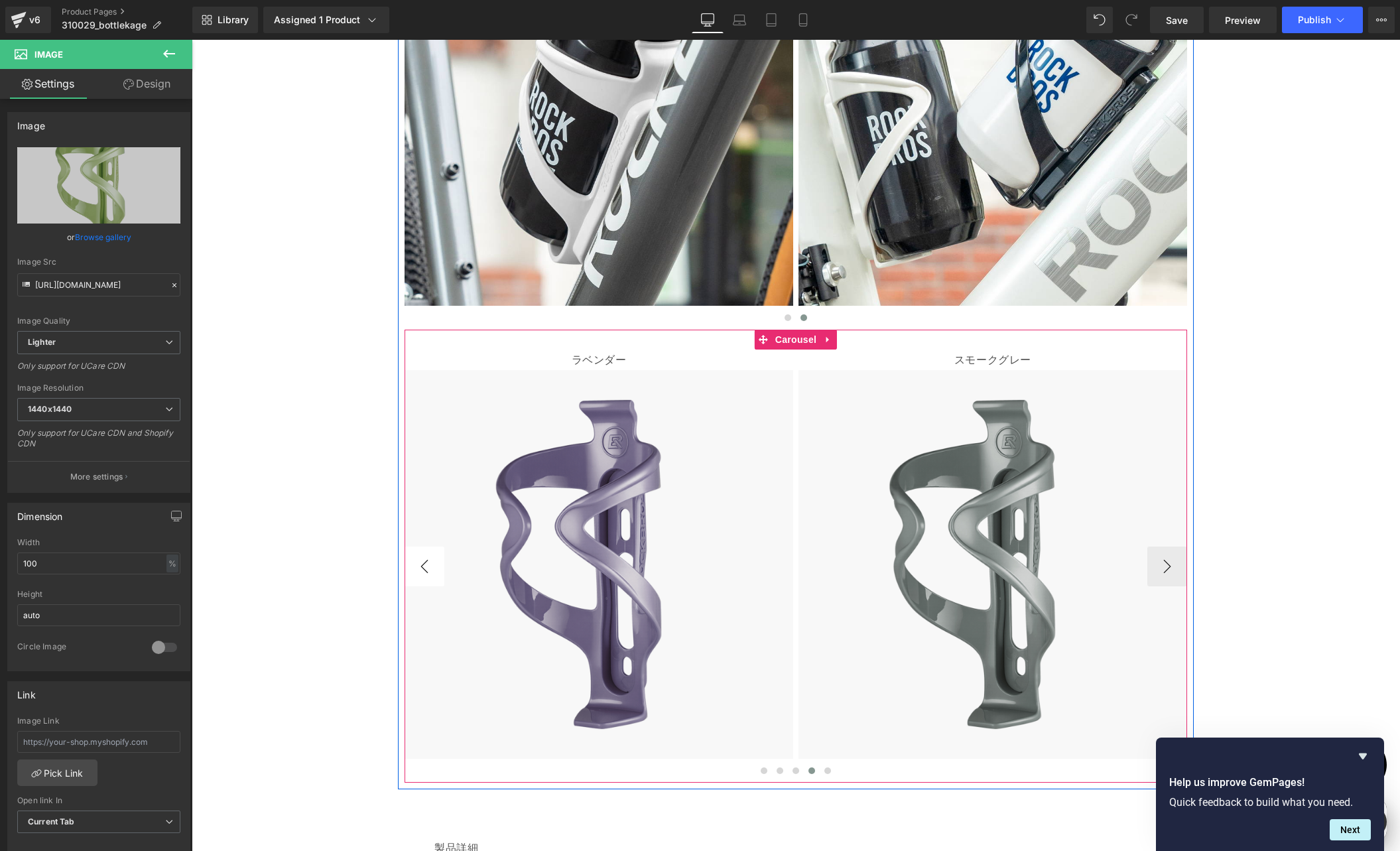
scroll to position [0, 518]
click at [415, 561] on button "‹" at bounding box center [424, 566] width 40 height 40
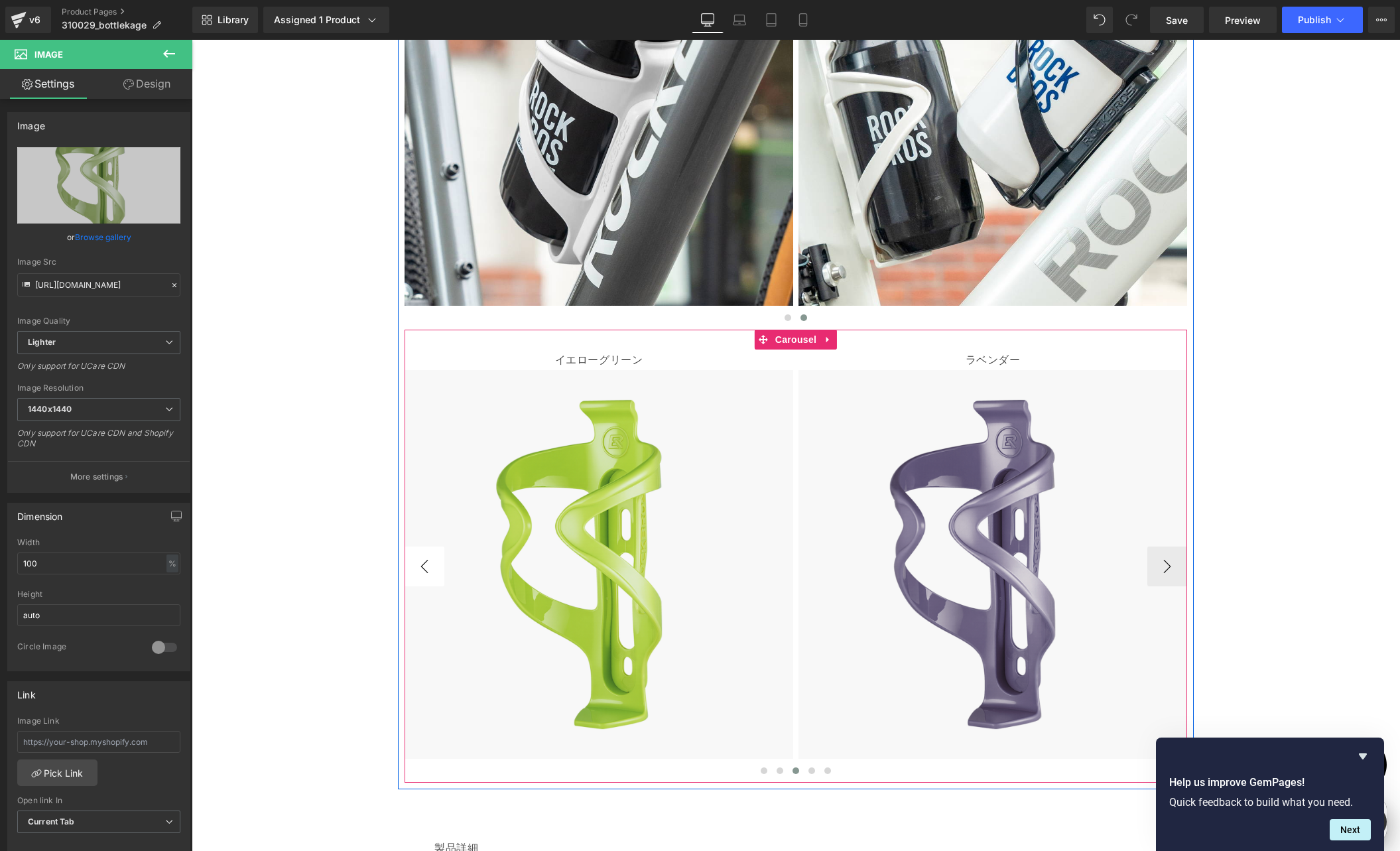
click at [415, 561] on button "‹" at bounding box center [424, 566] width 40 height 40
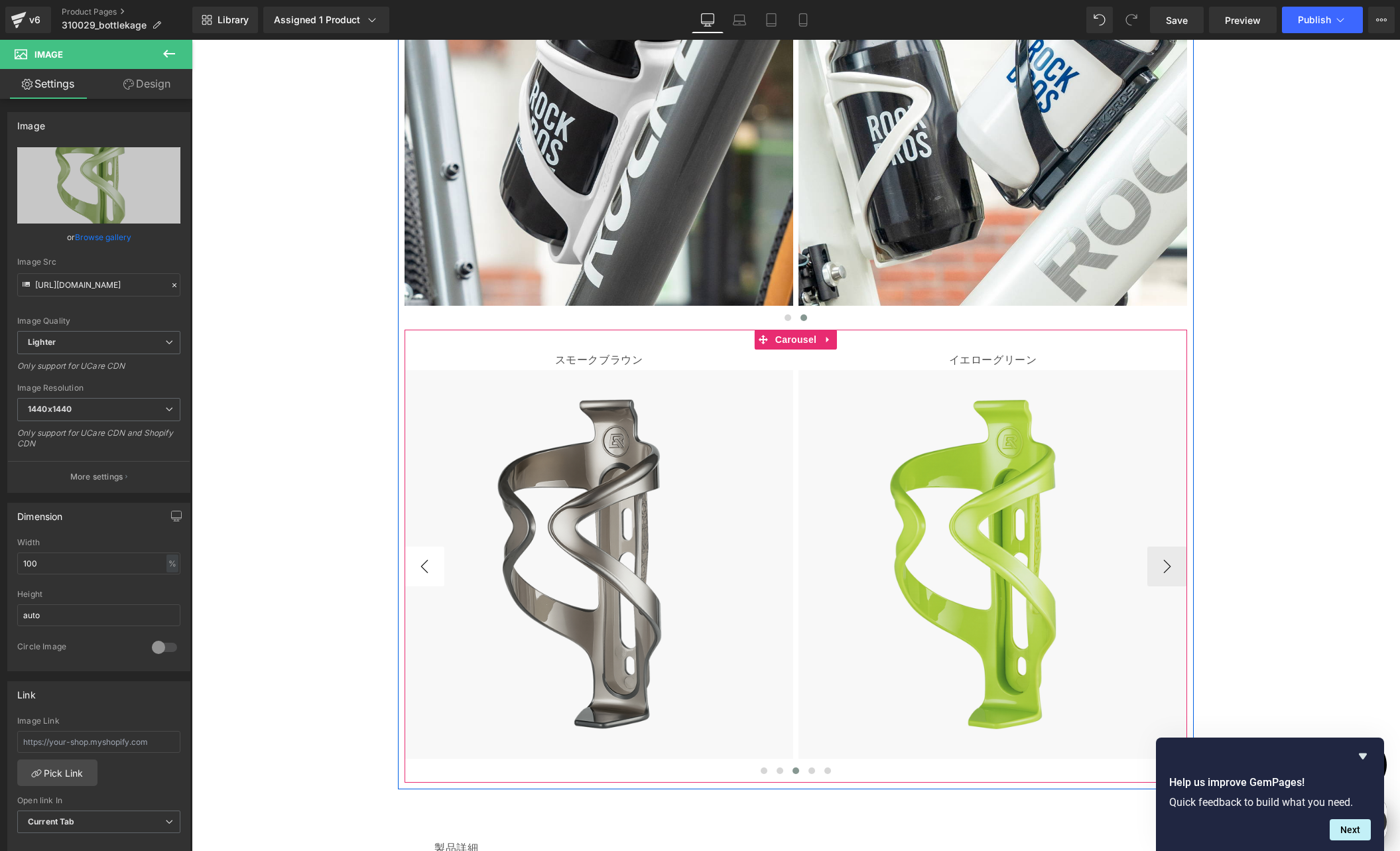
click at [415, 561] on button "‹" at bounding box center [424, 566] width 40 height 40
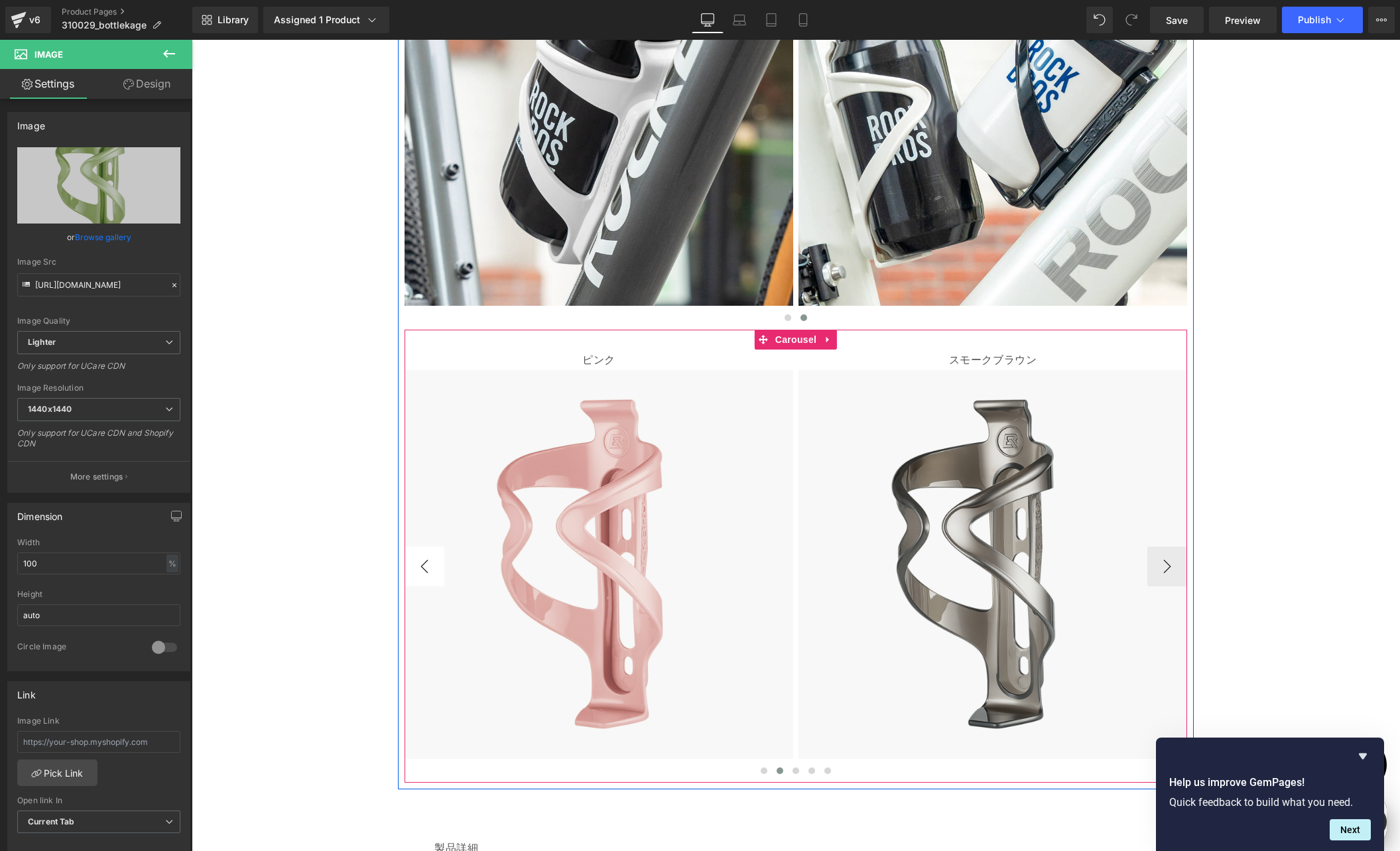
click at [415, 561] on button "‹" at bounding box center [424, 566] width 40 height 40
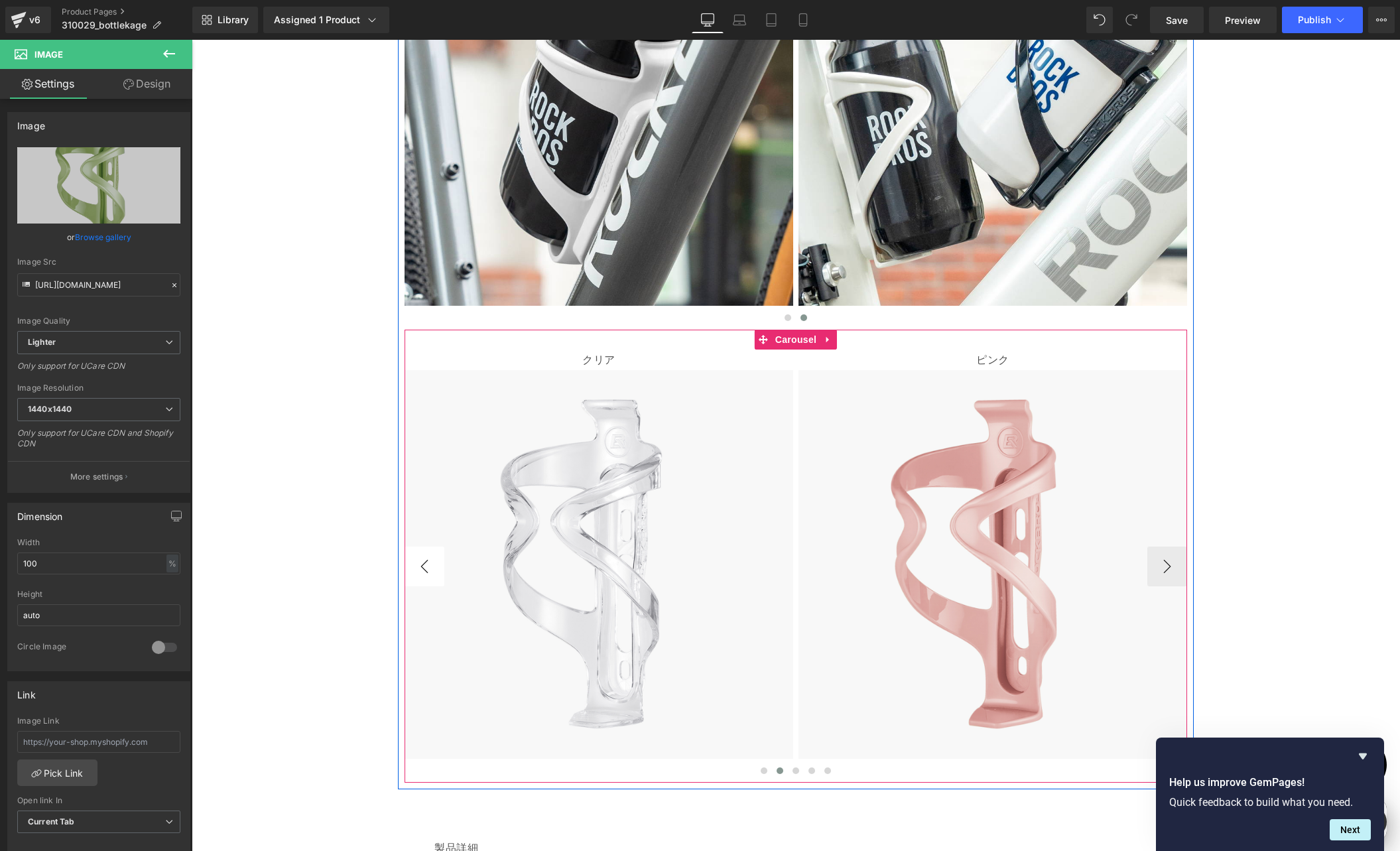
click at [415, 561] on button "‹" at bounding box center [424, 566] width 40 height 40
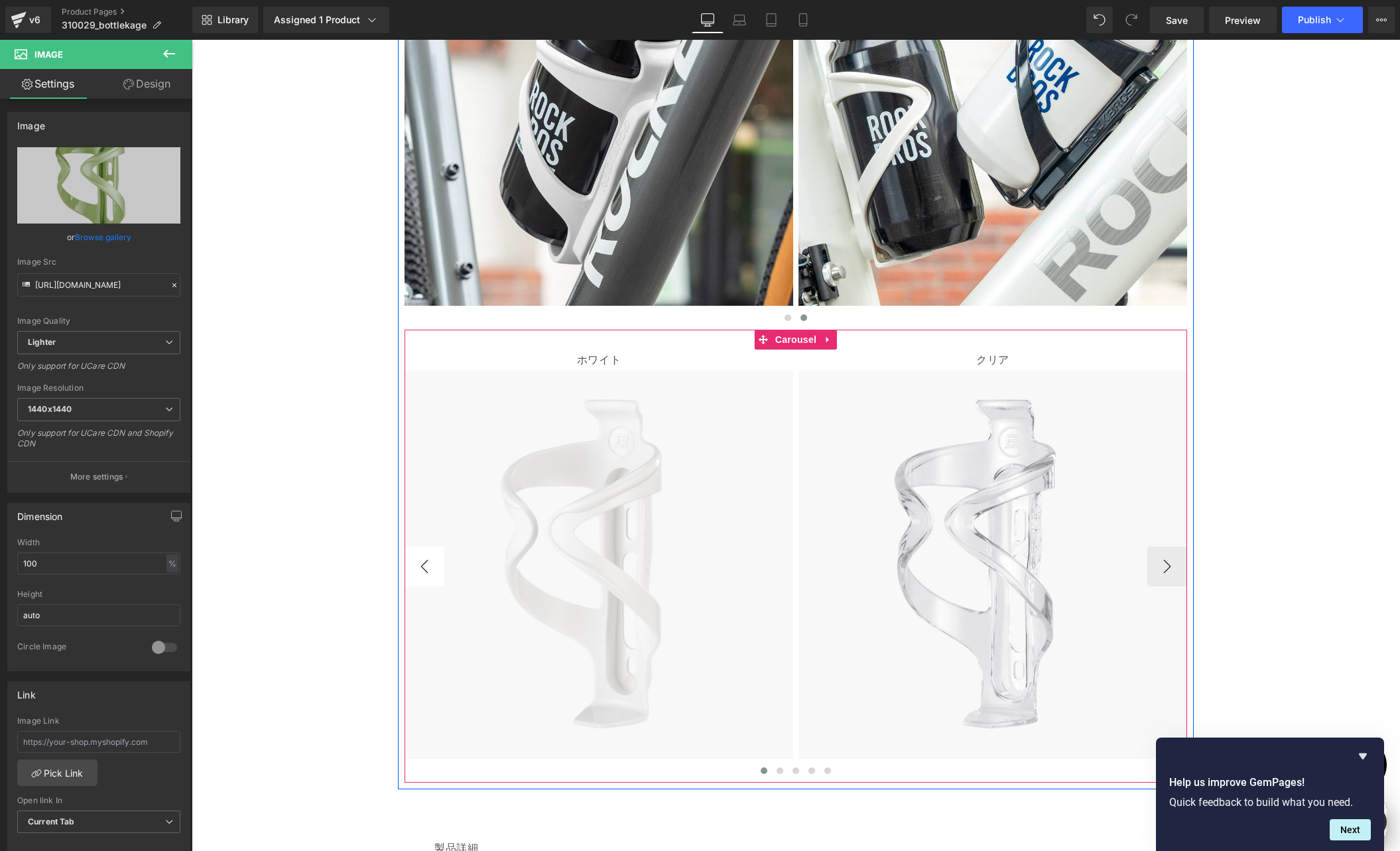
scroll to position [0, 776]
click at [415, 561] on button "‹" at bounding box center [424, 566] width 40 height 40
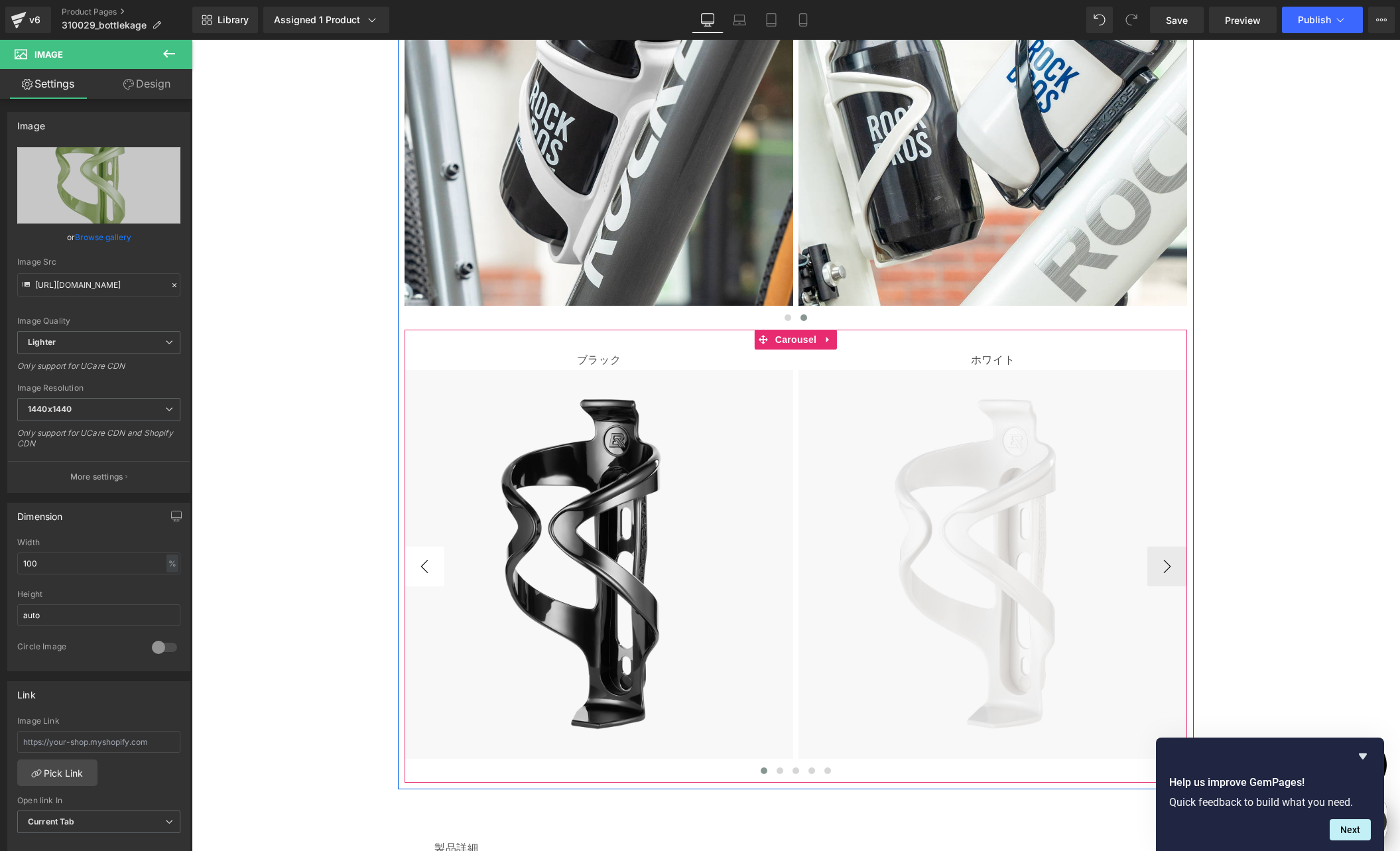
click at [415, 561] on button "‹" at bounding box center [424, 566] width 40 height 40
click at [1160, 571] on button "›" at bounding box center [1166, 566] width 40 height 40
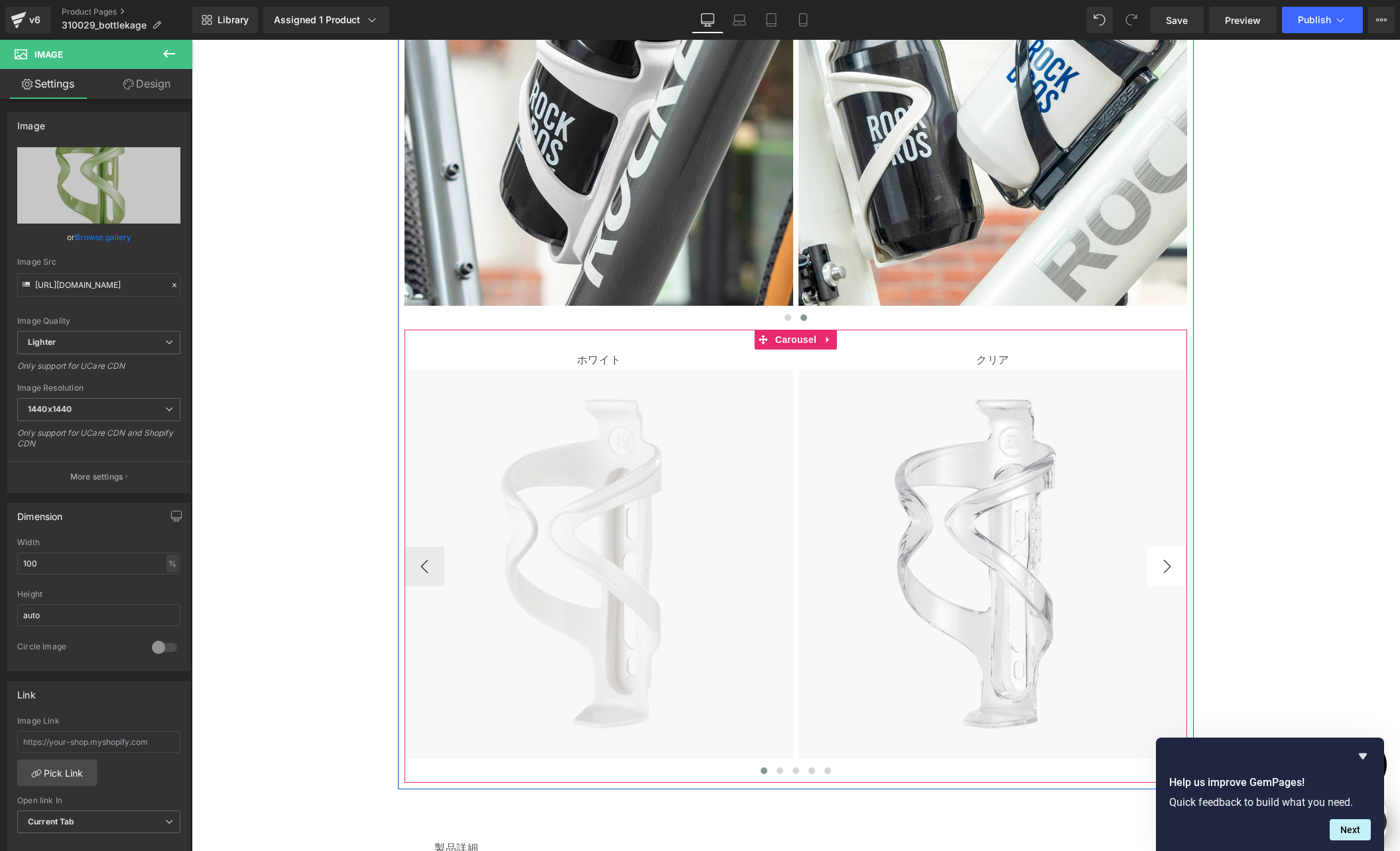
click at [1160, 571] on button "›" at bounding box center [1166, 566] width 40 height 40
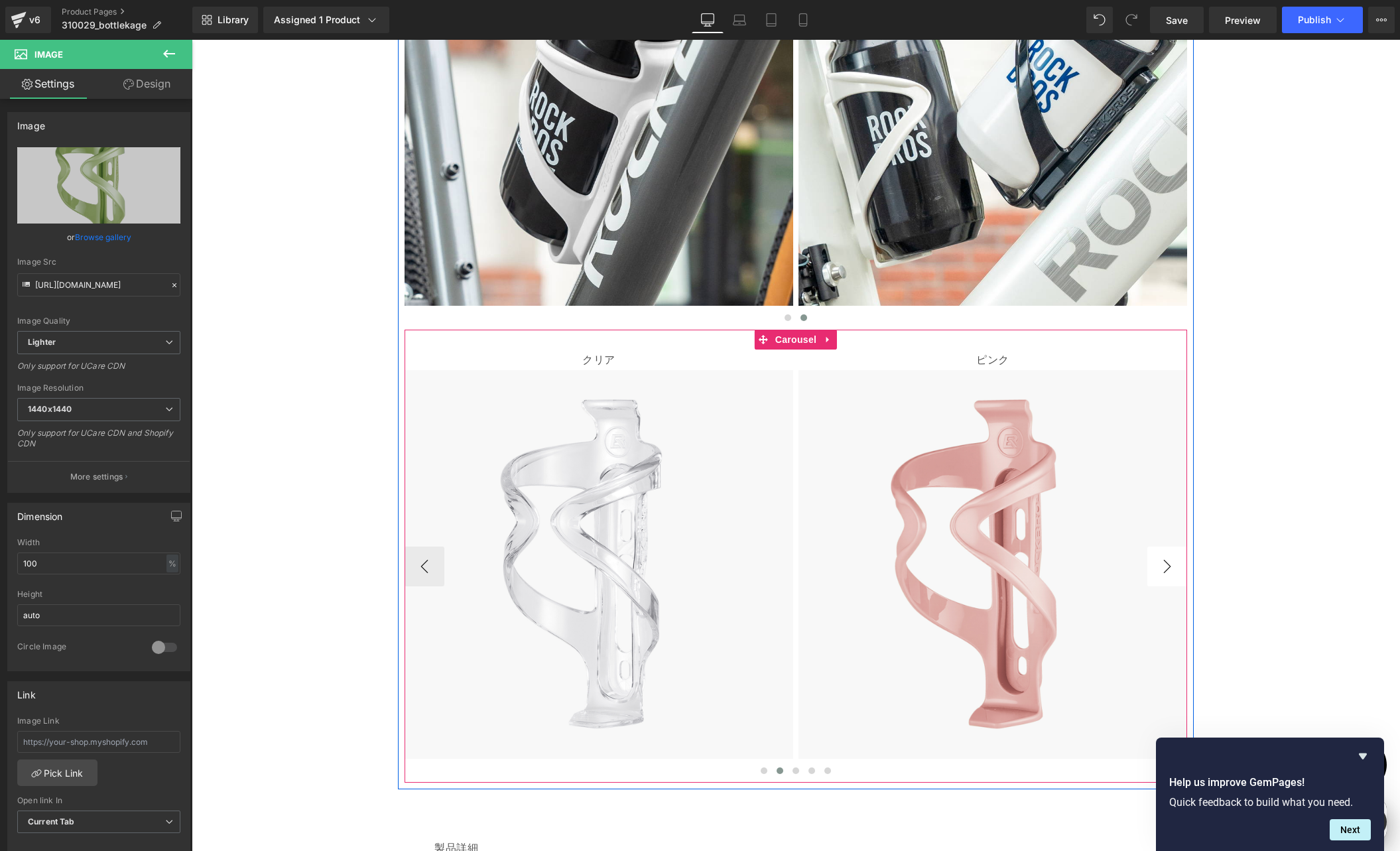
scroll to position [0, 0]
click at [1160, 571] on button "›" at bounding box center [1166, 566] width 40 height 40
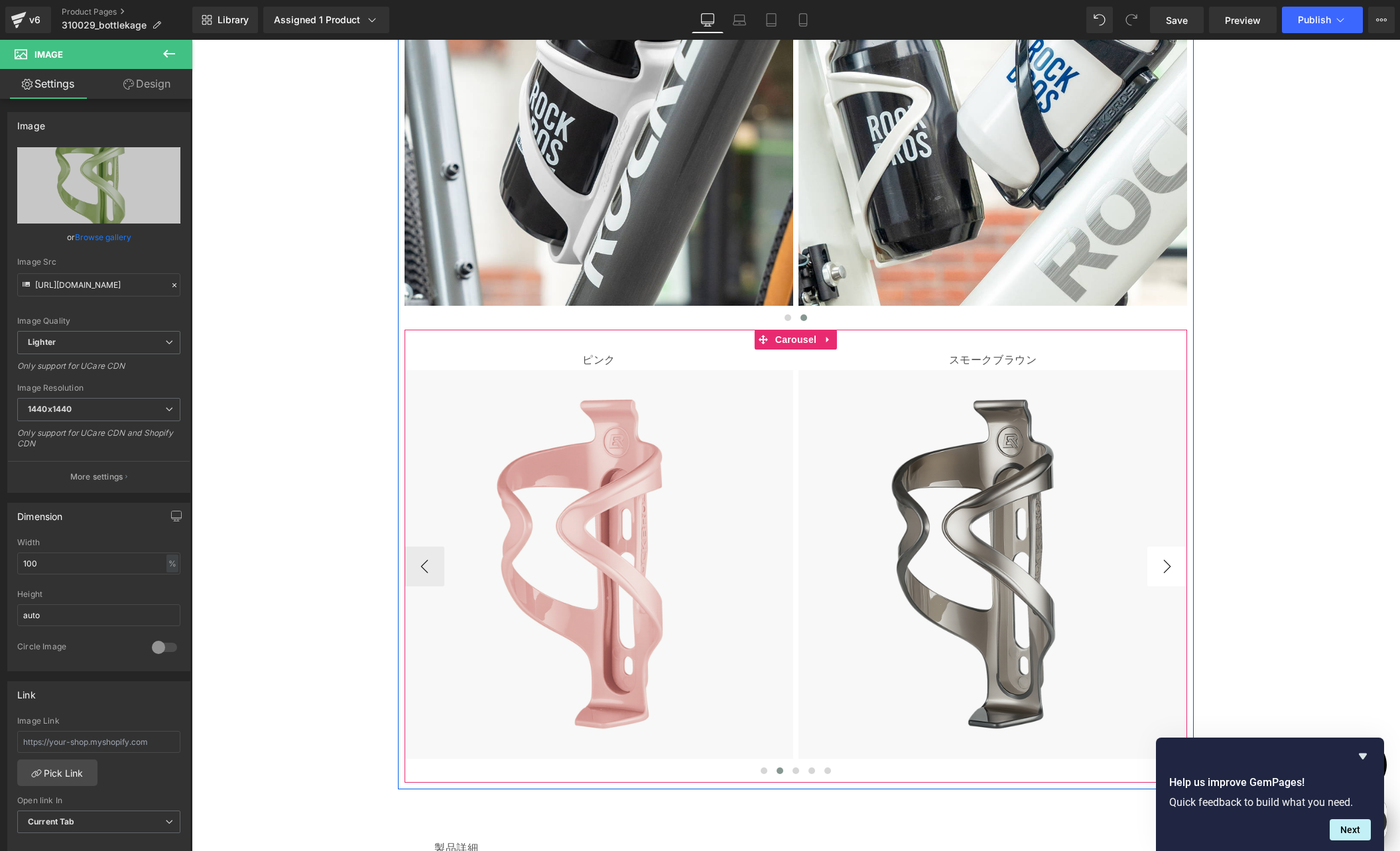
click at [1160, 571] on button "›" at bounding box center [1166, 566] width 40 height 40
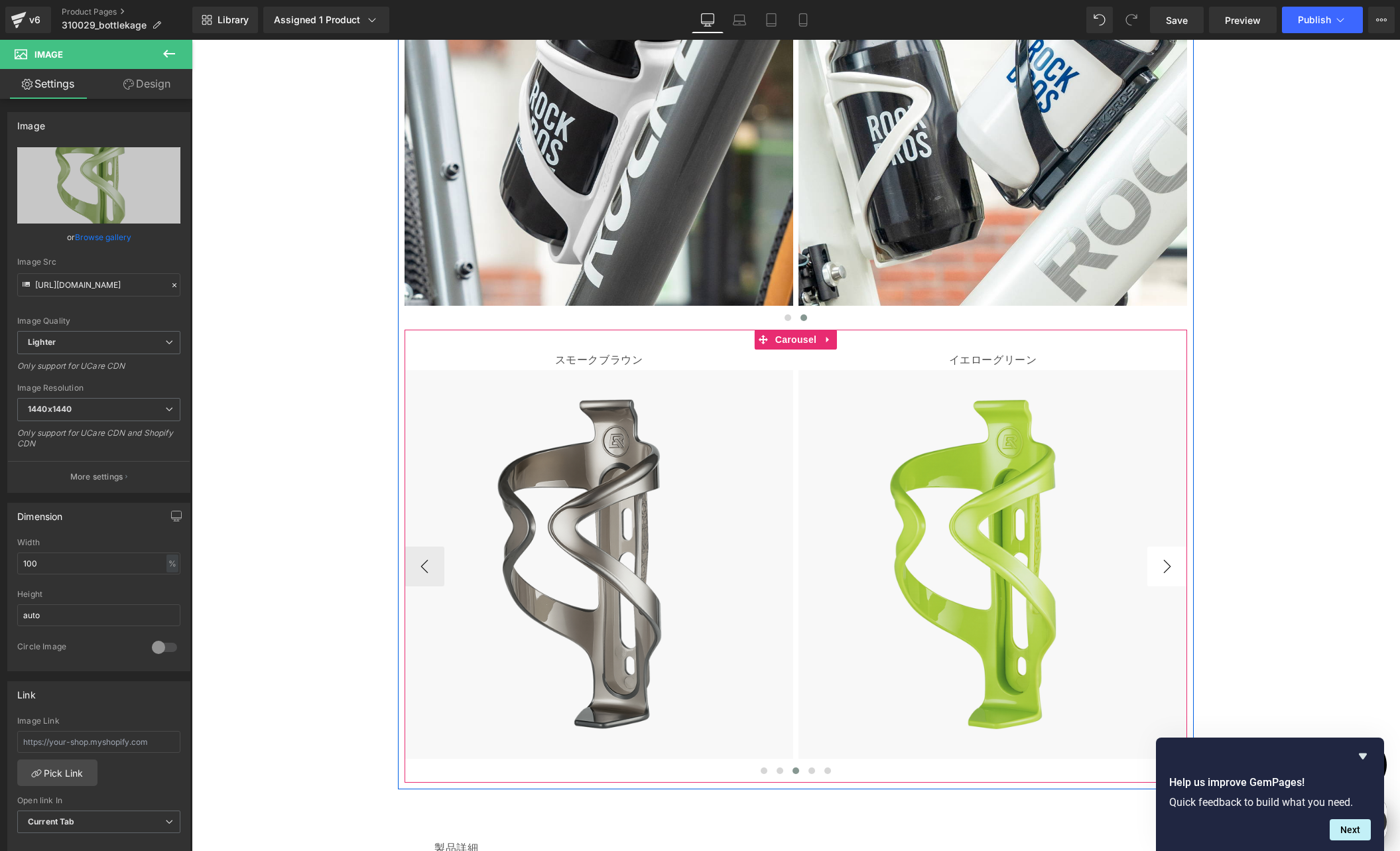
click at [1160, 571] on button "›" at bounding box center [1166, 566] width 40 height 40
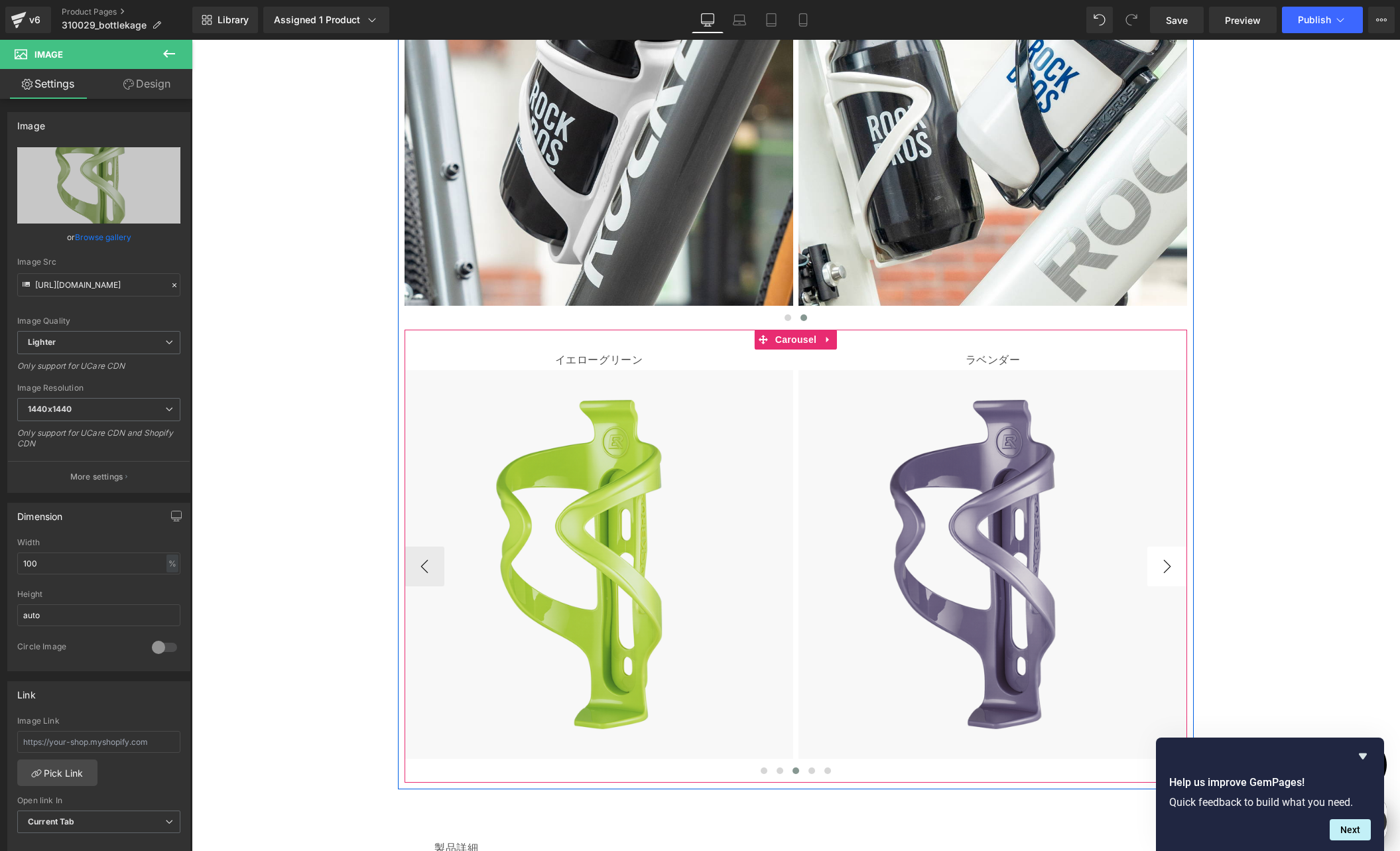
click at [1160, 571] on button "›" at bounding box center [1166, 566] width 40 height 40
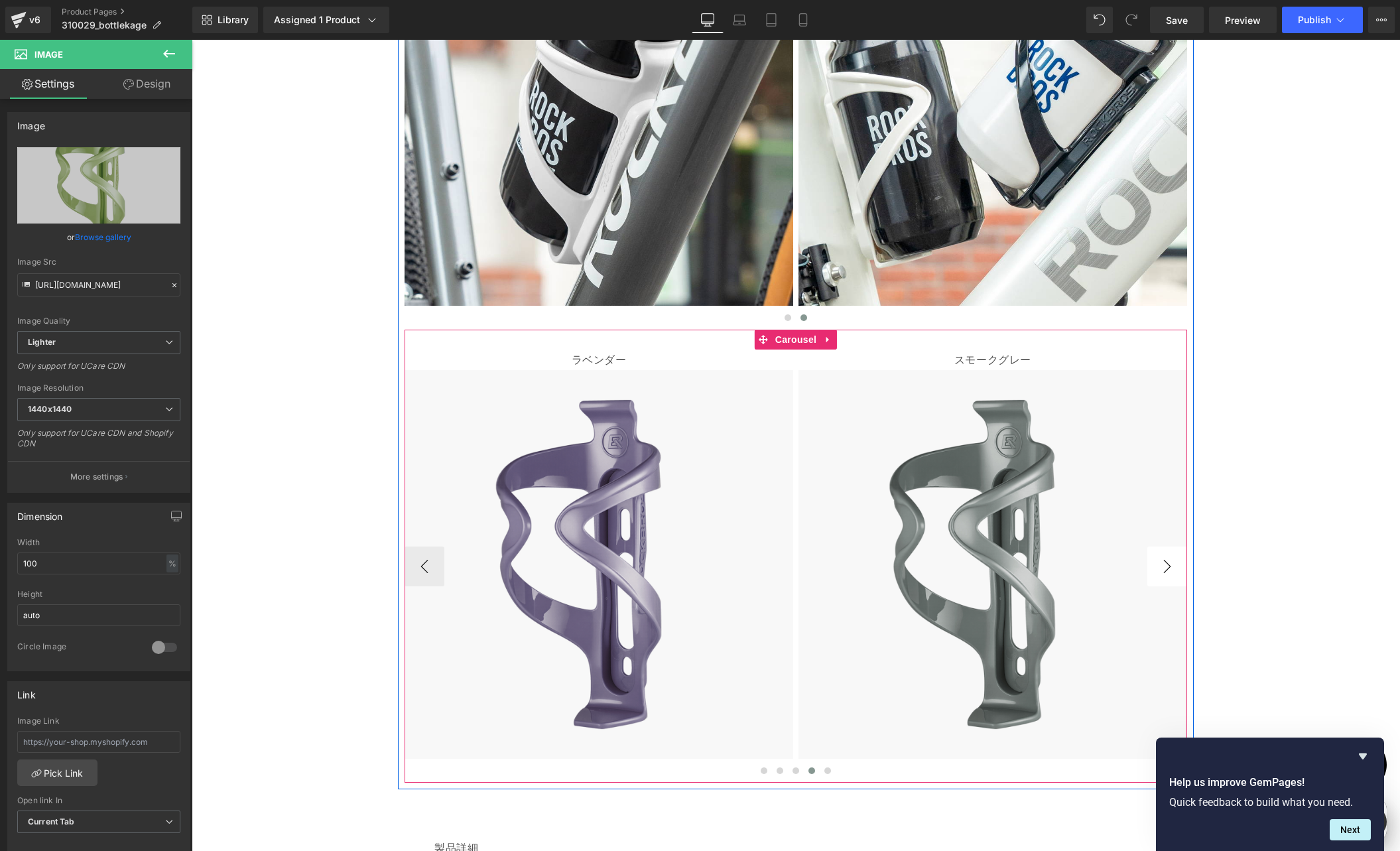
click at [1160, 571] on button "›" at bounding box center [1166, 566] width 40 height 40
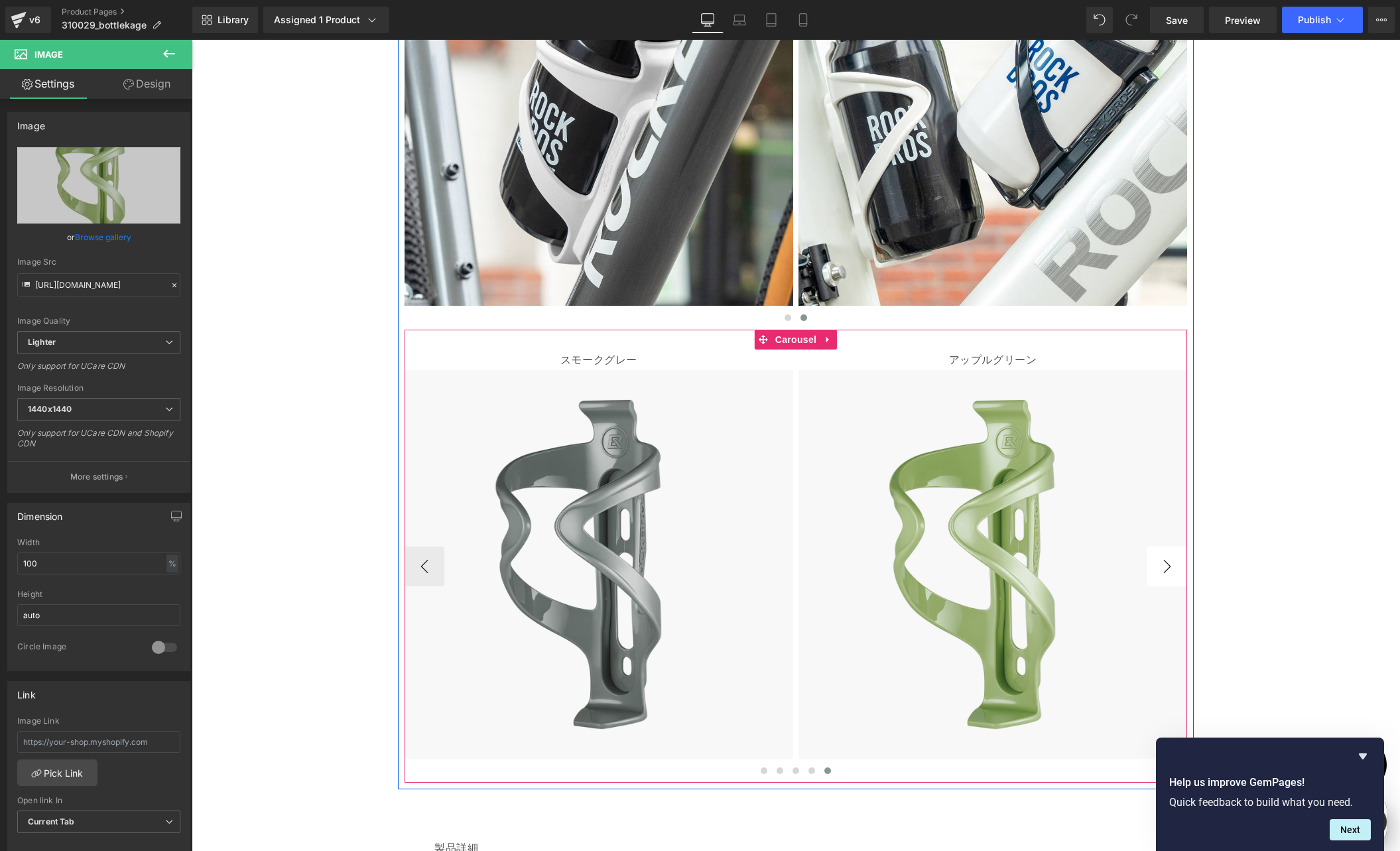
click at [1160, 571] on button "›" at bounding box center [1166, 566] width 40 height 40
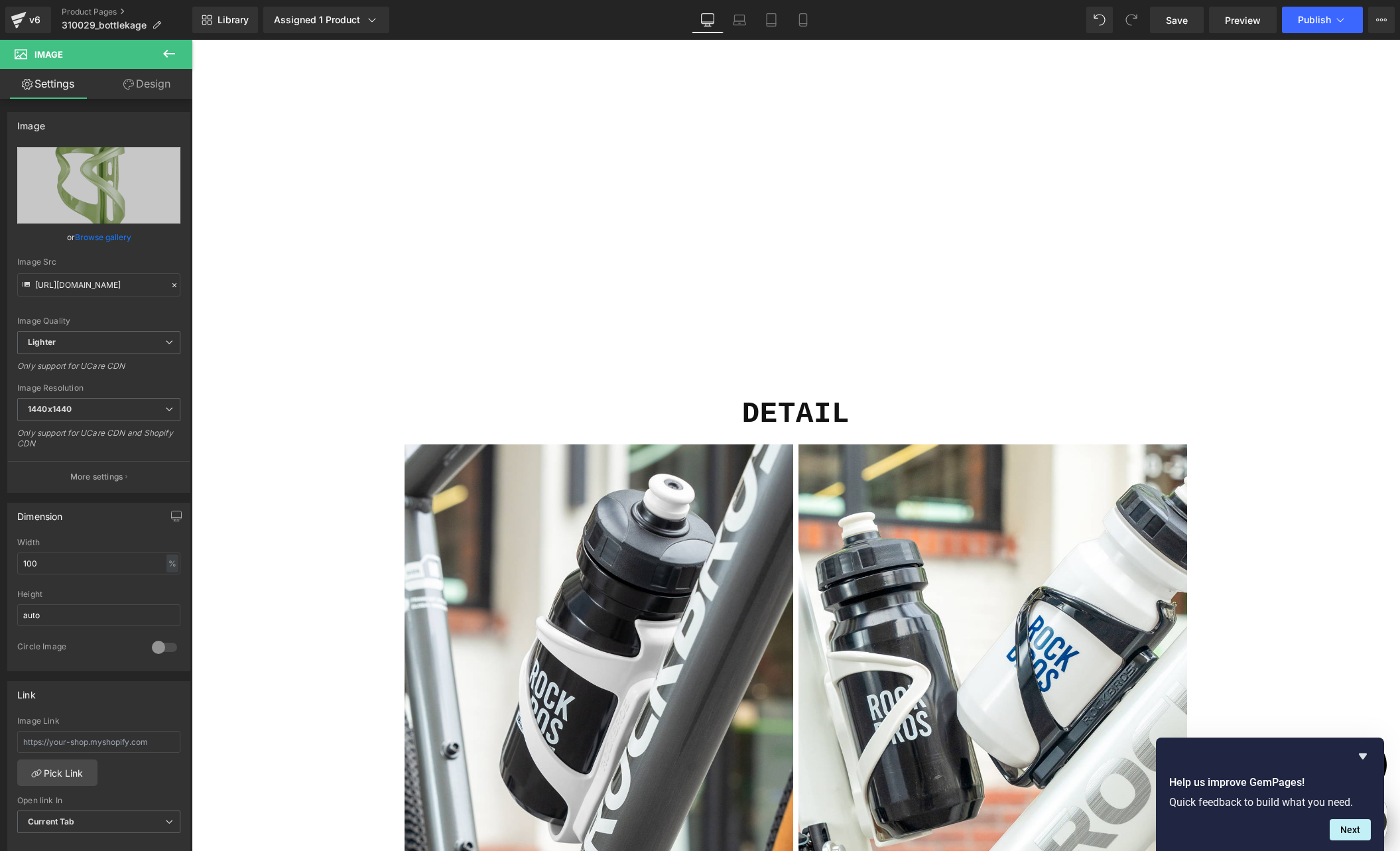
scroll to position [3751, 0]
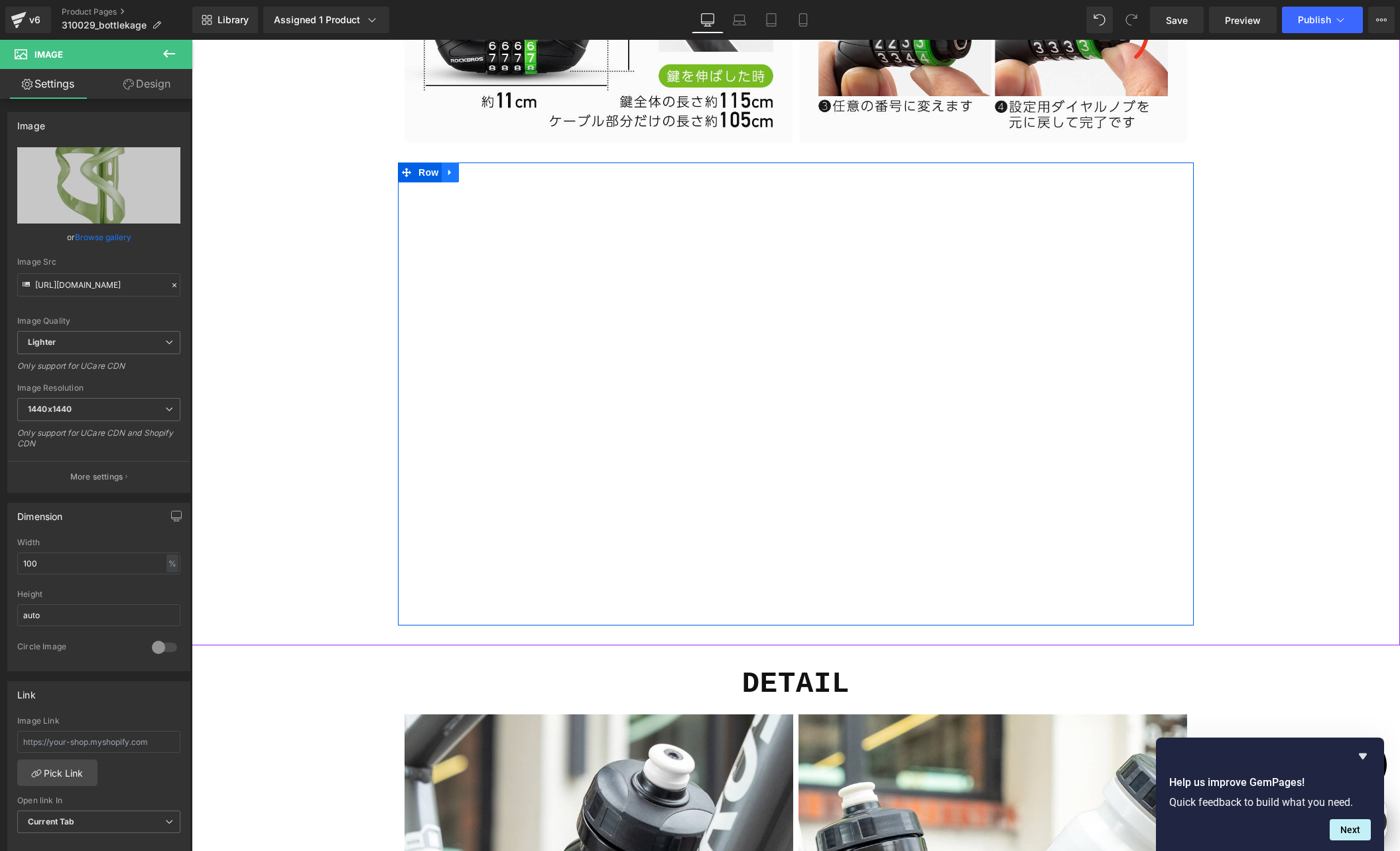
click at [447, 173] on icon at bounding box center [451, 172] width 10 height 10
click at [480, 170] on icon at bounding box center [485, 172] width 10 height 10
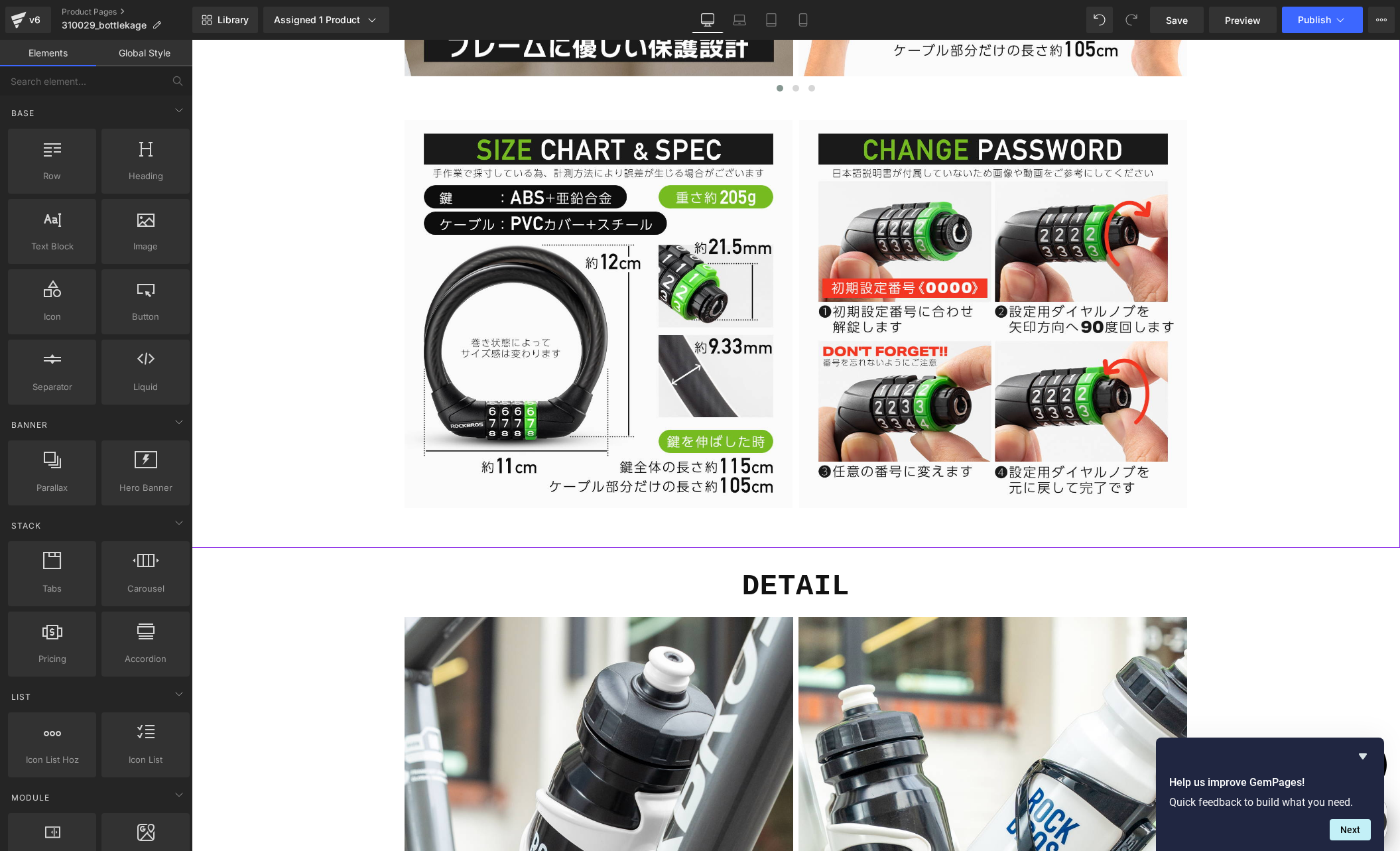
scroll to position [3204, 0]
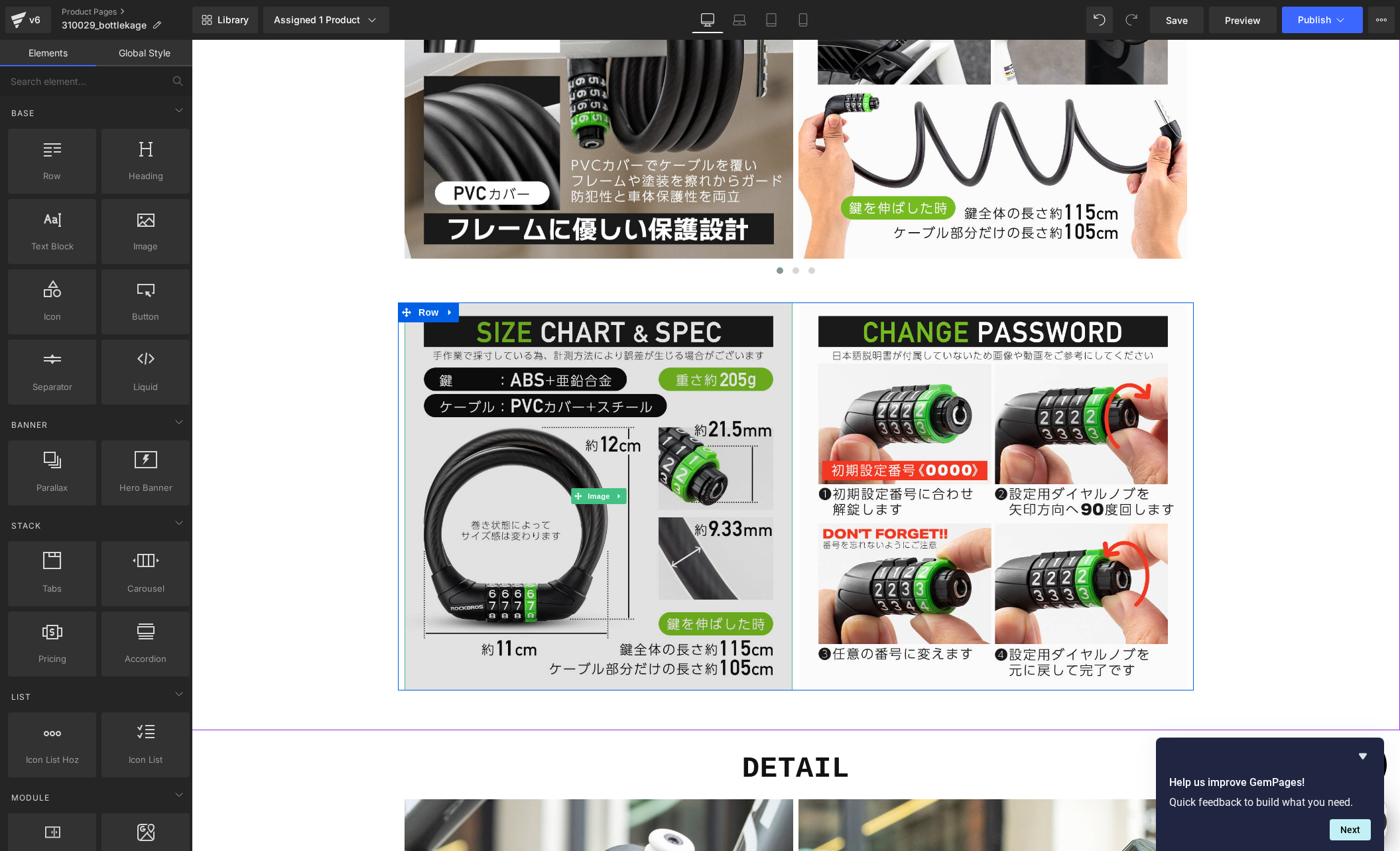
click at [640, 428] on img at bounding box center [599, 496] width 388 height 388
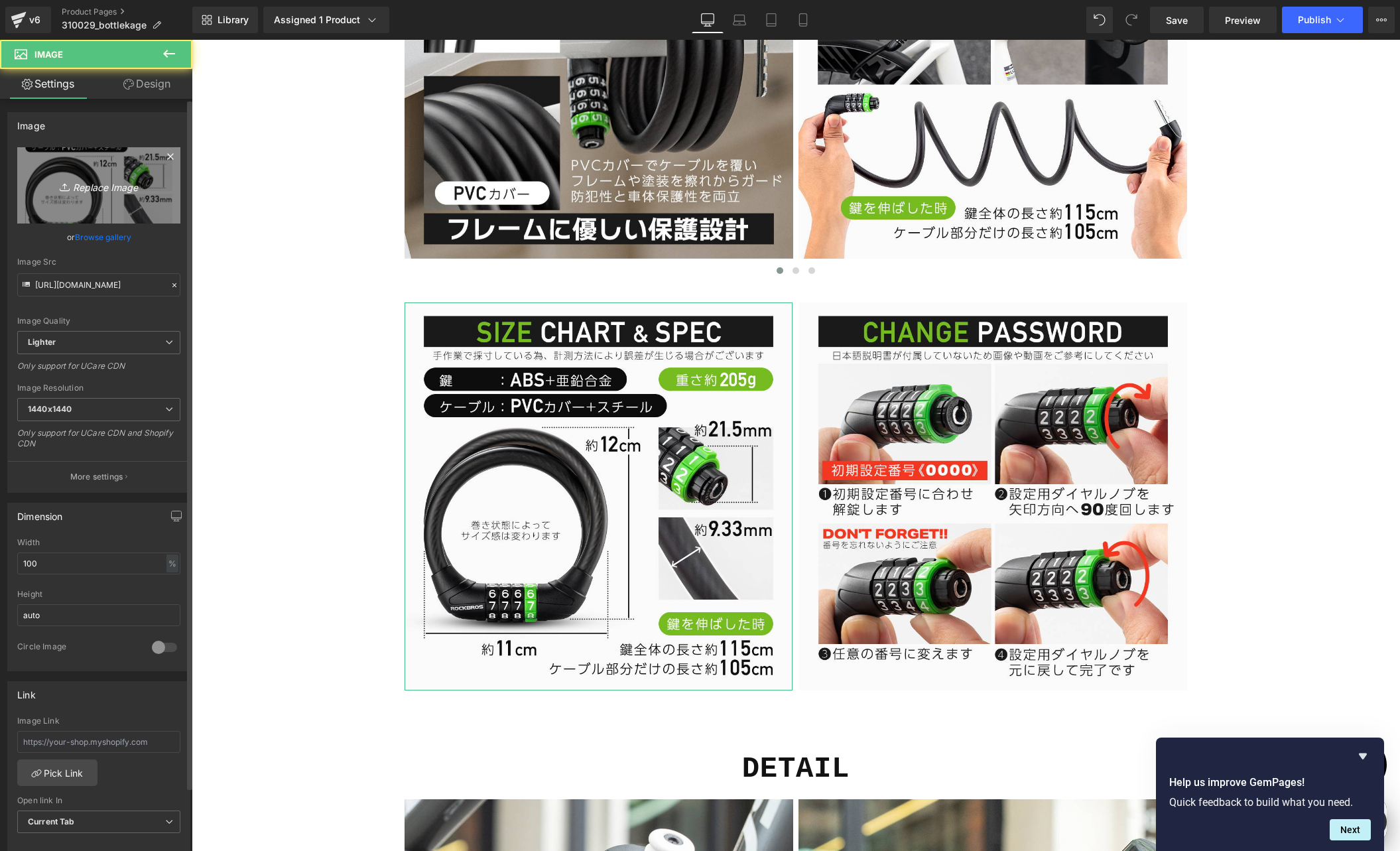
click at [85, 201] on link "Replace Image" at bounding box center [99, 185] width 163 height 77
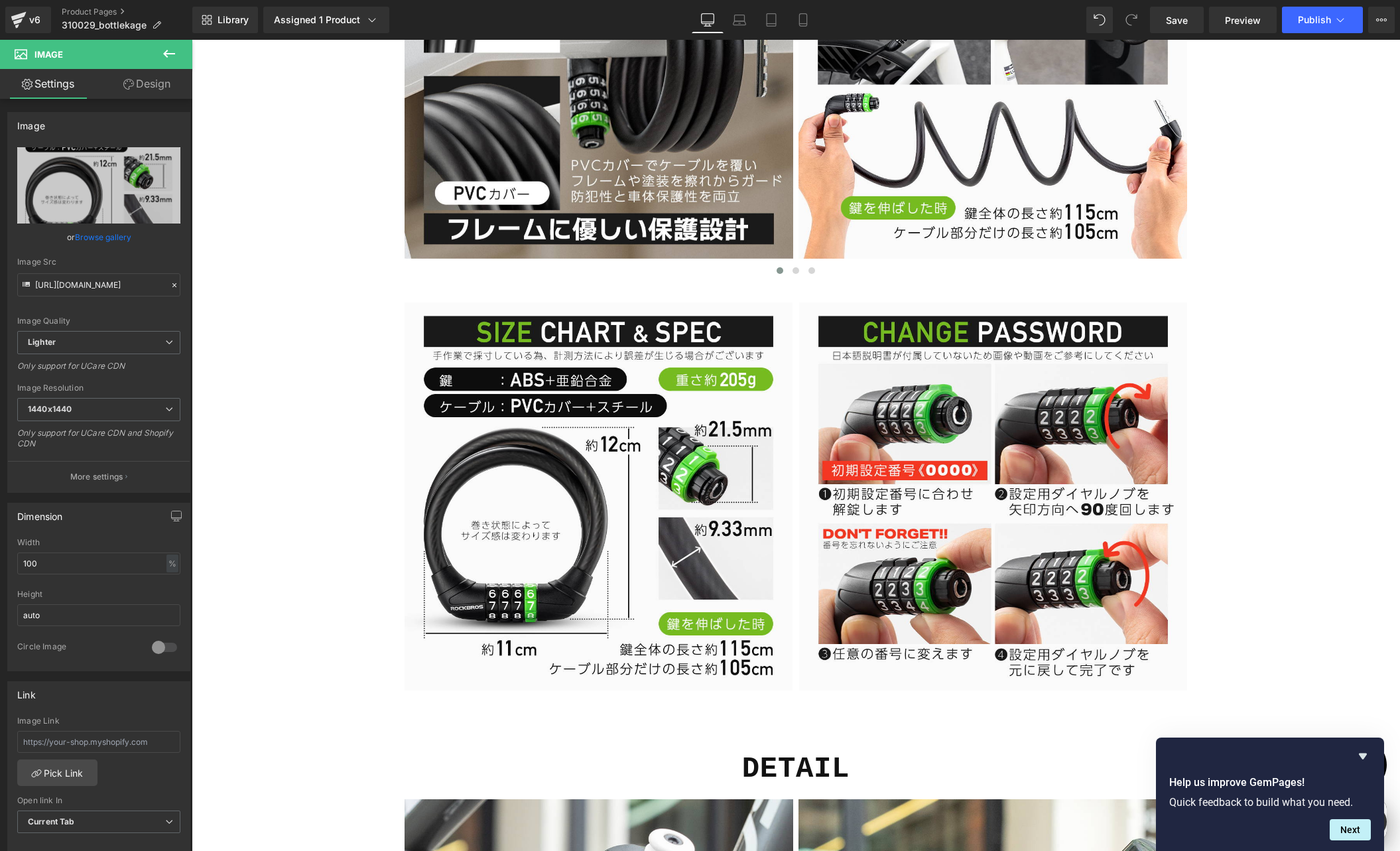
scroll to position [0, 0]
type input "C:\fakepath\310029-9.jpg"
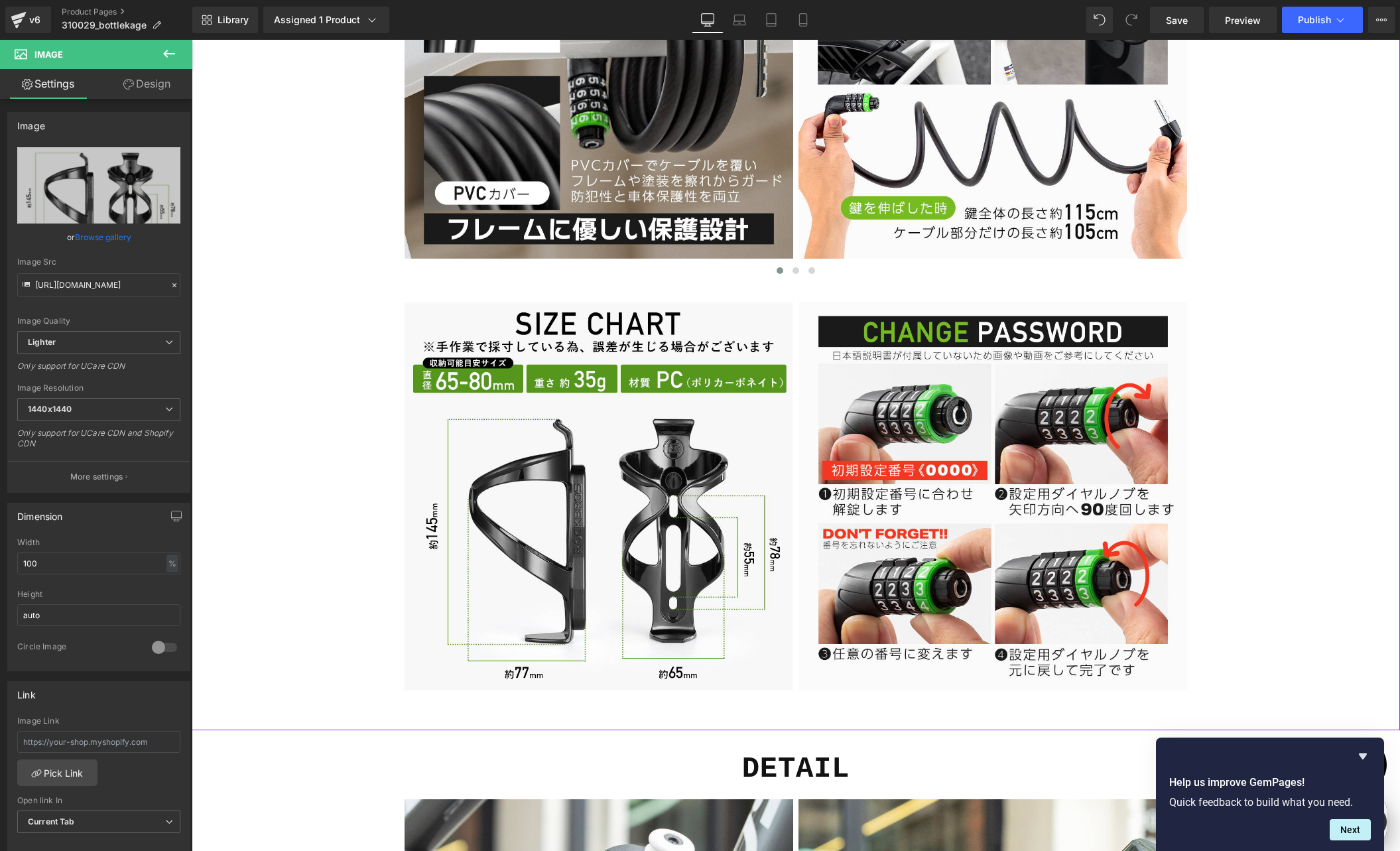
type input "[URL][DOMAIN_NAME]"
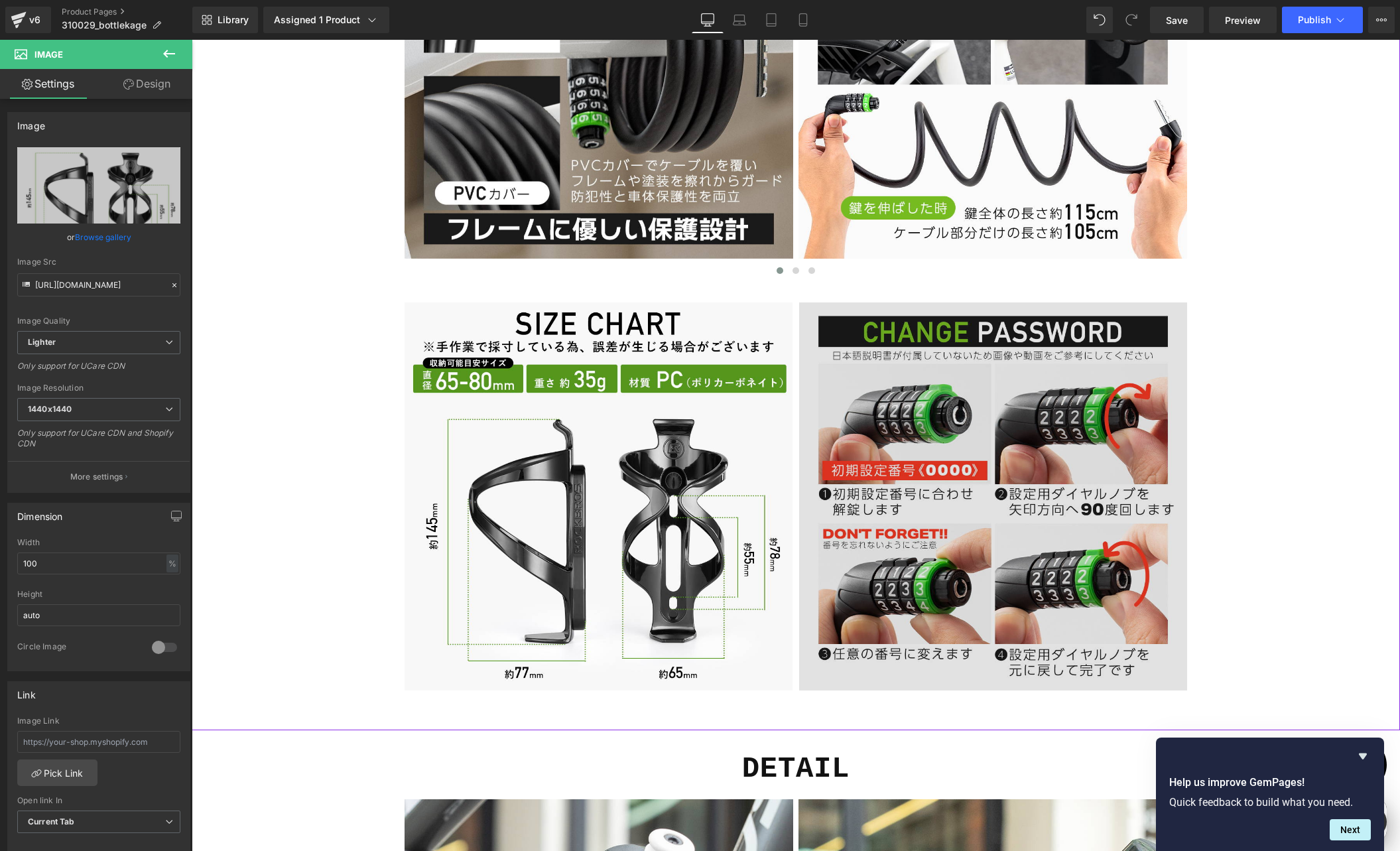
scroll to position [0, 258]
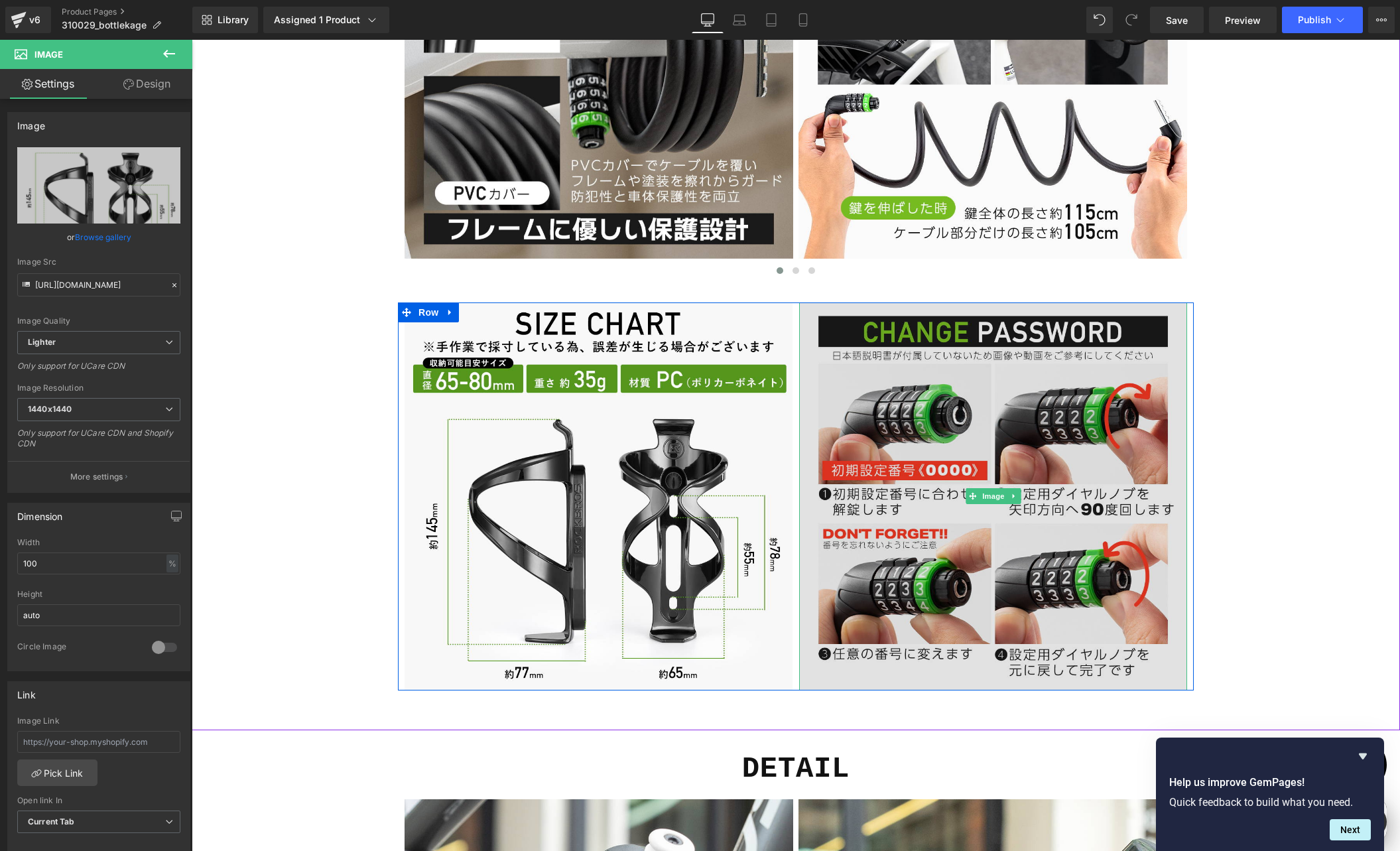
click at [965, 422] on img at bounding box center [994, 496] width 388 height 388
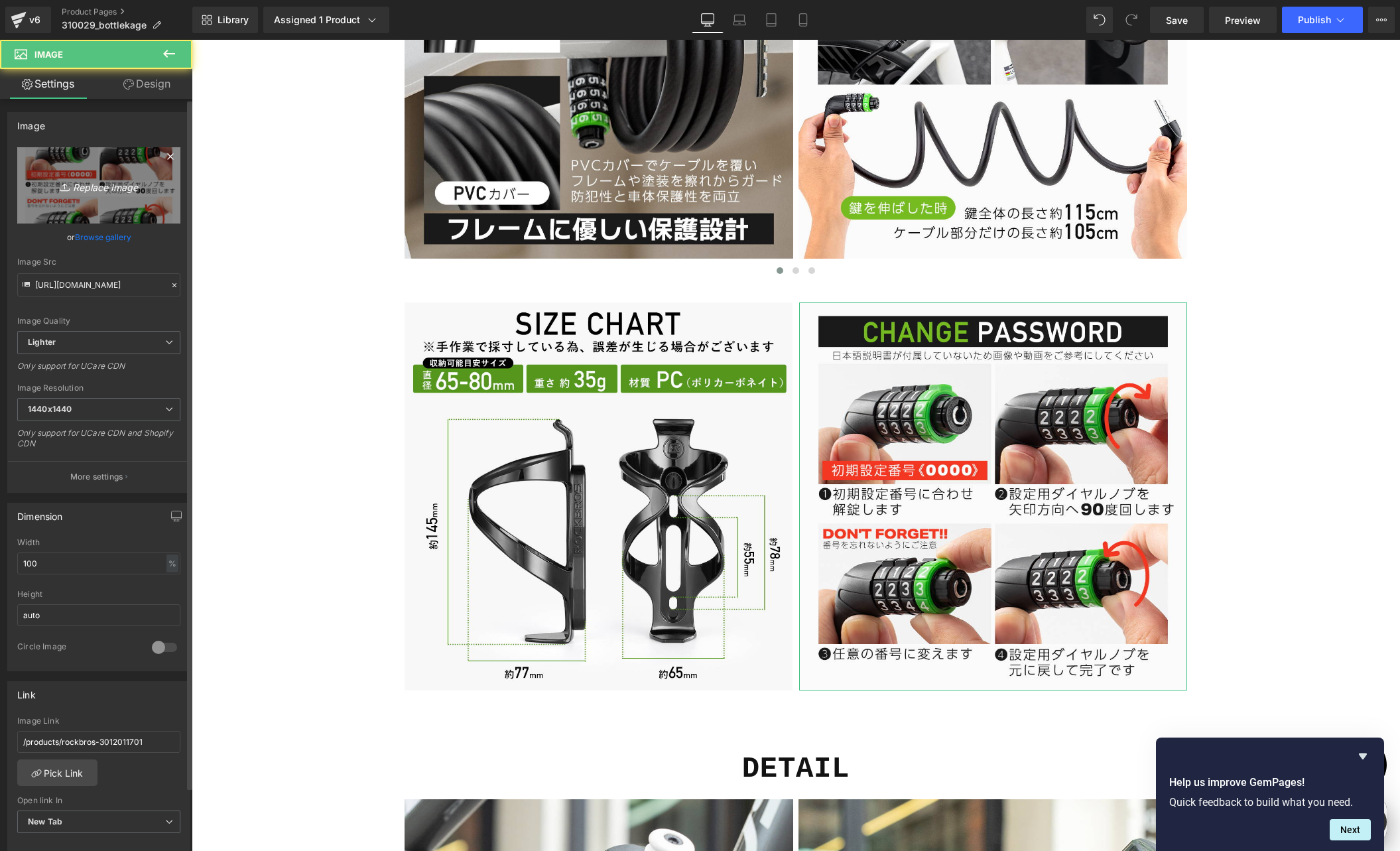
click at [156, 199] on link "Replace Image" at bounding box center [99, 185] width 163 height 77
type input "C:\fakepath\310029-10.jpg"
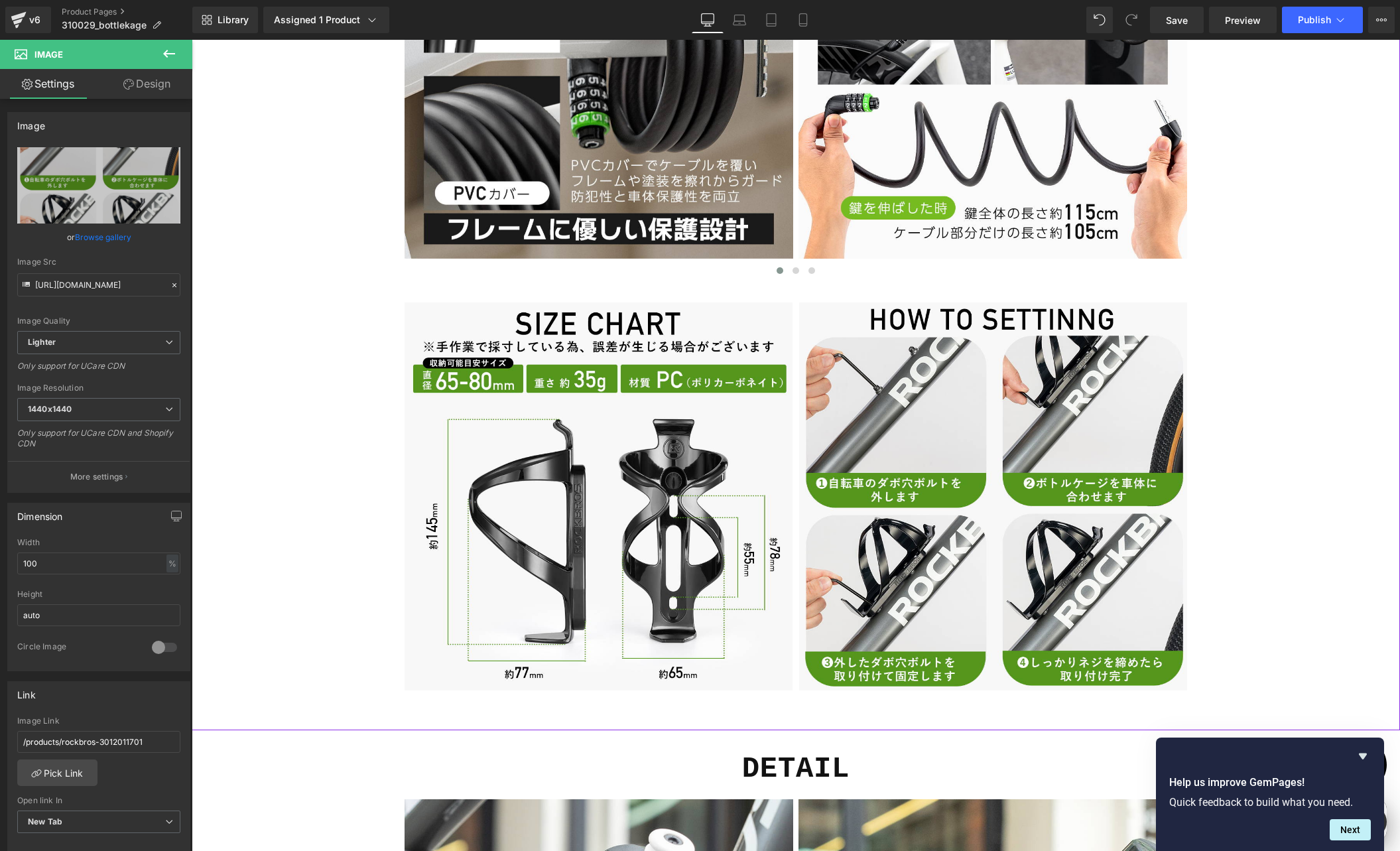
scroll to position [0, 776]
type input "[URL][DOMAIN_NAME]"
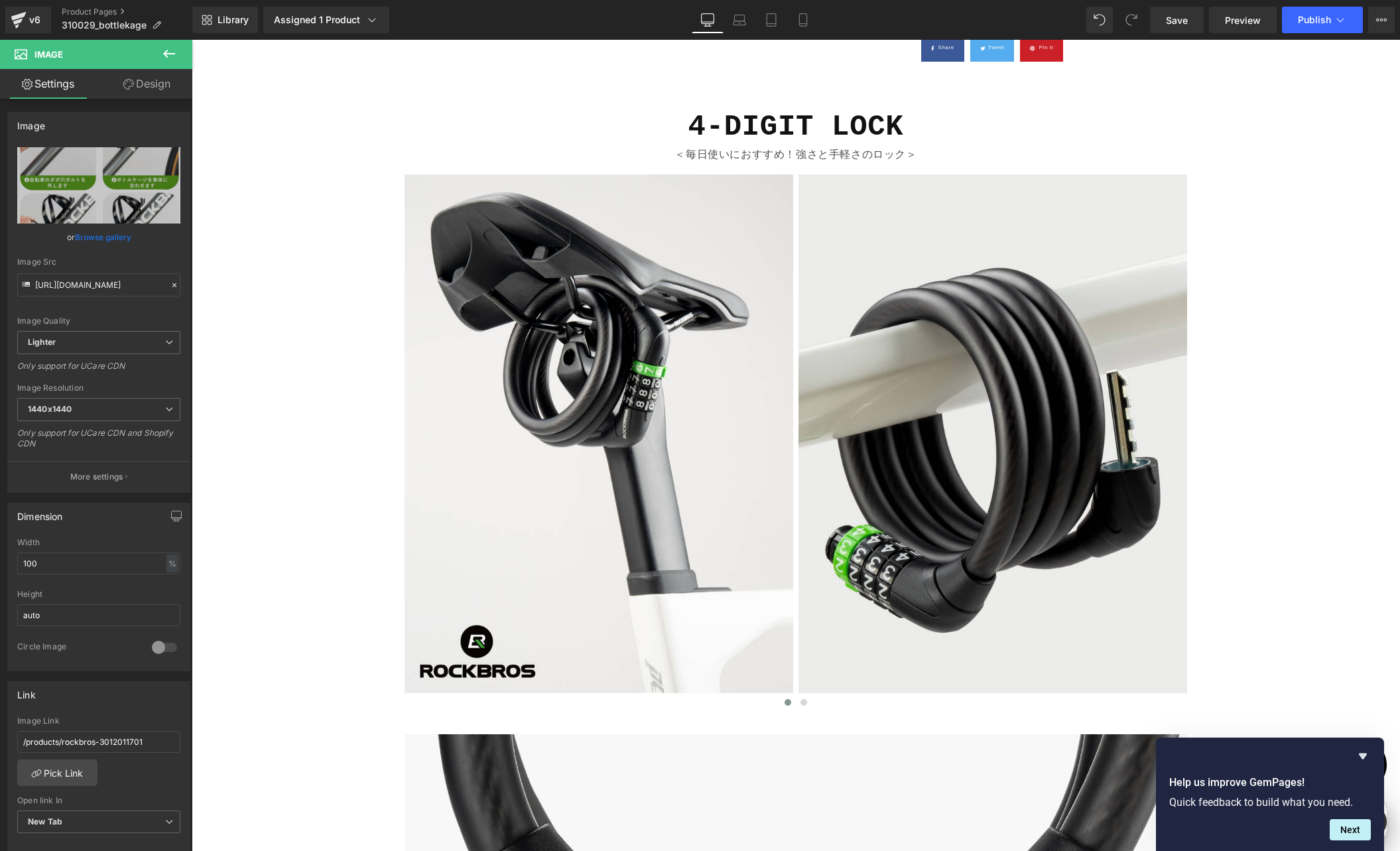
scroll to position [0, 518]
click at [747, 127] on b "4-DIGIT LOCK" at bounding box center [796, 127] width 215 height 34
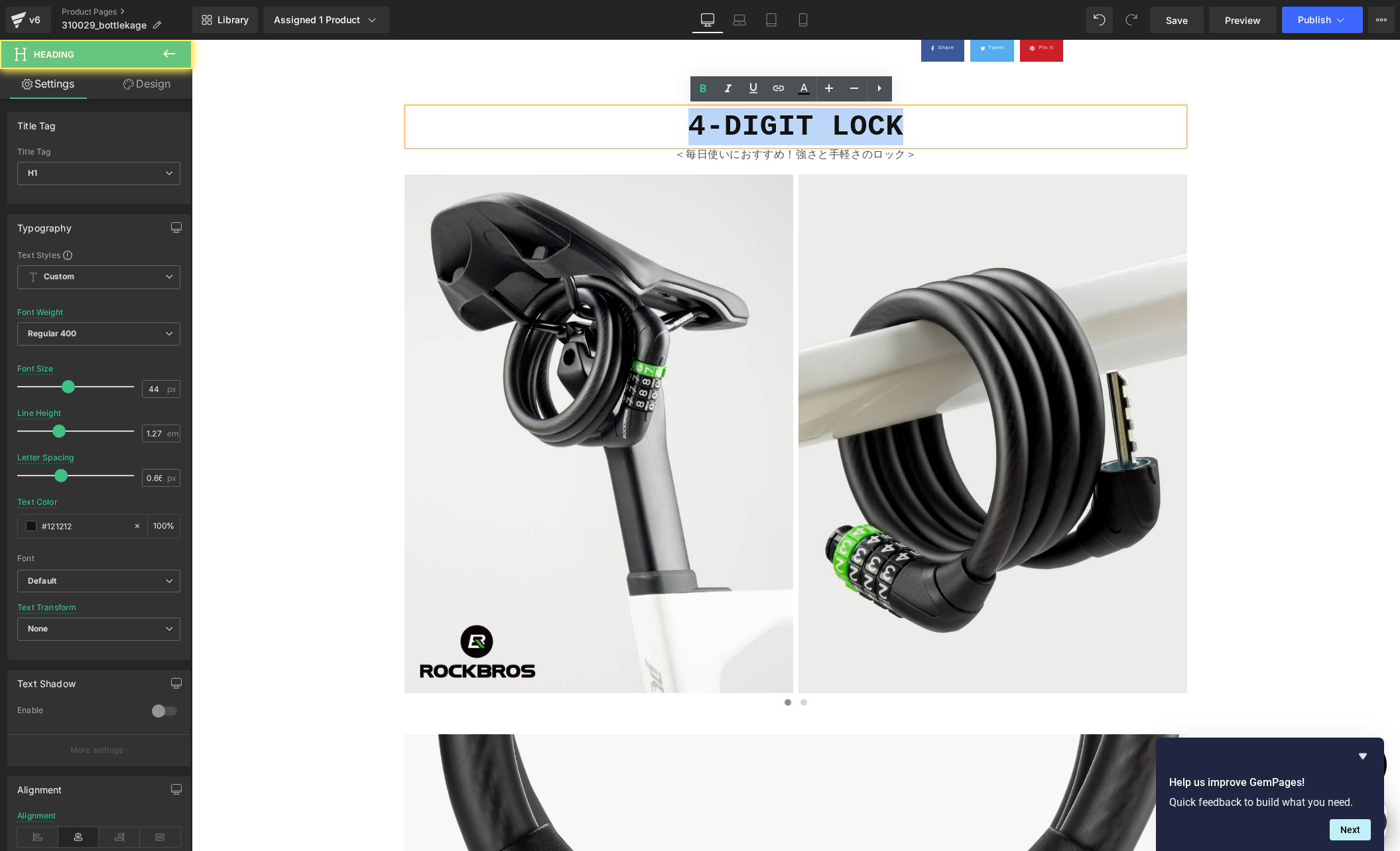
drag, startPoint x: 686, startPoint y: 128, endPoint x: 934, endPoint y: 124, distance: 248.0
click at [934, 124] on h1 "4-DIGIT LOCK" at bounding box center [796, 127] width 776 height 37
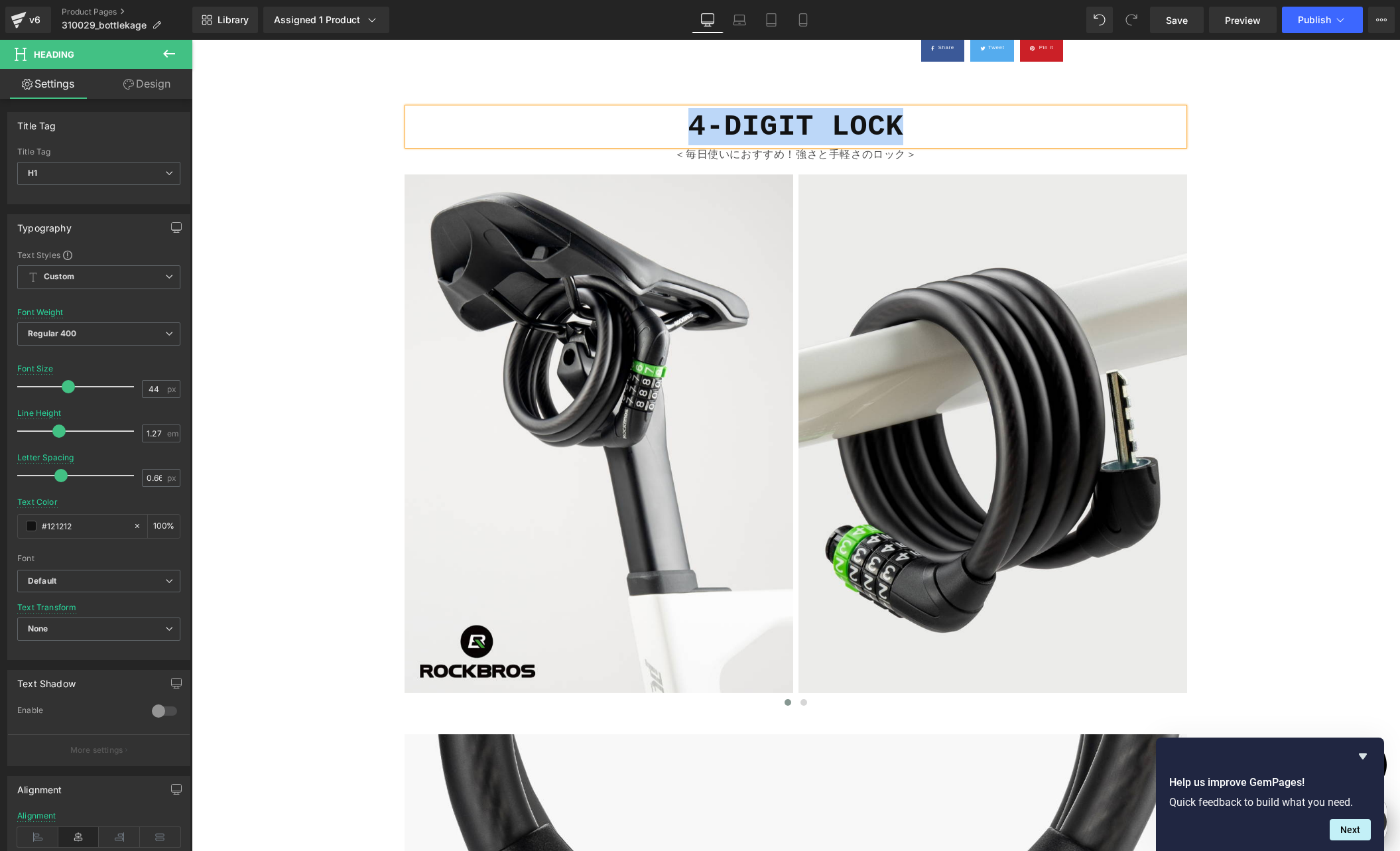
paste div
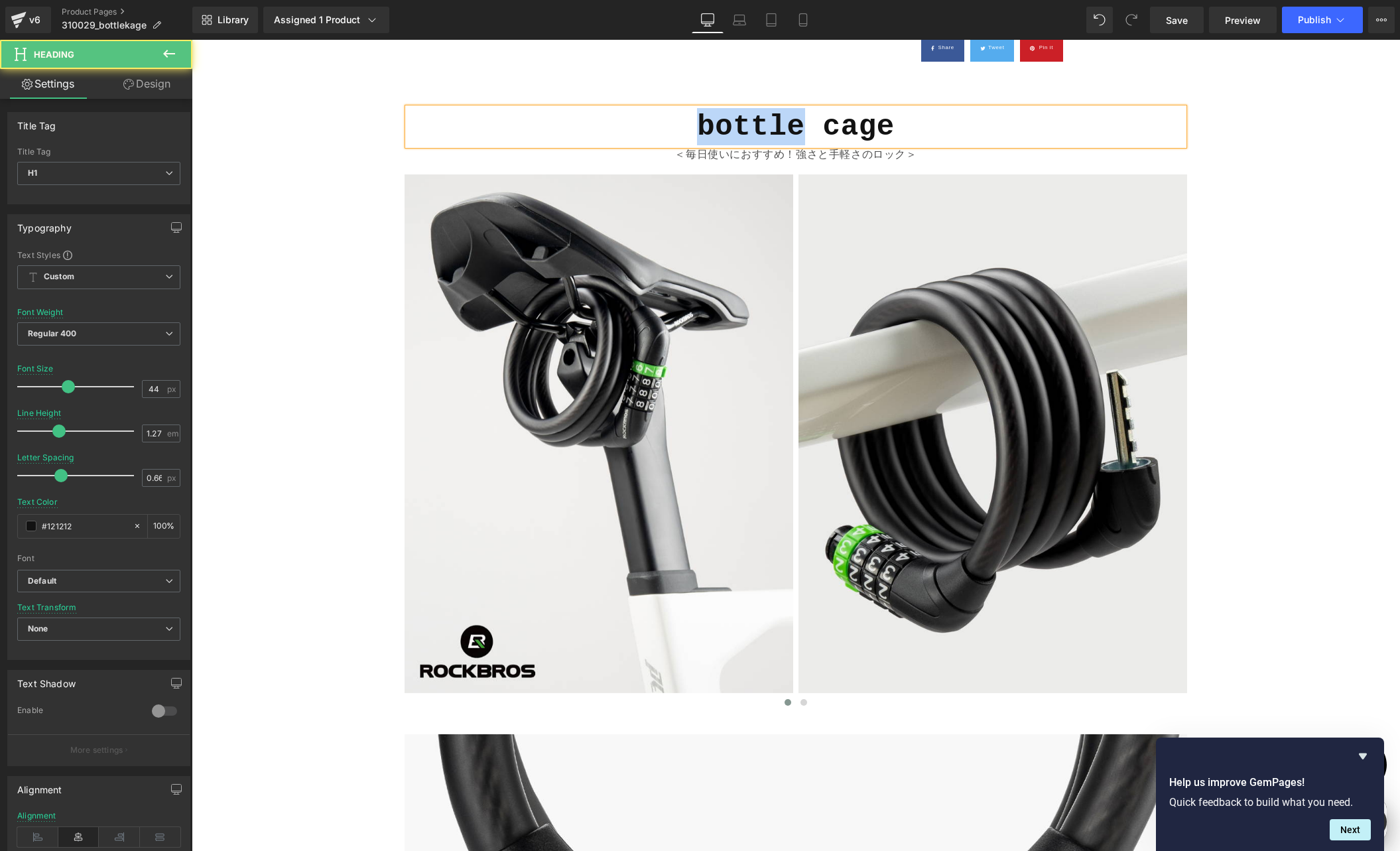
drag, startPoint x: 697, startPoint y: 123, endPoint x: 801, endPoint y: 127, distance: 104.1
click at [801, 127] on h1 "bottle cage" at bounding box center [796, 127] width 776 height 37
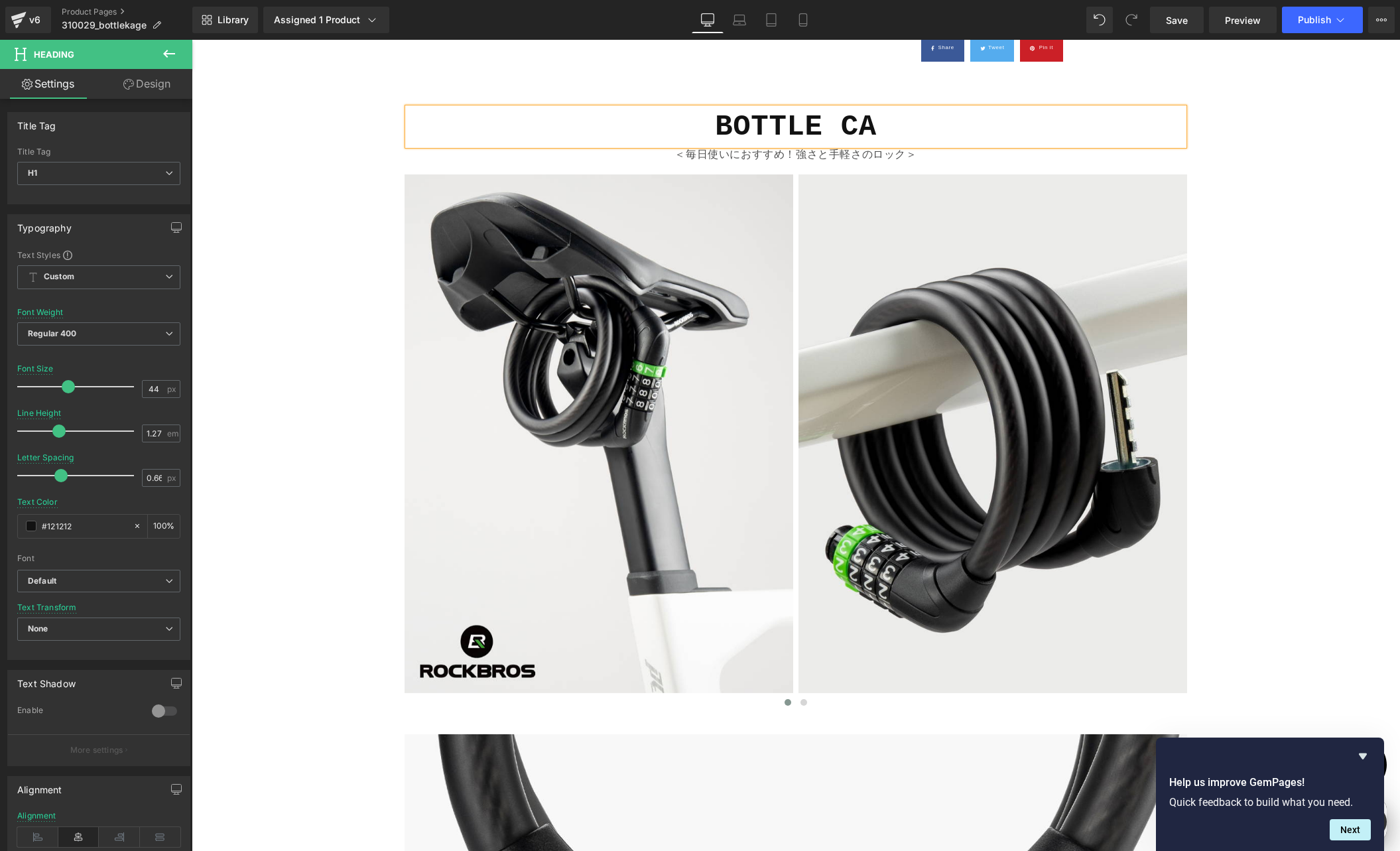
scroll to position [0, 258]
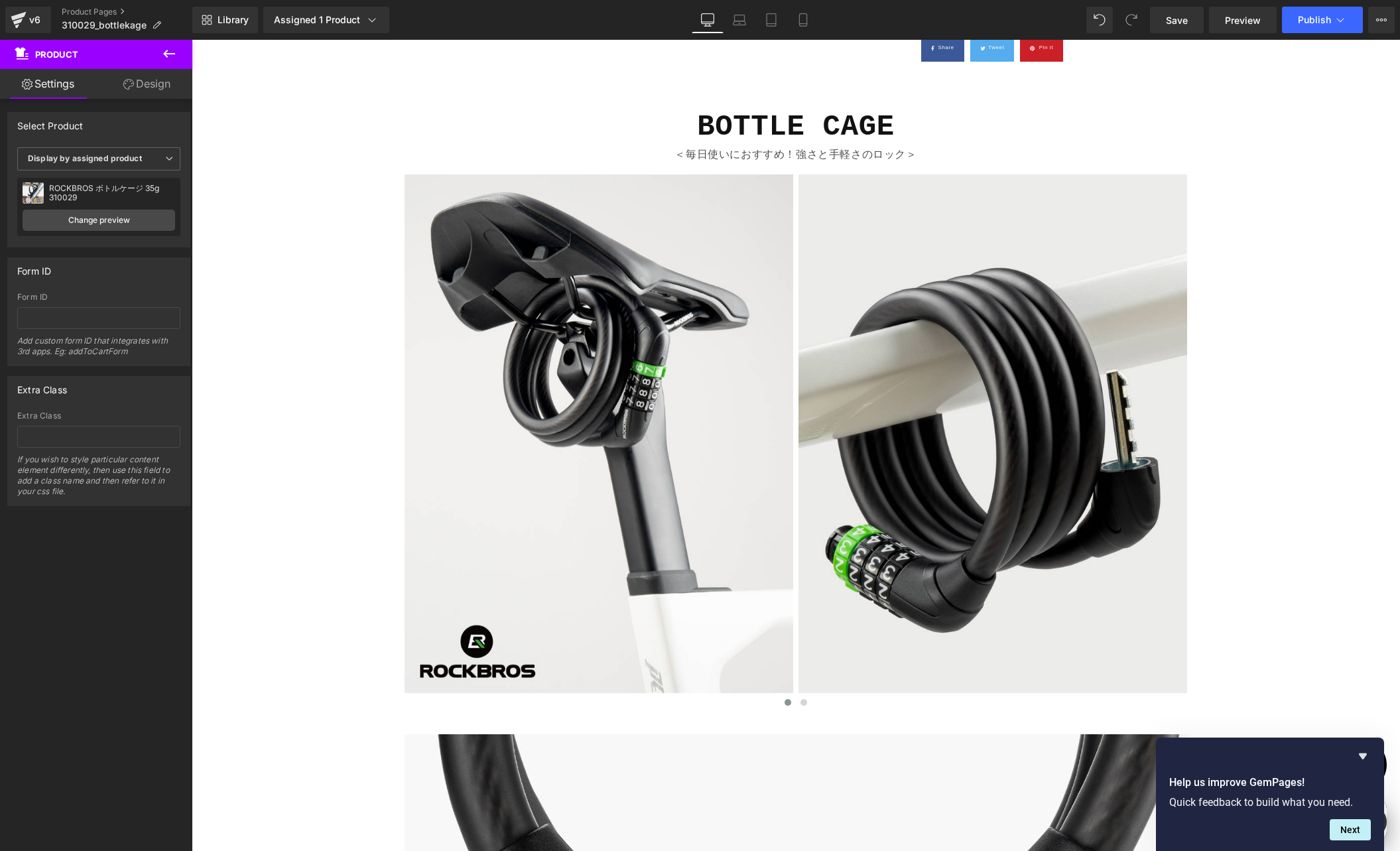
scroll to position [0, 0]
click at [733, 152] on p "＜毎日使いにおすすめ！強さと手軽さのロック＞" at bounding box center [796, 155] width 776 height 19
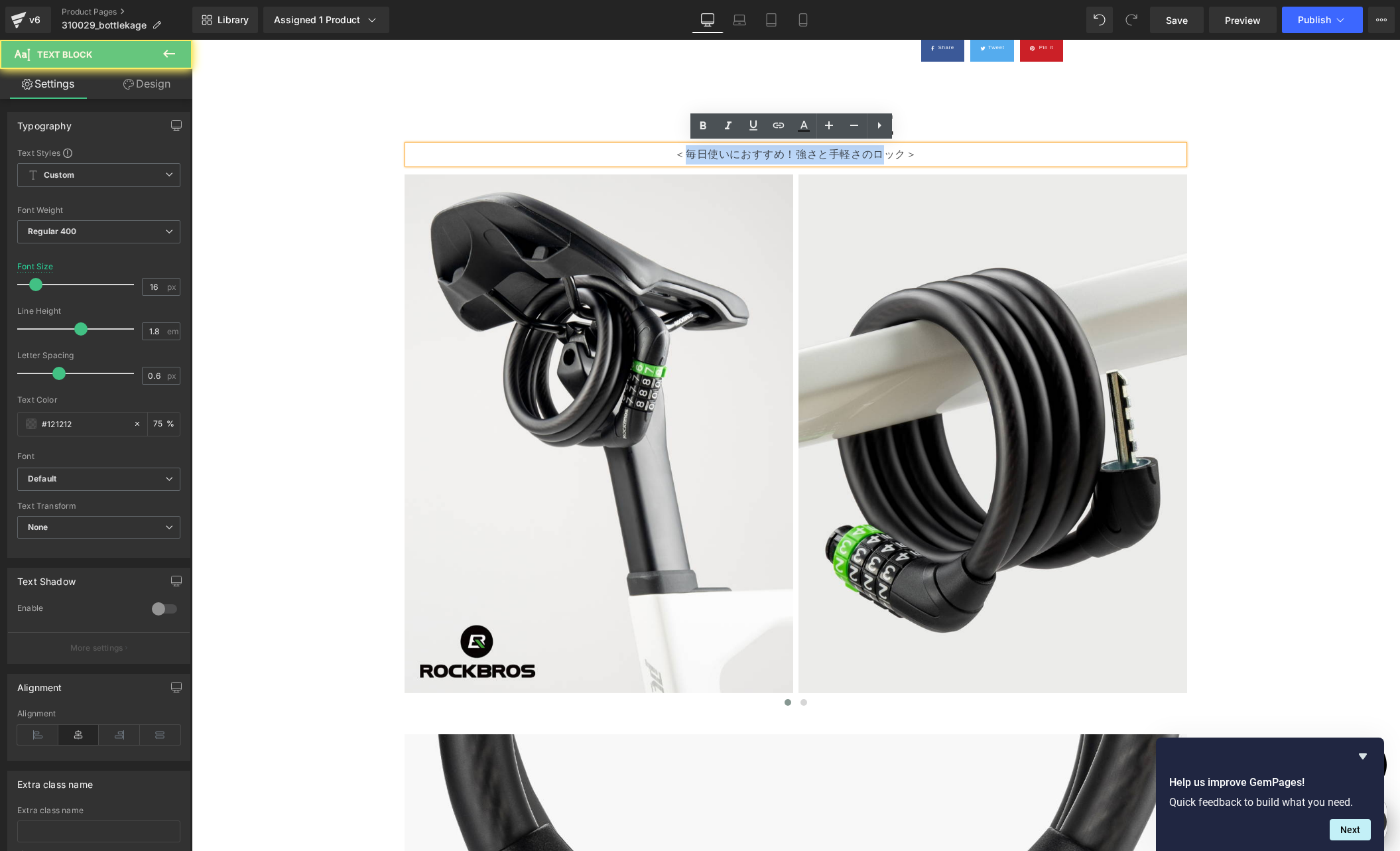
scroll to position [0, 258]
drag, startPoint x: 680, startPoint y: 151, endPoint x: 898, endPoint y: 156, distance: 218.1
click at [898, 156] on p "＜毎日使いにおすすめ！強さと手軽さのロック＞" at bounding box center [796, 155] width 776 height 19
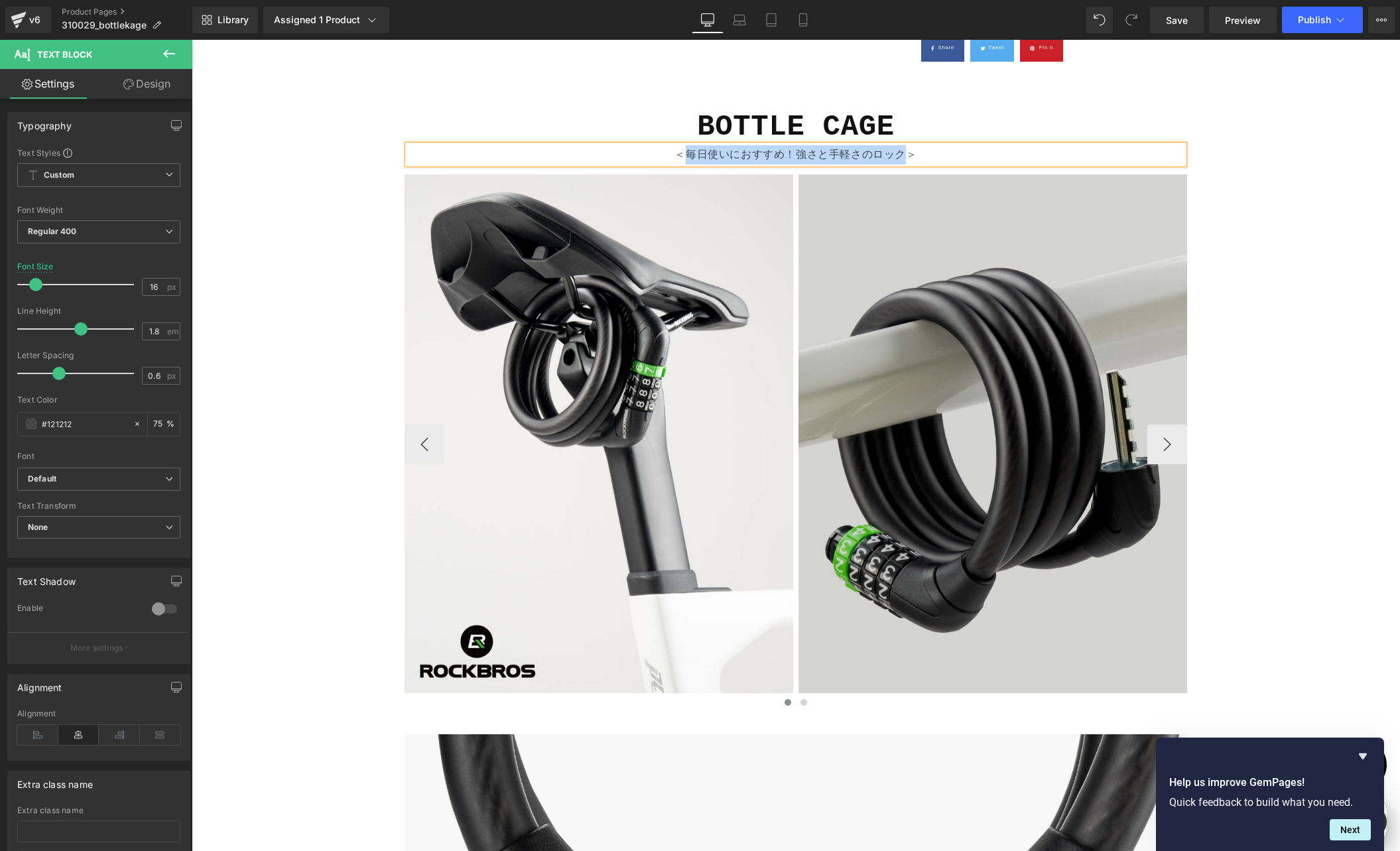
paste div
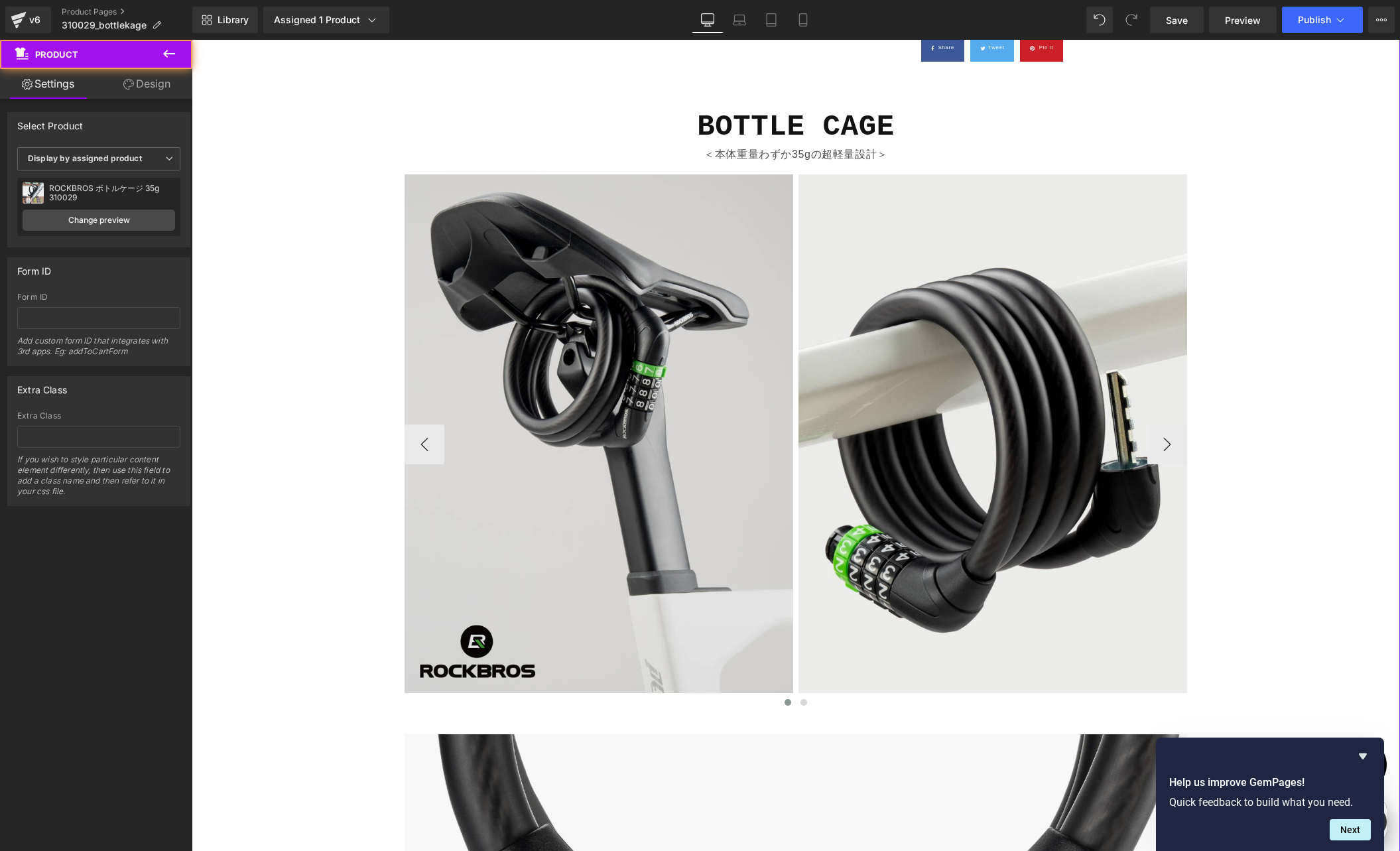
scroll to position [0, 518]
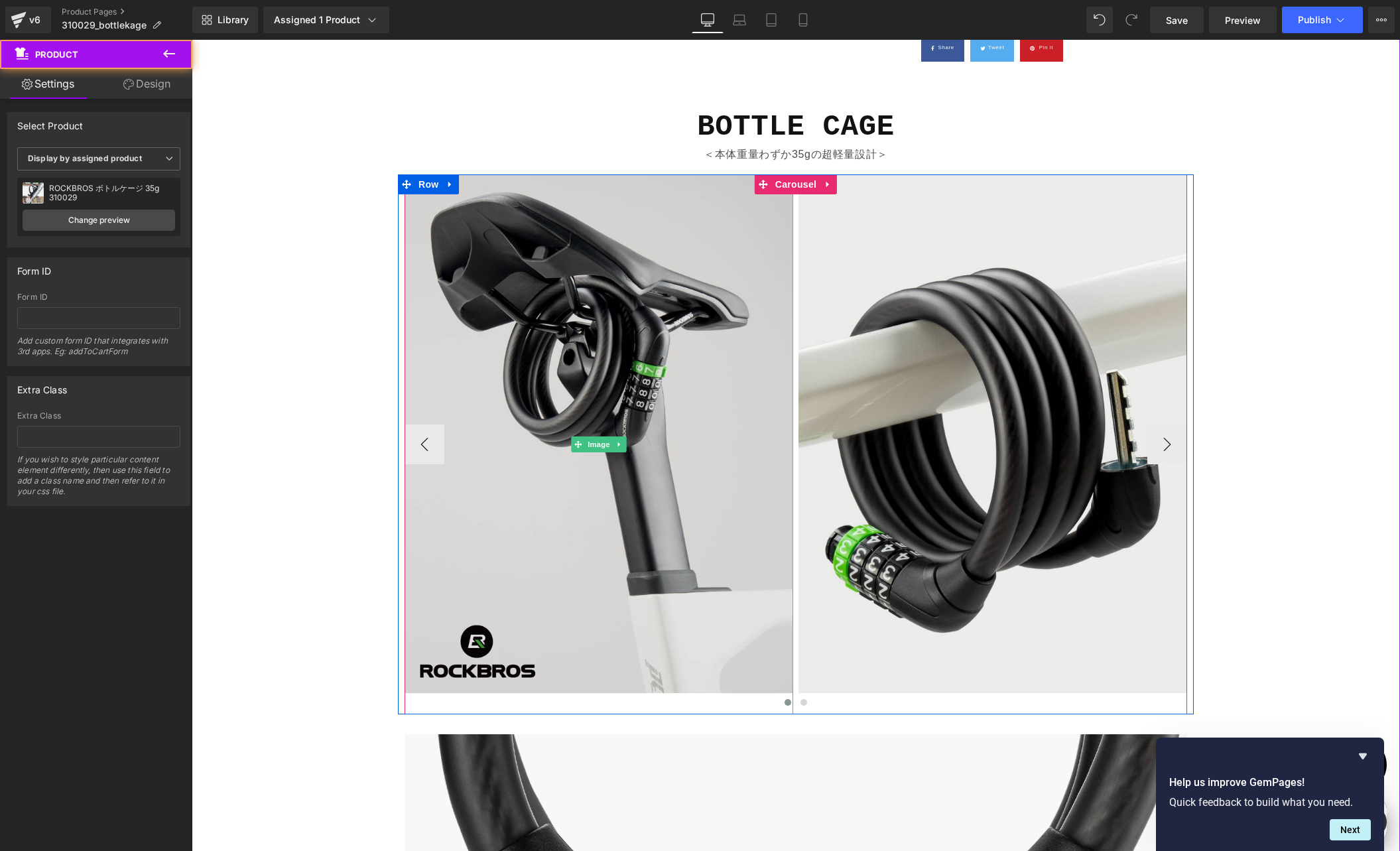
click at [581, 327] on img at bounding box center [599, 444] width 389 height 540
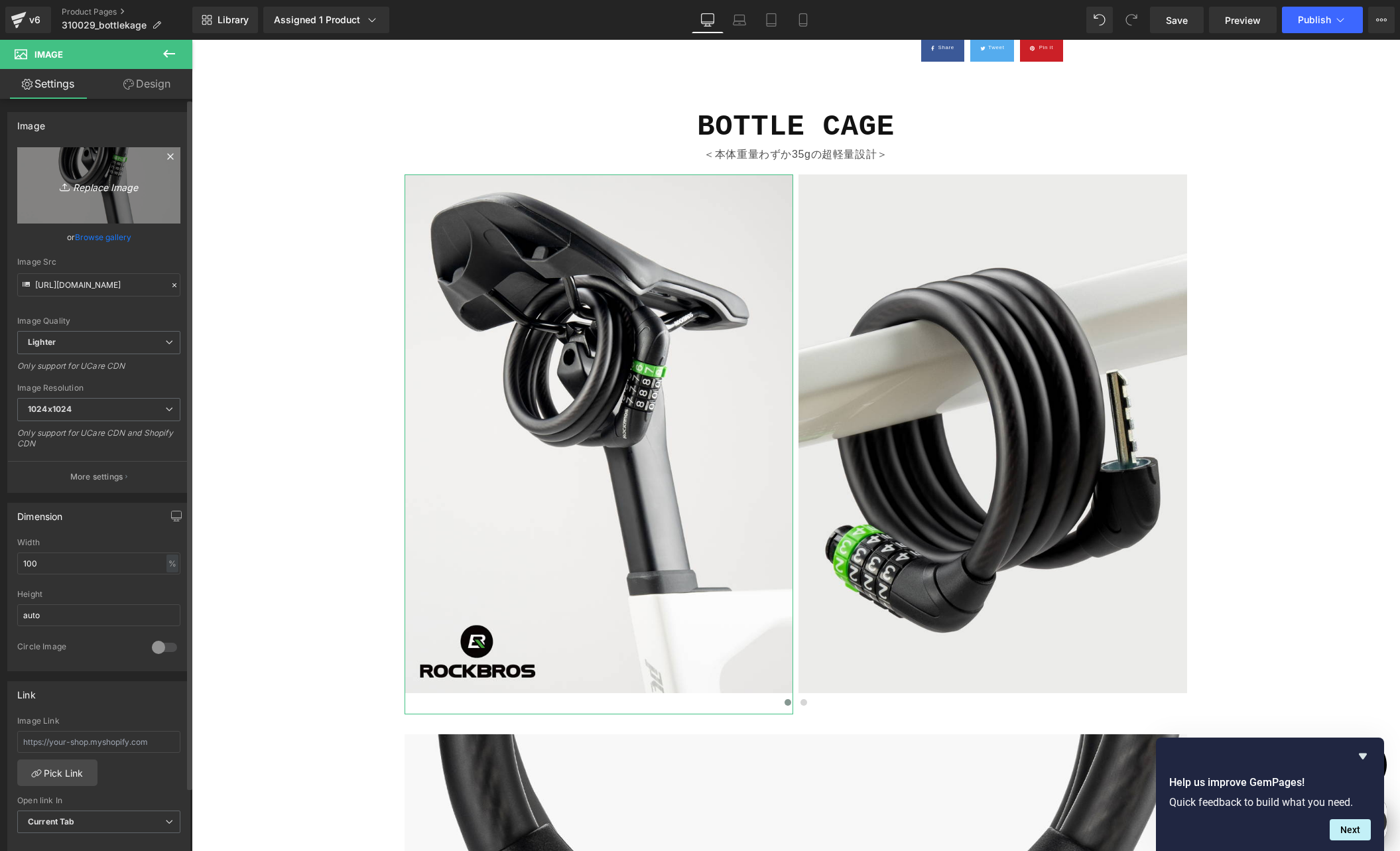
click at [112, 160] on link "Replace Image" at bounding box center [99, 185] width 163 height 77
type input "C:\fakepath\shopify-LP-310029_01-1.jpg"
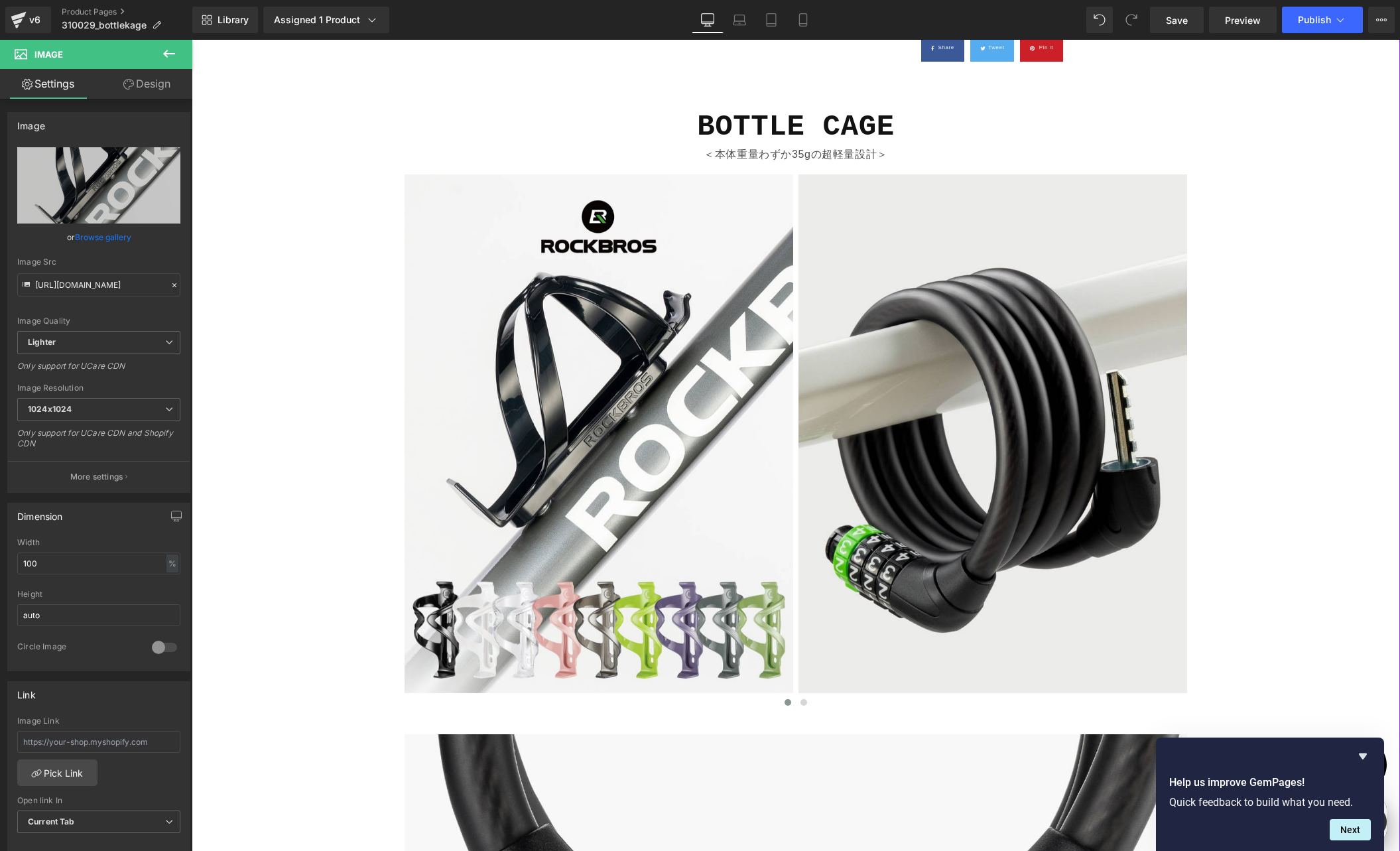
scroll to position [0, 0]
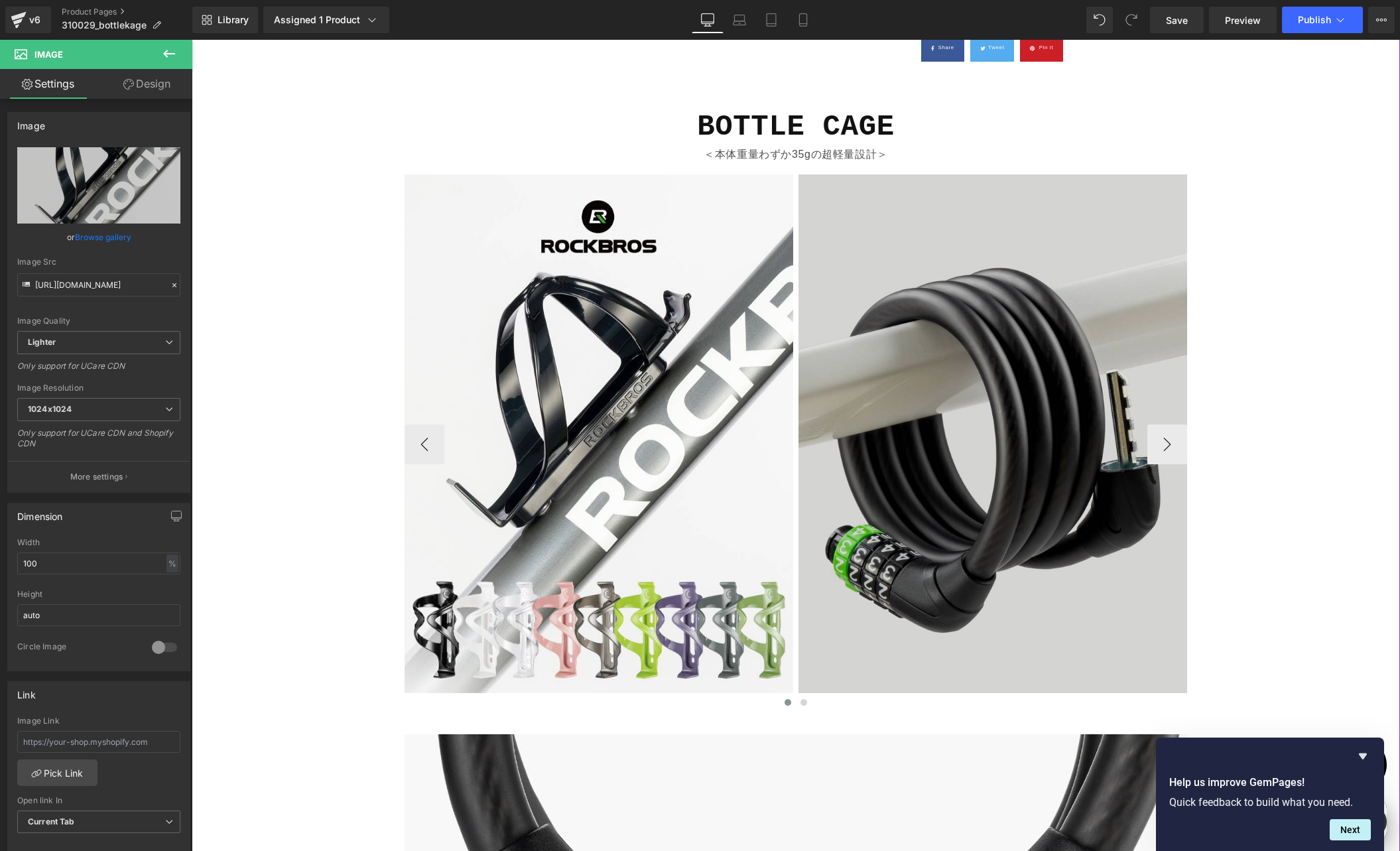
type input "[URL][DOMAIN_NAME]"
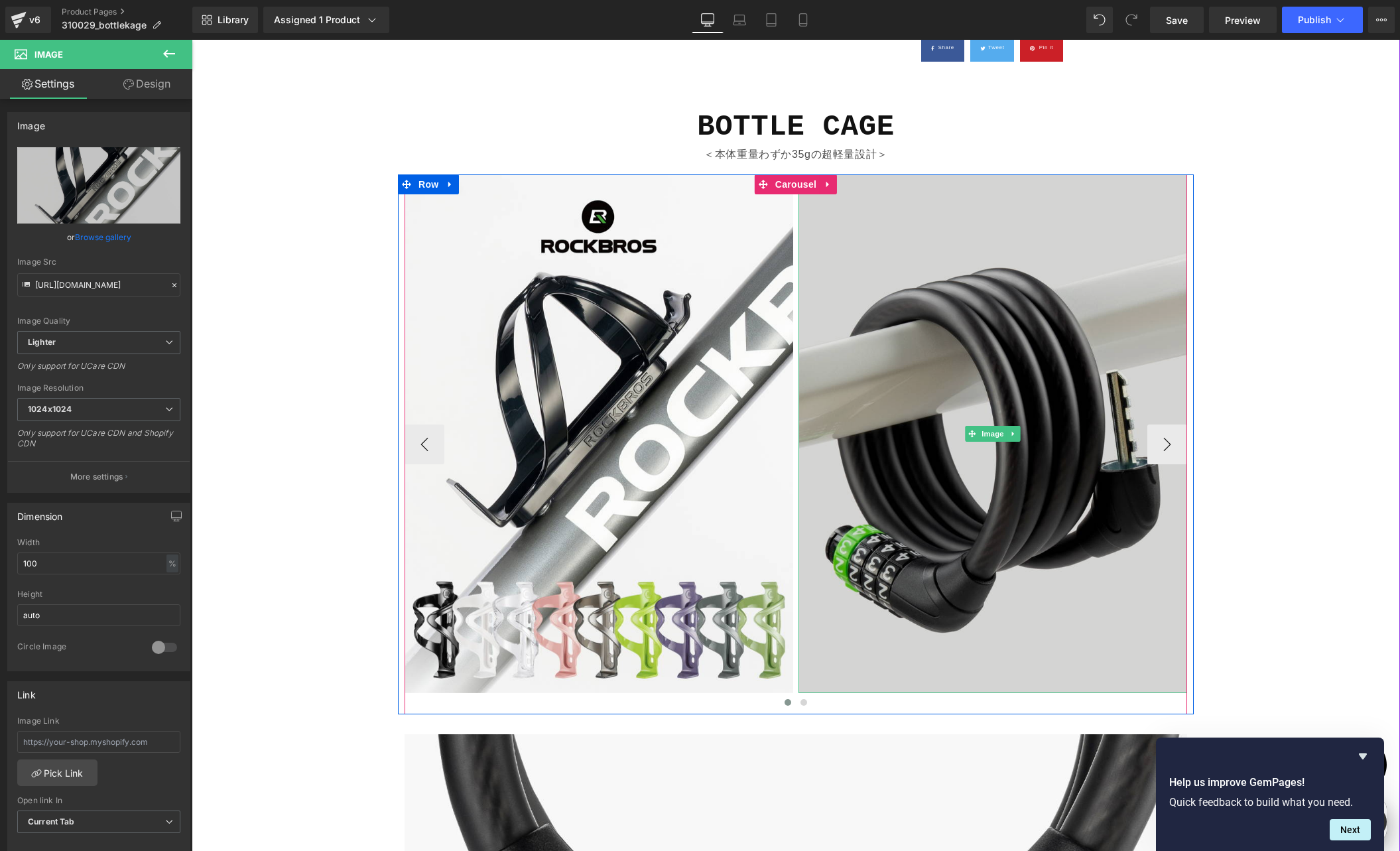
click at [924, 373] on img at bounding box center [993, 434] width 389 height 519
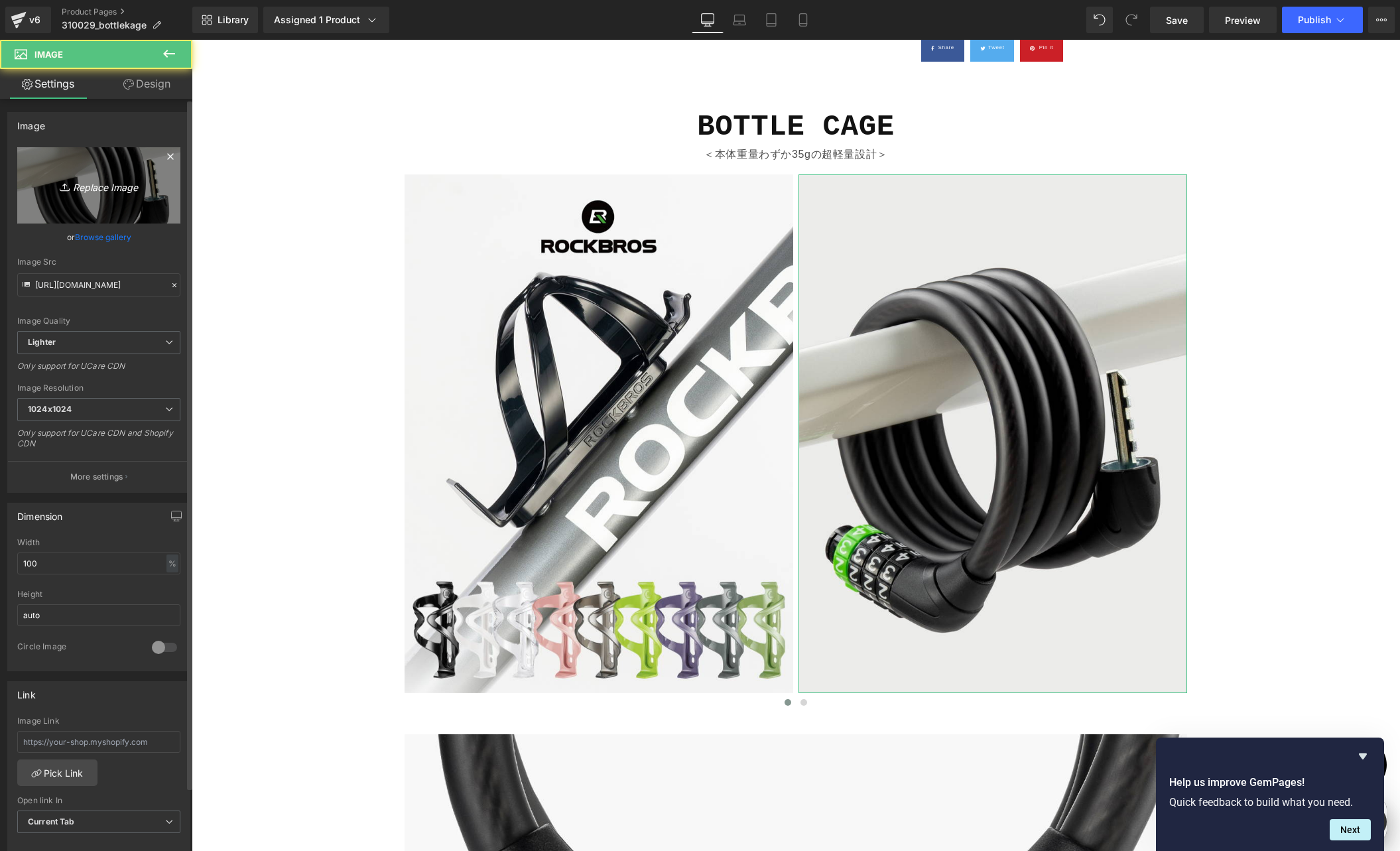
click at [98, 169] on link "Replace Image" at bounding box center [99, 185] width 163 height 77
type input "C:\fakepath\shopify-LP-310029_01-2.jpg"
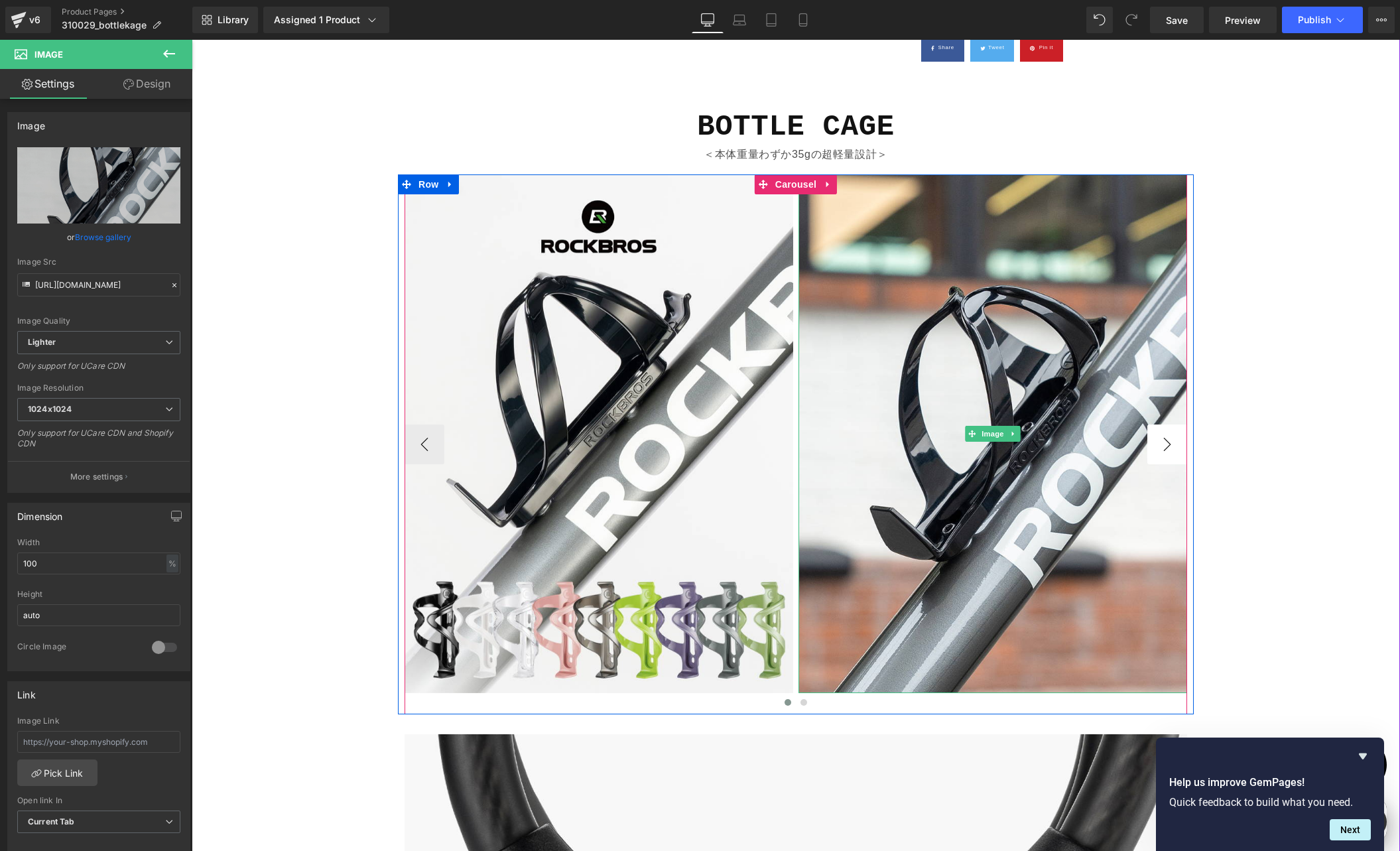
scroll to position [0, 518]
type input "[URL][DOMAIN_NAME]"
click at [1164, 446] on button "›" at bounding box center [1166, 444] width 40 height 40
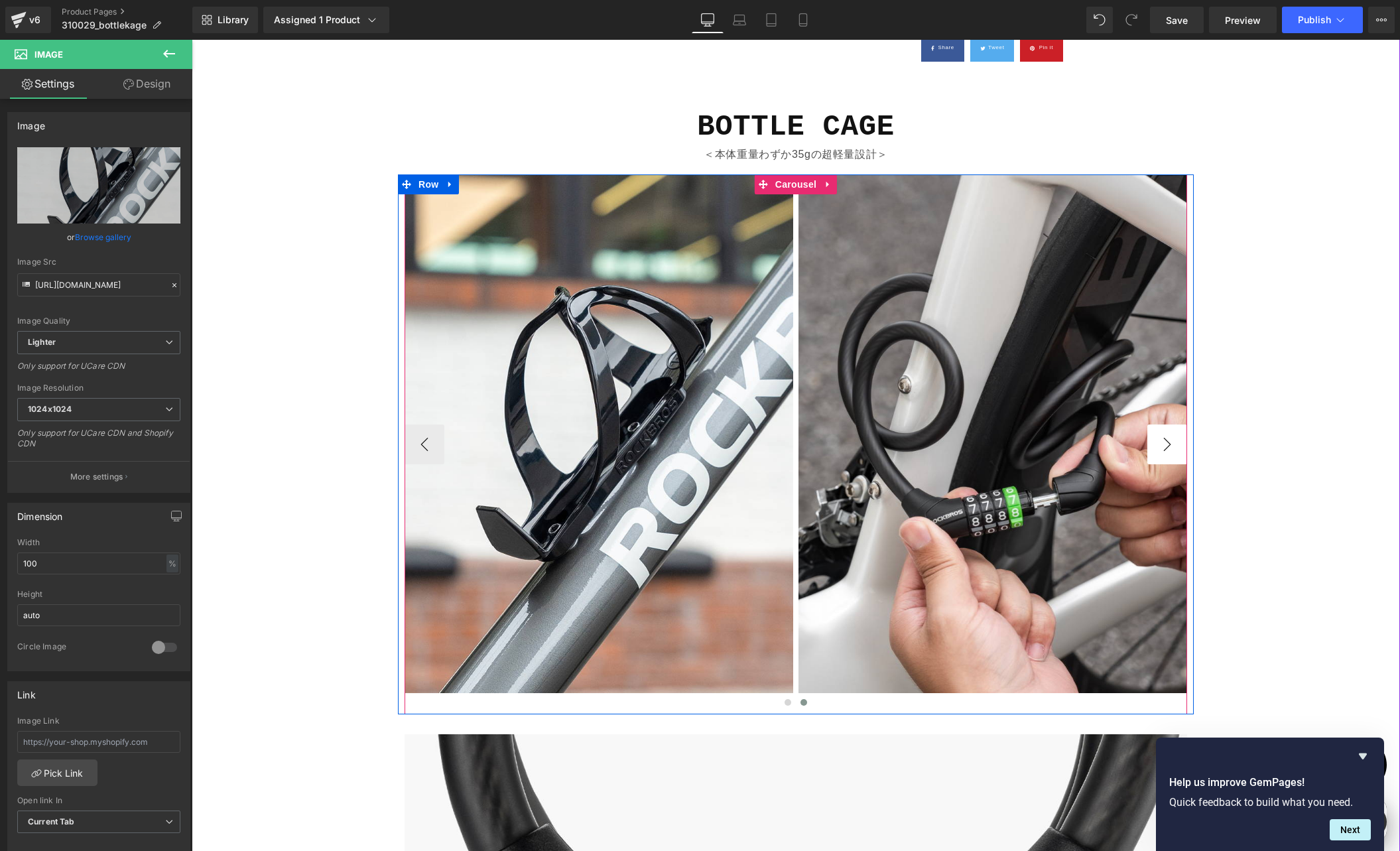
click at [1164, 446] on button "›" at bounding box center [1166, 444] width 40 height 40
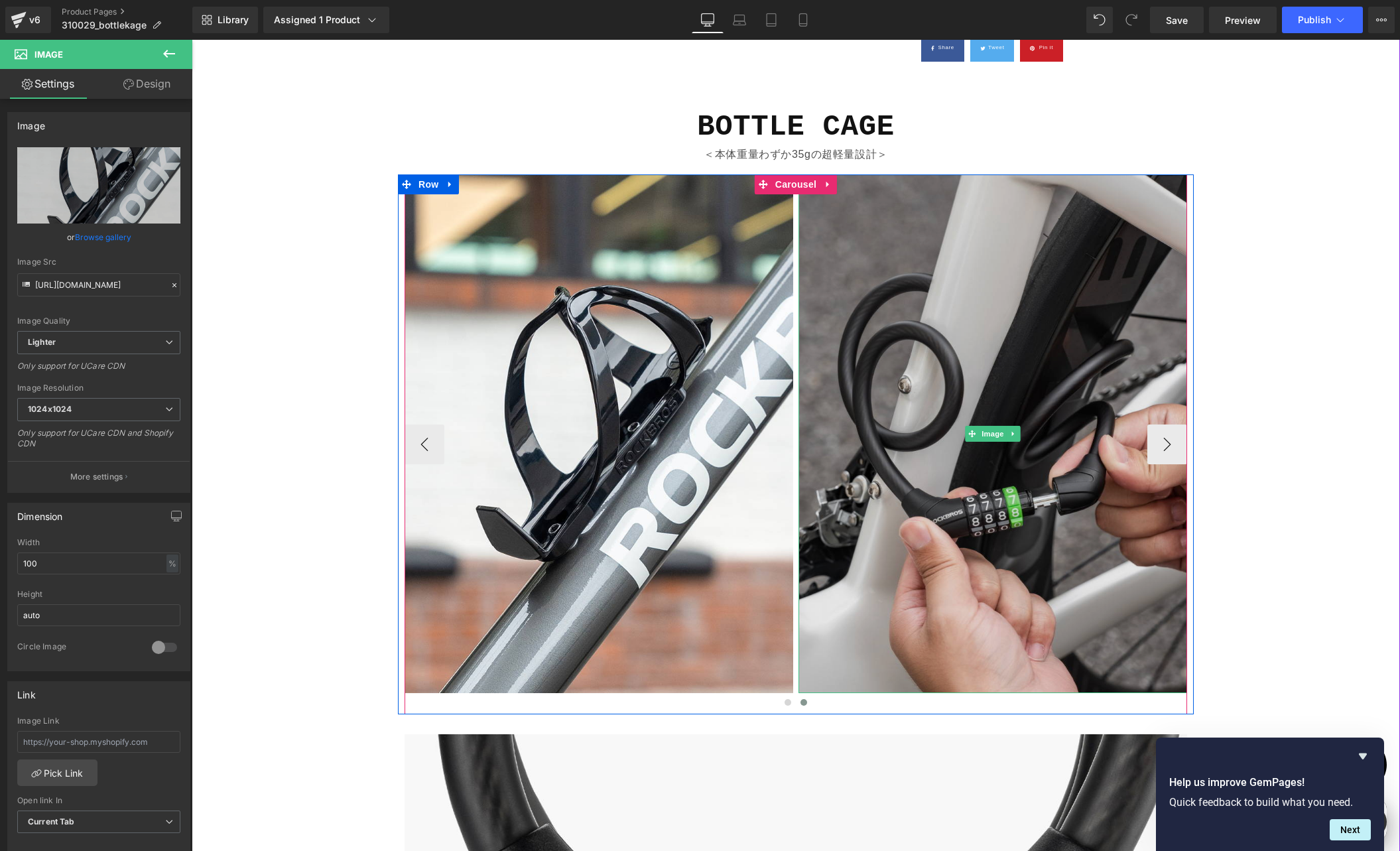
click at [929, 332] on img at bounding box center [993, 434] width 389 height 519
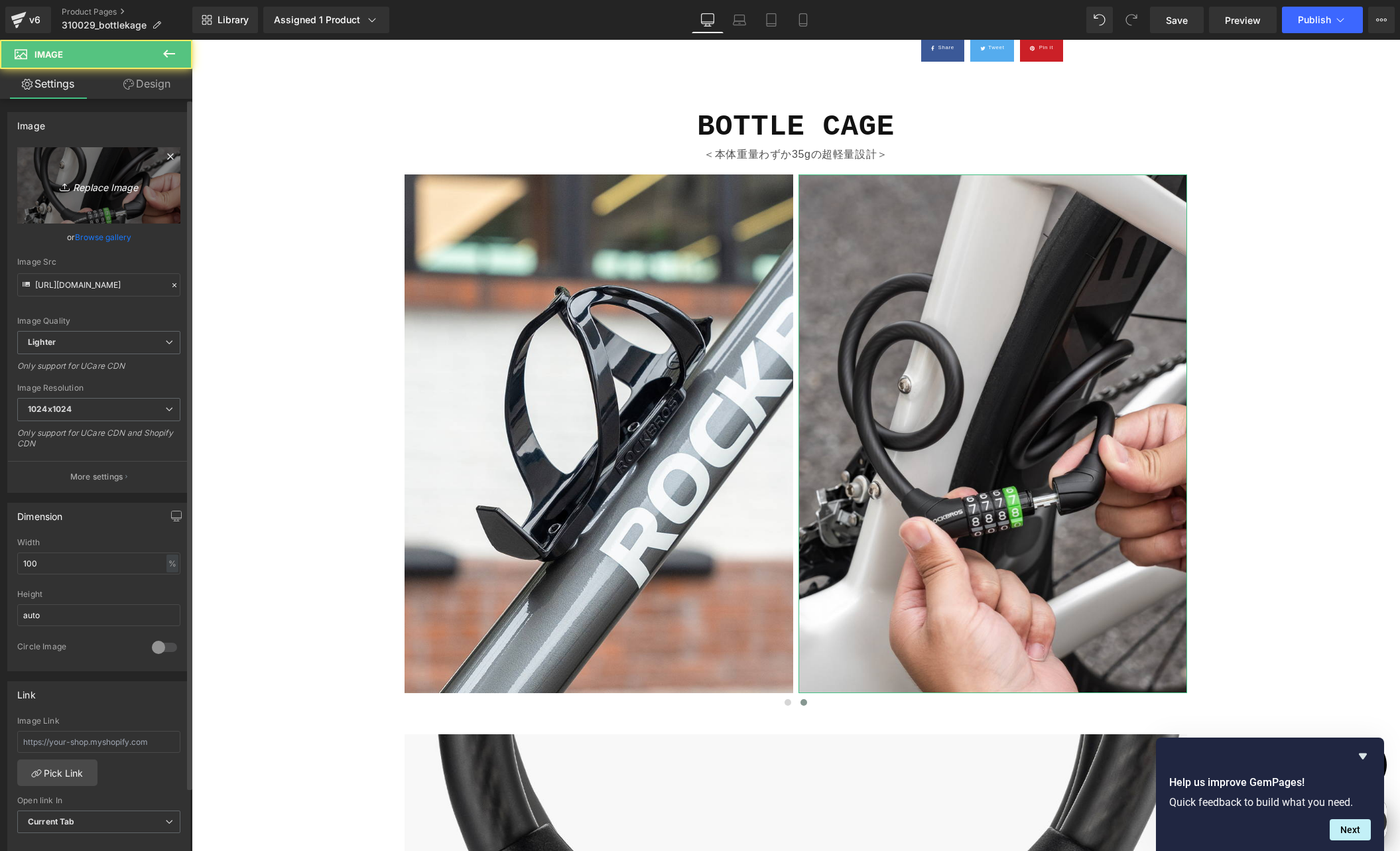
click at [122, 178] on icon "Replace Image" at bounding box center [99, 185] width 106 height 17
type input "C:\fakepath\shopify-LP-310029_01-3.jpg"
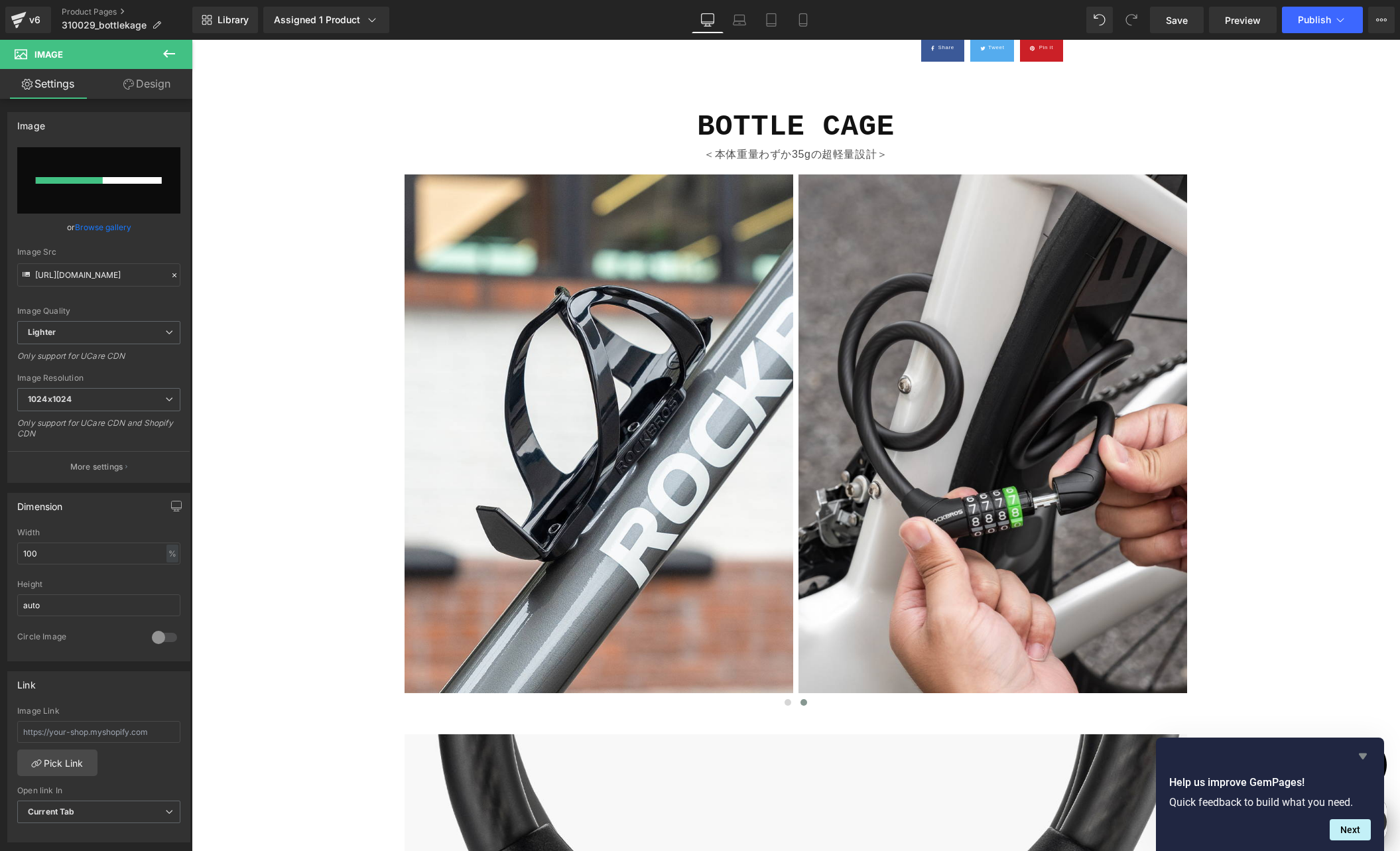
click at [1356, 756] on icon "Hide survey" at bounding box center [1362, 757] width 8 height 6
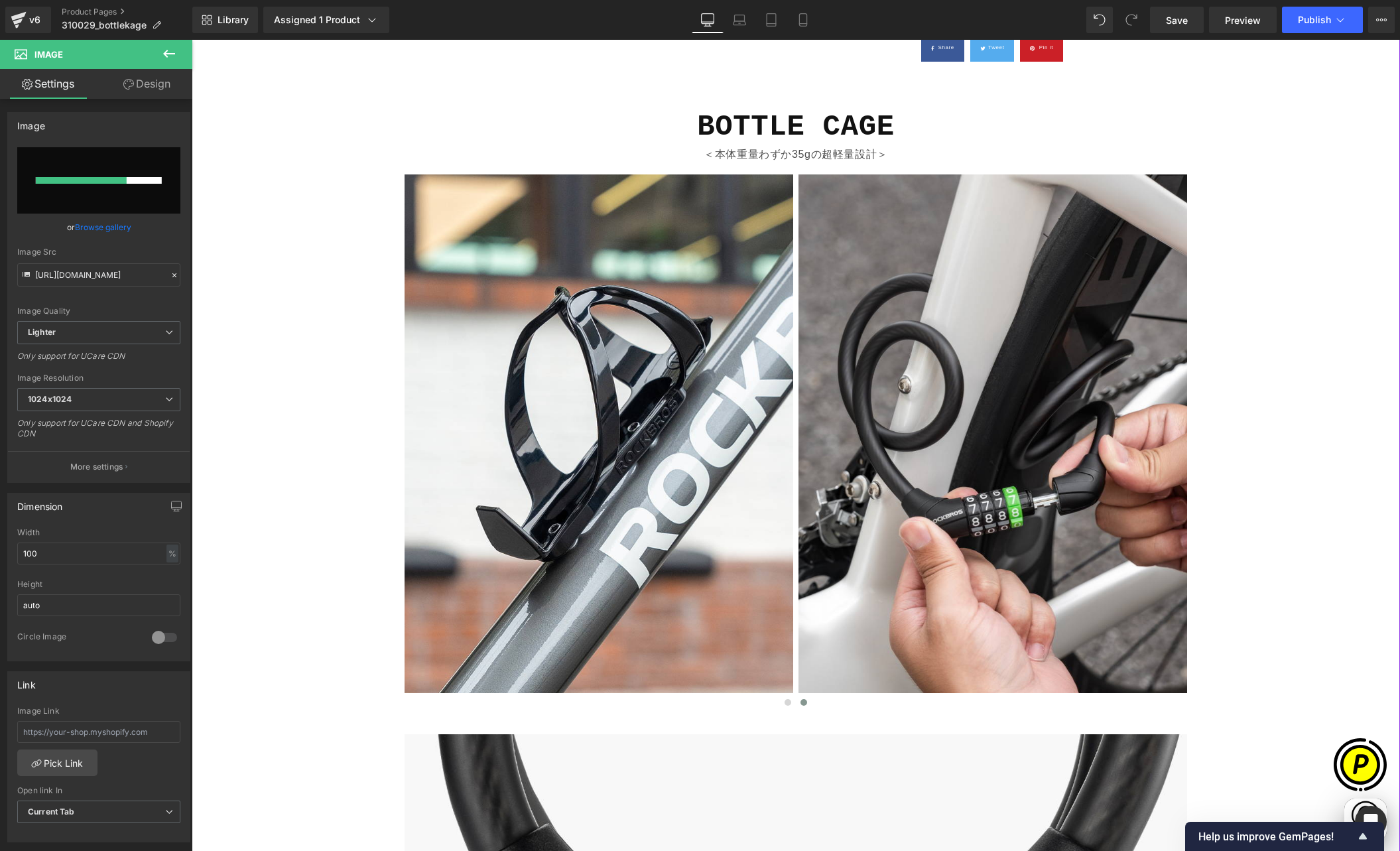
scroll to position [0, 0]
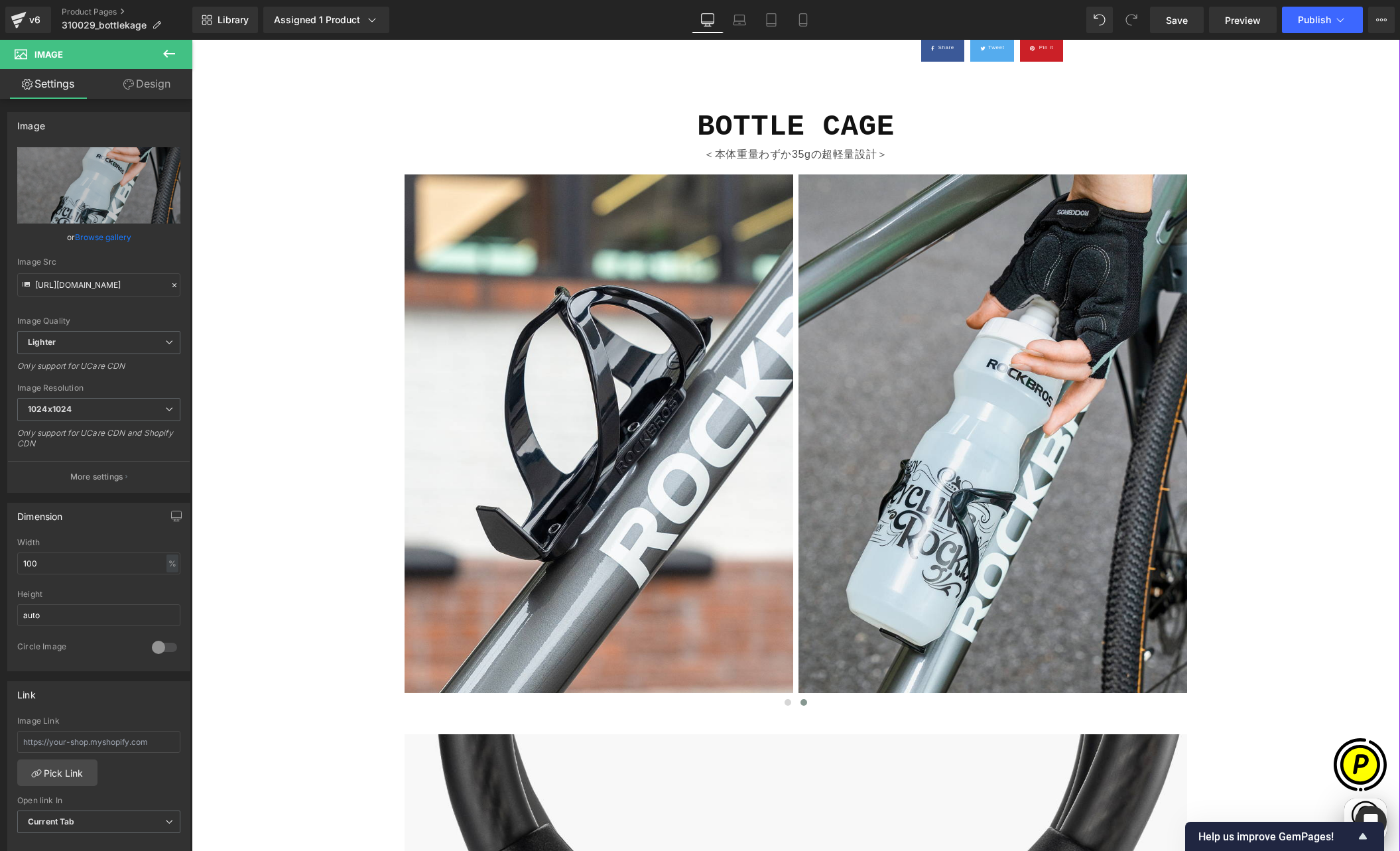
type input "[URL][DOMAIN_NAME]"
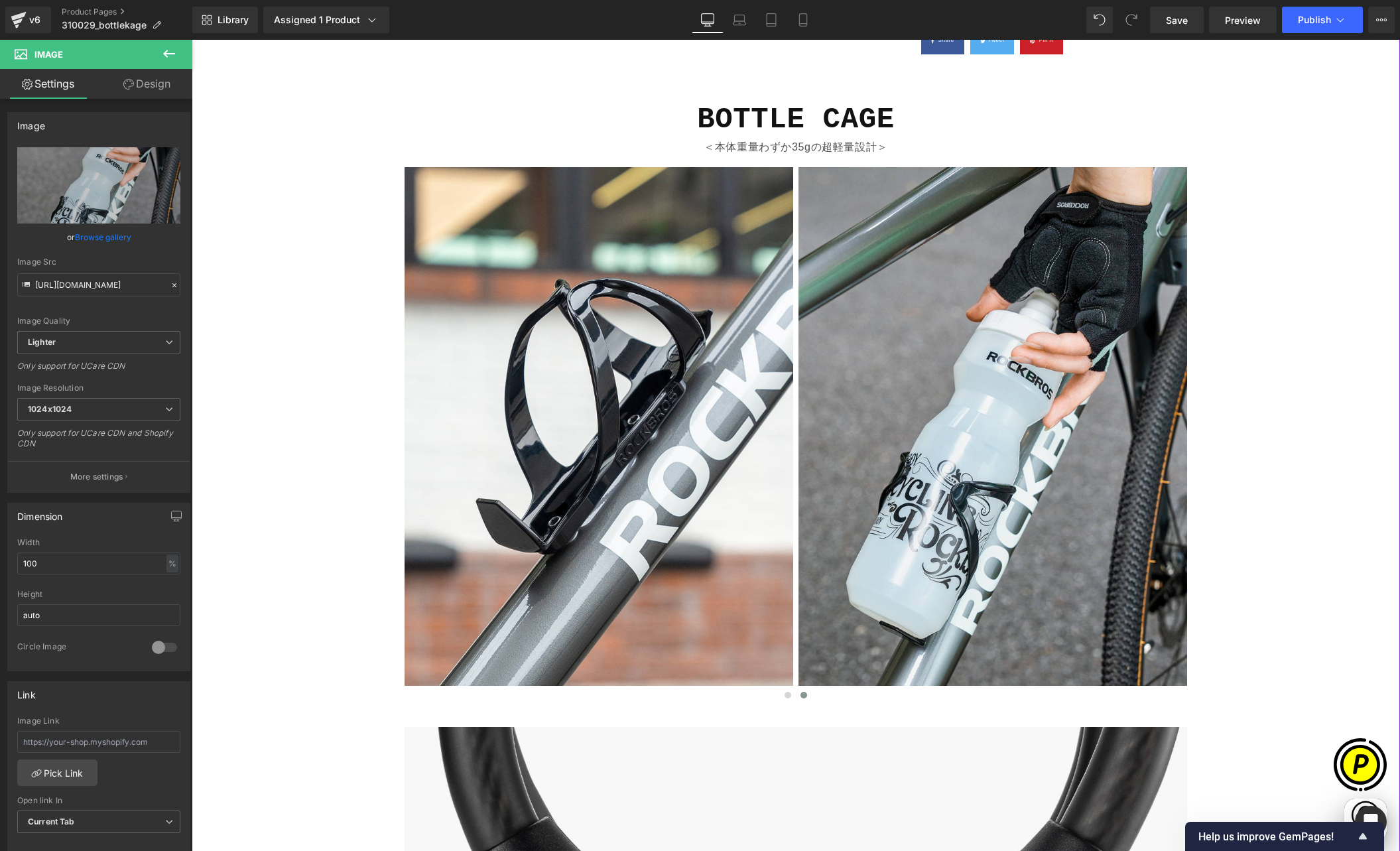
scroll to position [1136, 0]
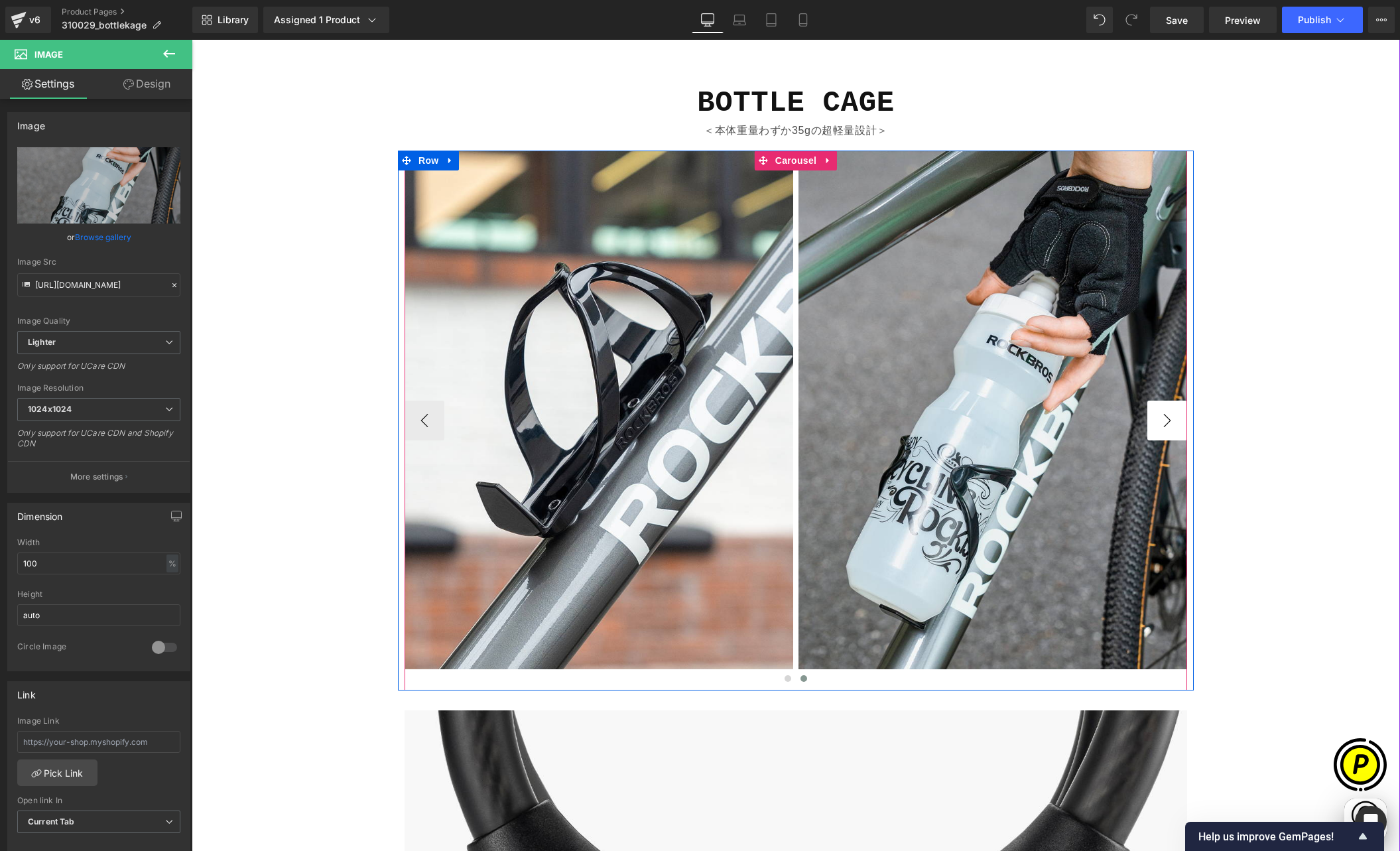
click at [1158, 423] on button "›" at bounding box center [1166, 420] width 40 height 40
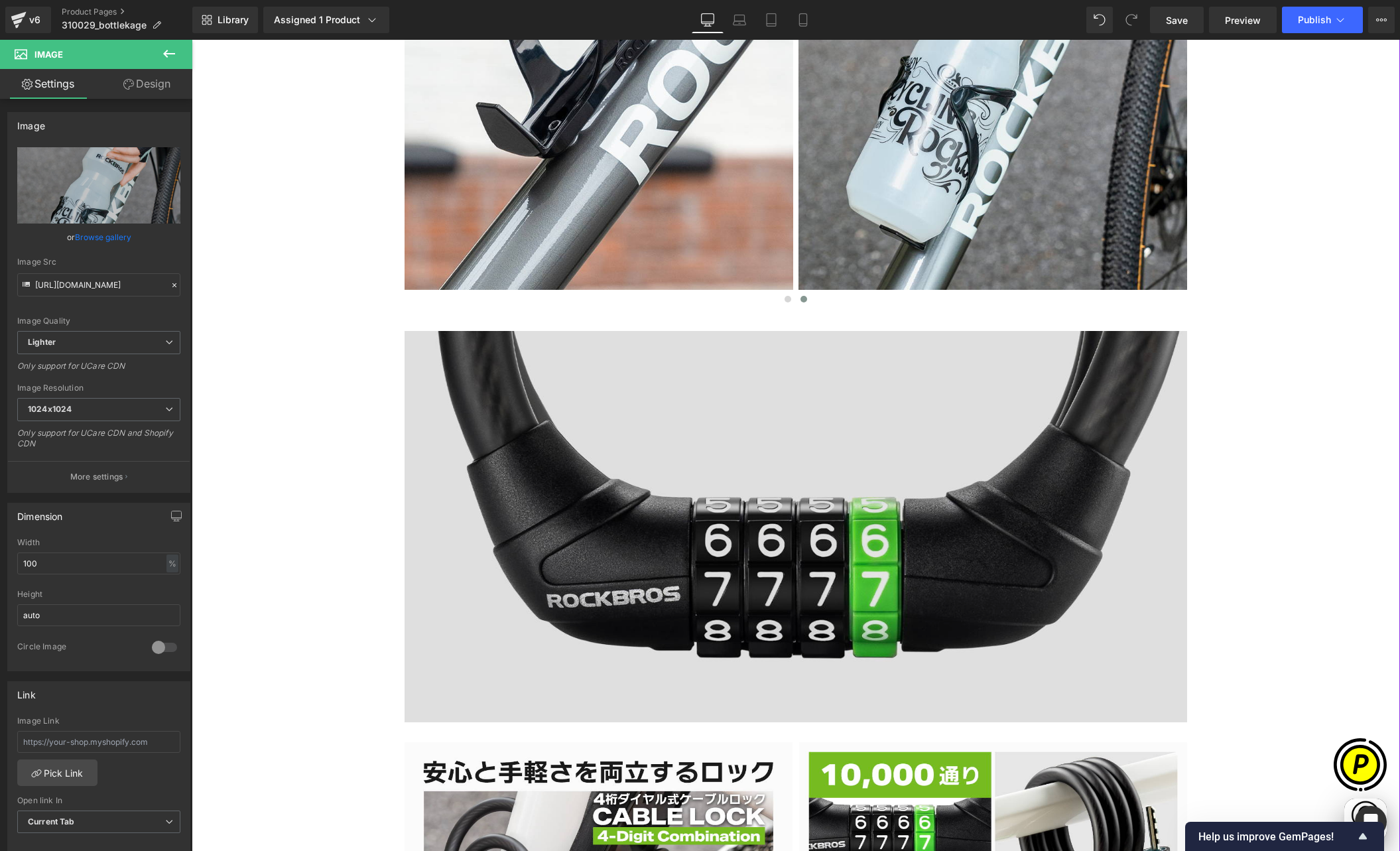
scroll to position [0, 258]
drag, startPoint x: 841, startPoint y: 411, endPoint x: 863, endPoint y: 415, distance: 22.4
click at [841, 411] on img at bounding box center [796, 526] width 783 height 392
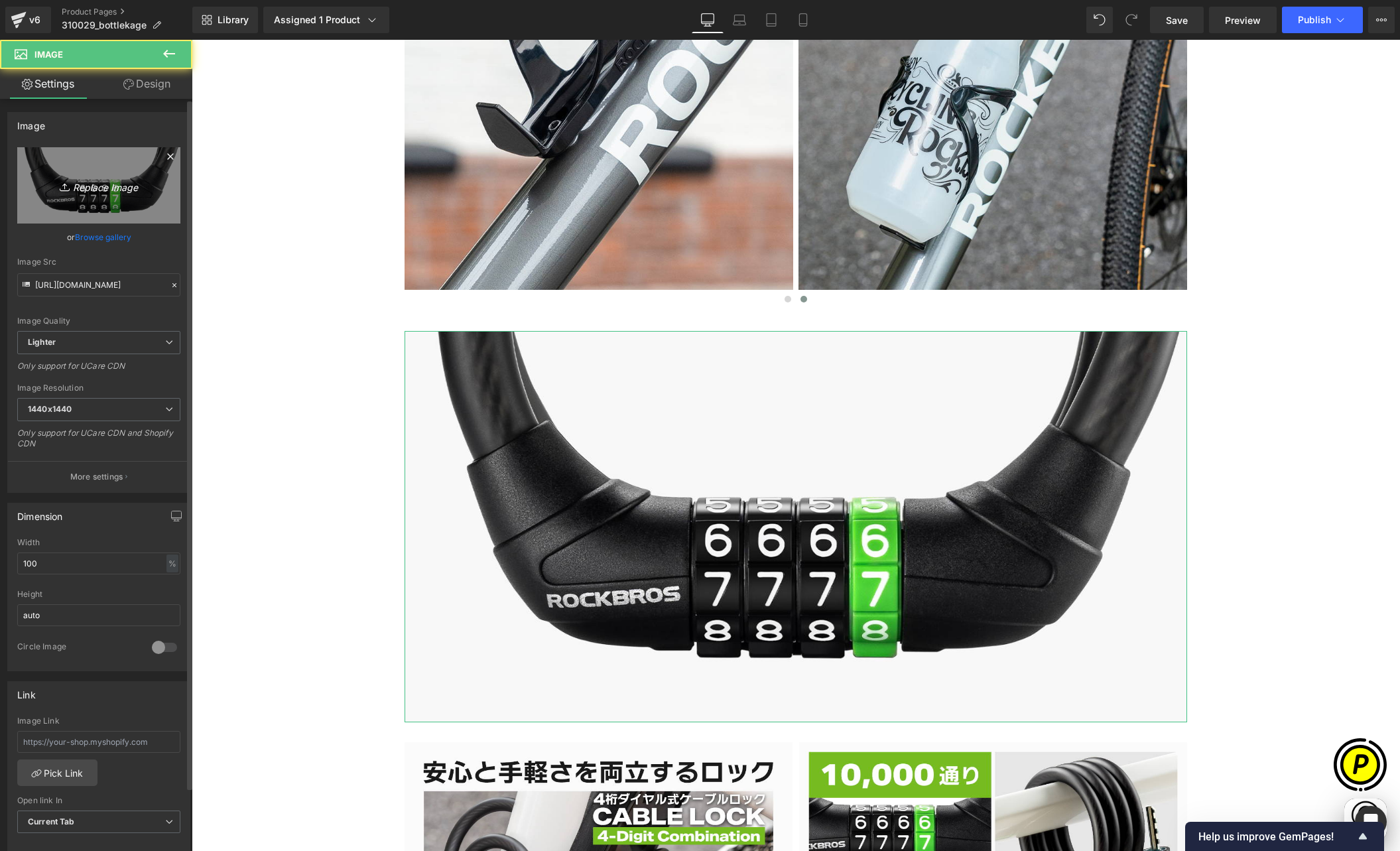
click at [86, 183] on icon "Replace Image" at bounding box center [99, 185] width 106 height 17
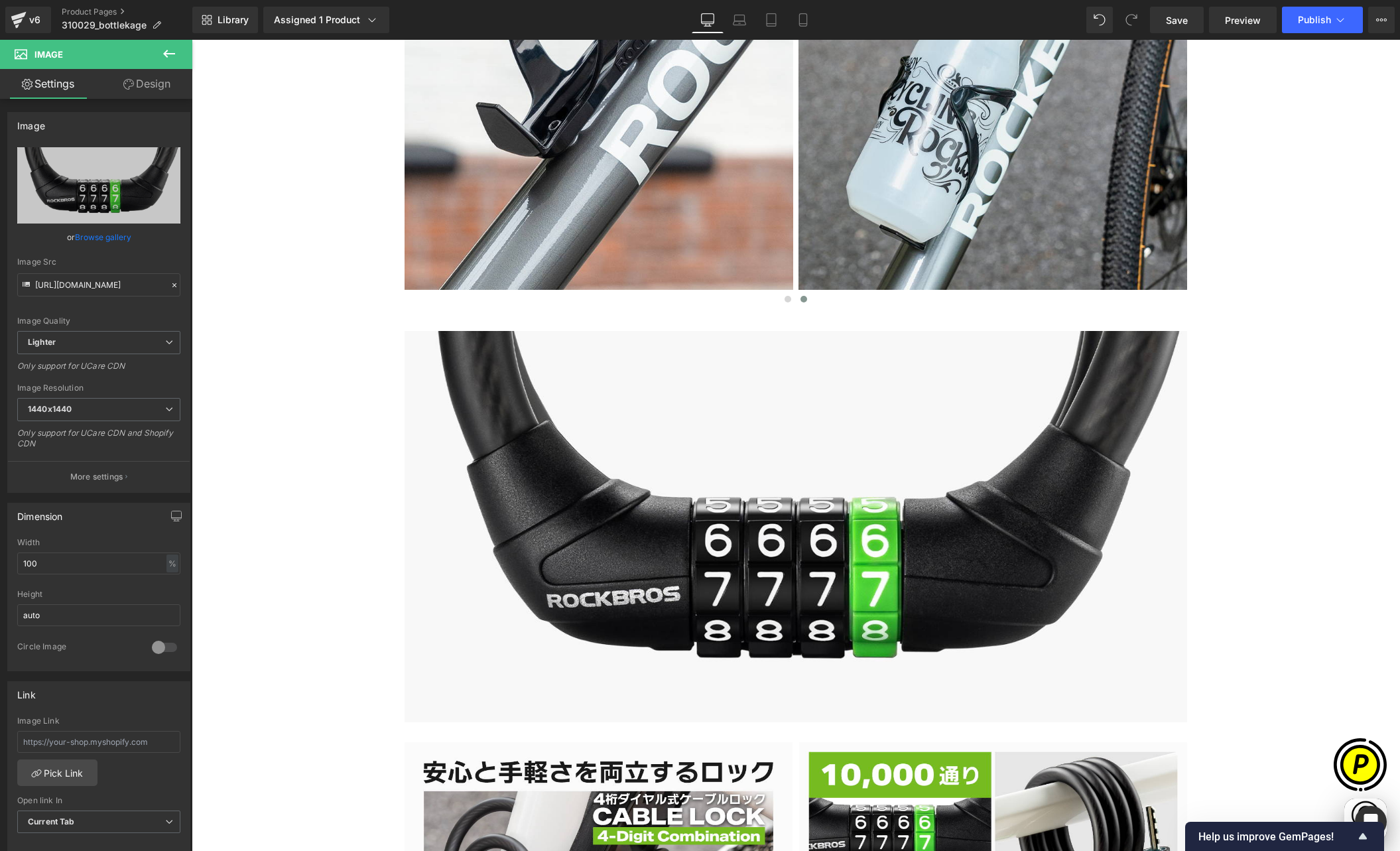
type input "C:\fakepath\shopify-LP-310029_02.jpg"
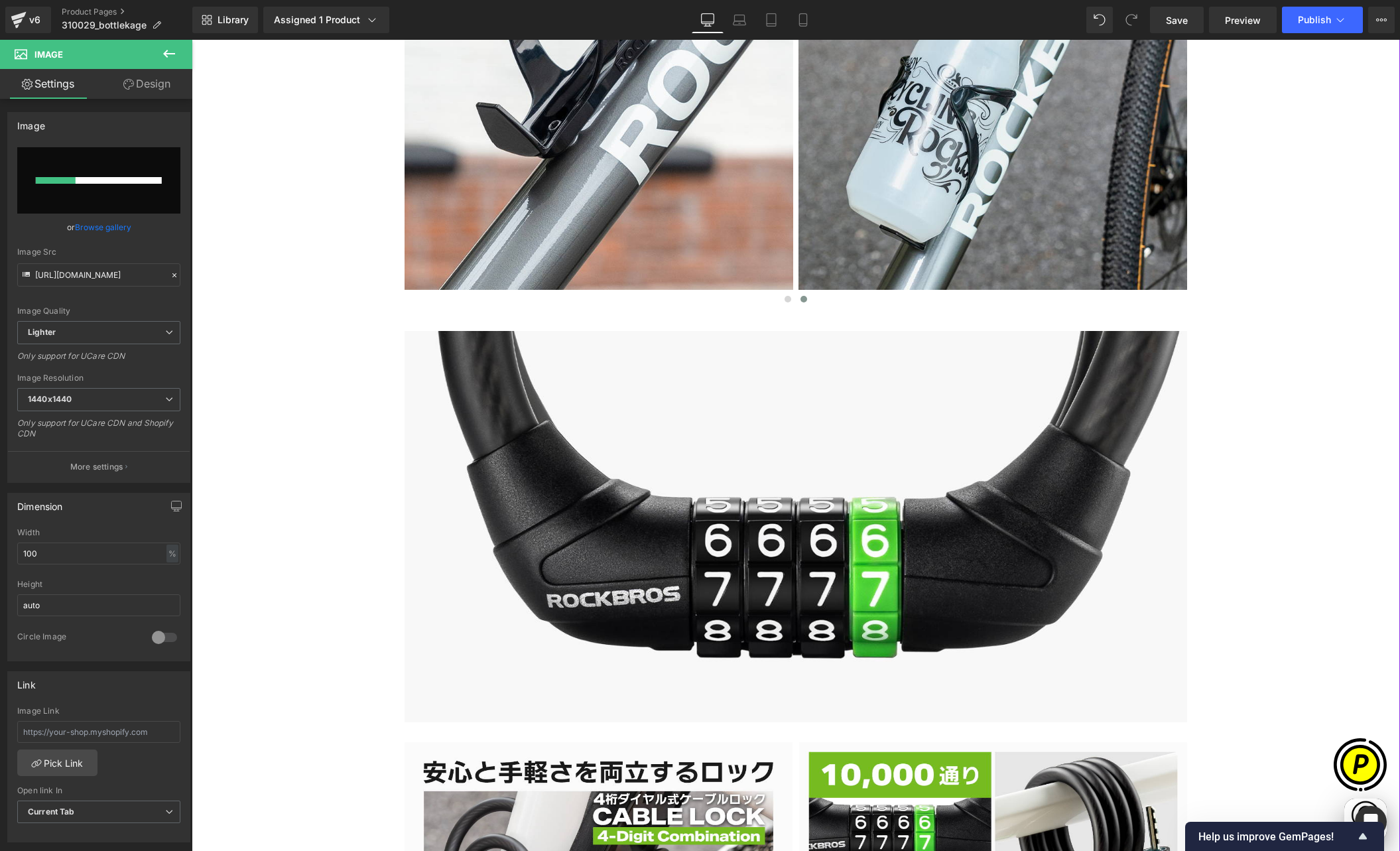
scroll to position [0, 518]
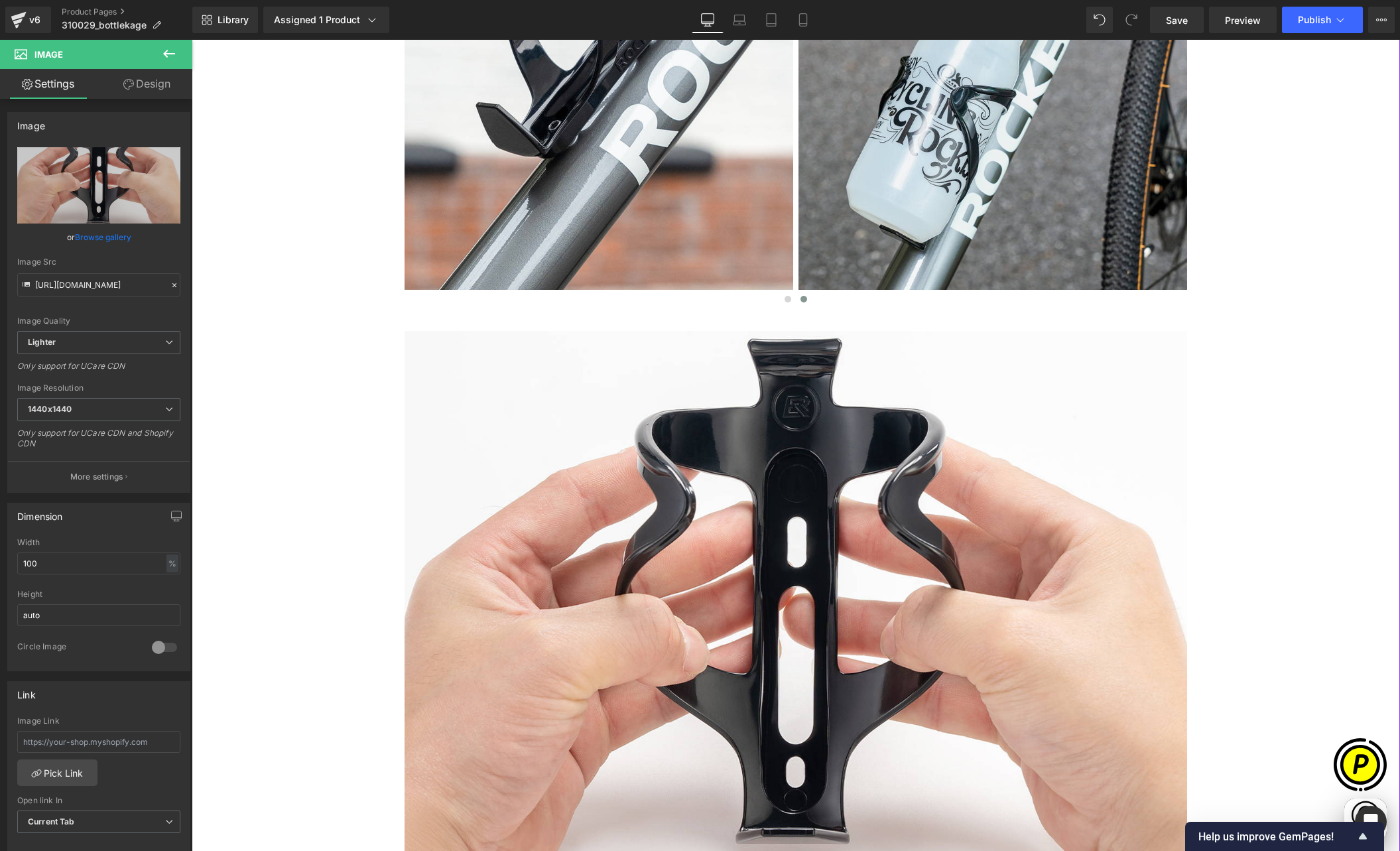
type input "[URL][DOMAIN_NAME]"
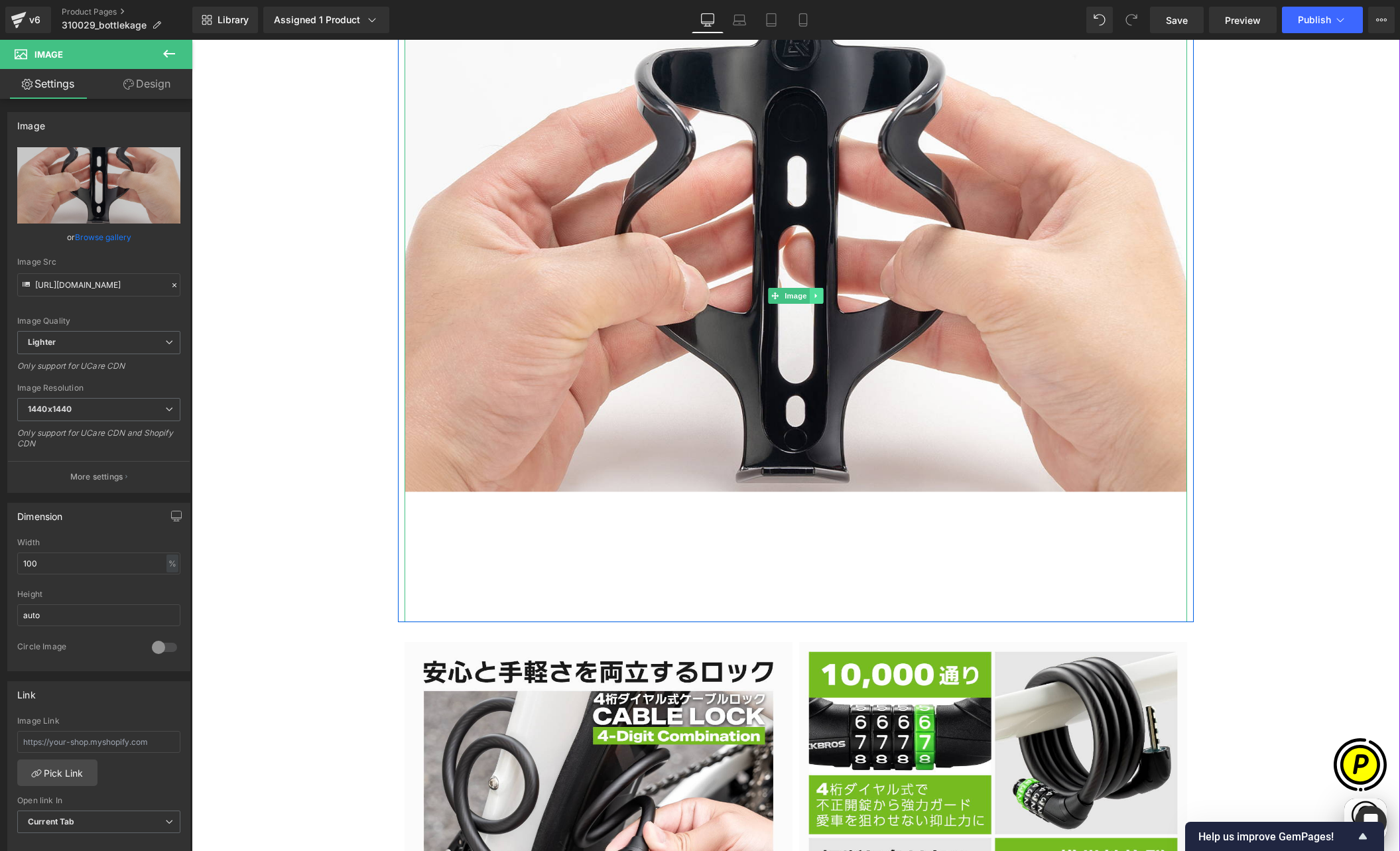
scroll to position [0, 0]
click at [813, 294] on icon at bounding box center [816, 295] width 7 height 8
click at [820, 293] on icon at bounding box center [823, 296] width 7 height 7
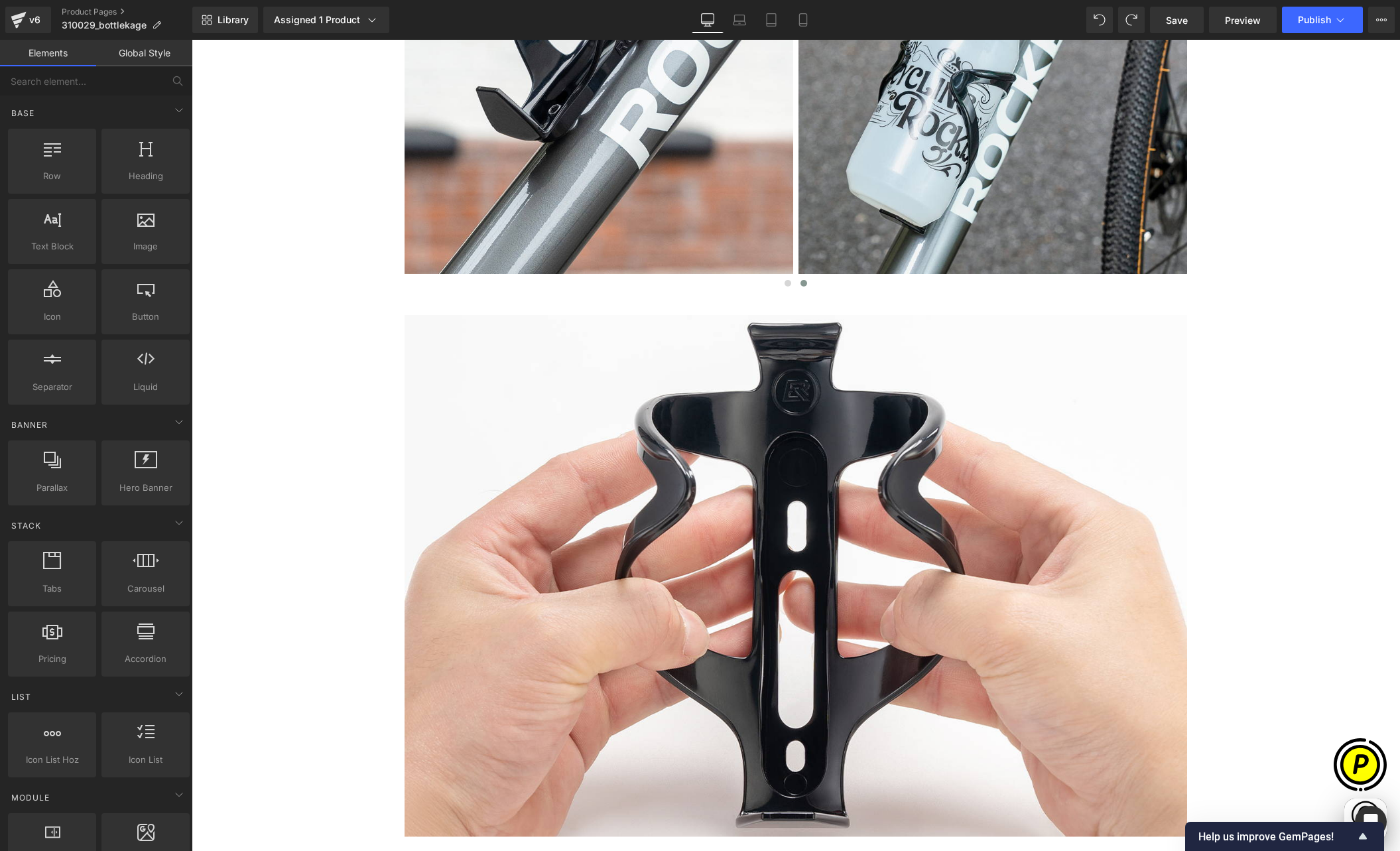
scroll to position [1531, 0]
click at [1174, 20] on span "Save" at bounding box center [1177, 20] width 22 height 14
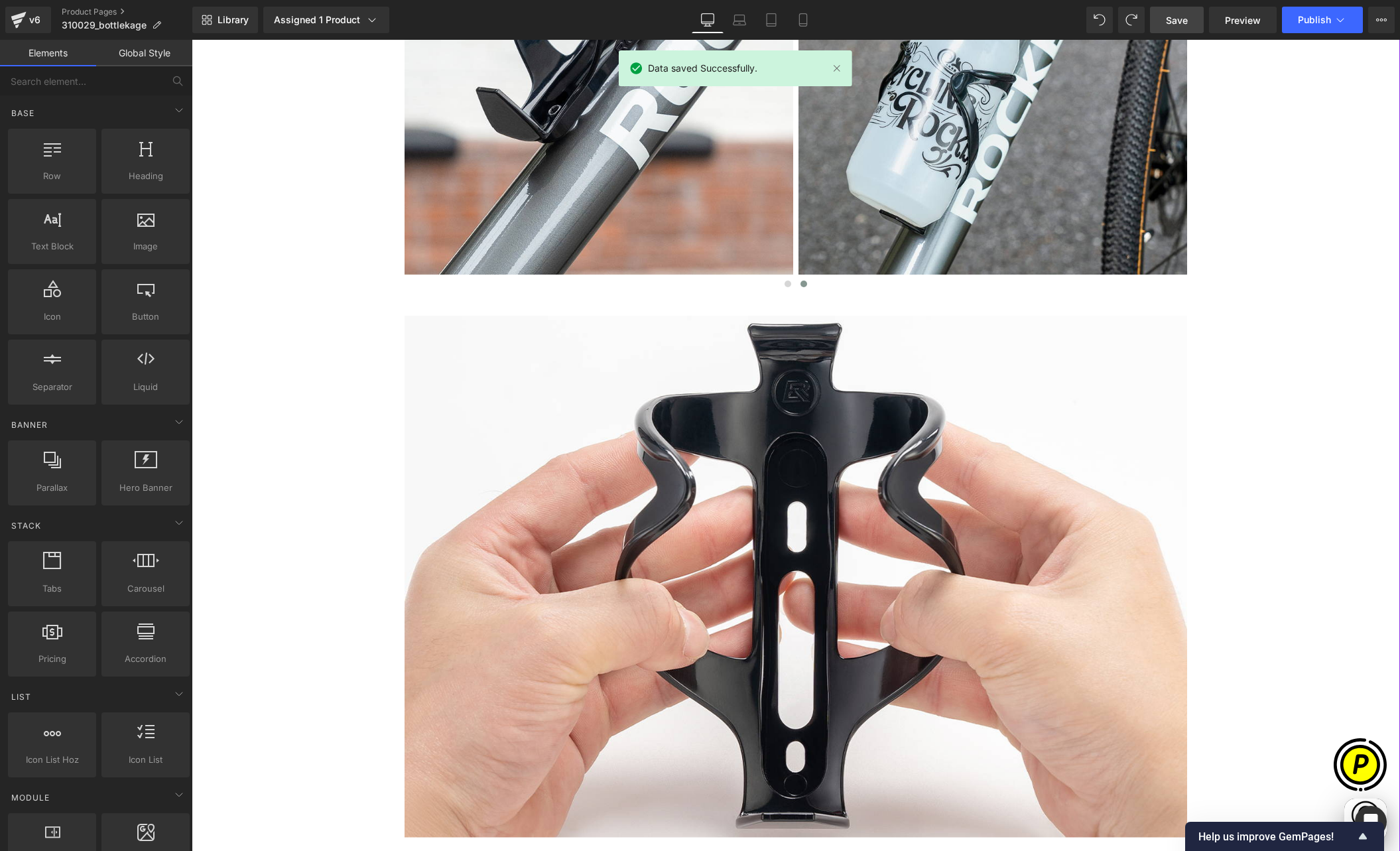
click at [1284, 278] on div "Sale Off (P) Image" at bounding box center [796, 676] width 1195 height 3936
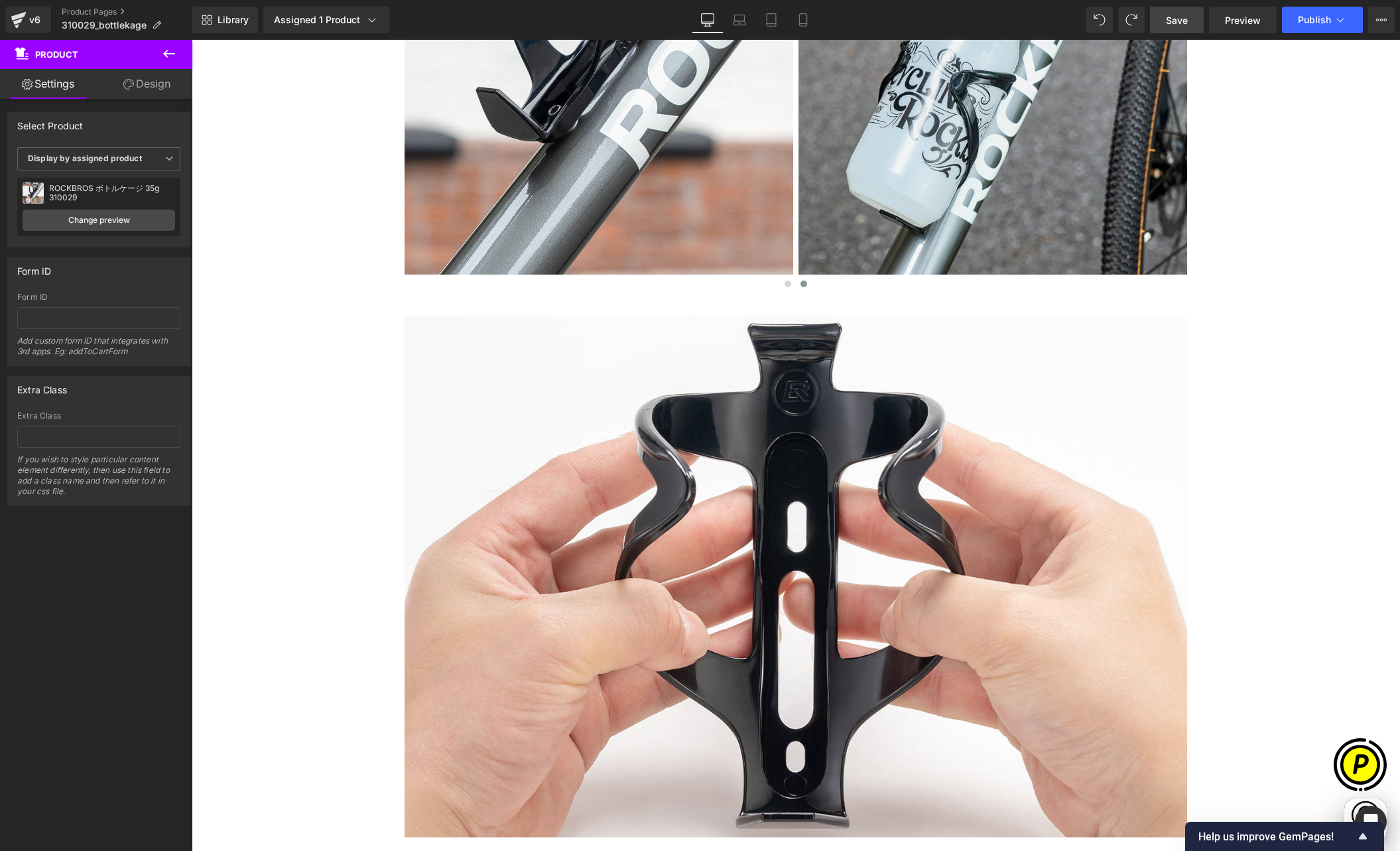
scroll to position [0, 776]
click at [1306, 26] on button "Publish" at bounding box center [1322, 20] width 81 height 26
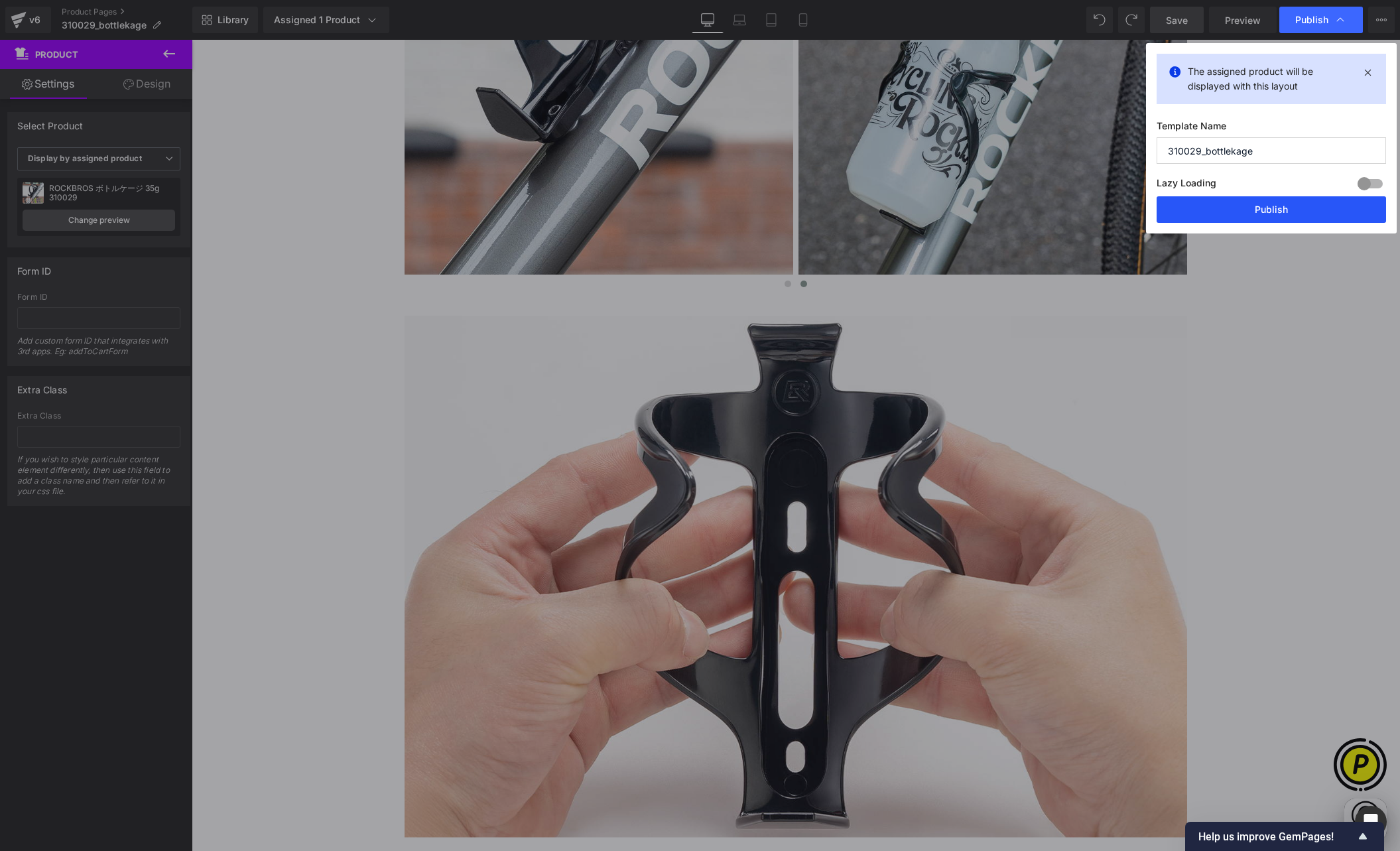
scroll to position [0, 0]
click at [1251, 210] on button "Publish" at bounding box center [1271, 210] width 229 height 26
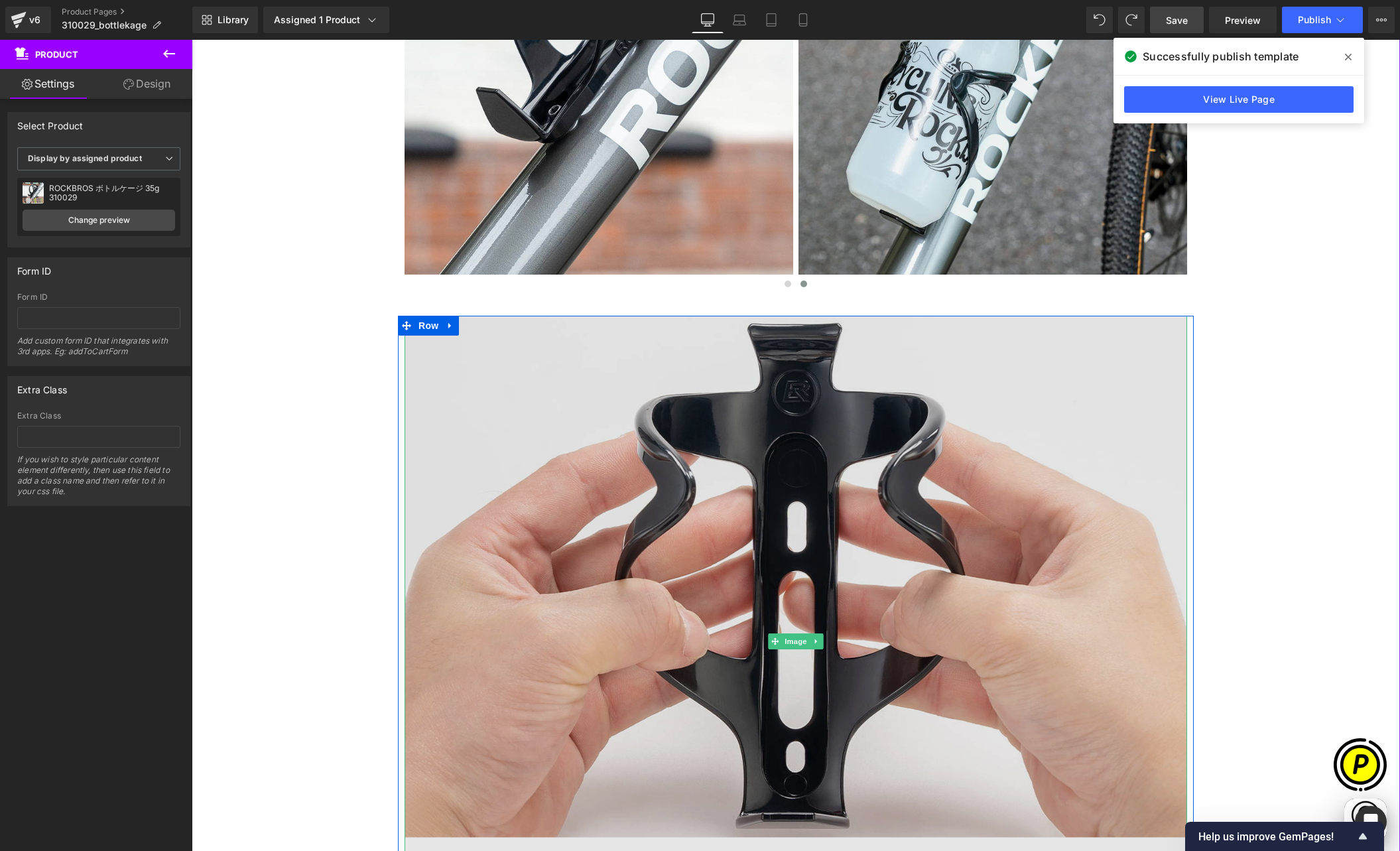
click at [884, 444] on img at bounding box center [796, 642] width 783 height 653
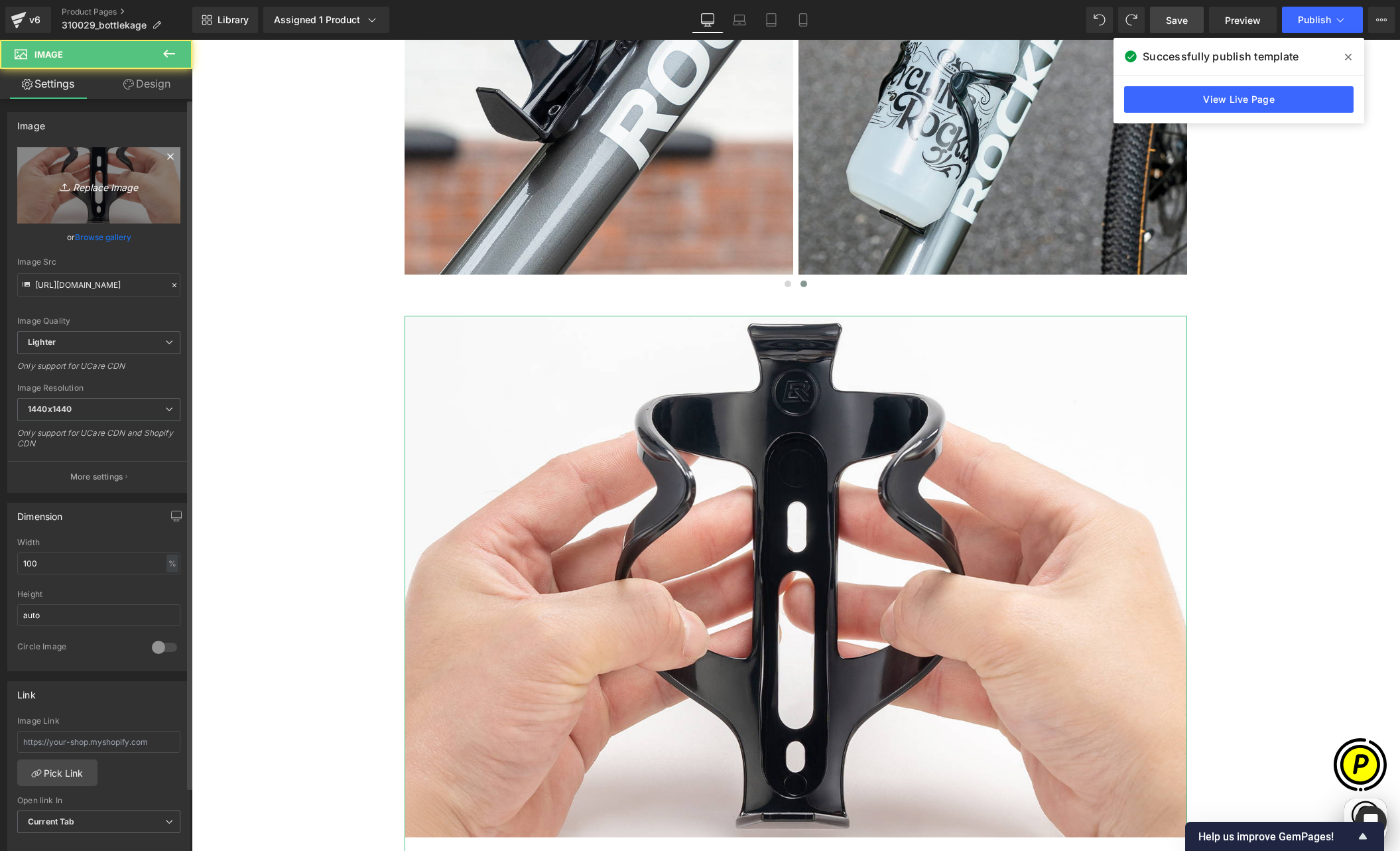
click at [89, 184] on icon "Replace Image" at bounding box center [99, 185] width 106 height 17
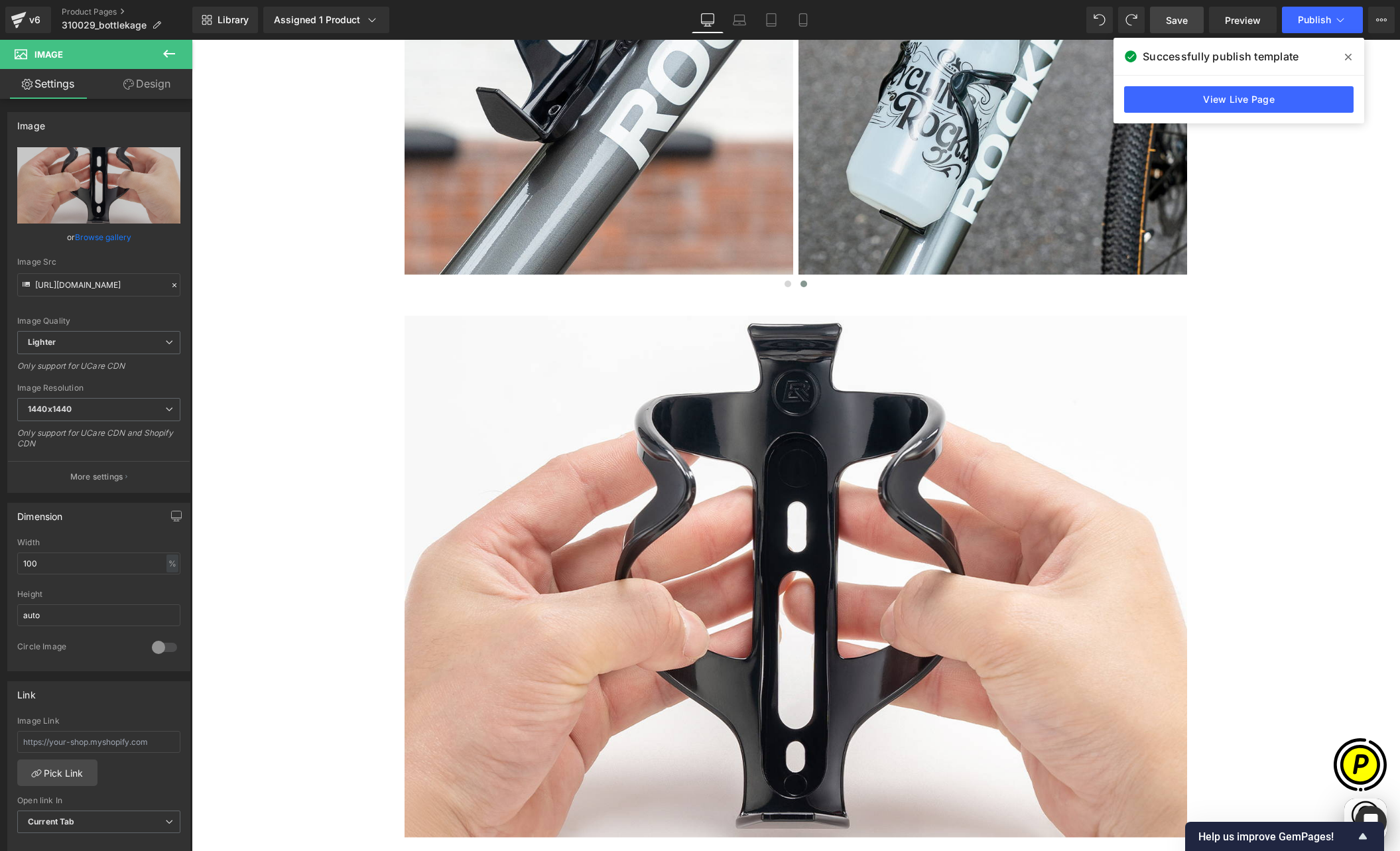
type input "C:\fakepath\shopify-LP-310029_02.jpg"
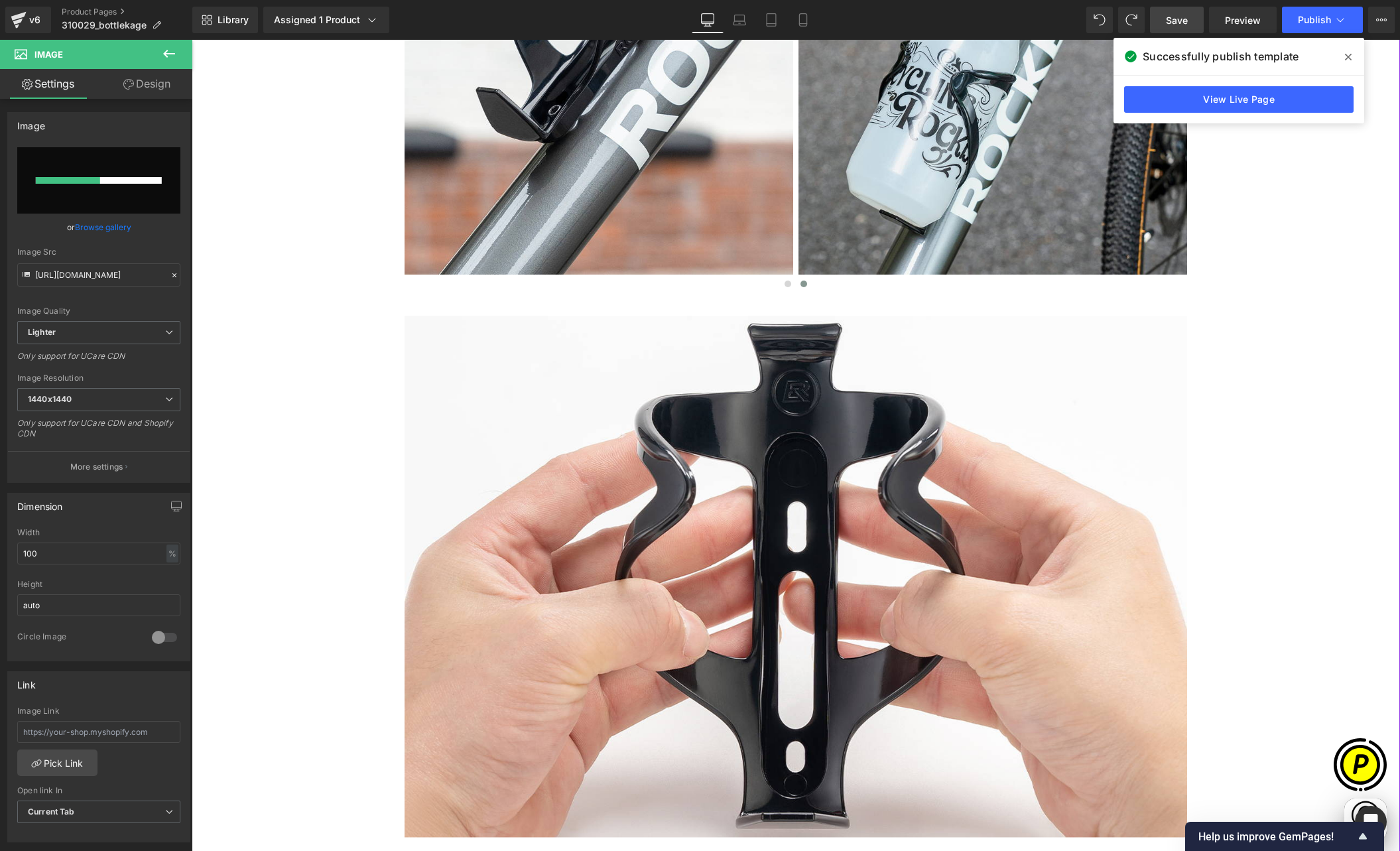
scroll to position [0, 518]
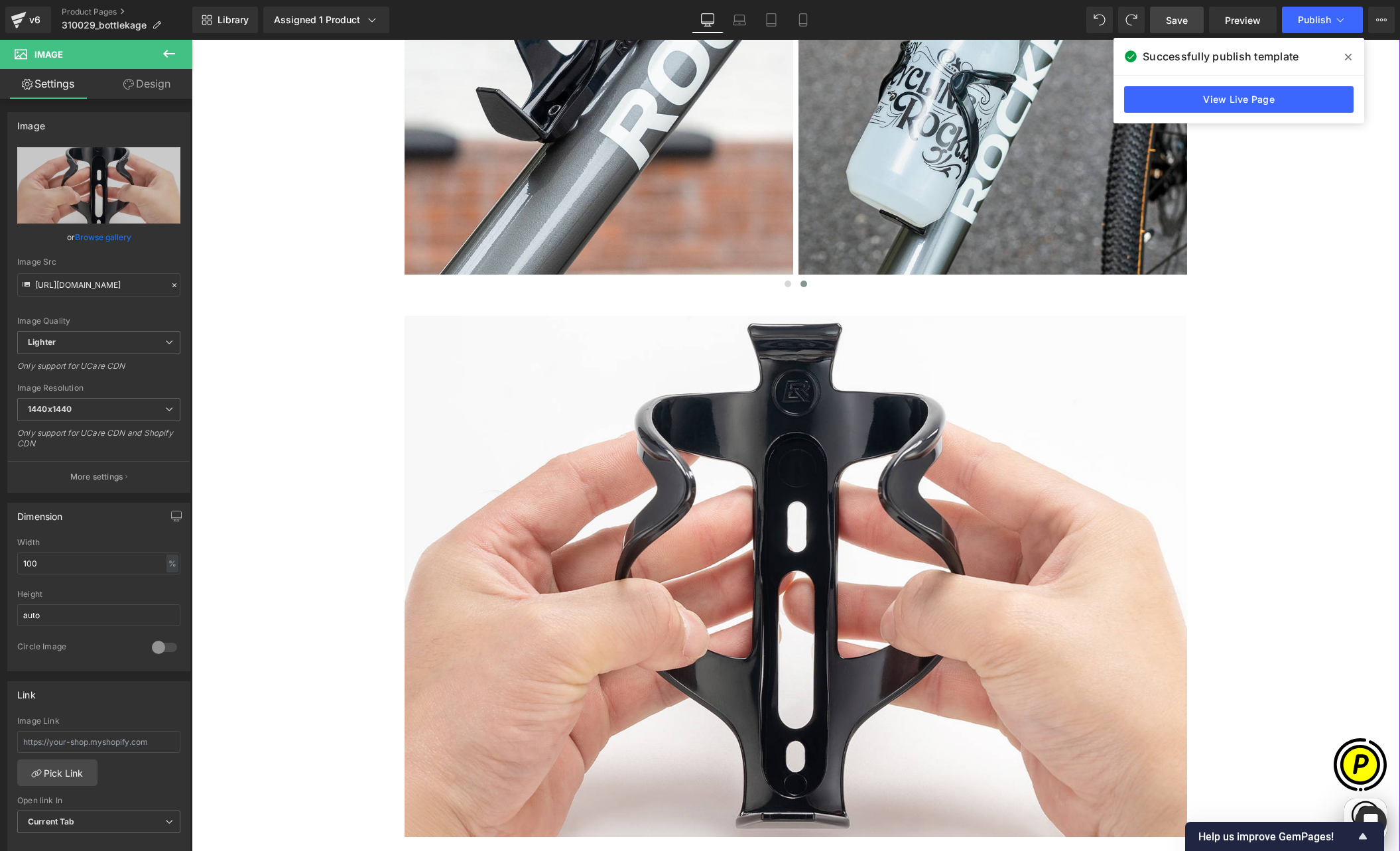
type input "[URL][DOMAIN_NAME]"
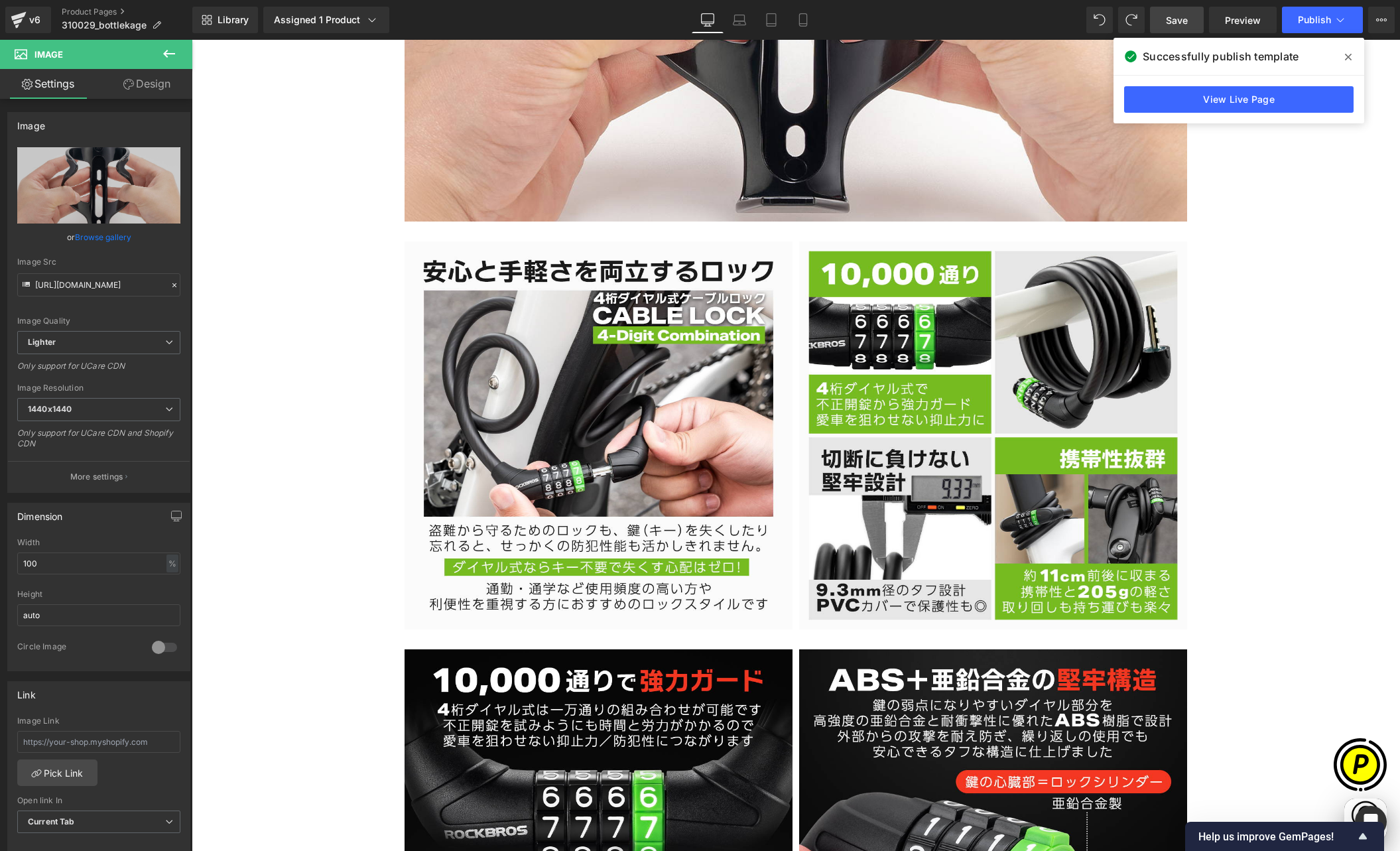
scroll to position [0, 0]
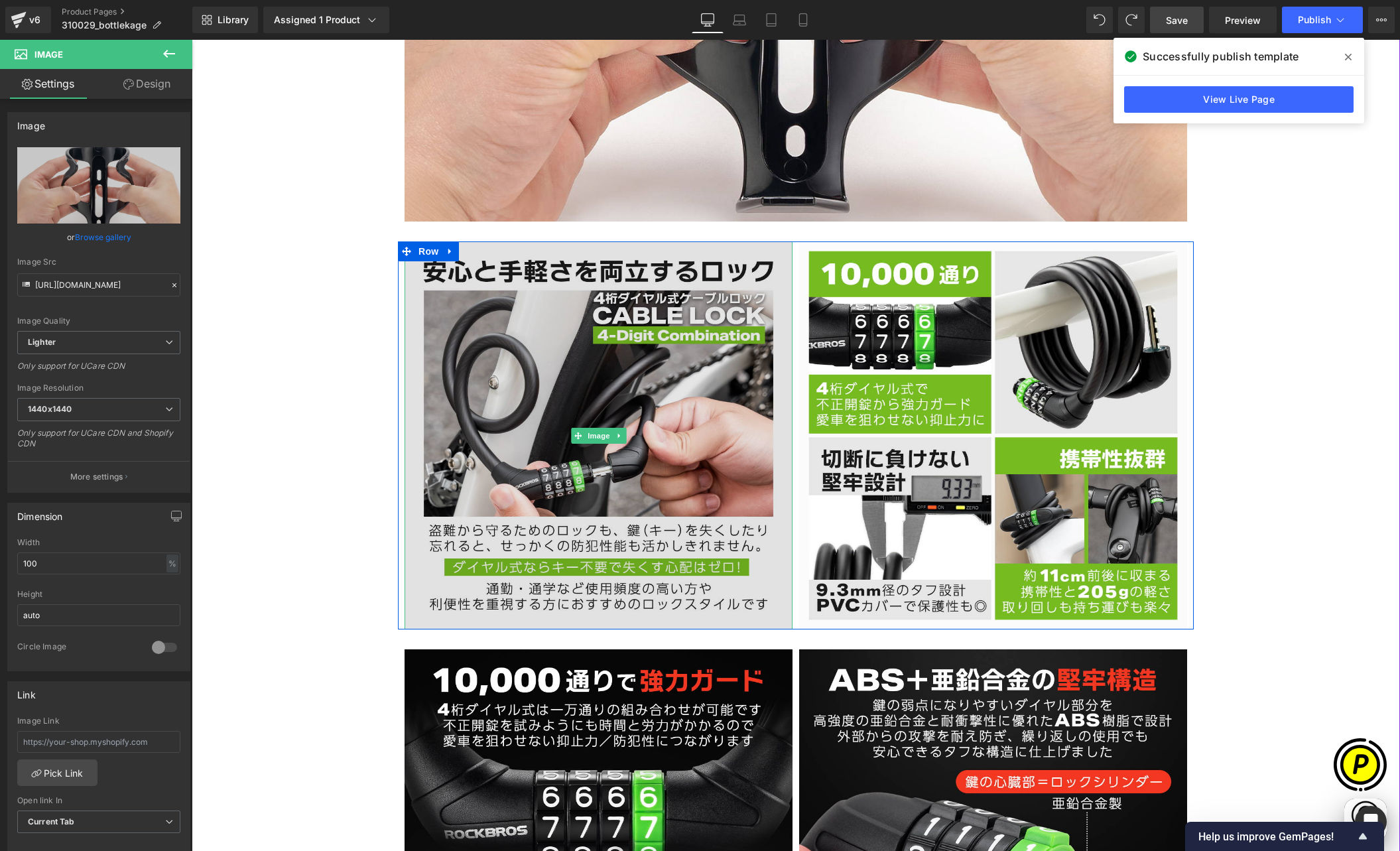
click at [580, 331] on img at bounding box center [599, 436] width 388 height 388
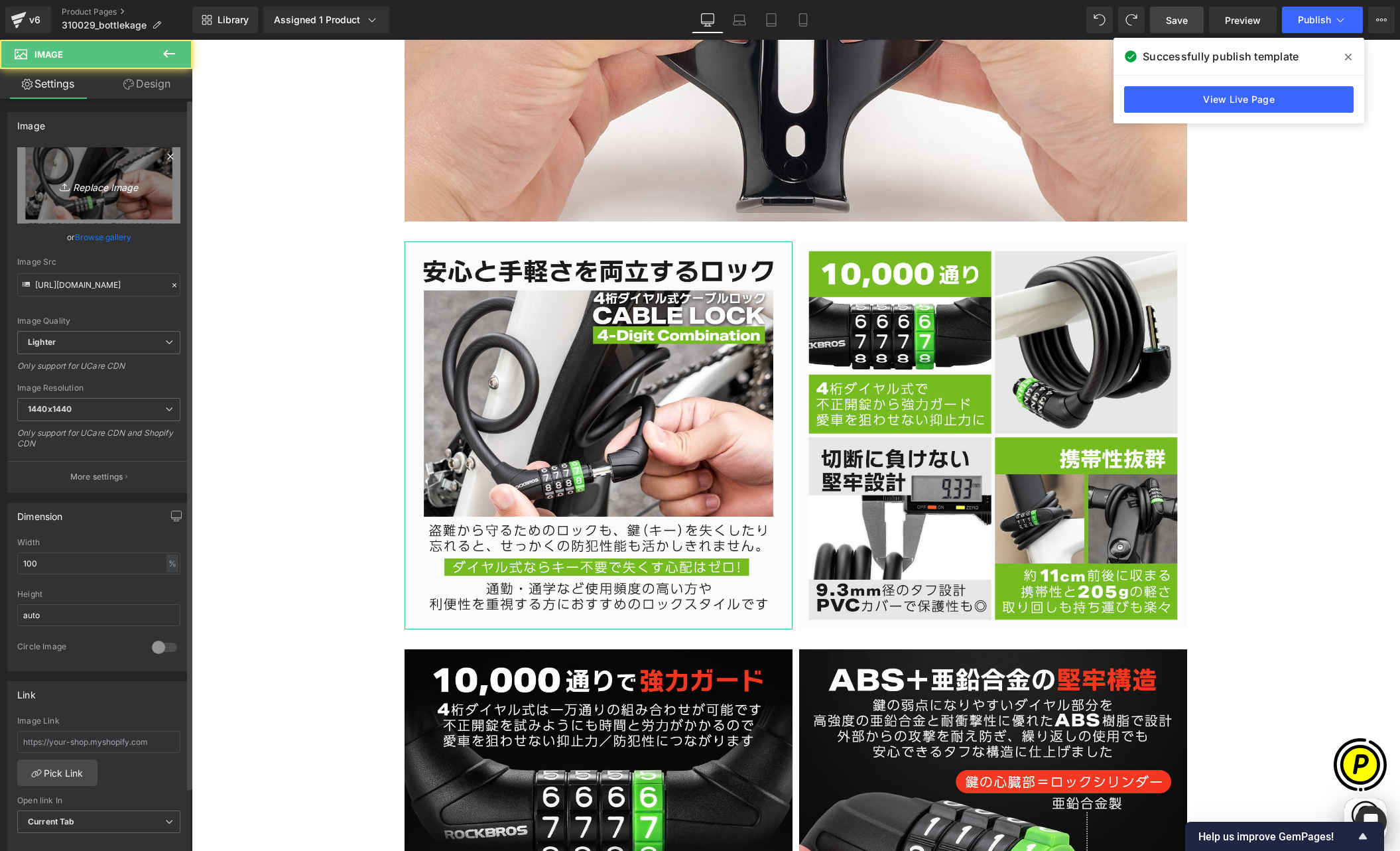
click at [102, 186] on icon "Replace Image" at bounding box center [99, 185] width 106 height 17
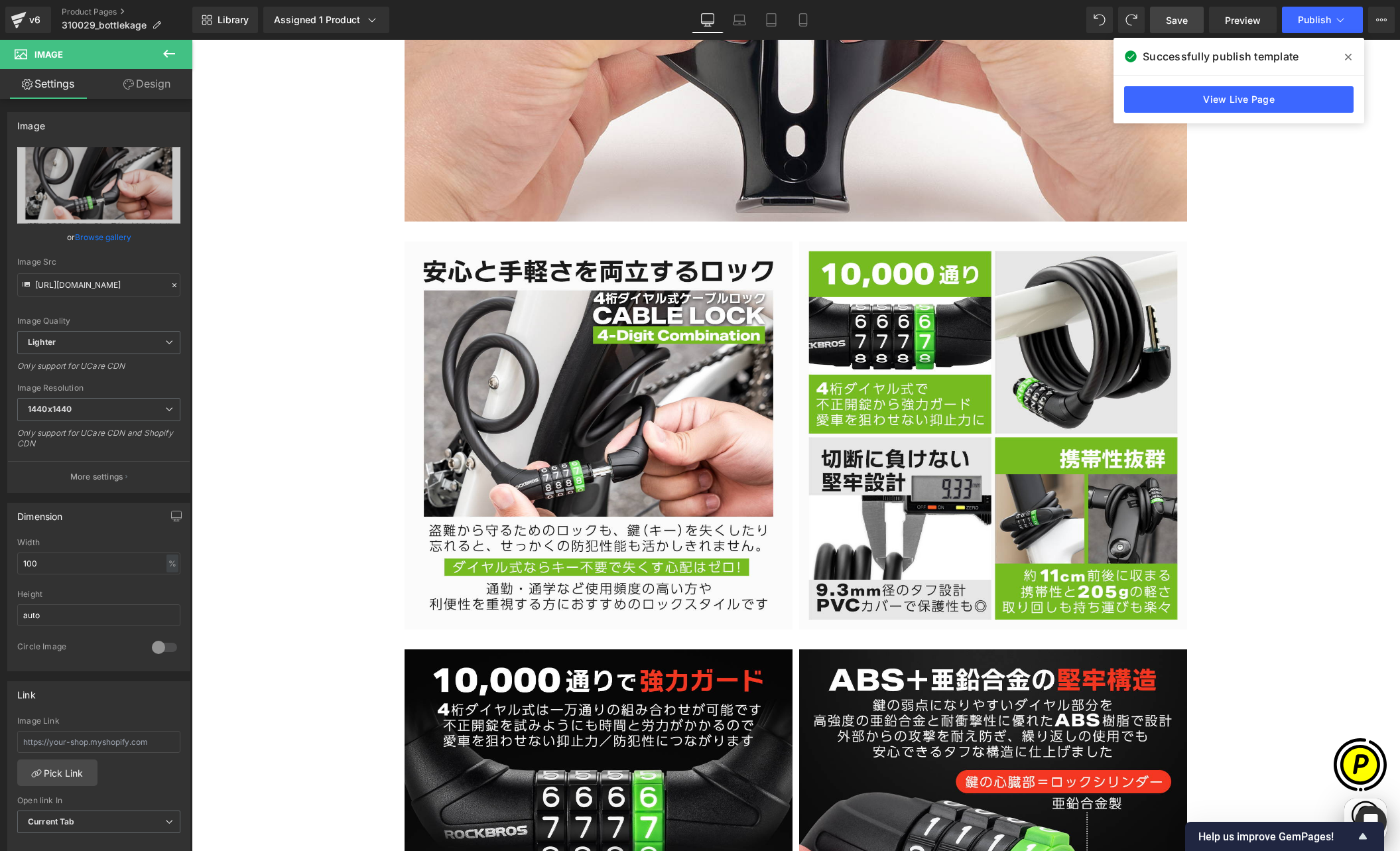
type input "C:\fakepath\310029-2.jpg"
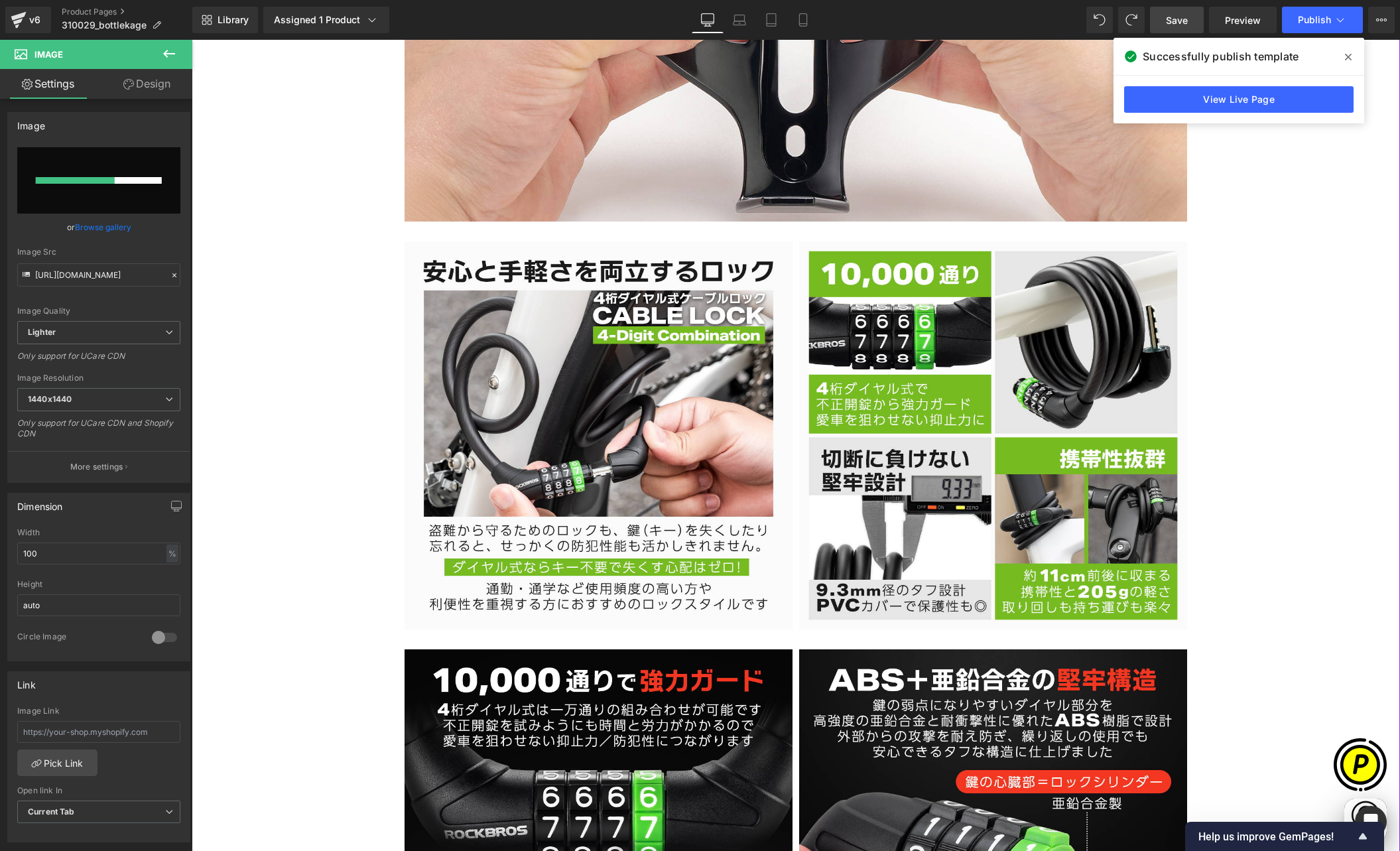
scroll to position [0, 518]
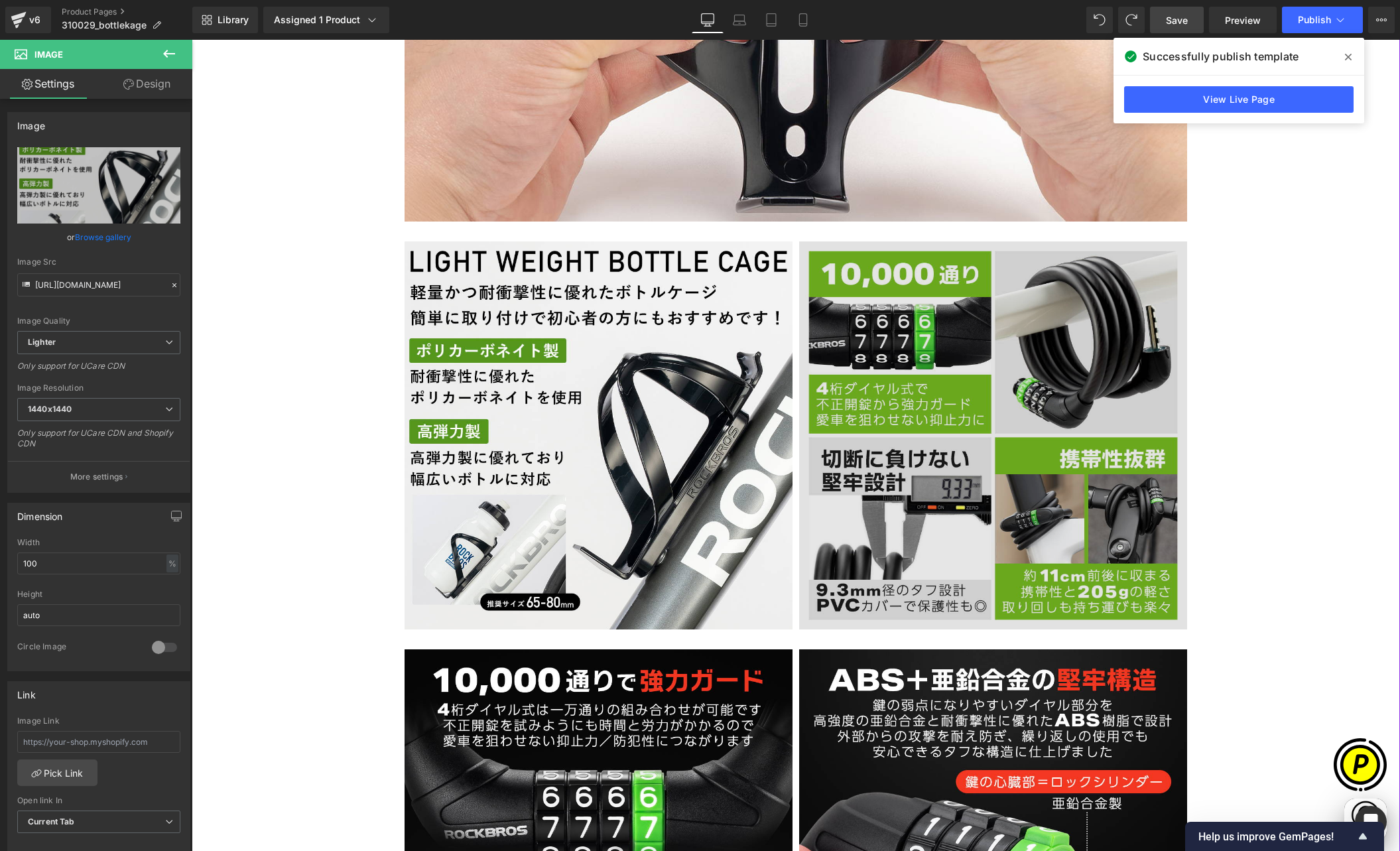
type input "[URL][DOMAIN_NAME]"
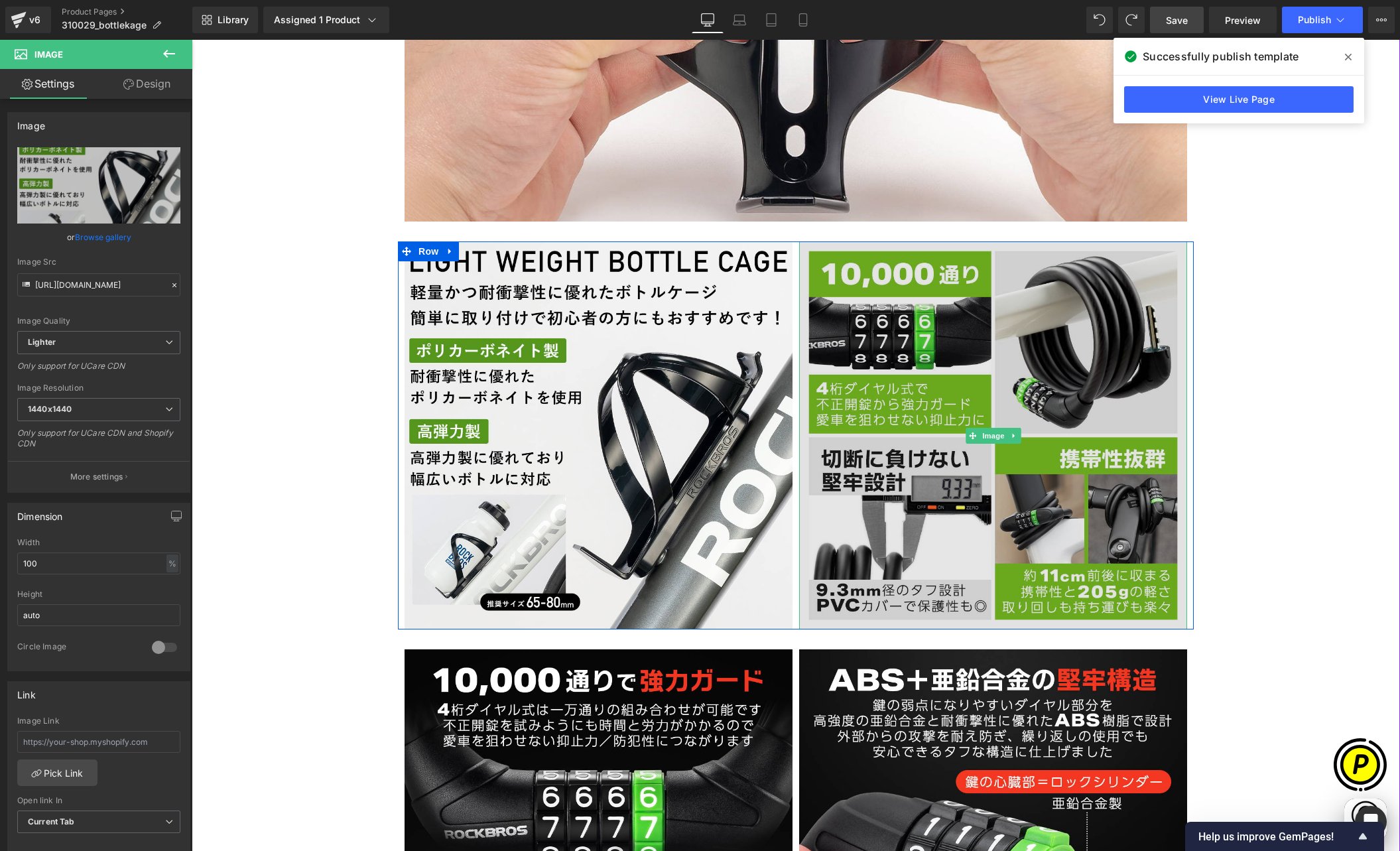
click at [903, 395] on img at bounding box center [994, 436] width 388 height 388
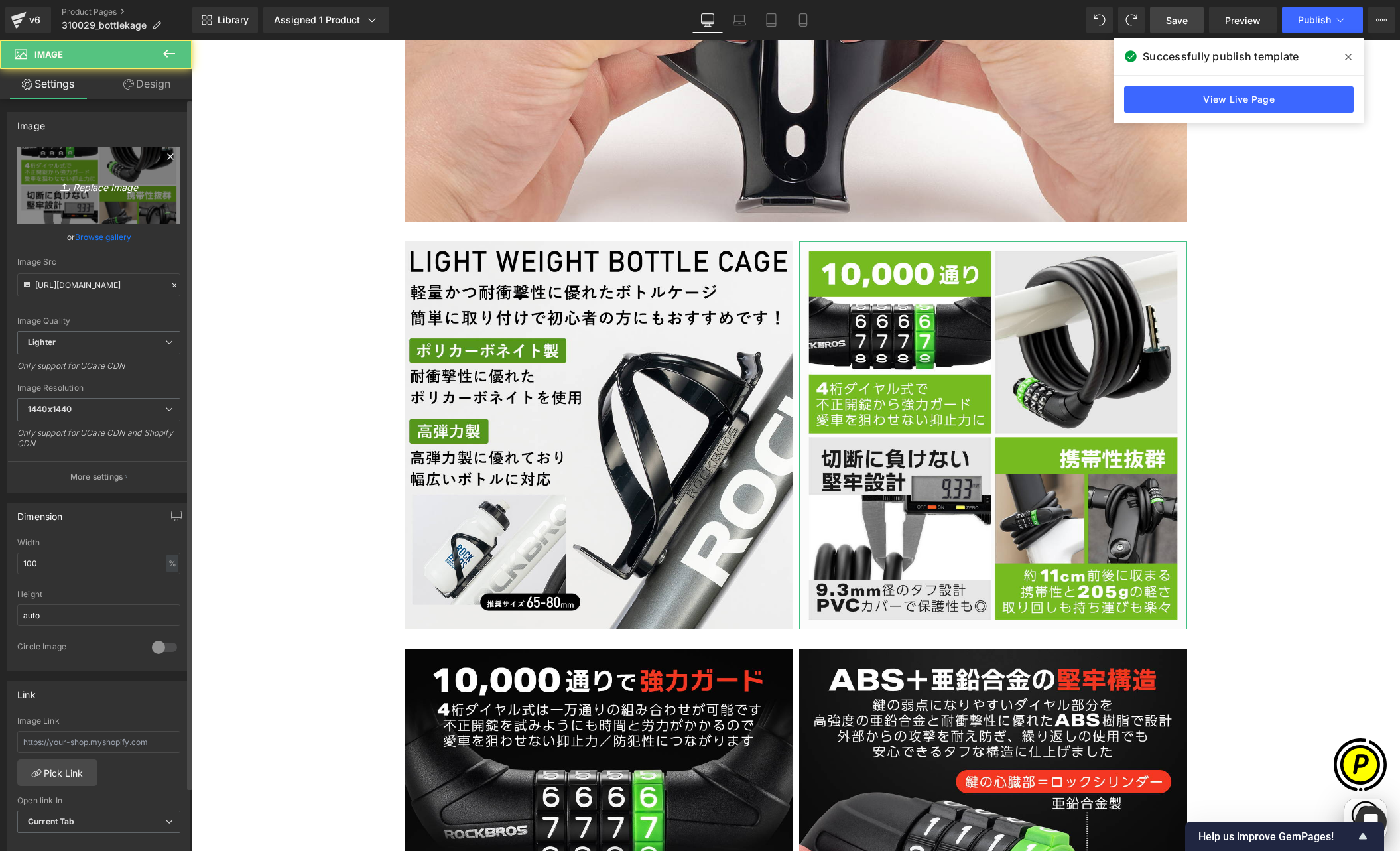
click at [78, 178] on icon "Replace Image" at bounding box center [99, 185] width 106 height 17
type input "C:\fakepath\310029-3.jpg"
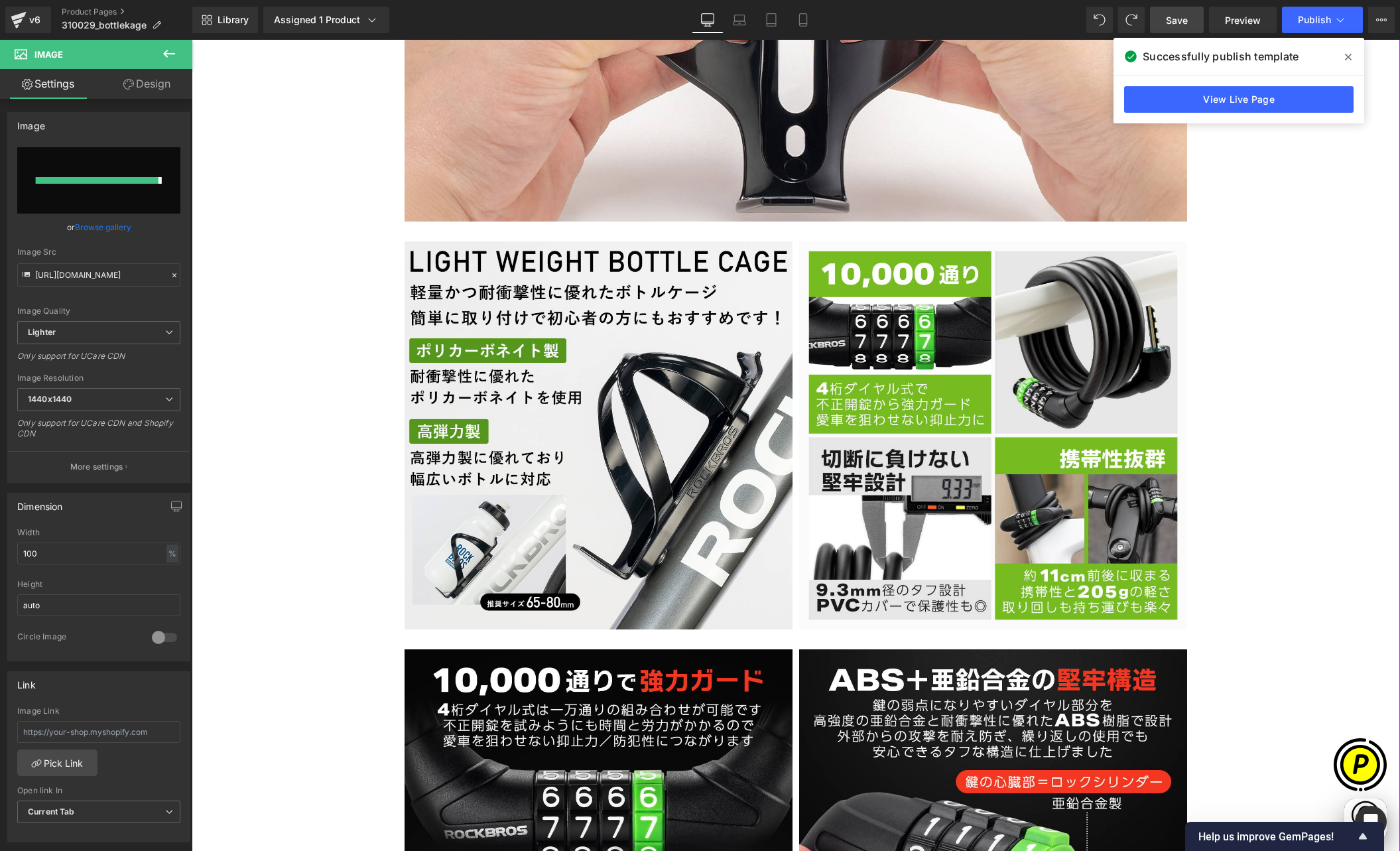
scroll to position [0, 0]
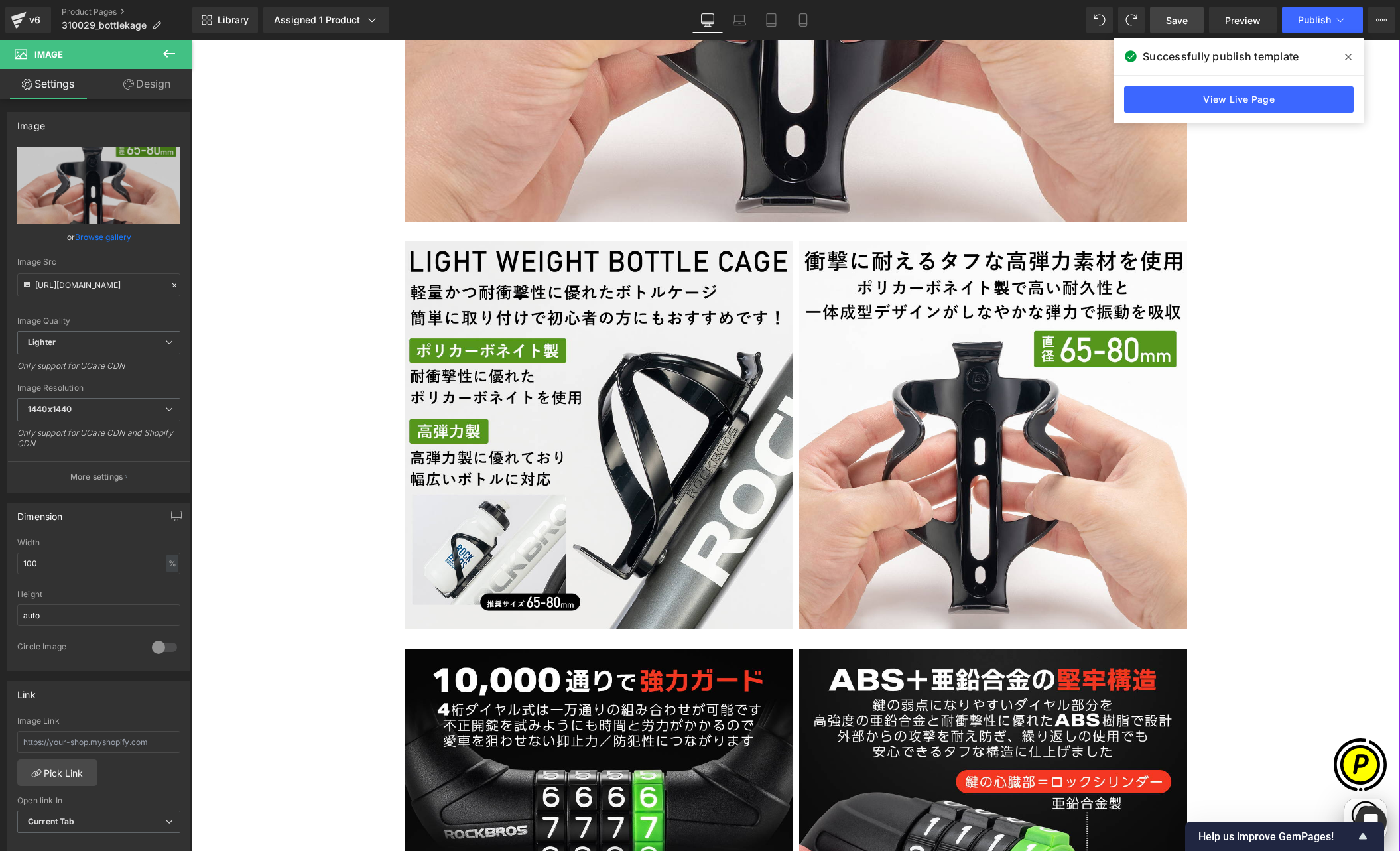
type input "[URL][DOMAIN_NAME]"
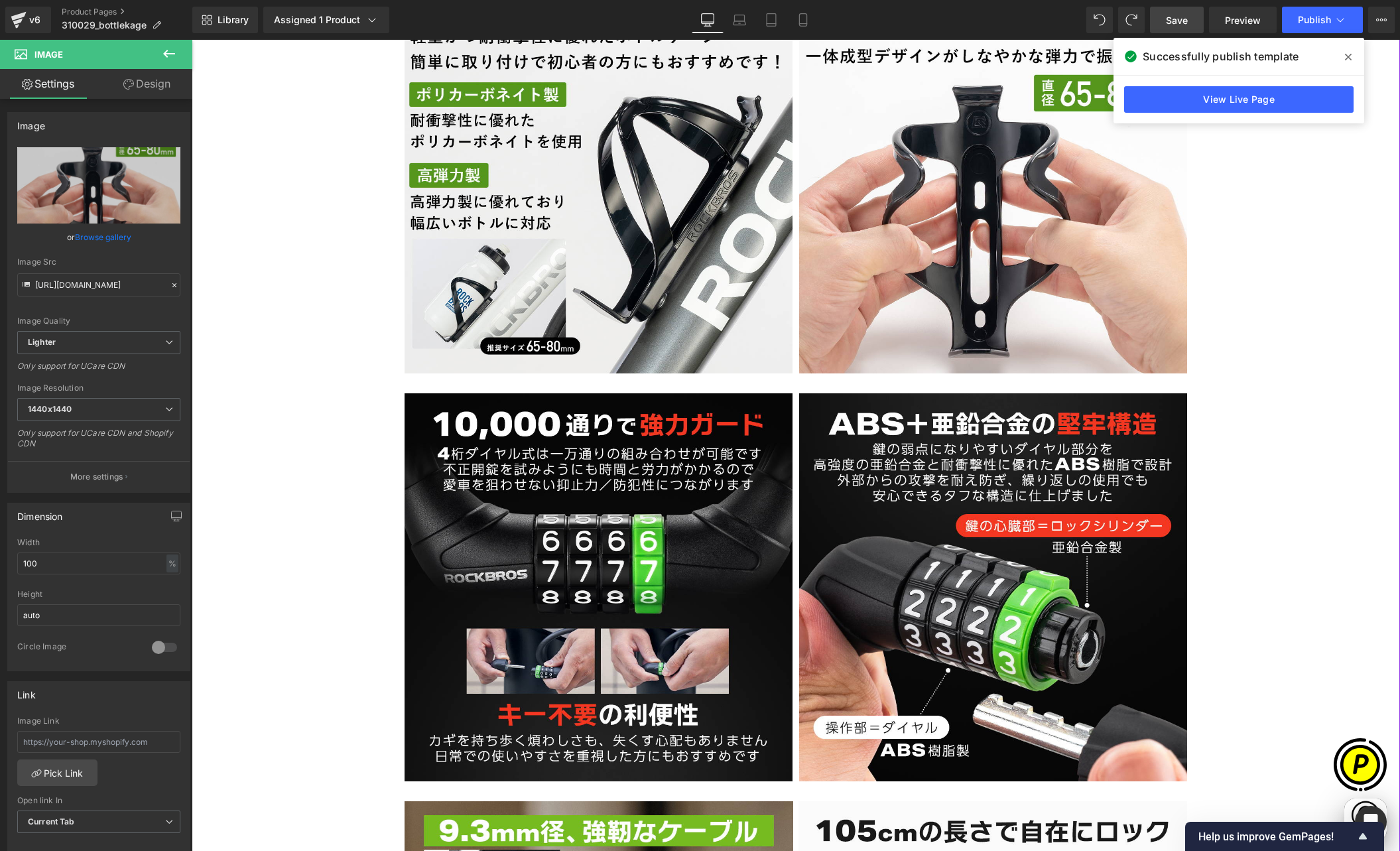
scroll to position [2437, 0]
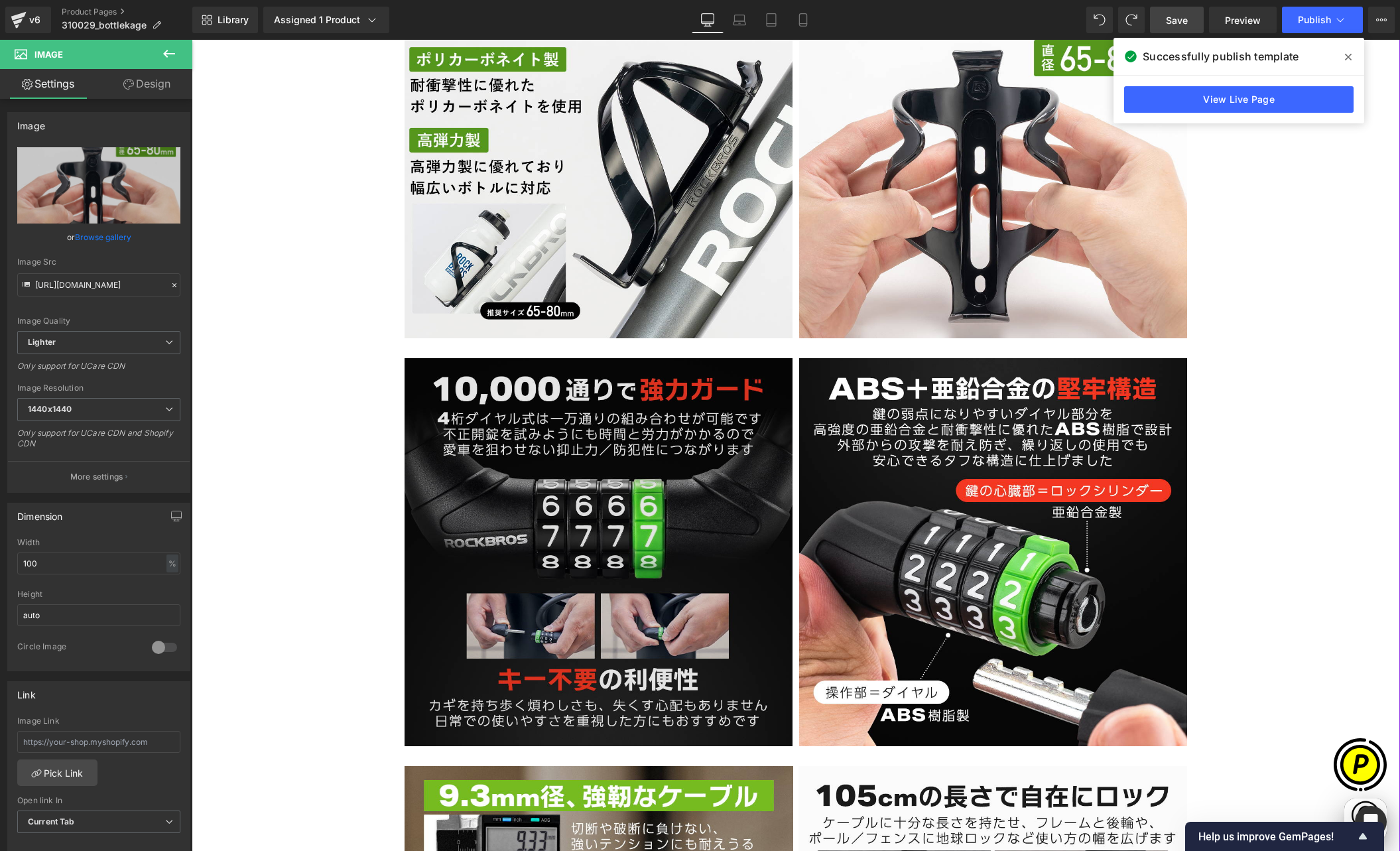
click at [579, 455] on img at bounding box center [599, 552] width 388 height 388
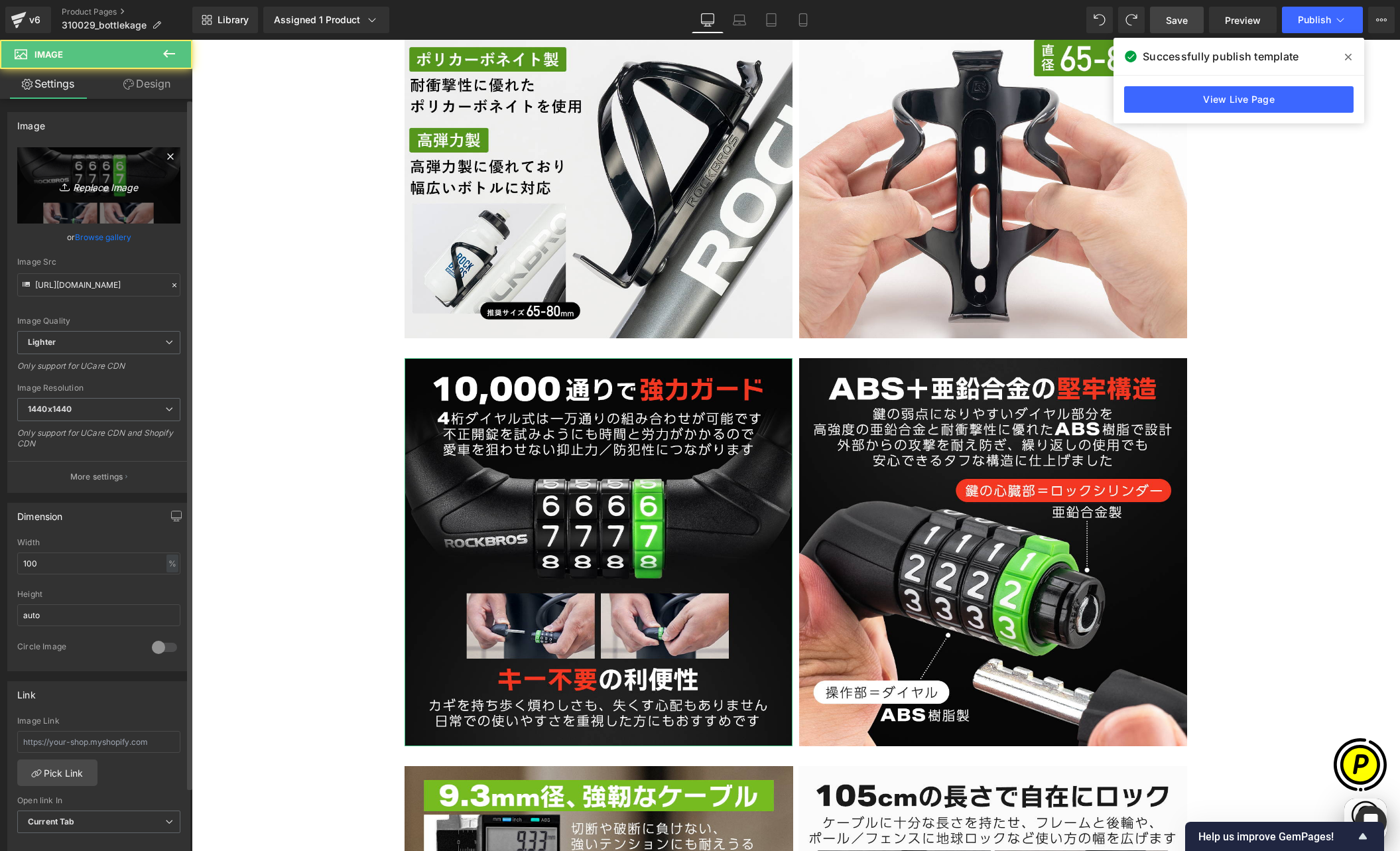
click at [91, 187] on icon "Replace Image" at bounding box center [99, 185] width 106 height 17
type input "C:\fakepath\310029-4.jpg"
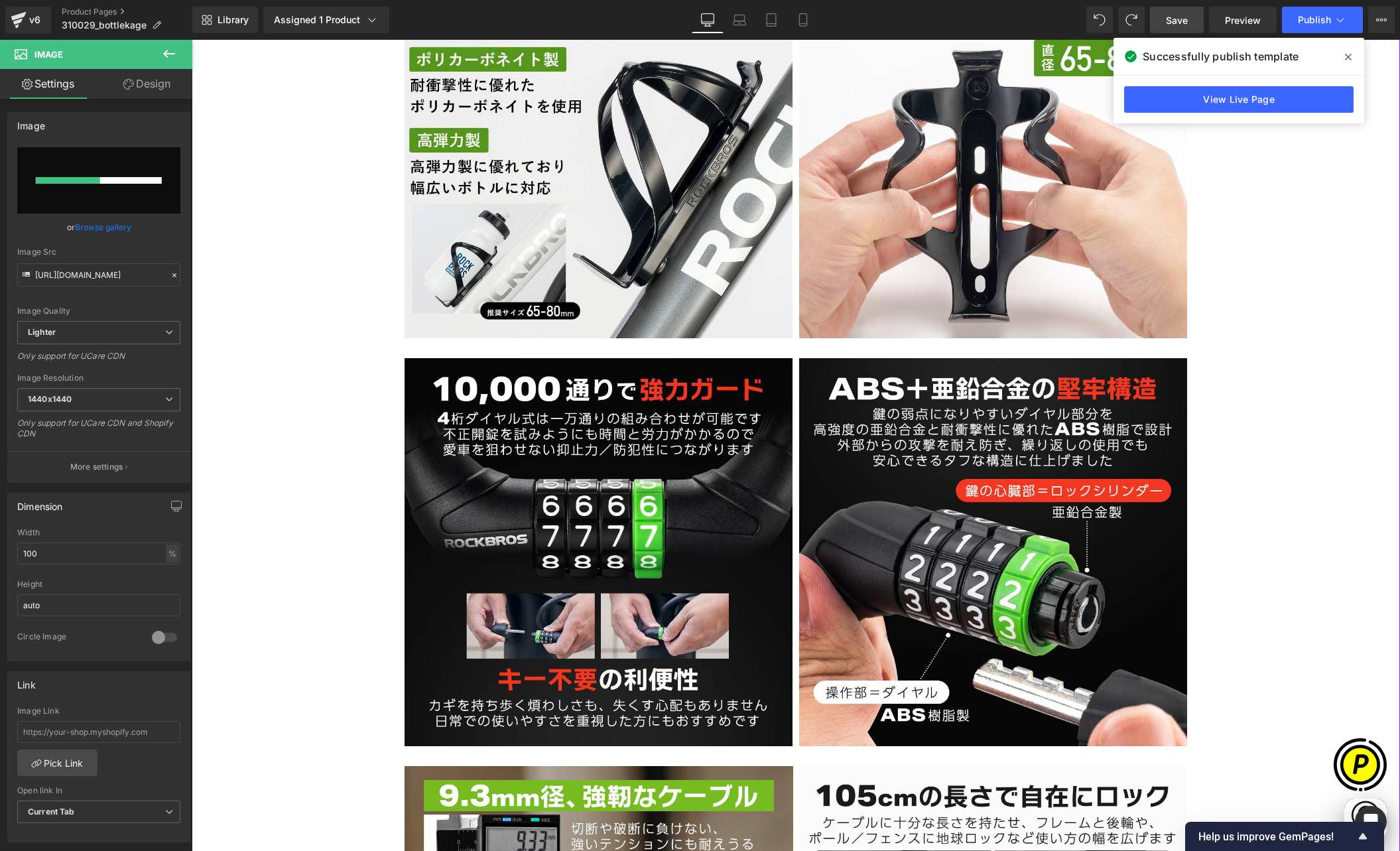
scroll to position [0, 518]
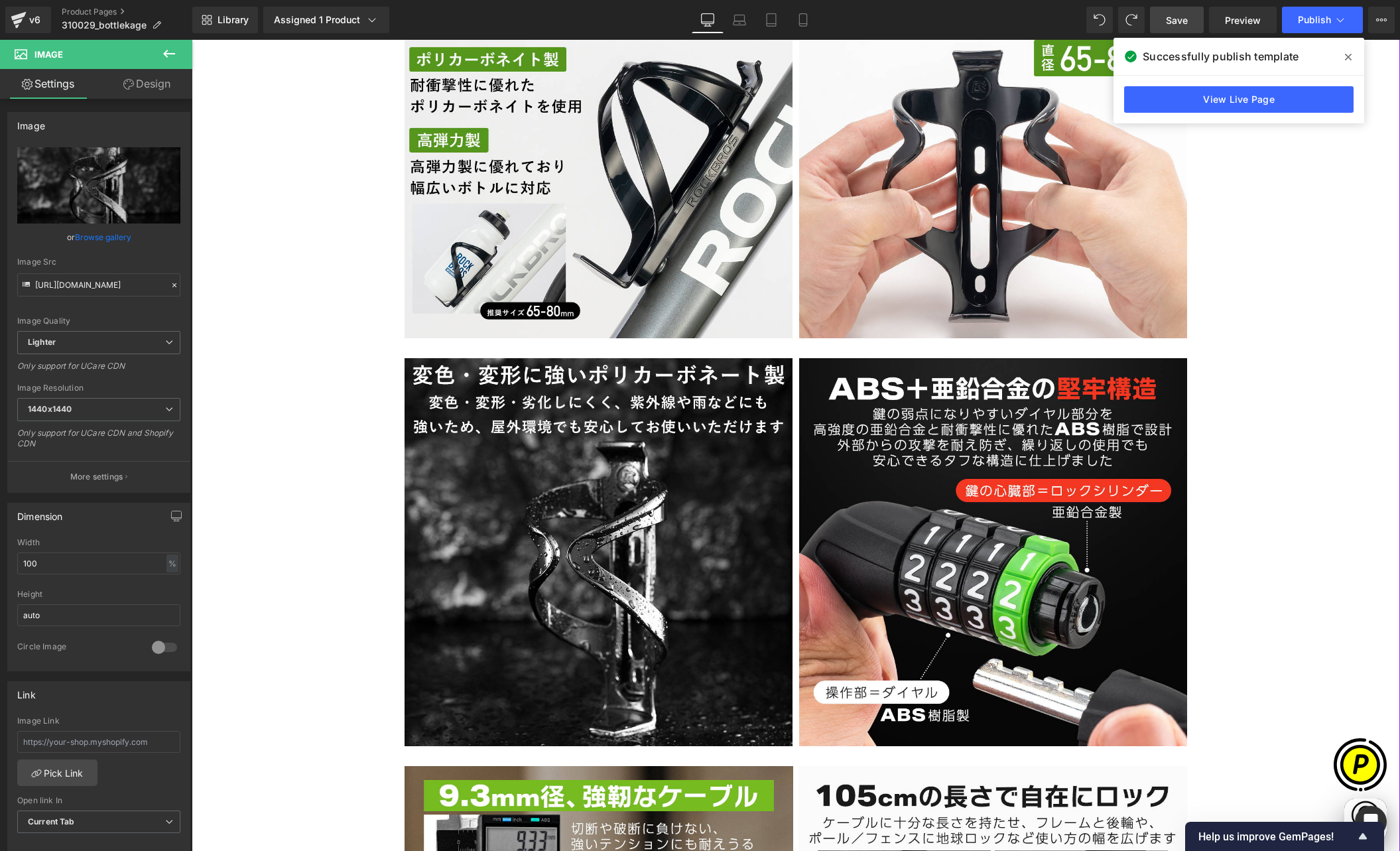
type input "[URL][DOMAIN_NAME]"
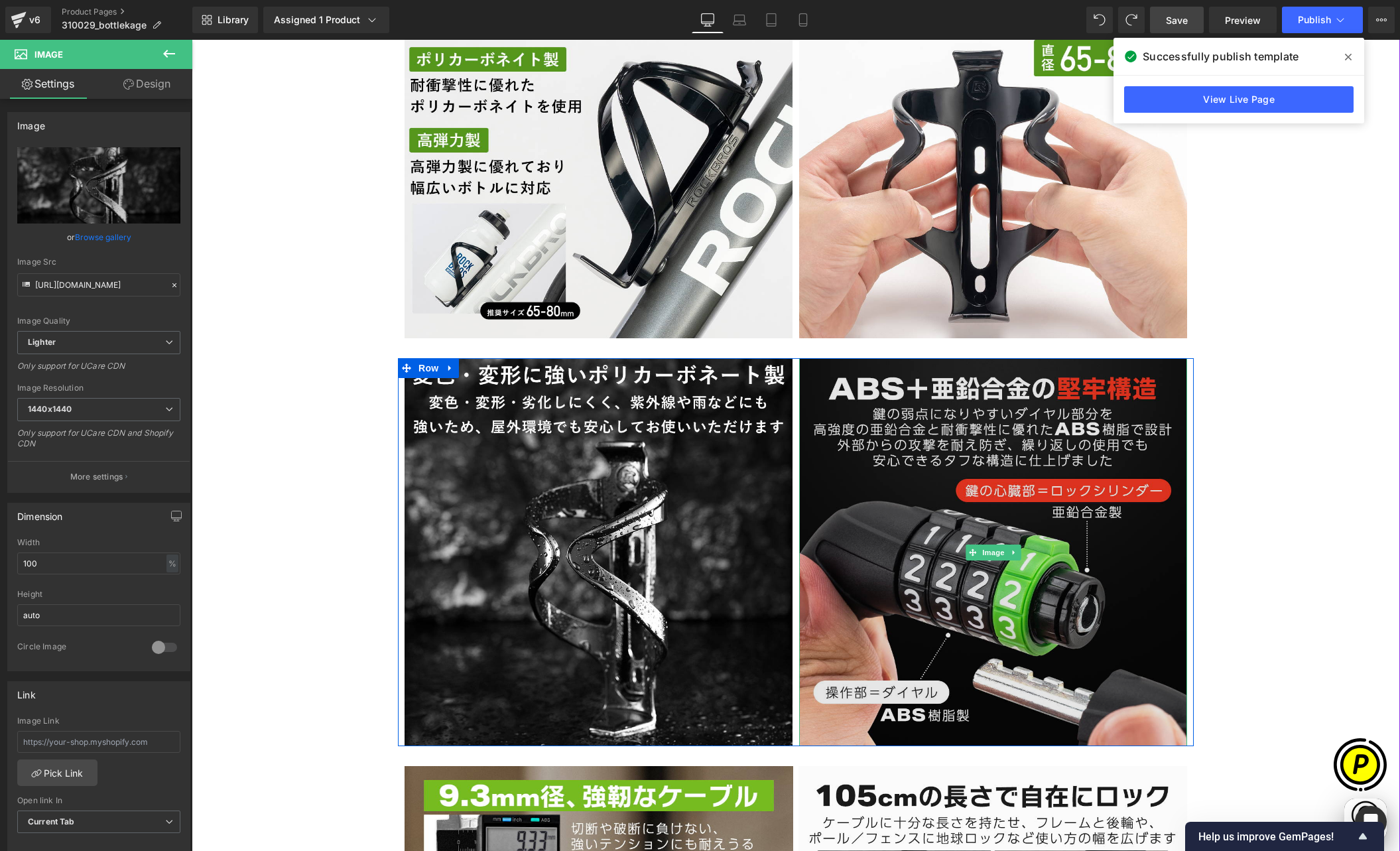
click at [945, 493] on img at bounding box center [994, 552] width 388 height 388
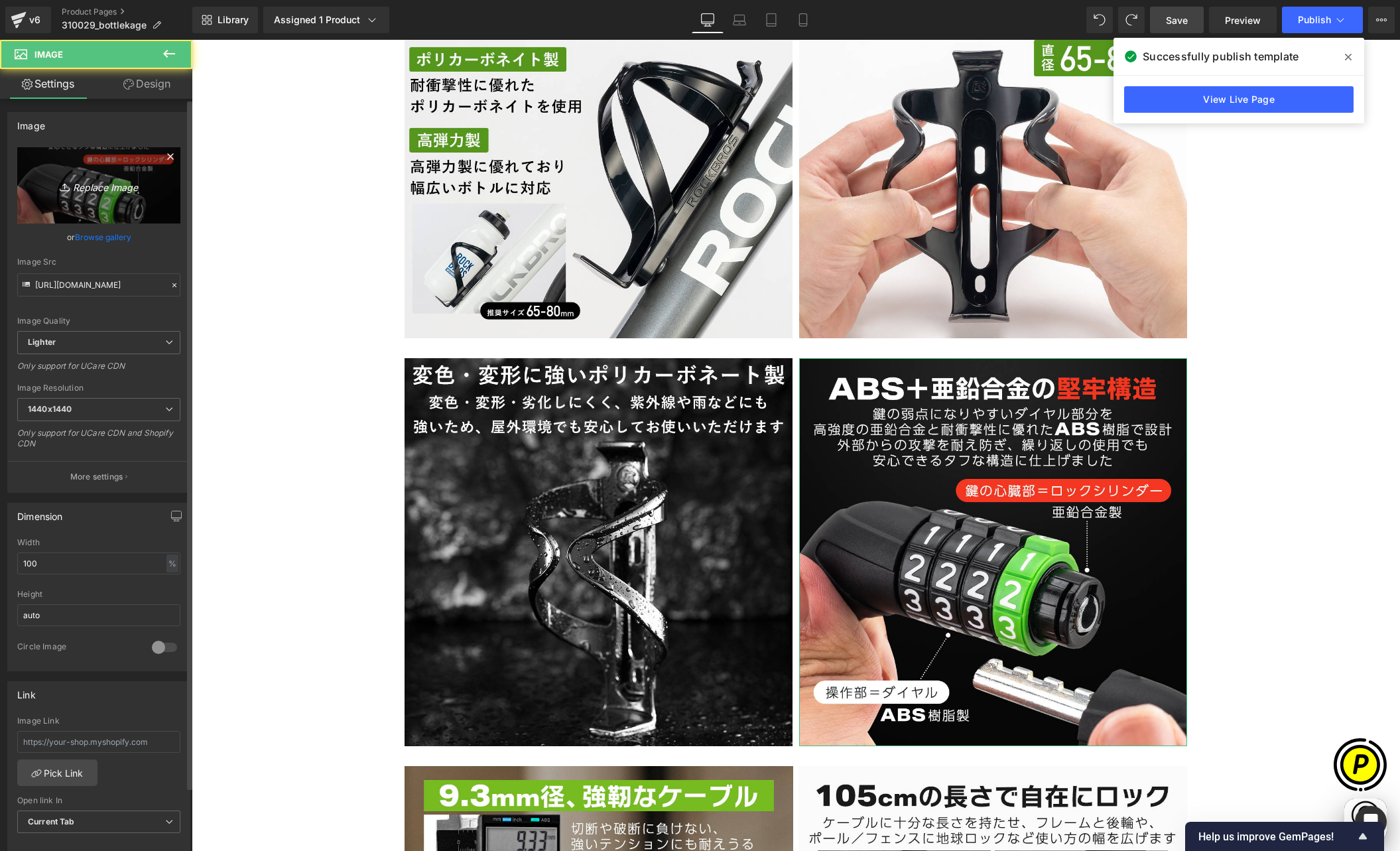
click at [102, 194] on icon "Replace Image" at bounding box center [99, 185] width 106 height 17
type input "C:\fakepath\310029-5.jpg"
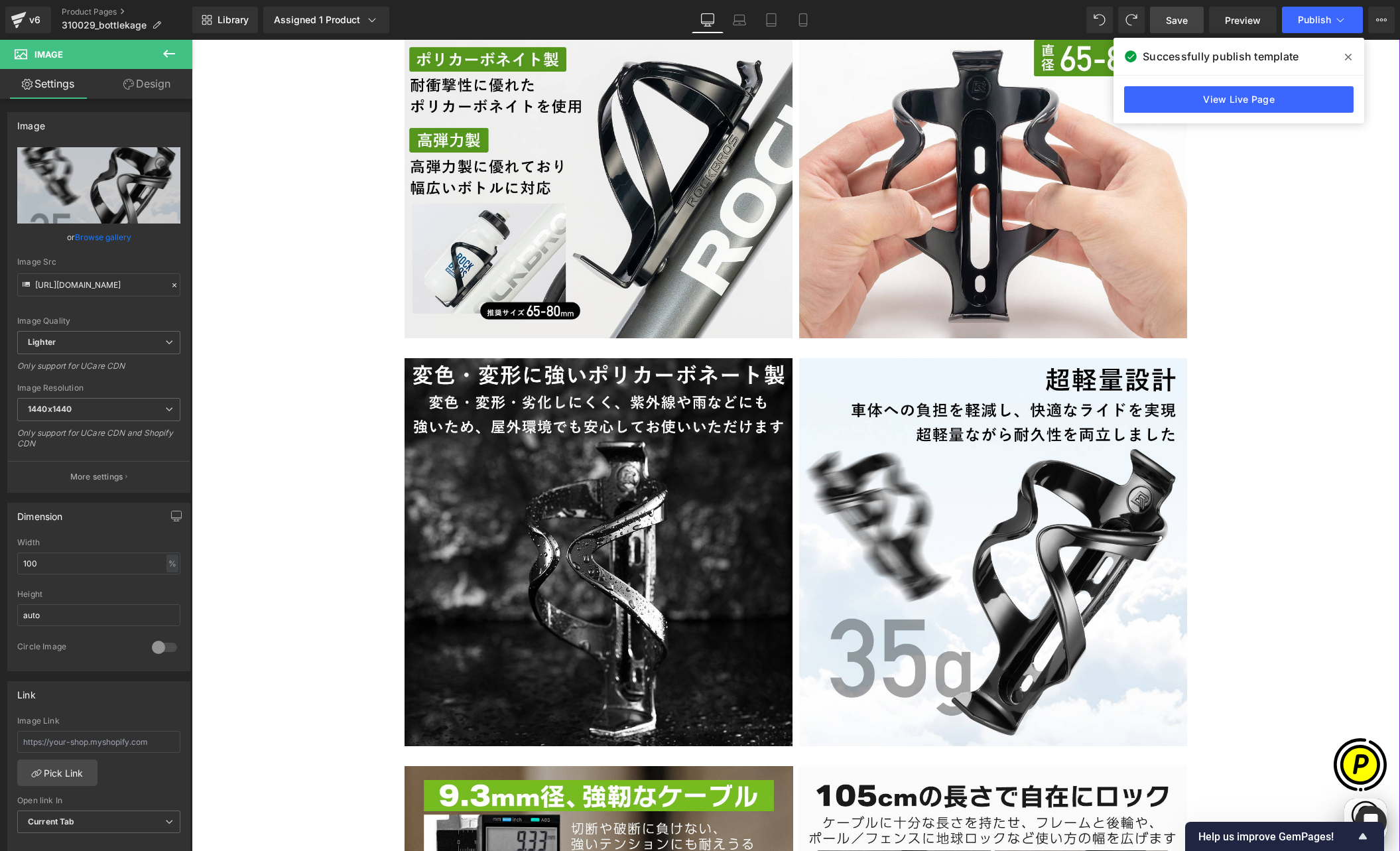
scroll to position [0, 0]
type input "[URL][DOMAIN_NAME]"
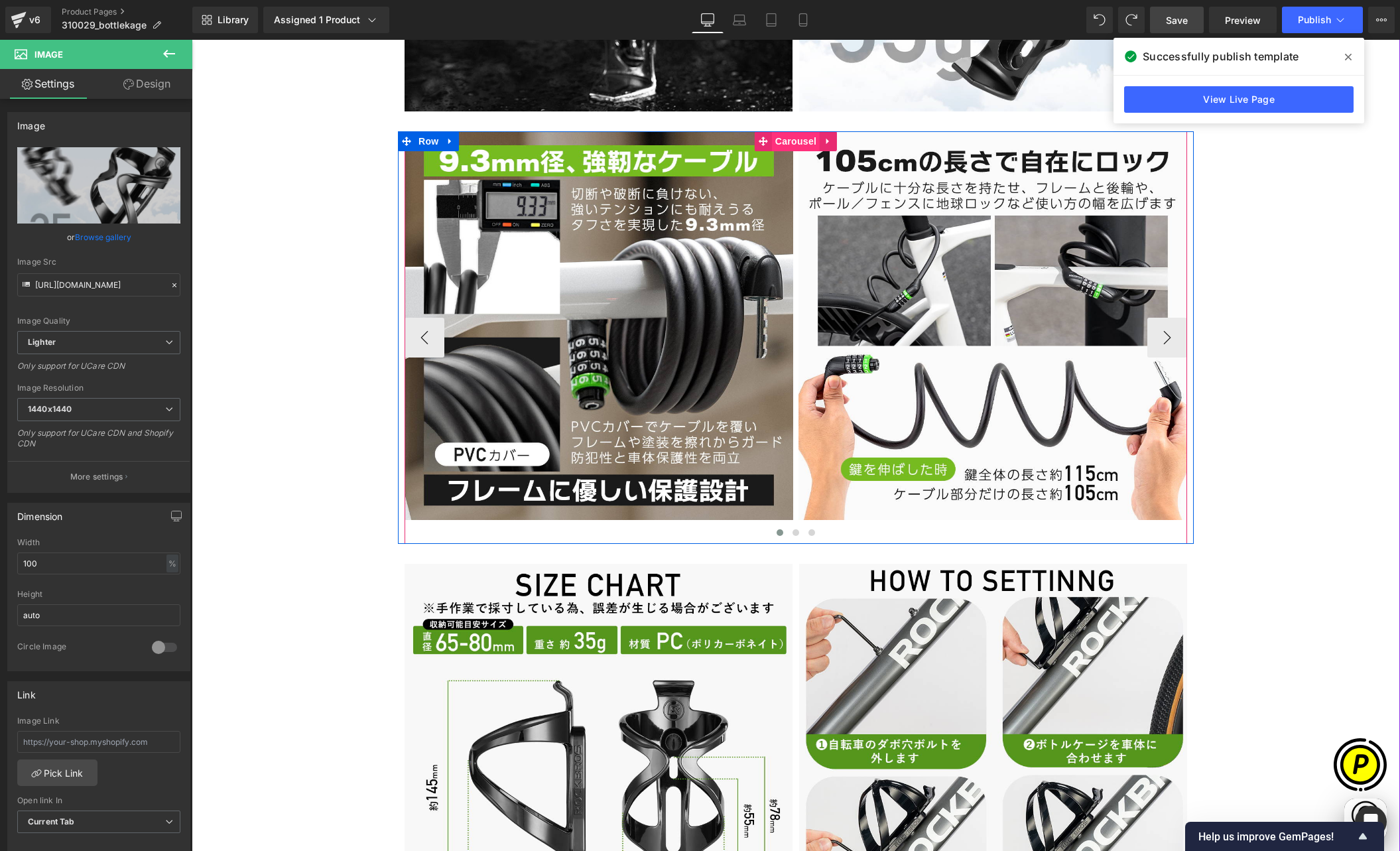
click at [780, 142] on span "Carousel" at bounding box center [796, 141] width 48 height 20
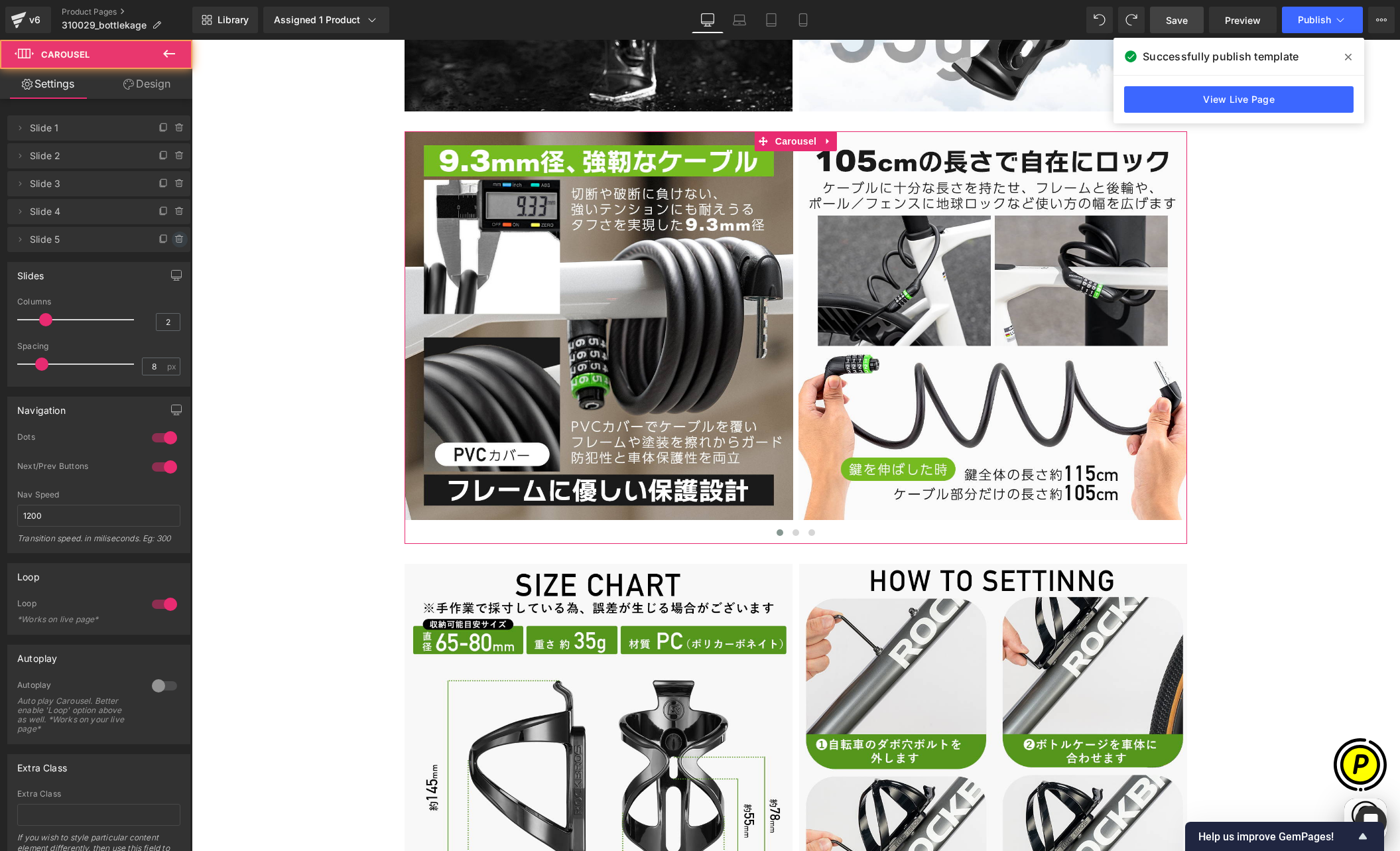
click at [175, 235] on icon at bounding box center [180, 240] width 11 height 11
click at [168, 237] on button "Delete" at bounding box center [165, 241] width 41 height 18
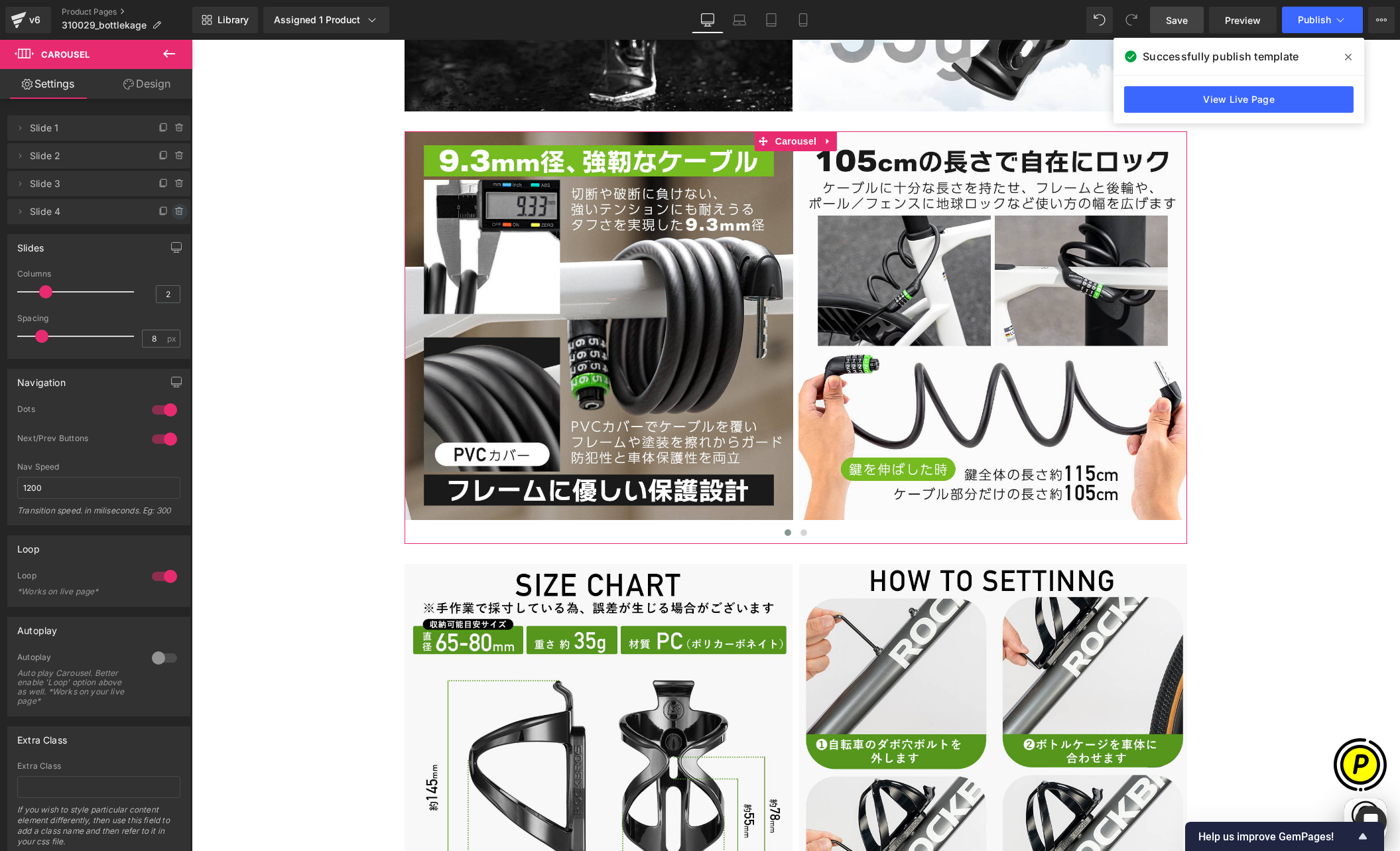
click at [175, 213] on icon at bounding box center [180, 212] width 11 height 11
click at [168, 212] on button "Delete" at bounding box center [165, 213] width 41 height 18
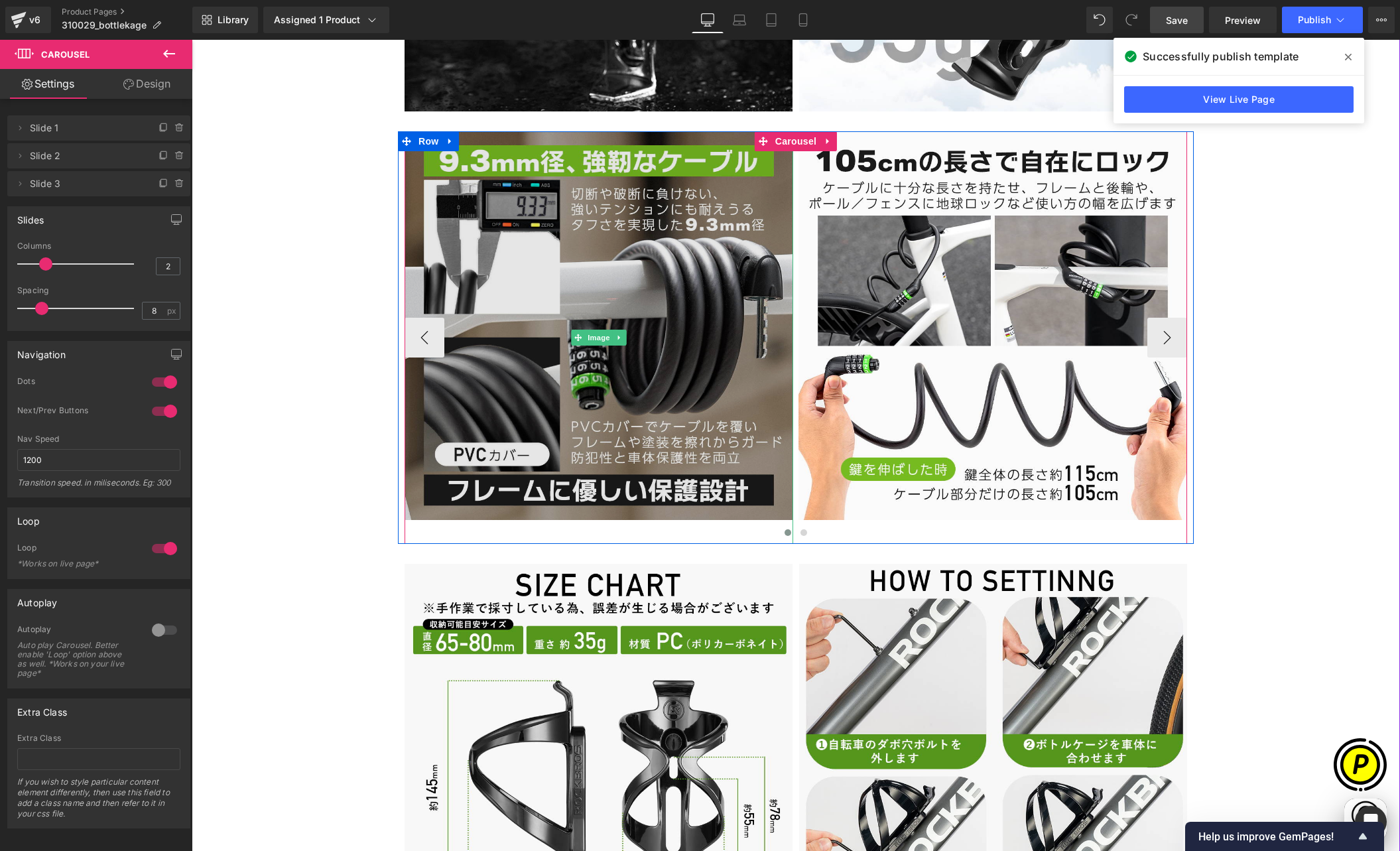
click at [575, 224] on img at bounding box center [599, 338] width 389 height 413
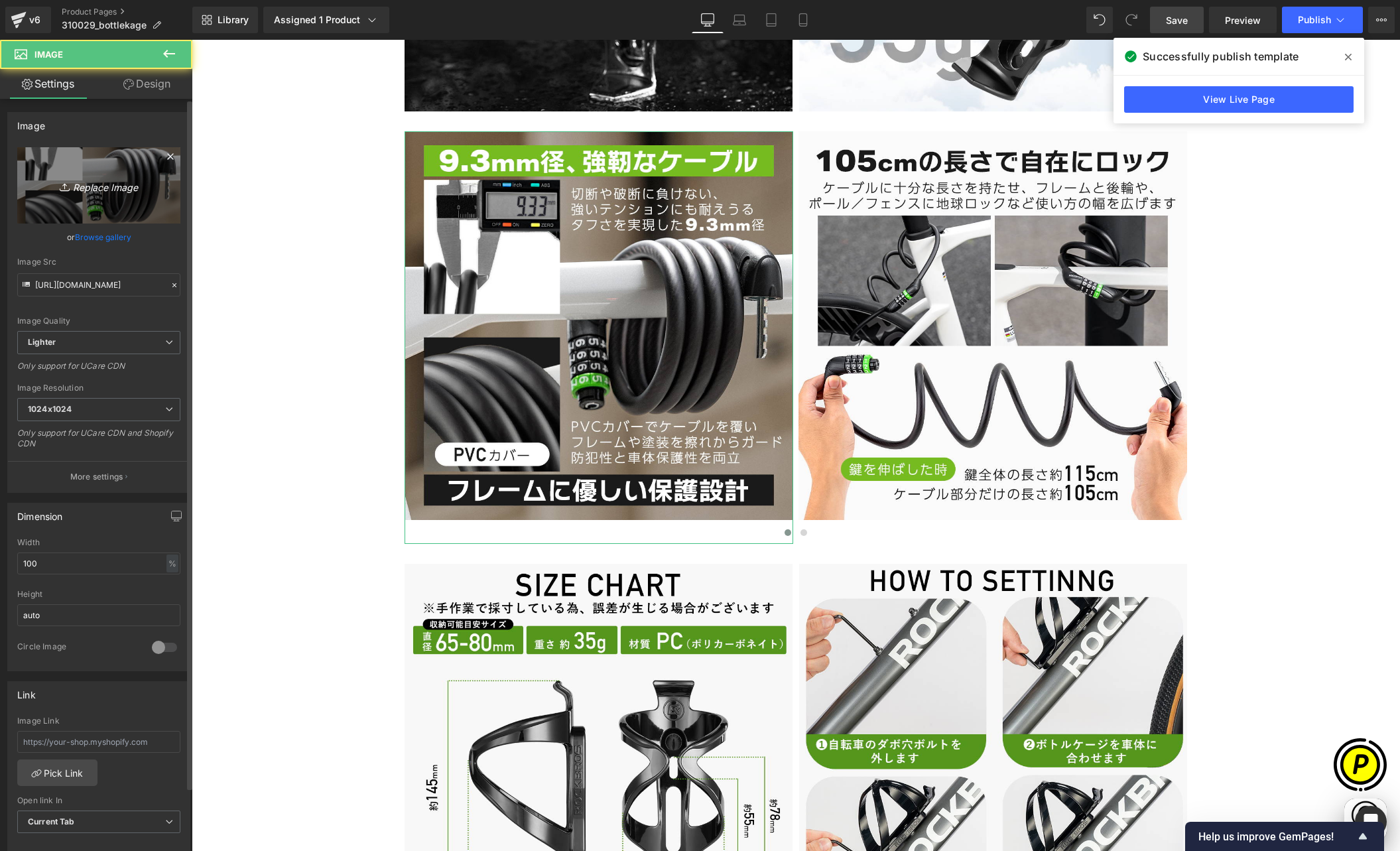
click at [108, 165] on link "Replace Image" at bounding box center [99, 185] width 163 height 77
type input "C:\fakepath\310029-6.jpg"
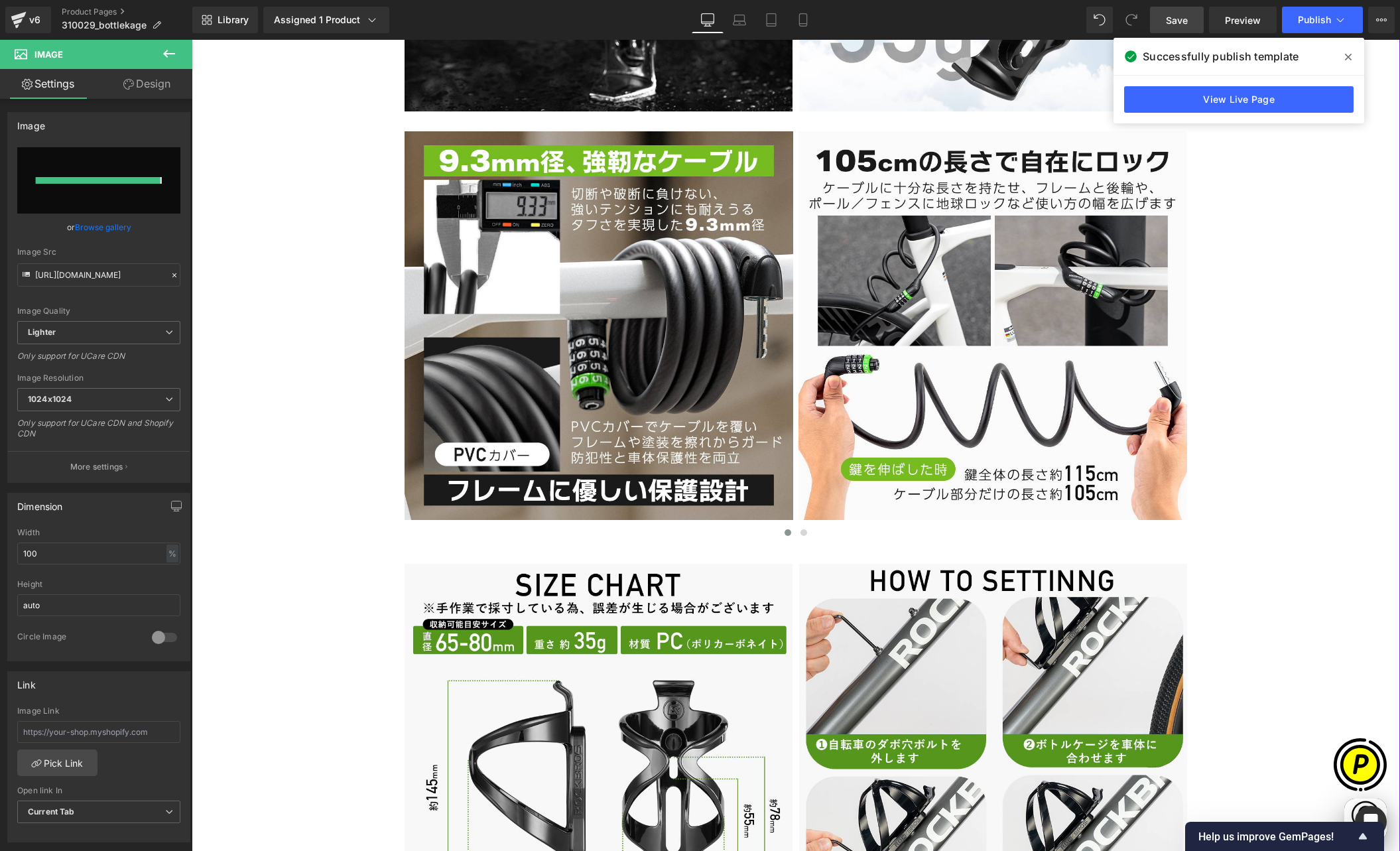
scroll to position [0, 776]
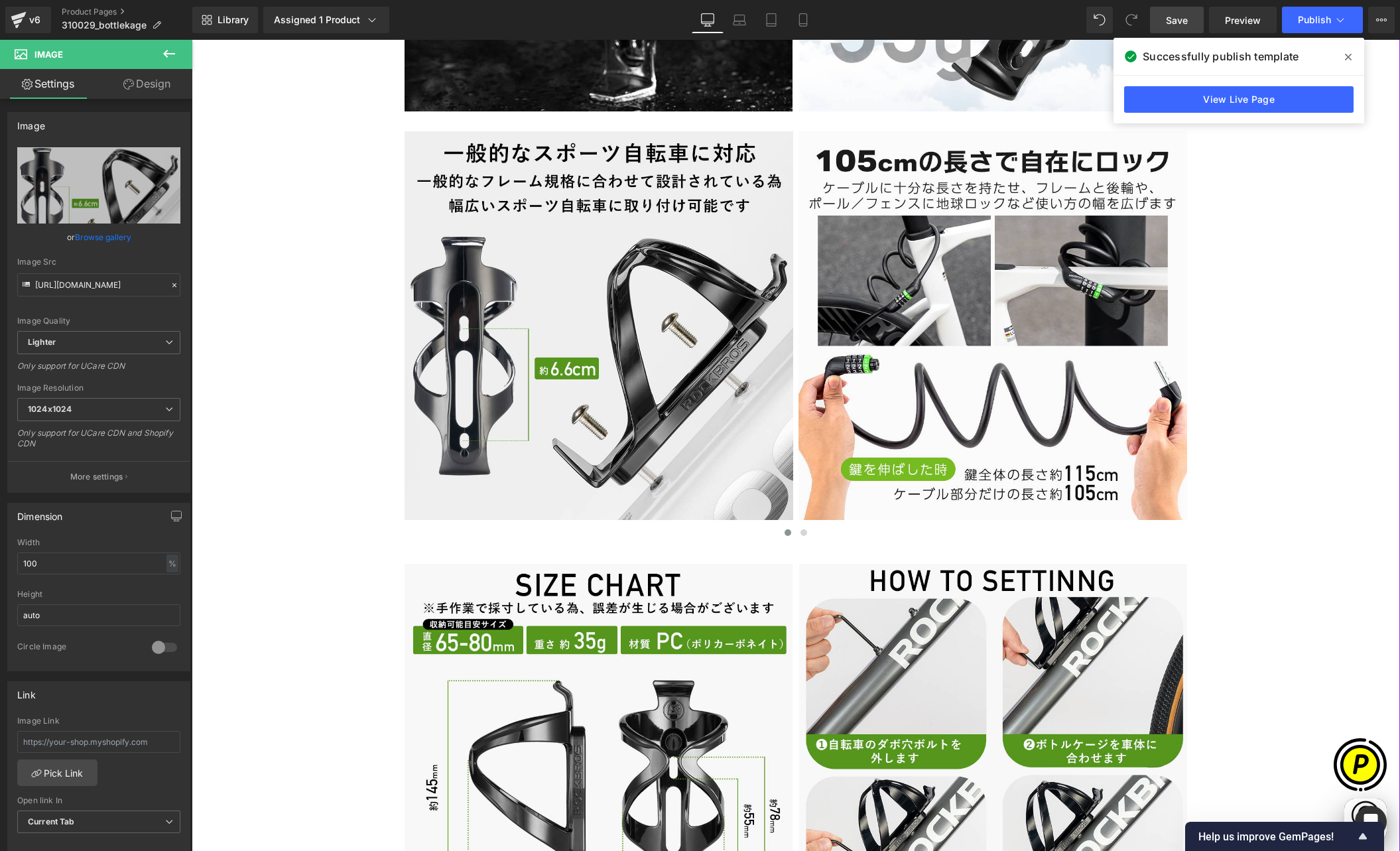
type input "[URL][DOMAIN_NAME]"
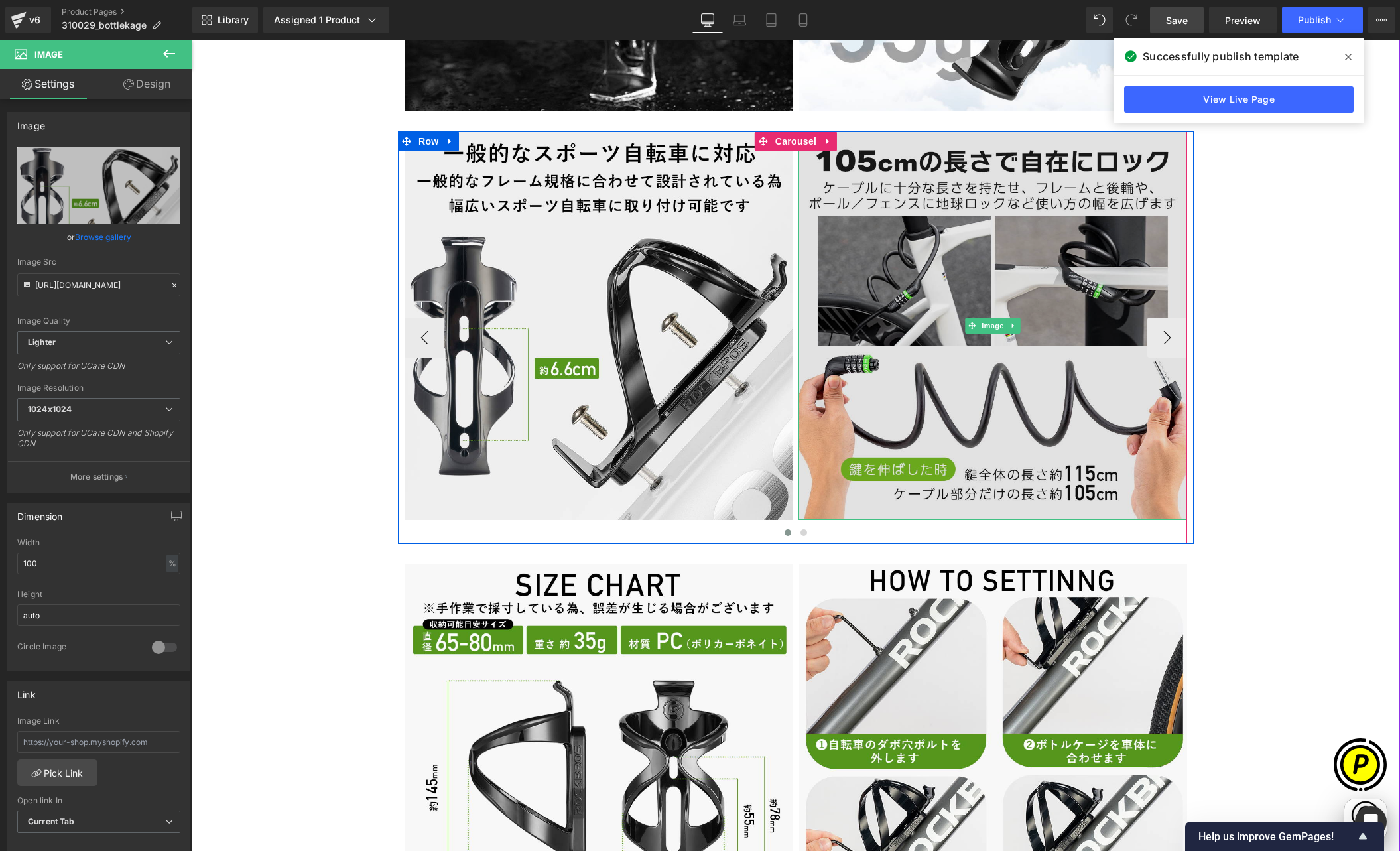
click at [1027, 327] on img at bounding box center [993, 325] width 389 height 389
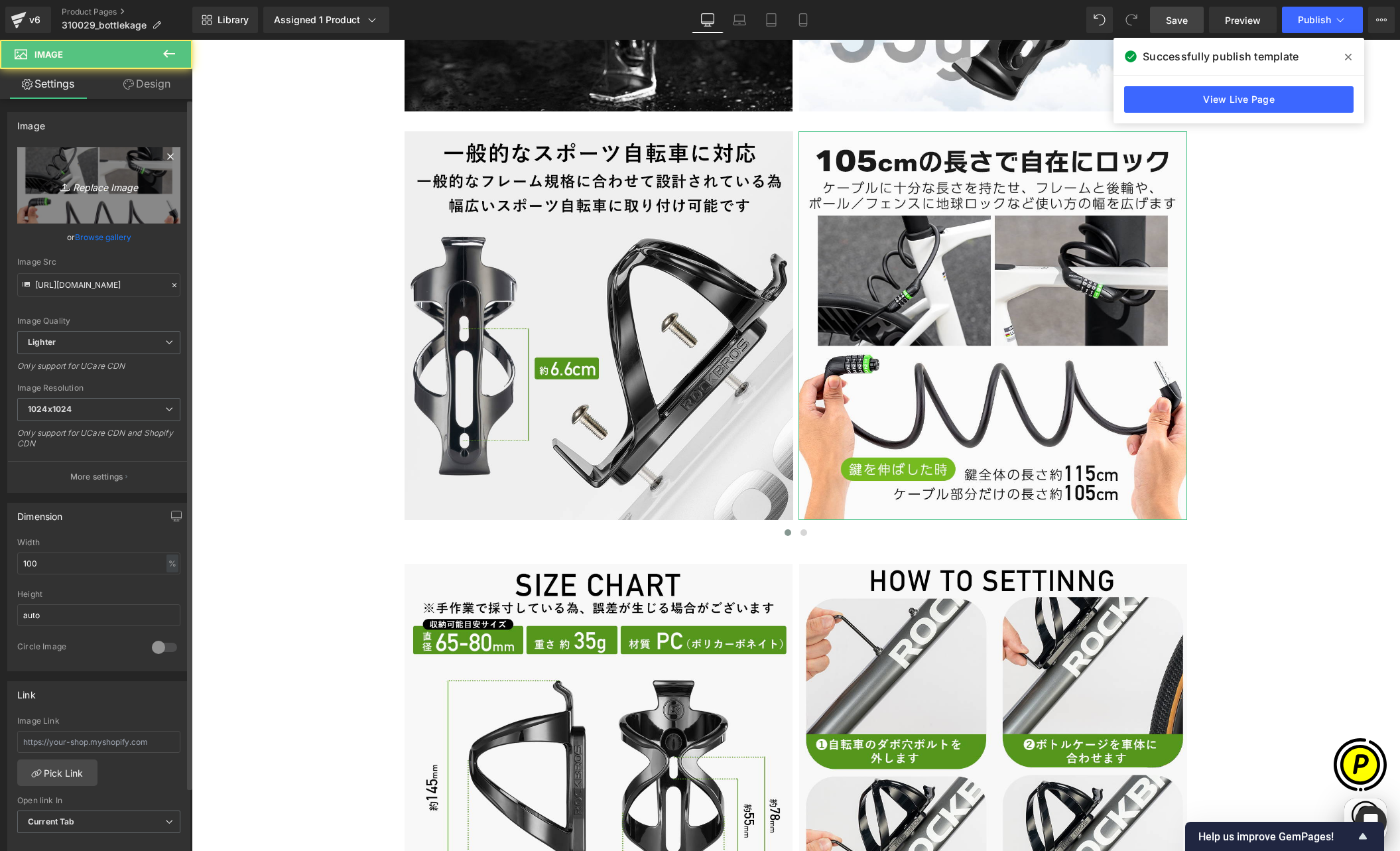
click at [78, 170] on link "Replace Image" at bounding box center [99, 185] width 163 height 77
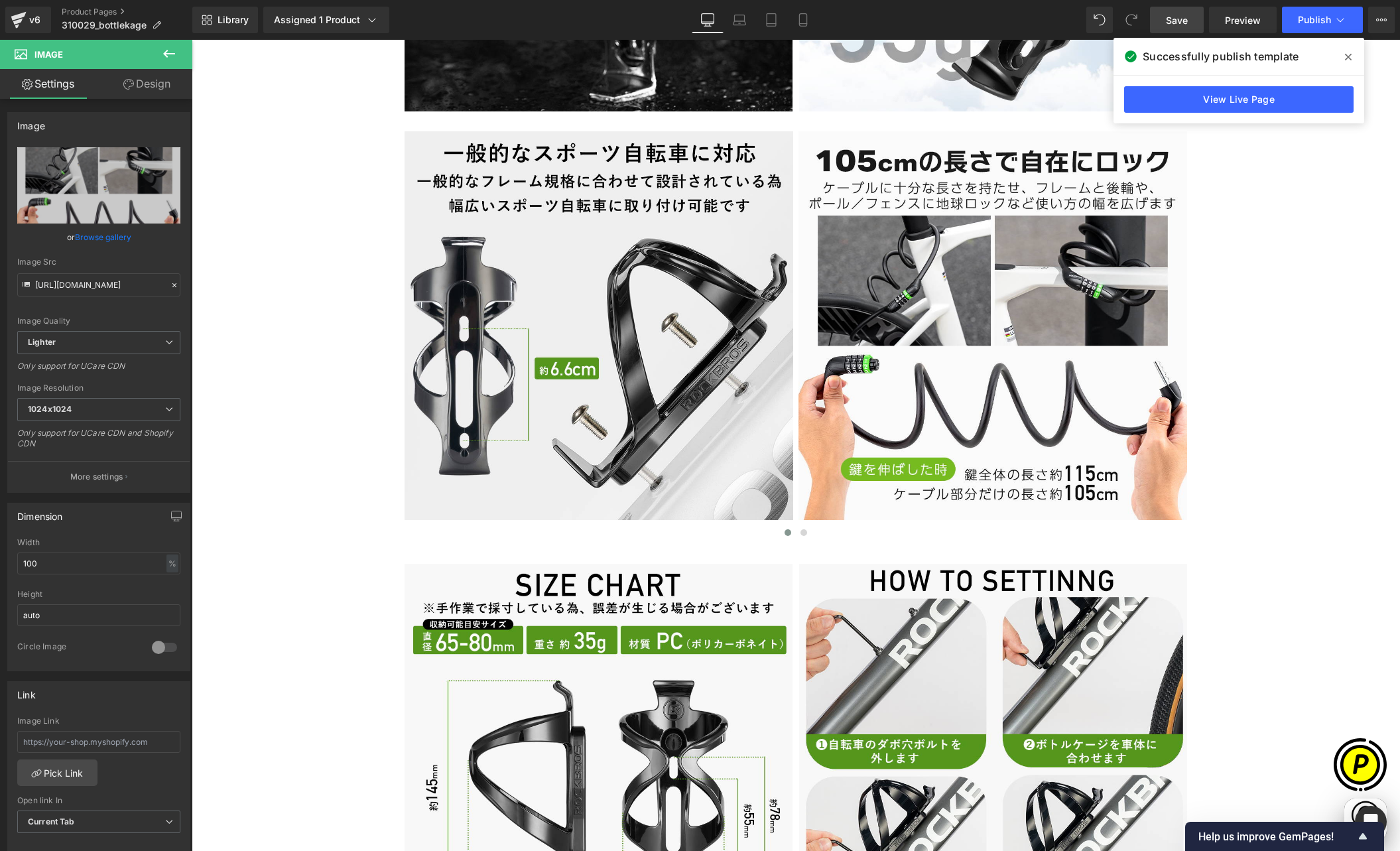
scroll to position [0, 0]
type input "C:\fakepath\310029-7.jpg"
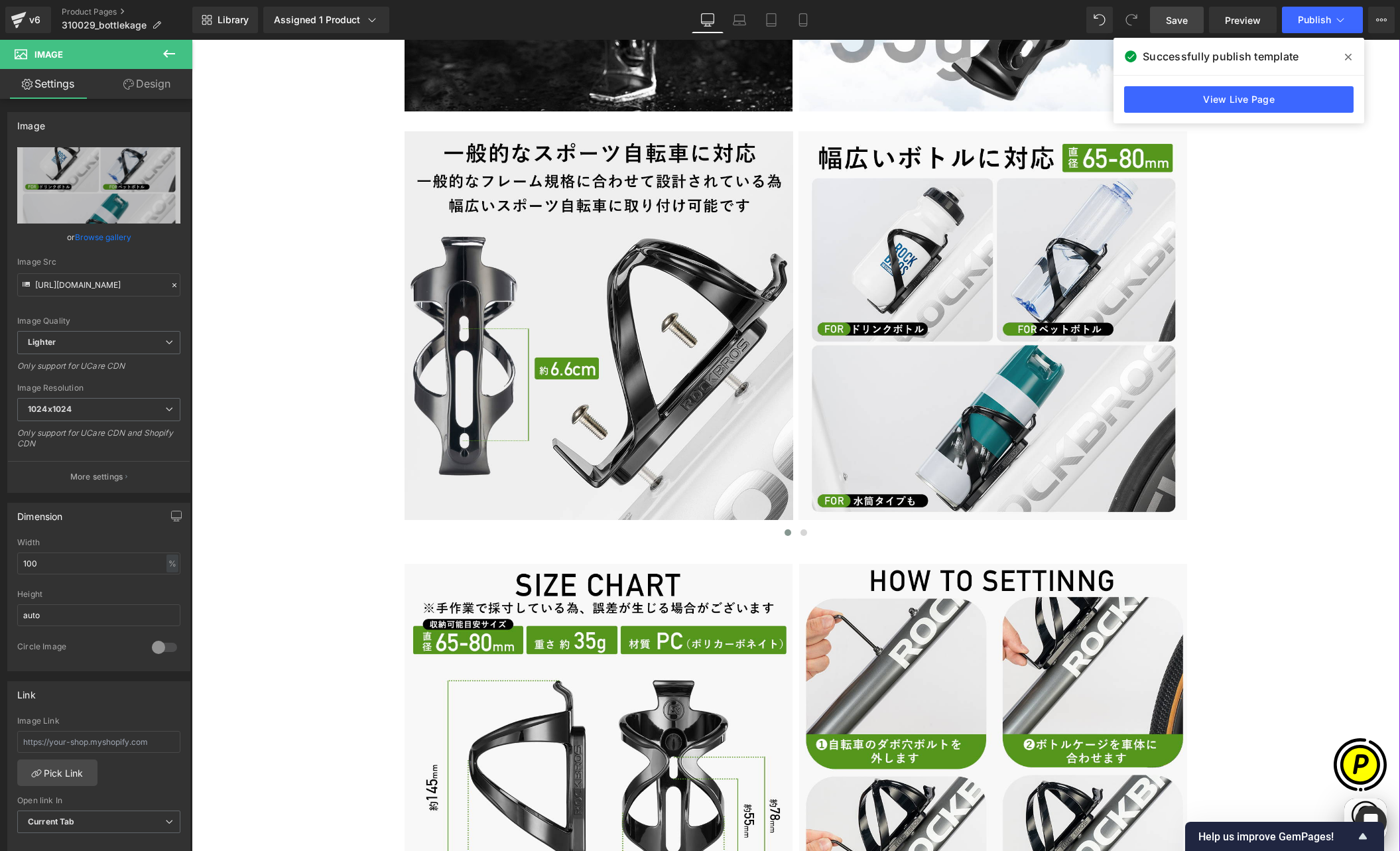
scroll to position [0, 258]
type input "[URL][DOMAIN_NAME]"
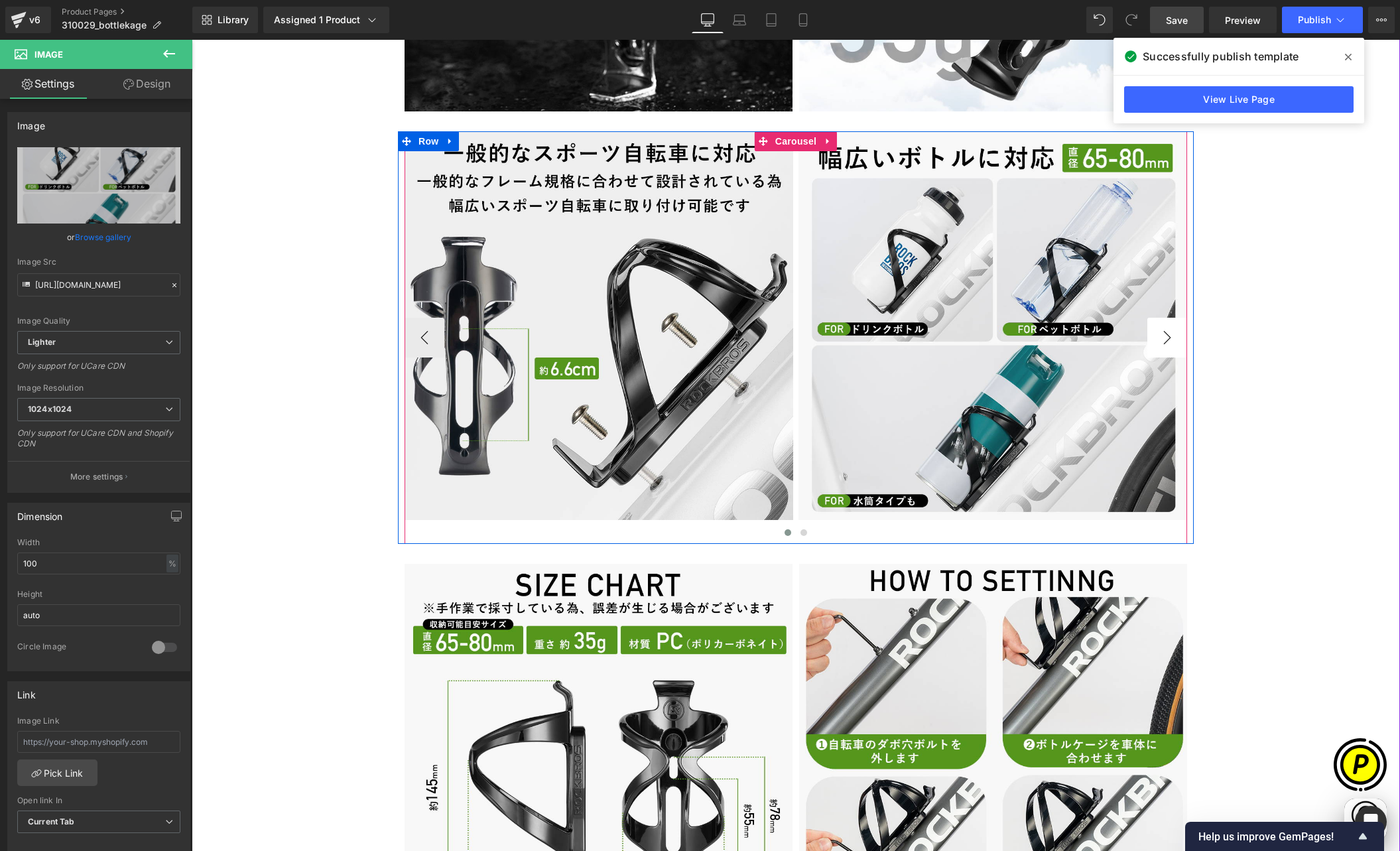
click at [1158, 341] on button "›" at bounding box center [1166, 337] width 40 height 40
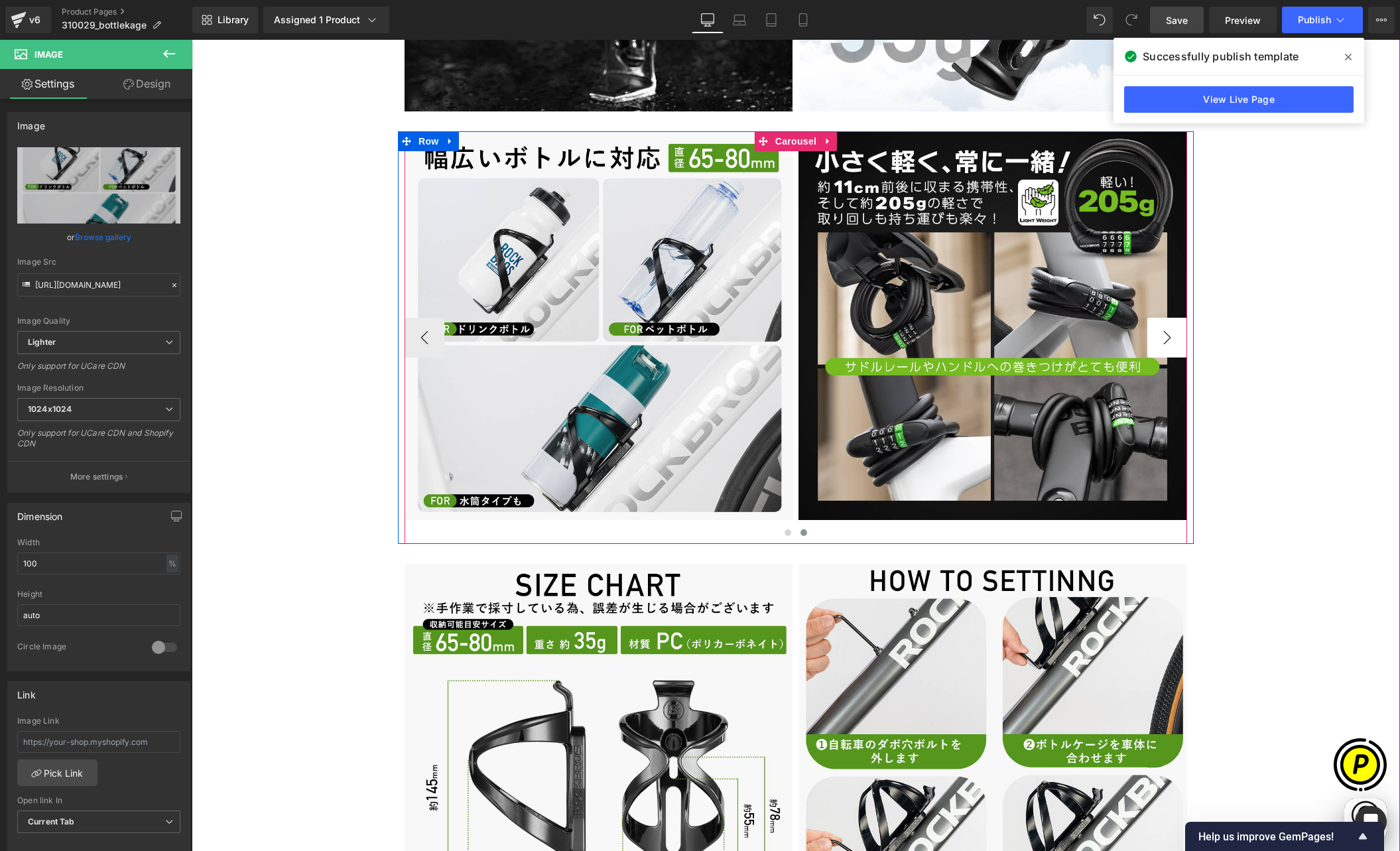
click at [1158, 341] on button "›" at bounding box center [1166, 337] width 40 height 40
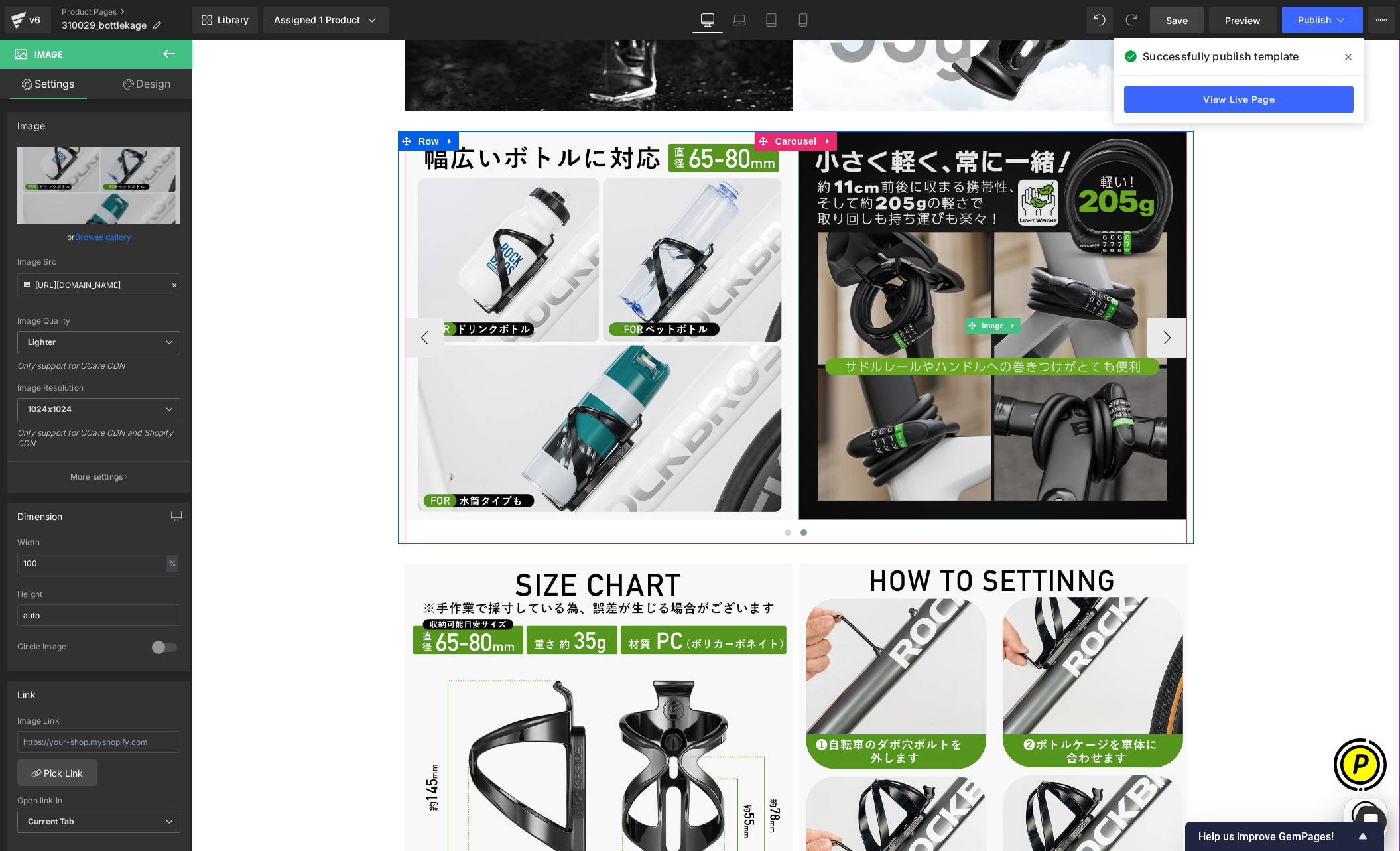
click at [926, 229] on img at bounding box center [993, 325] width 389 height 389
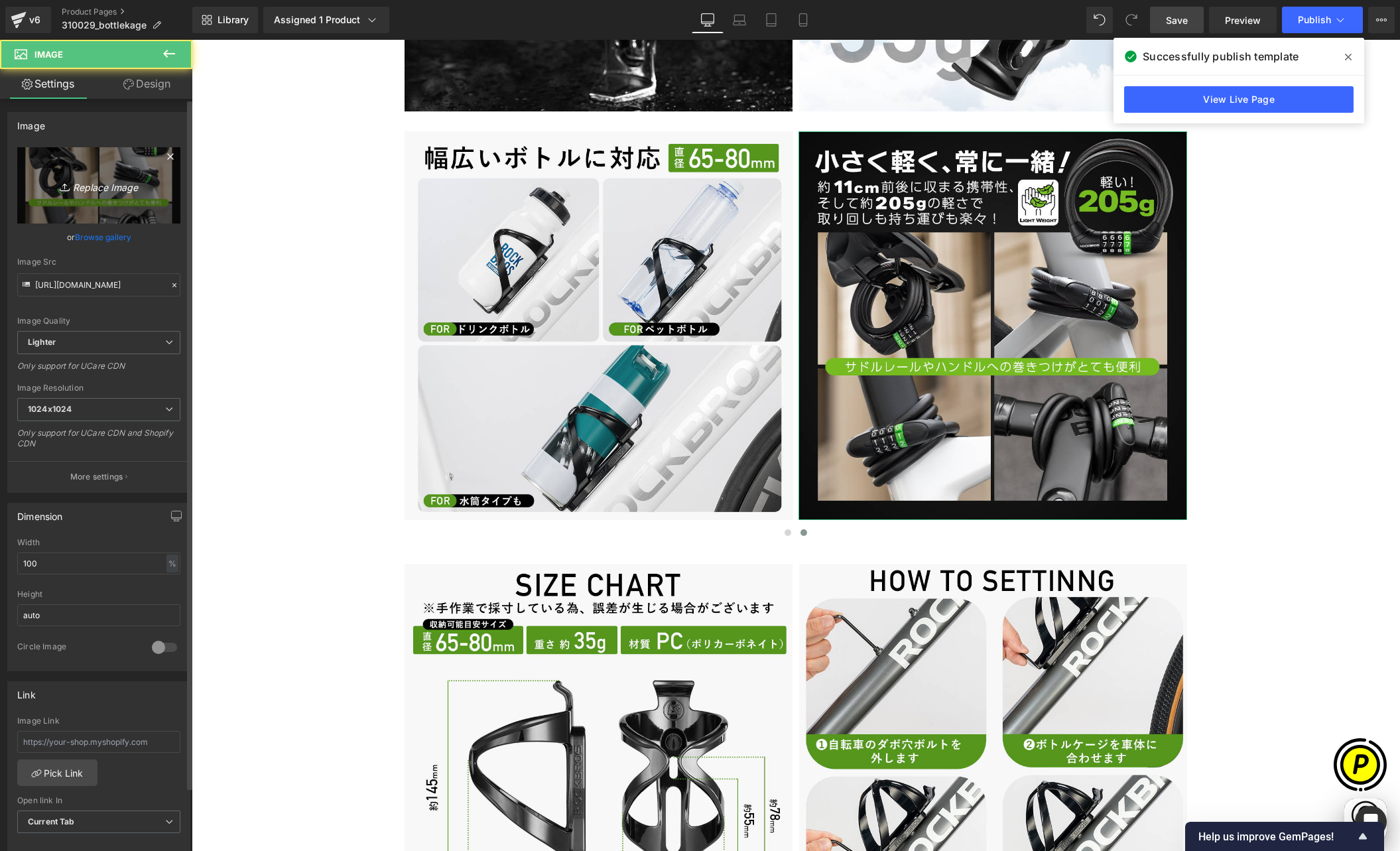
click at [76, 182] on icon "Replace Image" at bounding box center [99, 185] width 106 height 17
type input "C:\fakepath\310029-8.jpg"
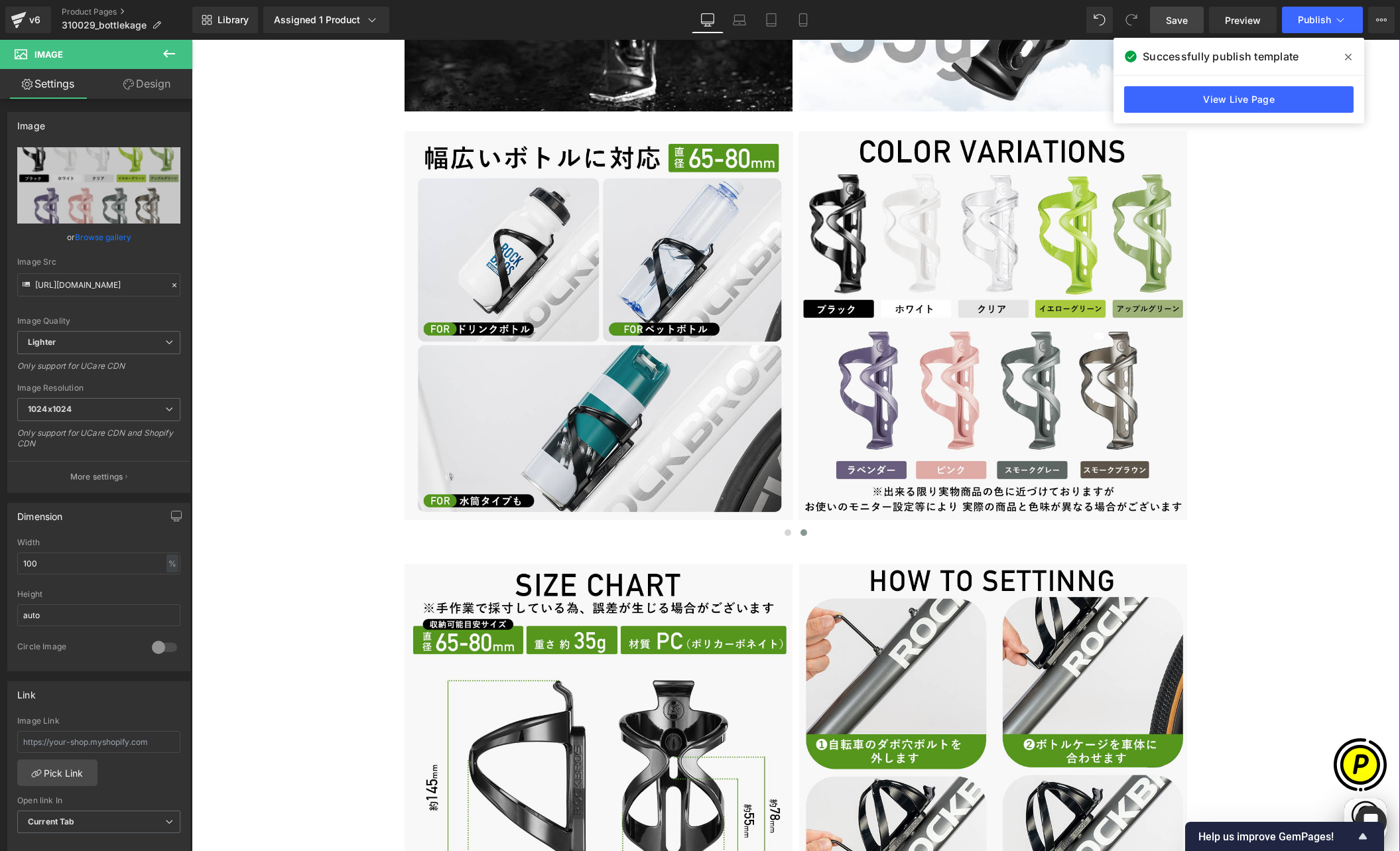
scroll to position [0, 776]
type input "[URL][DOMAIN_NAME]"
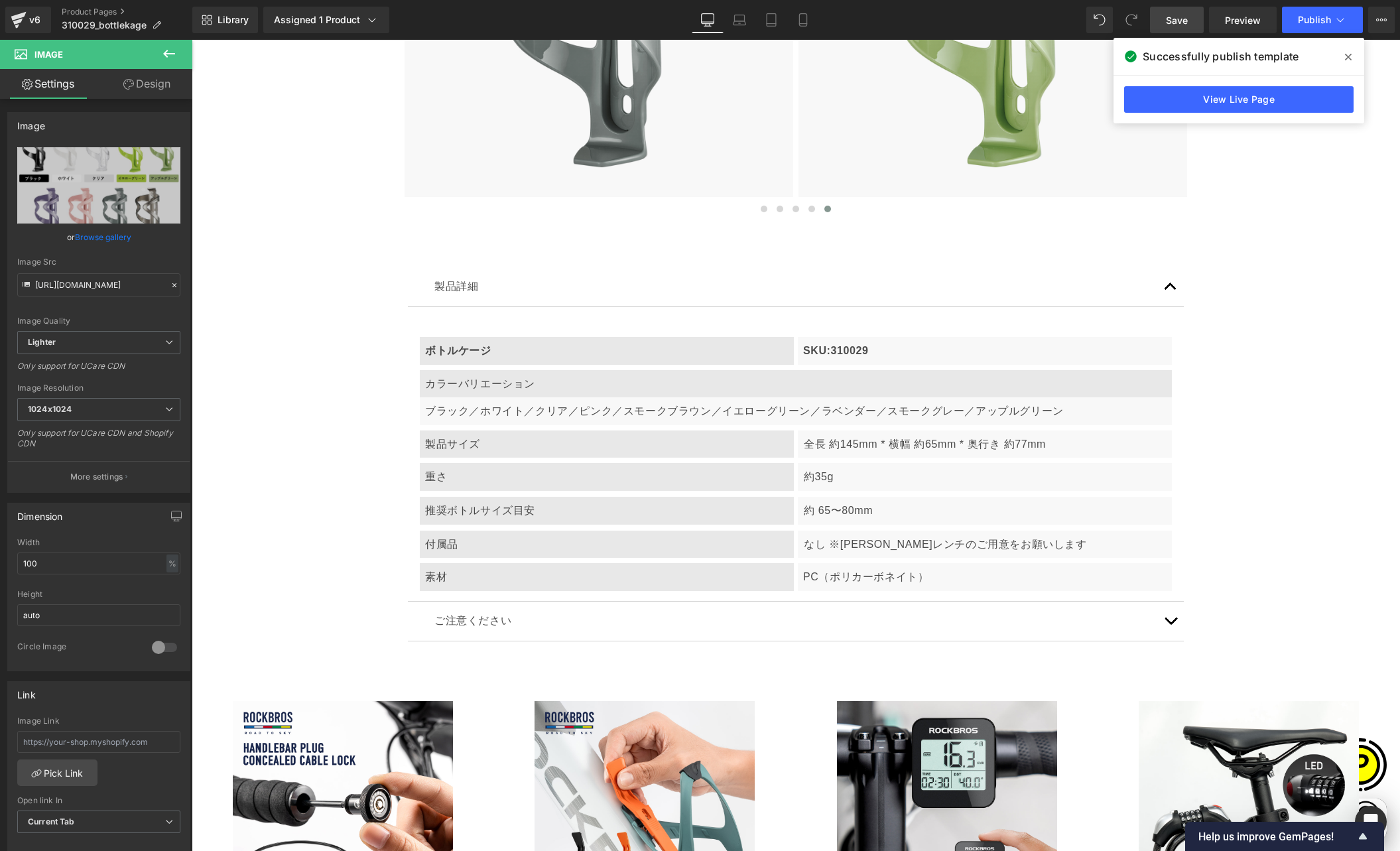
scroll to position [0, 0]
click at [1176, 21] on span "Save" at bounding box center [1177, 20] width 22 height 14
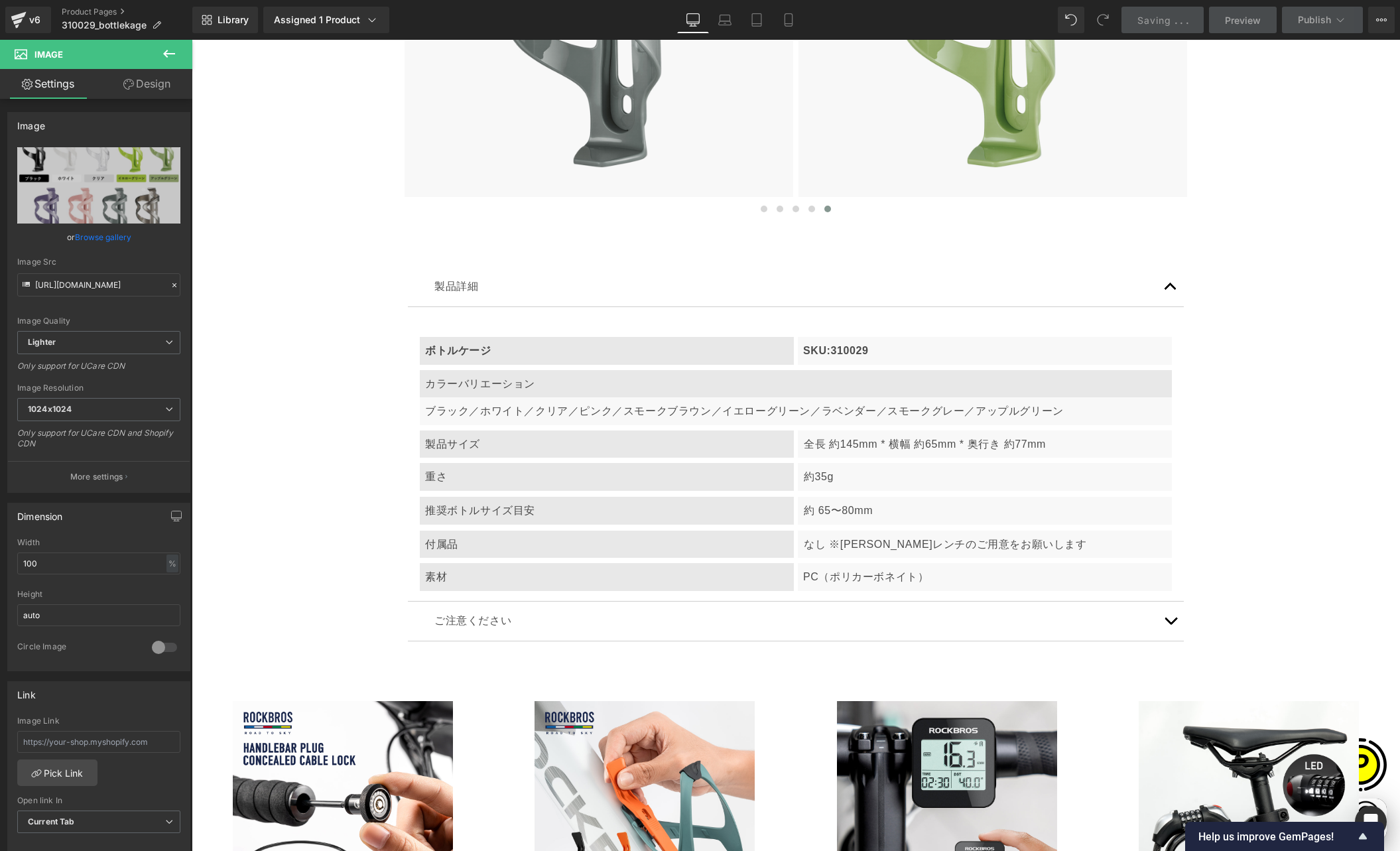
scroll to position [0, 258]
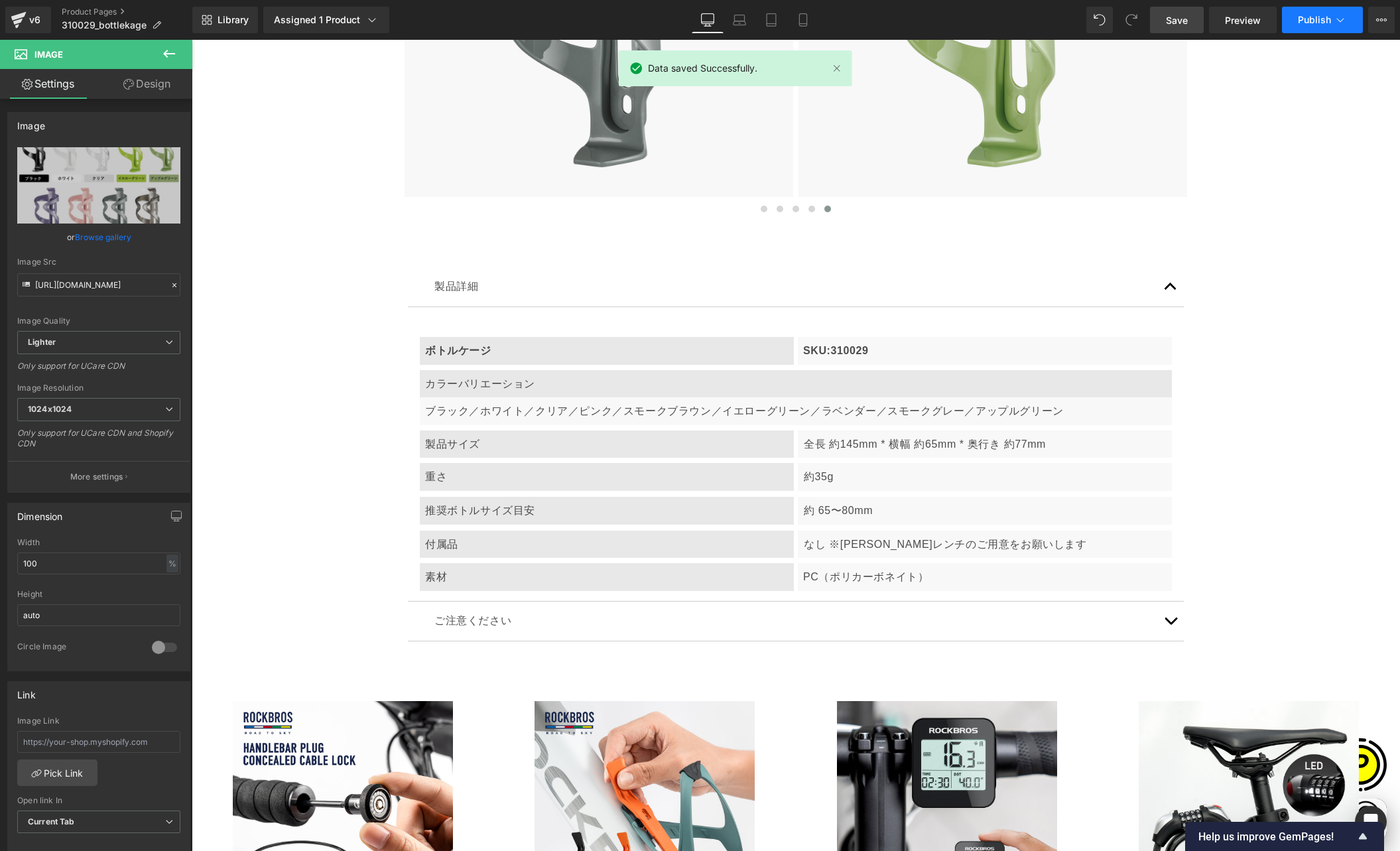
click at [1314, 22] on span "Publish" at bounding box center [1314, 20] width 34 height 11
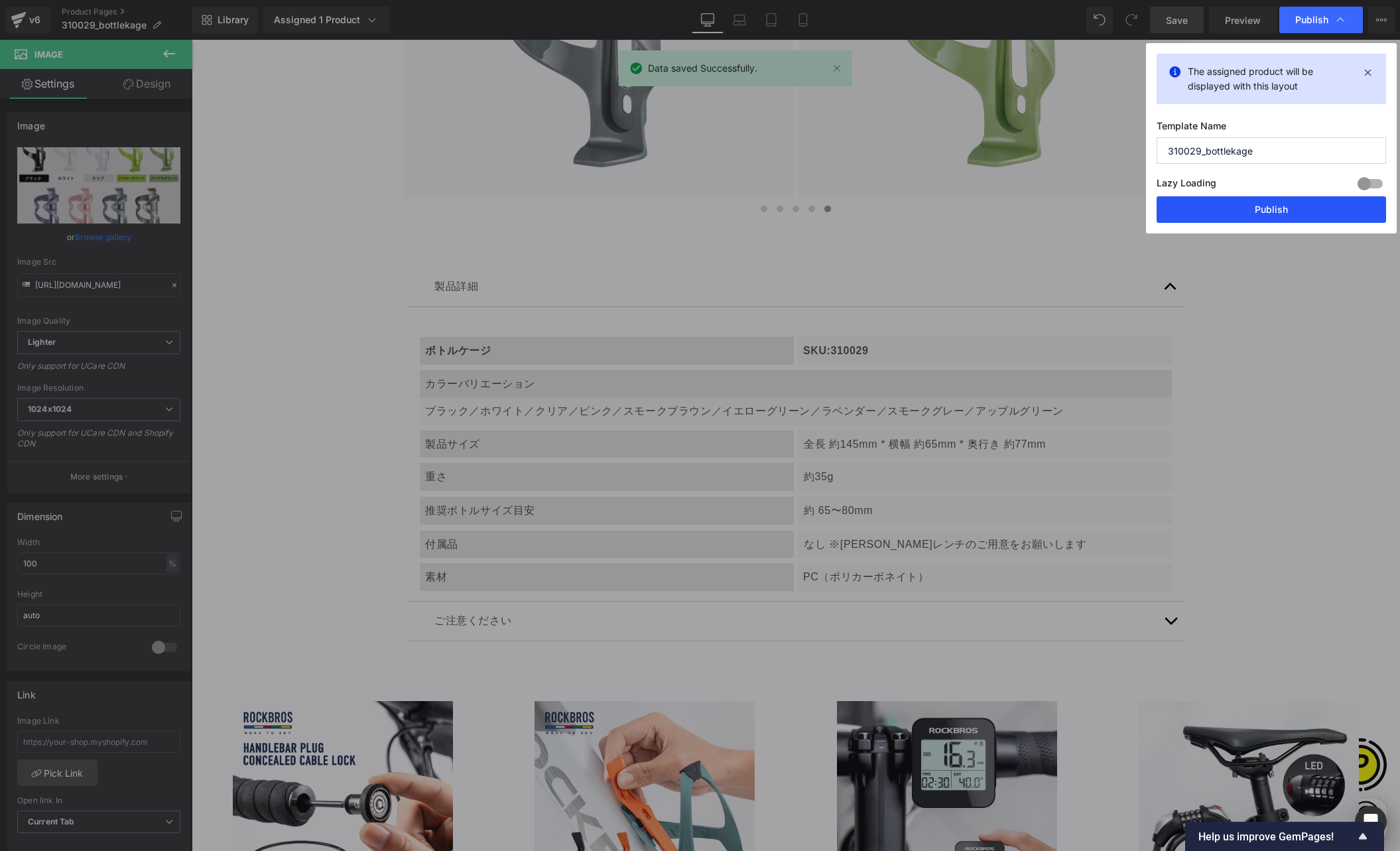
click at [1245, 210] on button "Publish" at bounding box center [1271, 210] width 229 height 26
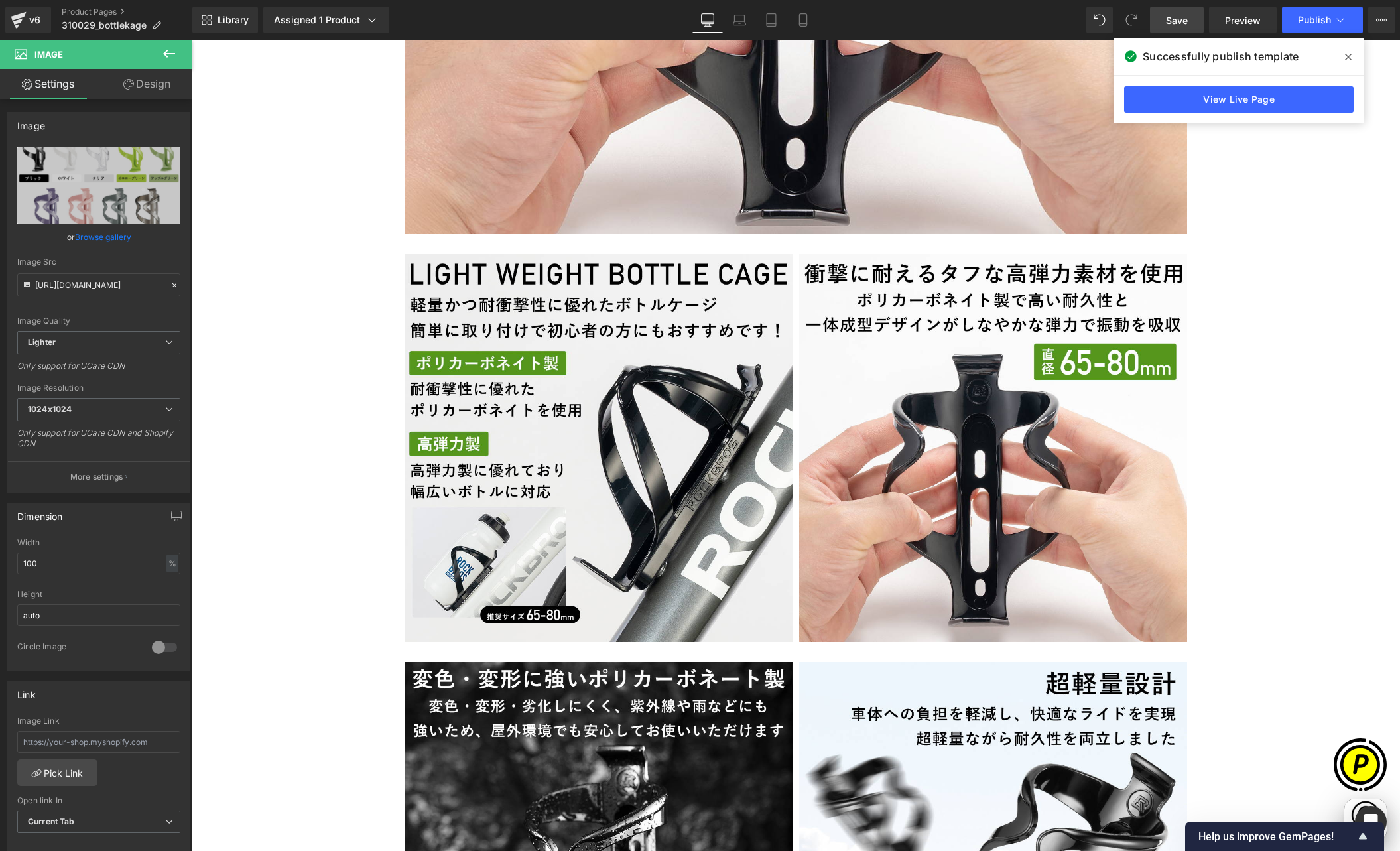
scroll to position [0, 0]
click at [76, 9] on link "Product Pages" at bounding box center [127, 12] width 130 height 11
